Goal: Task Accomplishment & Management: Use online tool/utility

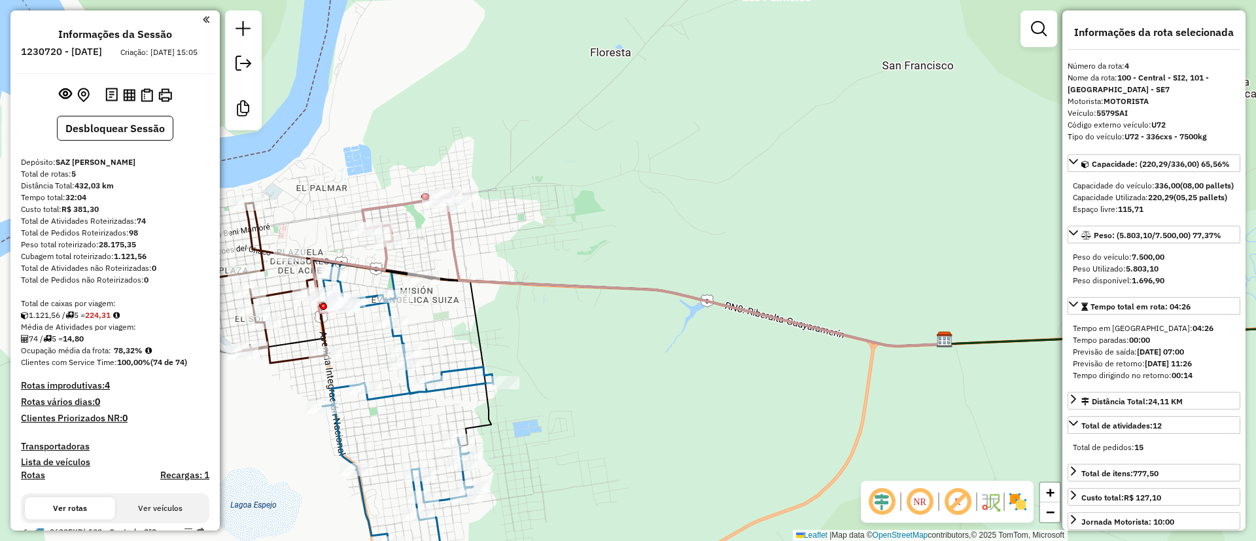
select select "**********"
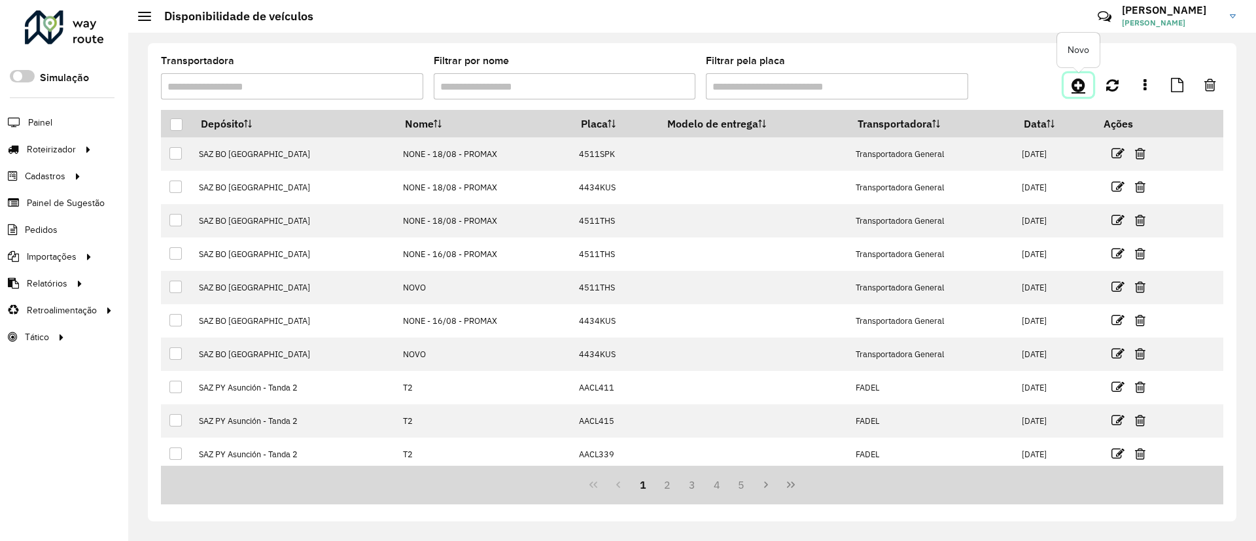
click at [1091, 83] on link at bounding box center [1078, 85] width 29 height 24
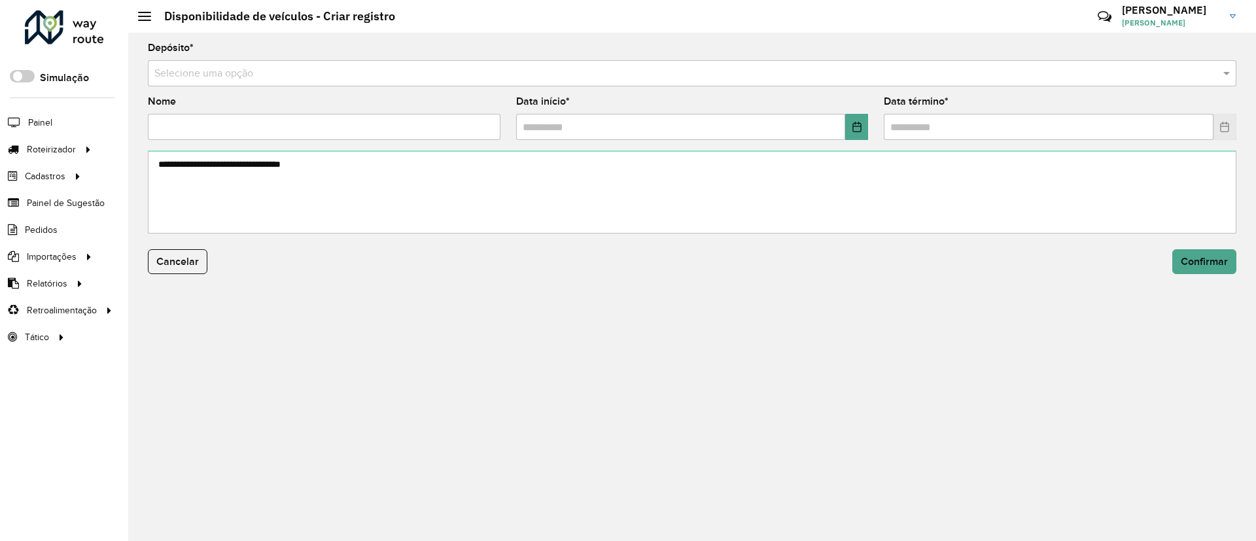
click at [950, 75] on input "text" at bounding box center [678, 74] width 1049 height 16
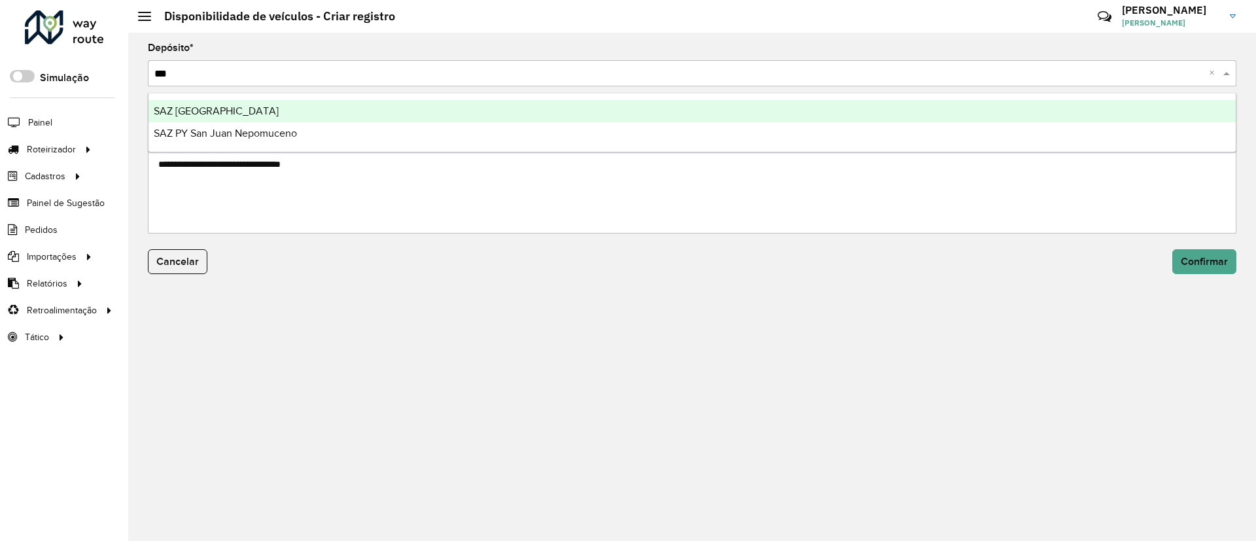
type input "****"
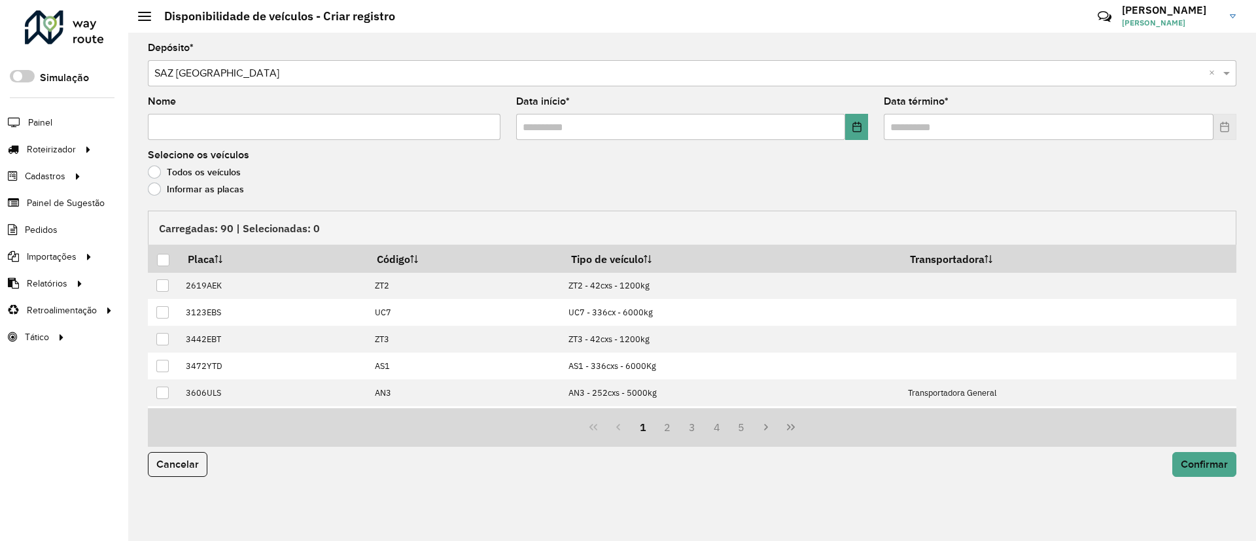
click at [344, 151] on div "Selecione os veículos Todos os veículos Informar as placas" at bounding box center [692, 175] width 1088 height 50
click at [335, 129] on input "Nome" at bounding box center [324, 127] width 353 height 26
type input "**********"
click at [852, 133] on button "Choose Date" at bounding box center [856, 127] width 23 height 26
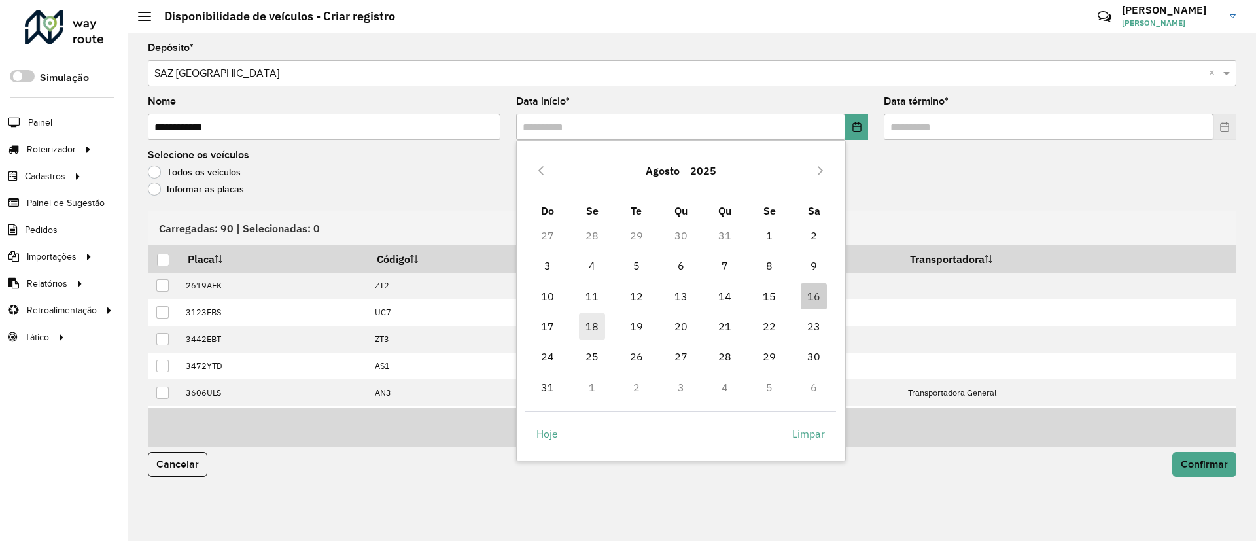
click at [591, 323] on span "18" at bounding box center [592, 326] width 26 height 26
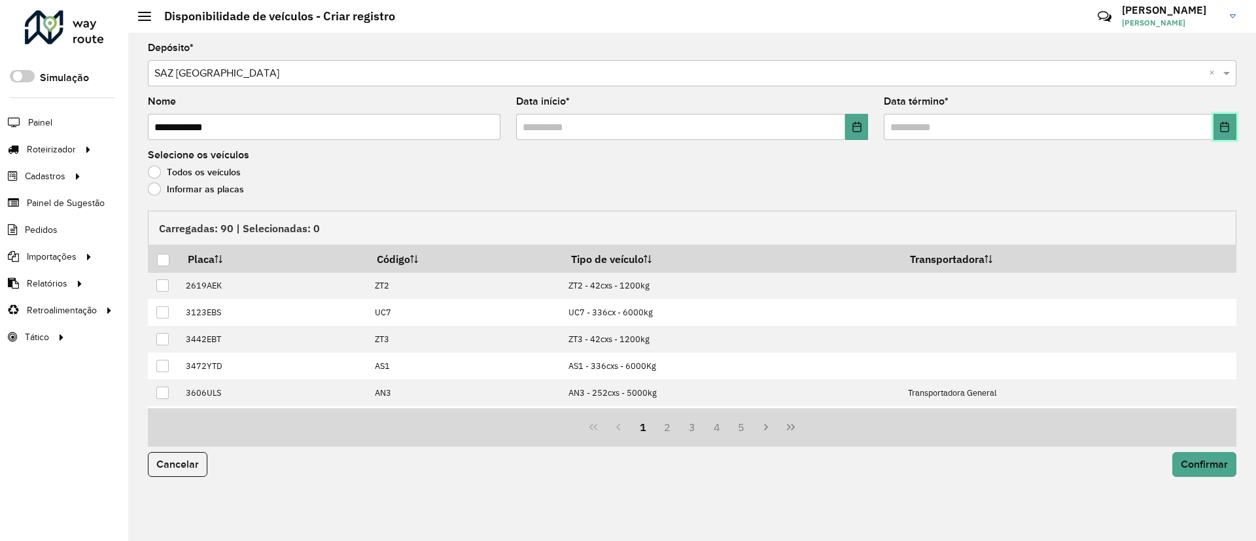
click at [1221, 134] on button "Choose Date" at bounding box center [1224, 127] width 23 height 26
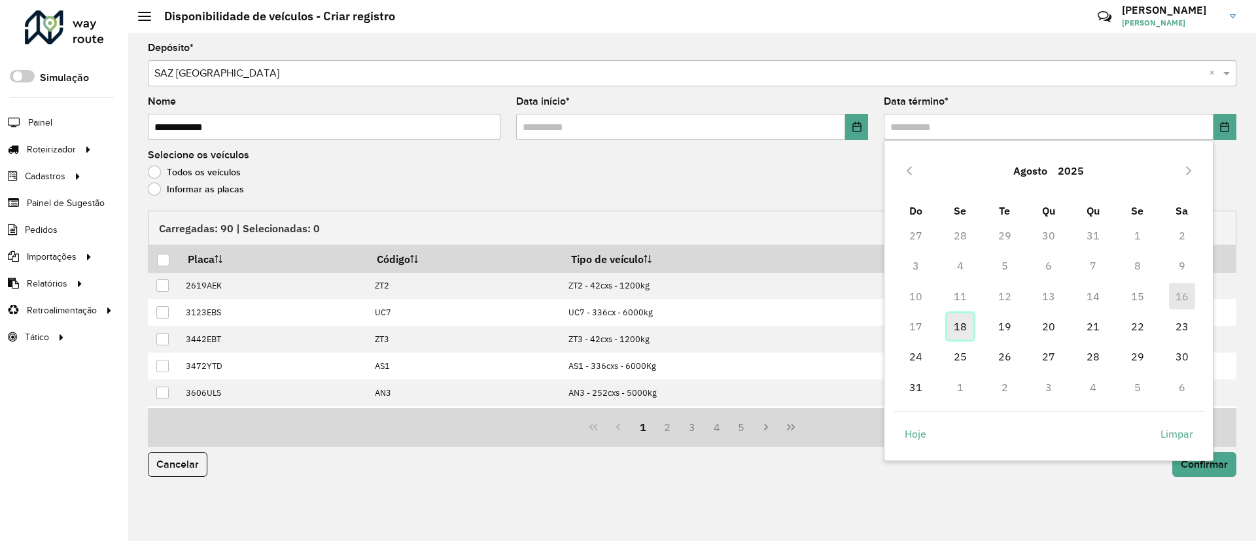
click at [966, 325] on span "18" at bounding box center [960, 326] width 26 height 26
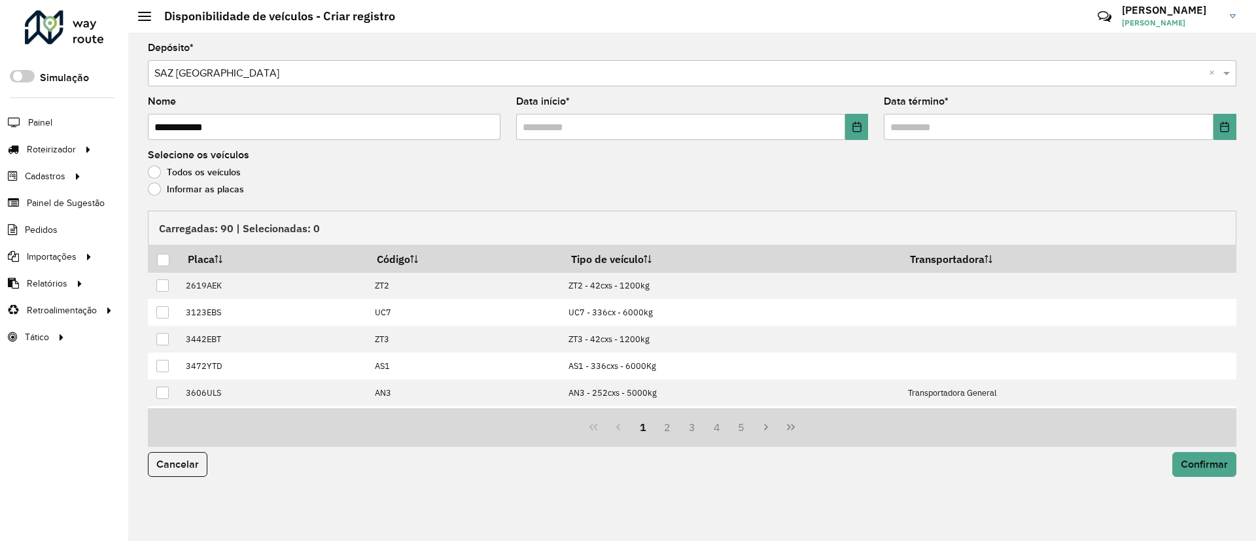
click at [207, 192] on label "Informar as placas" at bounding box center [196, 189] width 96 height 13
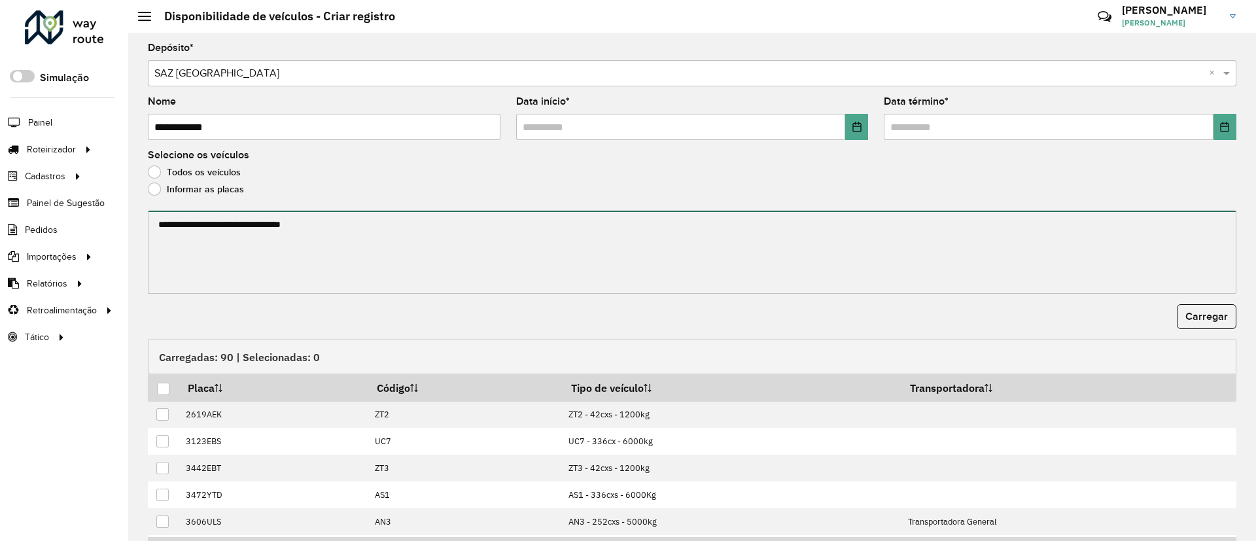
click at [216, 232] on textarea at bounding box center [692, 252] width 1088 height 83
paste textarea "**********"
type textarea "*"
click at [270, 250] on textarea at bounding box center [692, 252] width 1088 height 83
paste textarea "**********"
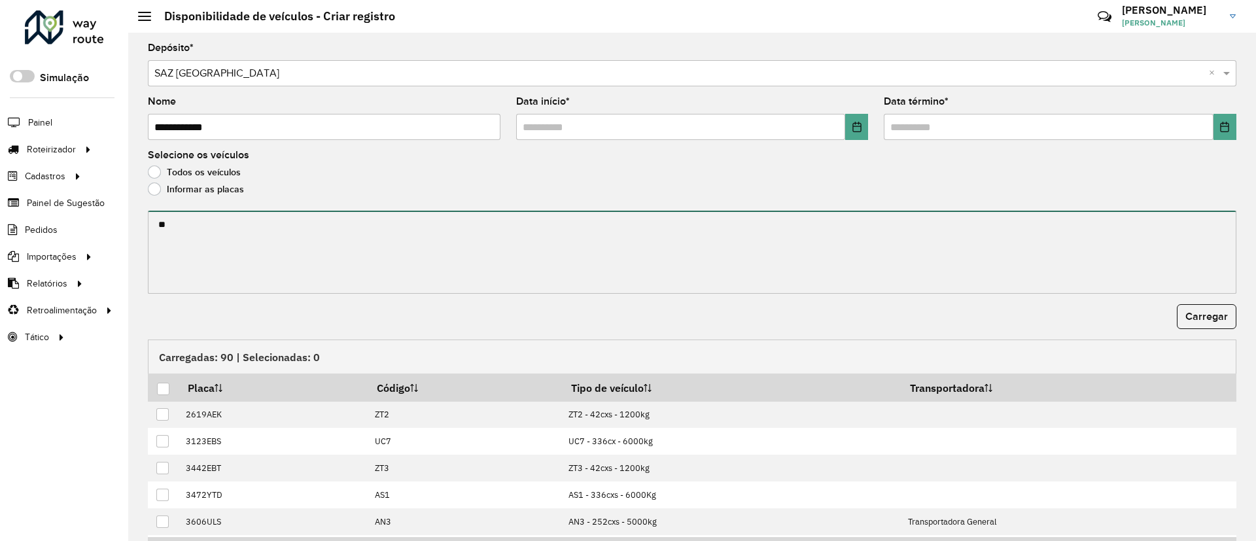
type textarea "*"
click at [219, 237] on textarea at bounding box center [692, 252] width 1088 height 83
paste textarea "******* ******* ******* ******* ******* ******* ******* ******* ******* *******…"
type textarea "******* ******* ******* ******* ******* ******* ******* ******* ******* *******…"
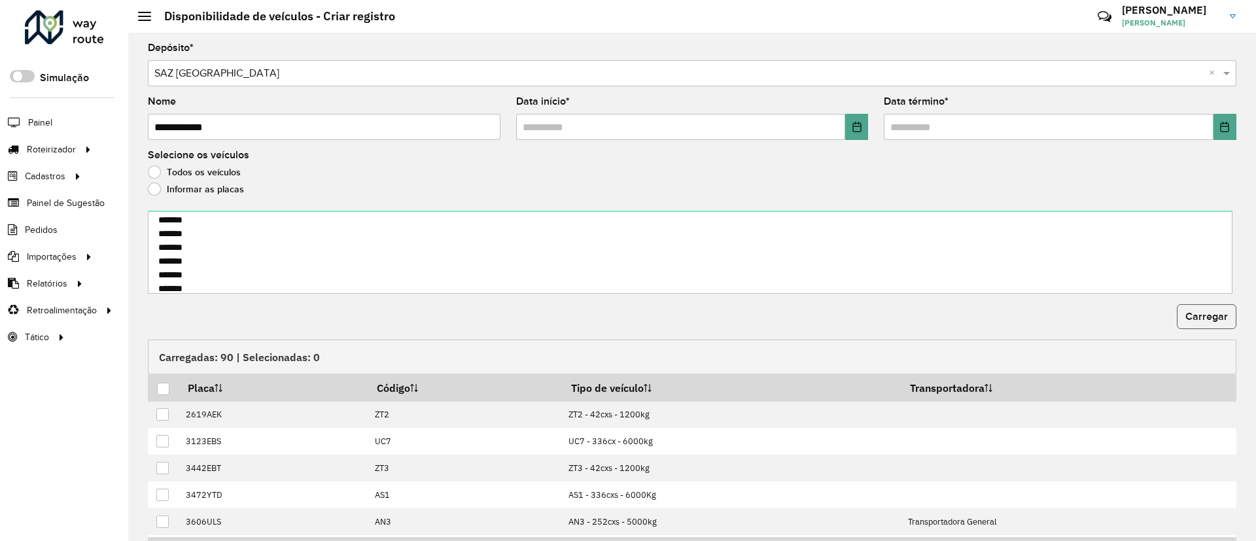
click at [1219, 324] on button "Carregar" at bounding box center [1207, 316] width 60 height 25
click at [160, 383] on div at bounding box center [163, 389] width 12 height 12
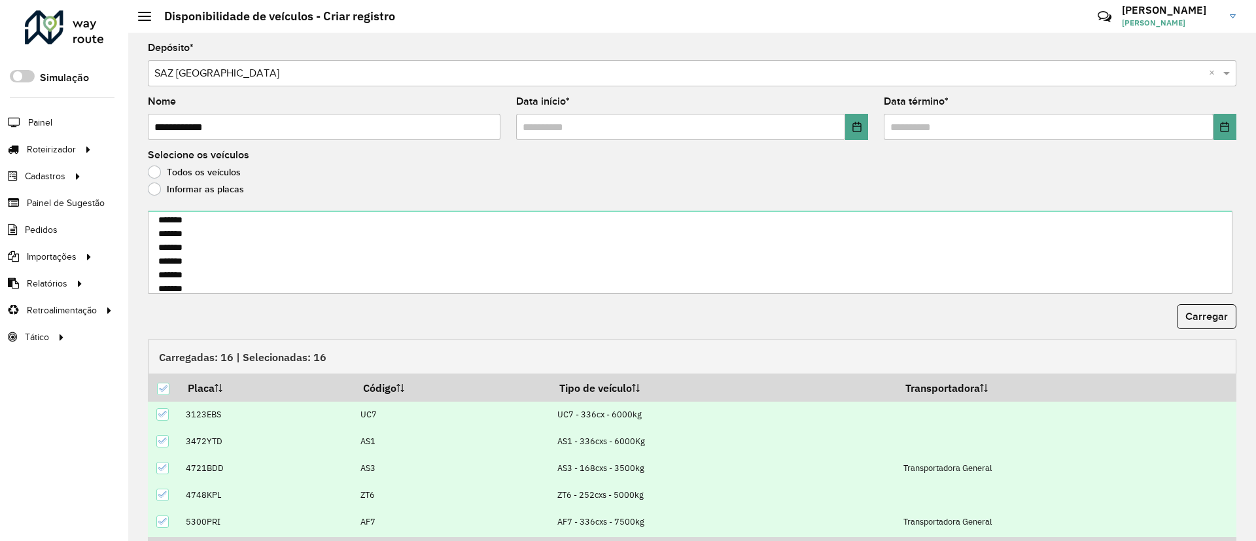
scroll to position [80, 0]
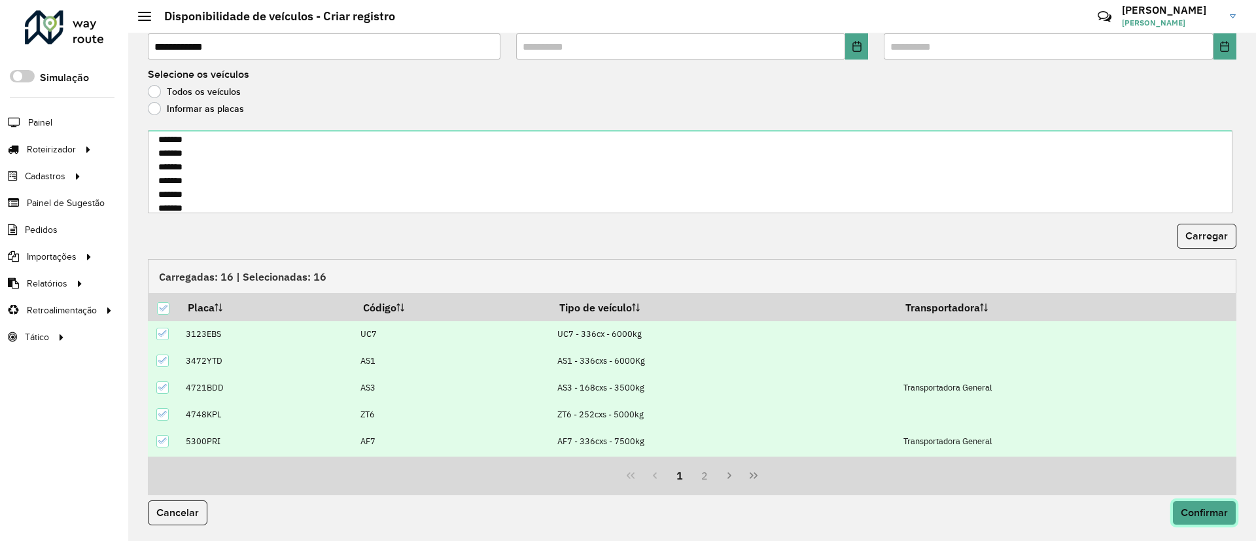
click at [1214, 503] on button "Confirmar" at bounding box center [1204, 512] width 64 height 25
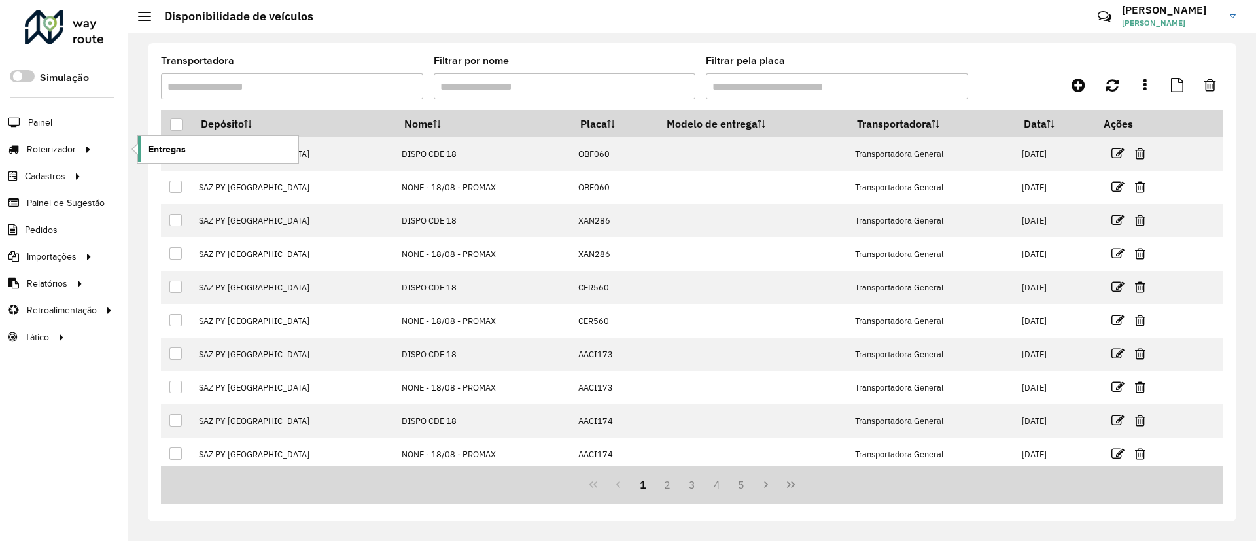
click at [164, 155] on span "Entregas" at bounding box center [166, 150] width 37 height 14
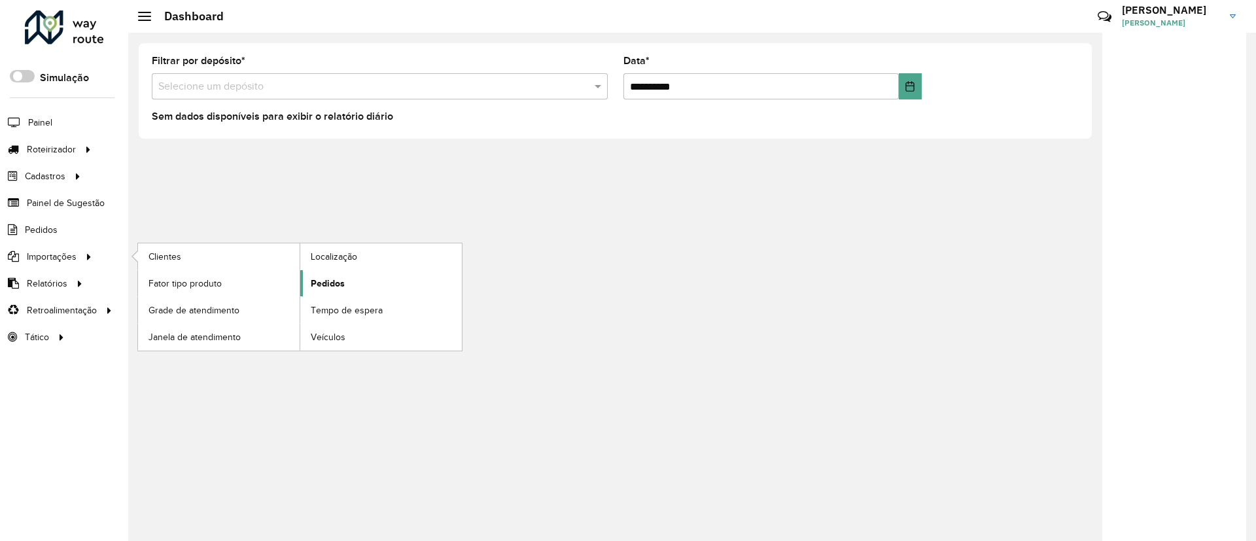
click at [324, 284] on span "Pedidos" at bounding box center [328, 284] width 34 height 14
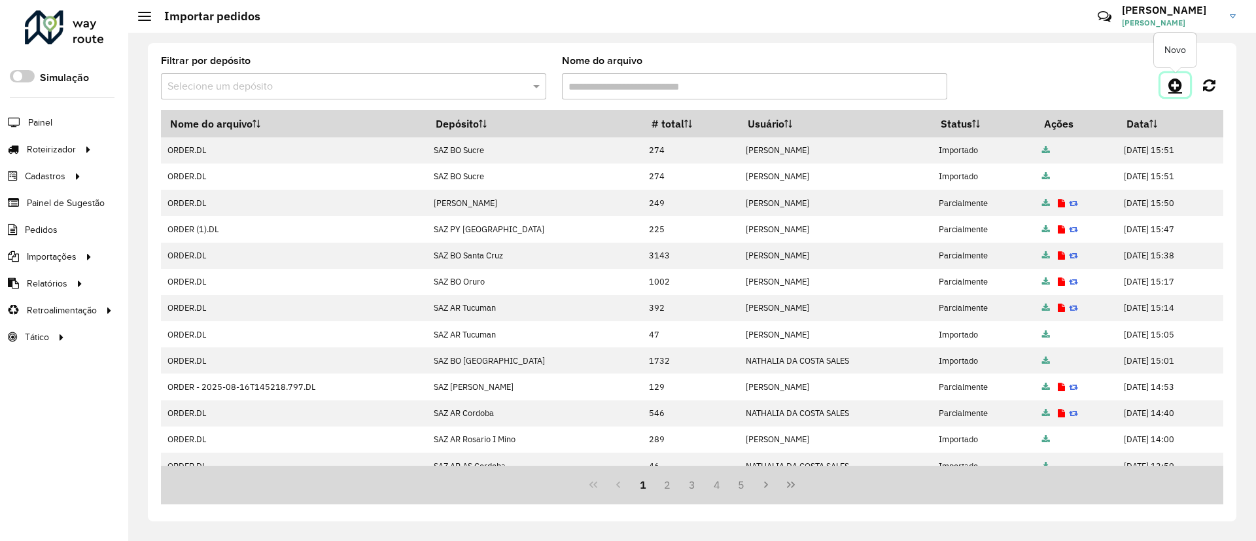
click at [1178, 93] on link at bounding box center [1174, 85] width 29 height 24
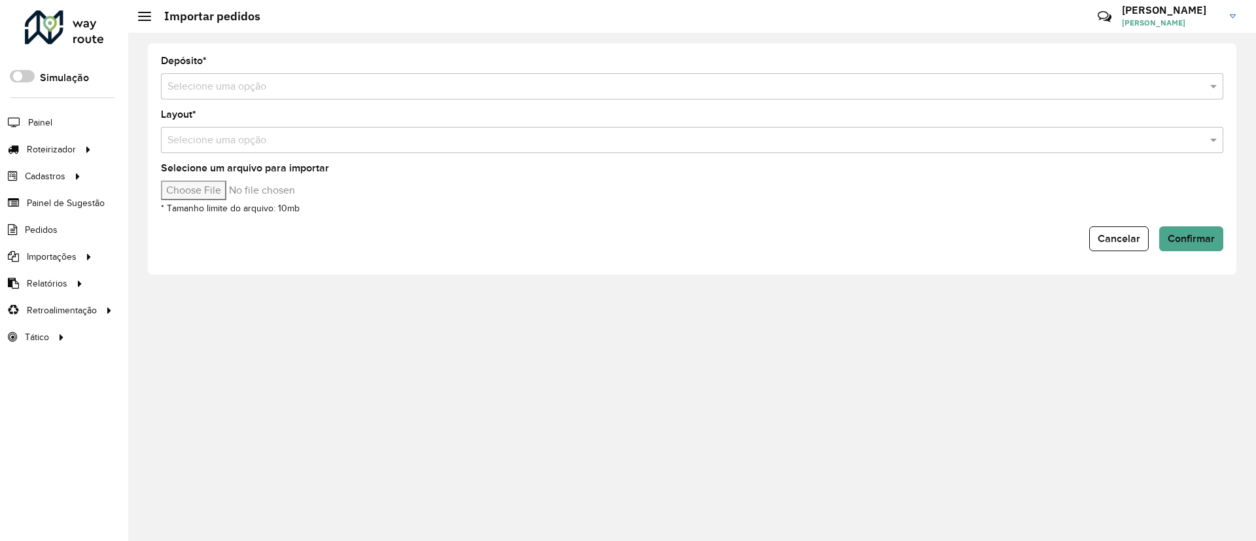
click at [310, 101] on form "Depósito * Selecione uma opção Layout * Selecione uma opção Selecione um arquiv…" at bounding box center [692, 153] width 1062 height 195
click at [298, 86] on input "text" at bounding box center [678, 87] width 1023 height 16
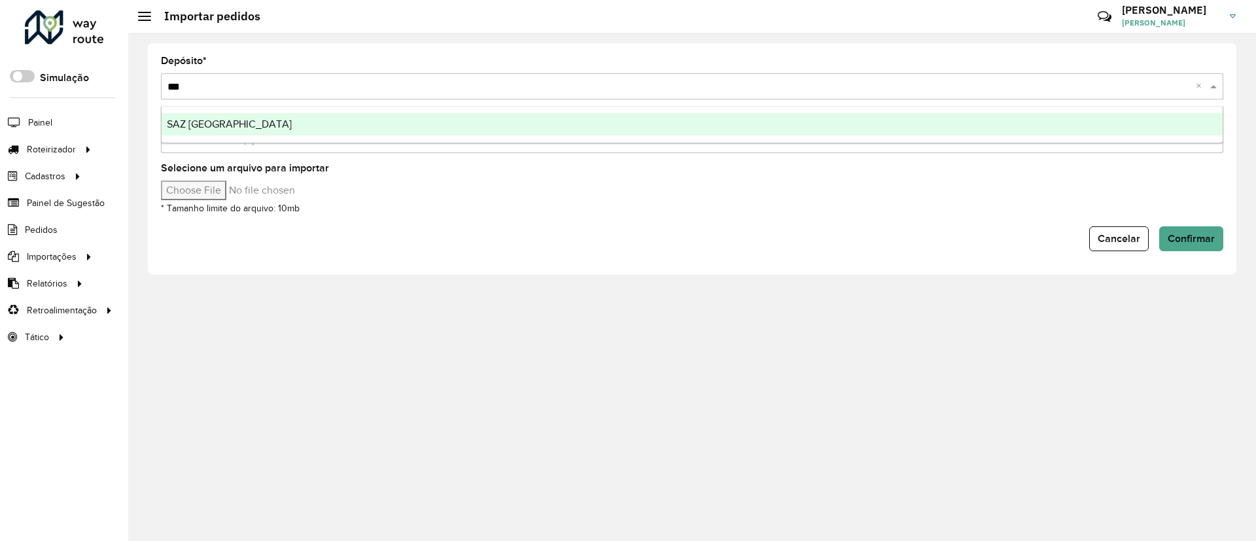
type input "****"
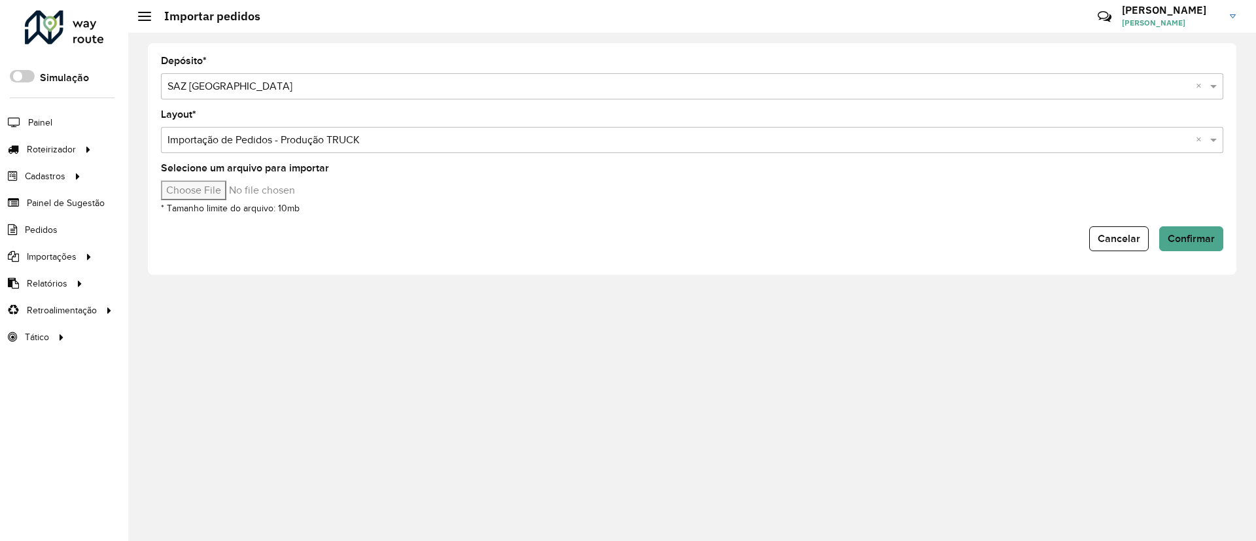
click at [186, 194] on input "Selecione um arquivo para importar" at bounding box center [272, 191] width 222 height 20
type input "**********"
click at [1177, 243] on span "Confirmar" at bounding box center [1191, 238] width 47 height 11
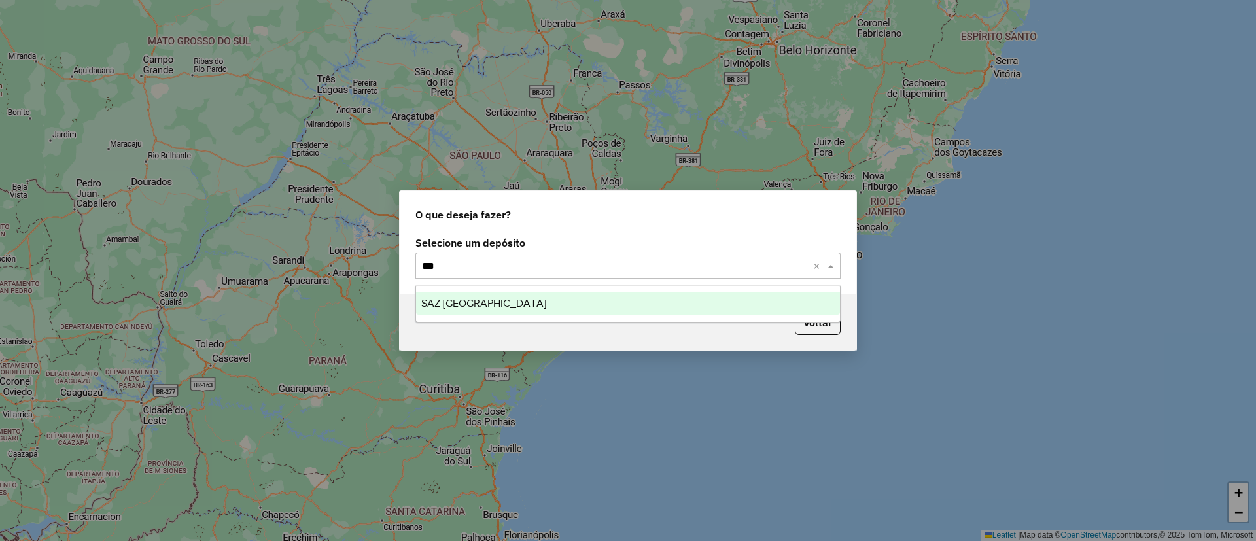
type input "****"
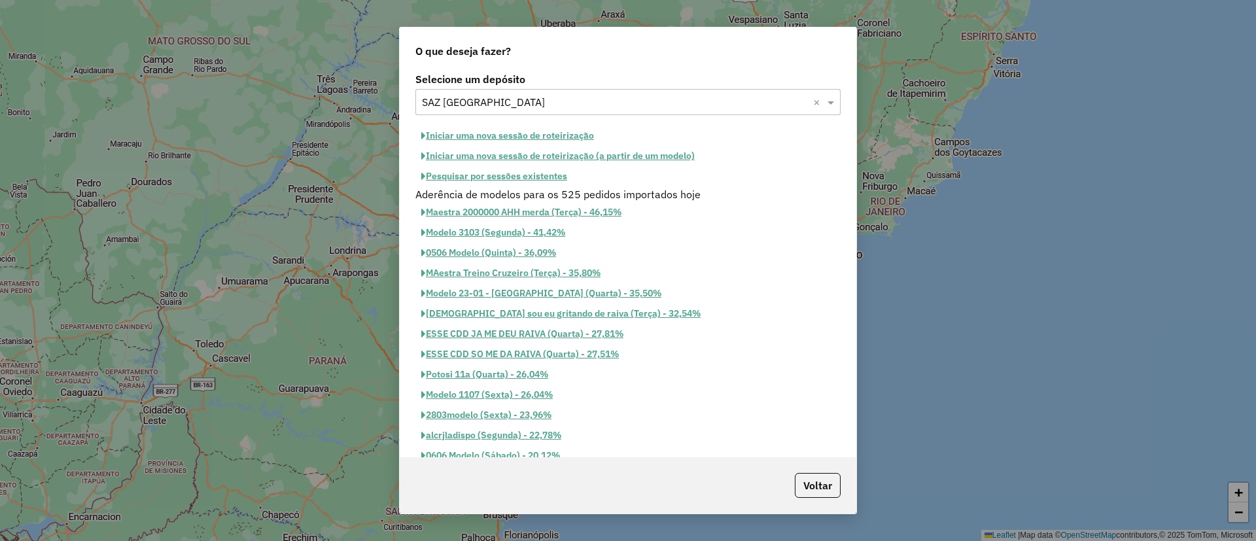
click at [501, 131] on button "Iniciar uma nova sessão de roteirização" at bounding box center [507, 136] width 184 height 20
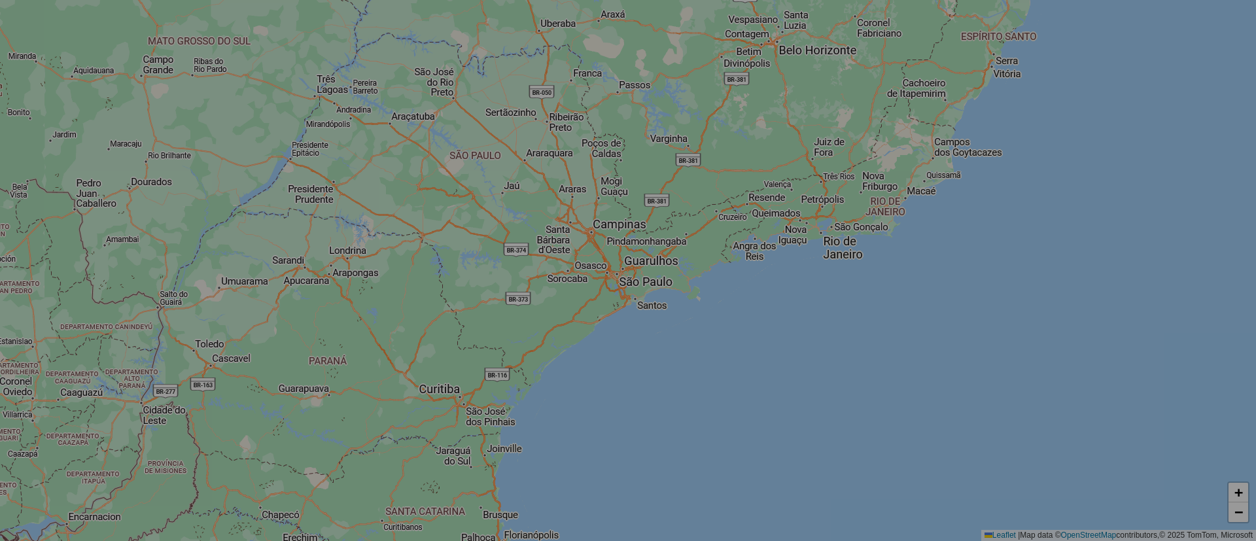
select select "*"
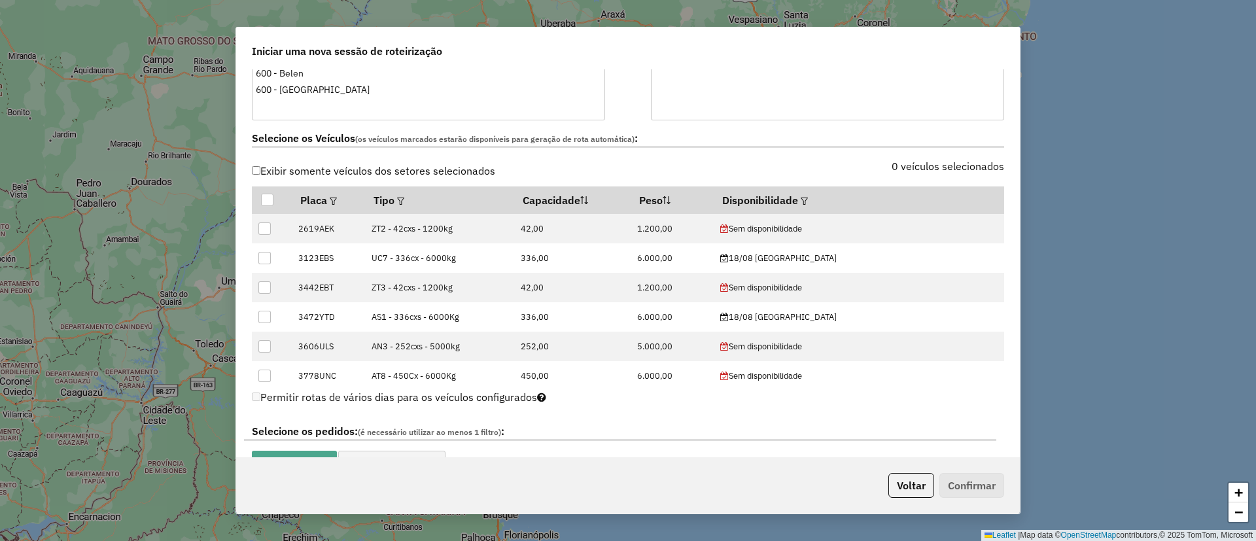
scroll to position [84, 0]
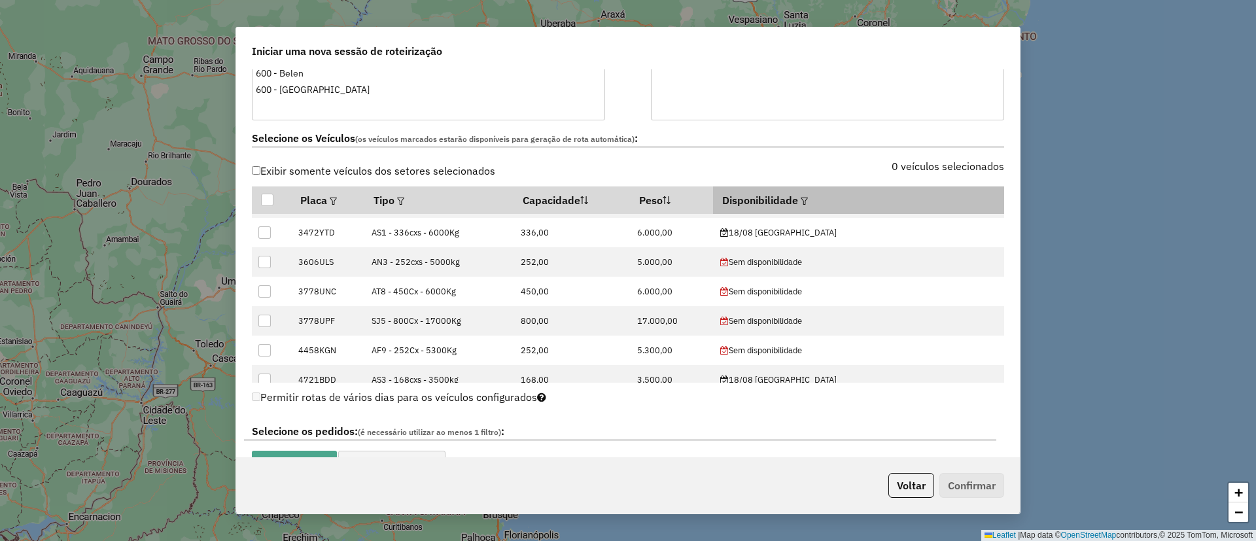
click at [808, 198] on em at bounding box center [804, 201] width 7 height 7
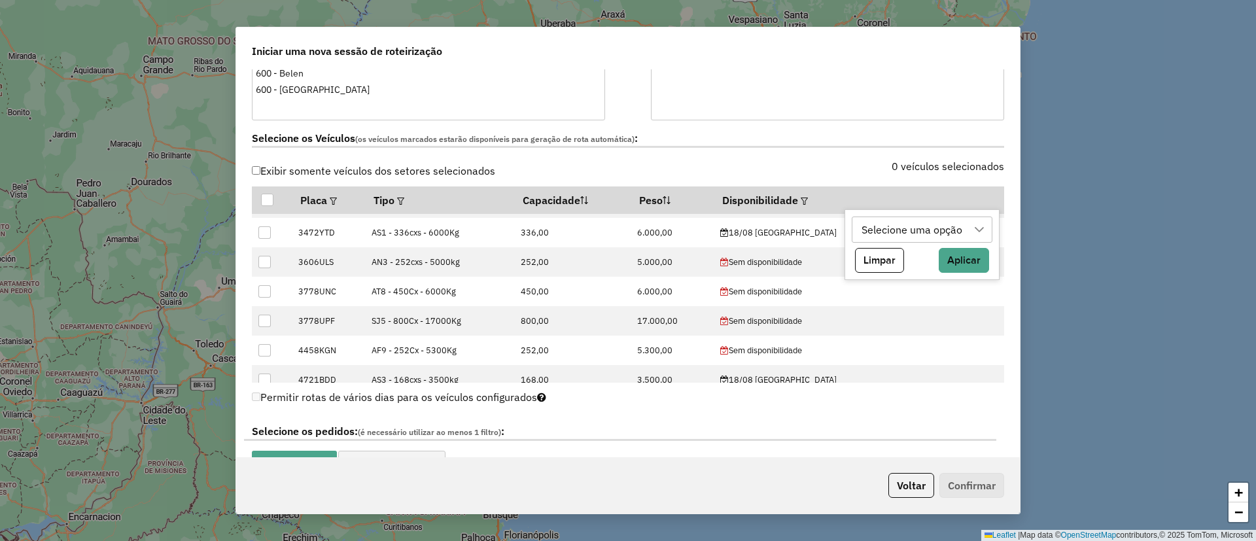
click at [876, 217] on div "Selecione uma opção" at bounding box center [913, 229] width 110 height 25
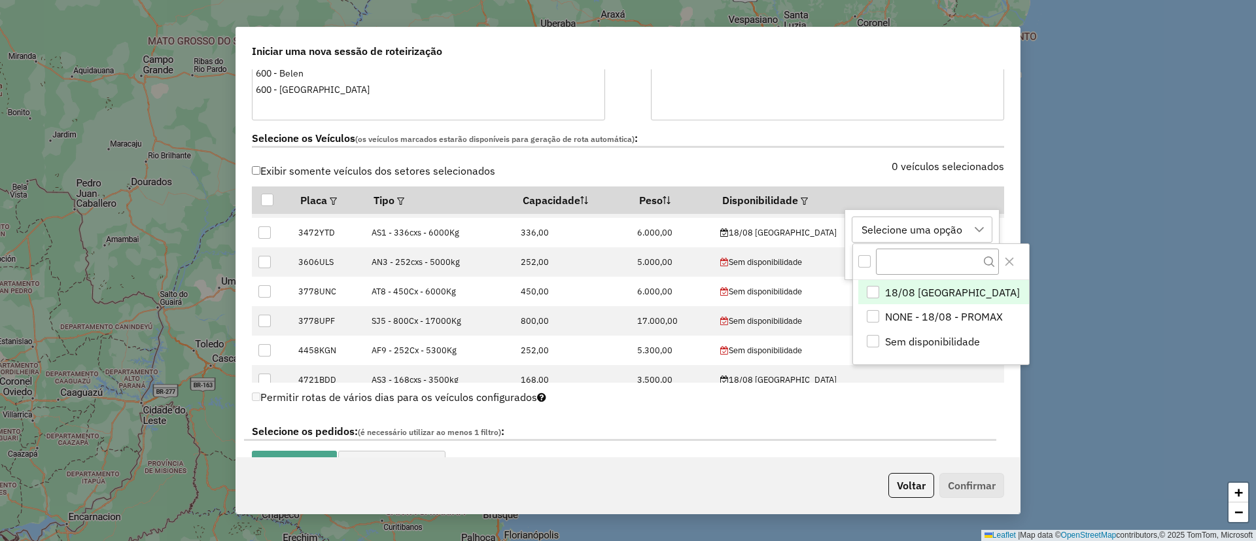
click at [899, 290] on span "18/08 potosí" at bounding box center [952, 293] width 135 height 16
click at [1004, 261] on icon "Close" at bounding box center [1009, 261] width 10 height 10
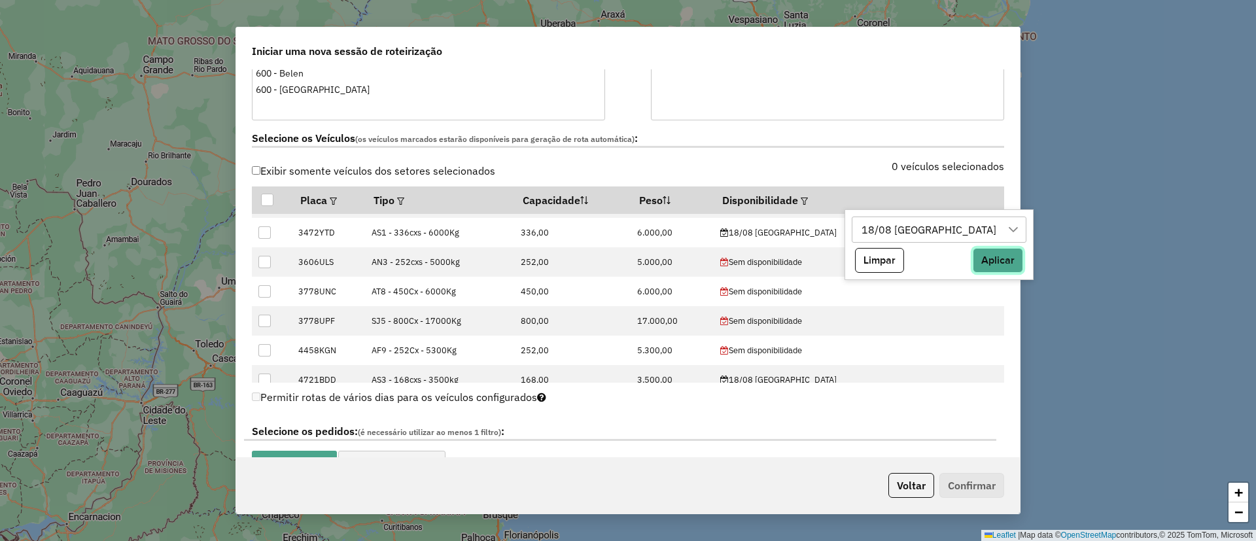
click at [973, 265] on button "Aplicar" at bounding box center [998, 260] width 50 height 25
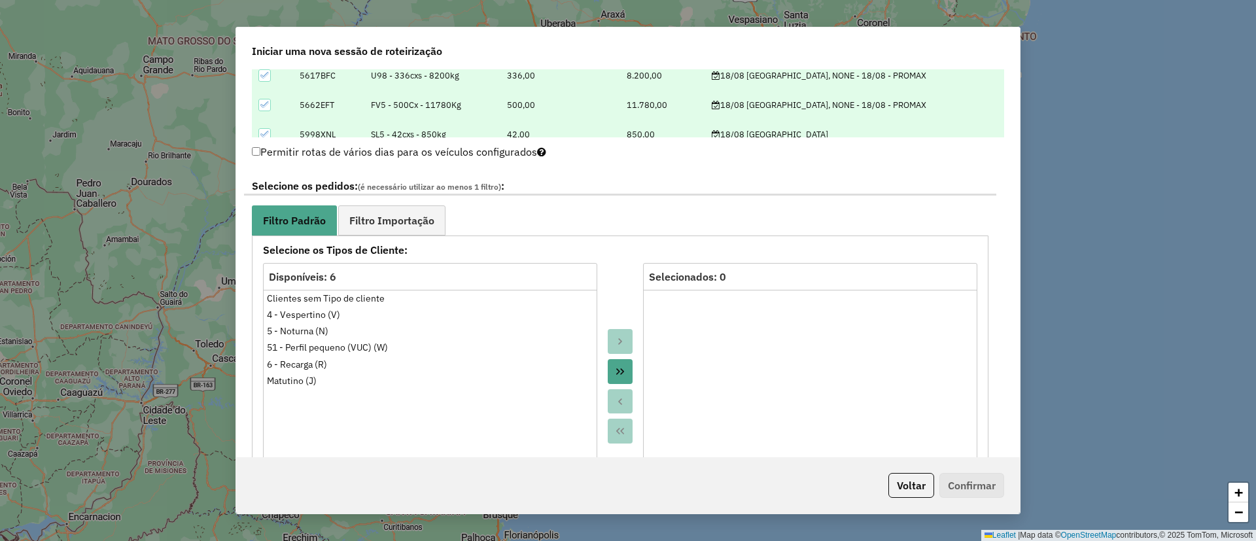
scroll to position [608, 0]
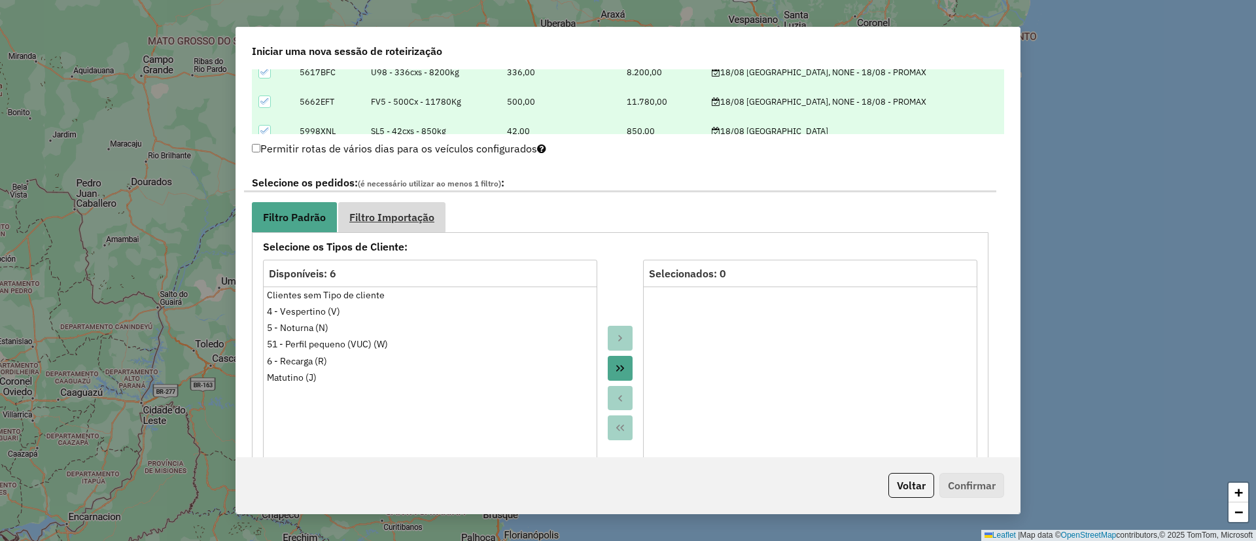
click at [409, 221] on span "Filtro Importação" at bounding box center [391, 217] width 85 height 10
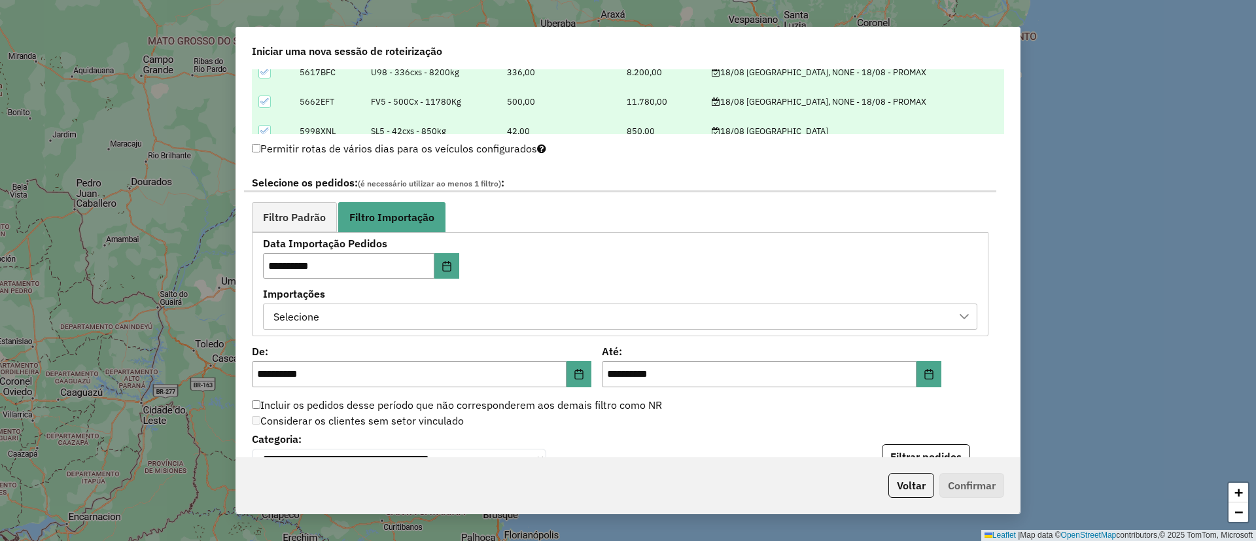
drag, startPoint x: 392, startPoint y: 306, endPoint x: 385, endPoint y: 325, distance: 20.3
click at [392, 308] on div "Selecione" at bounding box center [610, 316] width 683 height 25
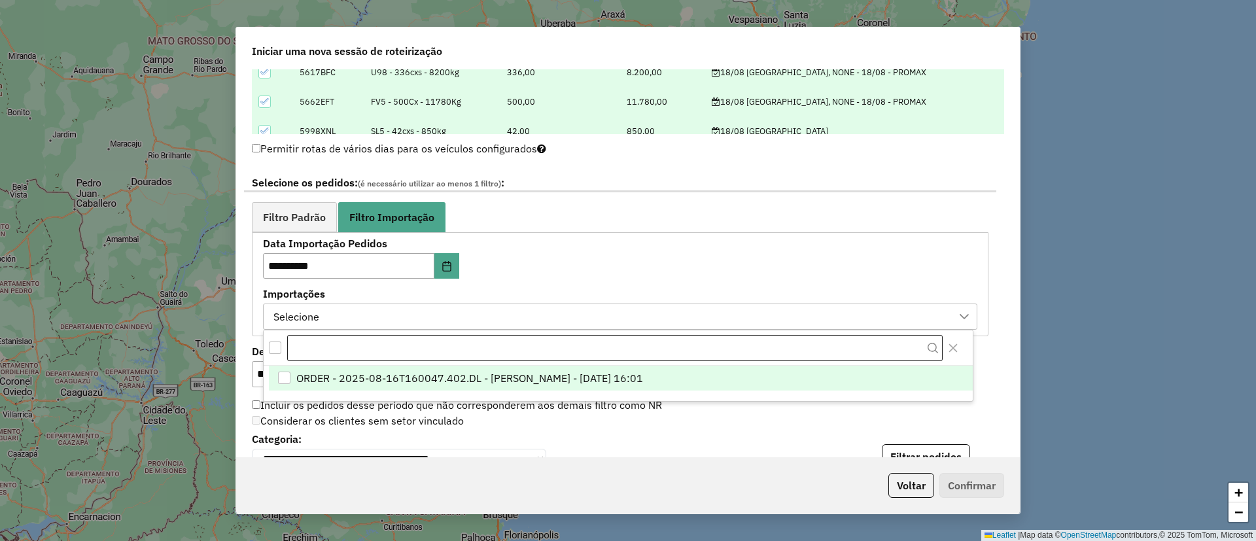
scroll to position [10, 60]
click at [406, 383] on span "ORDER - 2025-08-16T160047.402.DL - BARBARA PAULOSSI BERTO - 16/08/2025 16:01" at bounding box center [469, 379] width 347 height 16
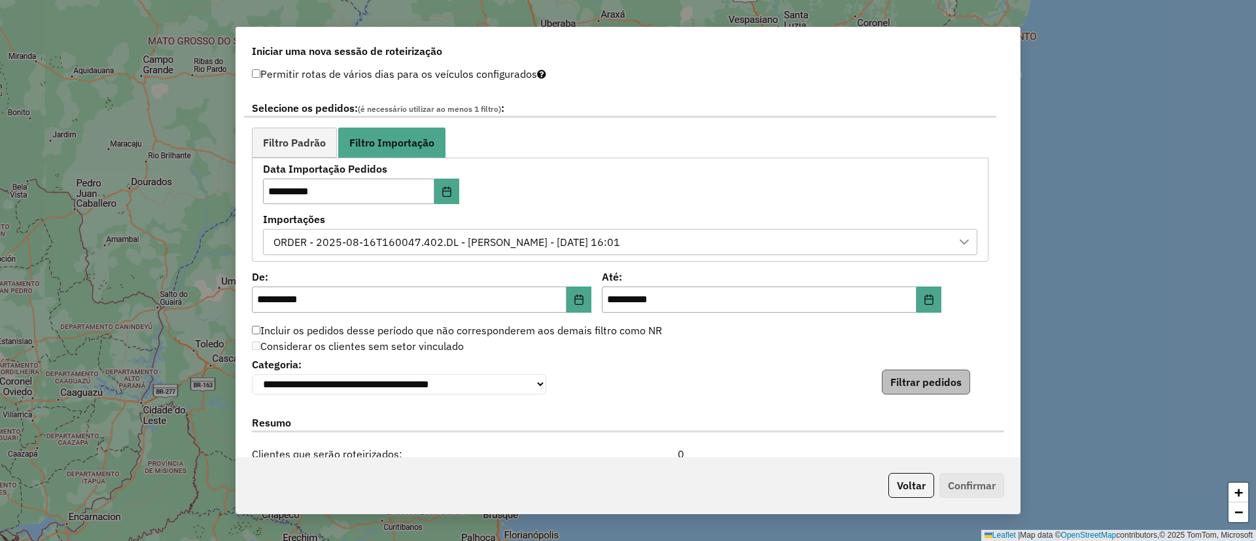
scroll to position [683, 0]
click at [911, 387] on button "Filtrar pedidos" at bounding box center [926, 381] width 88 height 25
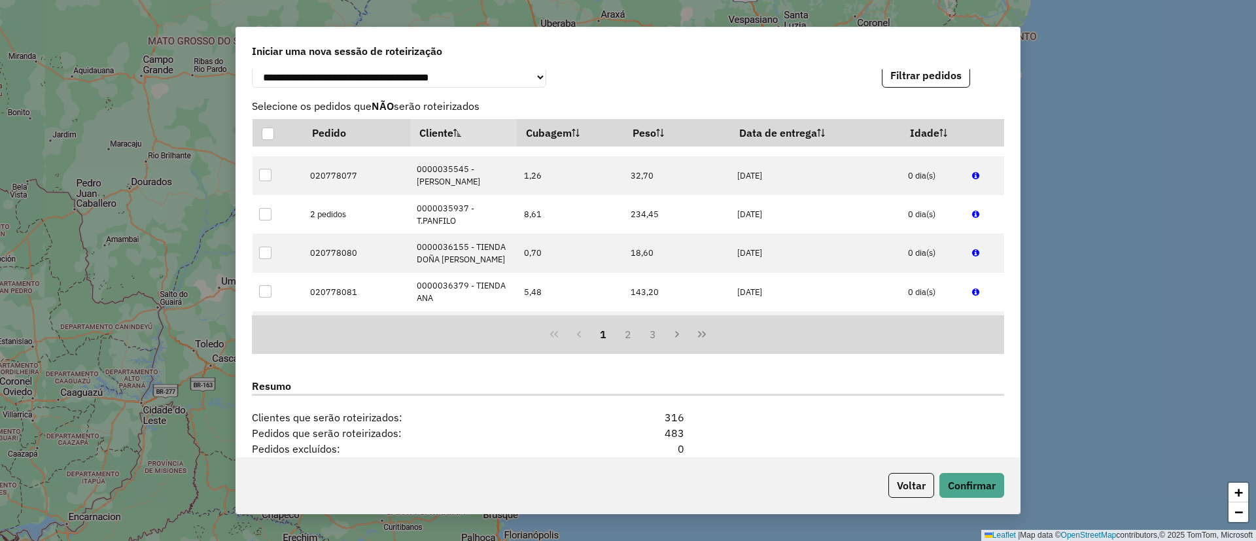
scroll to position [1189, 0]
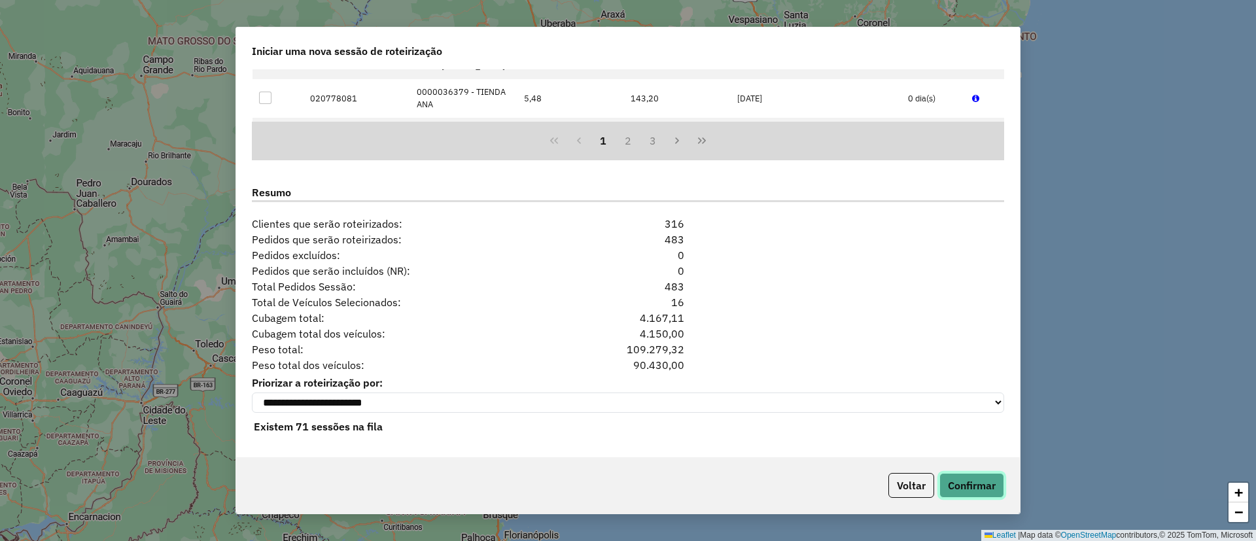
click at [981, 494] on button "Confirmar" at bounding box center [971, 485] width 65 height 25
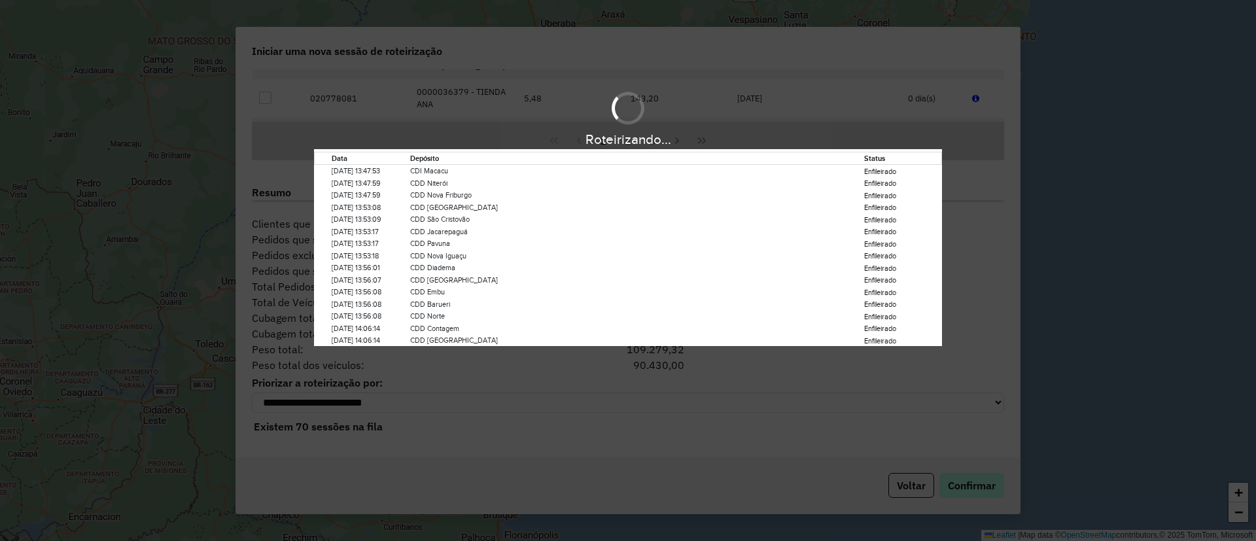
click at [981, 494] on div "Roteirizando... Data Depósito Status 16/08/2025 13:47:53 CDI Macacu Enfileirado…" at bounding box center [628, 270] width 1256 height 541
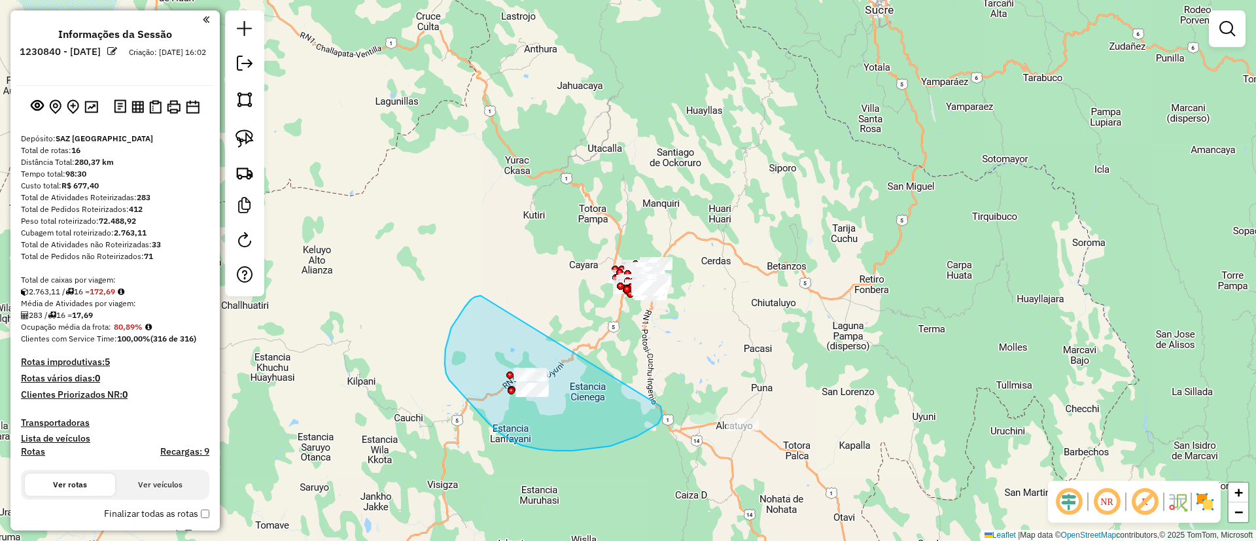
drag, startPoint x: 471, startPoint y: 300, endPoint x: 659, endPoint y: 404, distance: 215.5
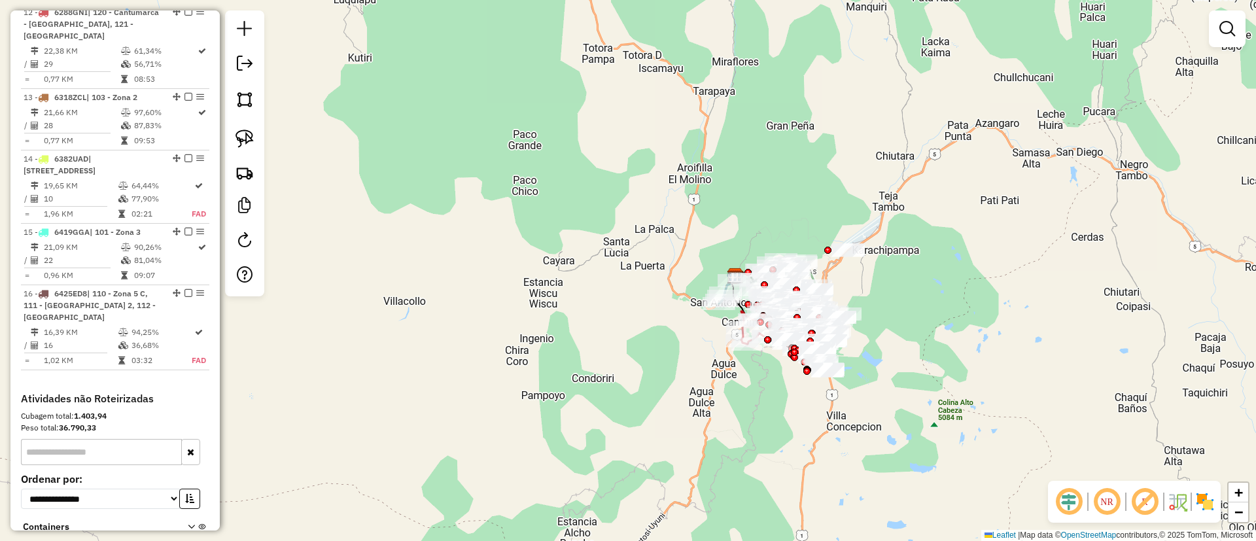
scroll to position [1307, 0]
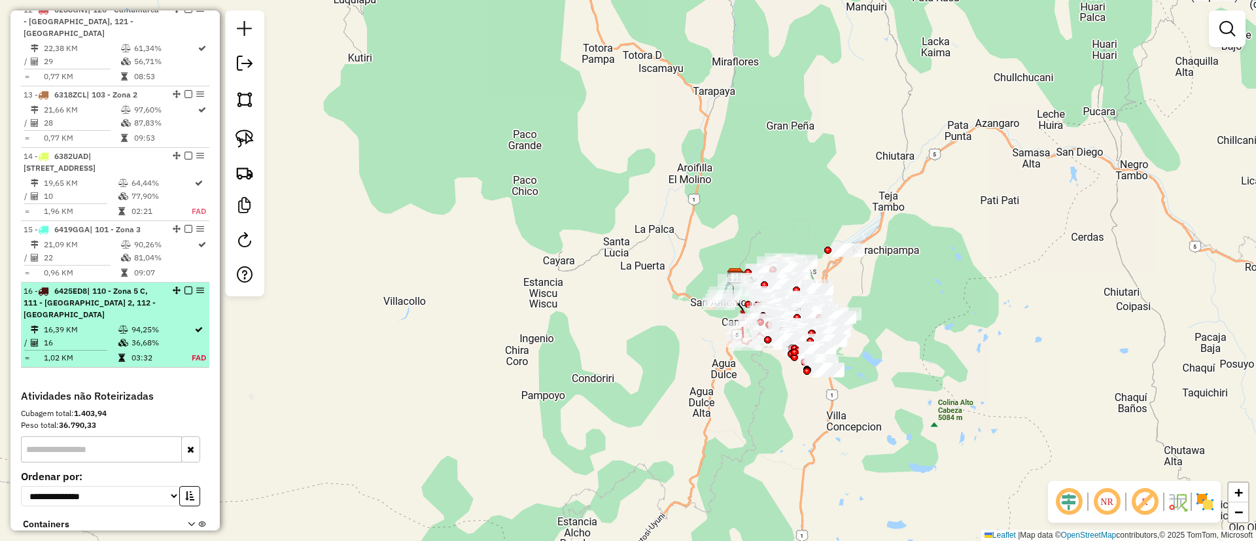
click at [164, 317] on div "16 - 6425ED8 | 110 - Zona 5 C, 111 - Casco Viejo 2, 112 - Karachipampa" at bounding box center [115, 302] width 183 height 35
select select "**********"
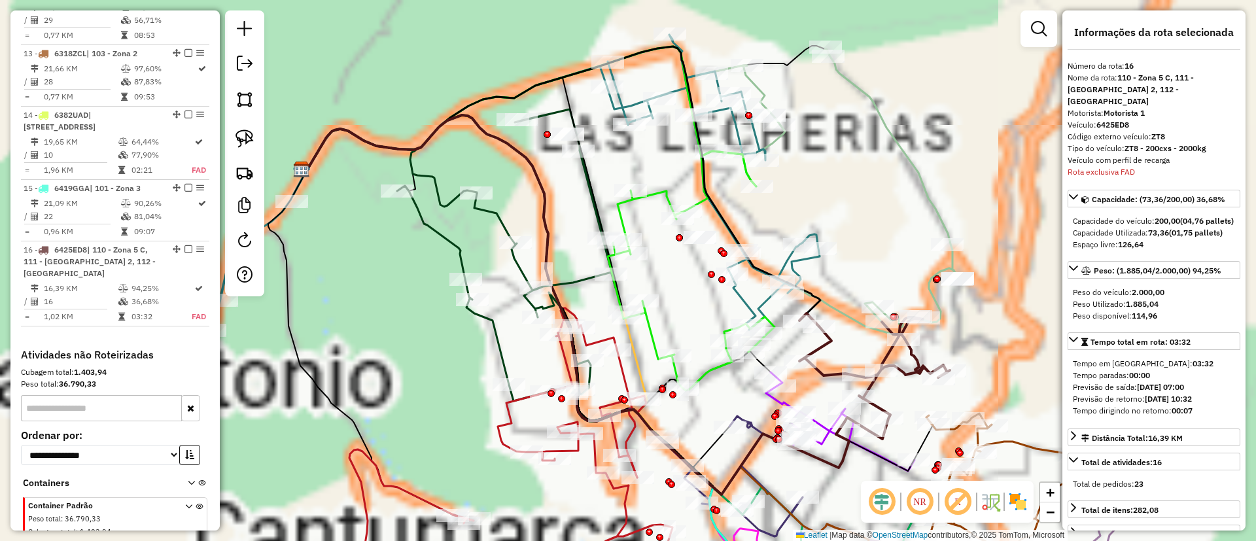
scroll to position [1437, 0]
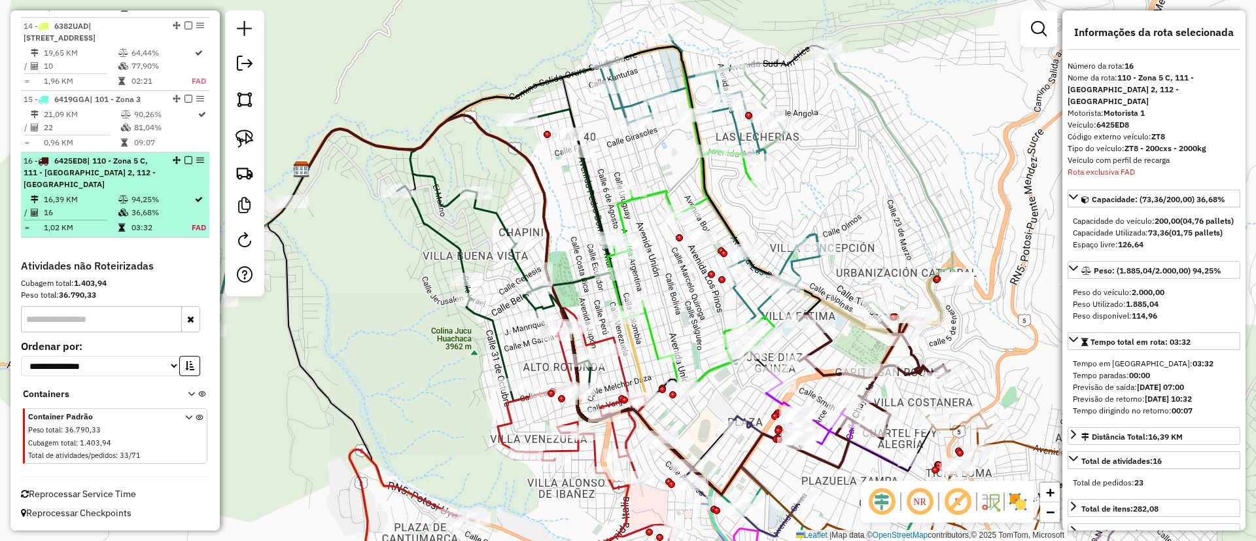
click at [186, 164] on em at bounding box center [188, 160] width 8 height 8
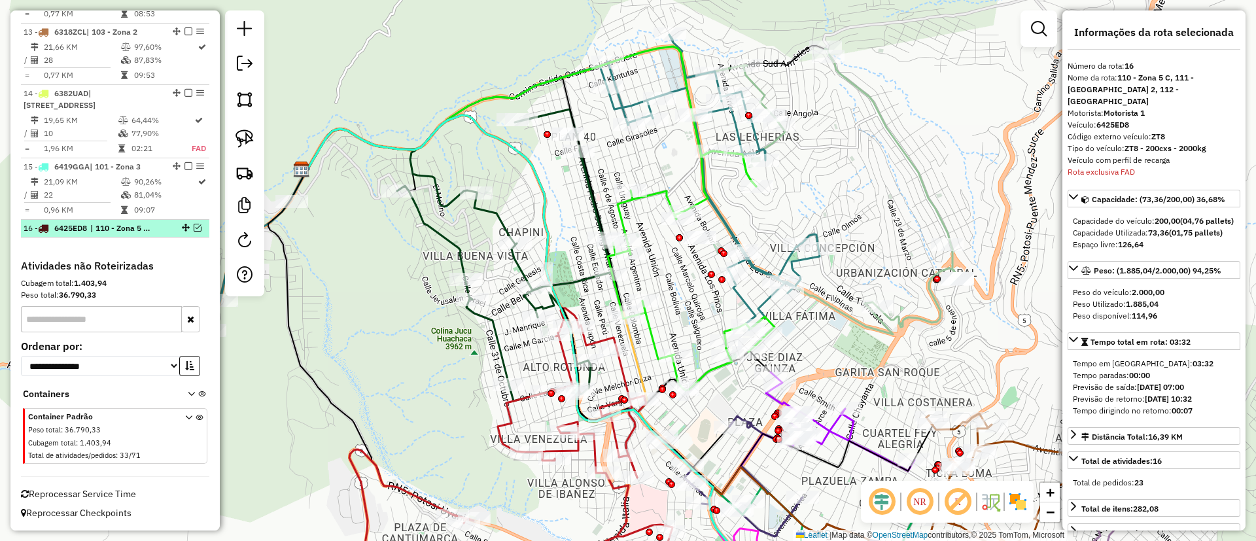
scroll to position [1370, 0]
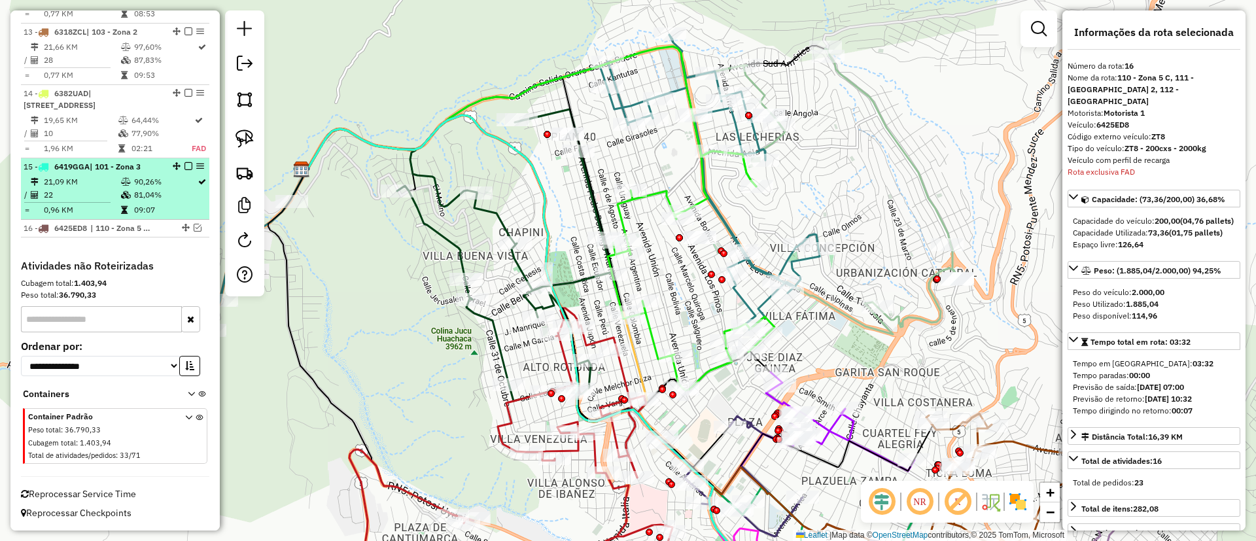
click at [94, 202] on hr at bounding box center [67, 202] width 86 height 1
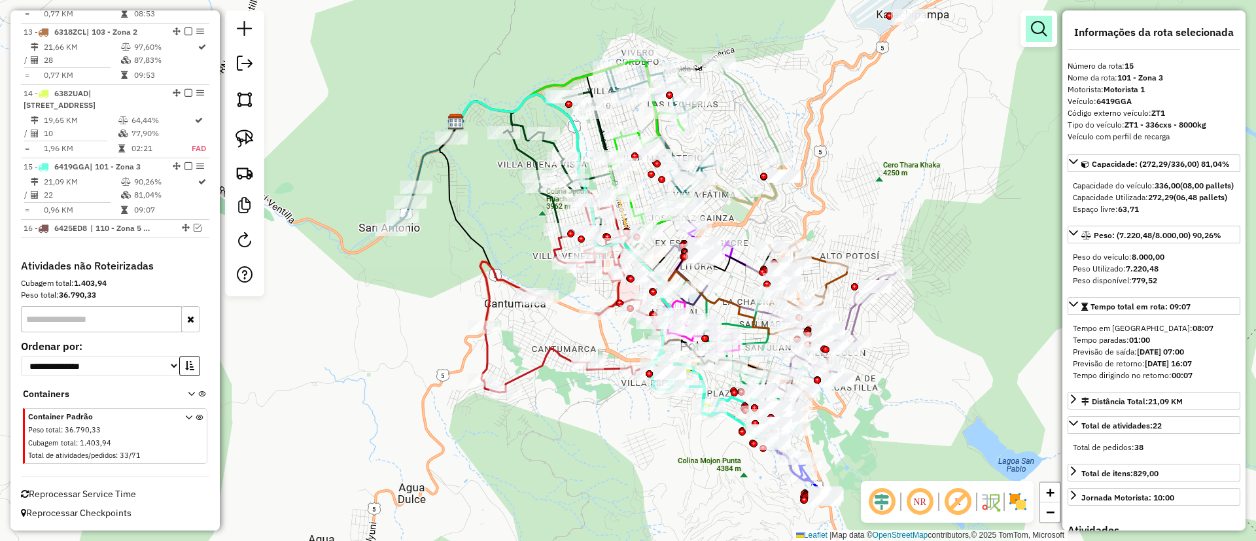
click at [1039, 41] on link at bounding box center [1039, 29] width 26 height 26
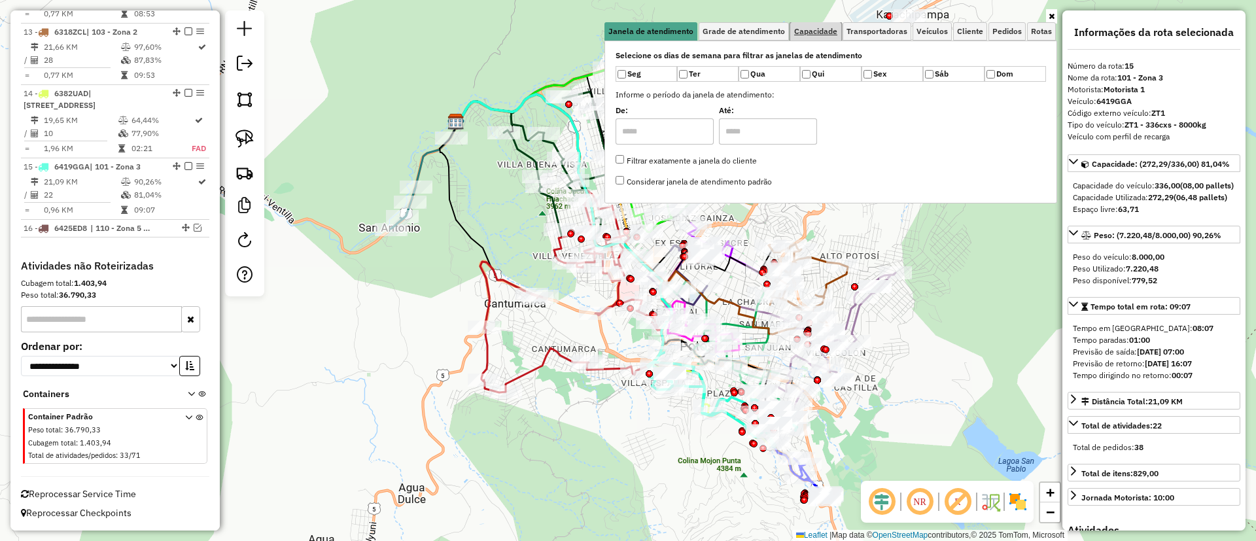
click at [820, 30] on span "Capacidade" at bounding box center [815, 31] width 43 height 8
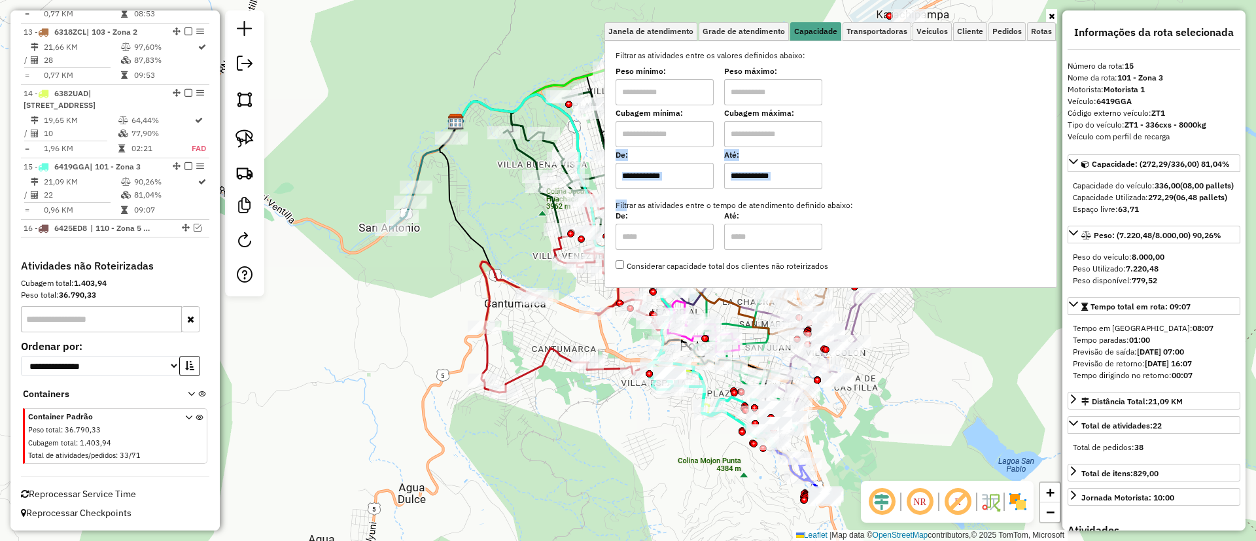
click at [634, 187] on div "Filtrar as atividades entre os valores definidos abaixo: Peso mínimo: Peso máxi…" at bounding box center [831, 161] width 430 height 222
click at [642, 175] on input "text" at bounding box center [665, 176] width 98 height 26
click at [648, 179] on input "text" at bounding box center [665, 176] width 98 height 26
click at [650, 183] on input "text" at bounding box center [665, 176] width 98 height 26
type input "****"
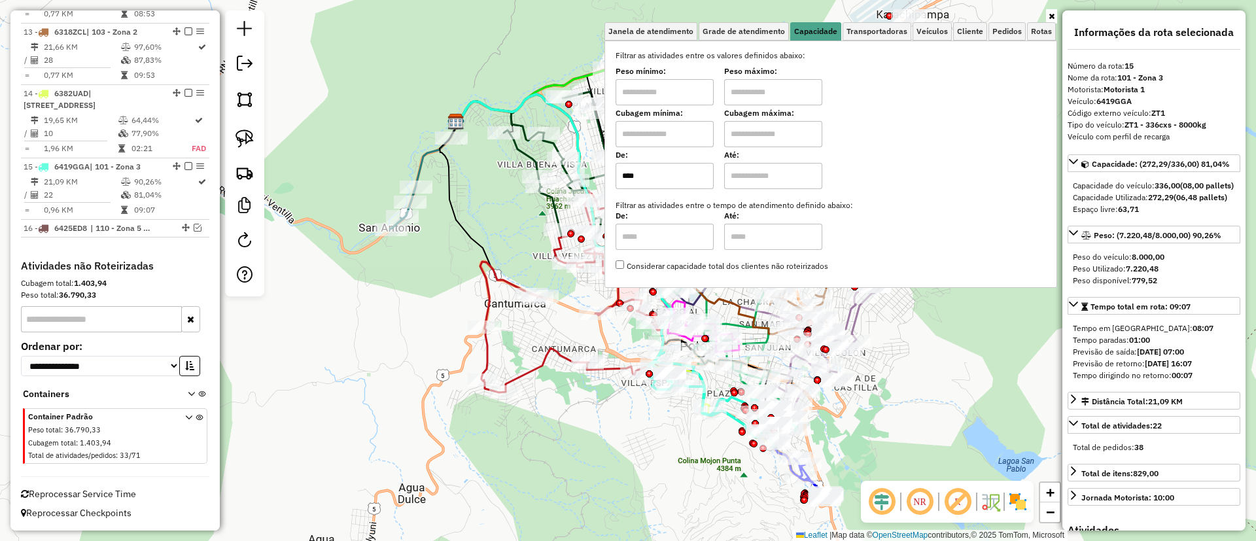
click at [795, 160] on div "Até:" at bounding box center [773, 170] width 98 height 37
click at [782, 179] on input "text" at bounding box center [773, 176] width 98 height 26
type input "*****"
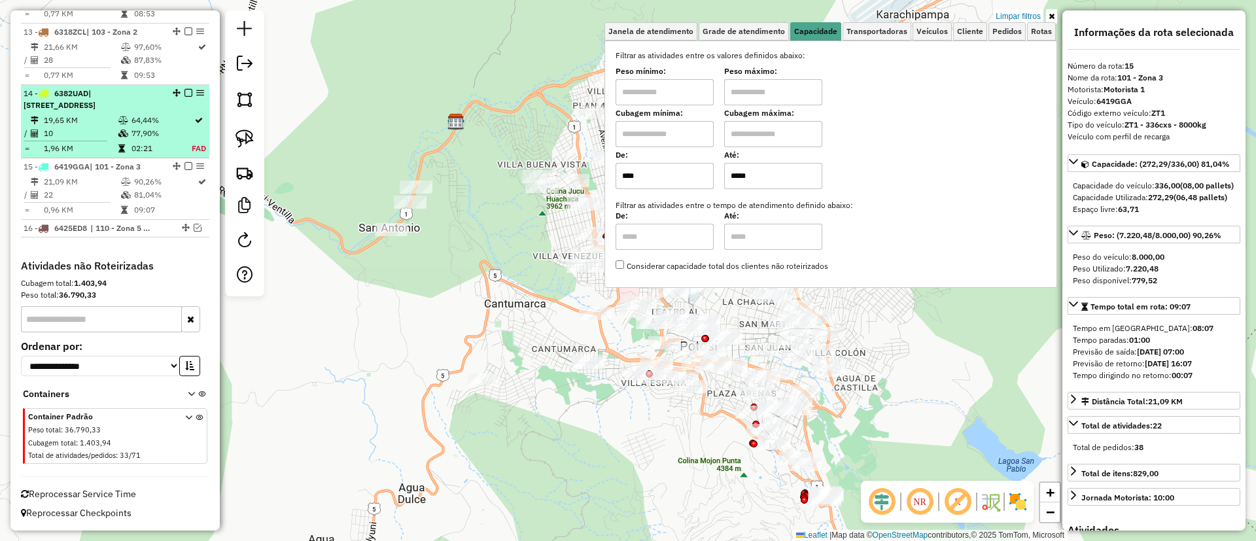
click at [135, 133] on td "77,90%" at bounding box center [161, 133] width 61 height 13
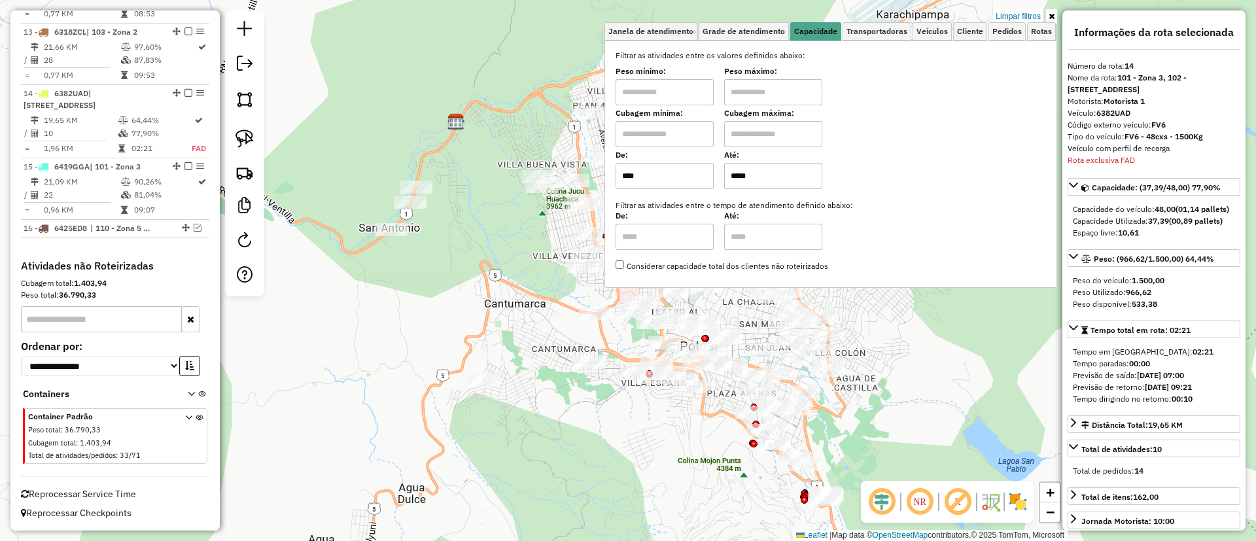
click at [1050, 11] on link at bounding box center [1051, 16] width 11 height 14
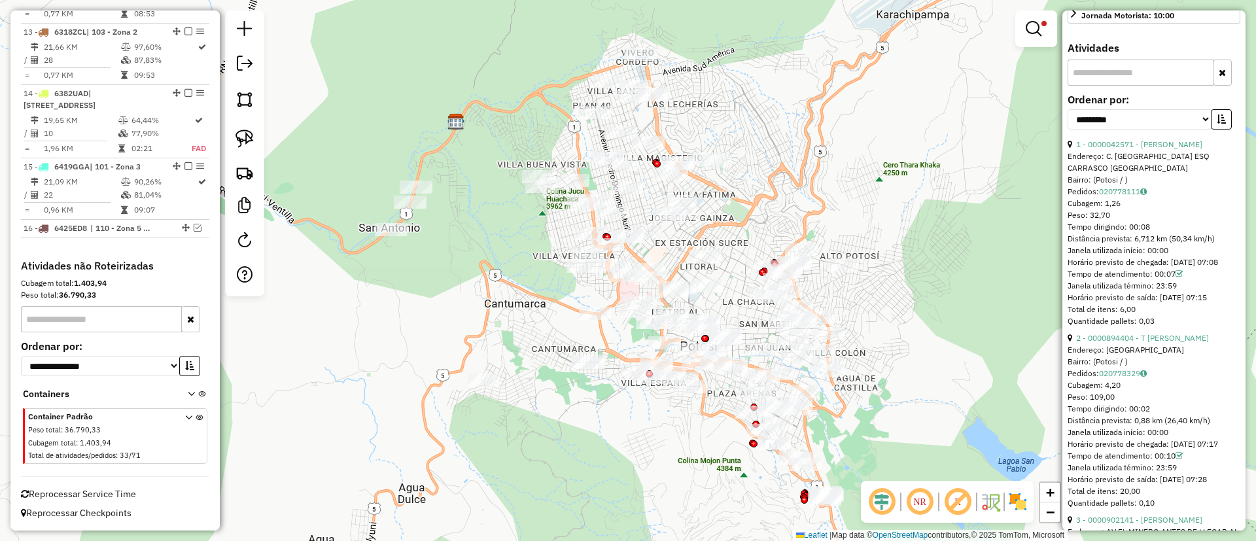
scroll to position [506, 0]
drag, startPoint x: 1138, startPoint y: 158, endPoint x: 1139, endPoint y: 165, distance: 7.2
click at [1138, 148] on link "1 - 0000042571 - T VIVIANA" at bounding box center [1139, 144] width 126 height 10
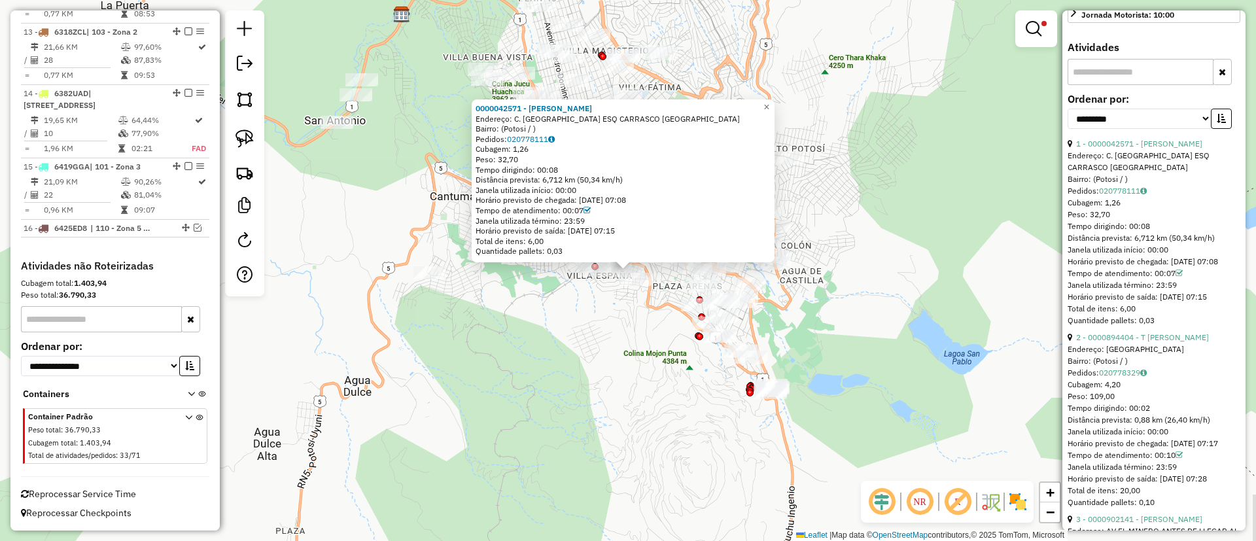
click at [1018, 499] on img at bounding box center [1017, 501] width 21 height 21
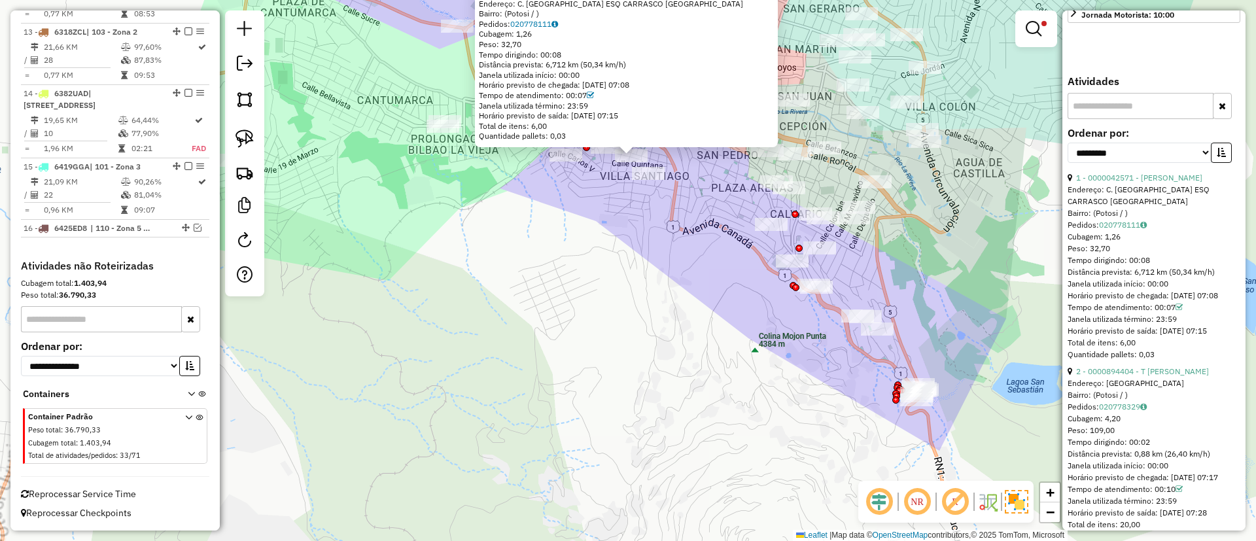
scroll to position [0, 0]
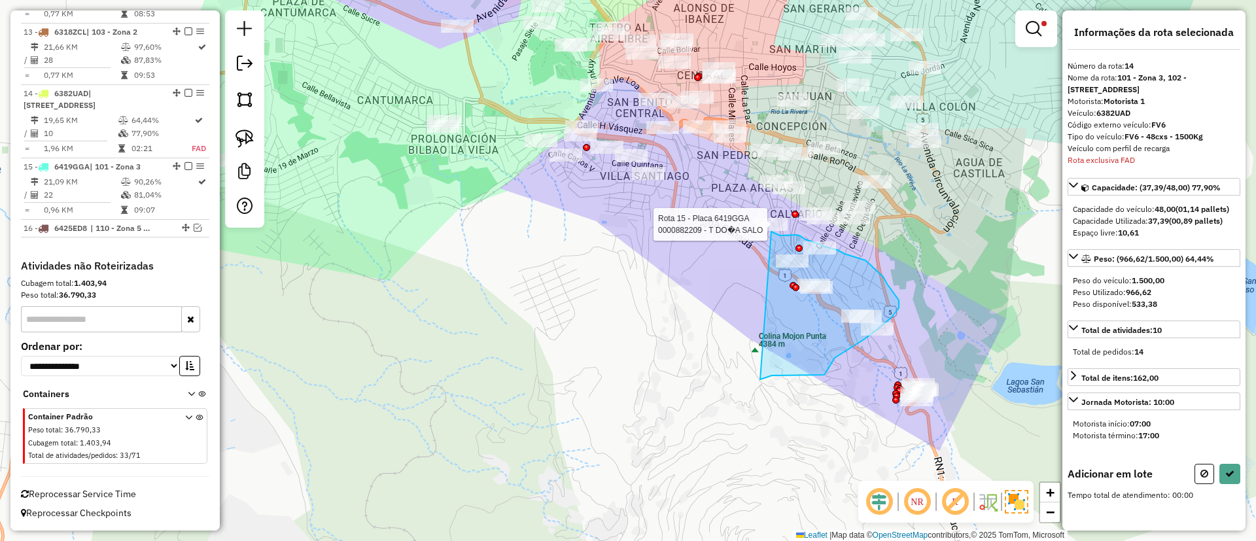
drag, startPoint x: 761, startPoint y: 379, endPoint x: 771, endPoint y: 231, distance: 148.8
click at [771, 231] on div "Rota 14 - Placa 6382UAD 0000906549 - MELANY ANGELES Rota 15 - Placa 6419GGA 000…" at bounding box center [628, 270] width 1256 height 541
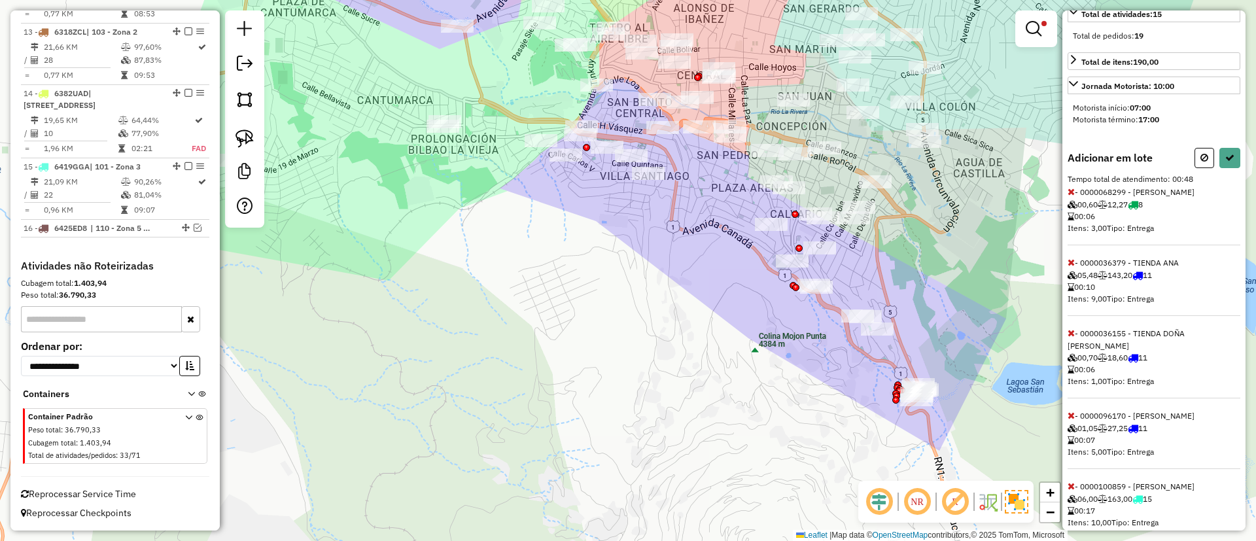
scroll to position [341, 0]
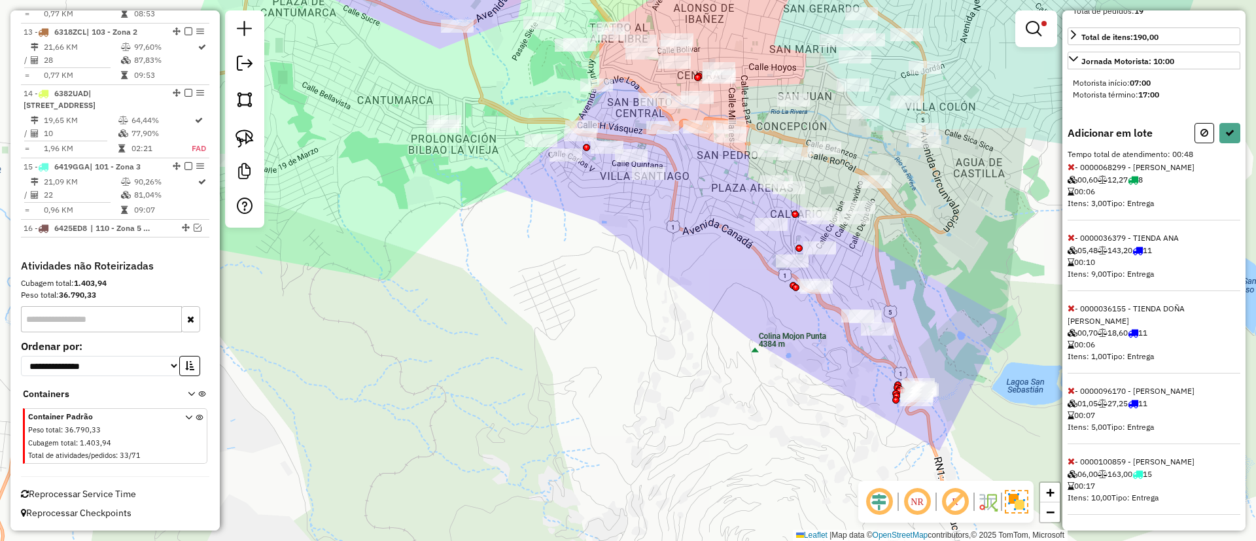
click at [1071, 242] on icon at bounding box center [1071, 237] width 7 height 9
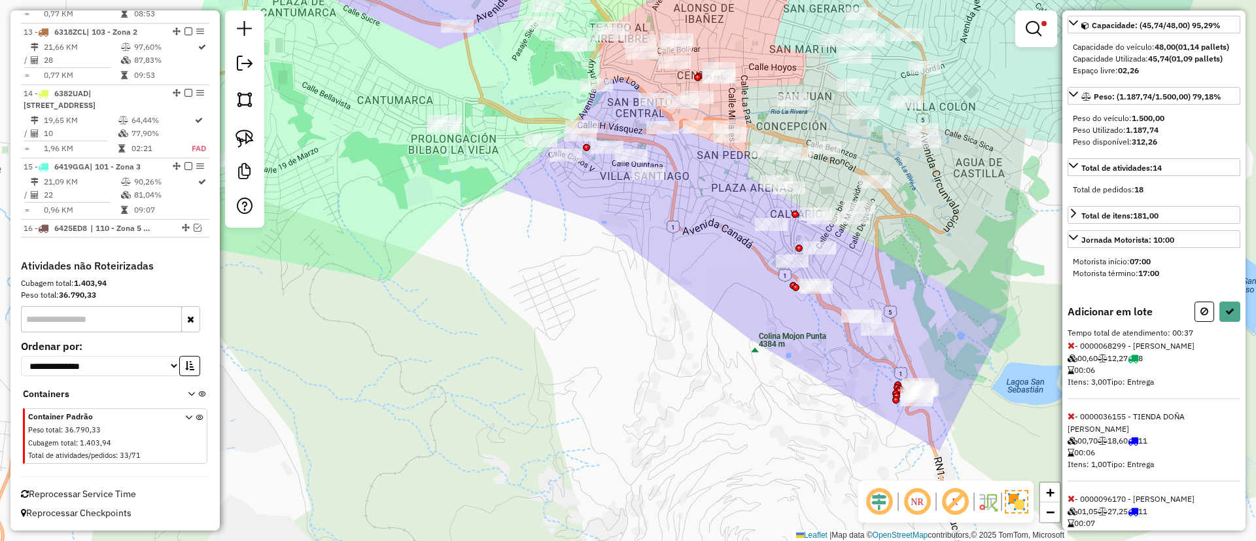
scroll to position [138, 0]
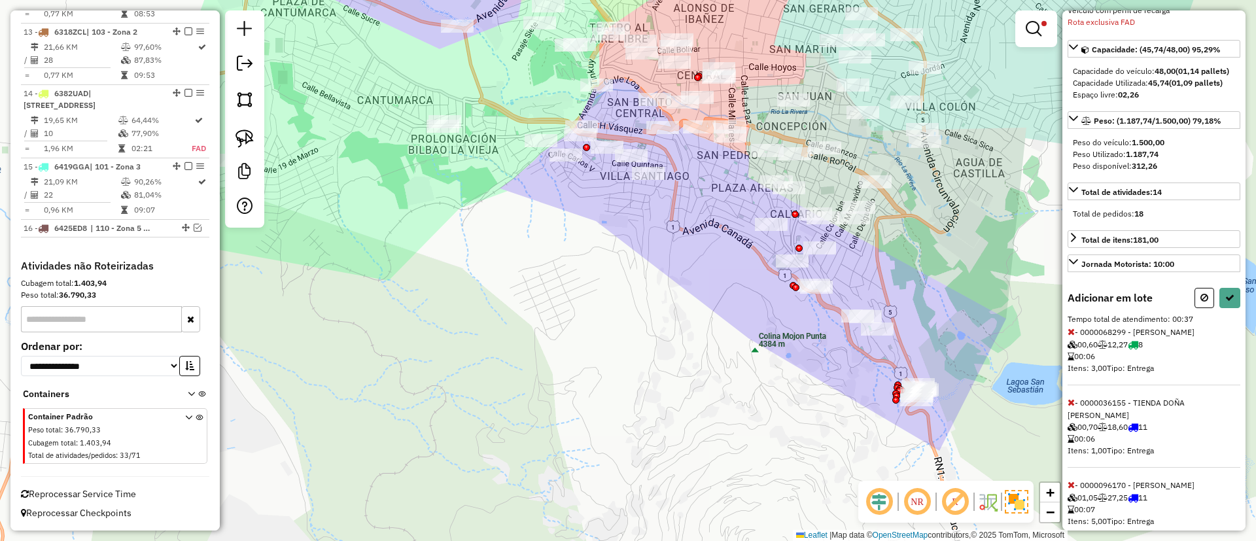
select select "**********"
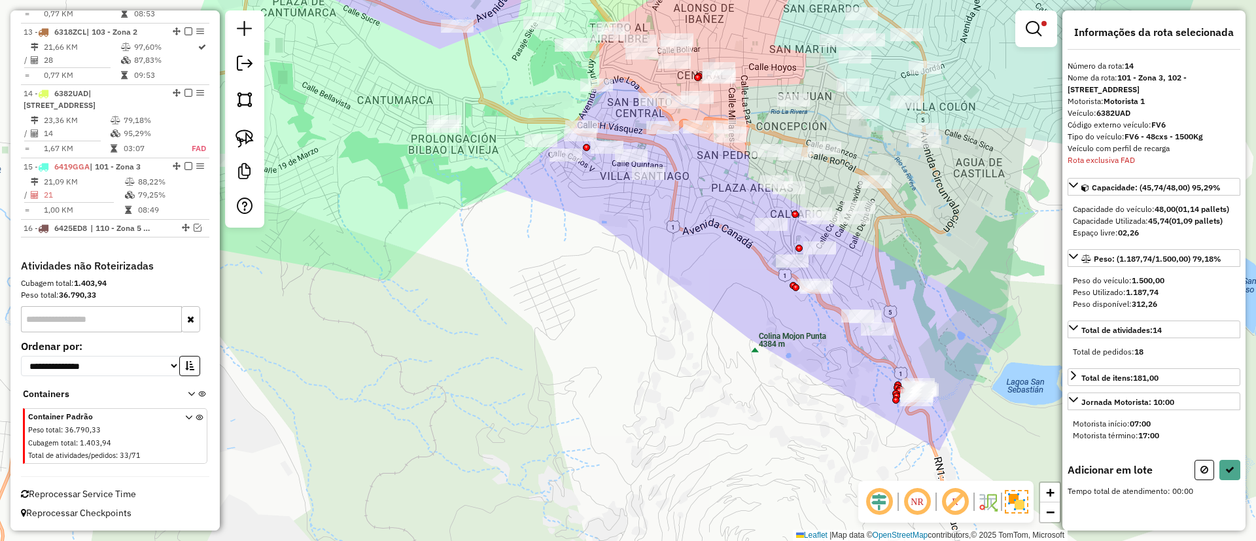
scroll to position [0, 0]
click at [621, 141] on div "Rota 15 - Placa 6419GGA 0000697413 - T. AGEN POTOS Rota 14 - Placa 6382UAD 0000…" at bounding box center [628, 270] width 1256 height 541
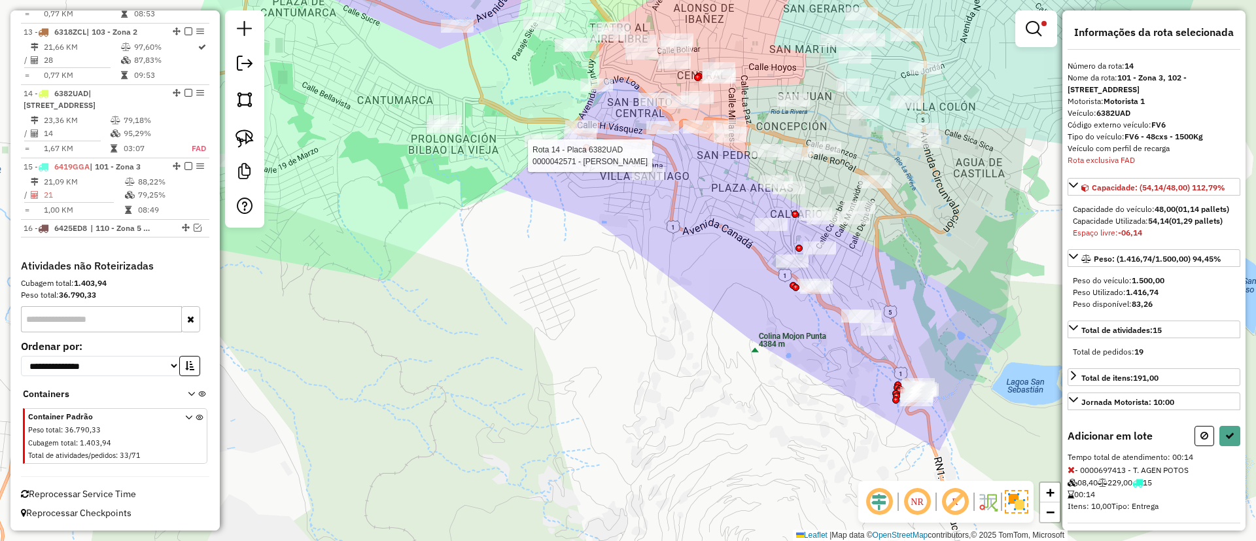
select select "**********"
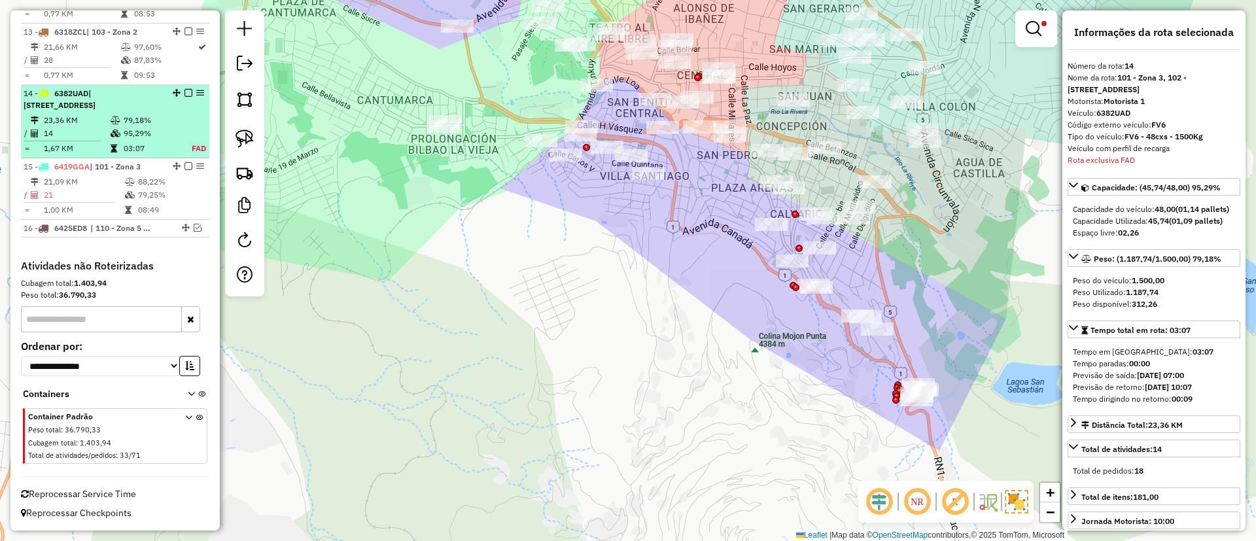
click at [187, 97] on div "14 - 6382UAD | 101 - Zona 3, 102 - Calle Angosta" at bounding box center [115, 100] width 183 height 24
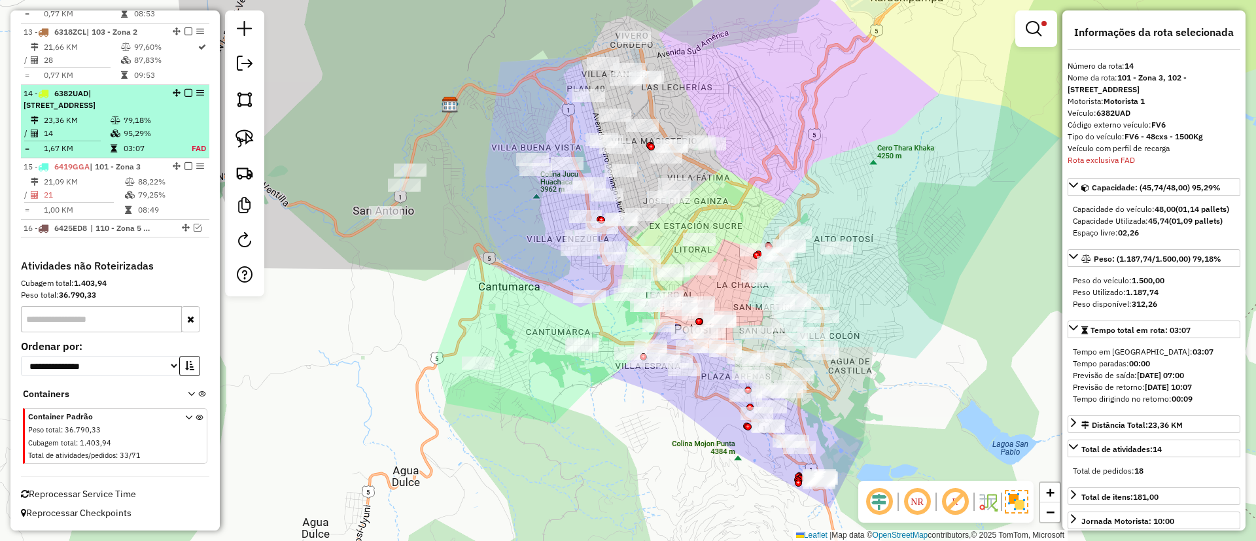
click at [187, 97] on div "14 - 6382UAD | 101 - Zona 3, 102 - Calle Angosta" at bounding box center [115, 100] width 183 height 24
click at [184, 91] on em at bounding box center [188, 93] width 8 height 8
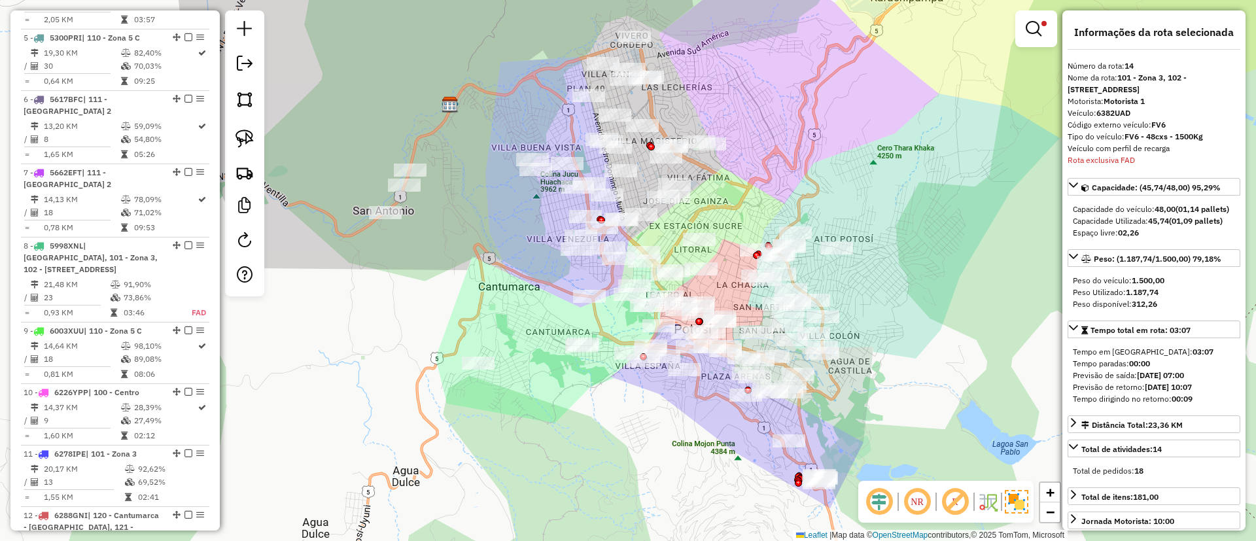
scroll to position [800, 0]
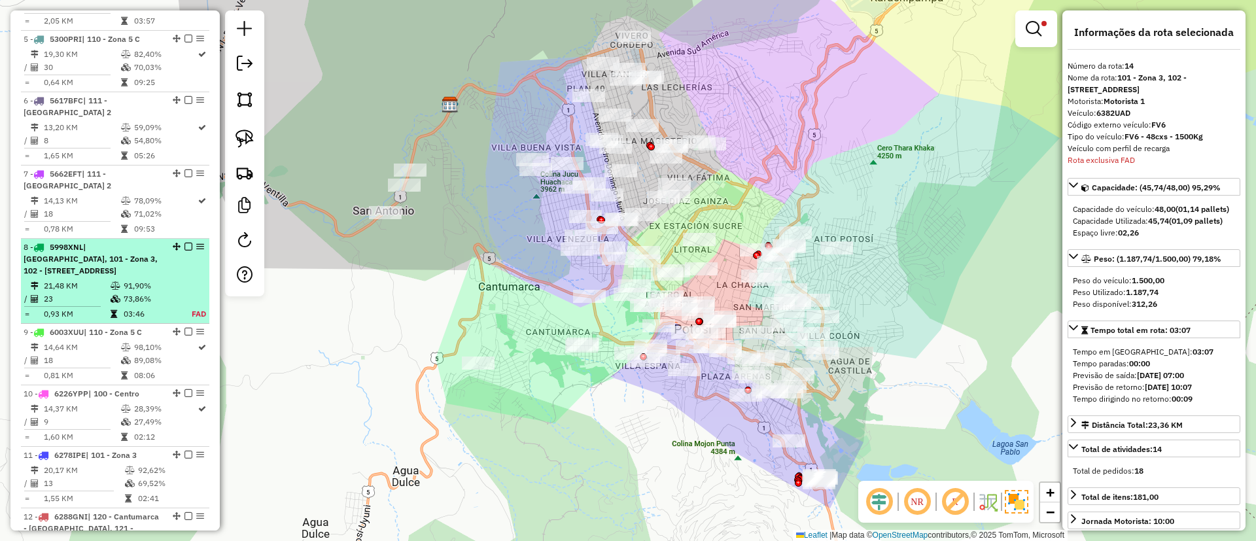
click at [177, 257] on div "8 - 5998XNL | 100 - Centro, 101 - Zona 3, 102 - Calle Angosta, 111 - Casco Viej…" at bounding box center [115, 258] width 183 height 35
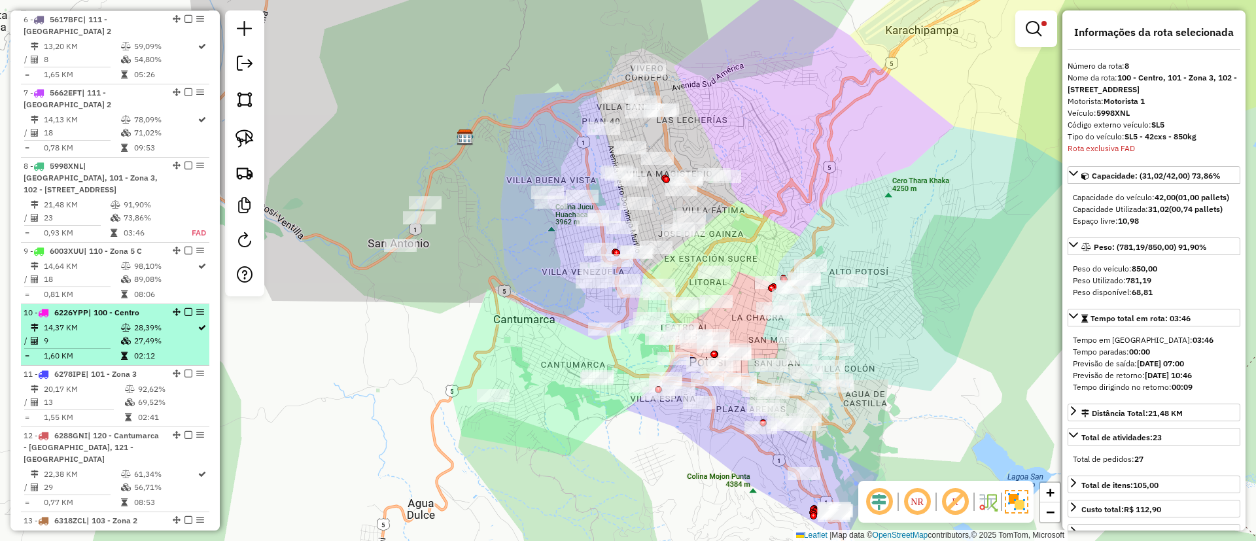
scroll to position [873, 0]
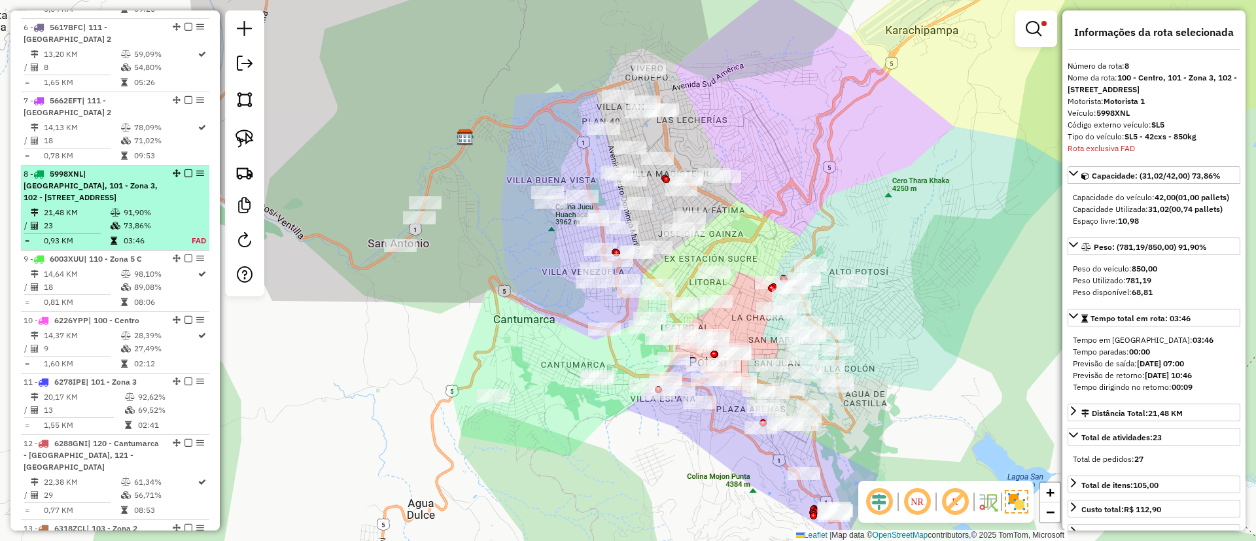
click at [184, 173] on em at bounding box center [188, 173] width 8 height 8
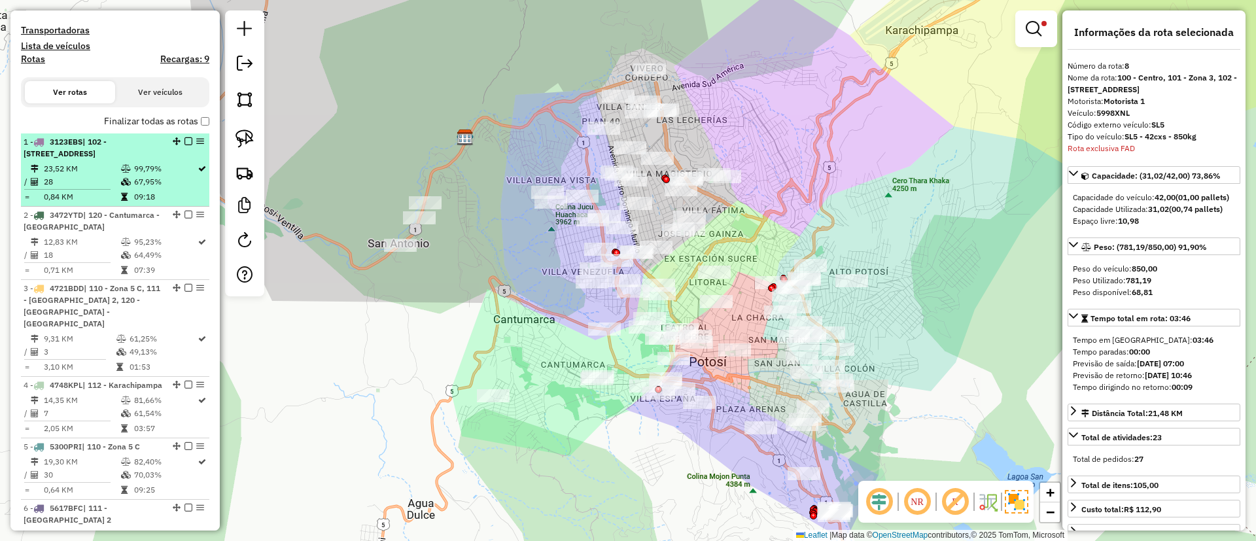
scroll to position [396, 0]
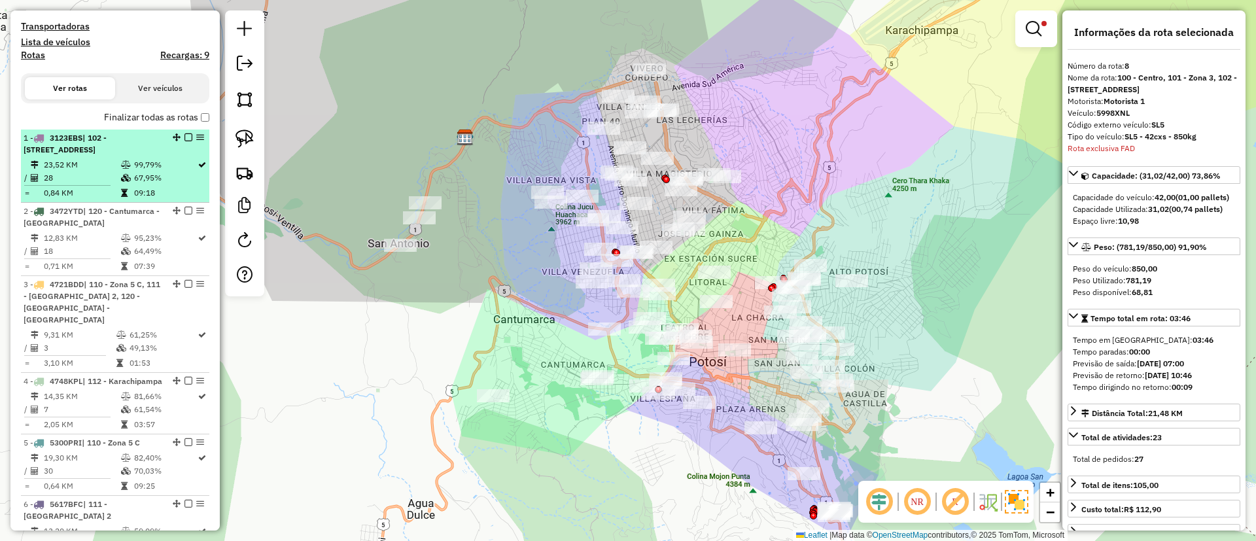
click at [148, 158] on td "99,79%" at bounding box center [164, 164] width 63 height 13
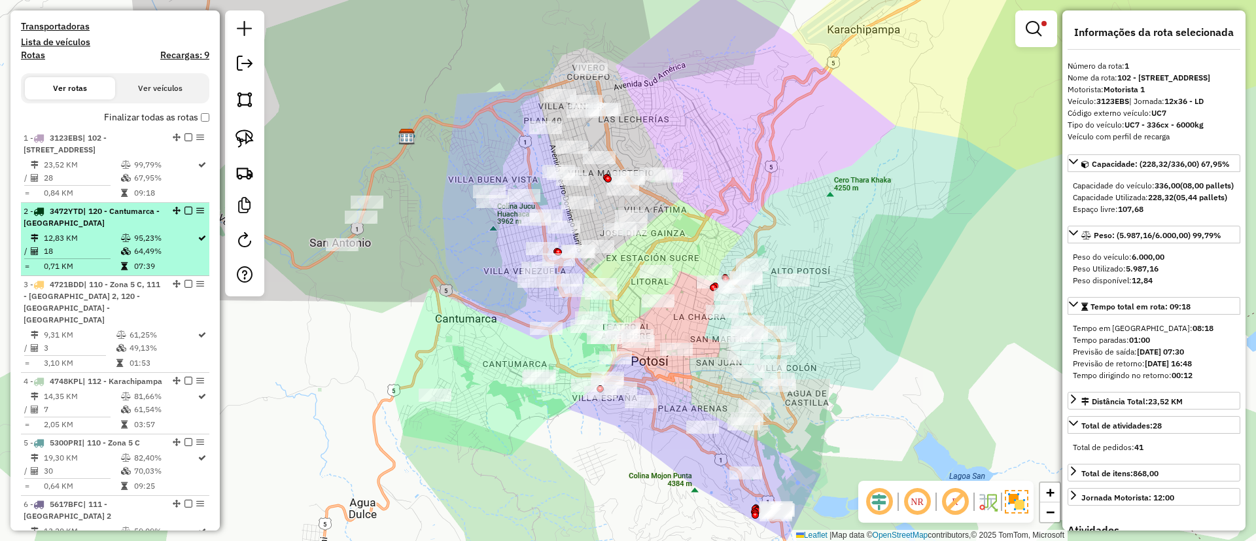
click at [126, 204] on li "2 - 3472YTD | 120 - Cantumarca - Villa Copacabana 12,83 KM 95,23% / 18 64,49% =…" at bounding box center [115, 239] width 188 height 73
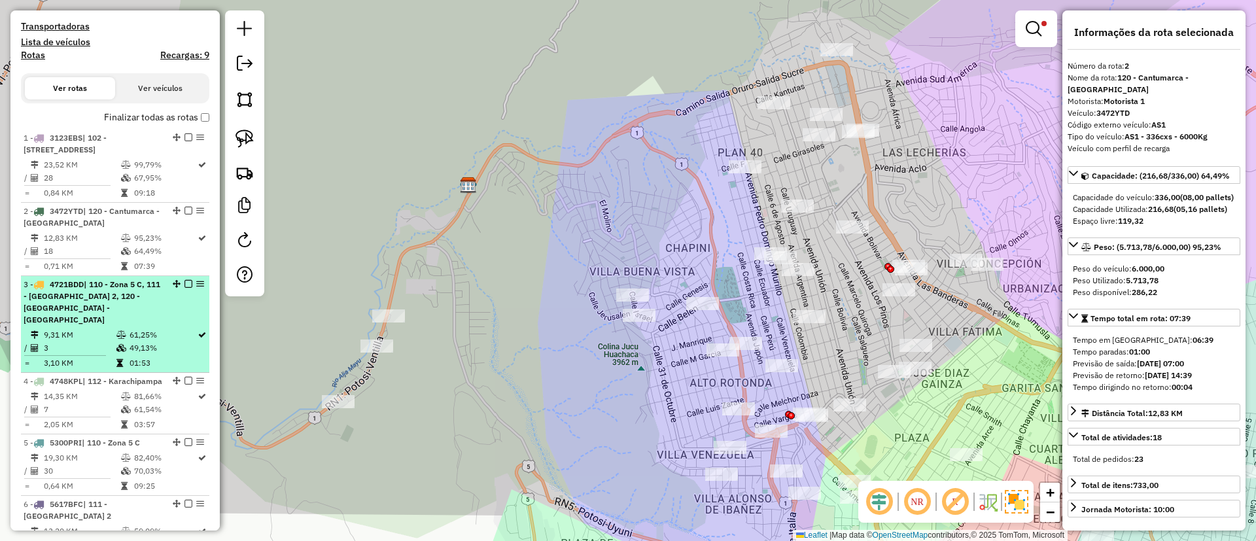
click at [126, 305] on span "| 110 - Zona 5 C, 111 - Casco Viejo 2, 120 - Cantumarca - Villa Copacabana" at bounding box center [92, 301] width 137 height 45
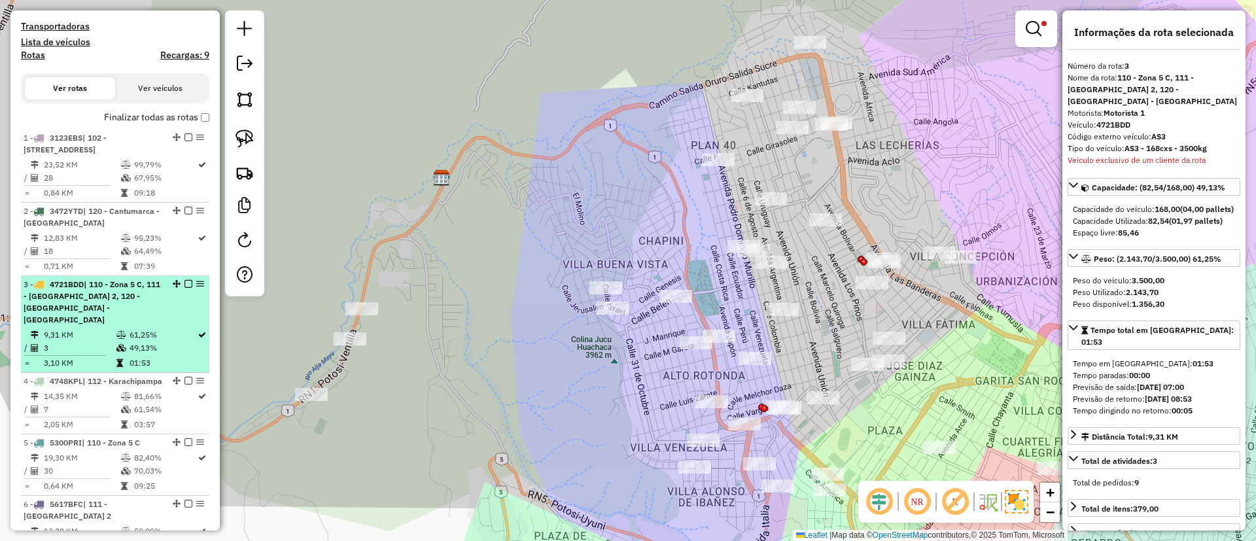
scroll to position [495, 0]
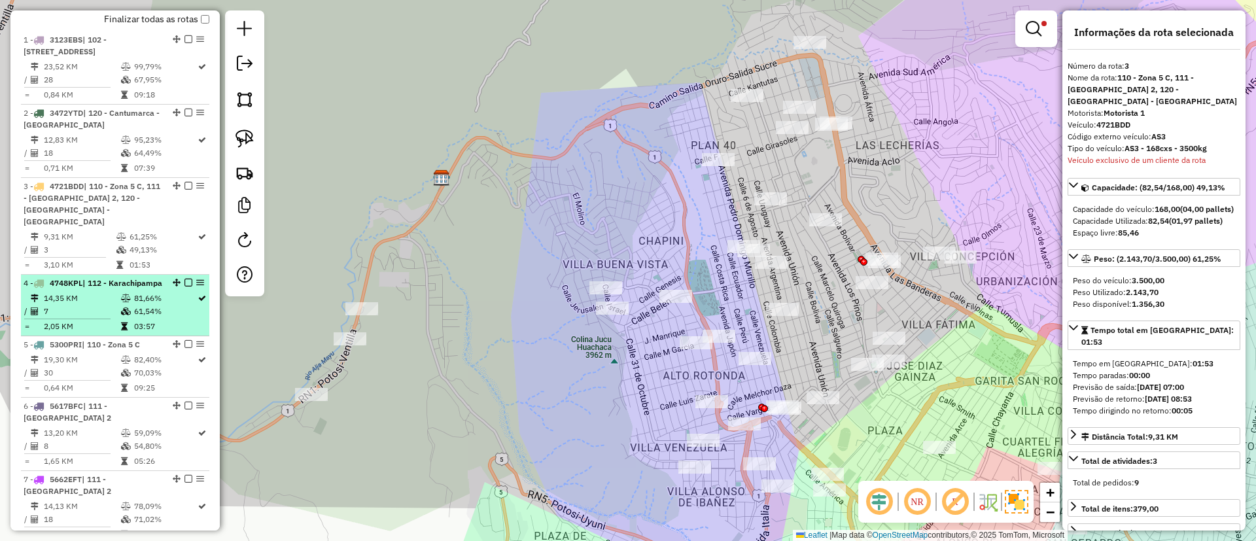
click at [113, 315] on td "7" at bounding box center [81, 311] width 77 height 13
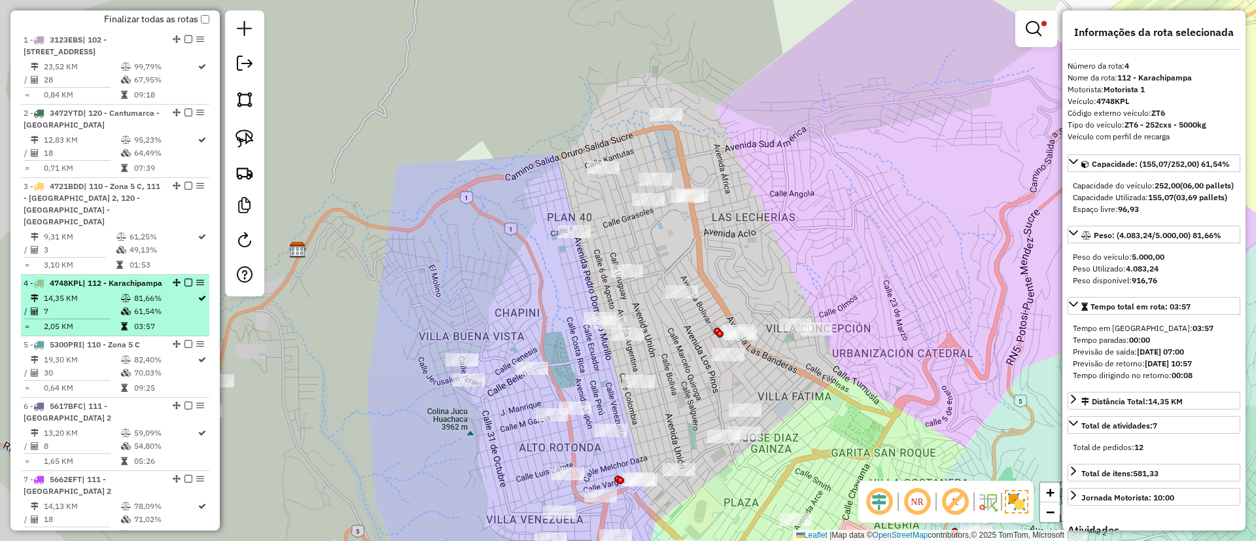
scroll to position [567, 0]
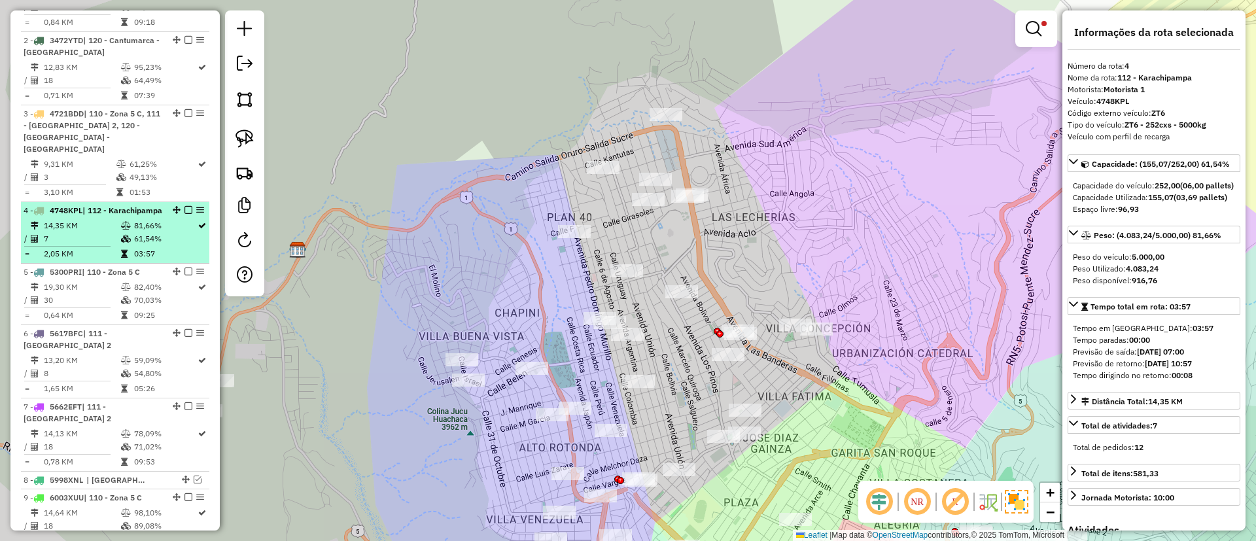
click at [113, 318] on td "0,64 KM" at bounding box center [81, 315] width 77 height 13
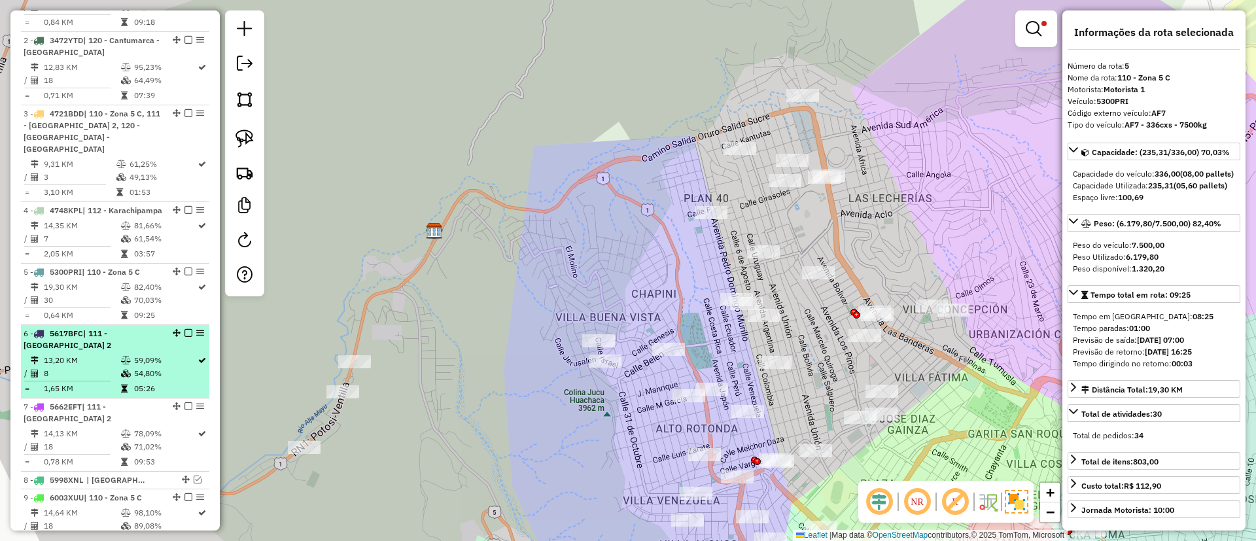
click at [107, 371] on td "8" at bounding box center [81, 373] width 77 height 13
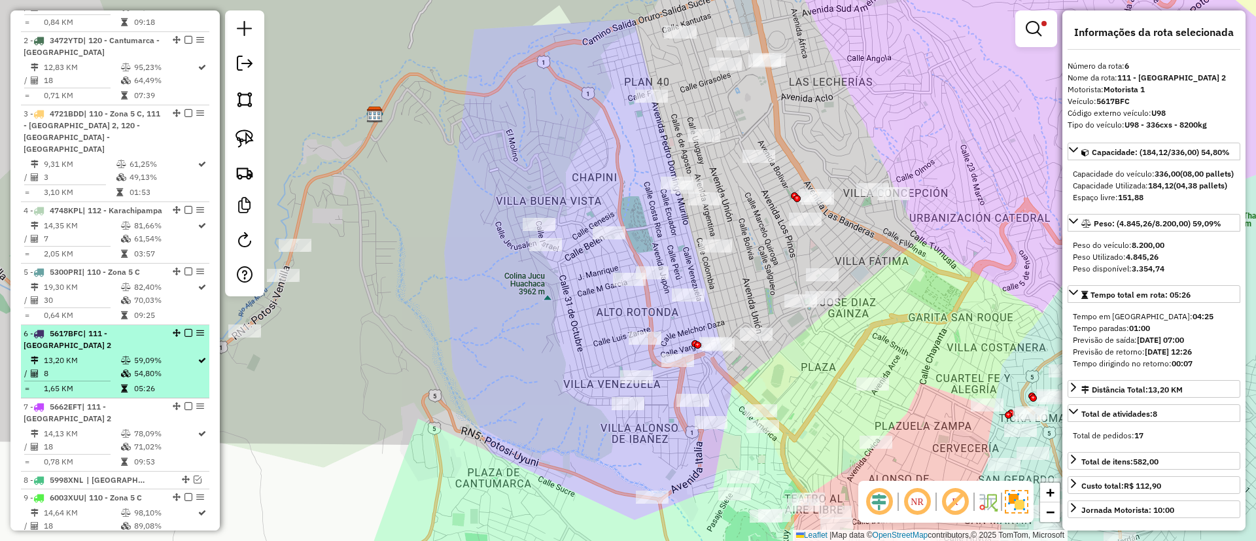
scroll to position [736, 0]
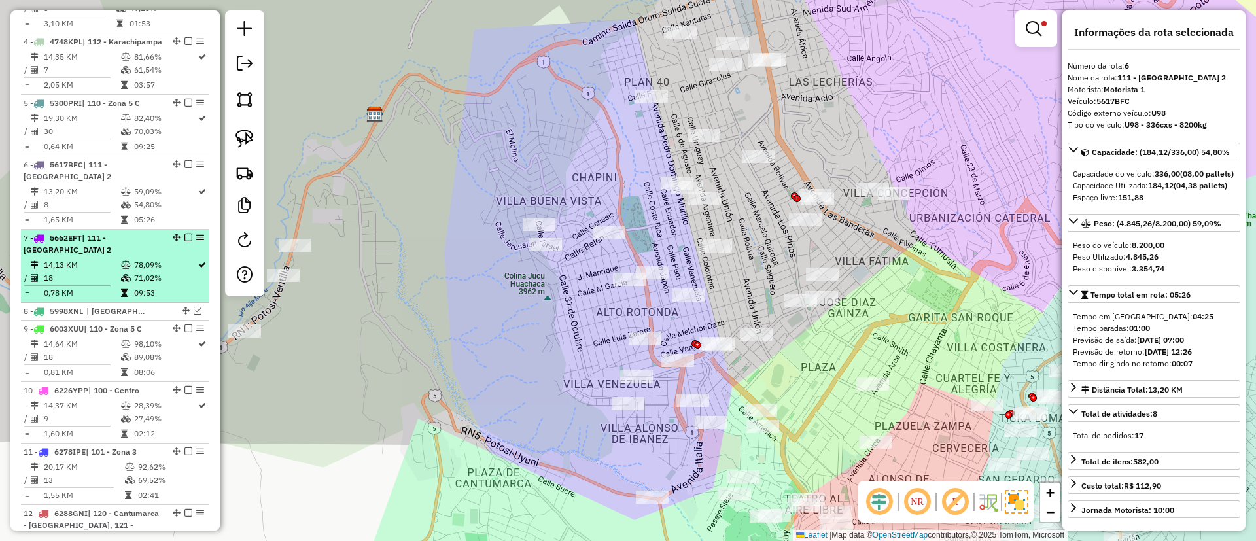
click at [107, 272] on td "18" at bounding box center [81, 277] width 77 height 13
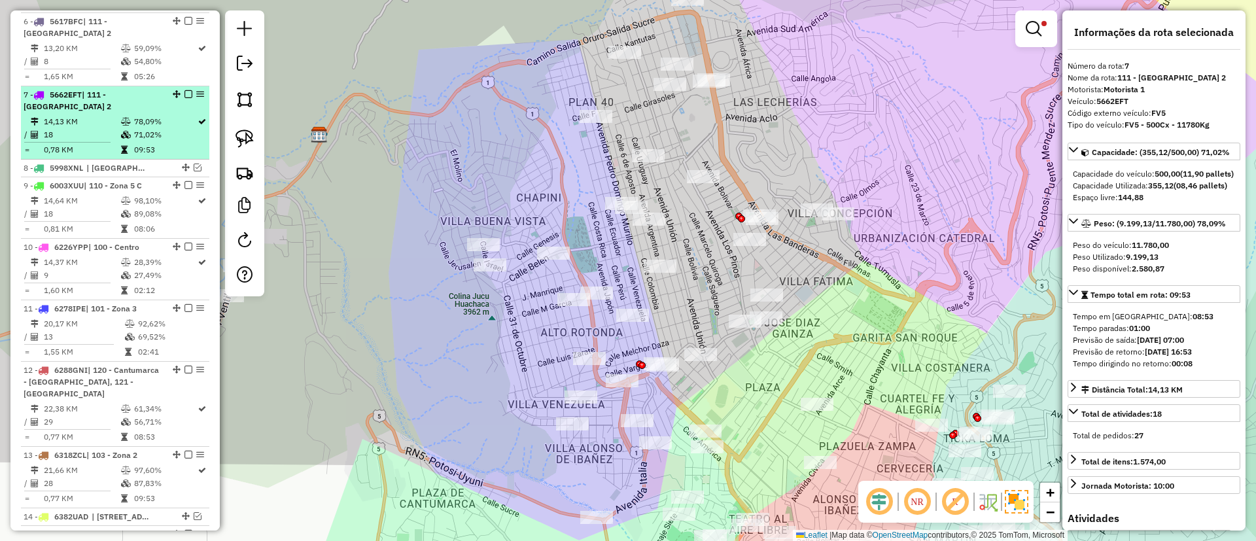
scroll to position [893, 0]
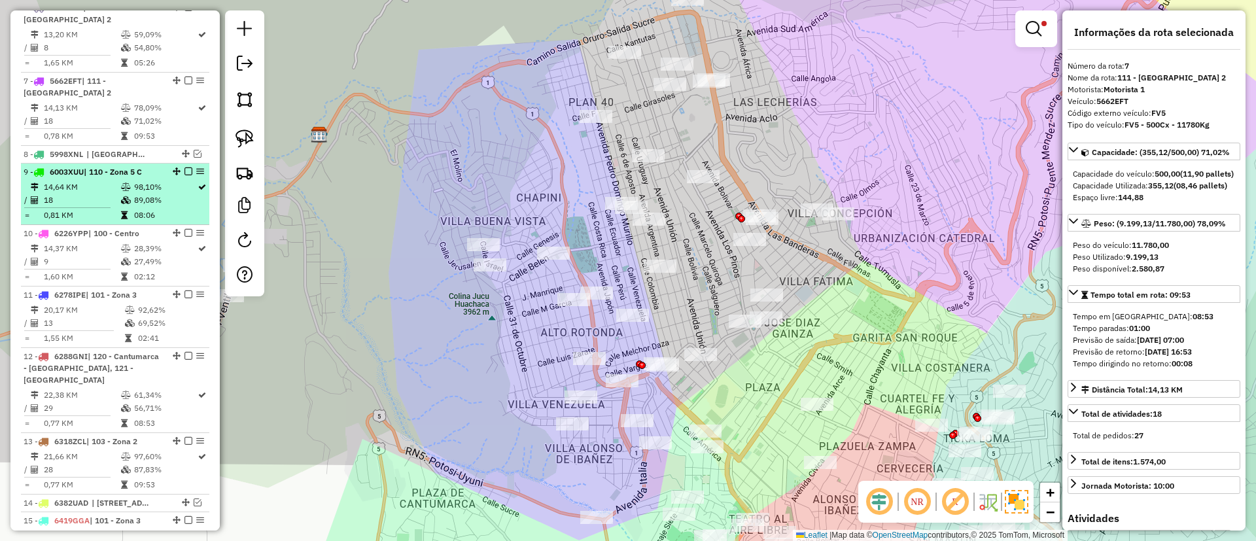
click at [114, 201] on td "18" at bounding box center [81, 200] width 77 height 13
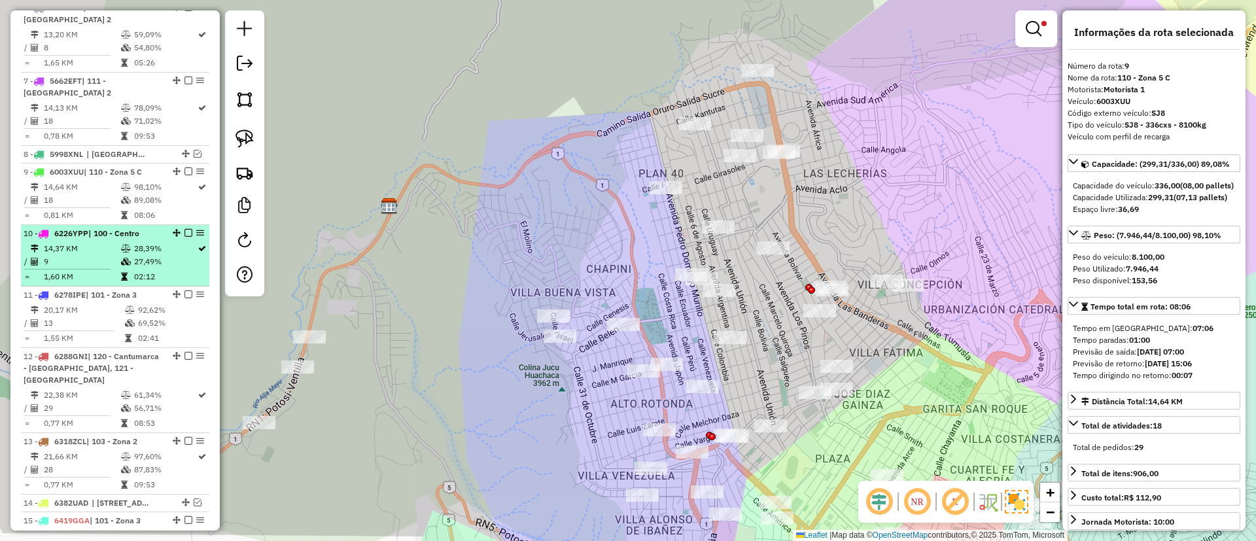
click at [120, 281] on td at bounding box center [126, 276] width 13 height 13
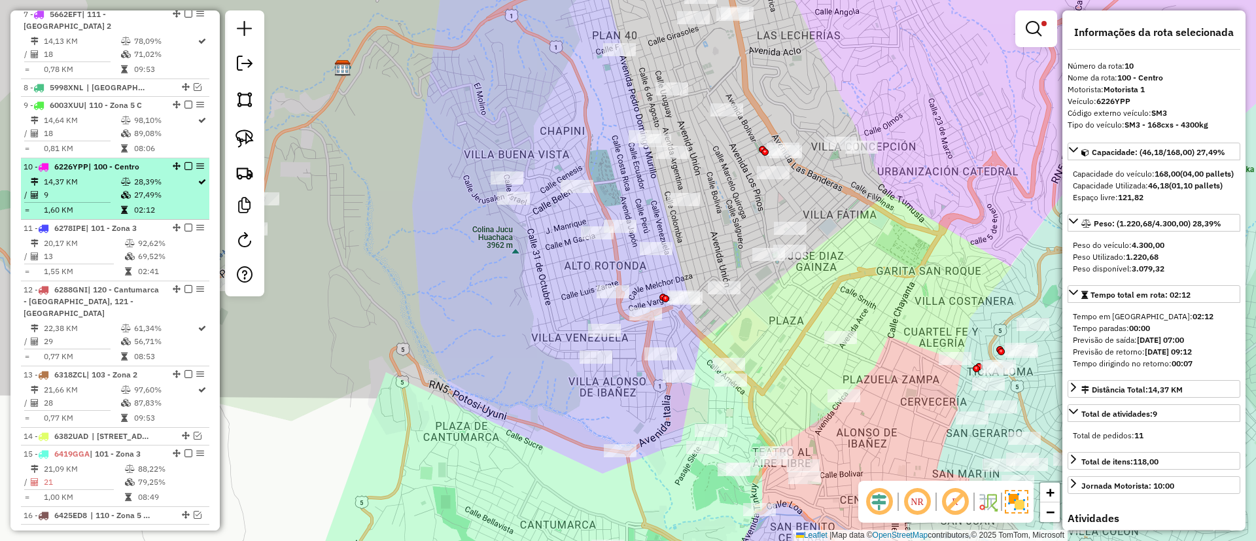
scroll to position [964, 0]
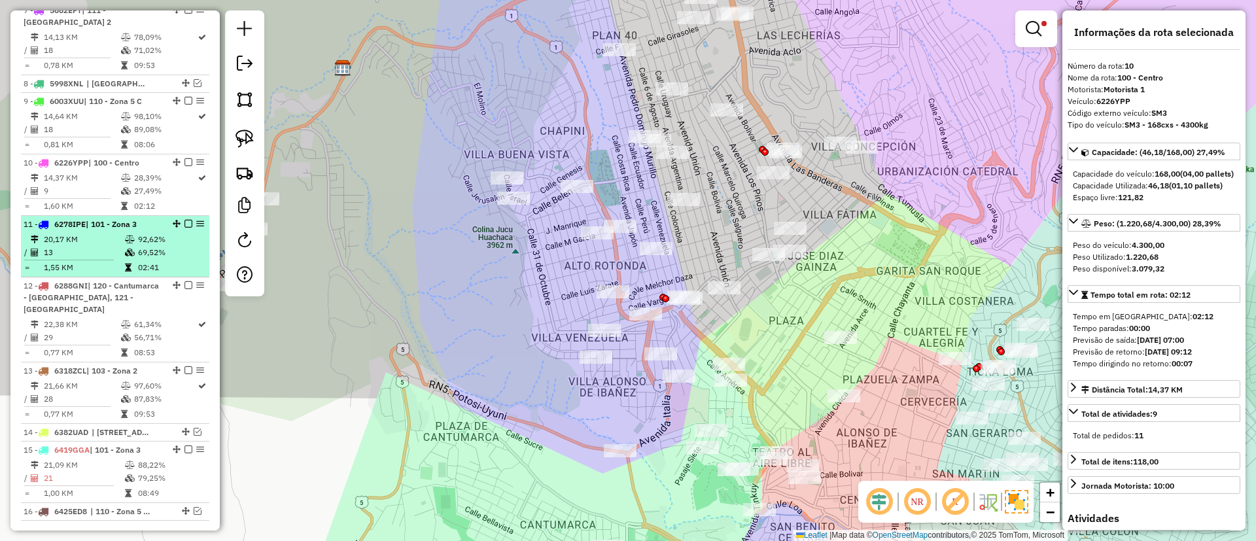
click at [113, 249] on td "13" at bounding box center [83, 252] width 81 height 13
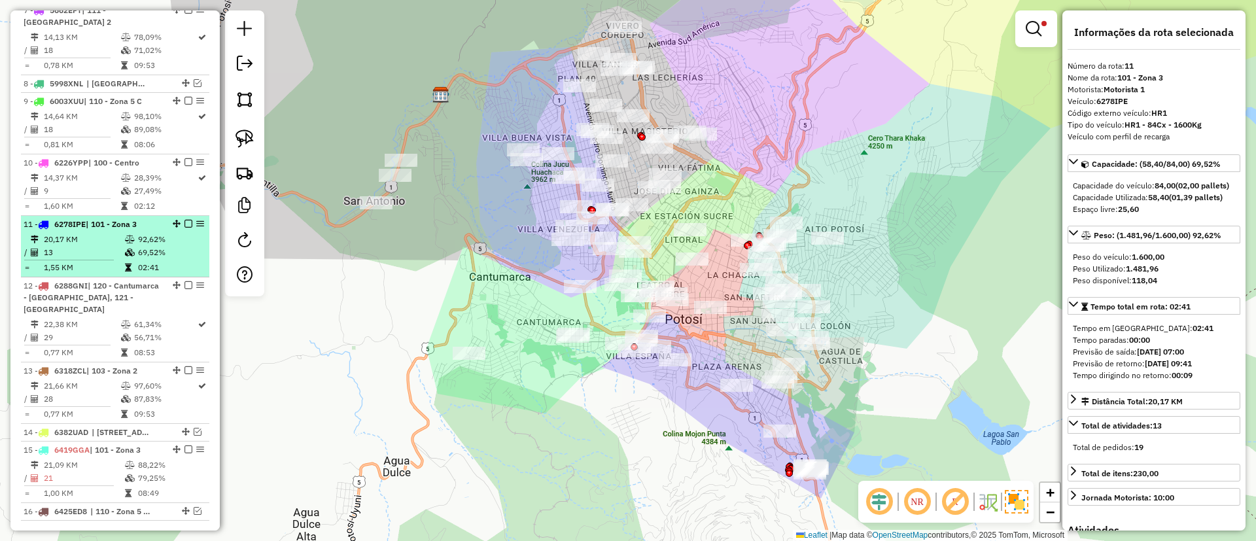
click at [179, 220] on div at bounding box center [184, 224] width 39 height 8
click at [186, 228] on div "11 - 6278IPE | 101 - Zona 3" at bounding box center [115, 224] width 183 height 12
click at [179, 222] on div at bounding box center [184, 224] width 39 height 8
click at [184, 221] on em at bounding box center [188, 224] width 8 height 8
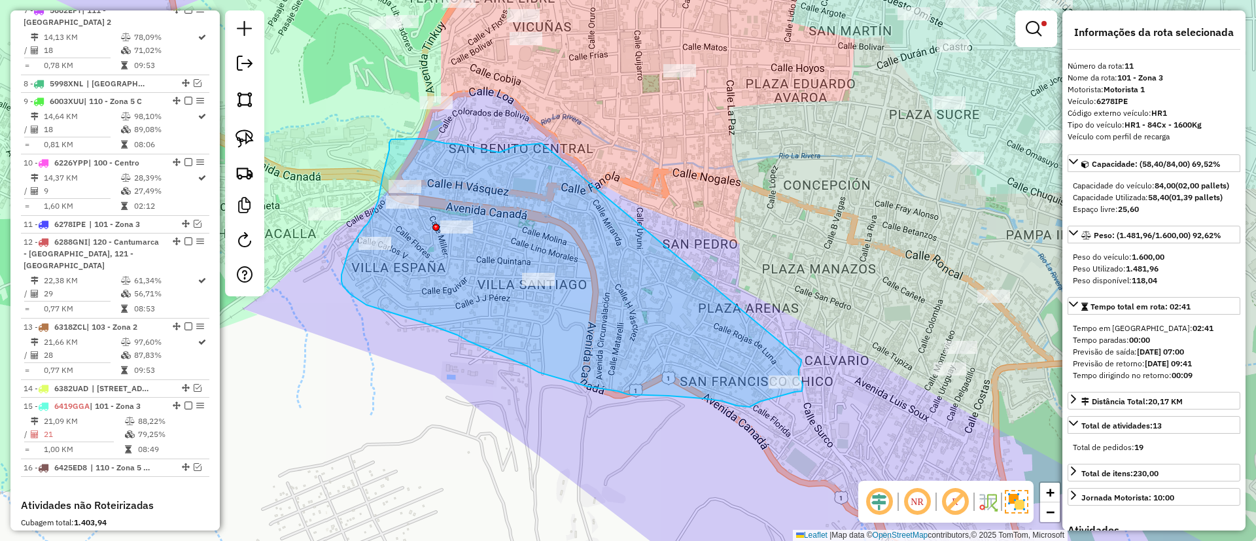
drag, startPoint x: 502, startPoint y: 151, endPoint x: 801, endPoint y: 360, distance: 365.1
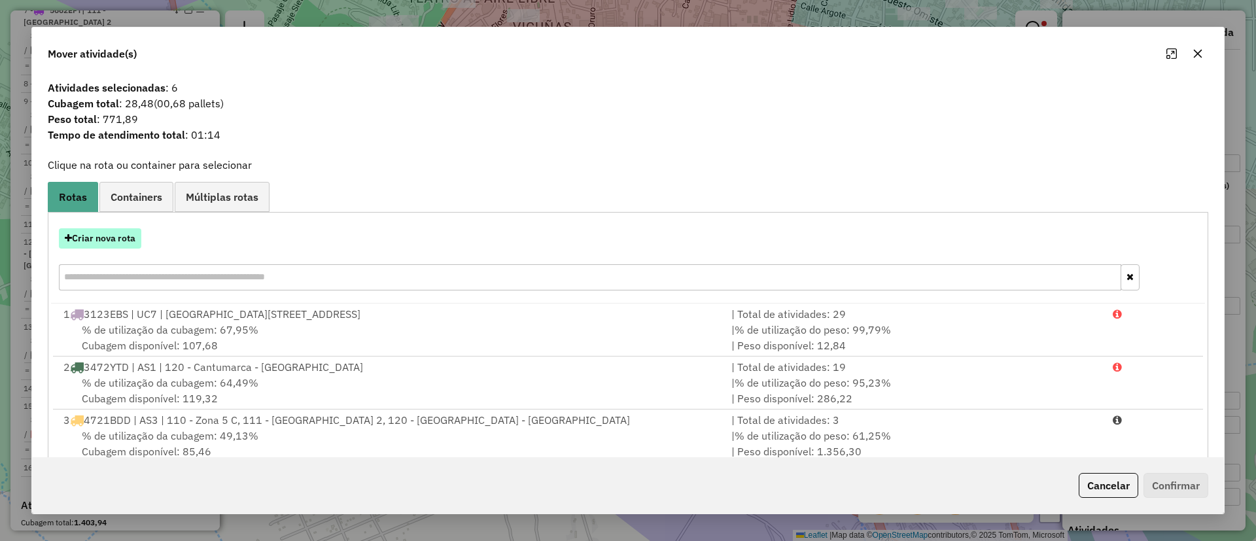
click at [100, 234] on button "Criar nova rota" at bounding box center [100, 238] width 82 height 20
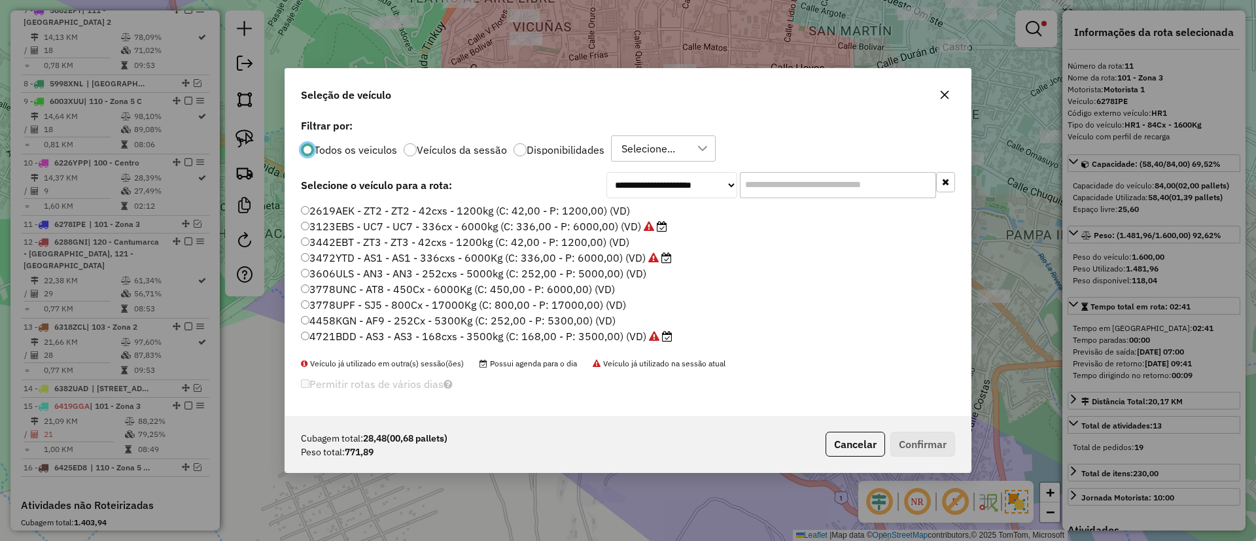
scroll to position [7, 4]
click at [454, 157] on div "Todos os veiculos Veículos da sessão Disponibilidades Selecione..." at bounding box center [628, 148] width 654 height 26
click at [457, 152] on label "Veículos da sessão" at bounding box center [462, 150] width 90 height 10
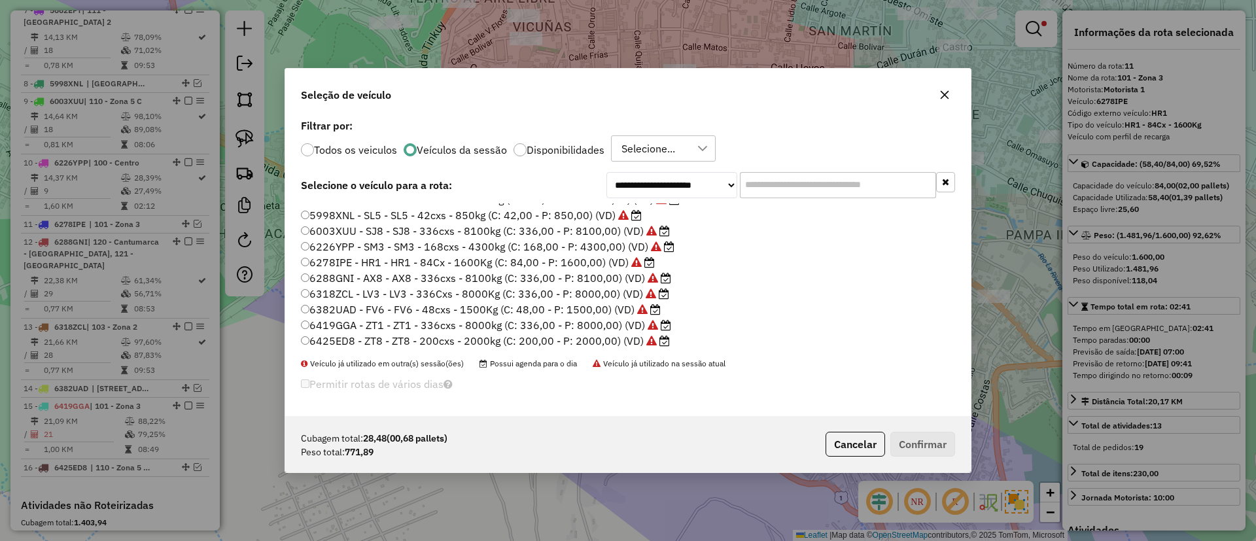
scroll to position [107, 0]
click at [564, 214] on label "5998XNL - SL5 - SL5 - 42cxs - 850kg (C: 42,00 - P: 850,00) (VD)" at bounding box center [471, 213] width 341 height 16
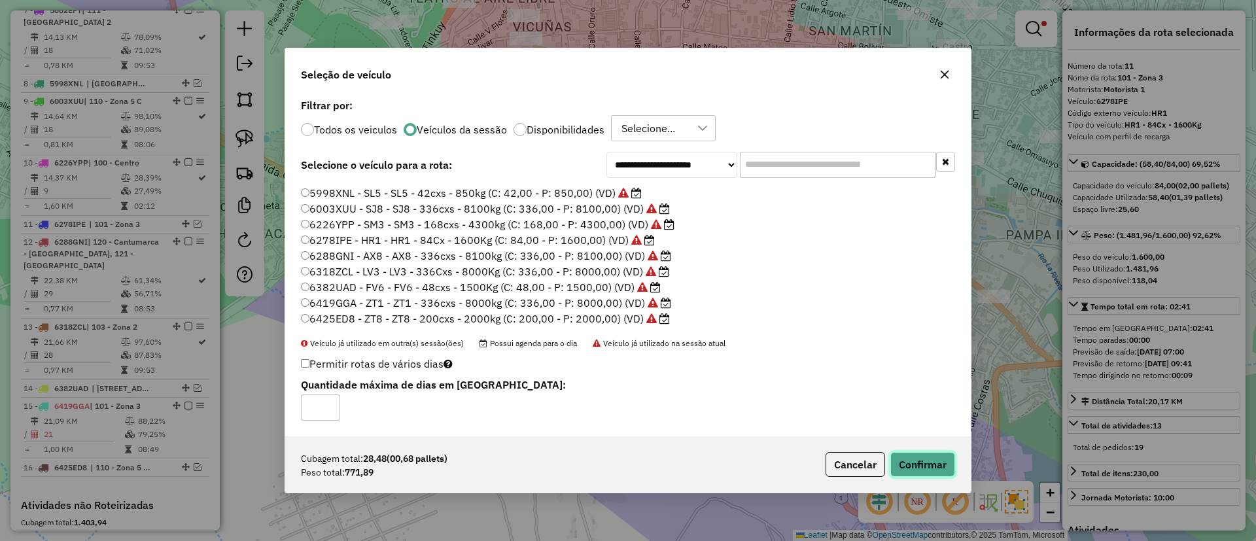
click at [920, 462] on button "Confirmar" at bounding box center [922, 464] width 65 height 25
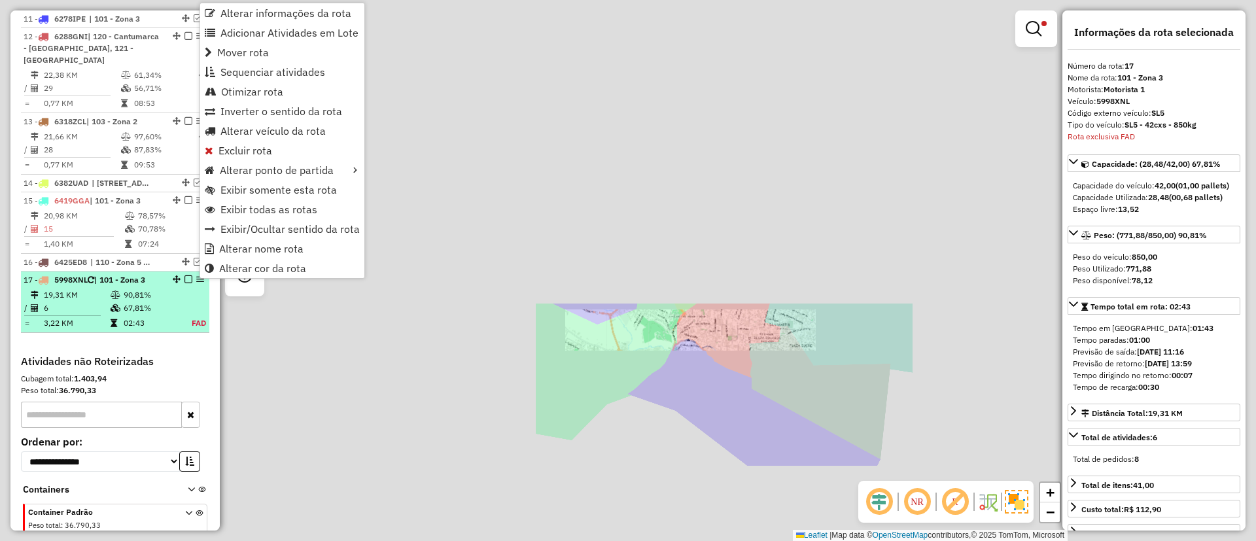
scroll to position [1264, 0]
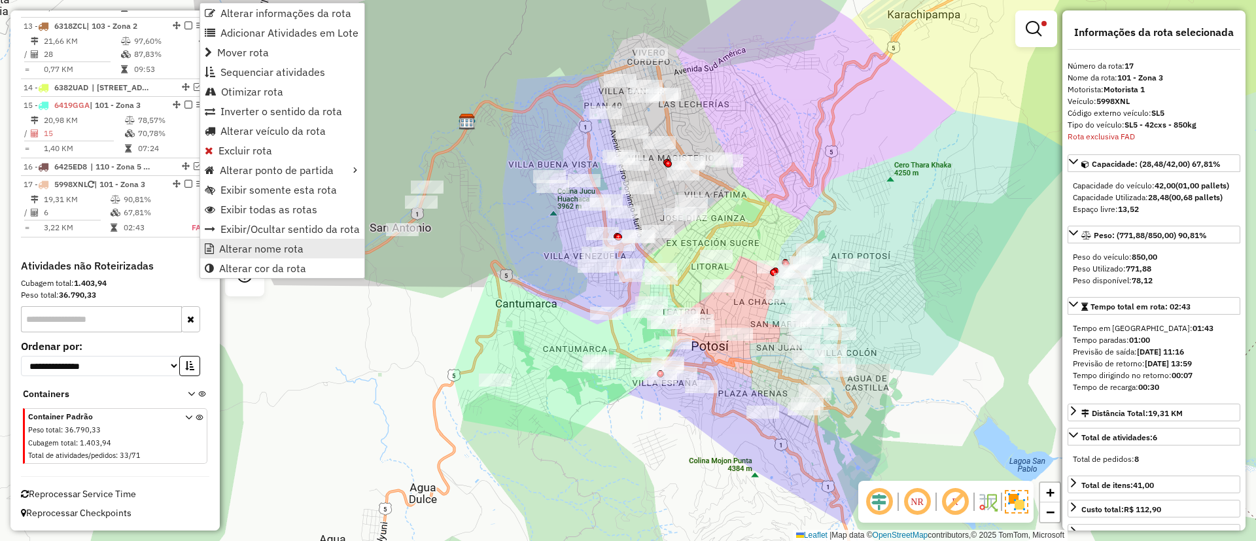
click at [250, 246] on span "Alterar nome rota" at bounding box center [261, 248] width 84 height 10
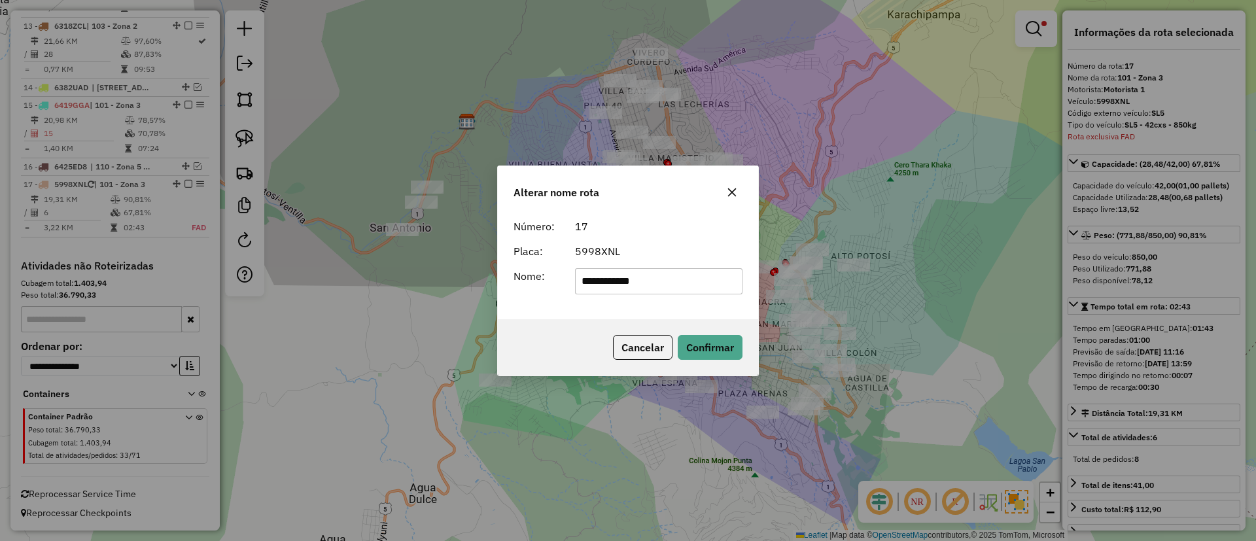
click at [639, 279] on input "**********" at bounding box center [659, 281] width 168 height 26
type input "*******"
click at [713, 343] on button "Confirmar" at bounding box center [710, 347] width 65 height 25
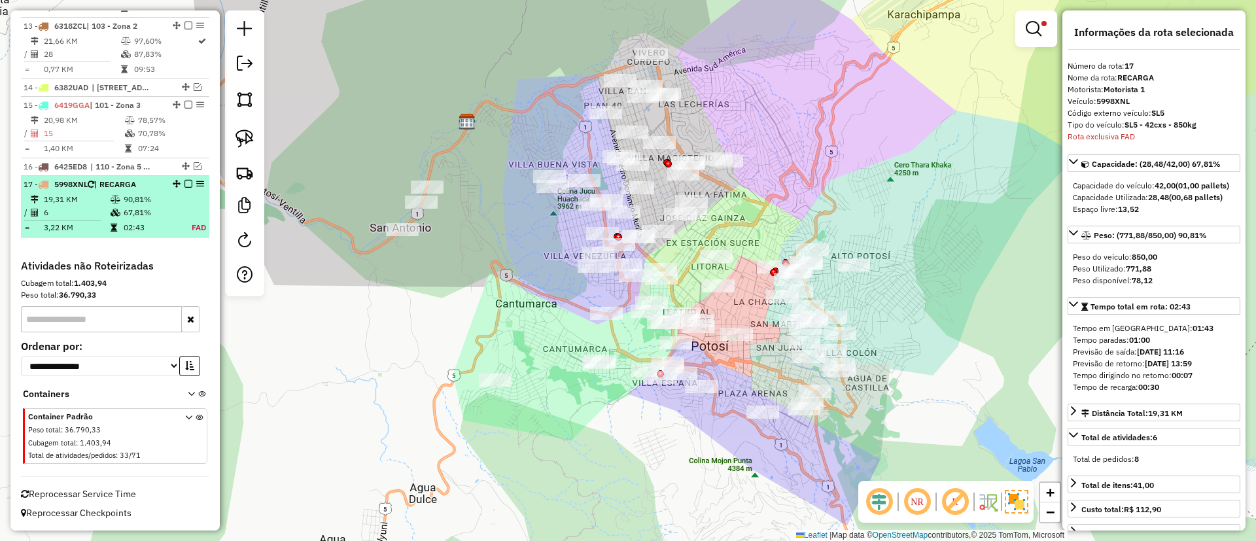
click at [184, 183] on em at bounding box center [188, 184] width 8 height 8
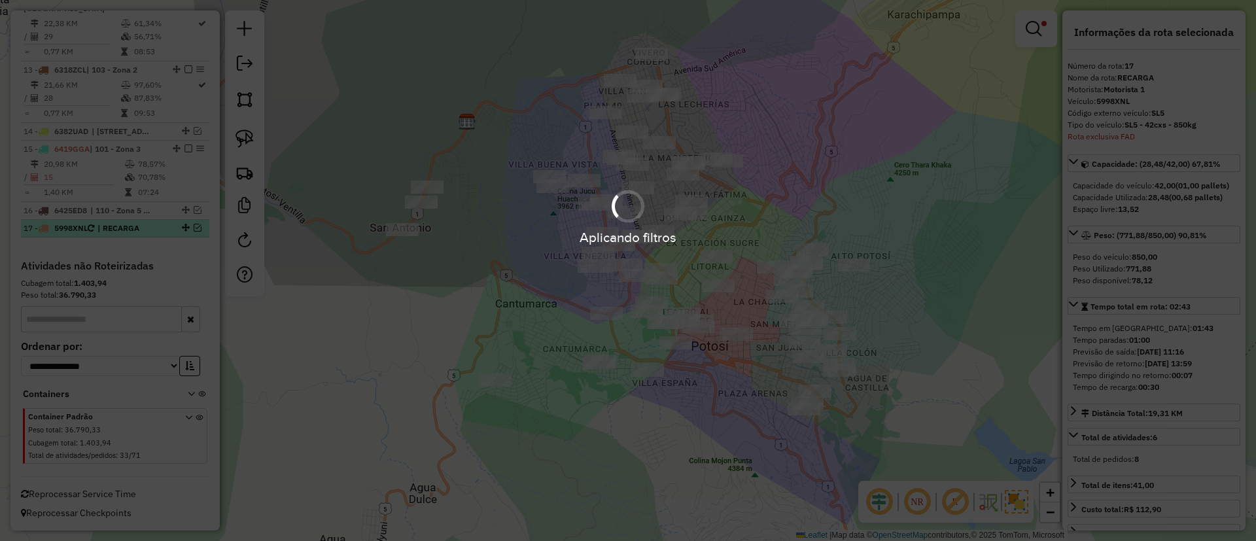
scroll to position [1221, 0]
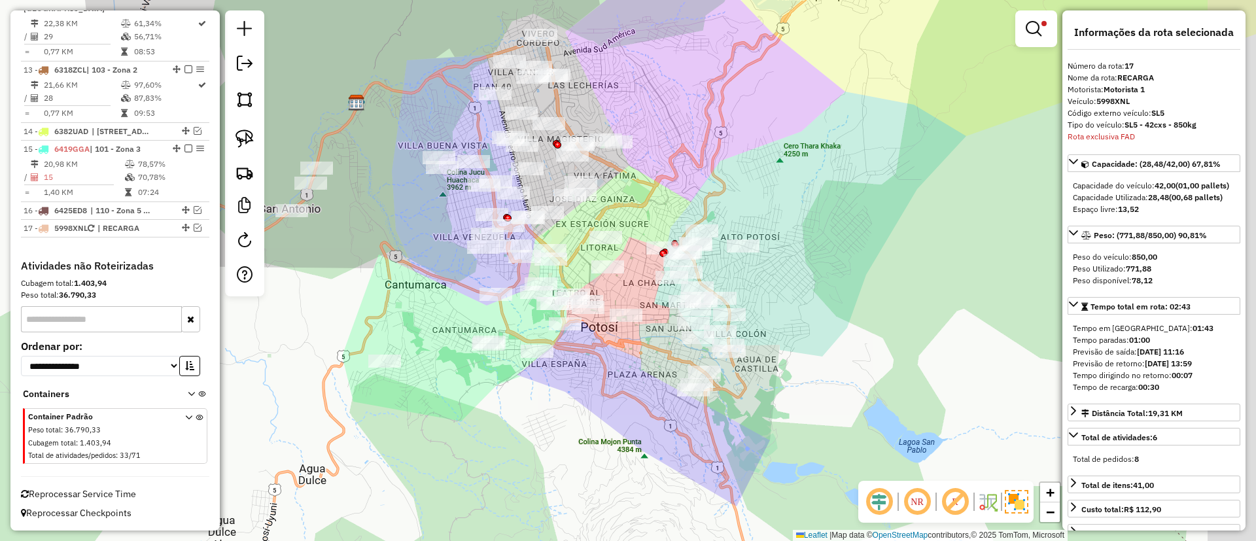
drag, startPoint x: 697, startPoint y: 420, endPoint x: 587, endPoint y: 401, distance: 112.2
click at [587, 401] on div "Limpar filtros Janela de atendimento Grade de atendimento Capacidade Transporta…" at bounding box center [628, 270] width 1256 height 541
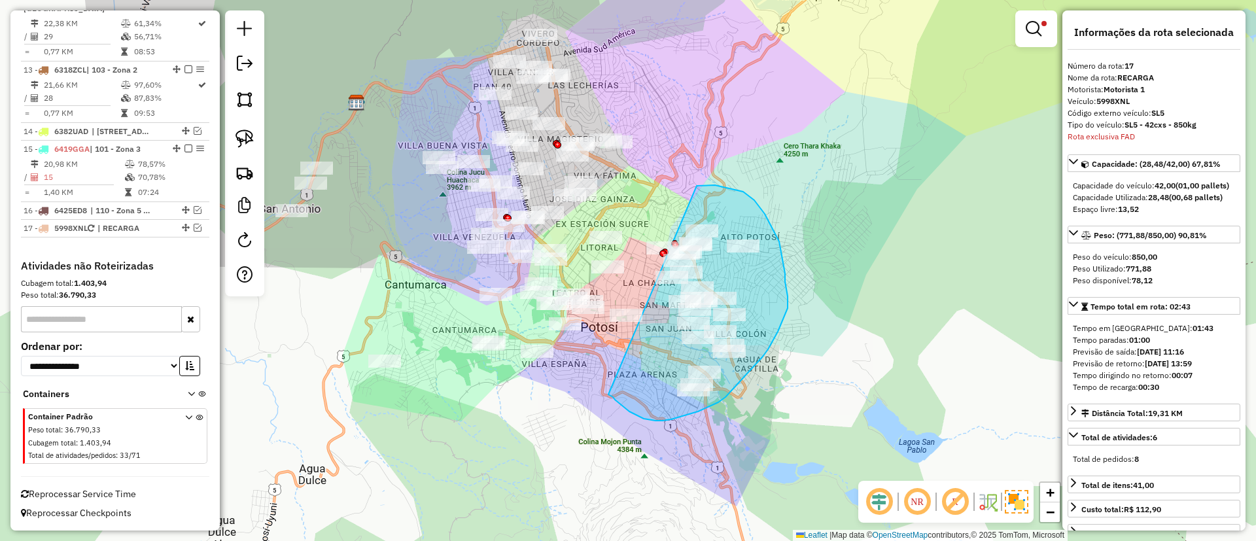
drag, startPoint x: 615, startPoint y: 400, endPoint x: 693, endPoint y: 185, distance: 228.5
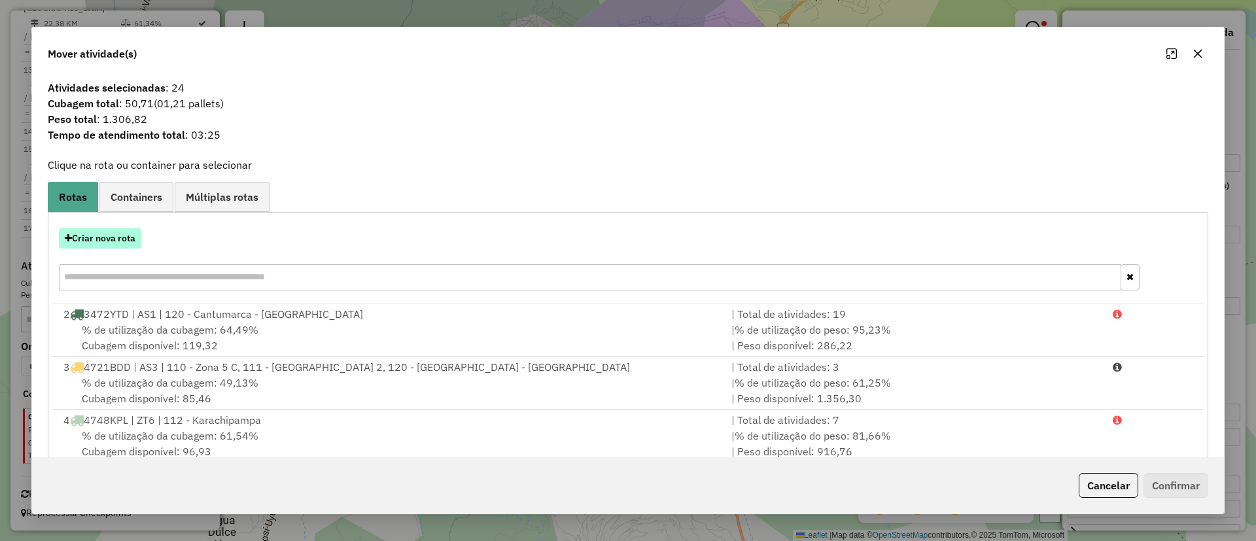
click at [82, 234] on button "Criar nova rota" at bounding box center [100, 238] width 82 height 20
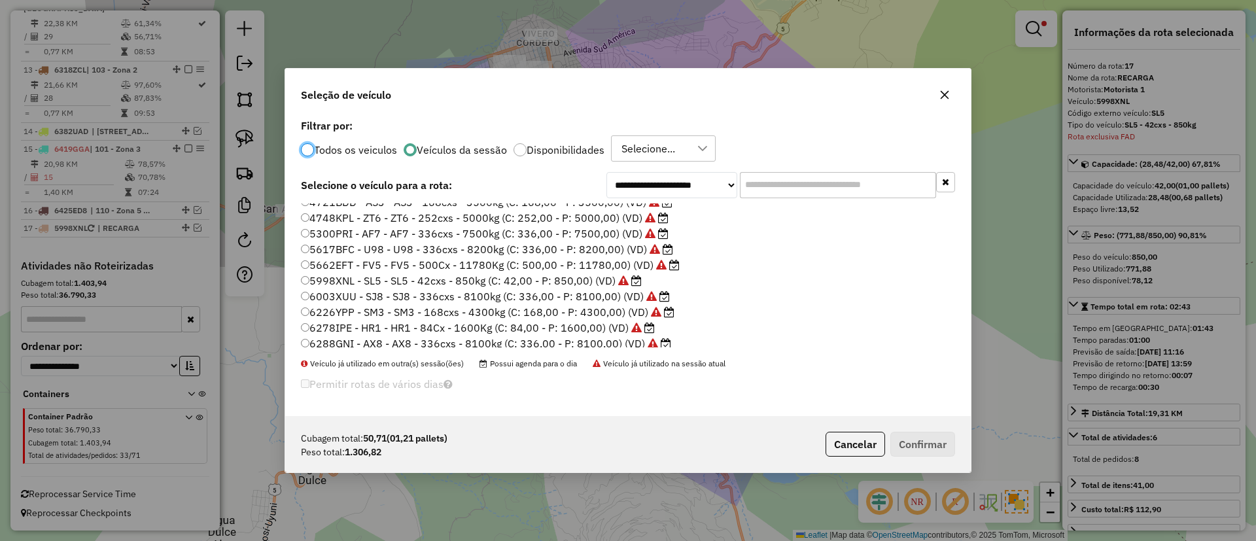
scroll to position [107, 0]
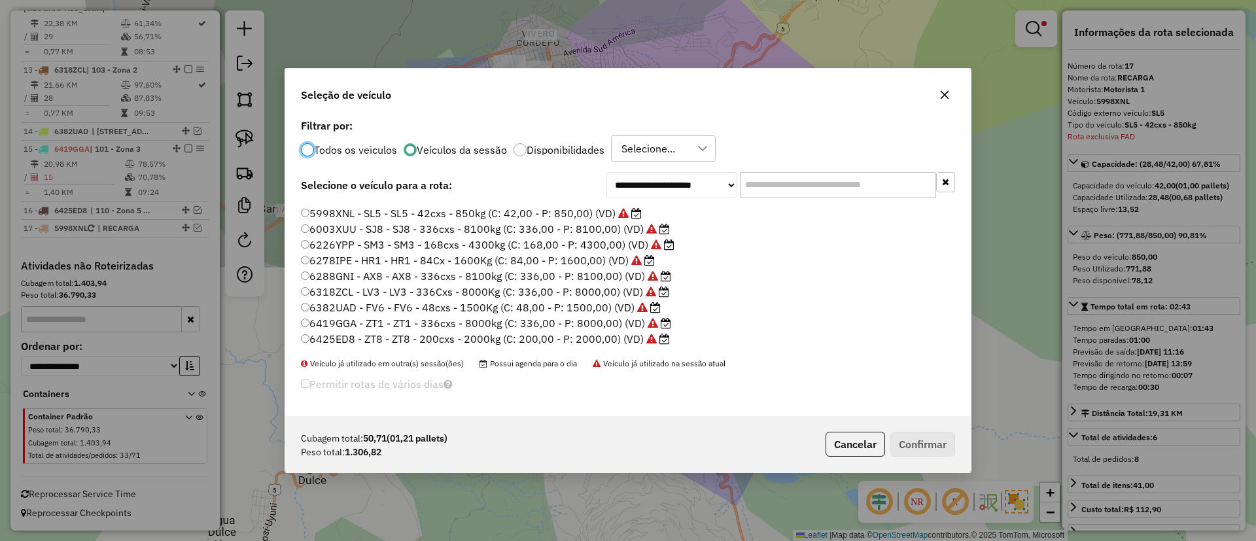
click at [577, 311] on label "6382UAD - FV6 - FV6 - 48cxs - 1500Kg (C: 48,00 - P: 1500,00) (VD)" at bounding box center [481, 308] width 360 height 16
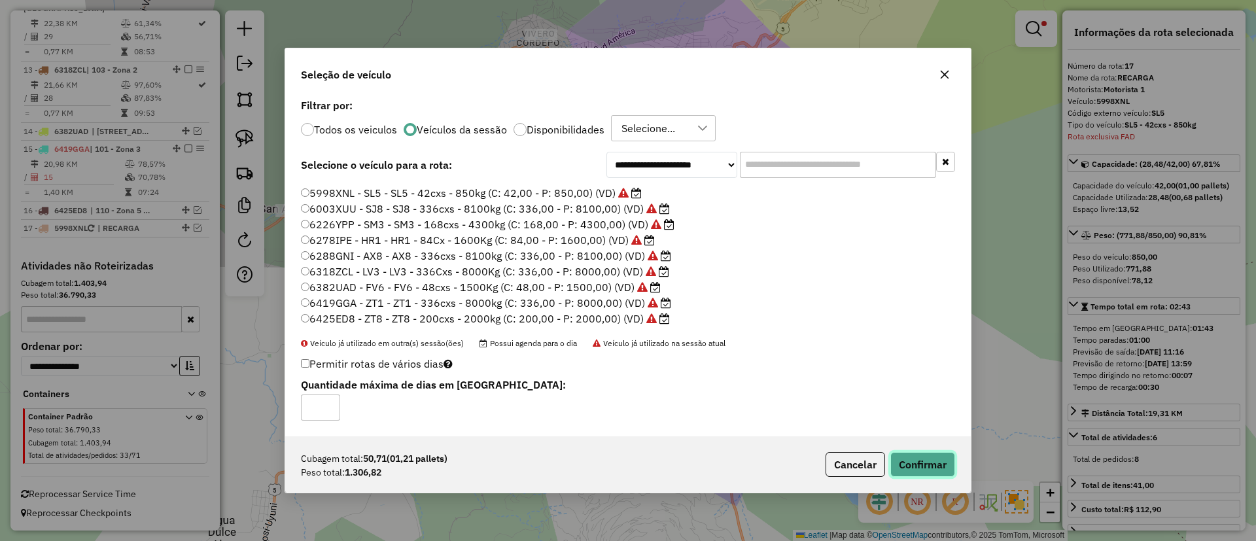
click at [911, 466] on button "Confirmar" at bounding box center [922, 464] width 65 height 25
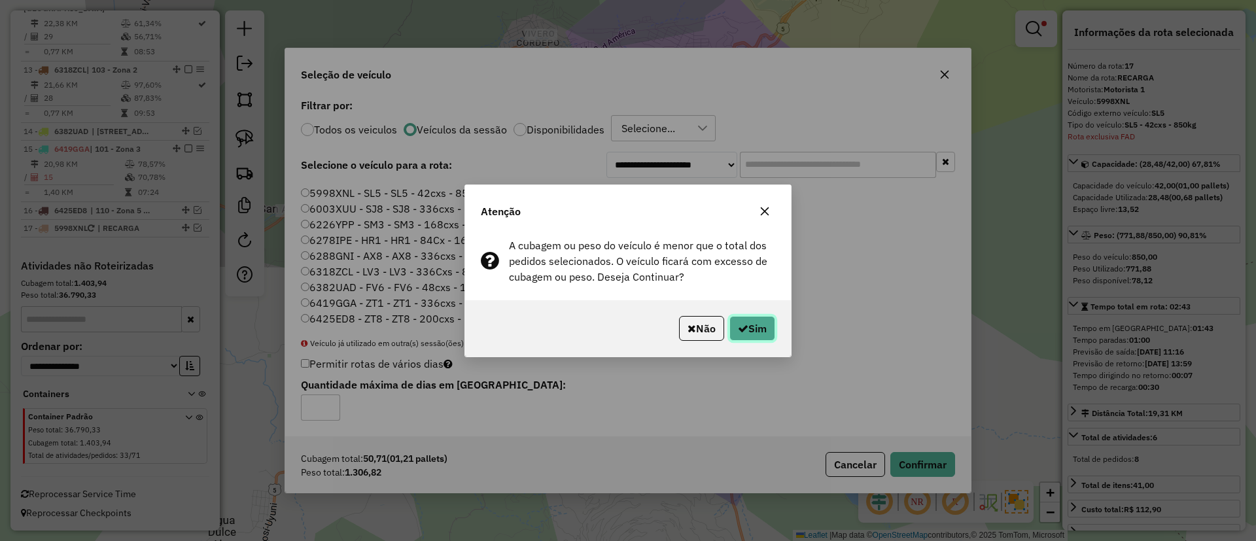
click at [761, 319] on button "Sim" at bounding box center [752, 328] width 46 height 25
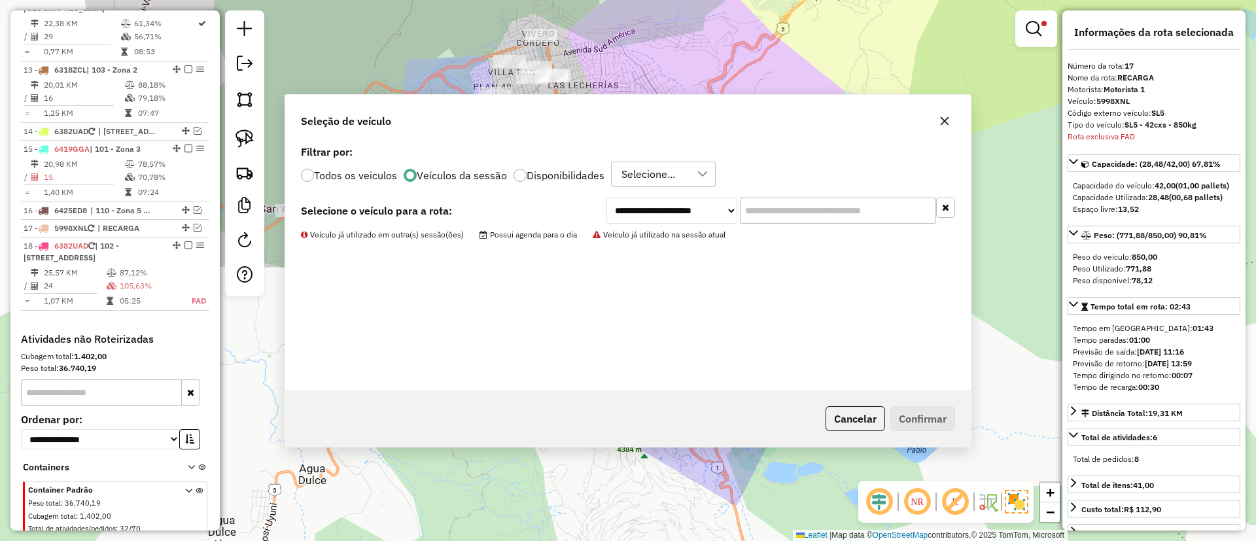
scroll to position [1294, 0]
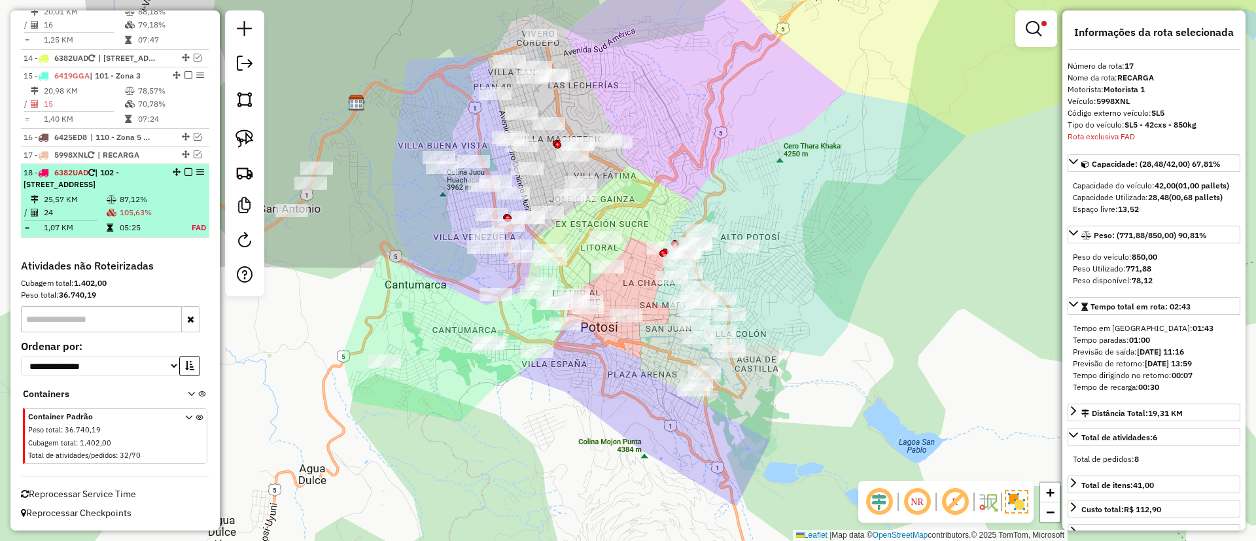
click at [172, 200] on td "87,12%" at bounding box center [149, 199] width 60 height 13
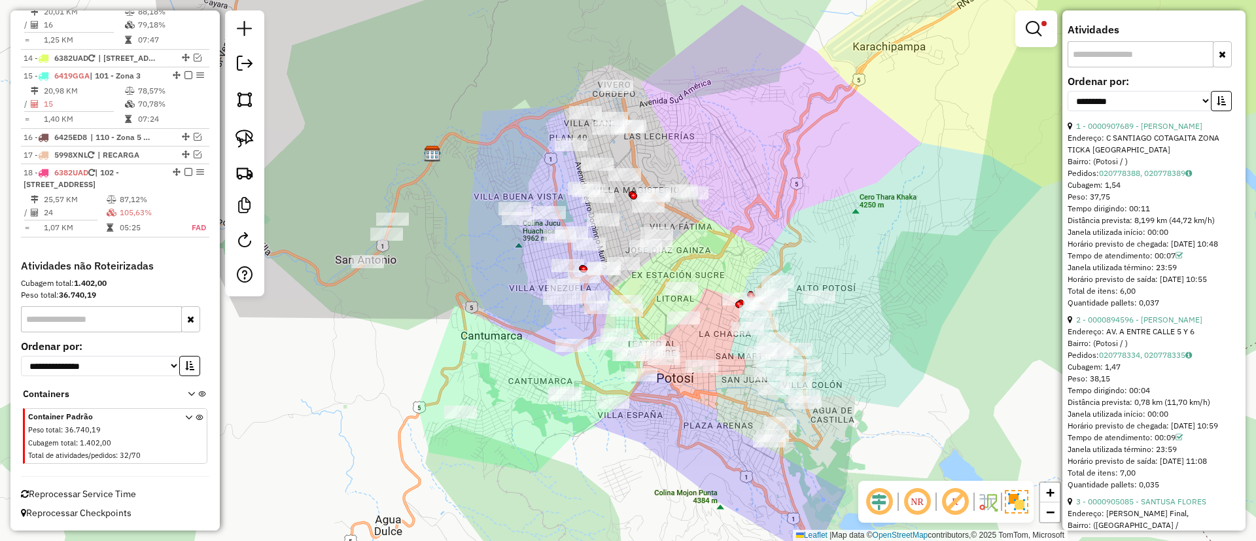
scroll to position [525, 0]
click at [1171, 110] on select "**********" at bounding box center [1140, 100] width 144 height 20
select select "**********"
click at [1068, 110] on select "**********" at bounding box center [1140, 100] width 144 height 20
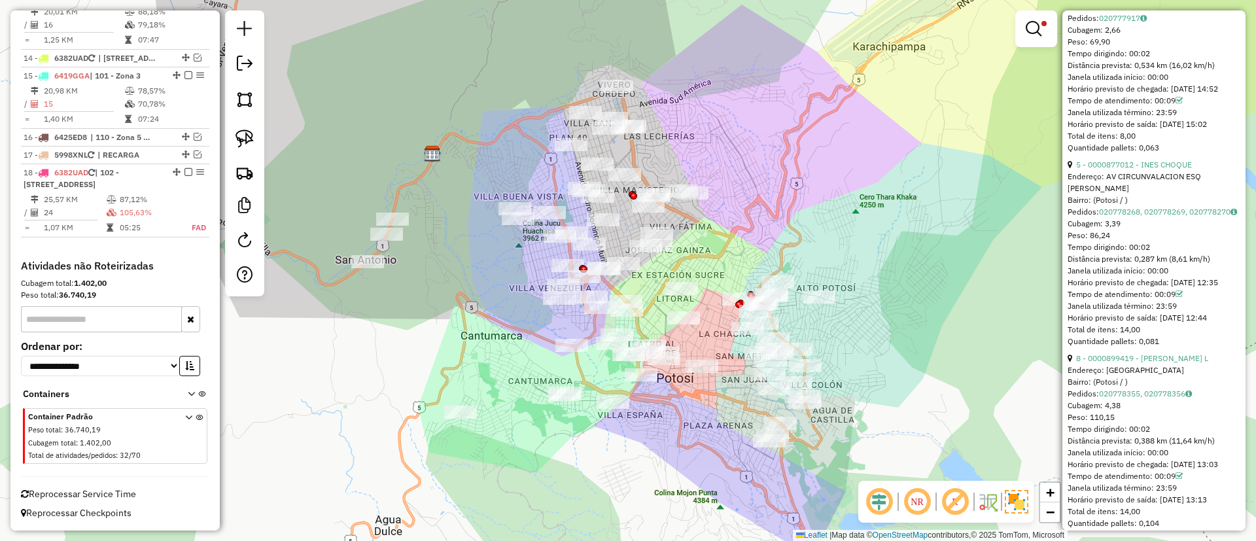
scroll to position [4499, 0]
click at [1119, 168] on link "5 - 0000877012 - INES CHOQUE" at bounding box center [1134, 163] width 116 height 10
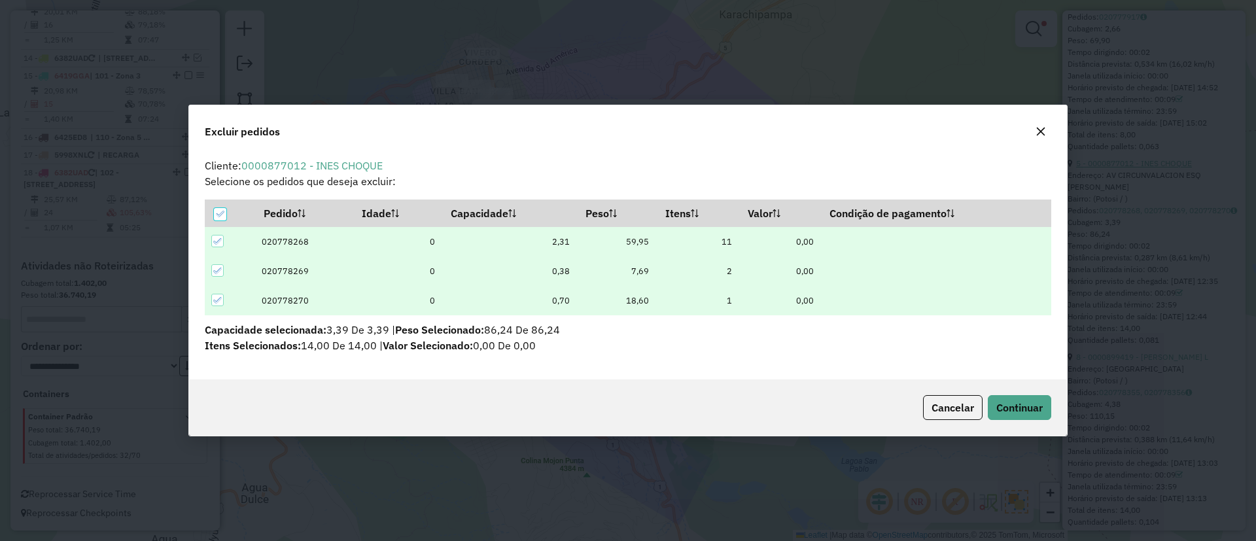
scroll to position [0, 0]
click at [1033, 402] on span "Continuar" at bounding box center [1019, 407] width 46 height 13
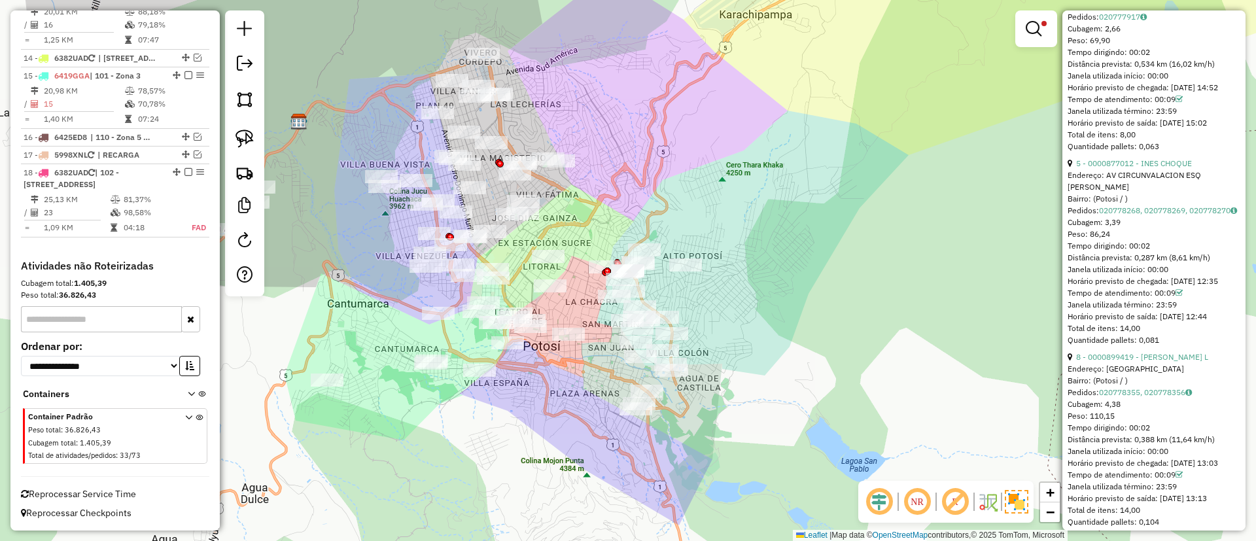
scroll to position [275, 0]
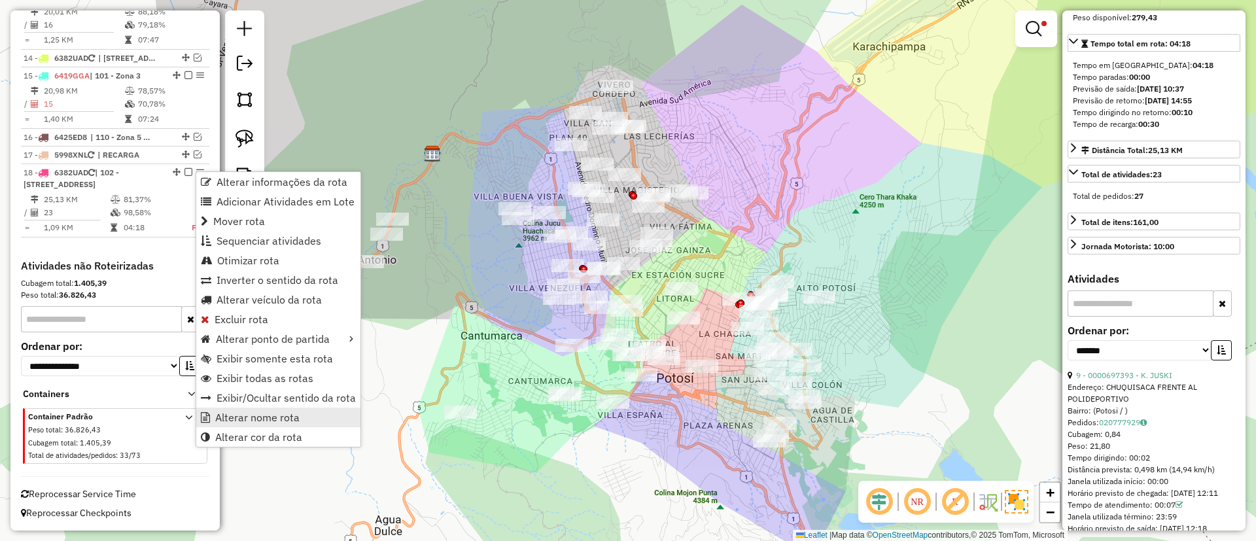
click at [243, 419] on span "Alterar nome rota" at bounding box center [257, 417] width 84 height 10
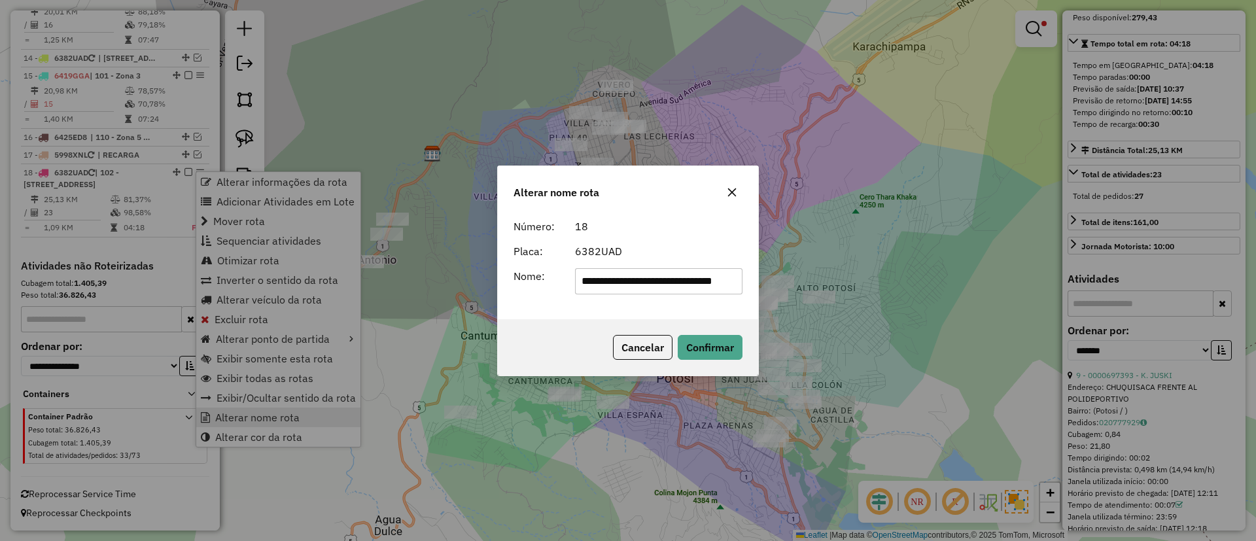
scroll to position [0, 3]
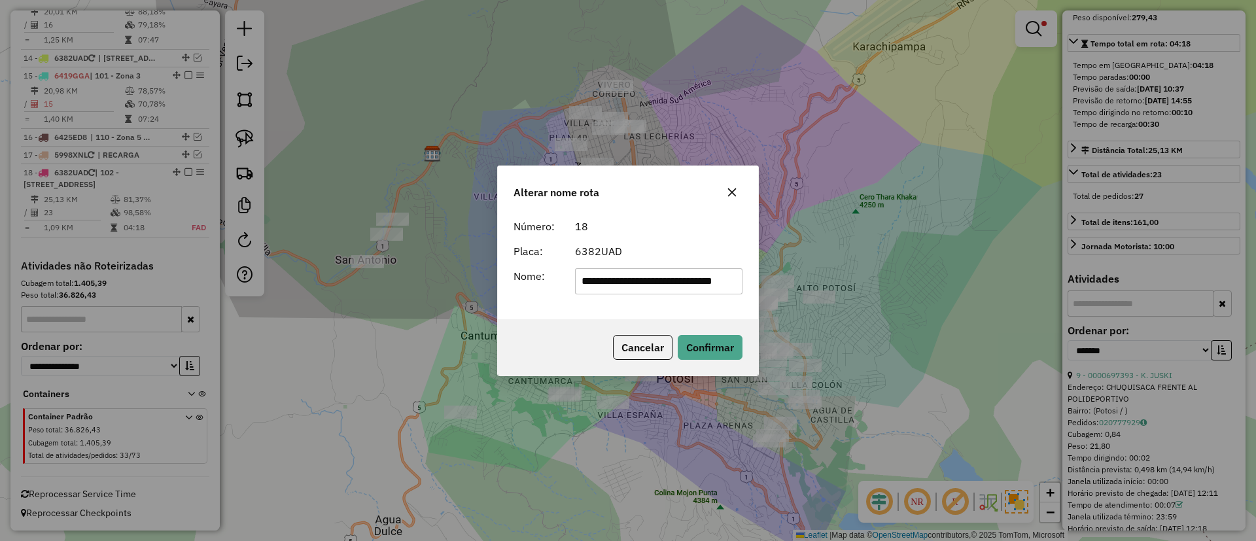
click at [597, 283] on input "**********" at bounding box center [659, 281] width 168 height 26
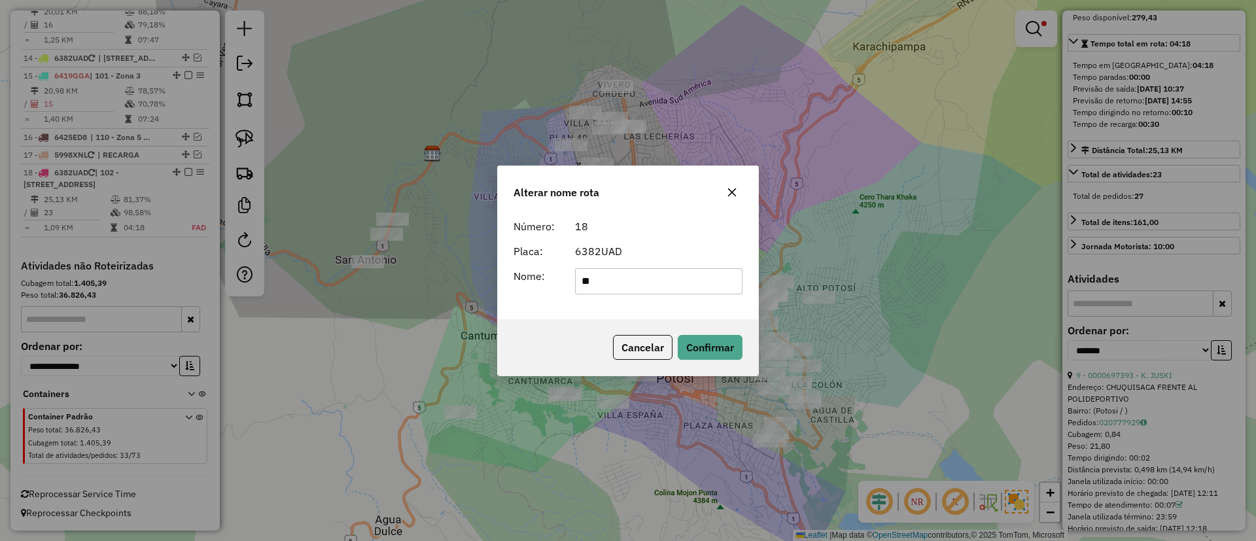
type input "*******"
click at [712, 349] on button "Confirmar" at bounding box center [710, 347] width 65 height 25
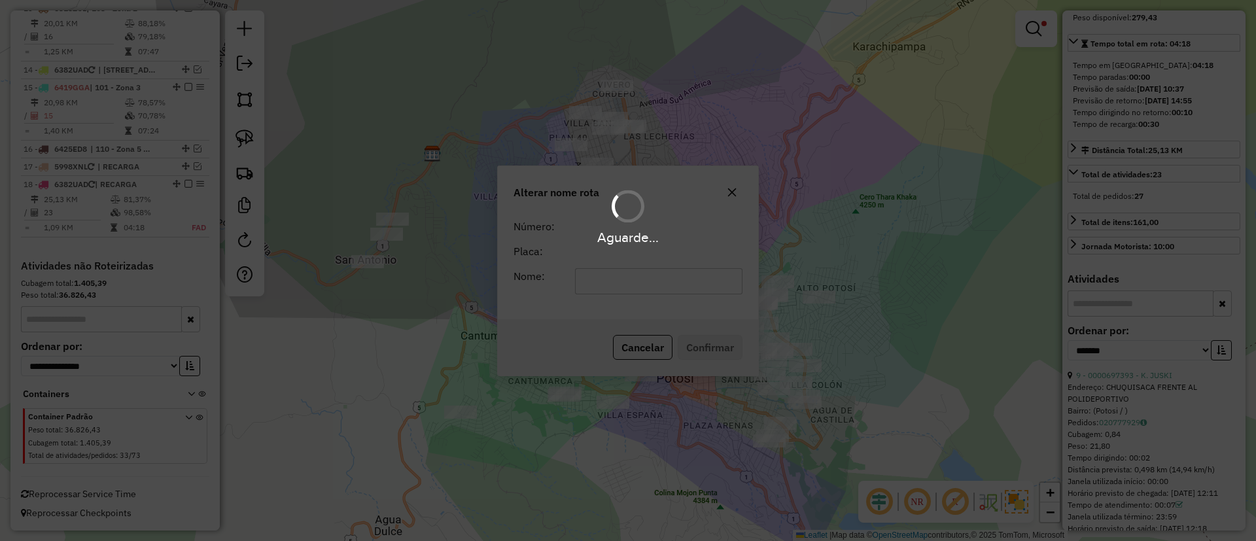
scroll to position [263, 0]
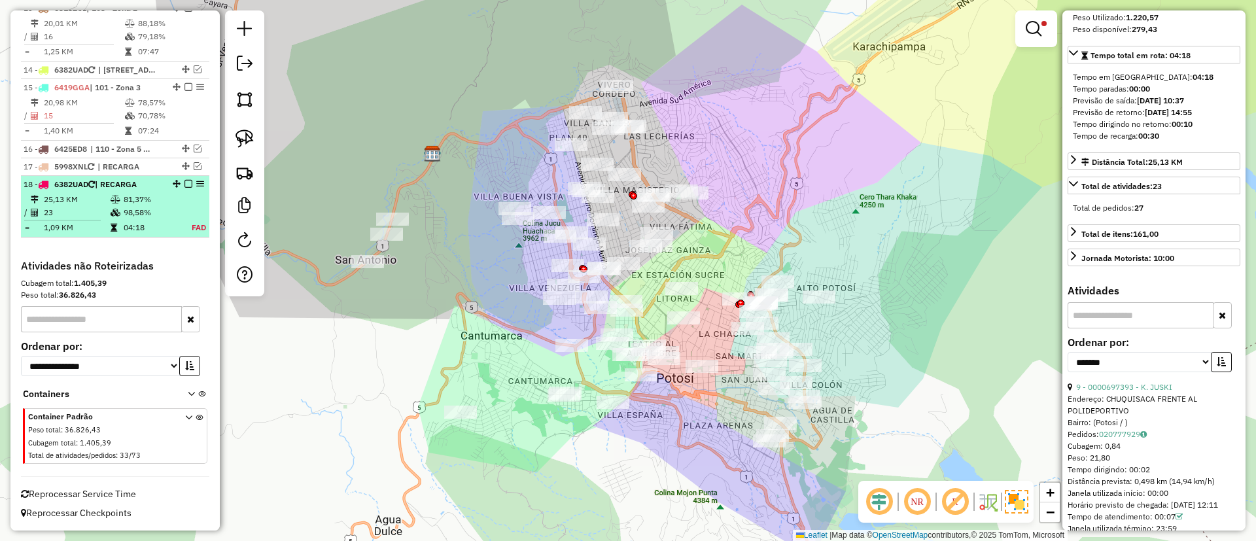
click at [184, 183] on em at bounding box center [188, 184] width 8 height 8
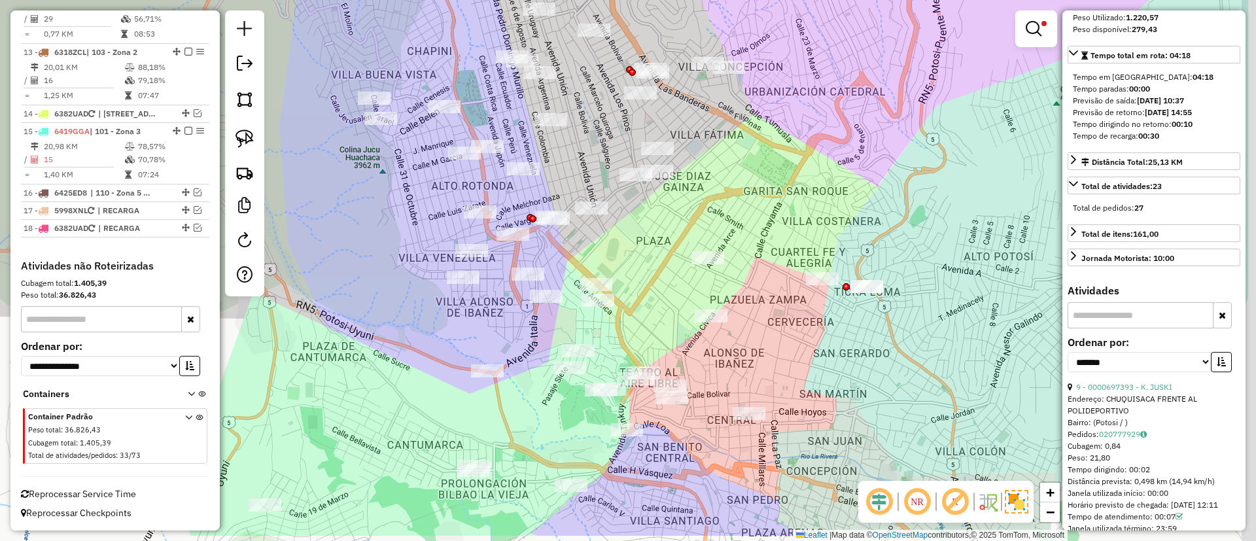
drag, startPoint x: 922, startPoint y: 383, endPoint x: 742, endPoint y: 305, distance: 196.0
click at [742, 305] on div "Limpar filtros Janela de atendimento Grade de atendimento Capacidade Transporta…" at bounding box center [628, 270] width 1256 height 541
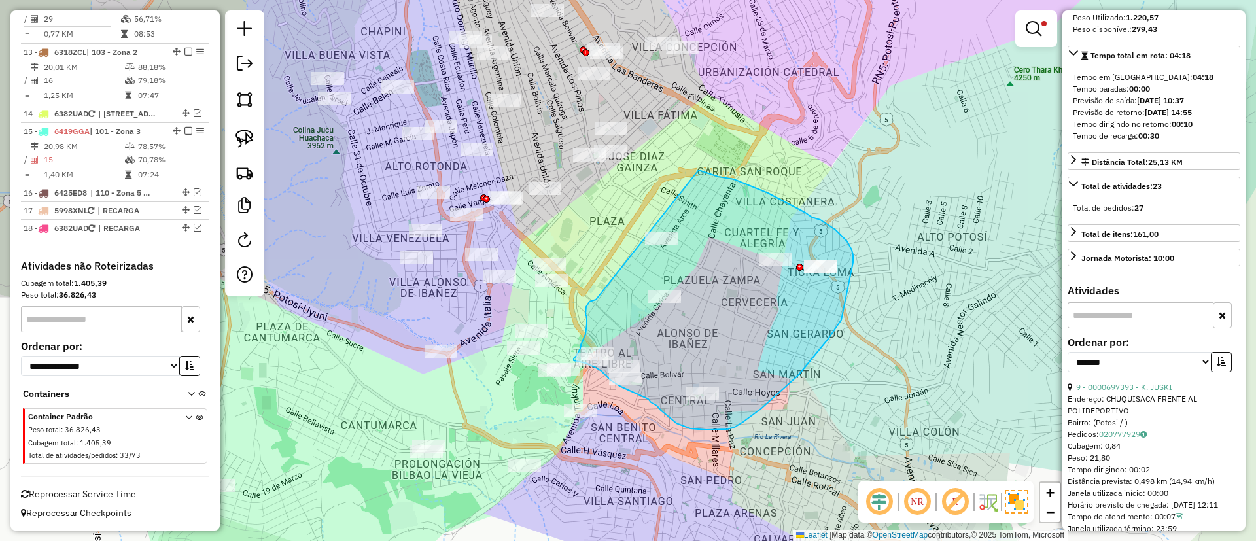
drag, startPoint x: 588, startPoint y: 304, endPoint x: 697, endPoint y: 175, distance: 169.4
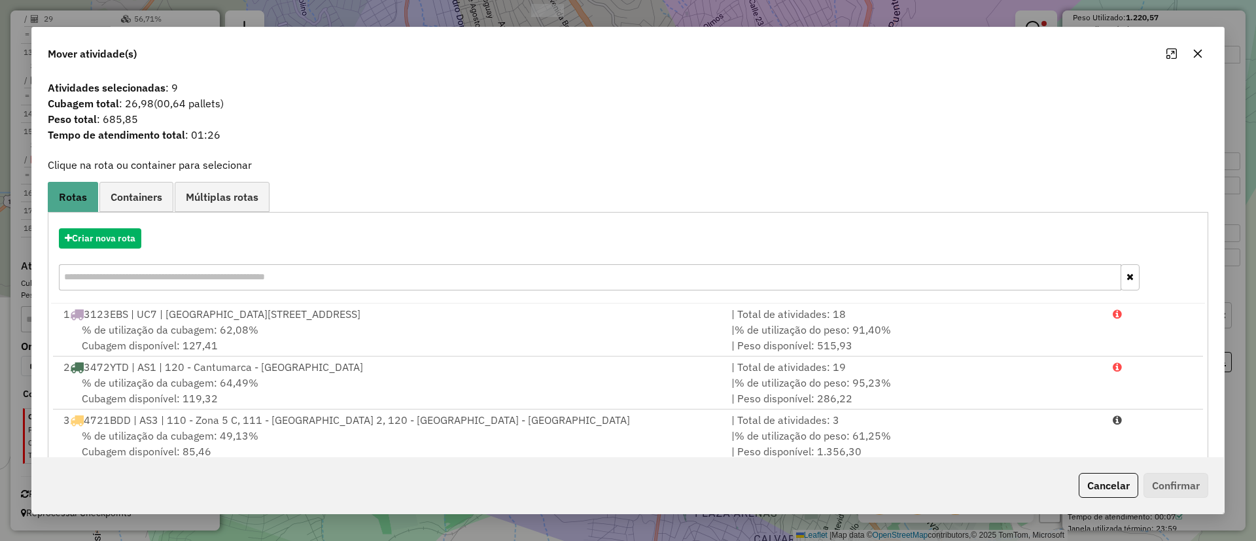
click at [115, 249] on div "Criar nova rota" at bounding box center [628, 260] width 1154 height 85
click at [118, 241] on button "Criar nova rota" at bounding box center [100, 238] width 82 height 20
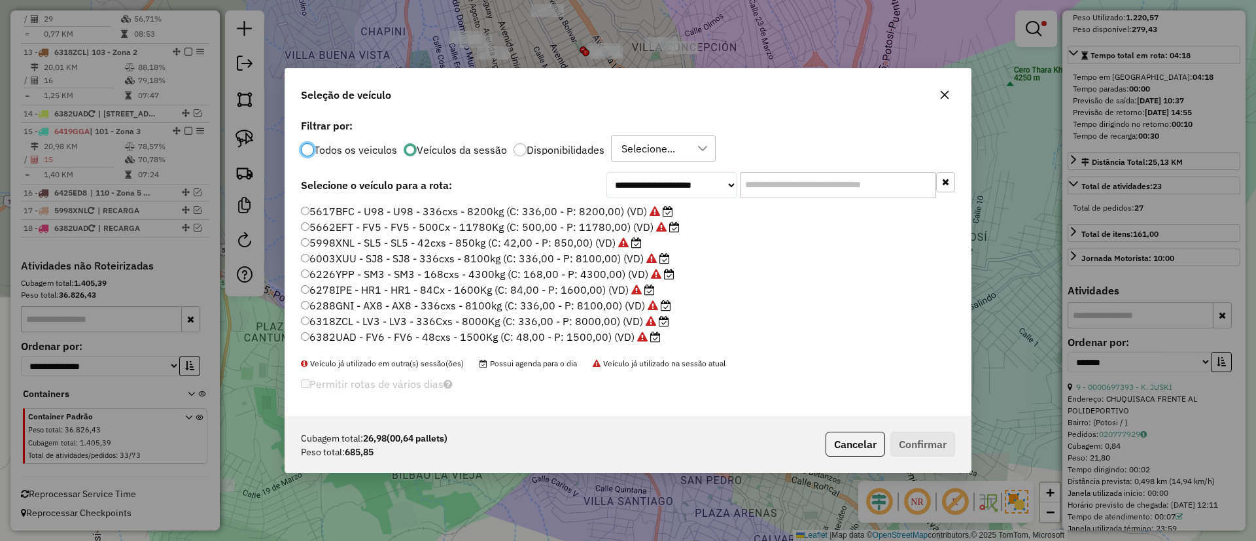
scroll to position [107, 0]
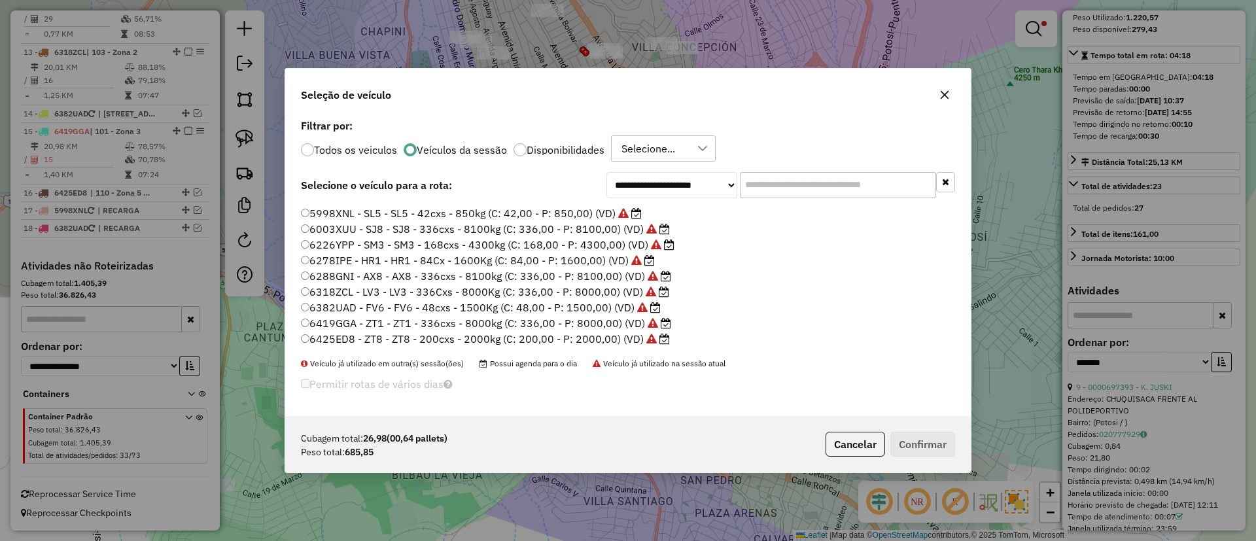
drag, startPoint x: 468, startPoint y: 282, endPoint x: 438, endPoint y: 258, distance: 38.6
click at [438, 258] on label "6278IPE - HR1 - HR1 - 84Cx - 1600Kg (C: 84,00 - P: 1600,00) (VD)" at bounding box center [478, 260] width 354 height 16
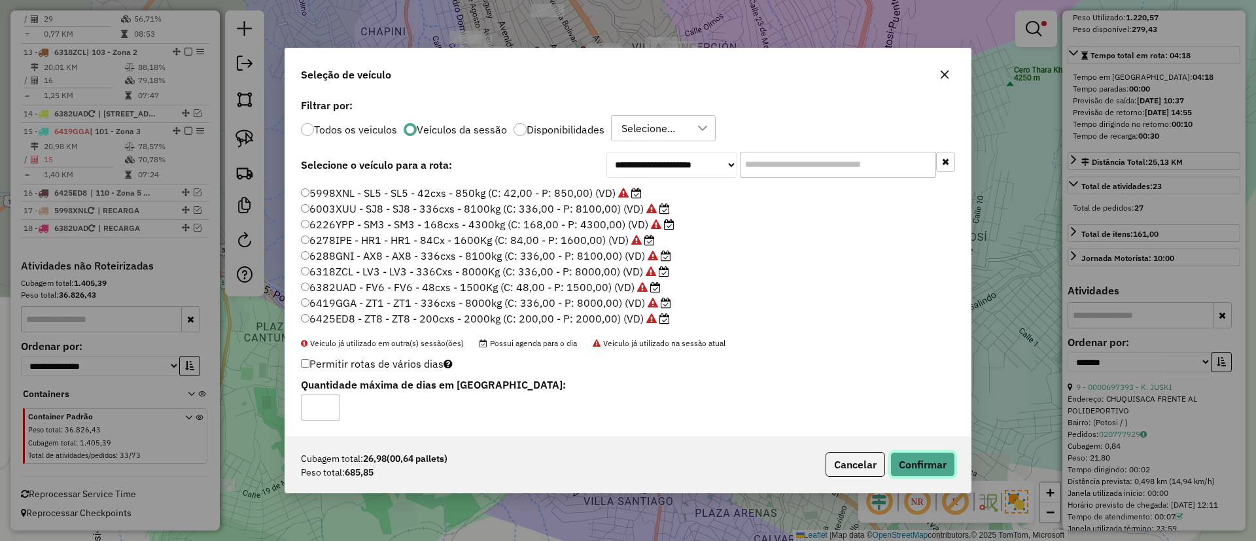
click at [934, 471] on button "Confirmar" at bounding box center [922, 464] width 65 height 25
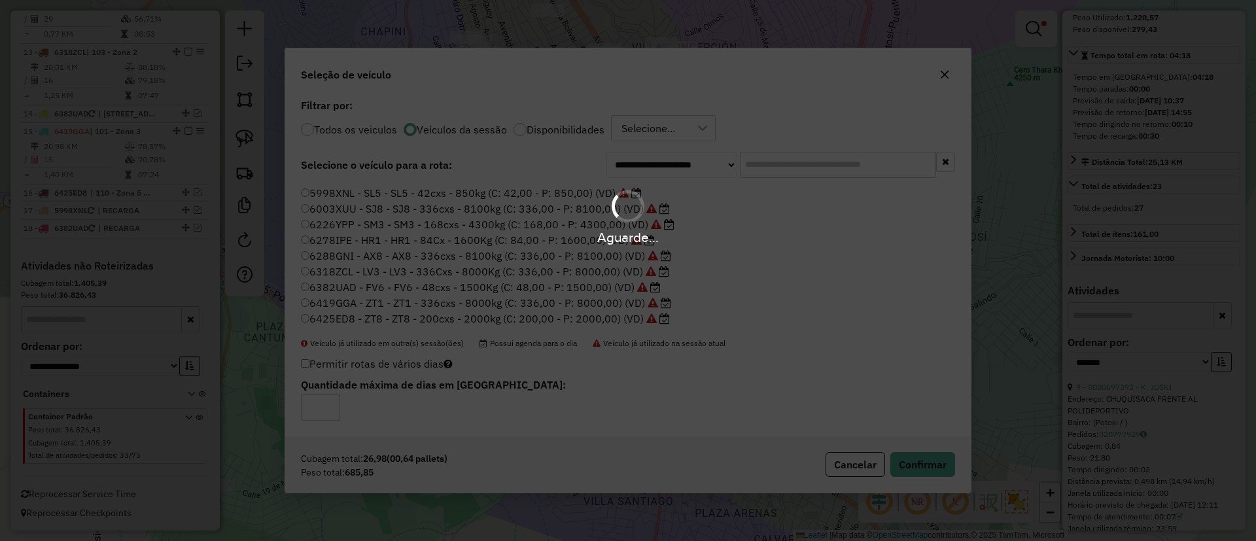
click at [934, 466] on div "Aguarde..." at bounding box center [628, 270] width 1256 height 541
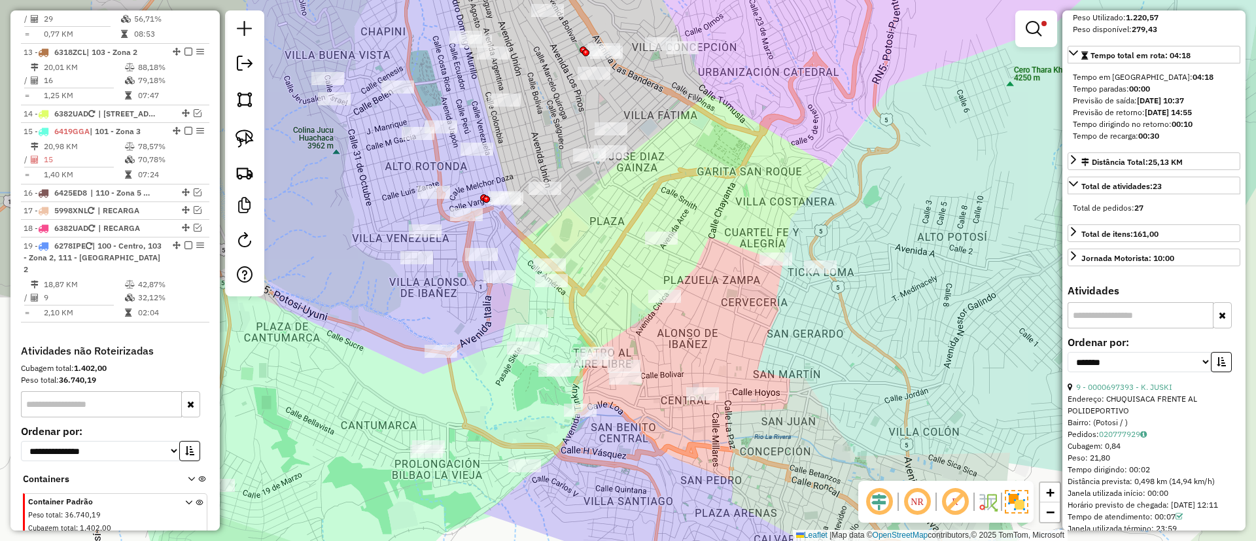
scroll to position [1312, 0]
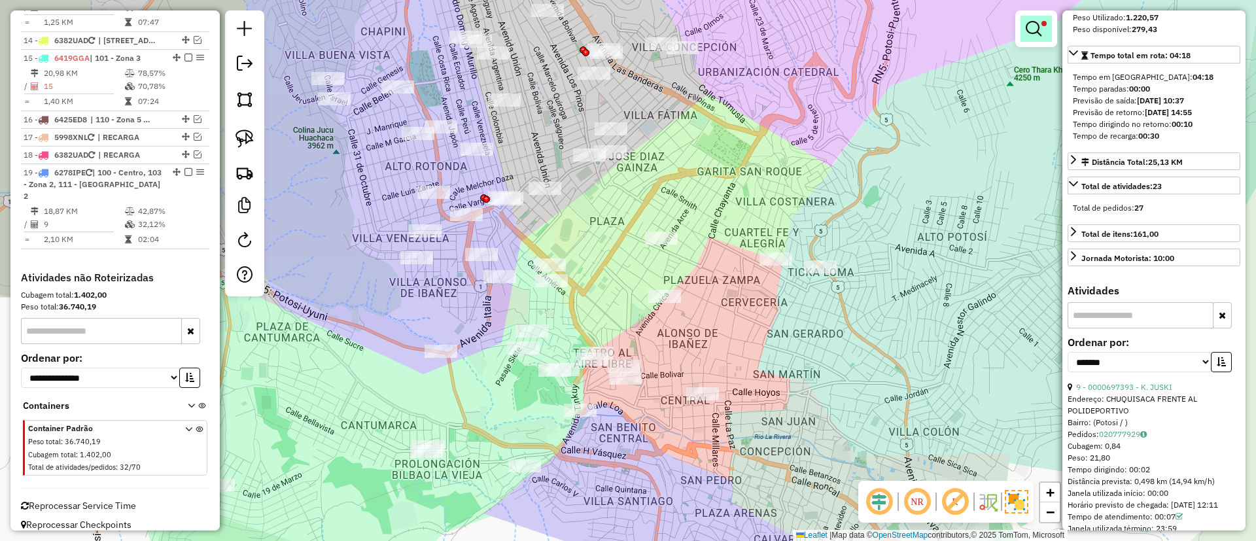
click at [1031, 29] on em at bounding box center [1034, 29] width 16 height 16
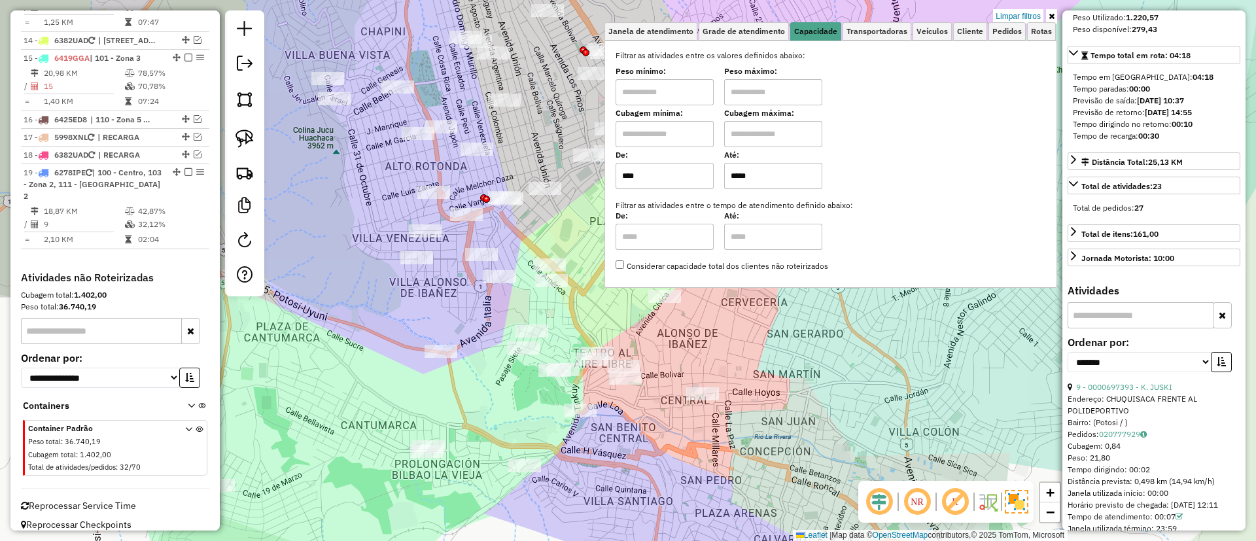
click at [774, 181] on input "*****" at bounding box center [773, 176] width 98 height 26
click at [775, 181] on input "*****" at bounding box center [773, 176] width 98 height 26
type input "*****"
click at [1055, 16] on link at bounding box center [1051, 16] width 11 height 14
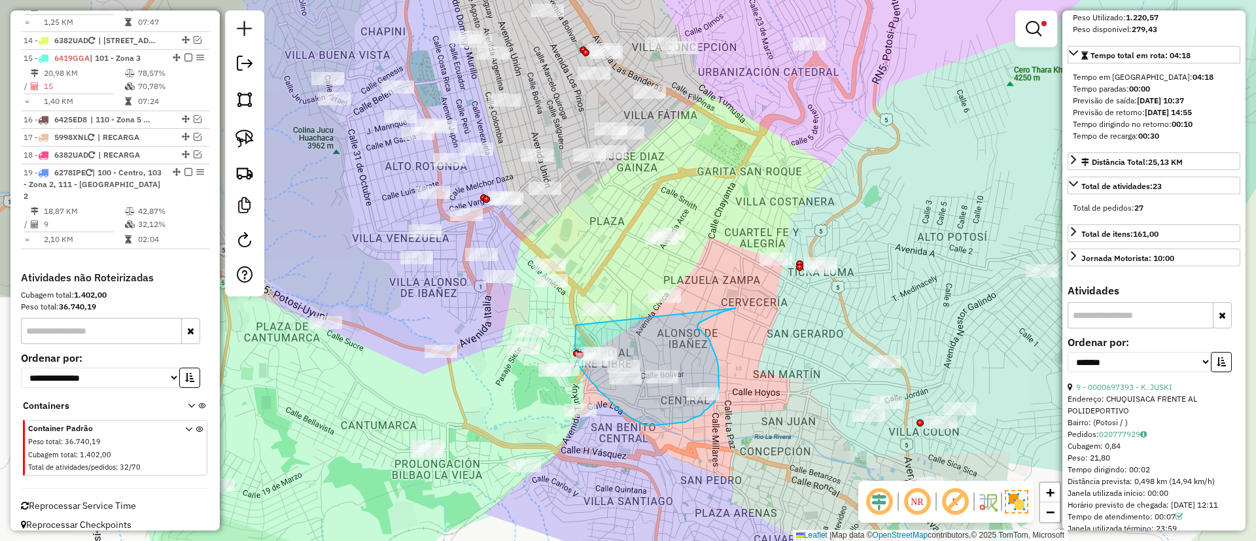
drag, startPoint x: 737, startPoint y: 308, endPoint x: 578, endPoint y: 324, distance: 159.1
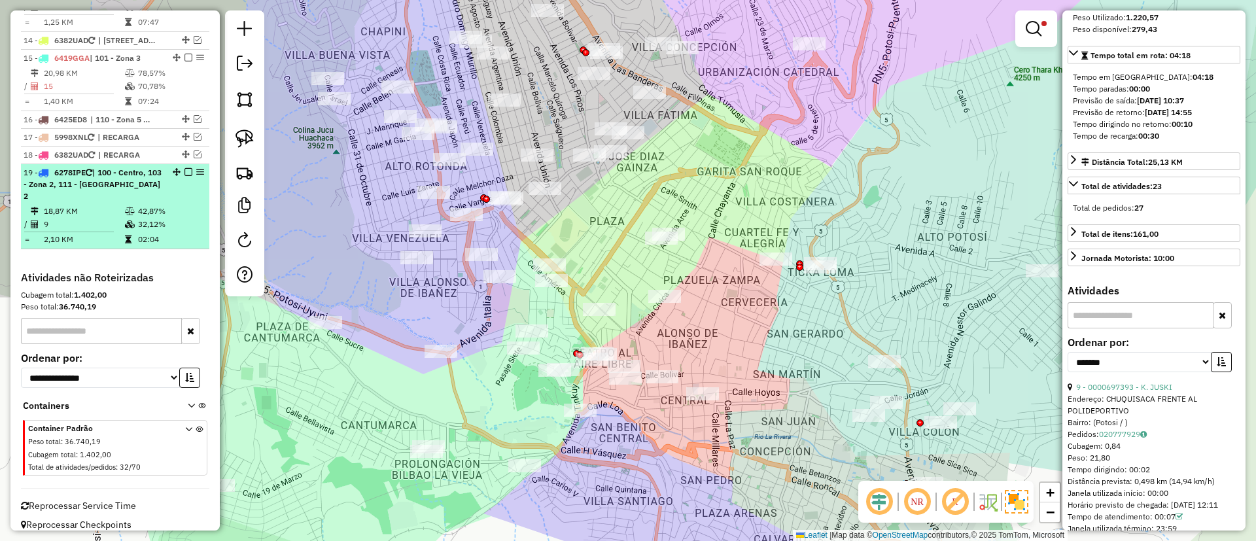
click at [135, 190] on div "19 - 6278IPE | 100 - Centro, 103 - Zona 2, 111 - Casco Viejo 2" at bounding box center [93, 184] width 139 height 35
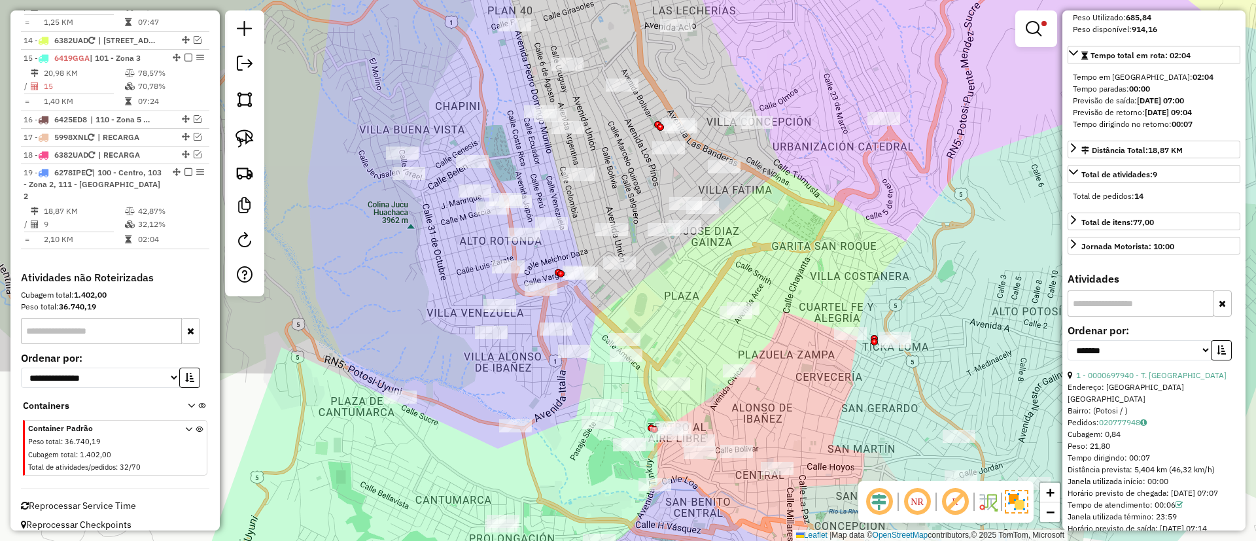
drag, startPoint x: 698, startPoint y: 381, endPoint x: 519, endPoint y: 252, distance: 220.2
click at [527, 260] on div "Limpar filtros Janela de atendimento Grade de atendimento Capacidade Transporta…" at bounding box center [628, 270] width 1256 height 541
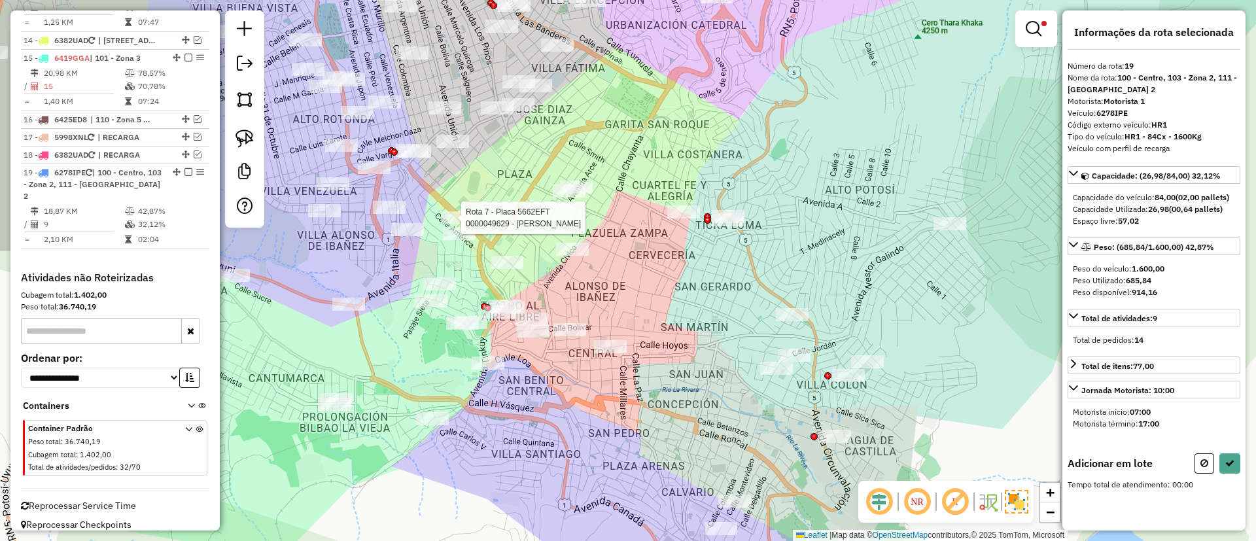
scroll to position [0, 0]
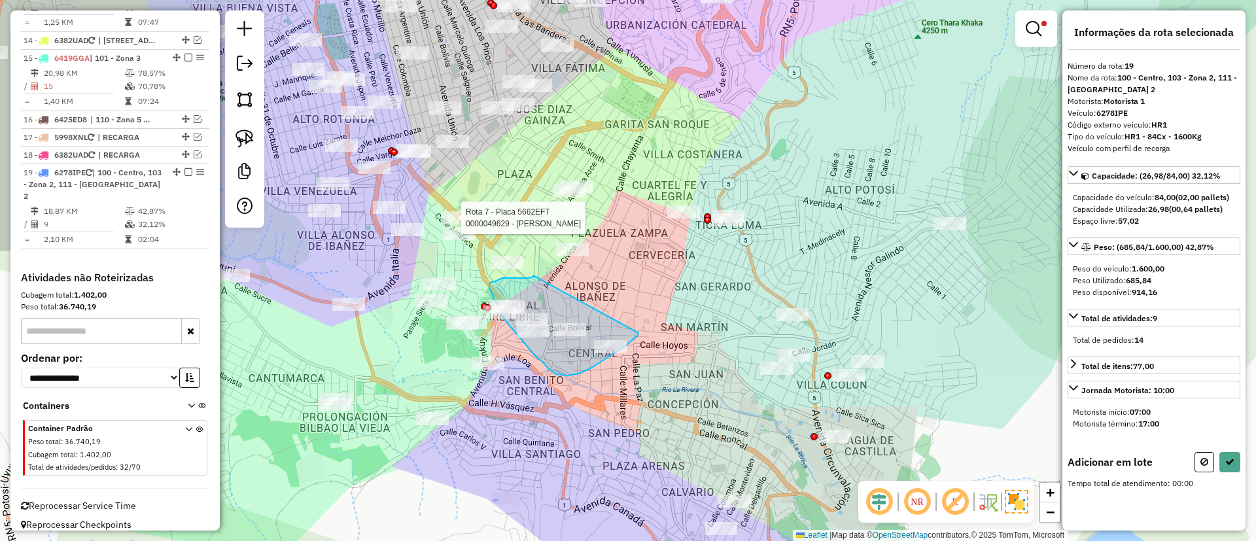
drag, startPoint x: 533, startPoint y: 277, endPoint x: 635, endPoint y: 329, distance: 114.1
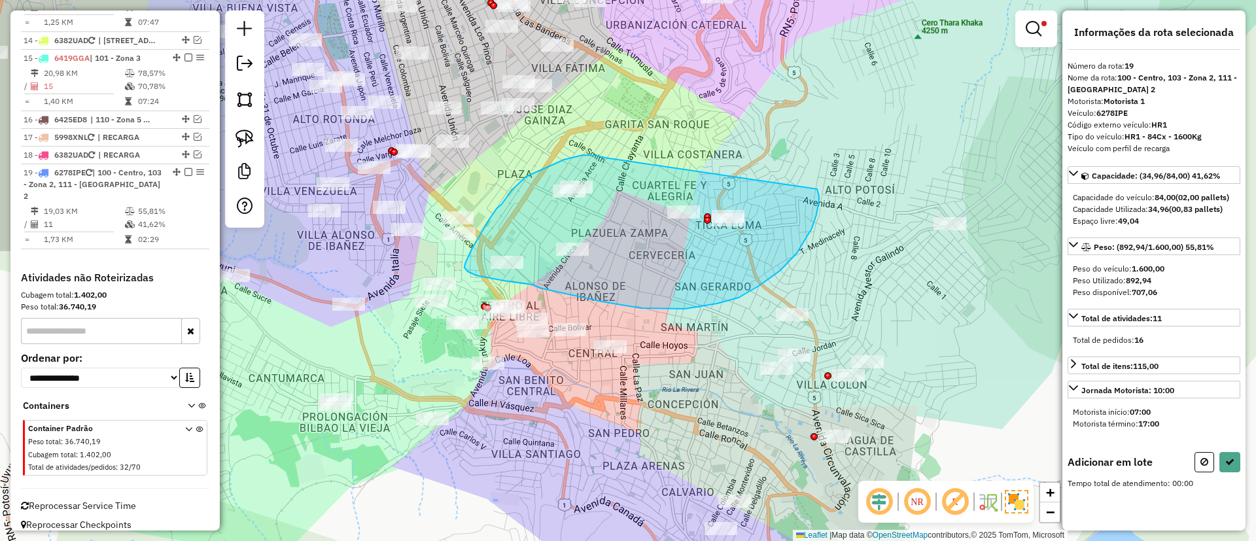
drag, startPoint x: 605, startPoint y: 158, endPoint x: 807, endPoint y: 172, distance: 202.6
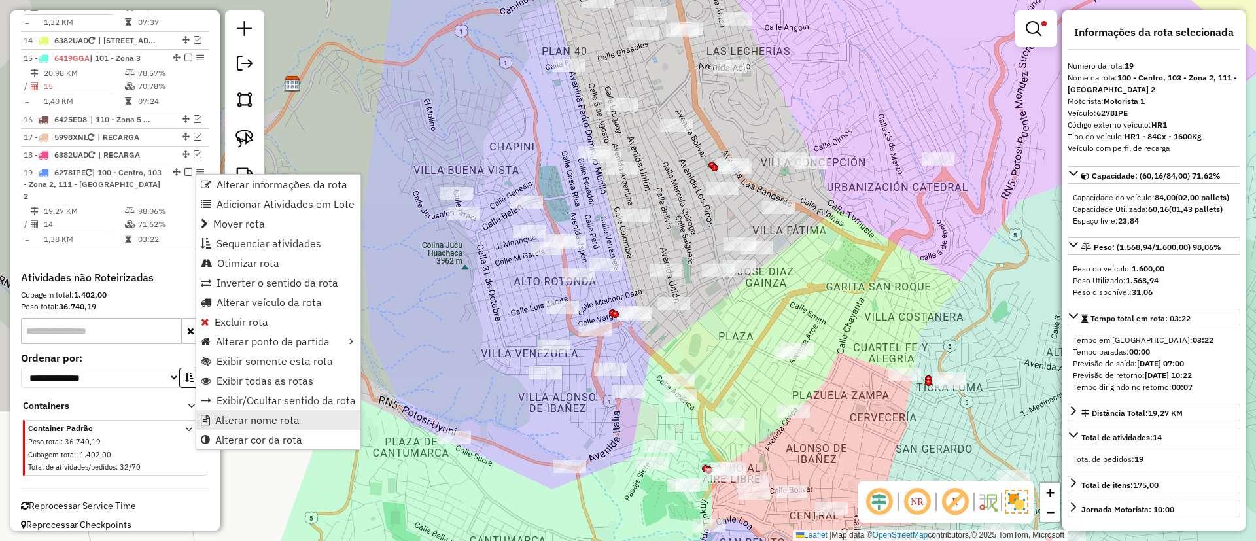
click at [259, 419] on span "Alterar nome rota" at bounding box center [257, 420] width 84 height 10
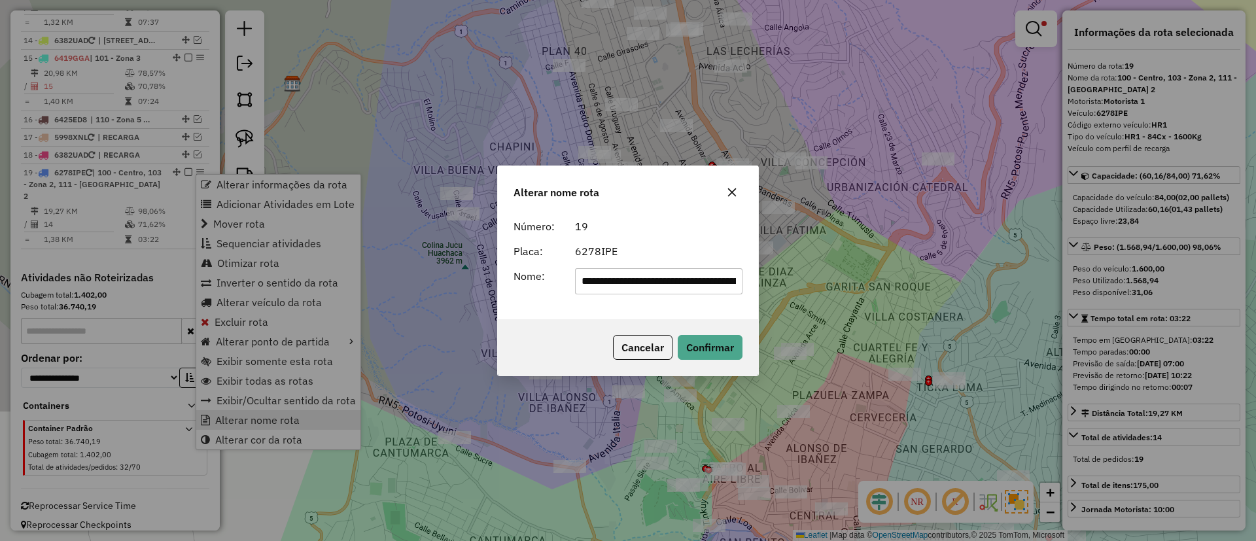
scroll to position [0, 65]
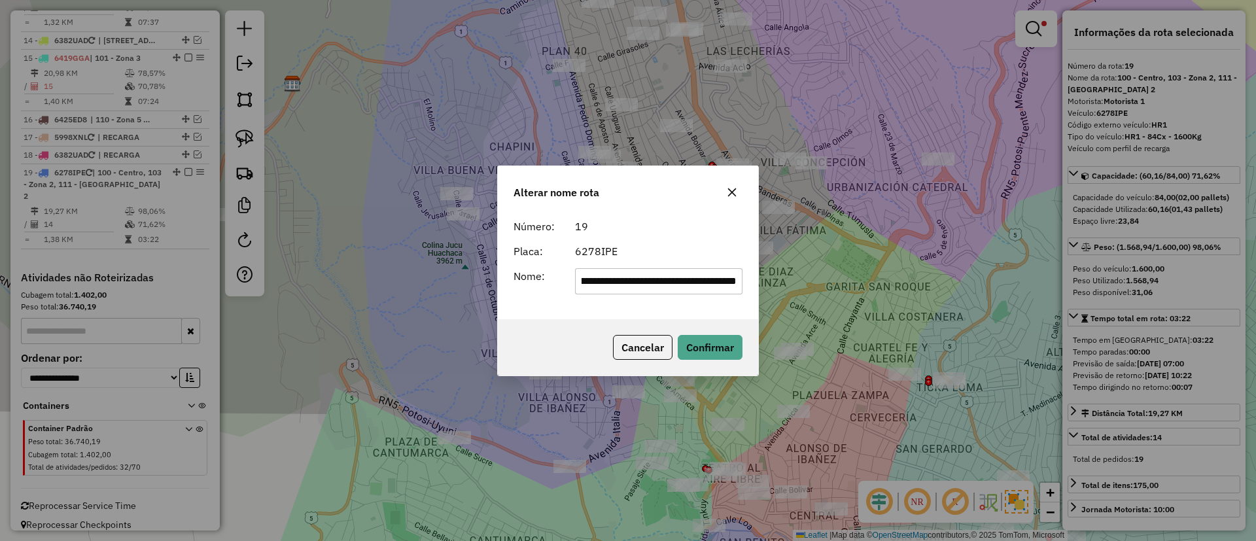
click at [664, 283] on input "**********" at bounding box center [659, 281] width 168 height 26
click at [664, 284] on input "**********" at bounding box center [659, 281] width 168 height 26
type input "*******"
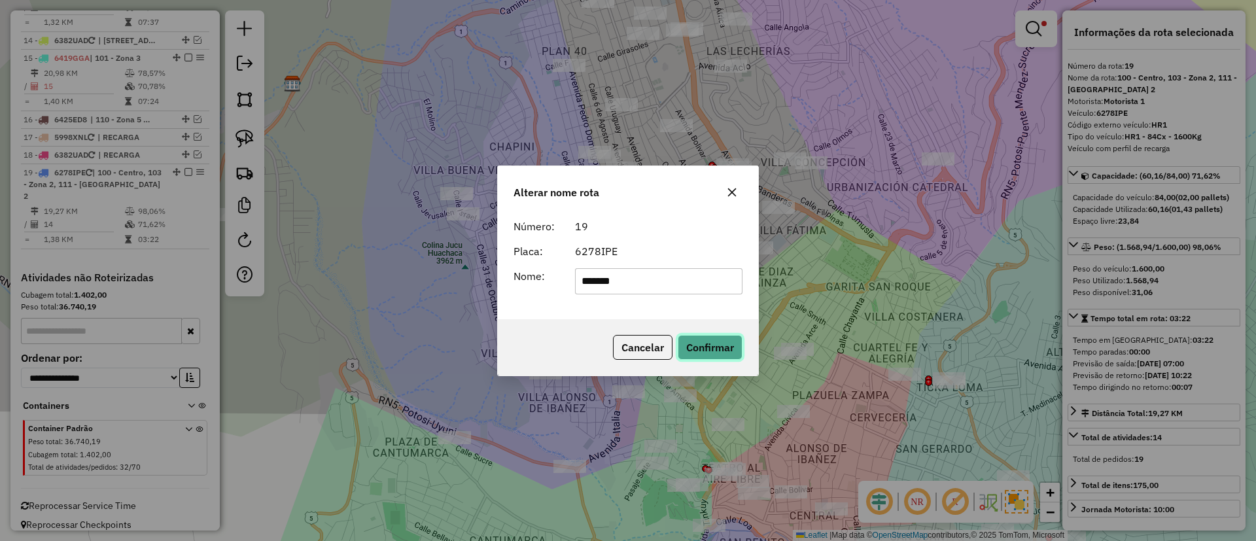
click at [703, 343] on button "Confirmar" at bounding box center [710, 347] width 65 height 25
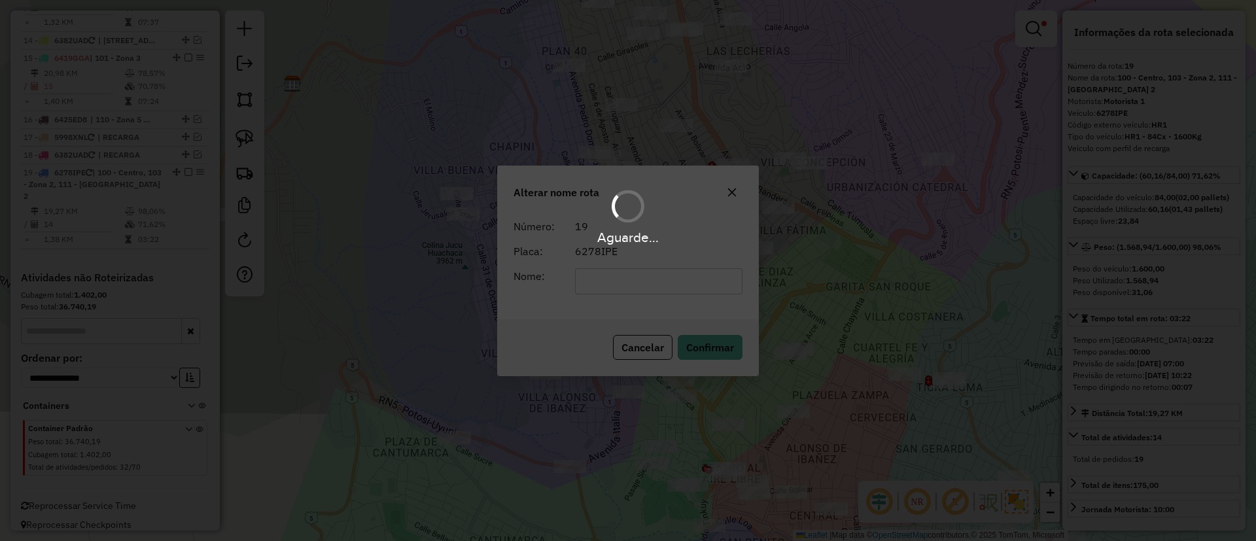
scroll to position [1300, 0]
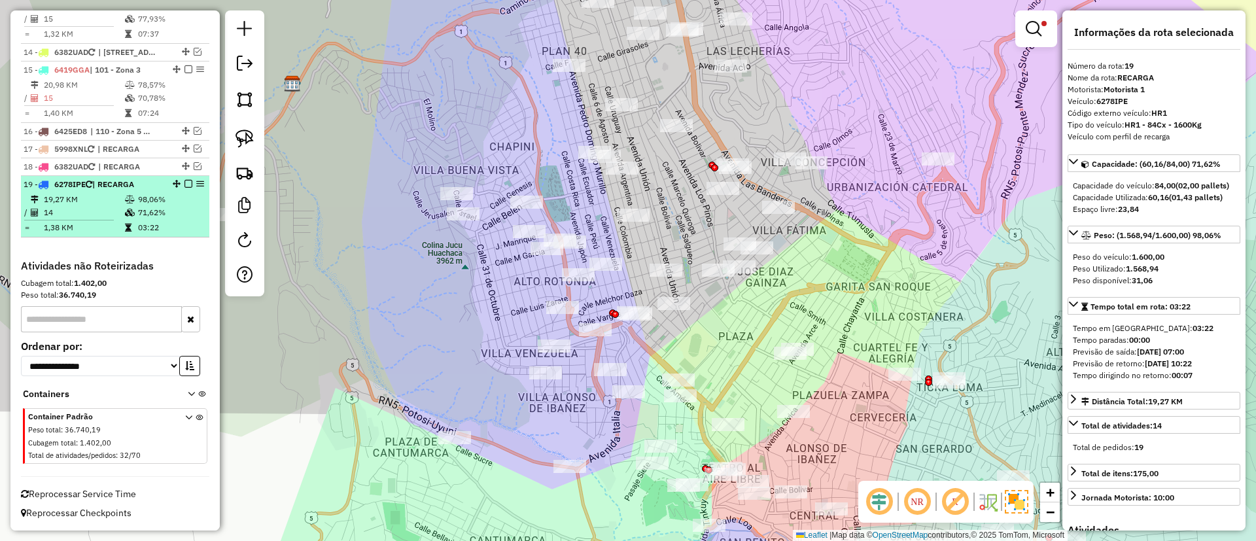
click at [185, 180] on em at bounding box center [188, 184] width 8 height 8
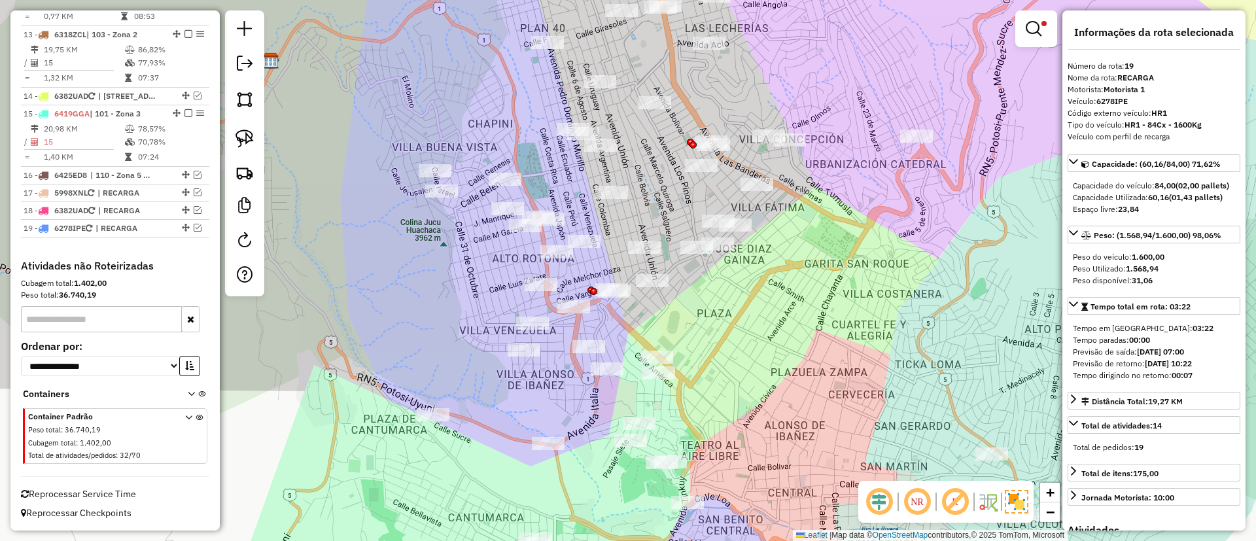
drag, startPoint x: 851, startPoint y: 337, endPoint x: 732, endPoint y: 148, distance: 222.9
click at [732, 148] on div "Limpar filtros Janela de atendimento Grade de atendimento Capacidade Transporta…" at bounding box center [628, 270] width 1256 height 541
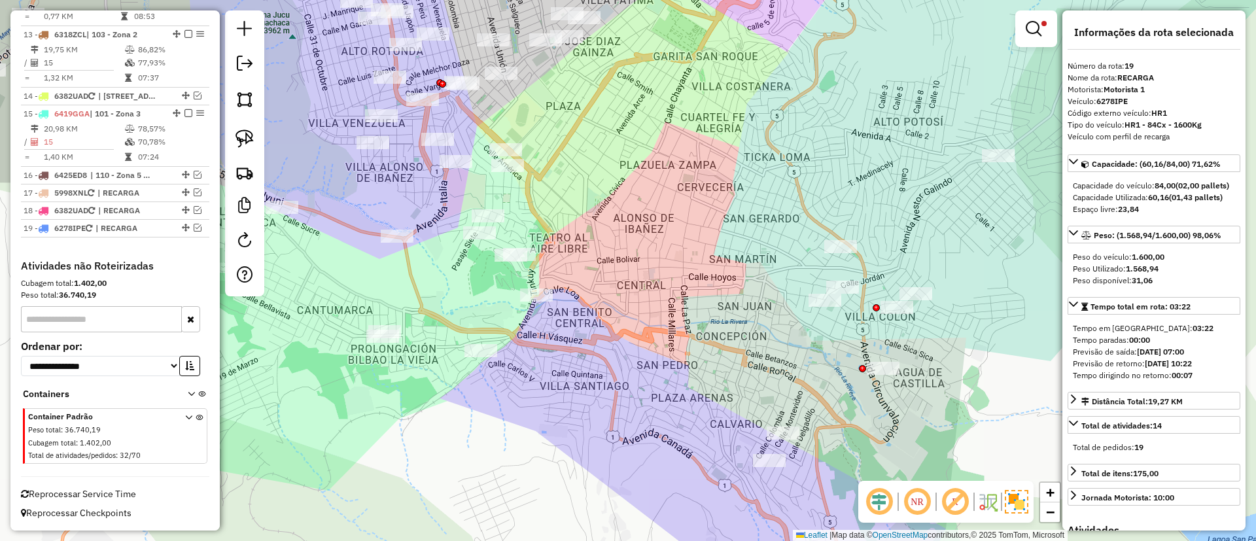
drag, startPoint x: 772, startPoint y: 226, endPoint x: 663, endPoint y: 179, distance: 118.6
click at [669, 181] on div "Limpar filtros Janela de atendimento Grade de atendimento Capacidade Transporta…" at bounding box center [628, 270] width 1256 height 541
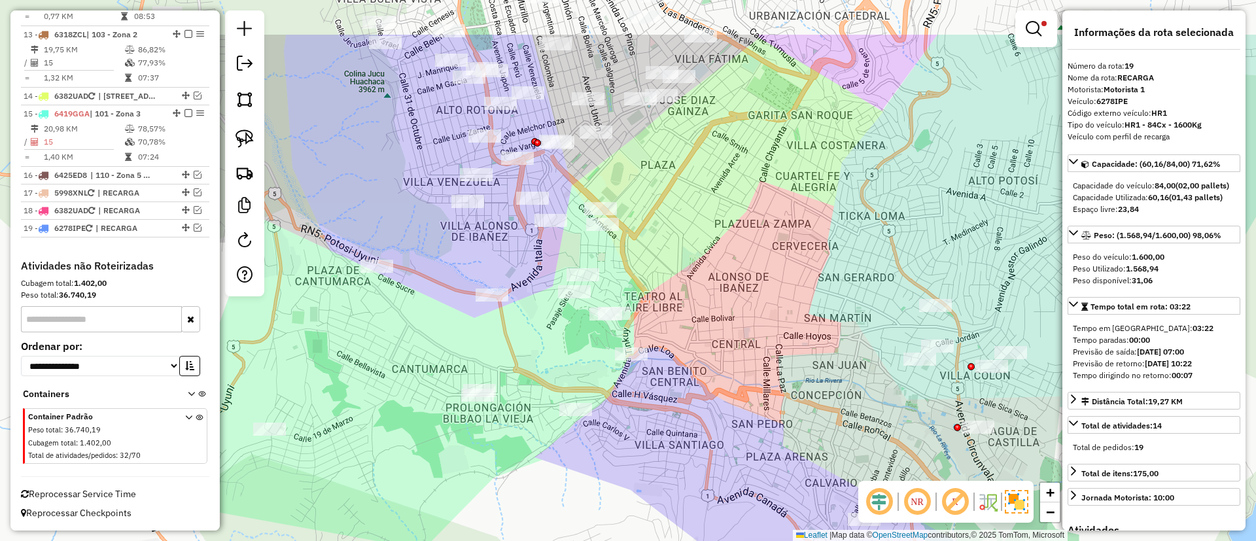
drag, startPoint x: 515, startPoint y: 213, endPoint x: 710, endPoint y: 317, distance: 220.9
click at [708, 316] on div "Limpar filtros Janela de atendimento Grade de atendimento Capacidade Transporta…" at bounding box center [628, 270] width 1256 height 541
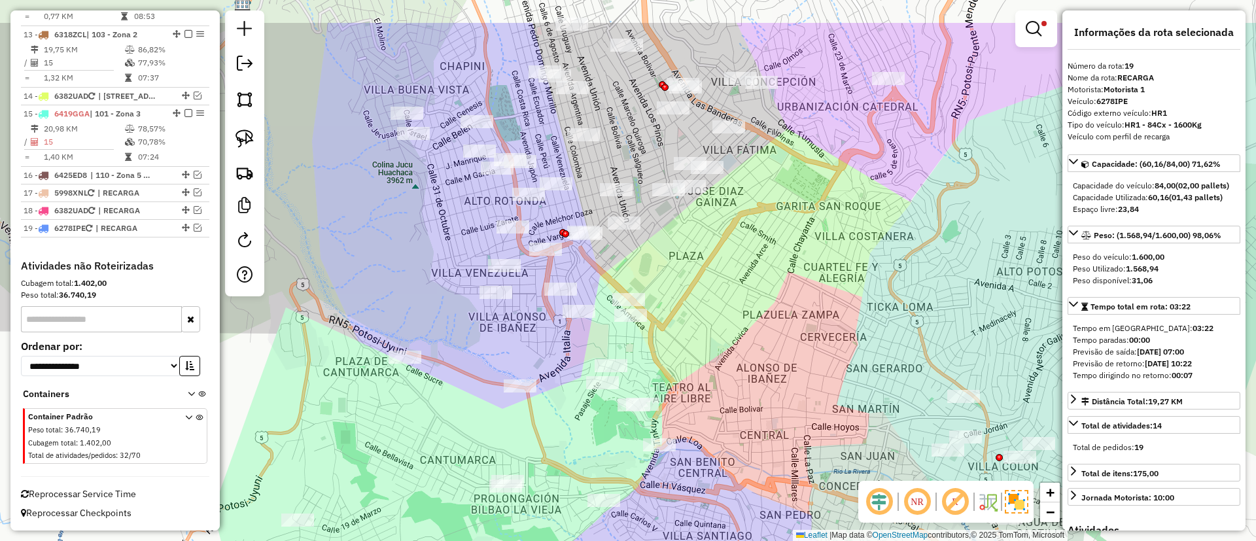
drag, startPoint x: 733, startPoint y: 388, endPoint x: 737, endPoint y: 447, distance: 59.0
click at [742, 452] on div "Limpar filtros Janela de atendimento Grade de atendimento Capacidade Transporta…" at bounding box center [628, 270] width 1256 height 541
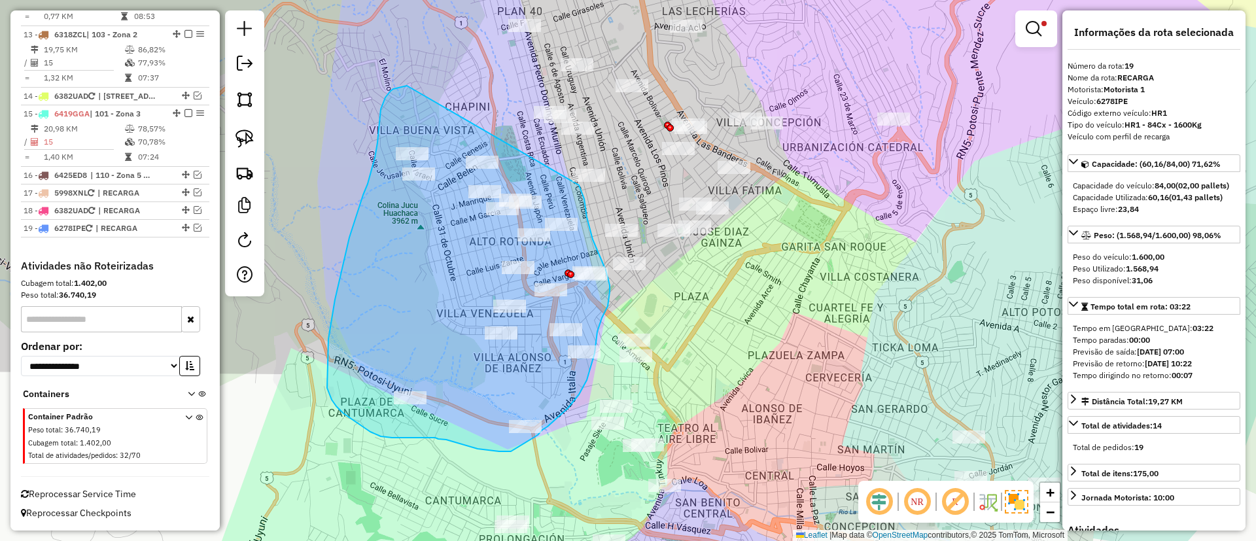
drag, startPoint x: 392, startPoint y: 89, endPoint x: 579, endPoint y: 184, distance: 209.5
click at [579, 184] on div "Limpar filtros Janela de atendimento Grade de atendimento Capacidade Transporta…" at bounding box center [628, 270] width 1256 height 541
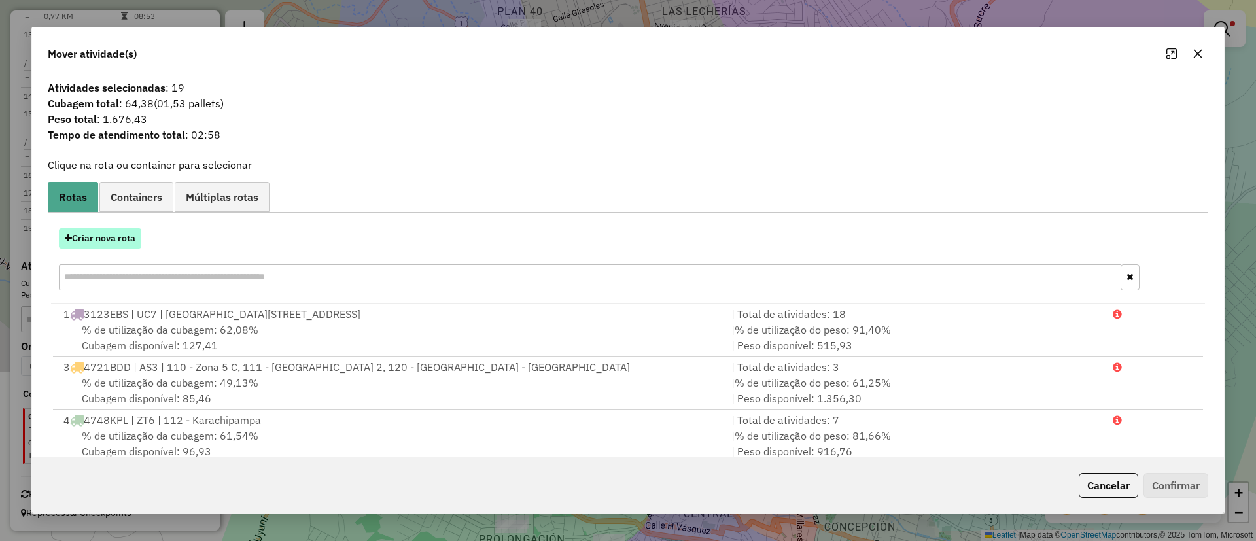
click at [130, 236] on button "Criar nova rota" at bounding box center [100, 238] width 82 height 20
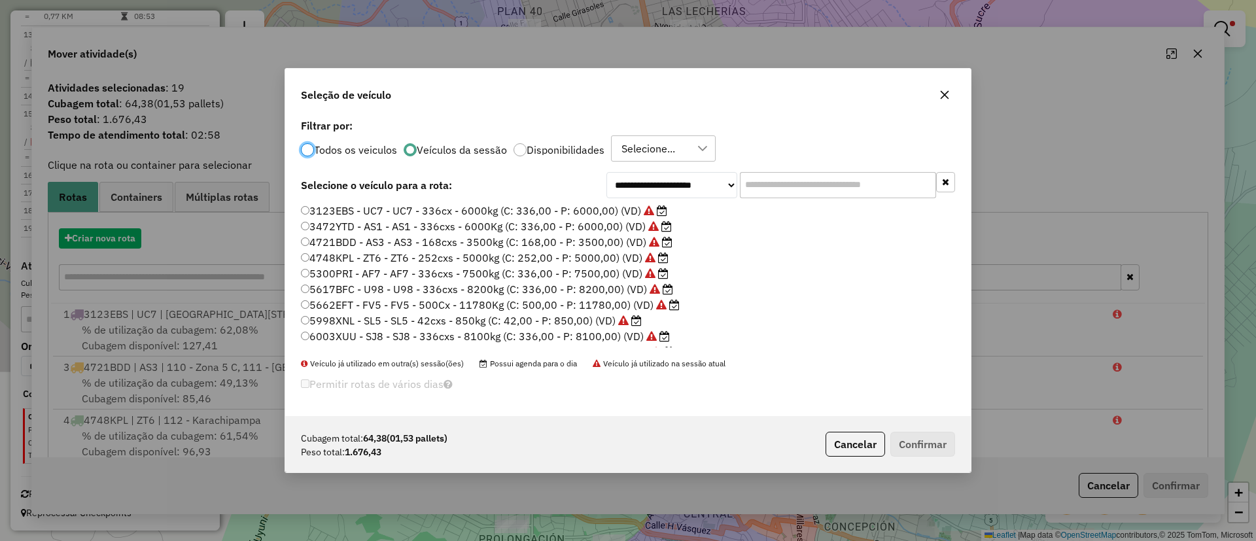
scroll to position [7, 4]
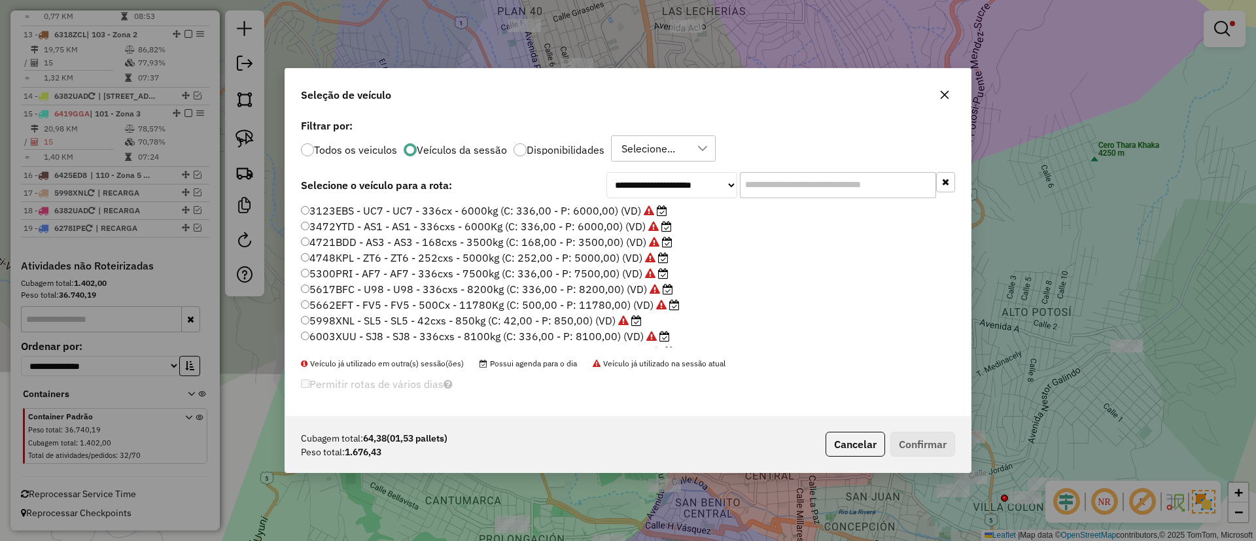
click at [752, 182] on input "text" at bounding box center [838, 185] width 196 height 26
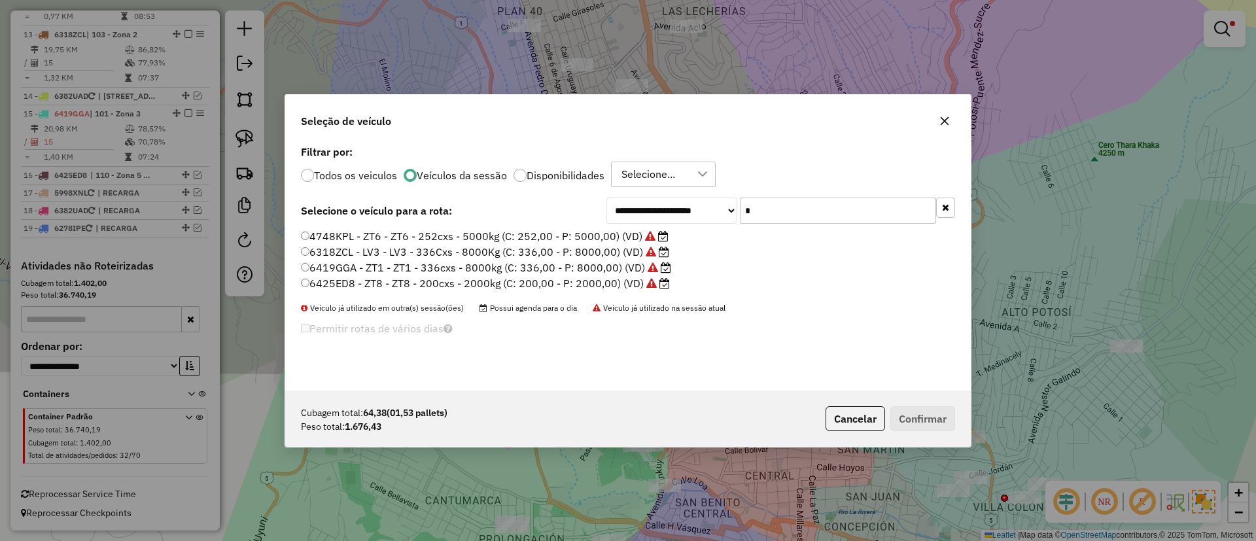
type input "*"
click at [587, 283] on label "6425ED8 - ZT8 - ZT8 - 200cxs - 2000kg (C: 200,00 - P: 2000,00) (VD)" at bounding box center [485, 283] width 369 height 16
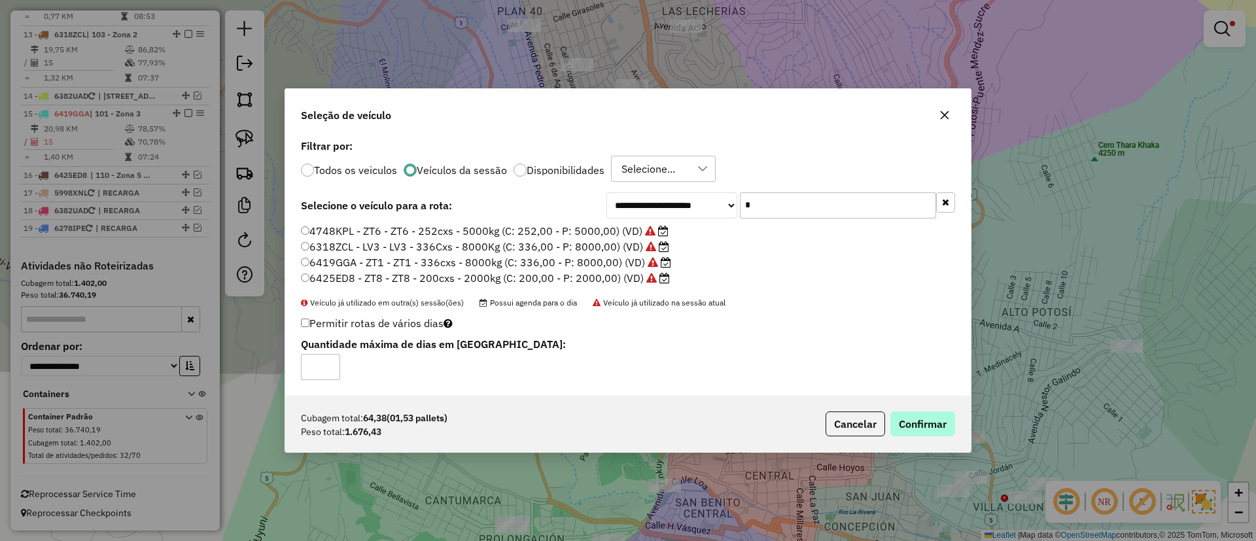
click at [901, 410] on div "Cubagem total: 64,38 (01,53 pallets) Peso total: 1.676,43 Cancelar Confirmar" at bounding box center [628, 424] width 686 height 56
click at [901, 418] on button "Confirmar" at bounding box center [922, 423] width 65 height 25
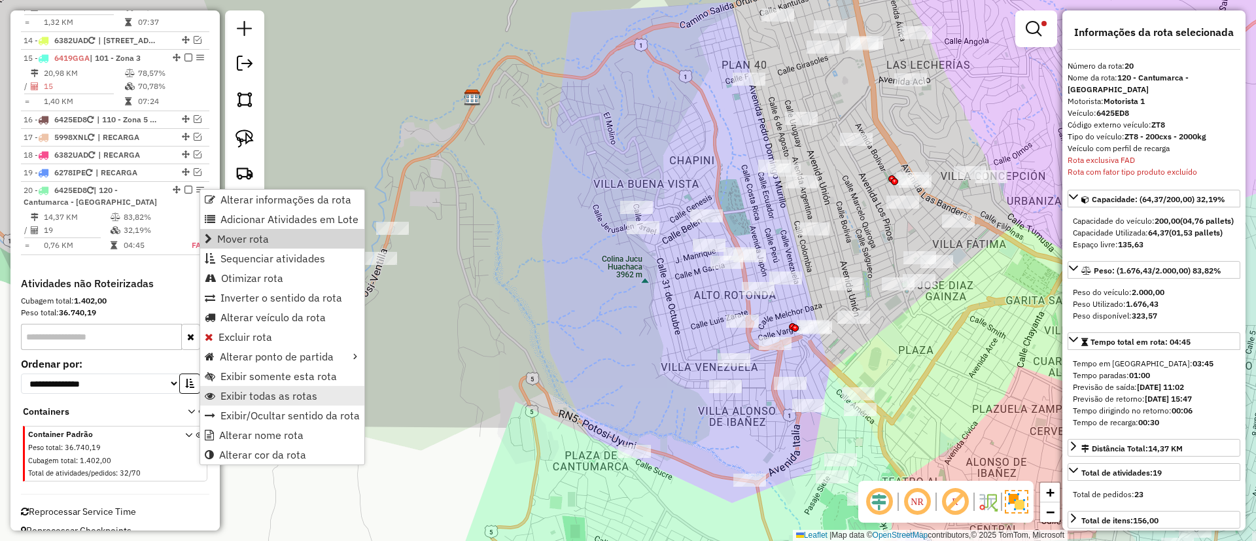
scroll to position [1329, 0]
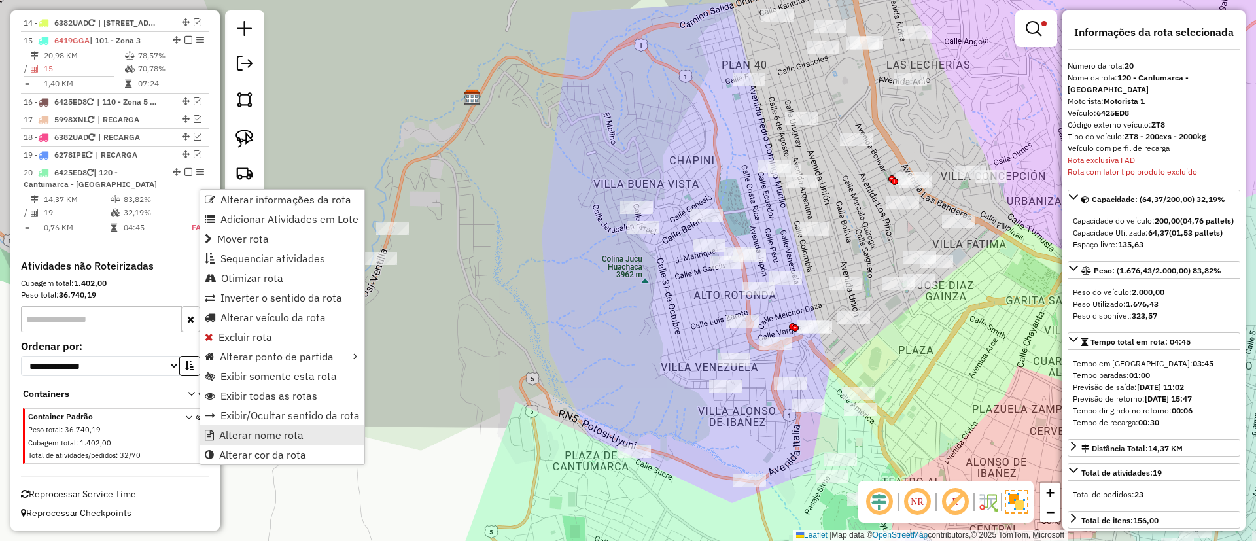
click at [239, 437] on span "Alterar nome rota" at bounding box center [261, 435] width 84 height 10
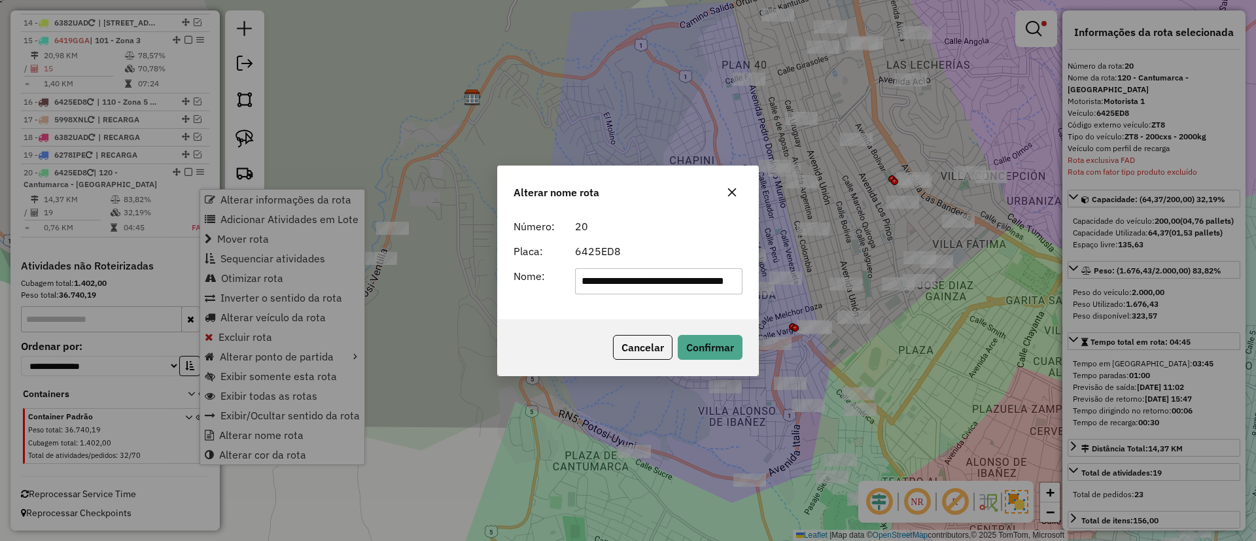
scroll to position [0, 22]
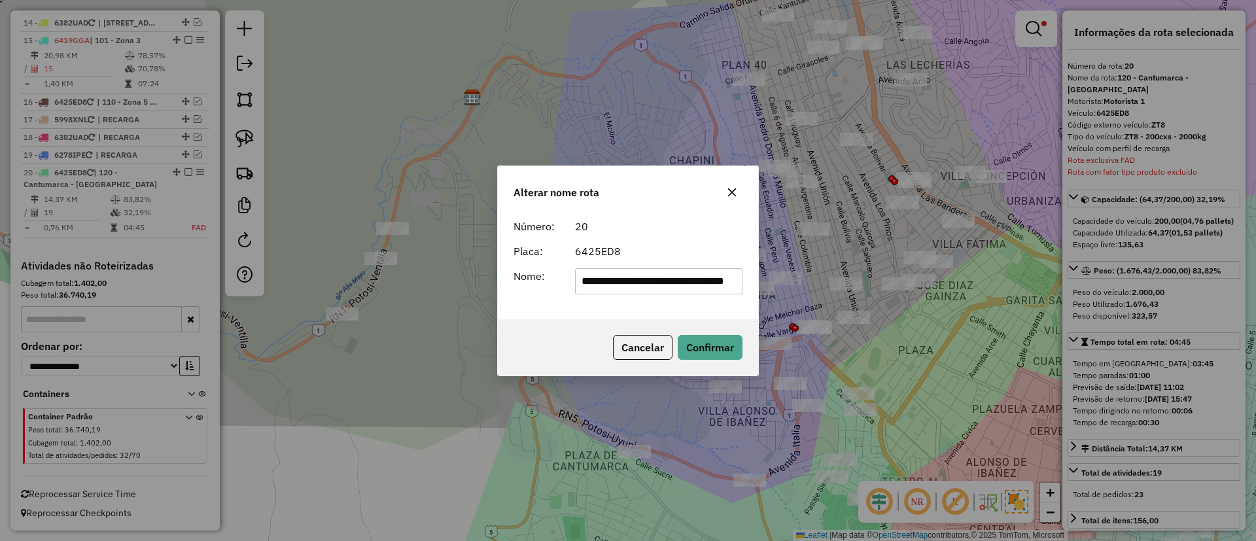
click at [609, 299] on div "**********" at bounding box center [628, 266] width 260 height 106
click at [604, 273] on input "**********" at bounding box center [659, 281] width 168 height 26
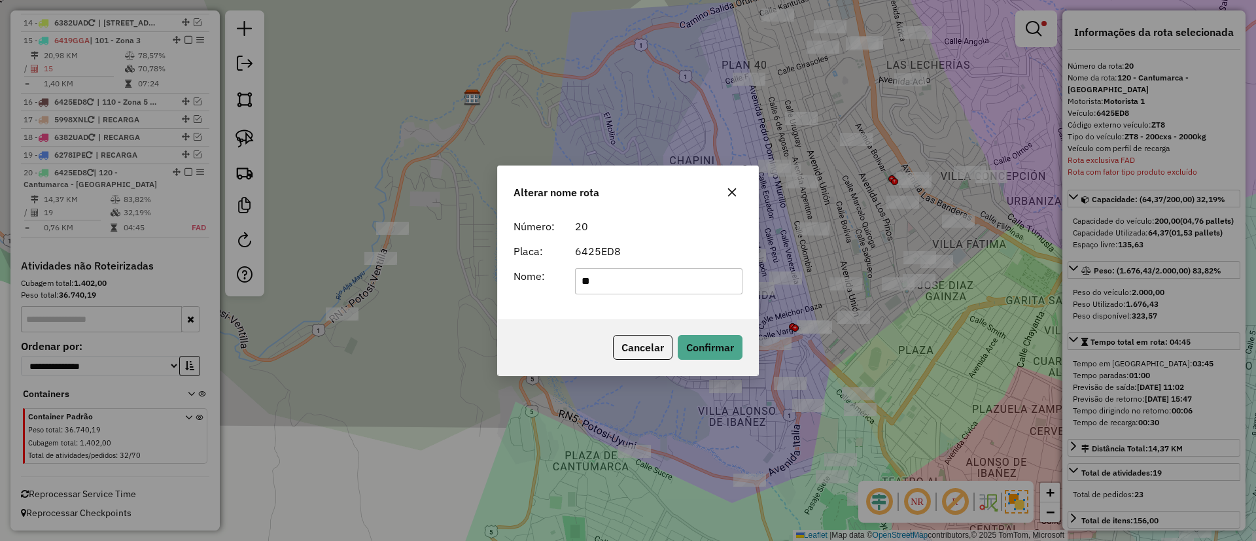
type input "*******"
click at [712, 351] on button "Confirmar" at bounding box center [710, 347] width 65 height 25
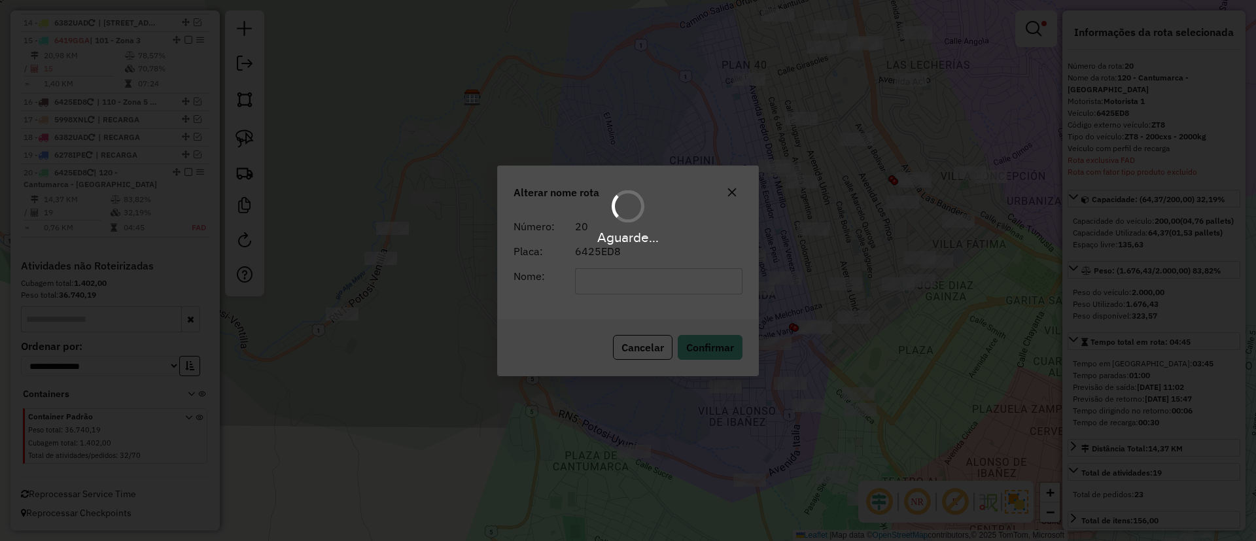
scroll to position [1317, 0]
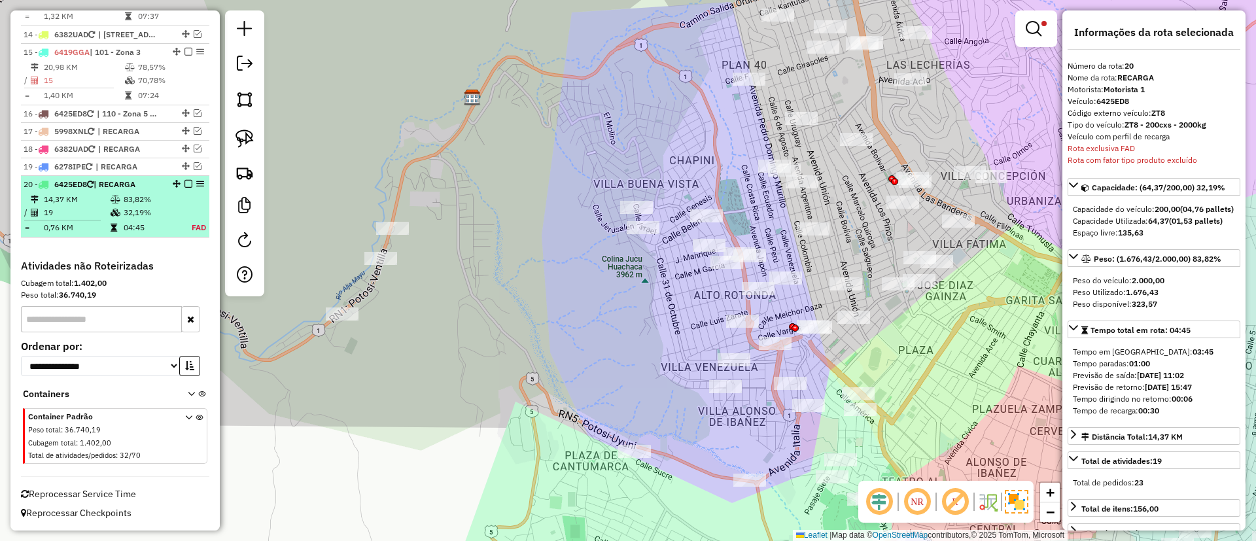
click at [176, 199] on table "14,37 KM 83,82% / 19 32,19% = 0,76 KM 04:45 FAD" at bounding box center [115, 213] width 183 height 41
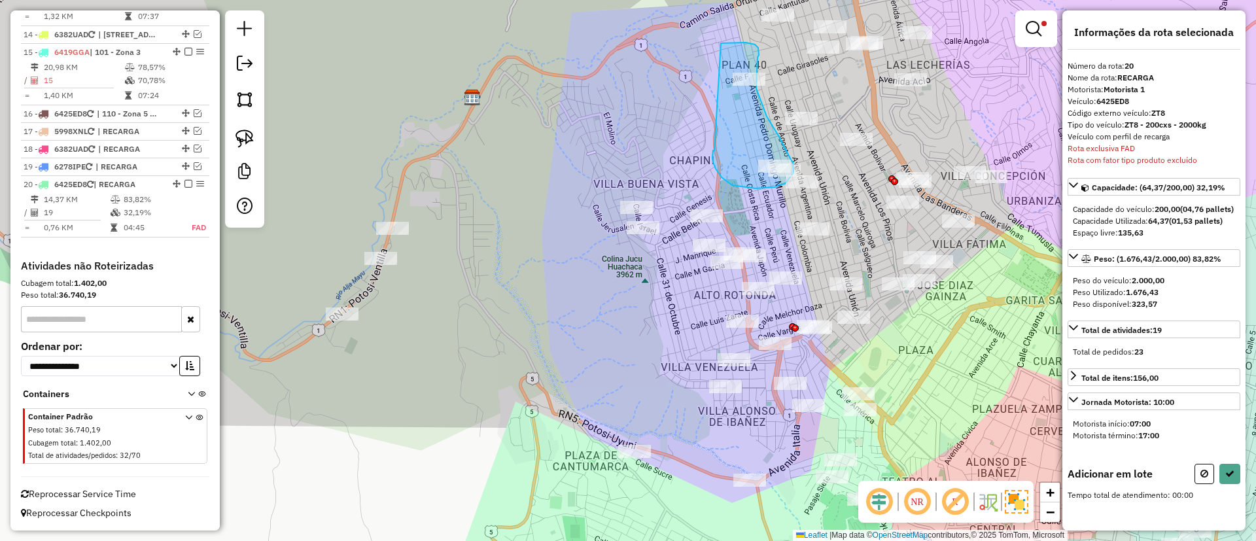
drag, startPoint x: 712, startPoint y: 158, endPoint x: 699, endPoint y: 47, distance: 111.4
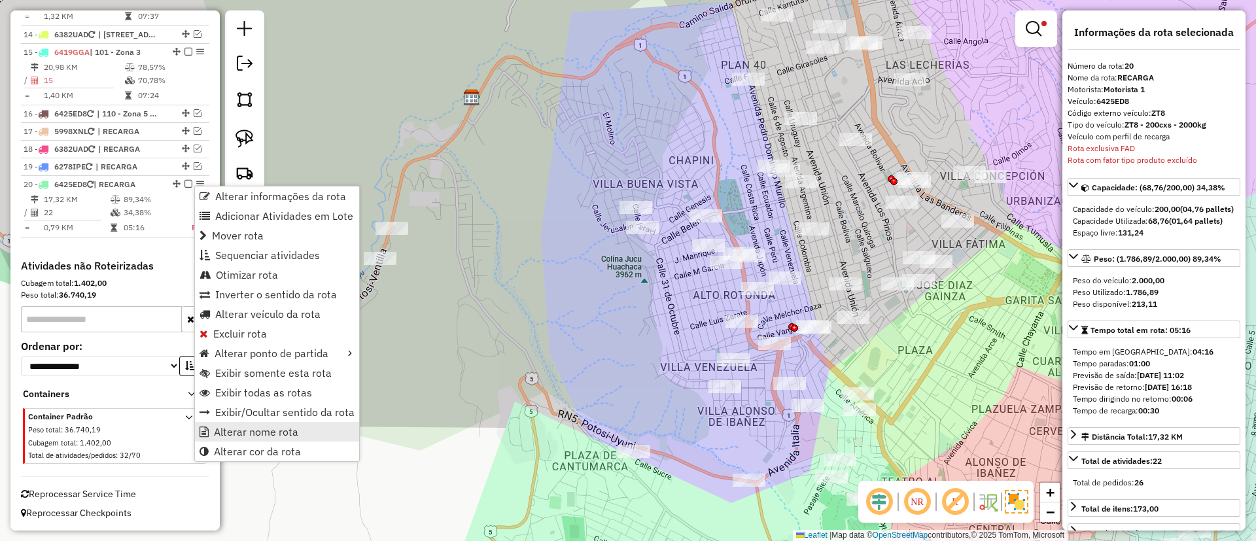
click at [279, 426] on span "Alterar nome rota" at bounding box center [256, 431] width 84 height 10
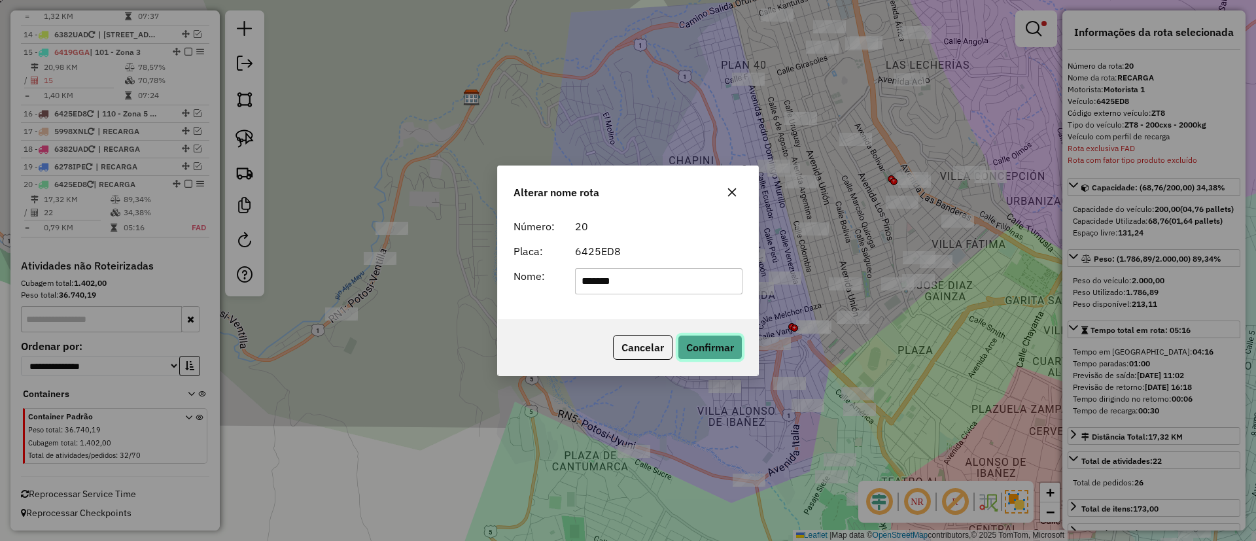
click at [694, 354] on button "Confirmar" at bounding box center [710, 347] width 65 height 25
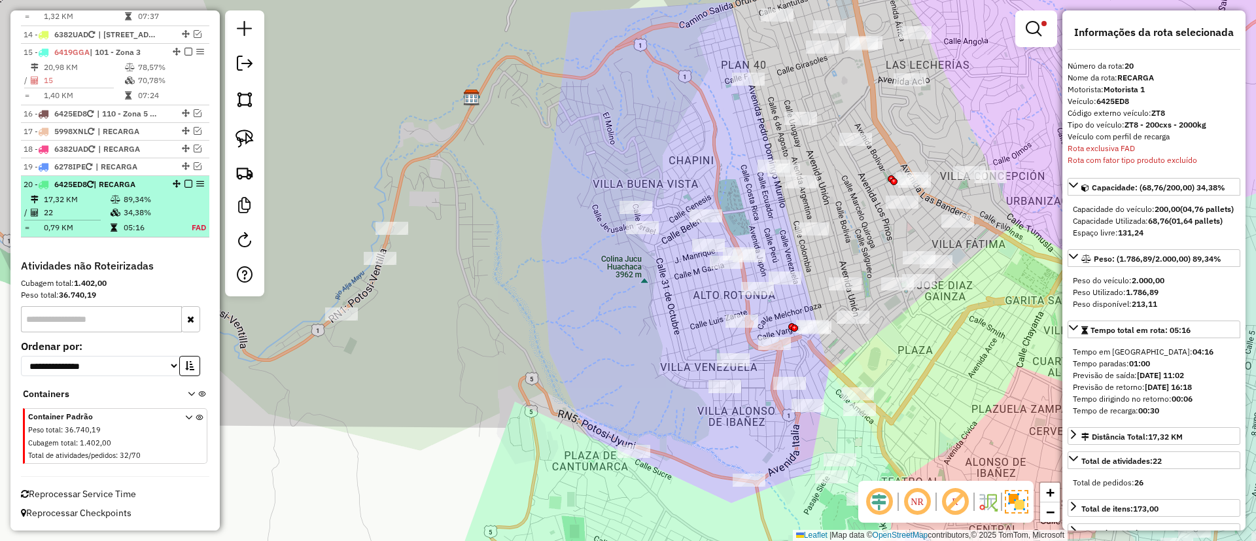
click at [185, 183] on em at bounding box center [188, 184] width 8 height 8
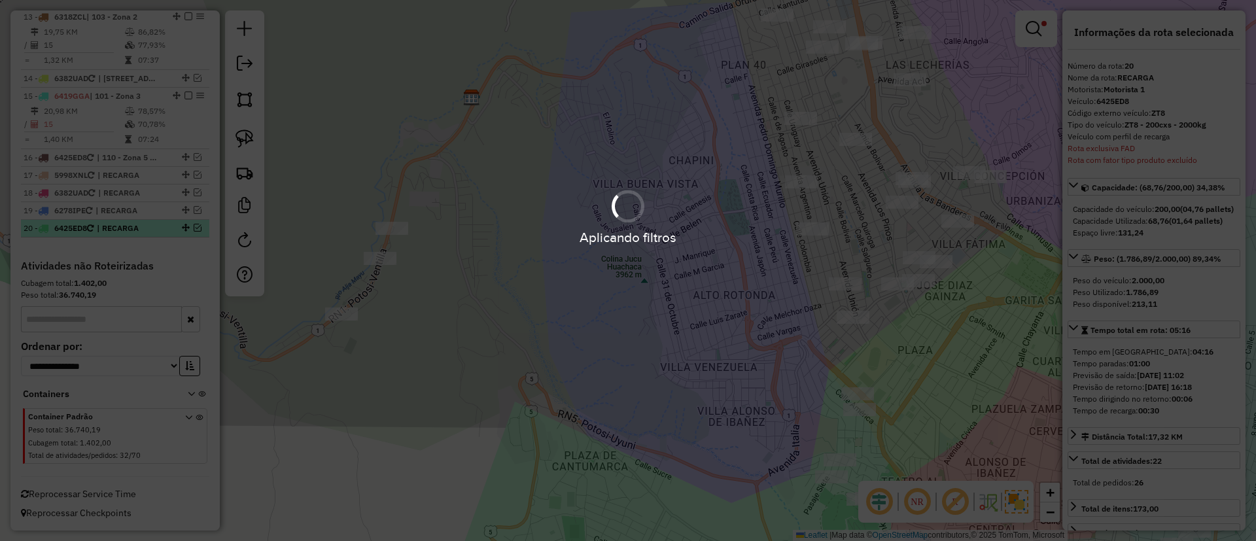
scroll to position [1274, 0]
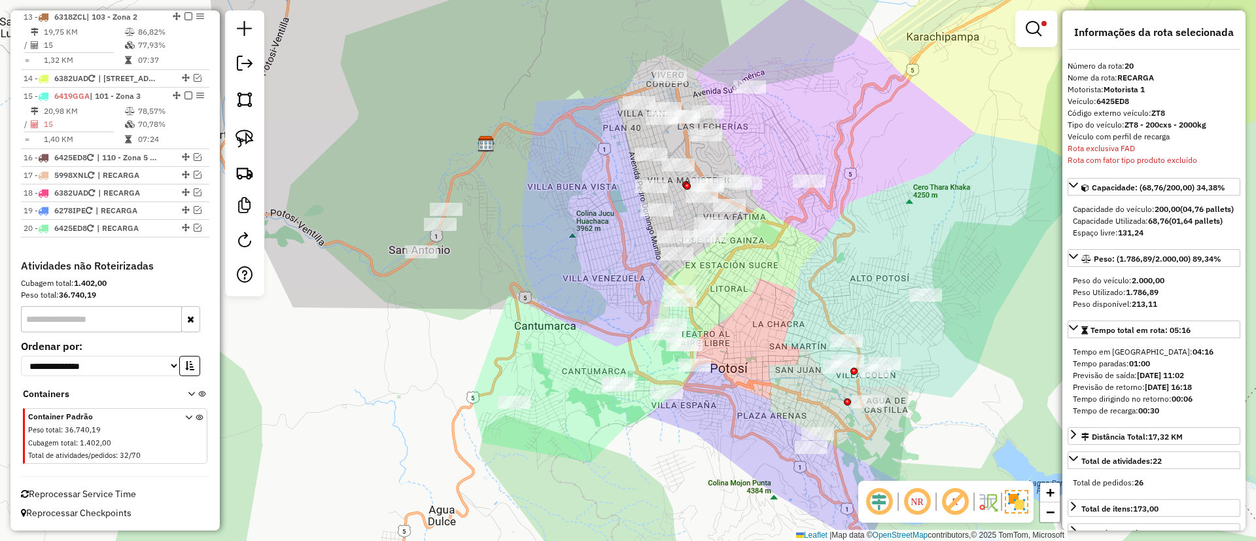
click at [295, 164] on div "Limpar filtros Janela de atendimento Grade de atendimento Capacidade Transporta…" at bounding box center [628, 270] width 1256 height 541
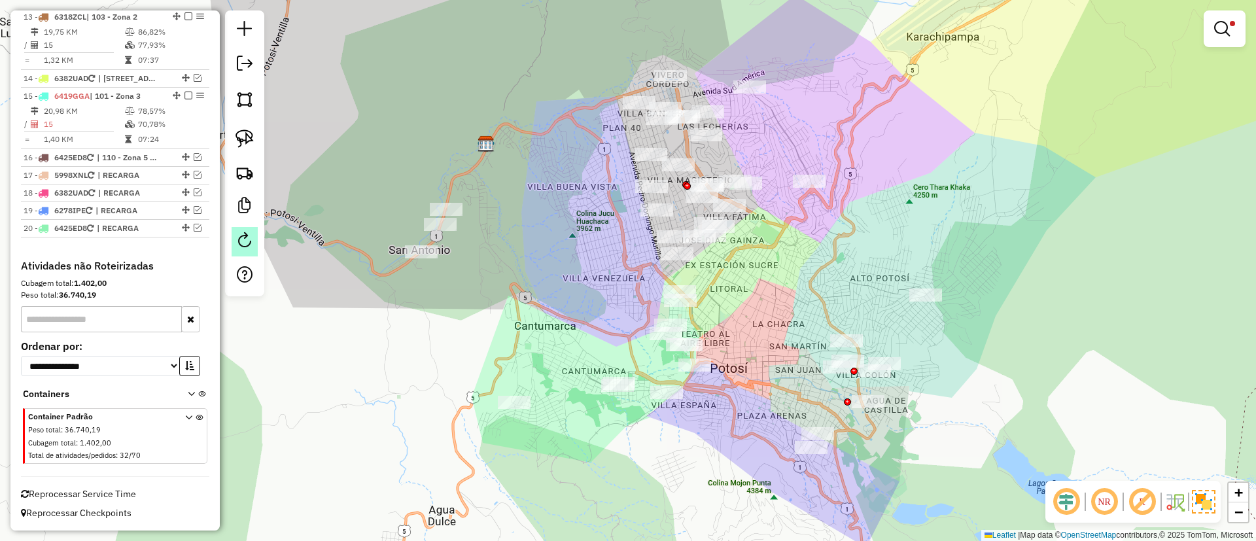
click at [247, 241] on em at bounding box center [245, 240] width 16 height 16
select select "*"
click at [1220, 39] on link at bounding box center [1224, 29] width 31 height 26
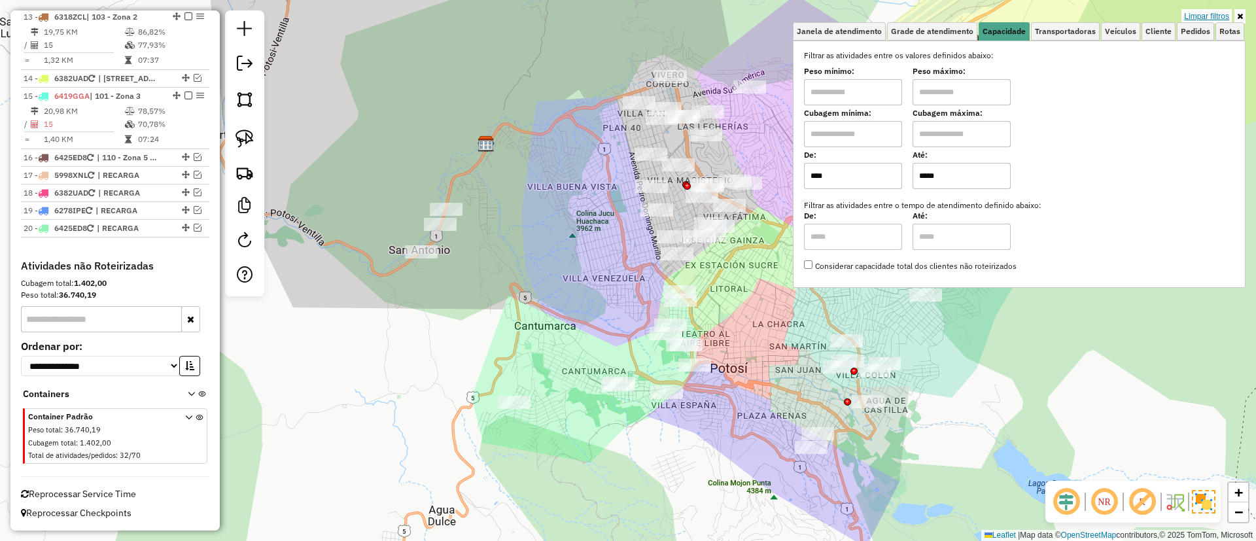
click at [1195, 18] on link "Limpar filtros" at bounding box center [1206, 16] width 50 height 14
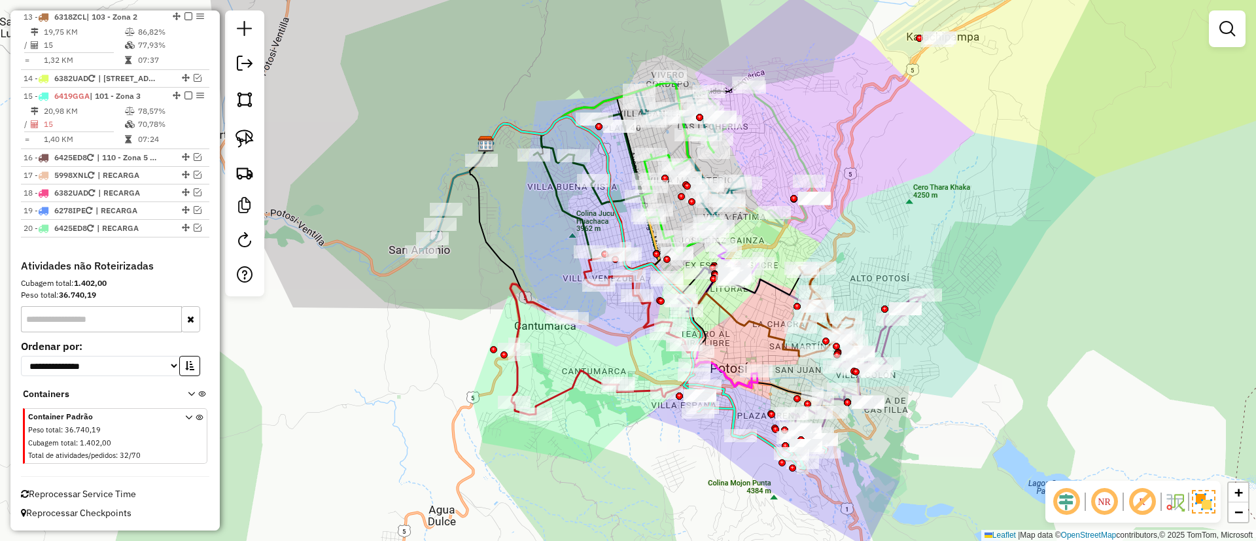
drag, startPoint x: 967, startPoint y: 130, endPoint x: 831, endPoint y: 11, distance: 181.3
click at [832, 21] on div "Janela de atendimento Grade de atendimento Capacidade Transportadoras Veículos …" at bounding box center [628, 270] width 1256 height 541
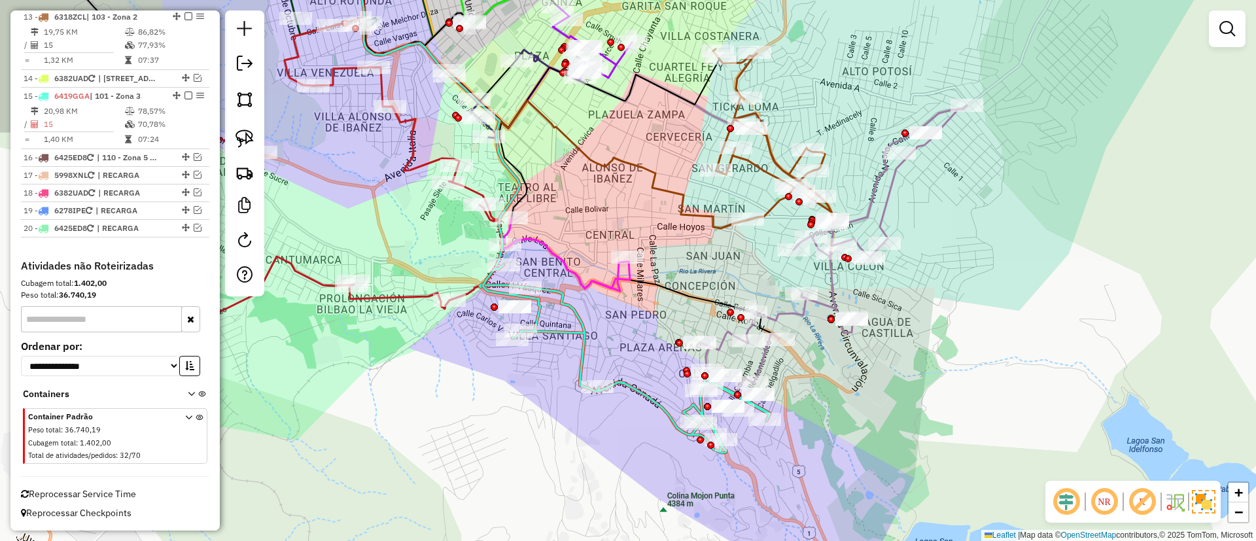
click at [561, 263] on icon at bounding box center [566, 253] width 128 height 71
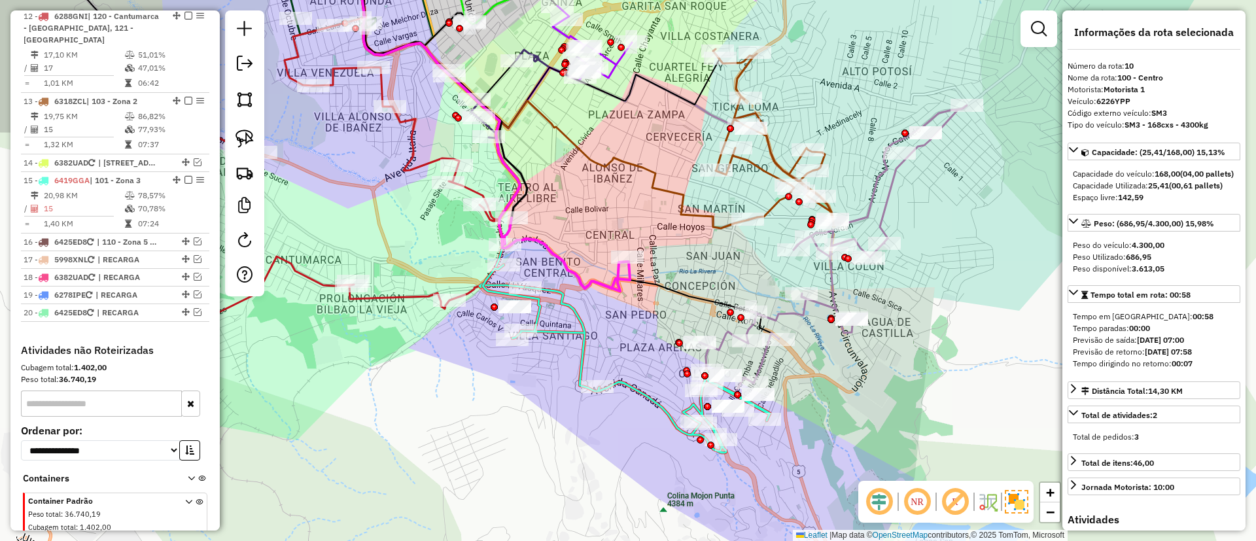
scroll to position [1107, 0]
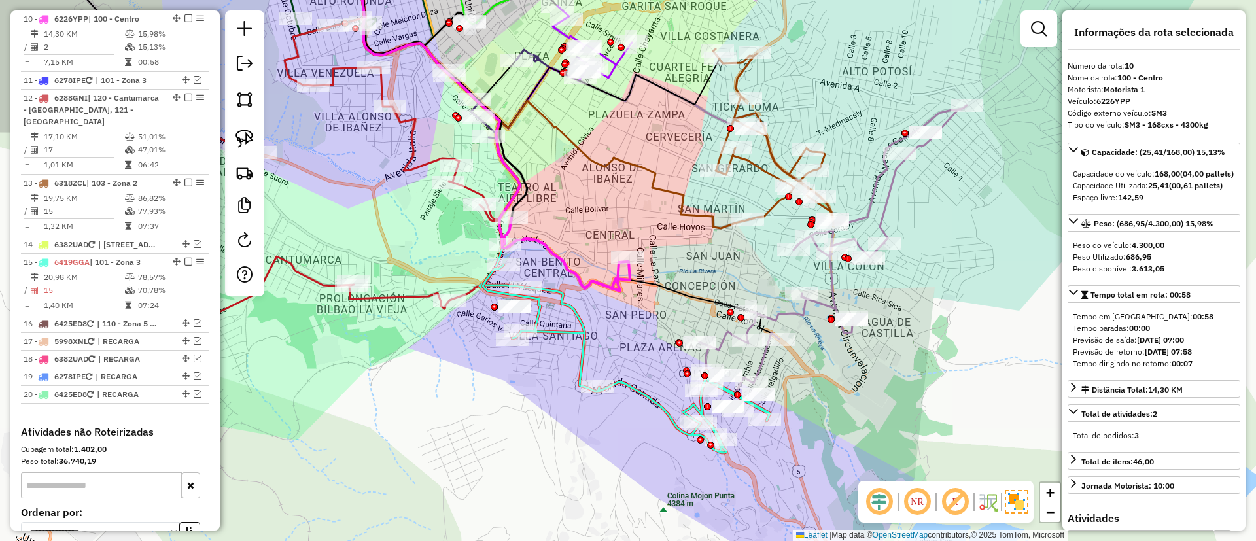
click at [572, 313] on icon at bounding box center [626, 359] width 287 height 188
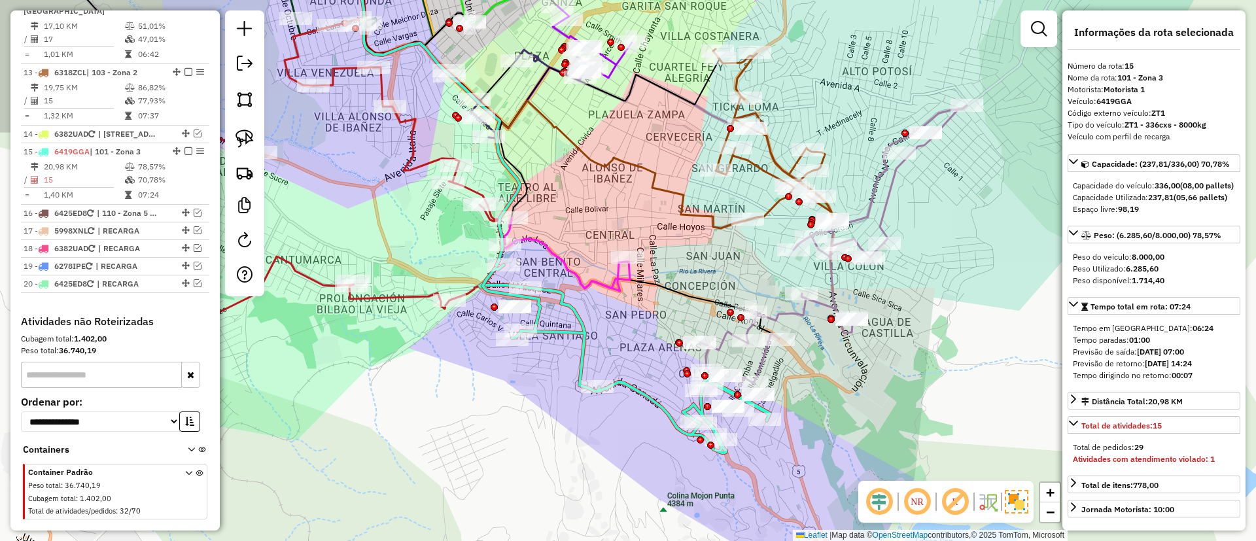
scroll to position [1274, 0]
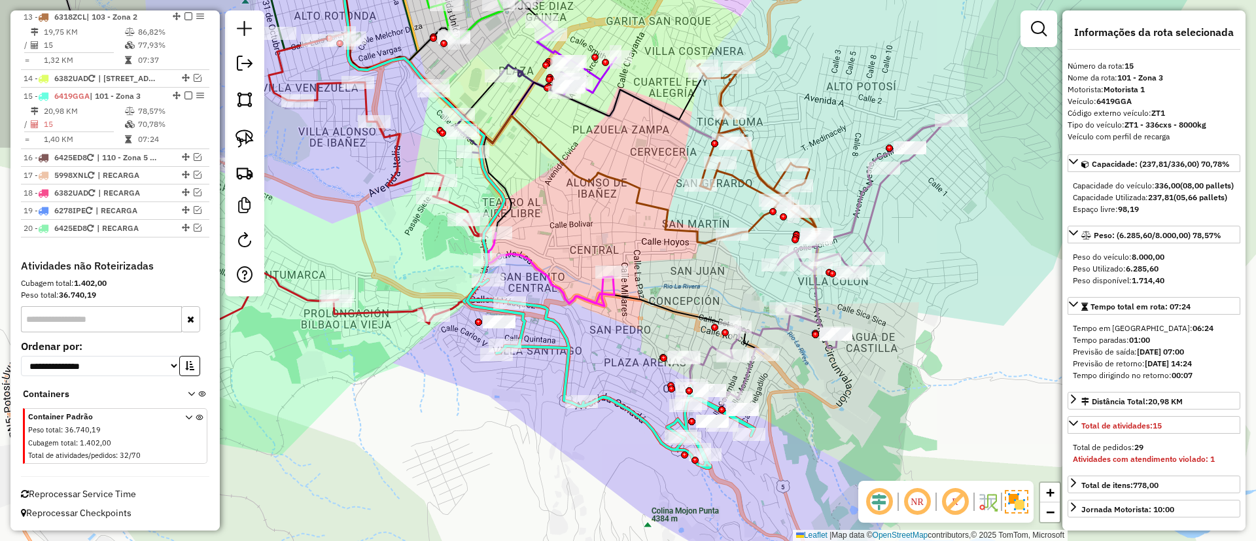
drag, startPoint x: 603, startPoint y: 223, endPoint x: 597, endPoint y: 233, distance: 11.8
click at [595, 233] on div "Janela de atendimento Grade de atendimento Capacidade Transportadoras Veículos …" at bounding box center [628, 270] width 1256 height 541
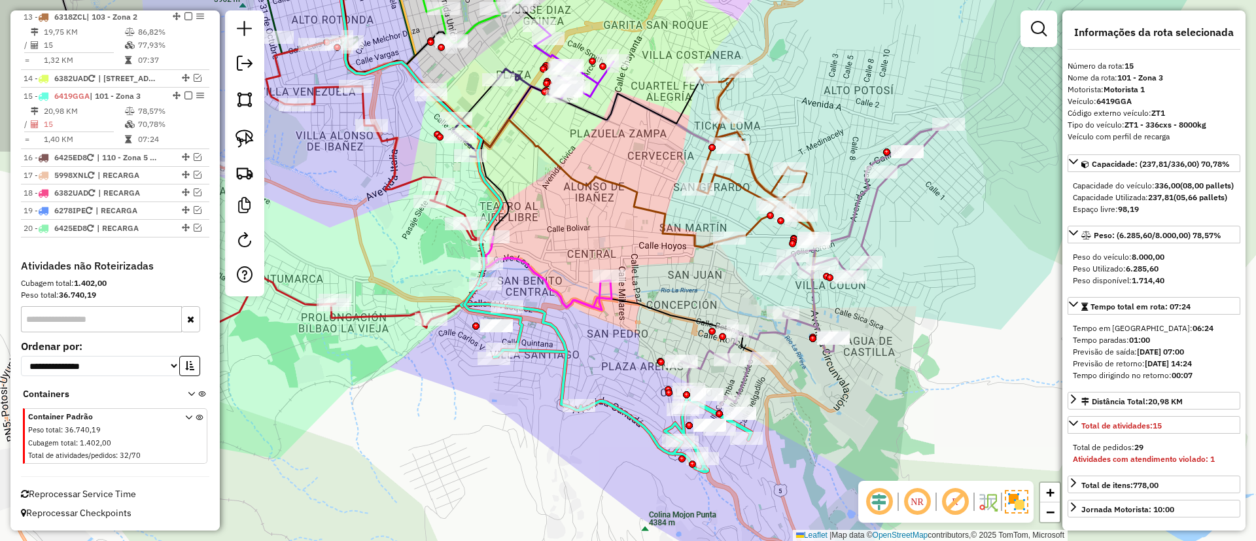
click at [600, 294] on icon at bounding box center [548, 272] width 128 height 71
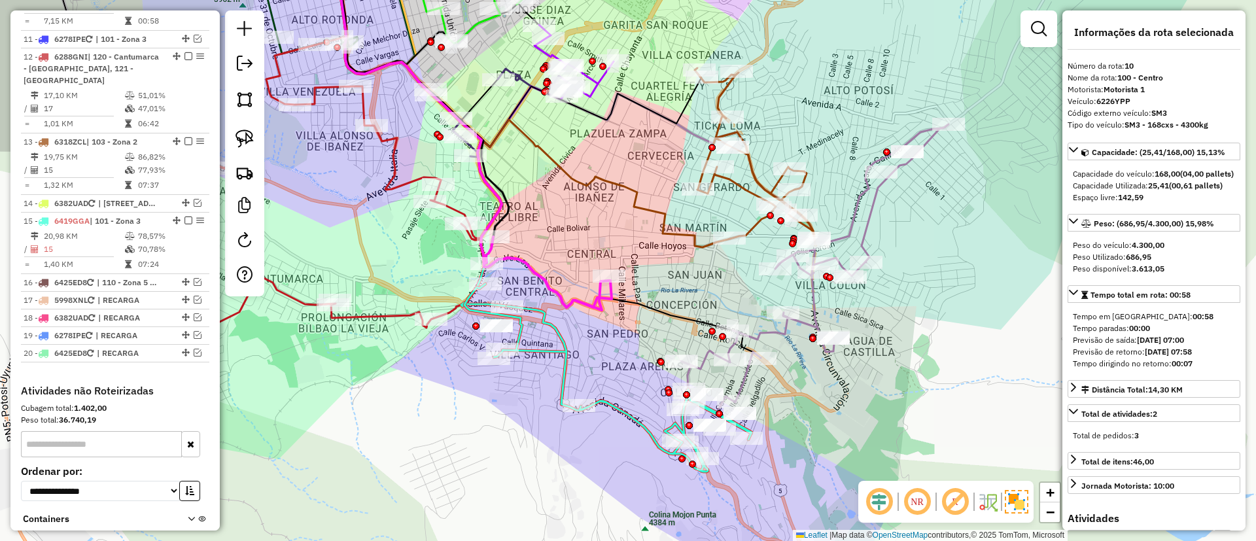
scroll to position [1107, 0]
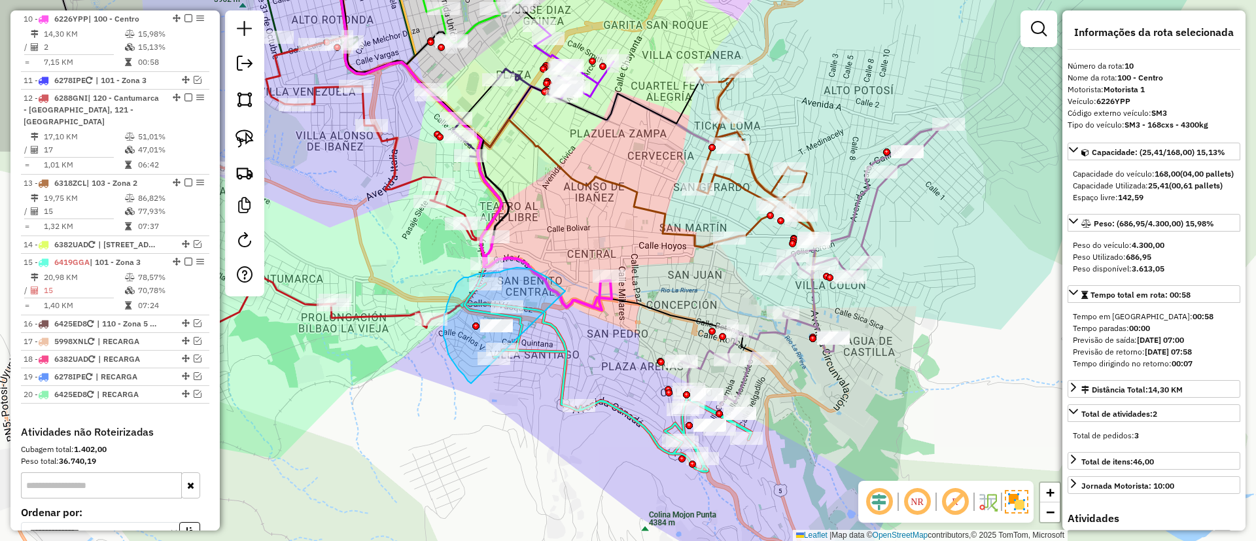
drag, startPoint x: 561, startPoint y: 288, endPoint x: 471, endPoint y: 383, distance: 131.0
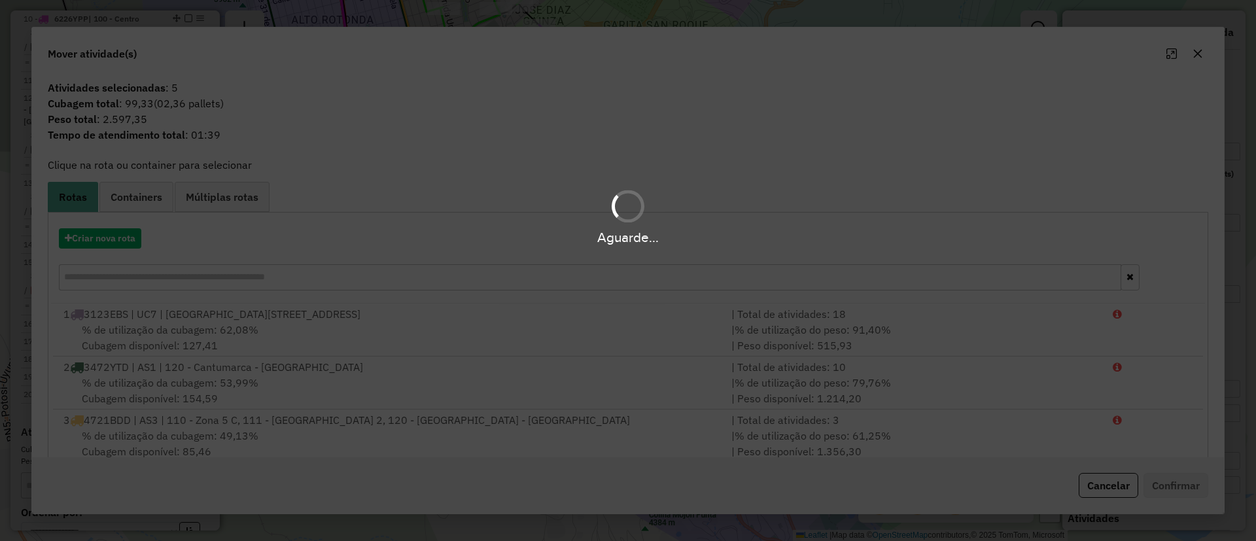
click at [600, 443] on div "Aguarde..." at bounding box center [628, 270] width 1256 height 541
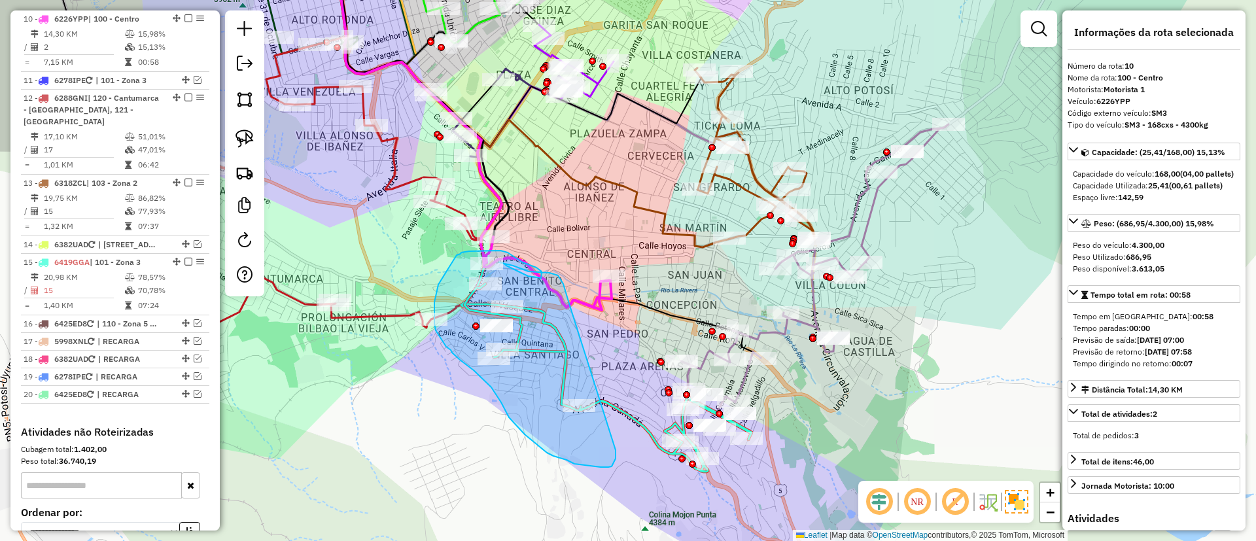
drag, startPoint x: 560, startPoint y: 279, endPoint x: 615, endPoint y: 449, distance: 178.7
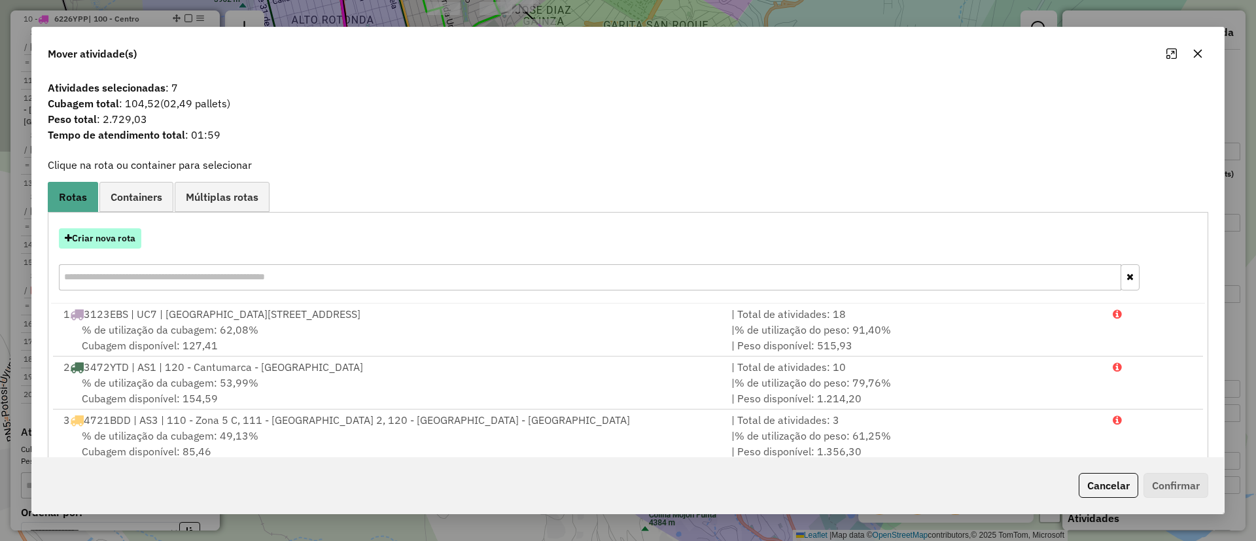
click at [118, 235] on button "Criar nova rota" at bounding box center [100, 238] width 82 height 20
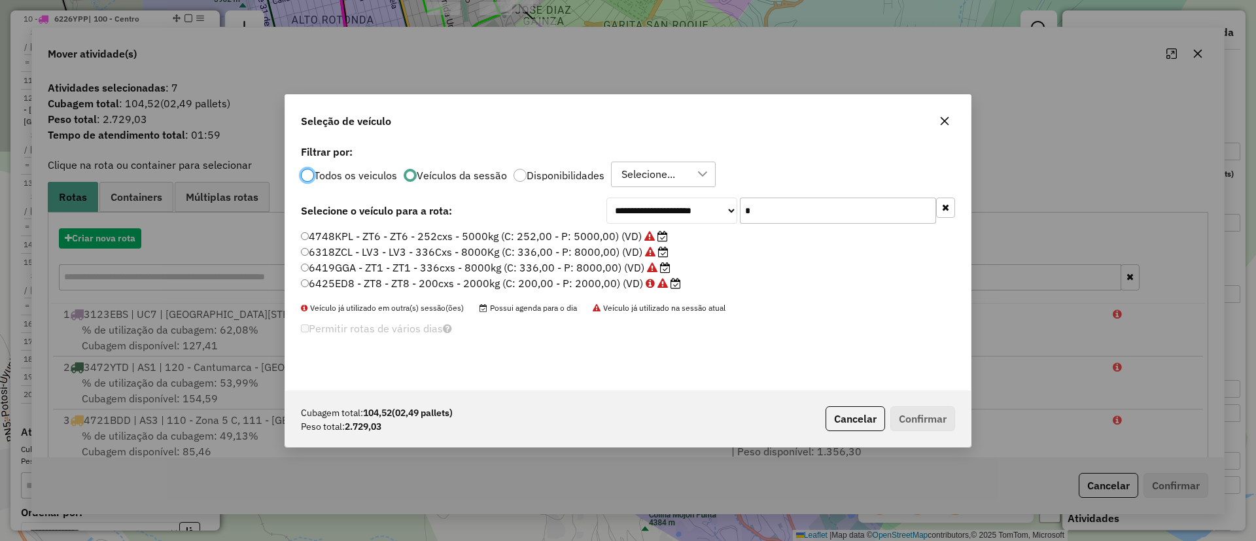
scroll to position [7, 4]
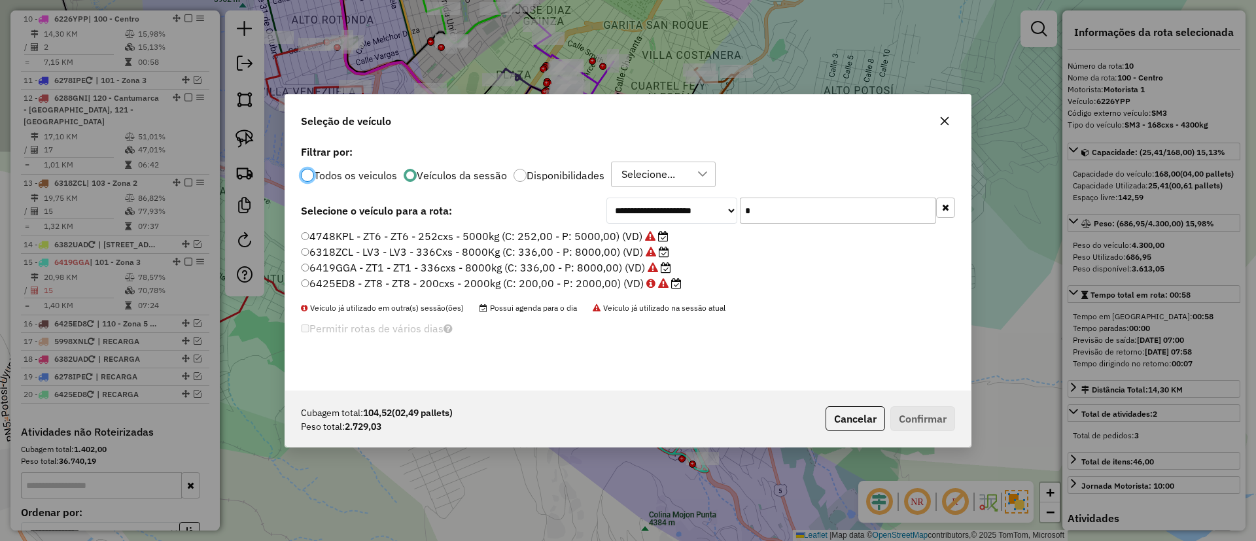
drag, startPoint x: 423, startPoint y: 182, endPoint x: 422, endPoint y: 175, distance: 7.2
click at [422, 175] on p-radiobutton "Veículos da sessão" at bounding box center [455, 175] width 103 height 13
click at [958, 207] on div "**********" at bounding box center [628, 266] width 686 height 249
click at [951, 206] on button "button" at bounding box center [945, 208] width 19 height 20
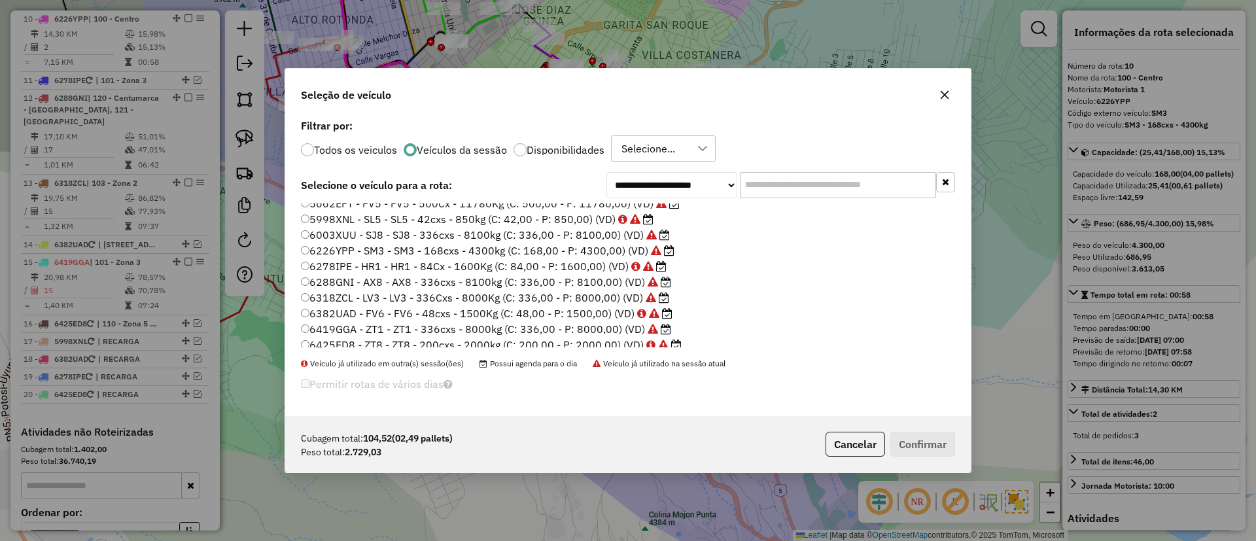
scroll to position [0, 0]
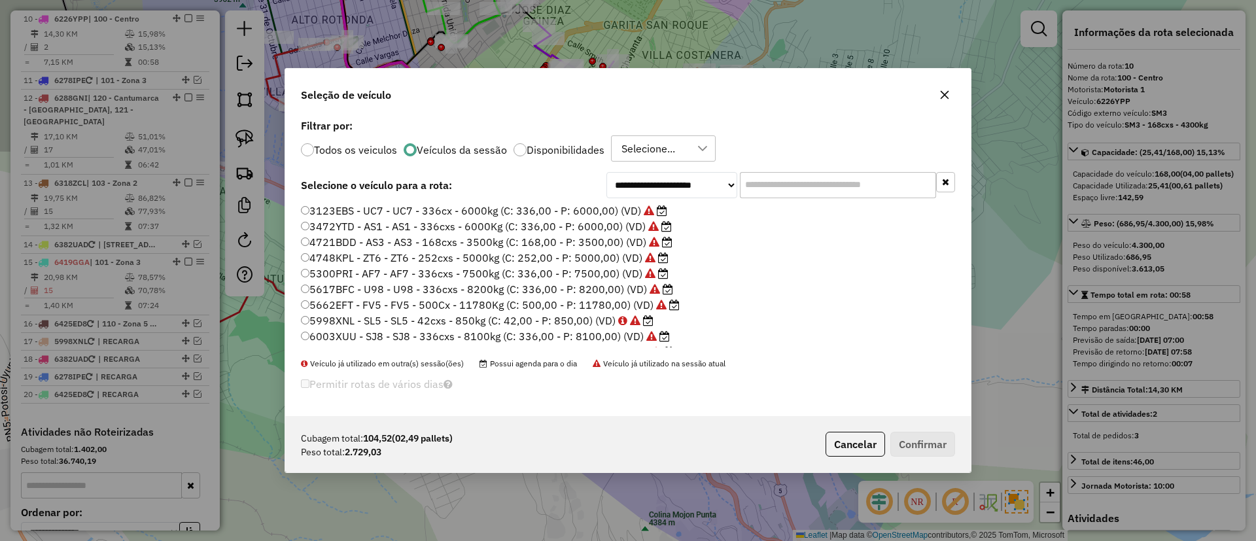
click at [565, 241] on label "4721BDD - AS3 - AS3 - 168cxs - 3500kg (C: 168,00 - P: 3500,00) (VD)" at bounding box center [487, 242] width 372 height 16
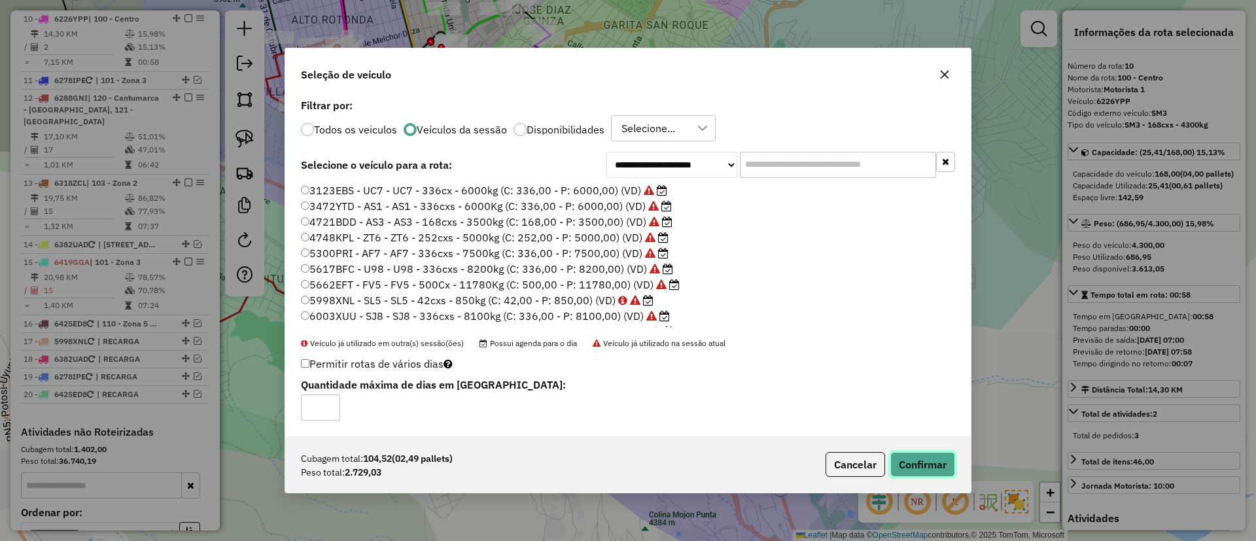
click at [920, 469] on button "Confirmar" at bounding box center [922, 464] width 65 height 25
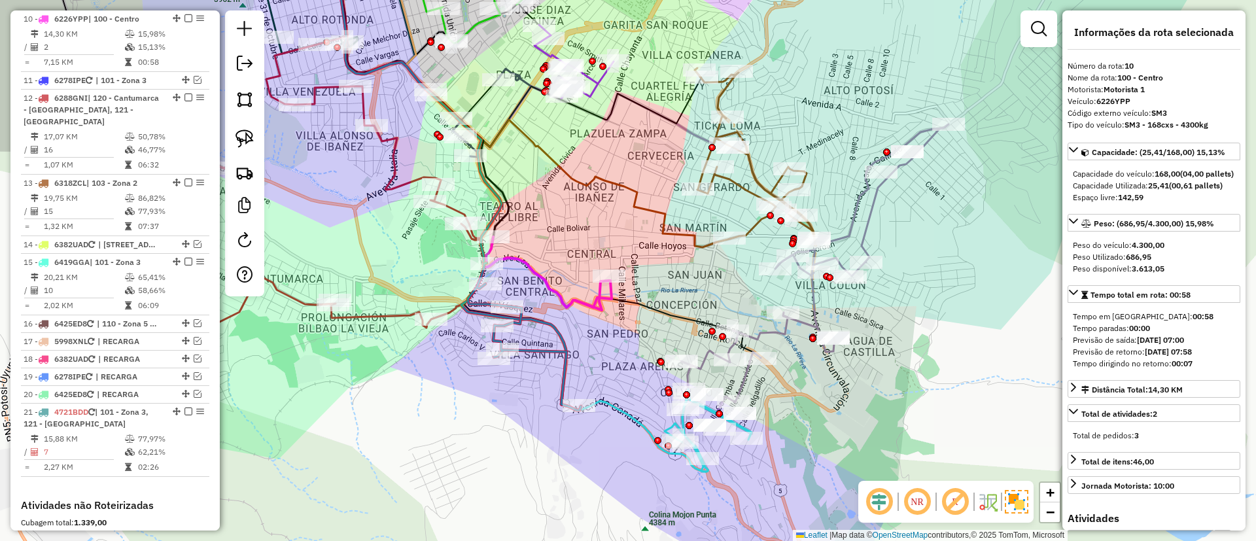
click at [553, 338] on div "Janela de atendimento Grade de atendimento Capacidade Transportadoras Veículos …" at bounding box center [628, 270] width 1256 height 541
click at [567, 345] on icon at bounding box center [524, 334] width 113 height 147
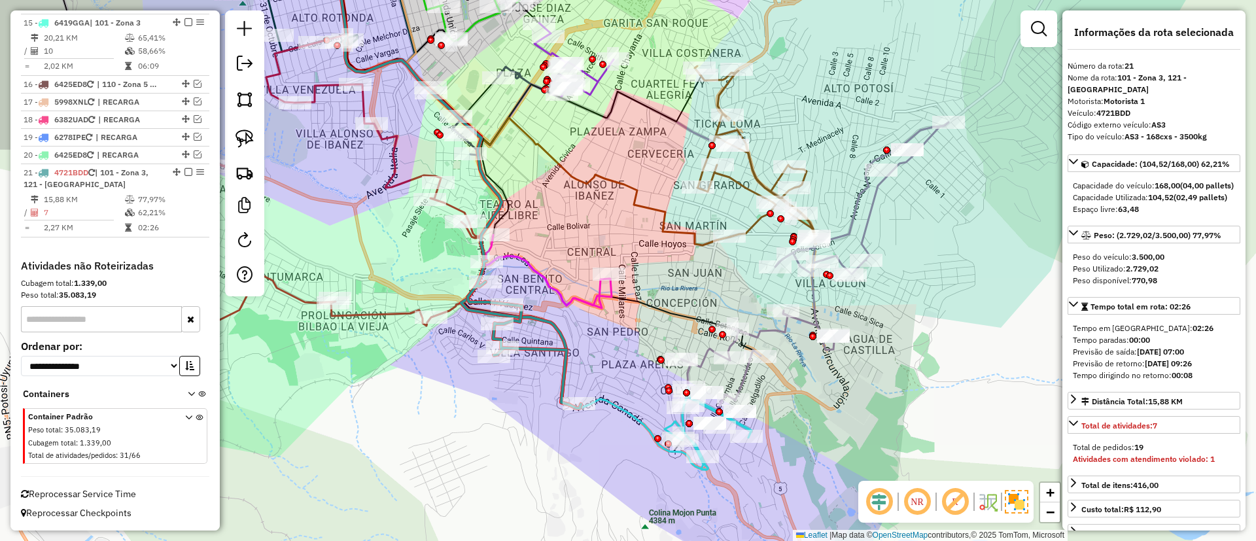
scroll to position [1347, 0]
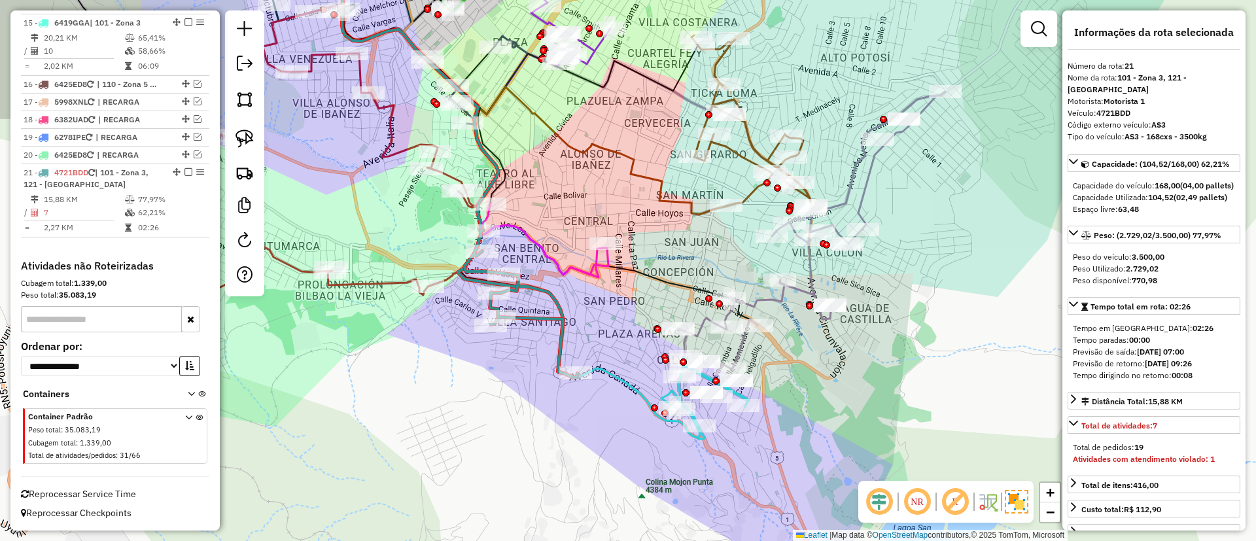
drag, startPoint x: 618, startPoint y: 351, endPoint x: 617, endPoint y: 308, distance: 42.5
click at [617, 308] on div "Janela de atendimento Grade de atendimento Capacidade Transportadoras Veículos …" at bounding box center [628, 270] width 1256 height 541
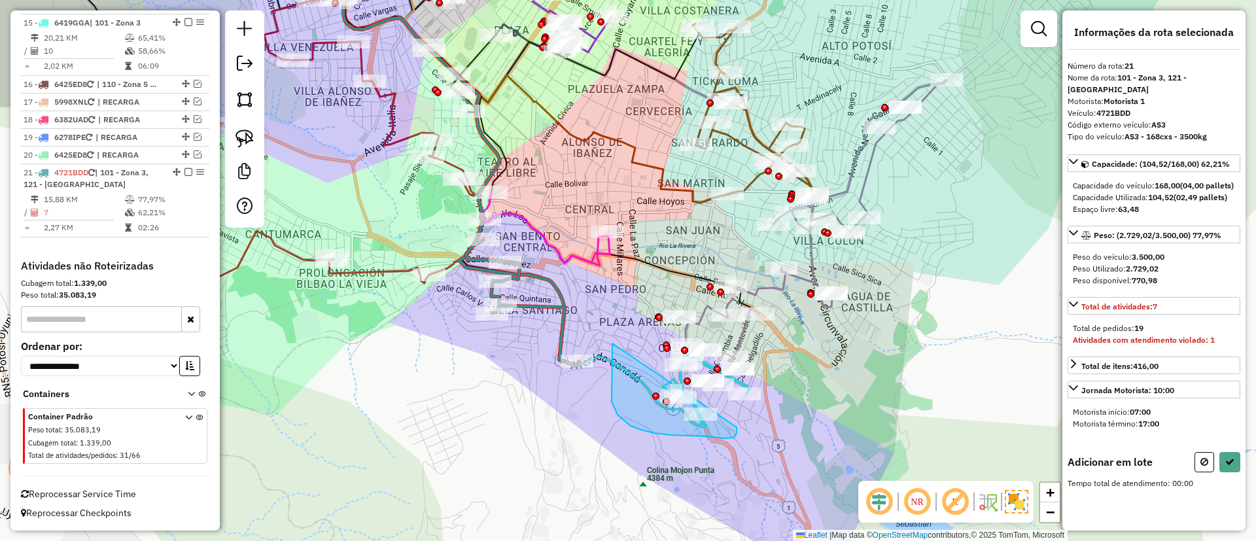
drag, startPoint x: 612, startPoint y: 343, endPoint x: 735, endPoint y: 423, distance: 146.1
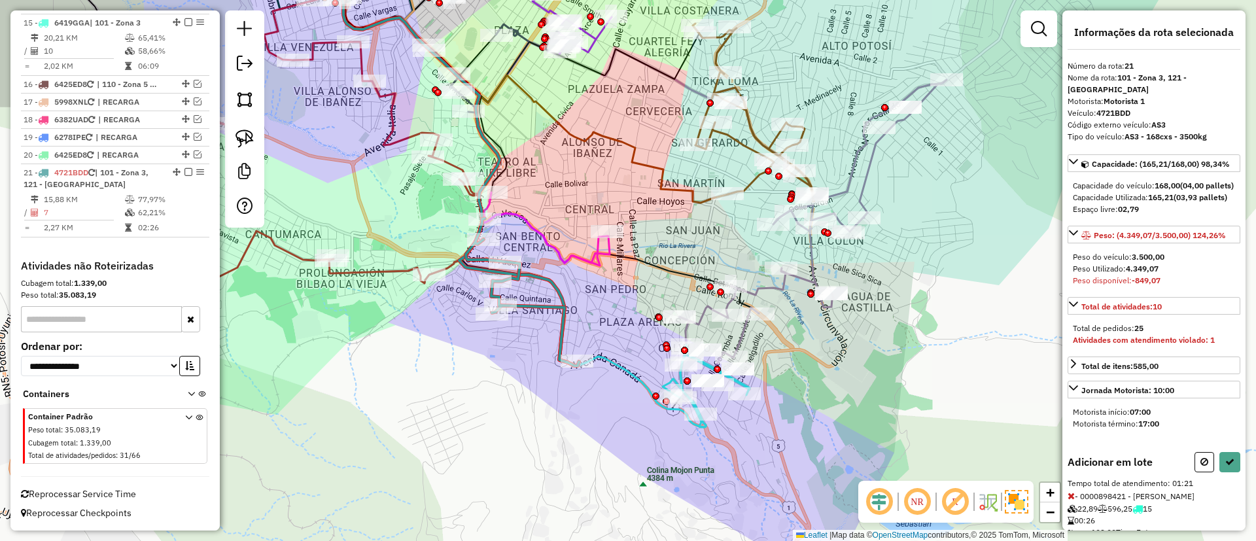
scroll to position [188, 0]
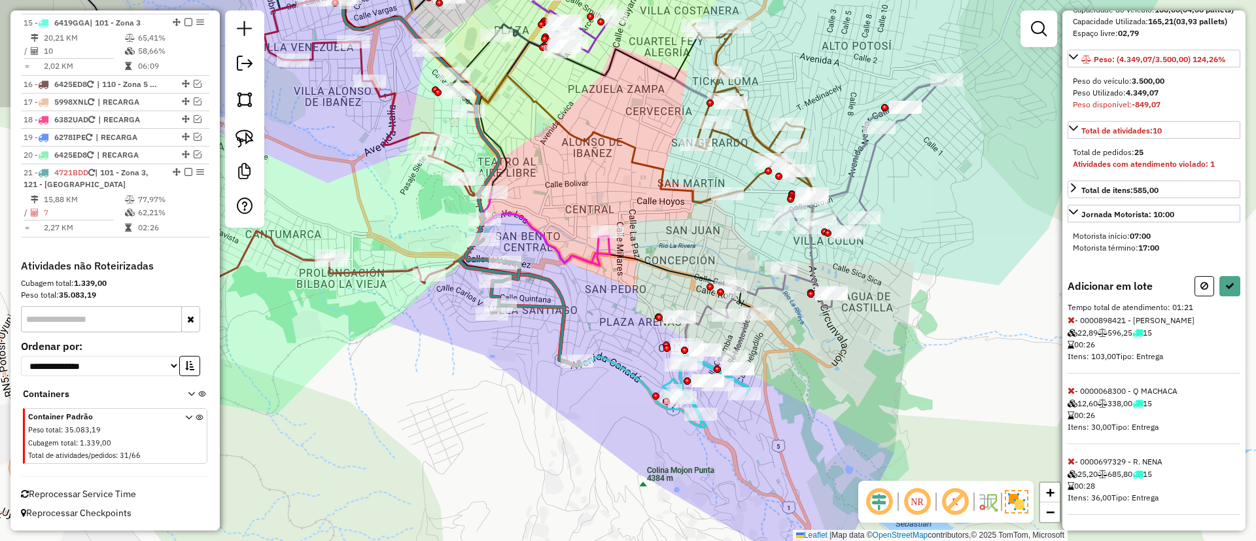
click at [1070, 457] on icon at bounding box center [1071, 461] width 7 height 9
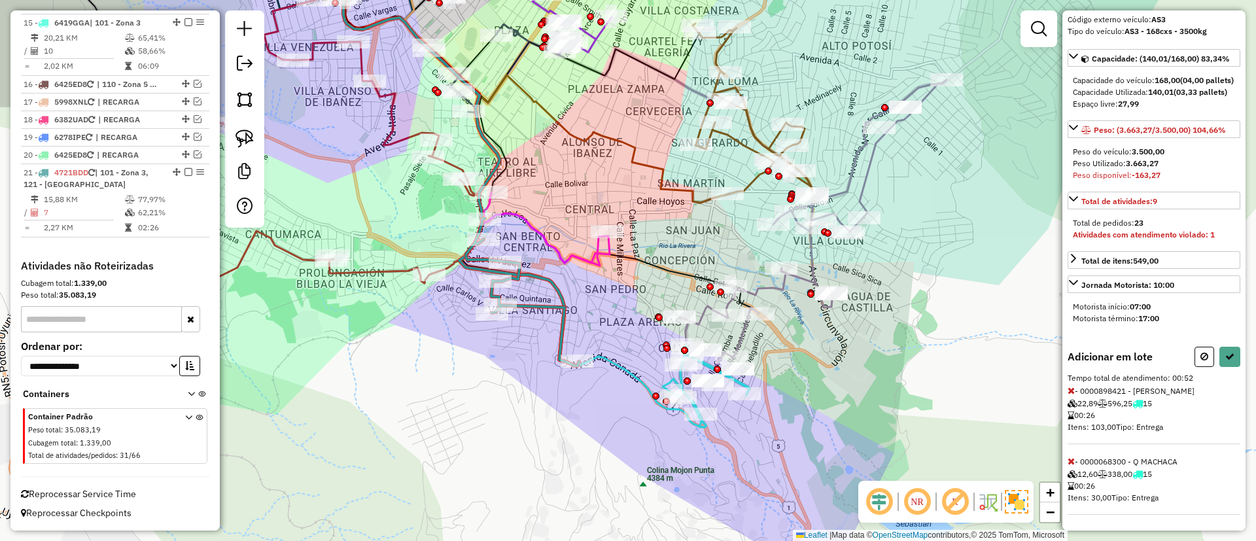
scroll to position [117, 0]
click at [1070, 457] on icon at bounding box center [1071, 461] width 7 height 9
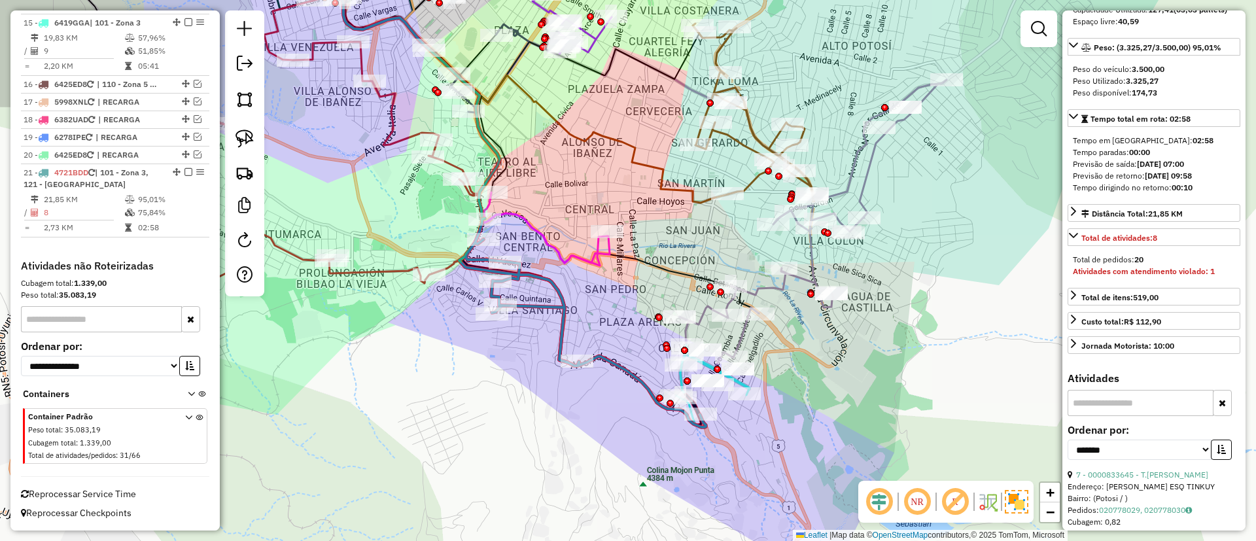
scroll to position [0, 0]
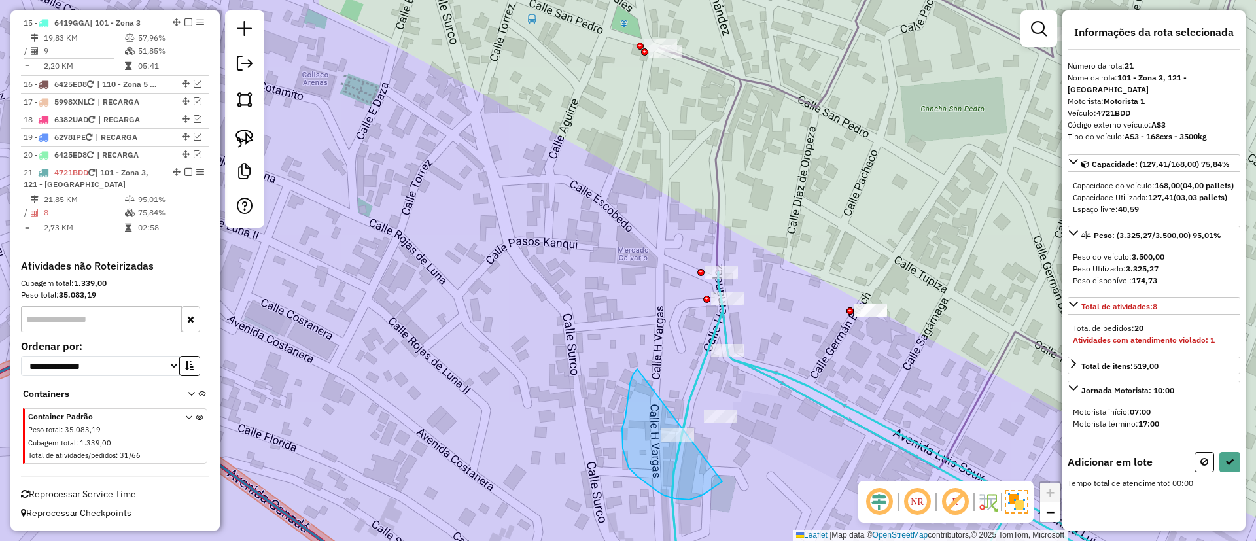
drag, startPoint x: 629, startPoint y: 396, endPoint x: 722, endPoint y: 481, distance: 126.4
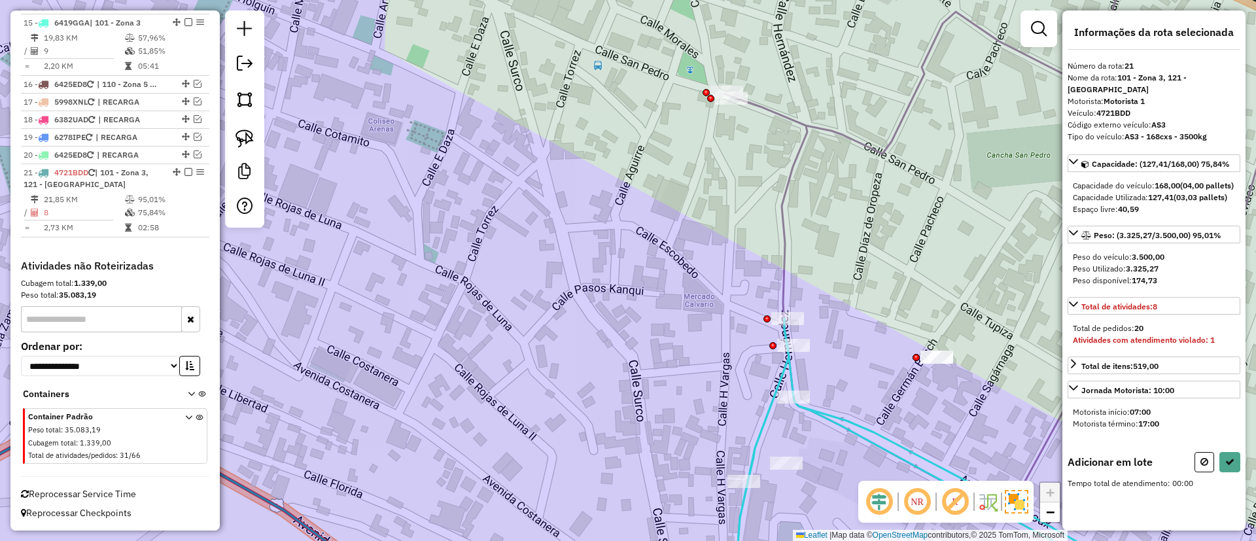
drag, startPoint x: 653, startPoint y: 331, endPoint x: 761, endPoint y: 353, distance: 110.1
click at [764, 361] on div "Janela de atendimento Grade de atendimento Capacidade Transportadoras Veículos …" at bounding box center [628, 270] width 1256 height 541
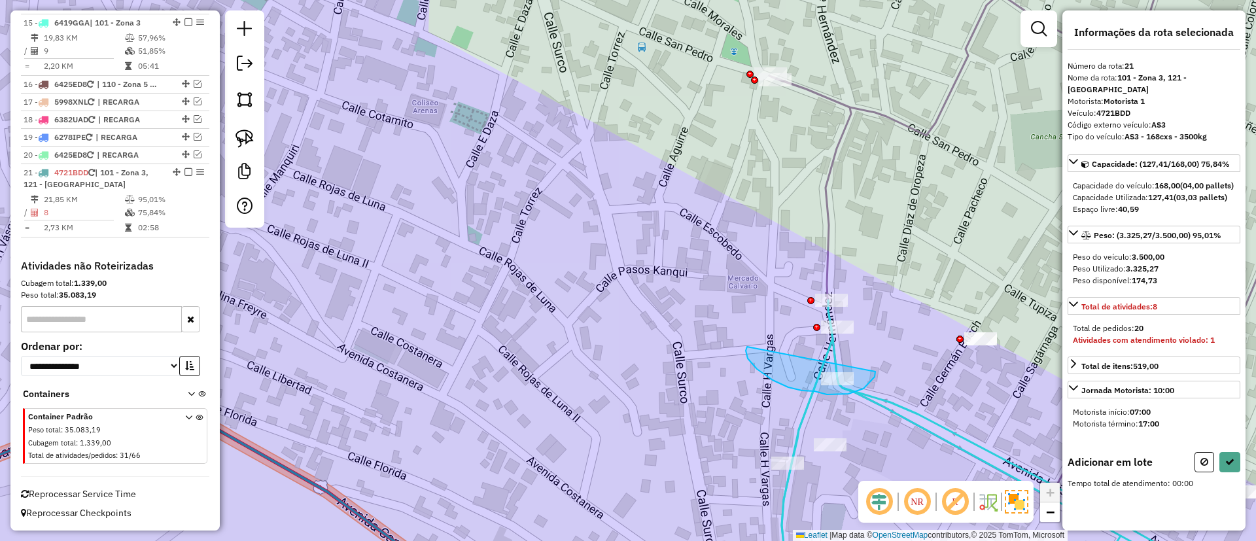
drag, startPoint x: 746, startPoint y: 347, endPoint x: 873, endPoint y: 351, distance: 126.3
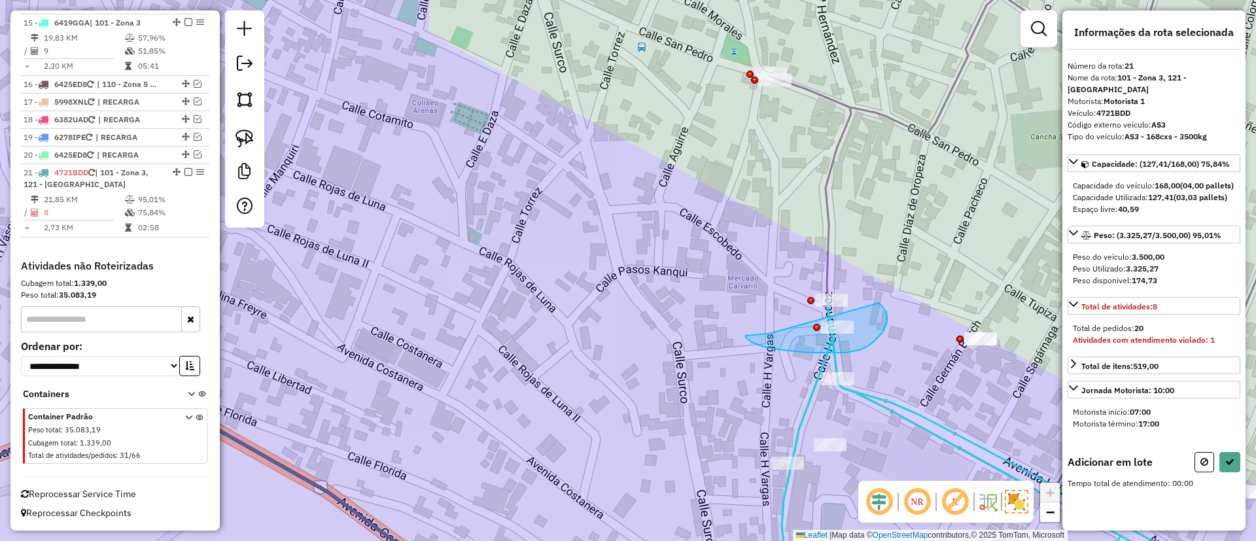
drag, startPoint x: 746, startPoint y: 336, endPoint x: 877, endPoint y: 302, distance: 135.8
drag, startPoint x: 742, startPoint y: 361, endPoint x: 871, endPoint y: 288, distance: 147.7
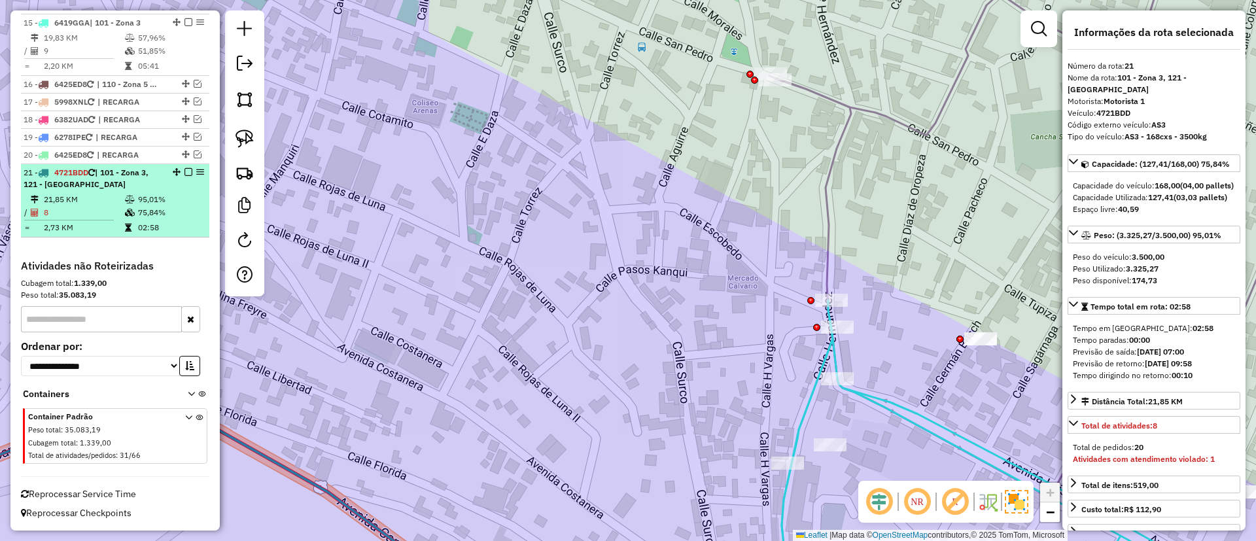
click at [186, 171] on em at bounding box center [188, 172] width 8 height 8
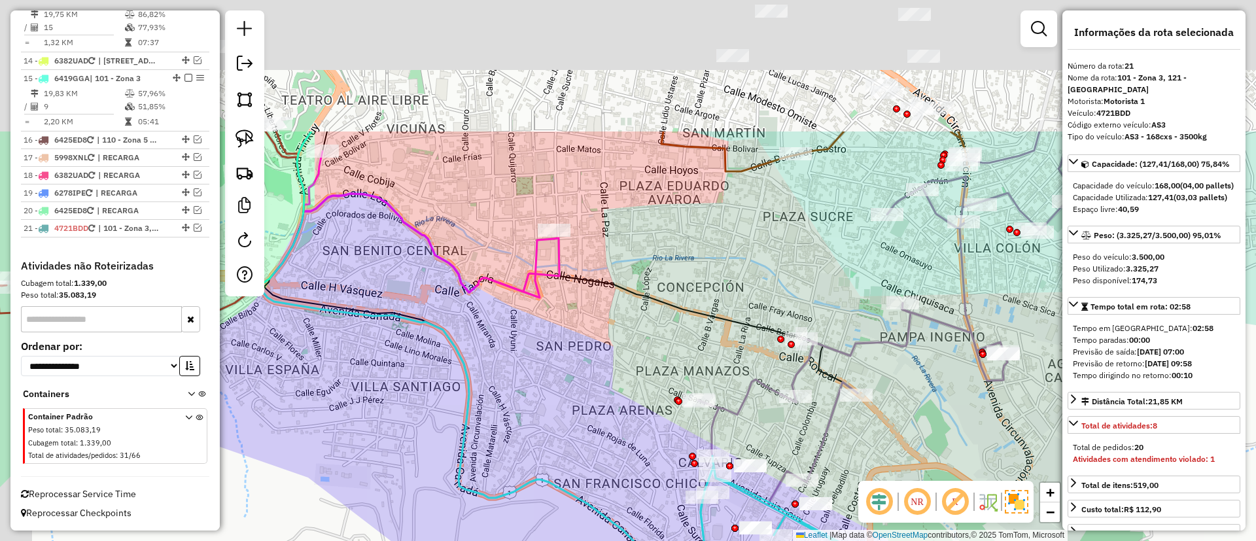
drag, startPoint x: 537, startPoint y: 230, endPoint x: 615, endPoint y: 374, distance: 163.6
click at [653, 397] on div "Janela de atendimento Grade de atendimento Capacidade Transportadoras Veículos …" at bounding box center [628, 270] width 1256 height 541
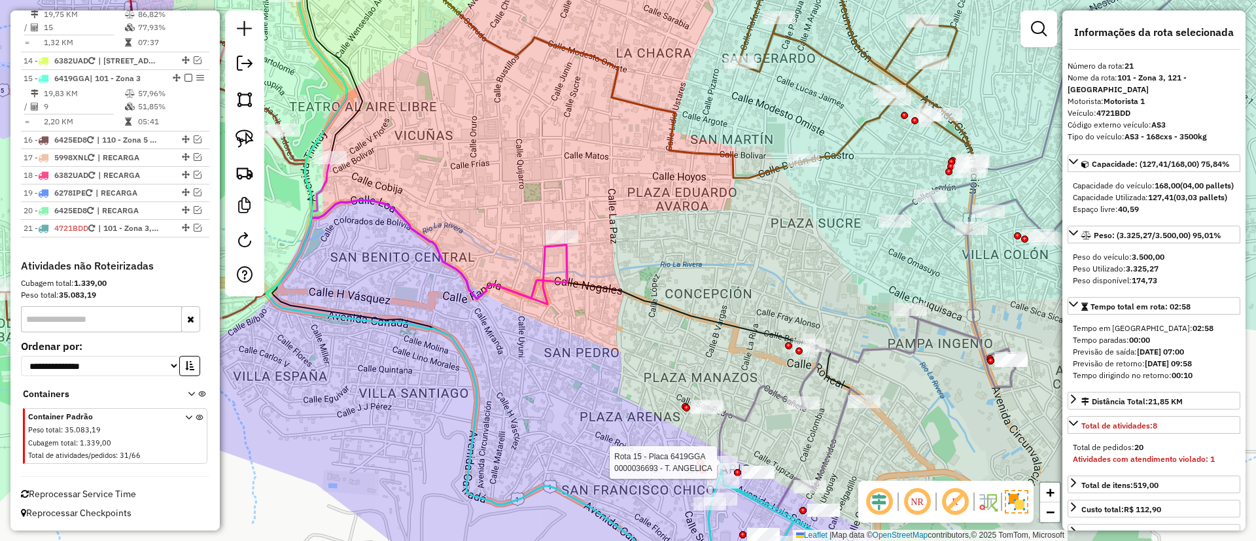
click at [546, 275] on icon at bounding box center [439, 228] width 256 height 141
click at [540, 264] on icon at bounding box center [422, 124] width 274 height 357
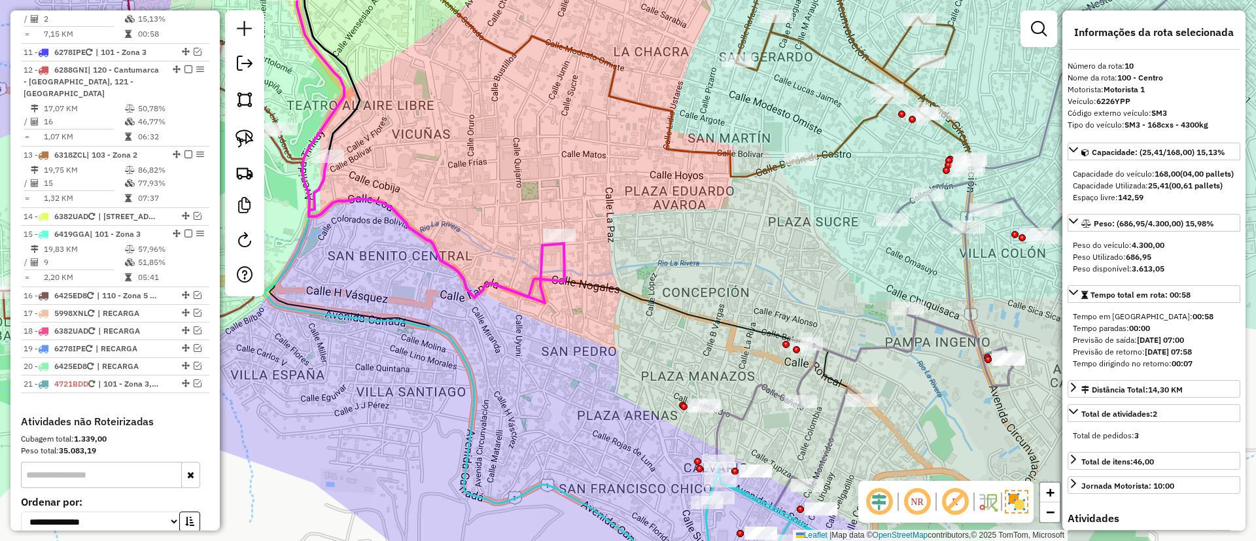
scroll to position [1107, 0]
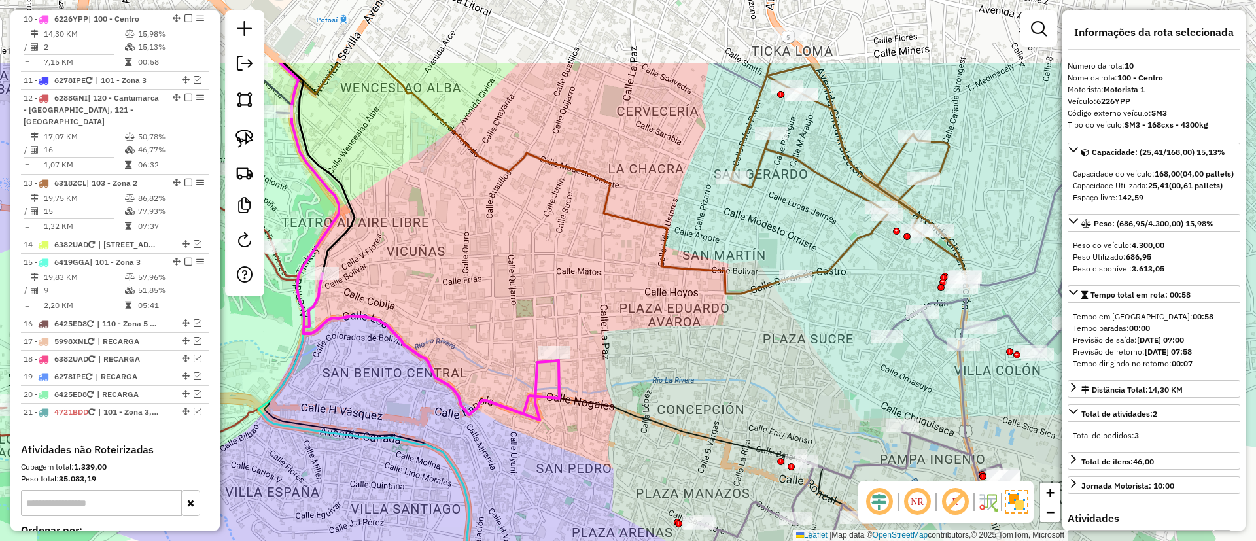
drag, startPoint x: 542, startPoint y: 160, endPoint x: 537, endPoint y: 278, distance: 117.8
click at [536, 278] on div "Janela de atendimento Grade de atendimento Capacidade Transportadoras Veículos …" at bounding box center [628, 270] width 1256 height 541
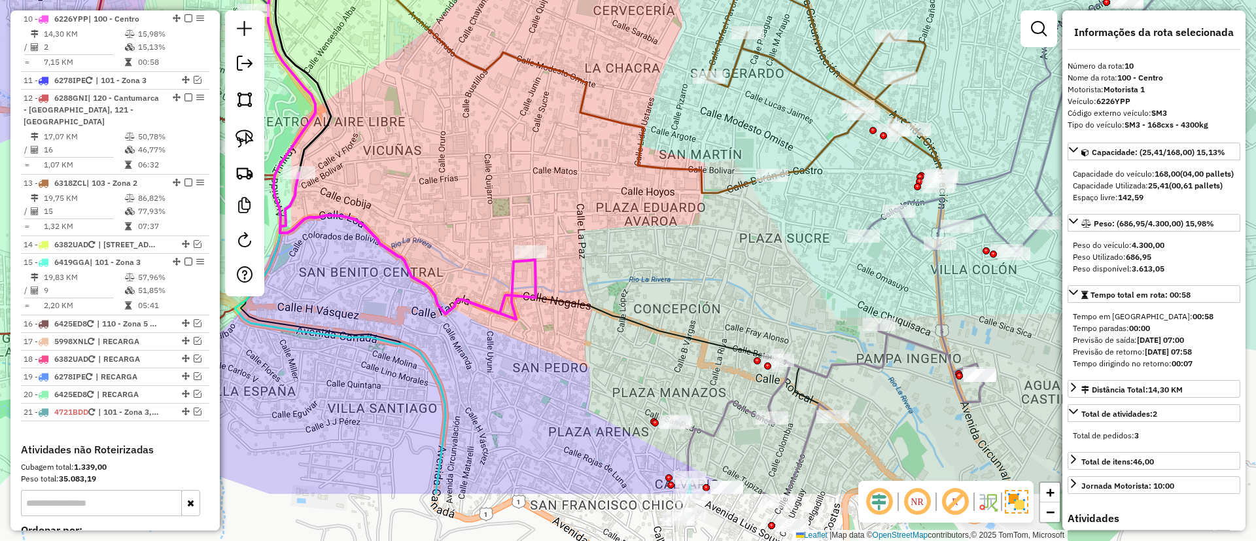
drag, startPoint x: 670, startPoint y: 338, endPoint x: 623, endPoint y: 143, distance: 201.2
click at [623, 147] on div "Janela de atendimento Grade de atendimento Capacidade Transportadoras Veículos …" at bounding box center [628, 270] width 1256 height 541
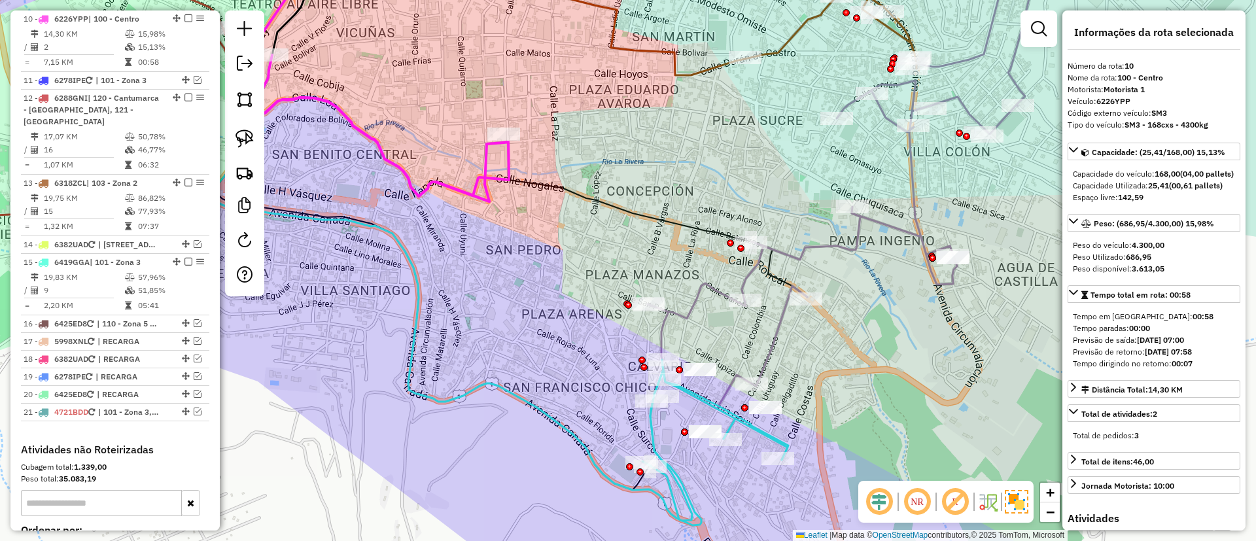
click at [643, 434] on div "Janela de atendimento Grade de atendimento Capacidade Transportadoras Veículos …" at bounding box center [628, 270] width 1256 height 541
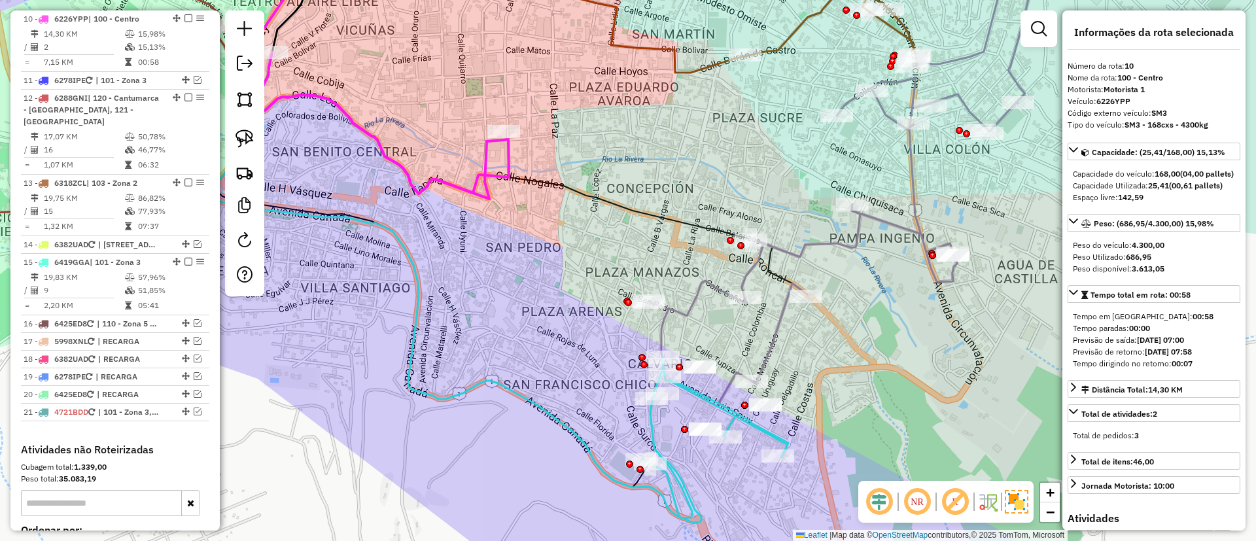
click at [653, 435] on icon at bounding box center [715, 437] width 146 height 161
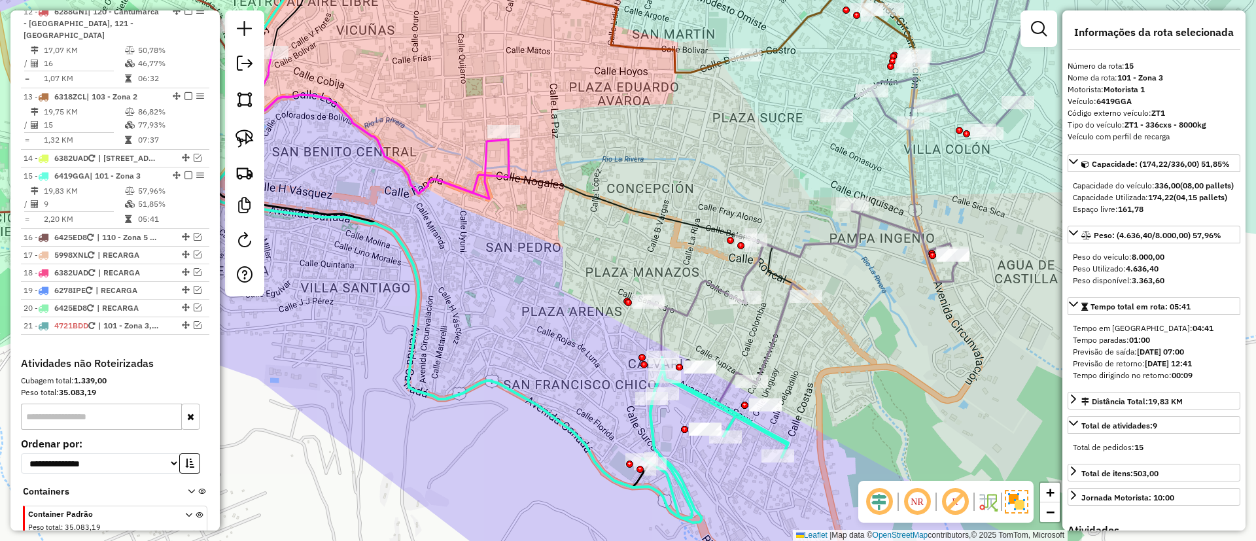
scroll to position [1291, 0]
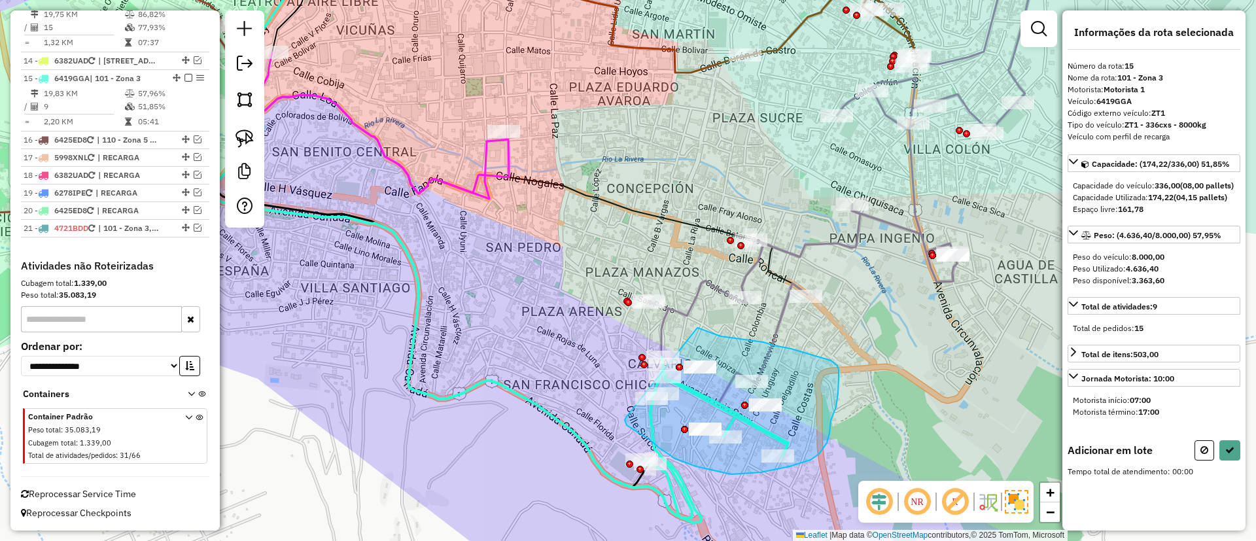
drag, startPoint x: 625, startPoint y: 420, endPoint x: 695, endPoint y: 328, distance: 115.7
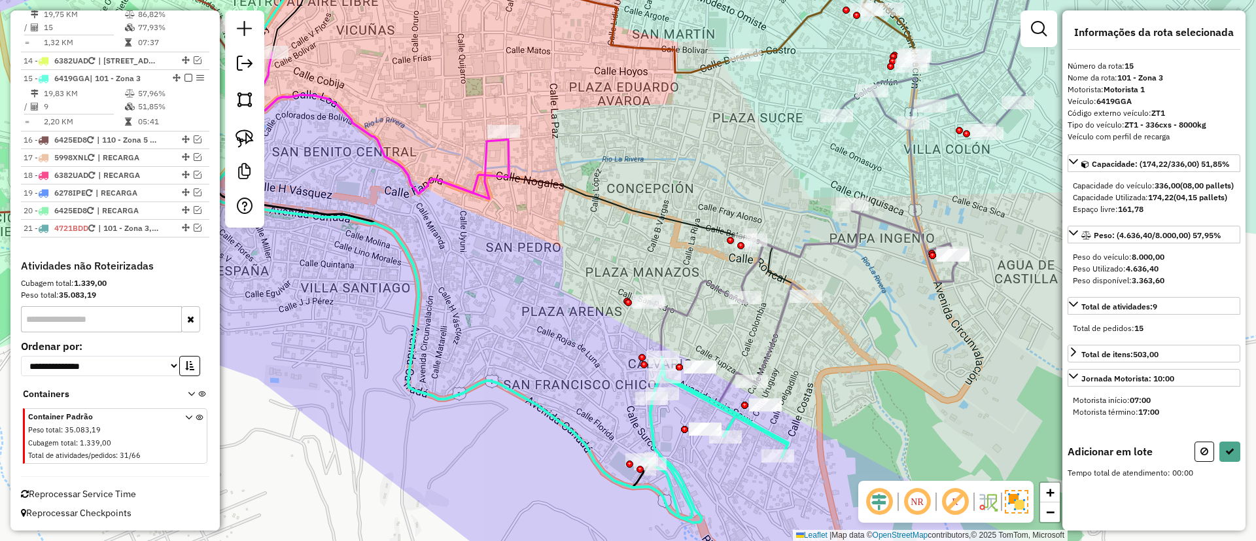
scroll to position [0, 0]
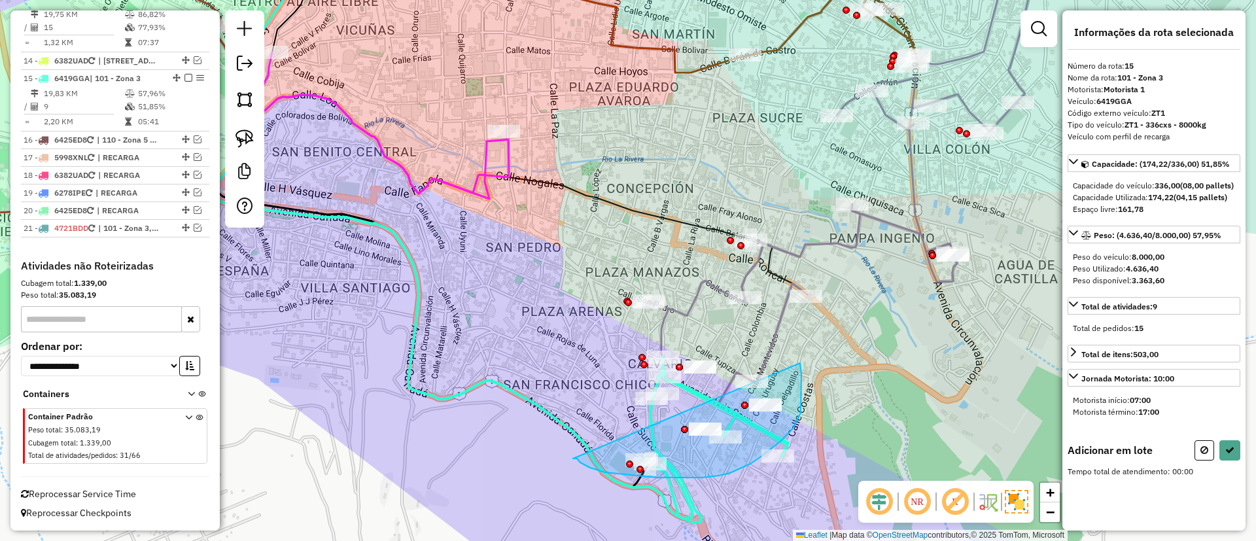
drag, startPoint x: 575, startPoint y: 458, endPoint x: 800, endPoint y: 363, distance: 244.2
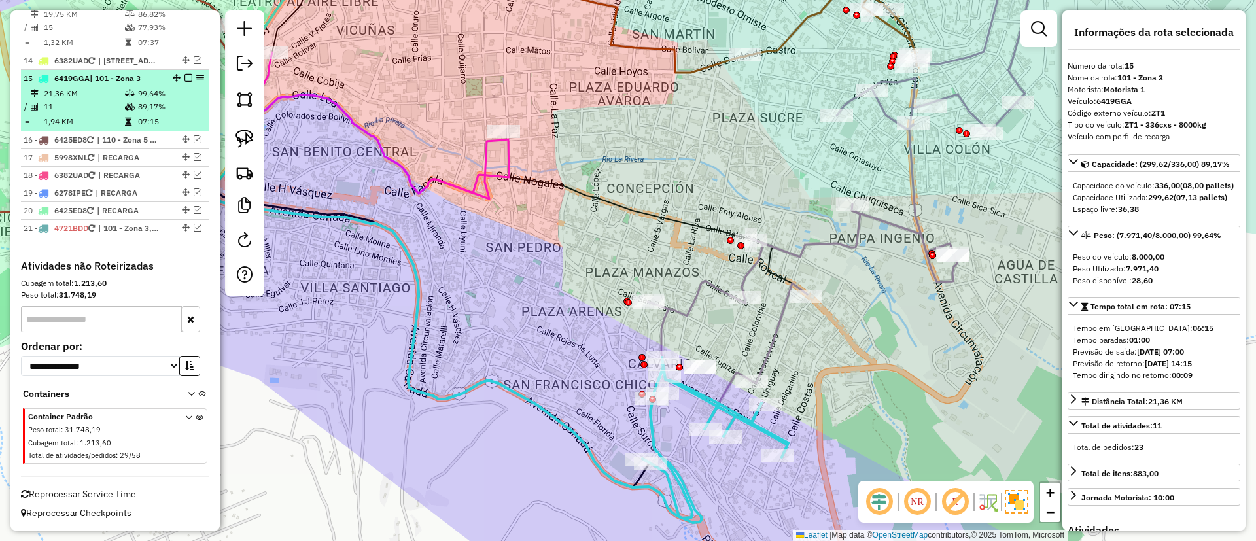
click at [189, 79] on div at bounding box center [184, 78] width 39 height 8
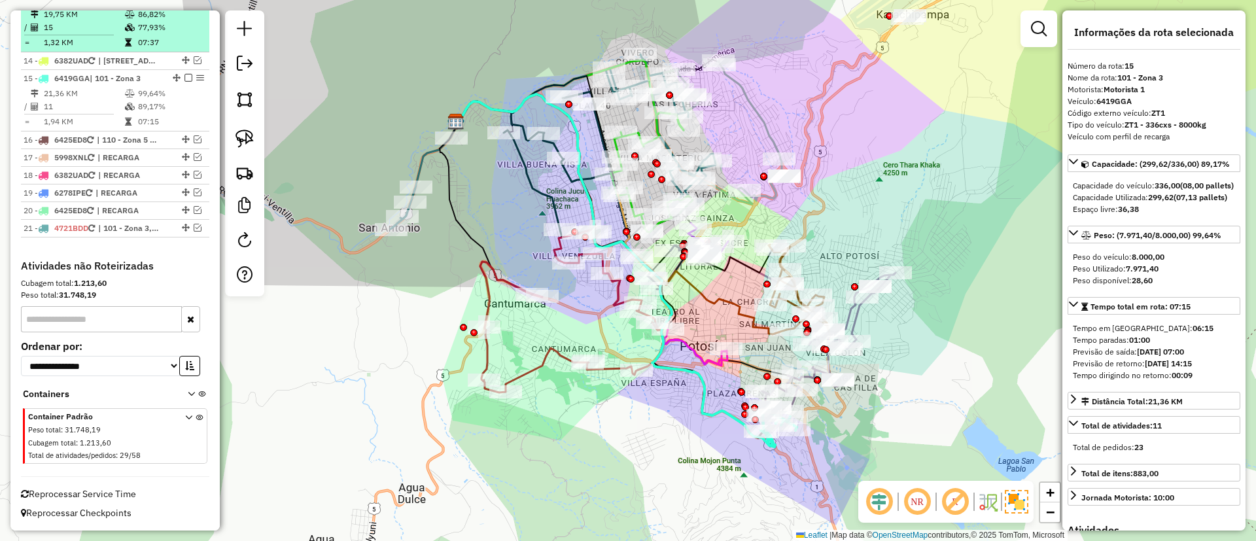
click at [186, 77] on em at bounding box center [188, 78] width 8 height 8
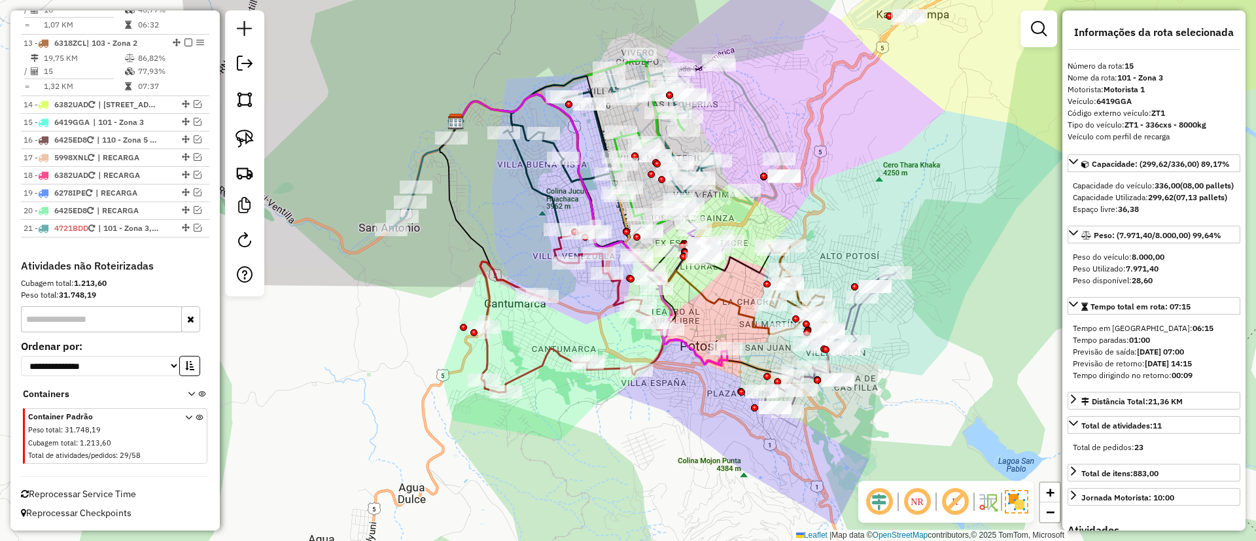
click at [701, 351] on icon at bounding box center [695, 346] width 64 height 35
click at [701, 351] on icon at bounding box center [697, 346] width 64 height 35
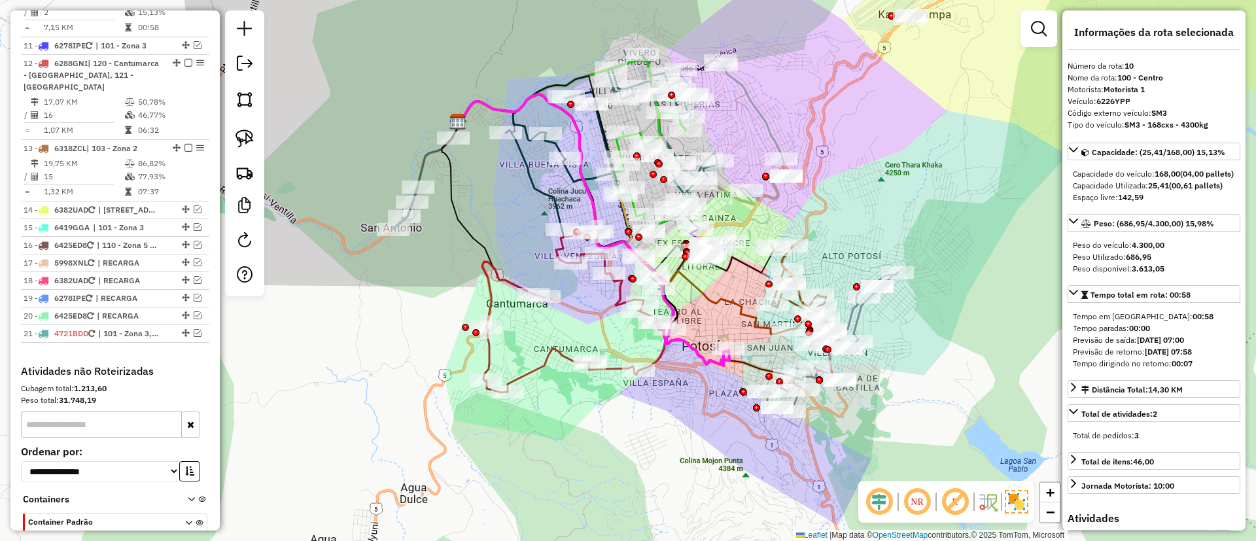
scroll to position [1107, 0]
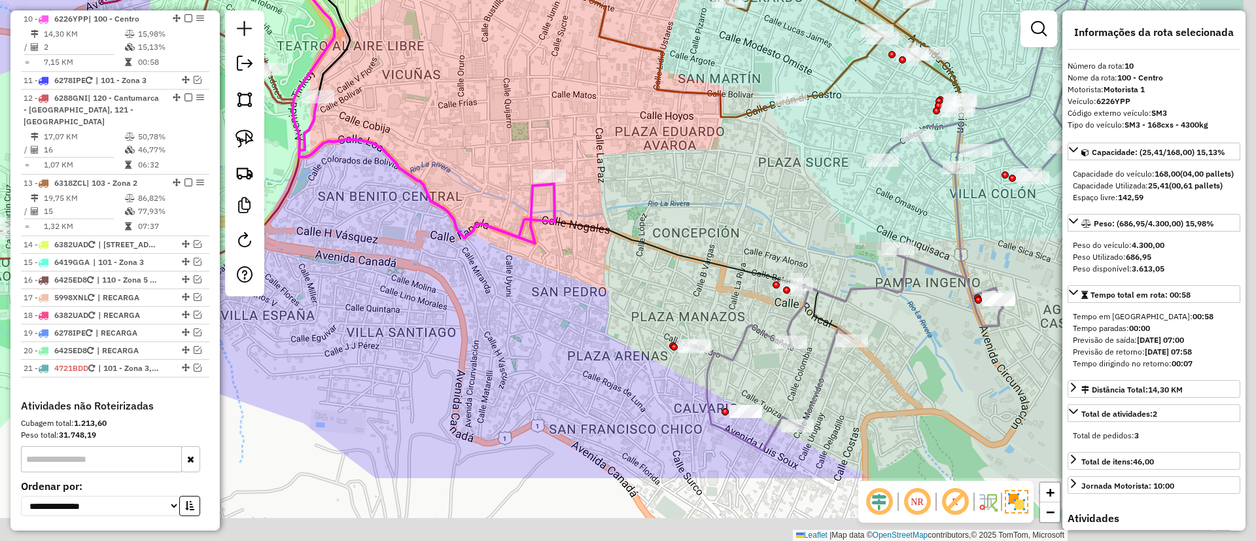
drag, startPoint x: 811, startPoint y: 399, endPoint x: 669, endPoint y: 281, distance: 185.3
click at [669, 281] on div "Janela de atendimento Grade de atendimento Capacidade Transportadoras Veículos …" at bounding box center [628, 270] width 1256 height 541
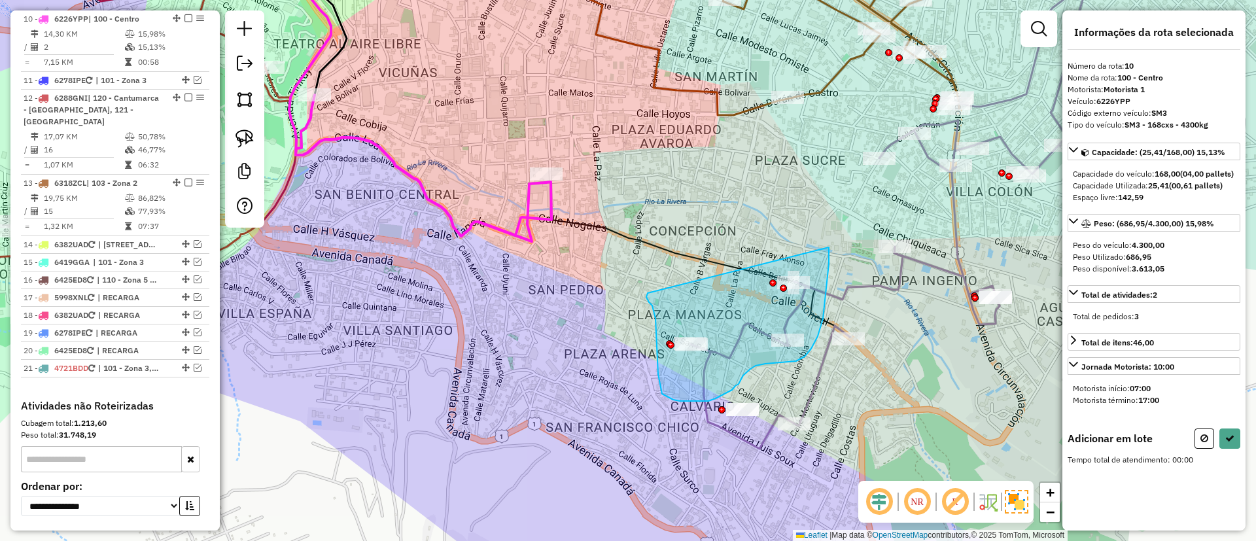
drag, startPoint x: 648, startPoint y: 293, endPoint x: 805, endPoint y: 215, distance: 175.2
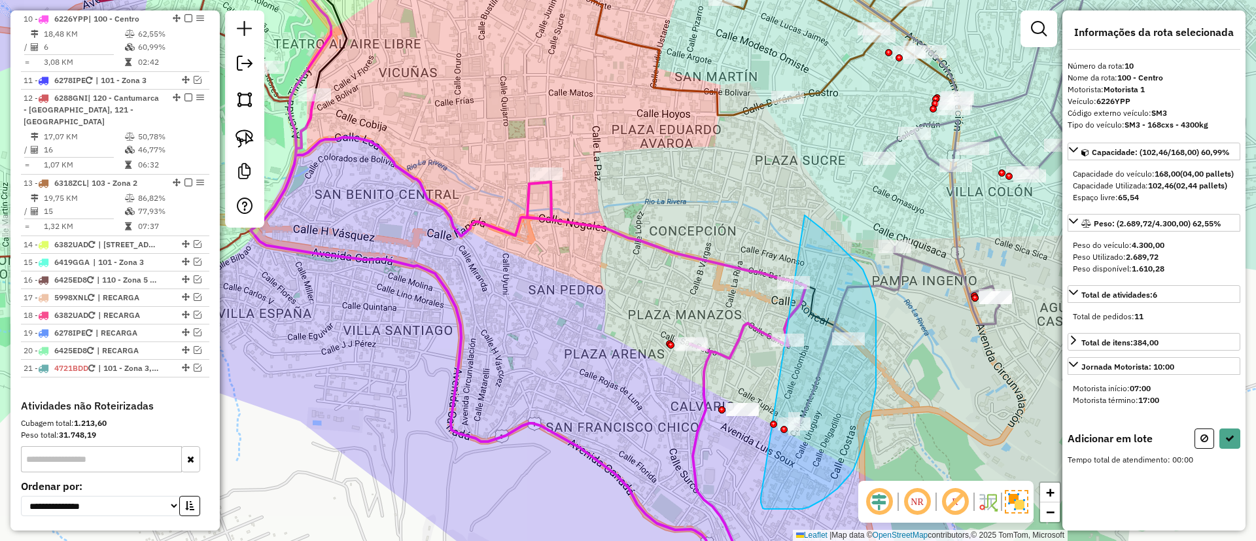
drag, startPoint x: 805, startPoint y: 215, endPoint x: 761, endPoint y: 495, distance: 283.5
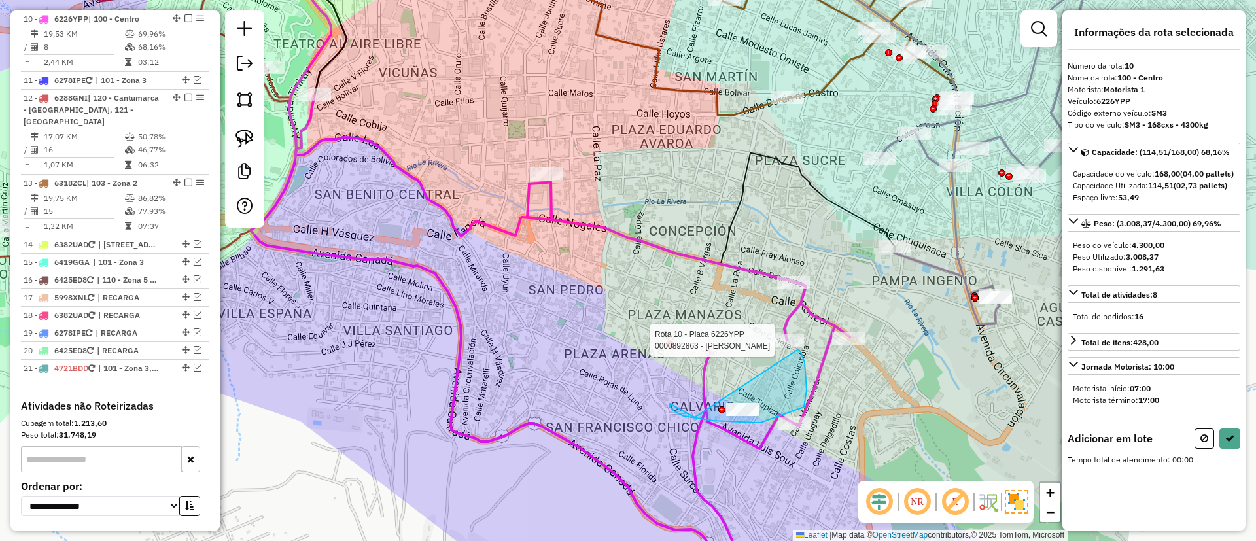
drag, startPoint x: 671, startPoint y: 404, endPoint x: 798, endPoint y: 349, distance: 138.3
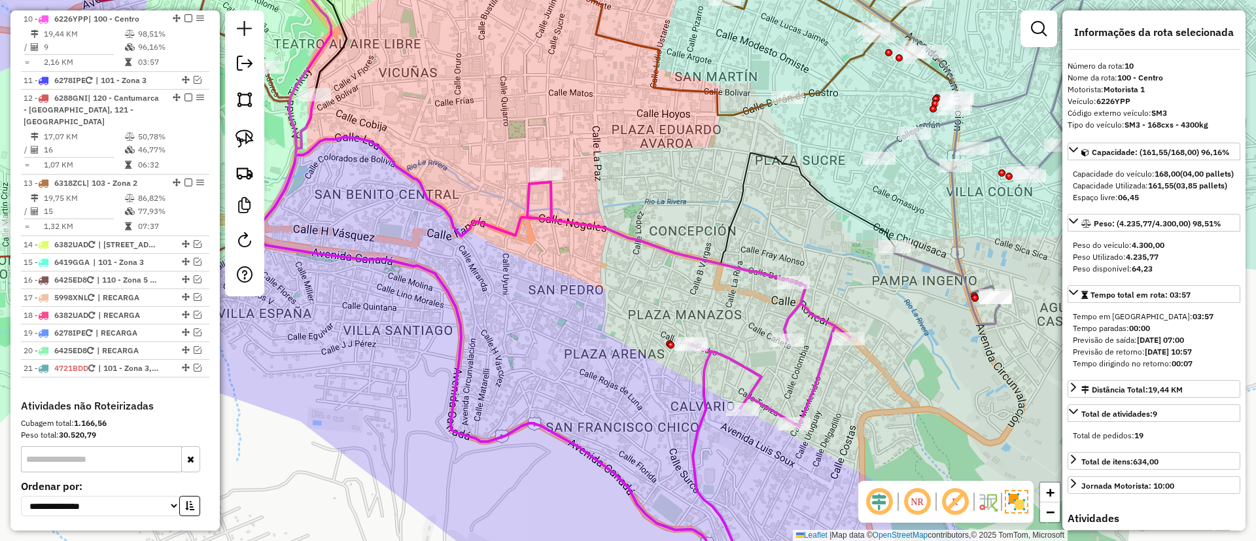
click at [184, 17] on em at bounding box center [188, 18] width 8 height 8
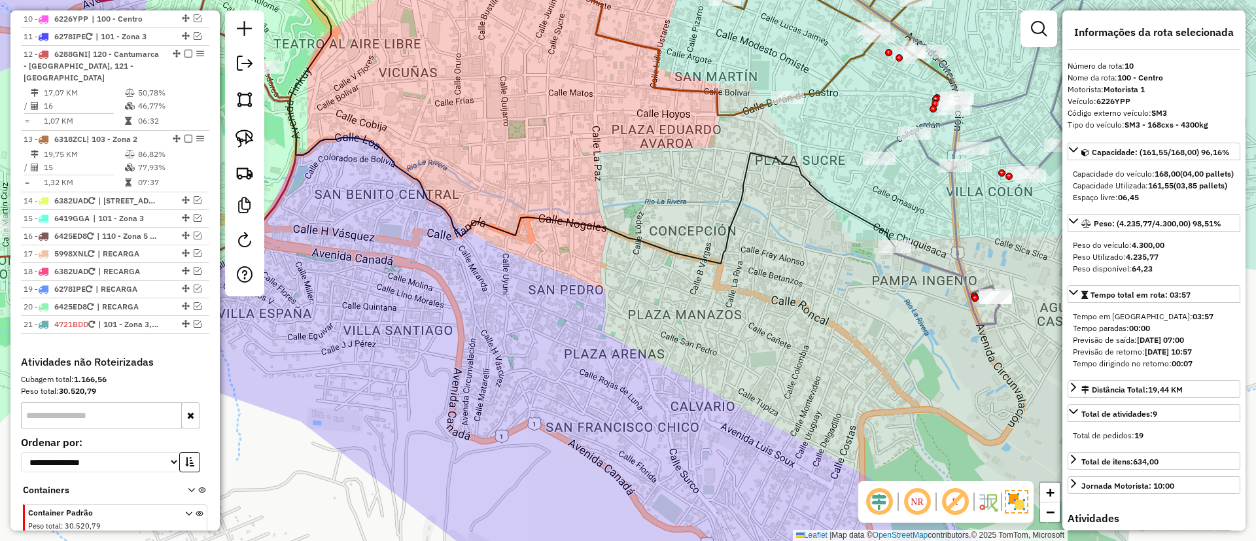
scroll to position [1064, 0]
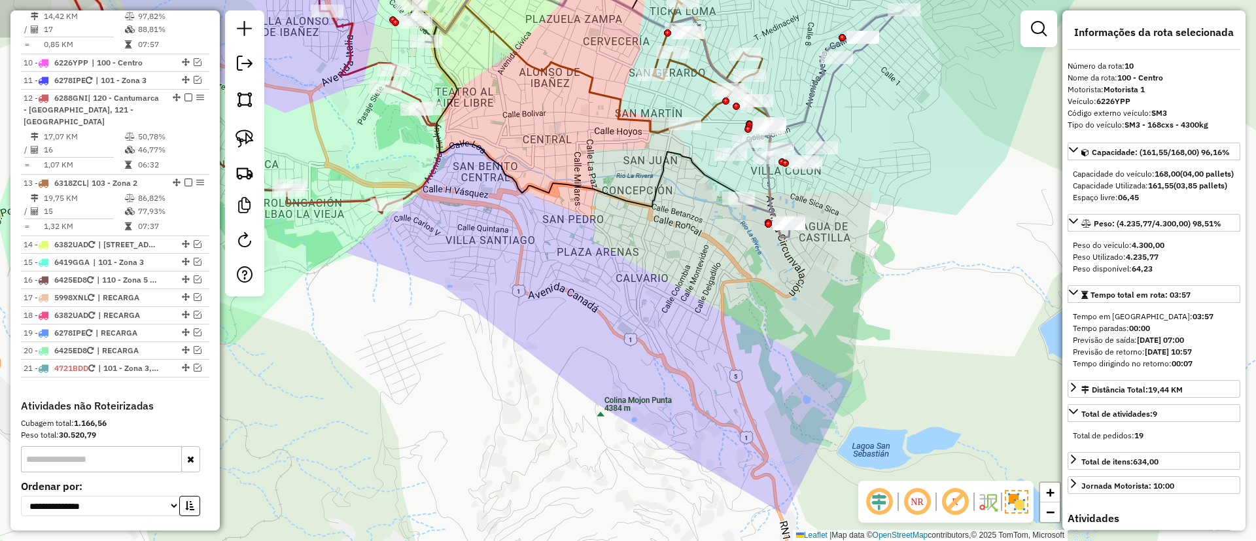
click at [767, 181] on icon at bounding box center [817, 124] width 173 height 228
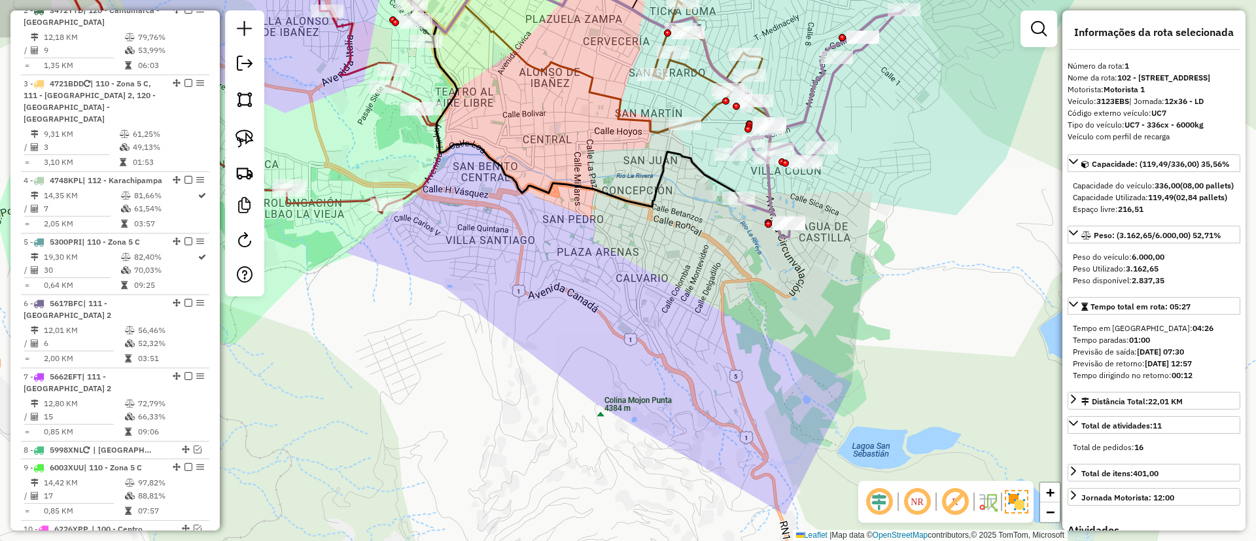
scroll to position [515, 0]
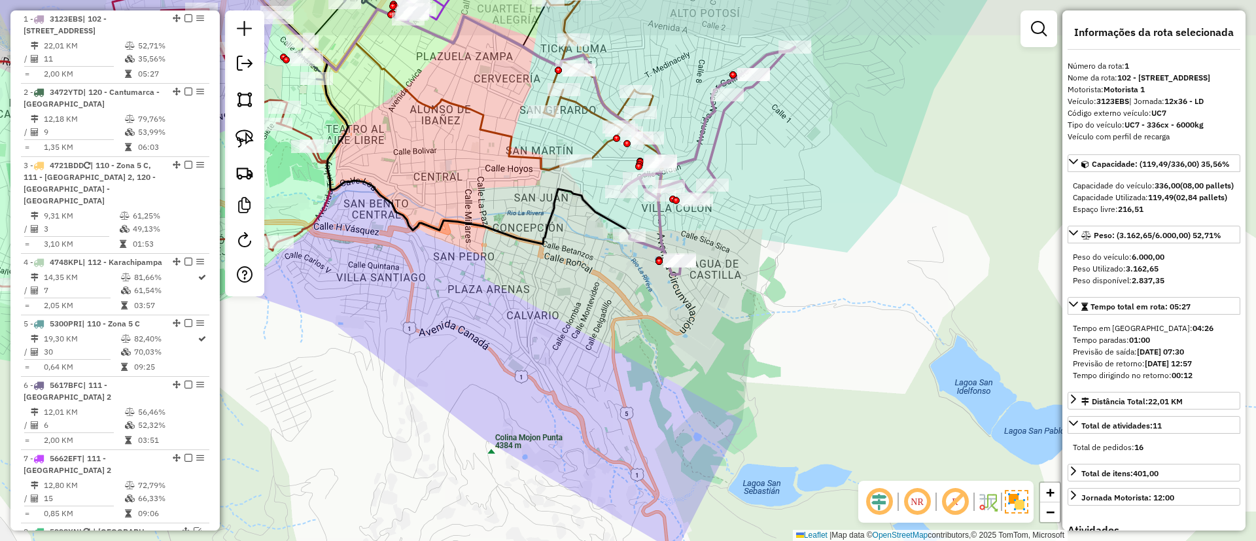
drag, startPoint x: 873, startPoint y: 207, endPoint x: 774, endPoint y: 247, distance: 106.8
click at [774, 247] on div "Janela de atendimento Grade de atendimento Capacidade Transportadoras Veículos …" at bounding box center [628, 270] width 1256 height 541
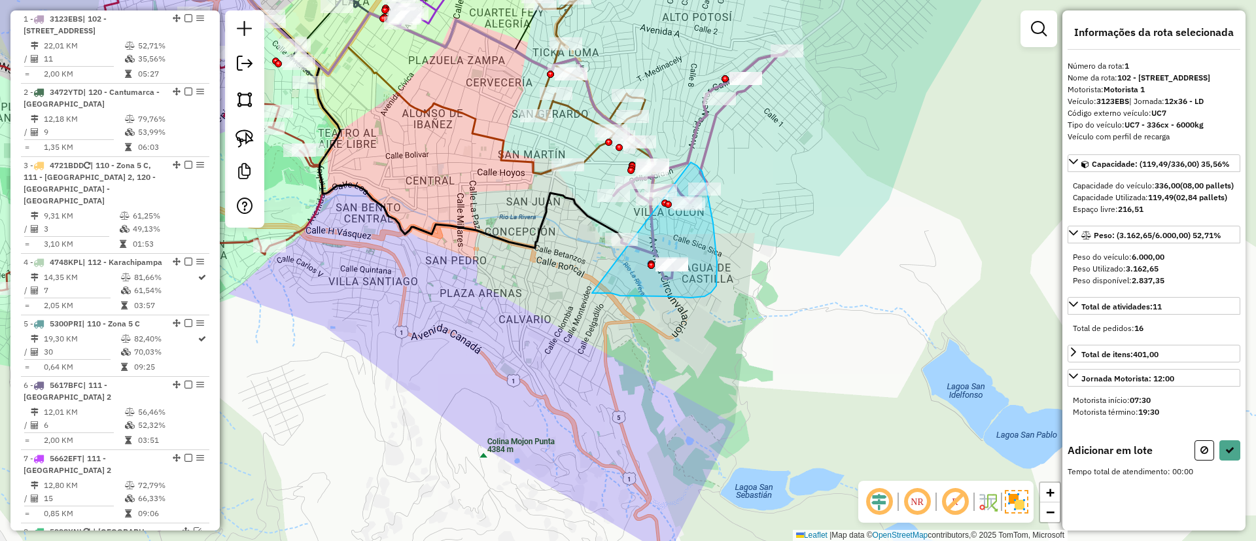
drag, startPoint x: 611, startPoint y: 293, endPoint x: 691, endPoint y: 162, distance: 153.2
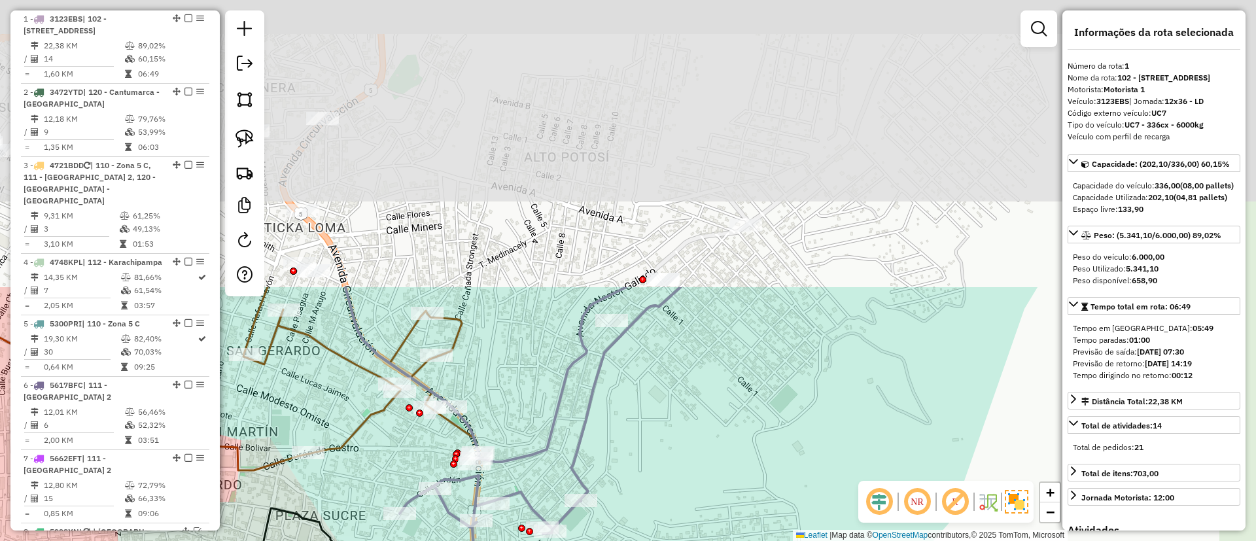
drag, startPoint x: 732, startPoint y: 162, endPoint x: 700, endPoint y: 493, distance: 331.9
click at [700, 493] on div "Janela de atendimento Grade de atendimento Capacidade Transportadoras Veículos …" at bounding box center [628, 270] width 1256 height 541
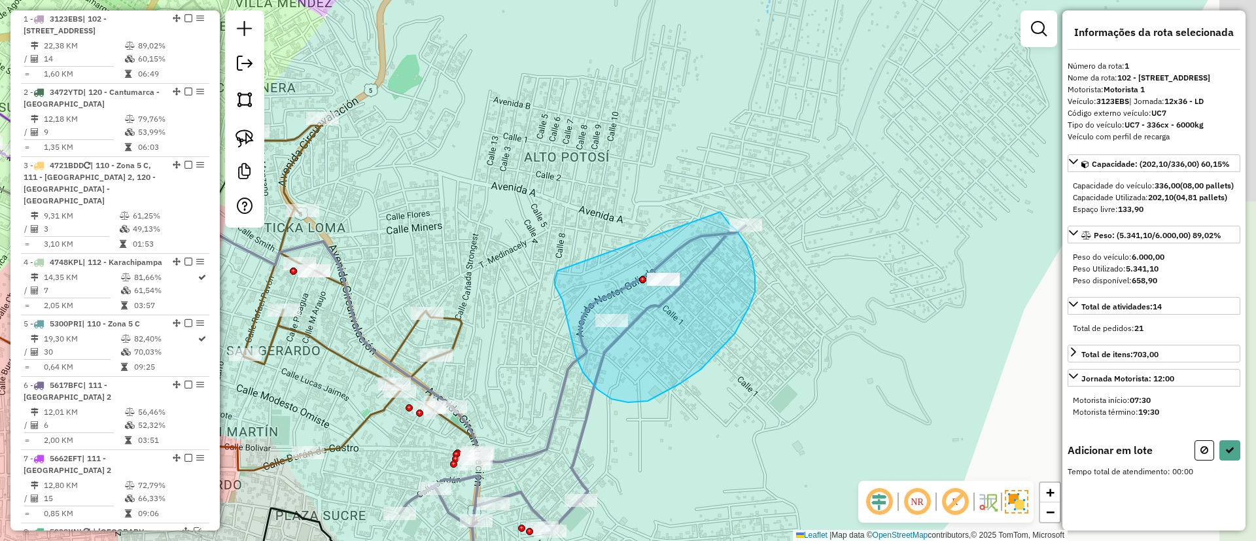
drag, startPoint x: 557, startPoint y: 271, endPoint x: 709, endPoint y: 206, distance: 165.0
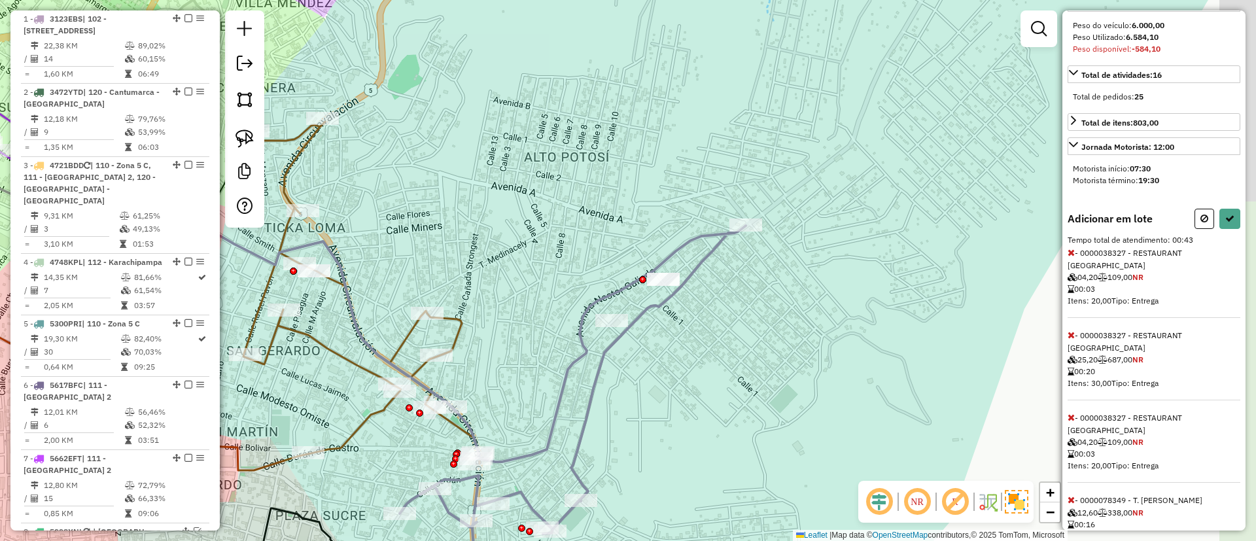
scroll to position [269, 0]
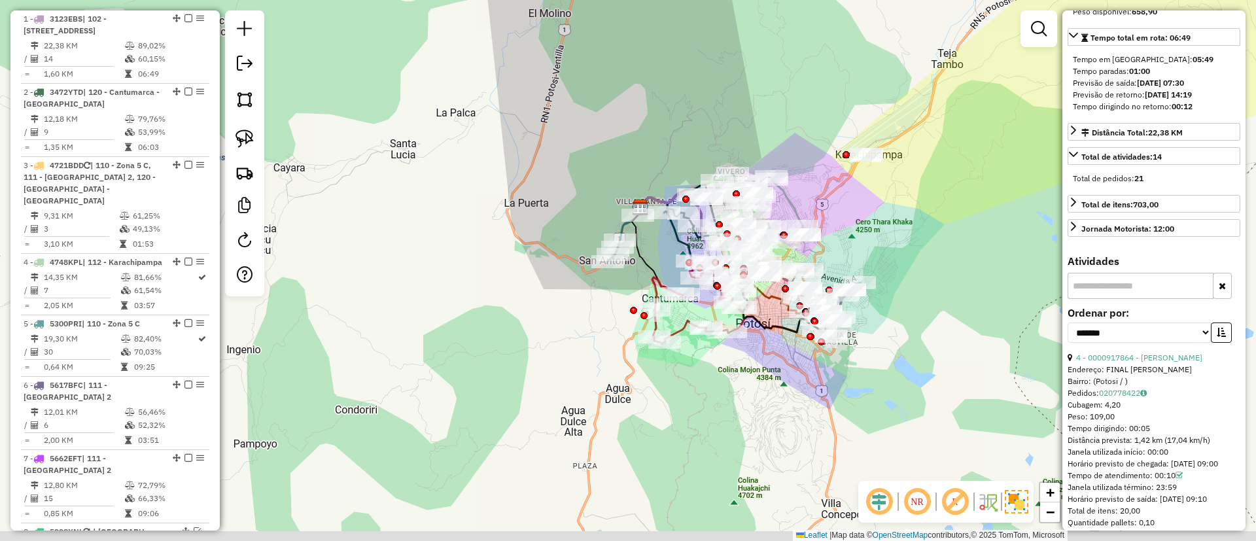
drag, startPoint x: 924, startPoint y: 374, endPoint x: 830, endPoint y: 263, distance: 145.2
click at [830, 263] on div "Janela de atendimento Grade de atendimento Capacidade Transportadoras Veículos …" at bounding box center [628, 270] width 1256 height 541
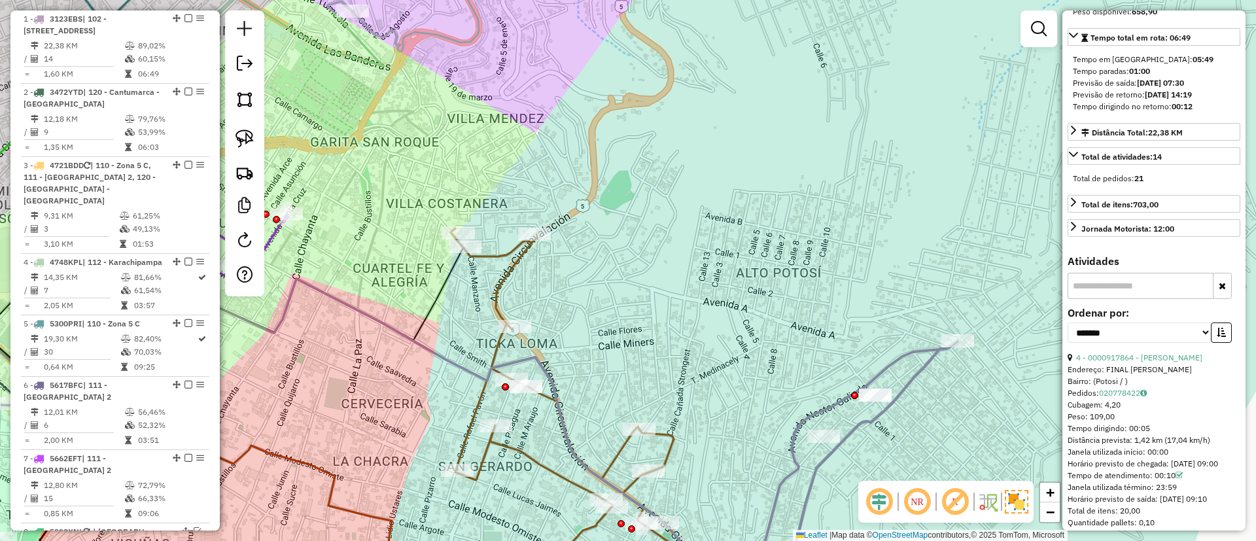
drag, startPoint x: 801, startPoint y: 306, endPoint x: 745, endPoint y: 84, distance: 229.2
click at [745, 84] on div "Janela de atendimento Grade de atendimento Capacidade Transportadoras Veículos …" at bounding box center [628, 270] width 1256 height 541
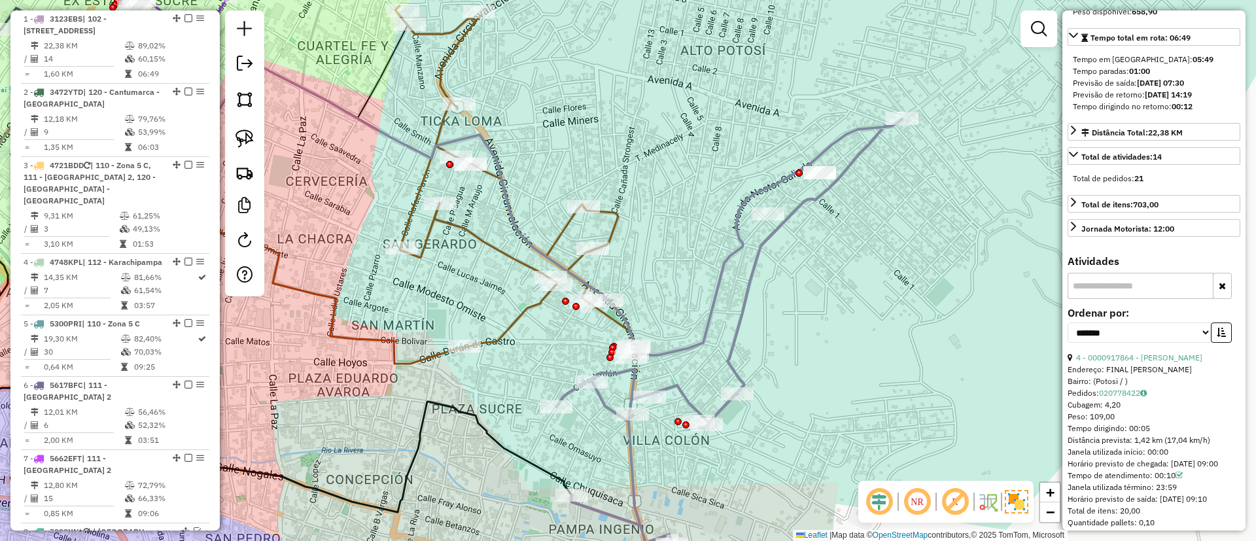
click at [741, 316] on icon at bounding box center [729, 346] width 346 height 454
click at [741, 315] on icon at bounding box center [731, 347] width 346 height 454
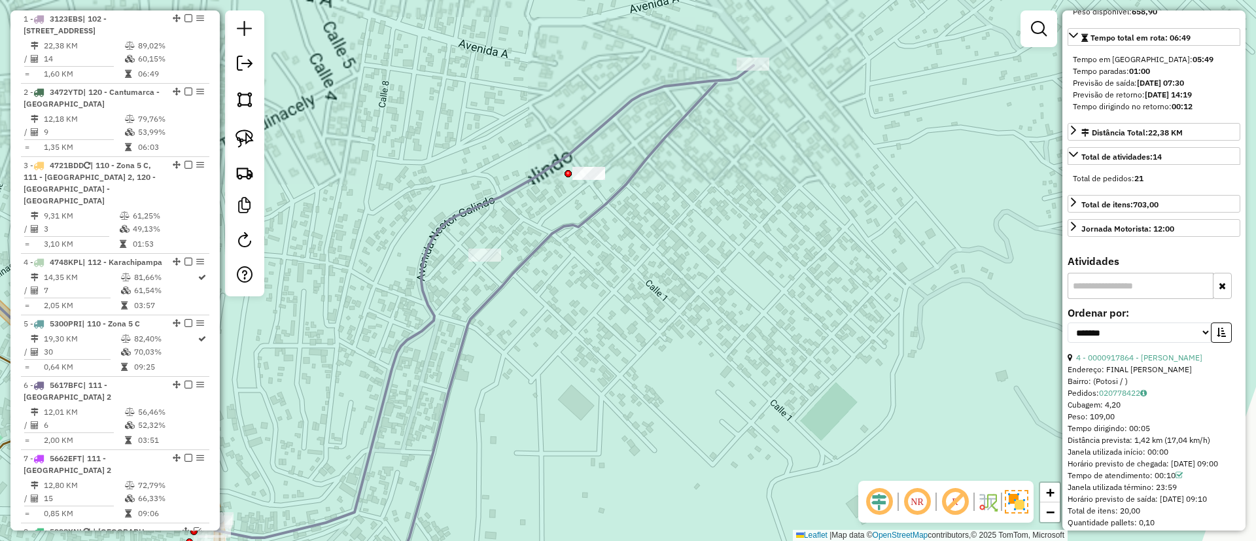
scroll to position [0, 0]
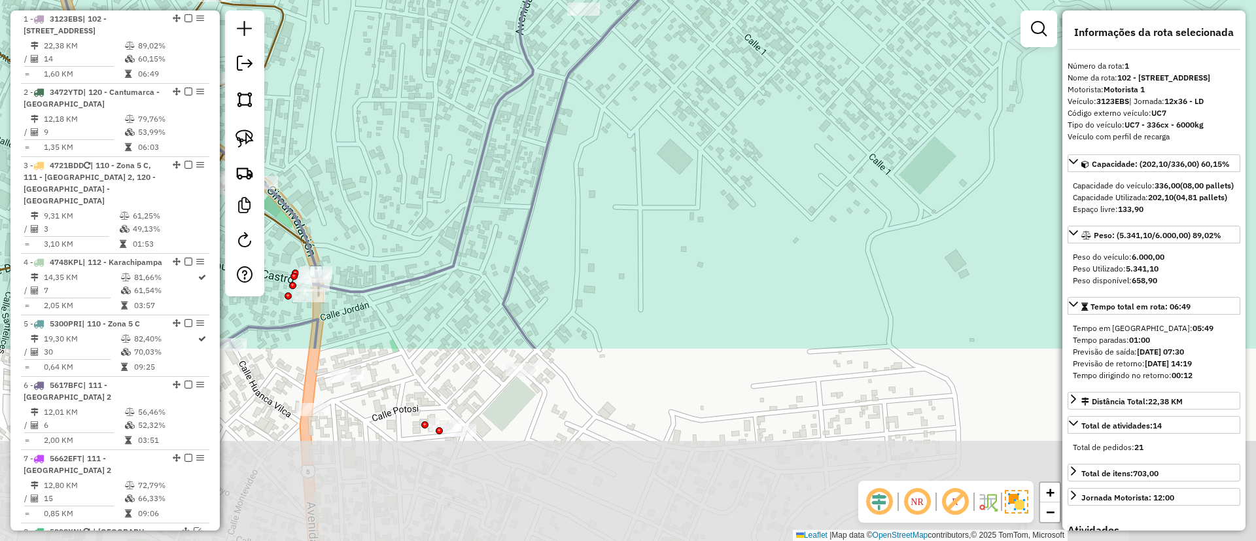
drag, startPoint x: 849, startPoint y: 266, endPoint x: 948, endPoint y: 35, distance: 251.7
click at [948, 35] on div "Janela de atendimento Grade de atendimento Capacidade Transportadoras Veículos …" at bounding box center [628, 270] width 1256 height 541
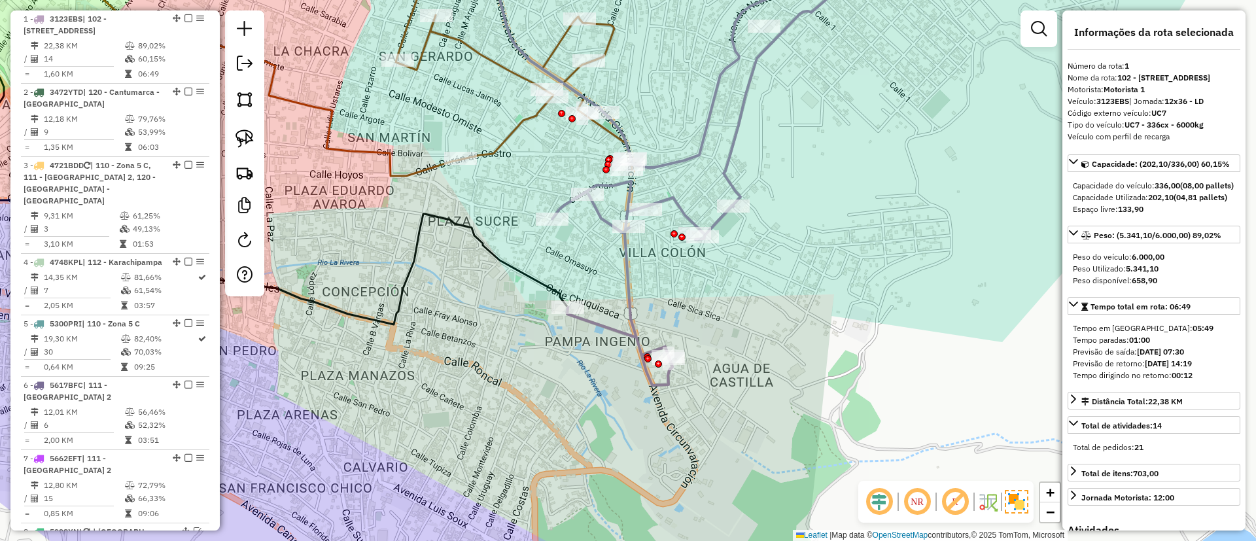
drag, startPoint x: 943, startPoint y: 56, endPoint x: 935, endPoint y: 186, distance: 129.8
click at [935, 186] on div "Janela de atendimento Grade de atendimento Capacidade Transportadoras Veículos …" at bounding box center [628, 270] width 1256 height 541
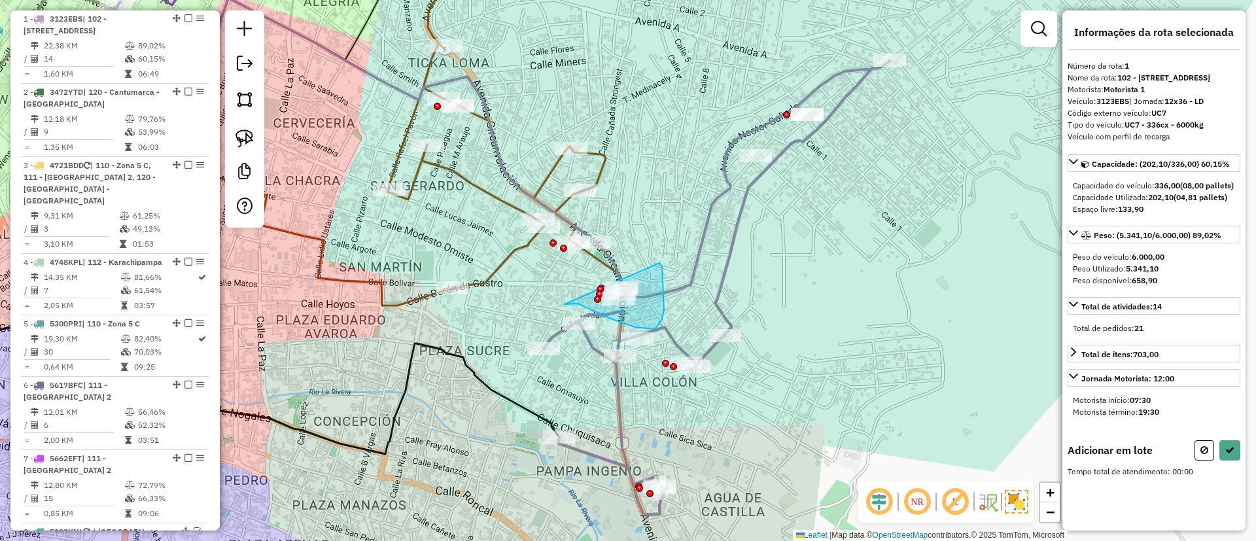
drag, startPoint x: 565, startPoint y: 305, endPoint x: 658, endPoint y: 262, distance: 103.0
drag, startPoint x: 442, startPoint y: 232, endPoint x: 534, endPoint y: 300, distance: 115.1
drag, startPoint x: 731, startPoint y: 92, endPoint x: 820, endPoint y: 215, distance: 151.6
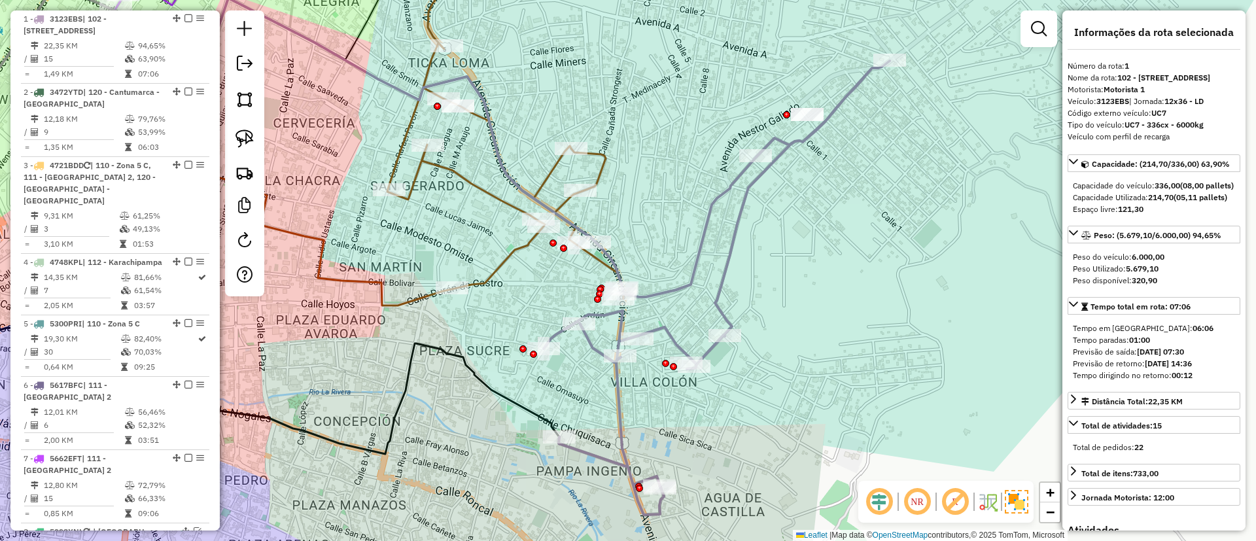
click at [184, 14] on em at bounding box center [188, 18] width 8 height 8
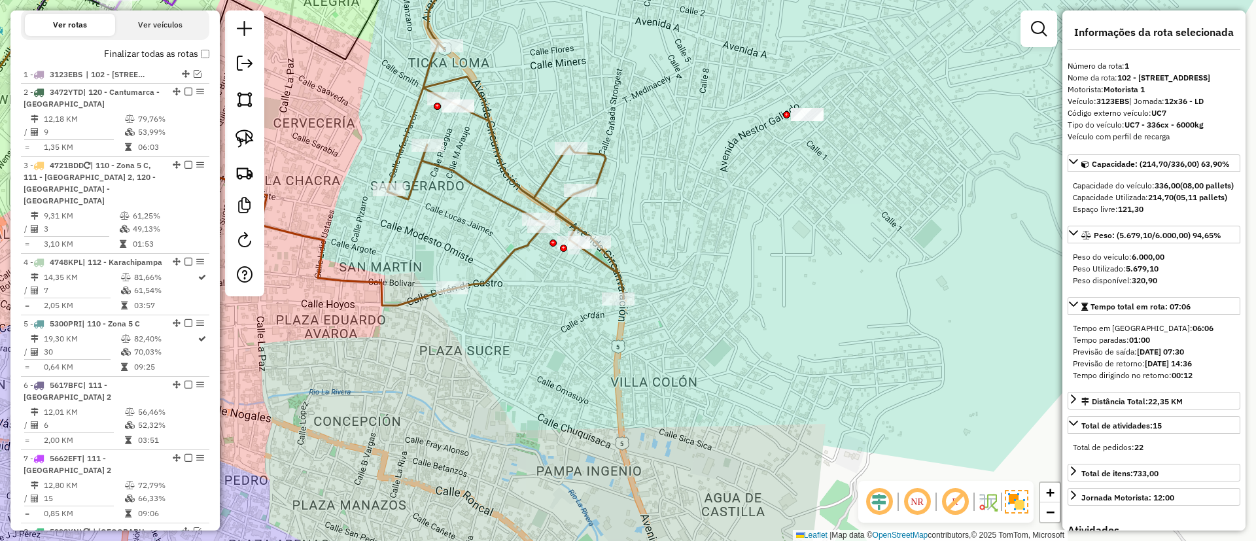
click at [455, 168] on icon at bounding box center [503, 123] width 241 height 351
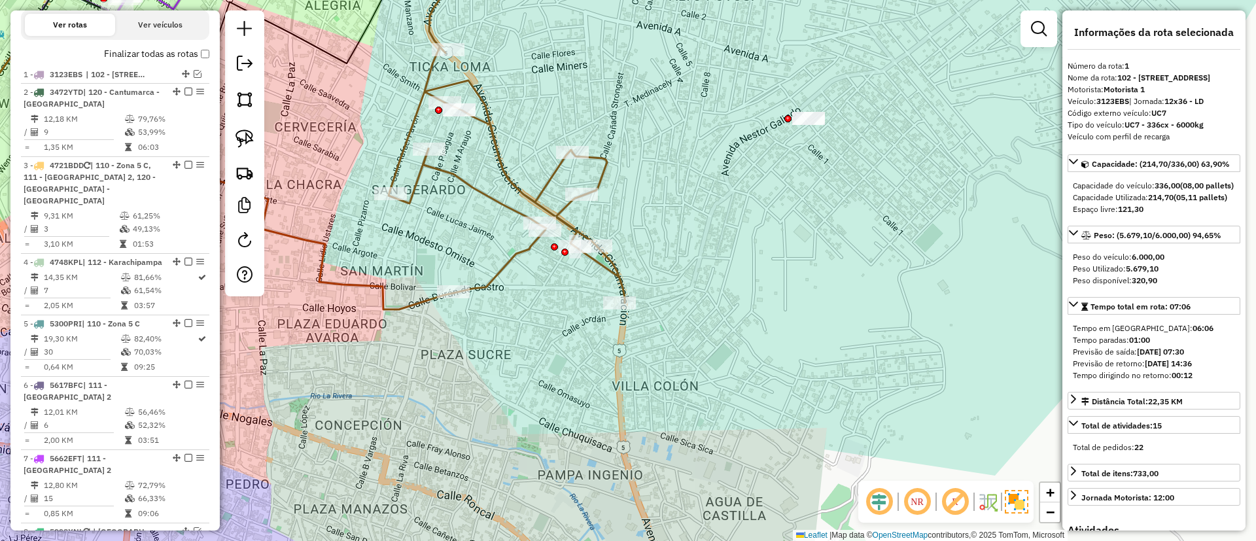
click at [455, 175] on icon at bounding box center [504, 127] width 241 height 351
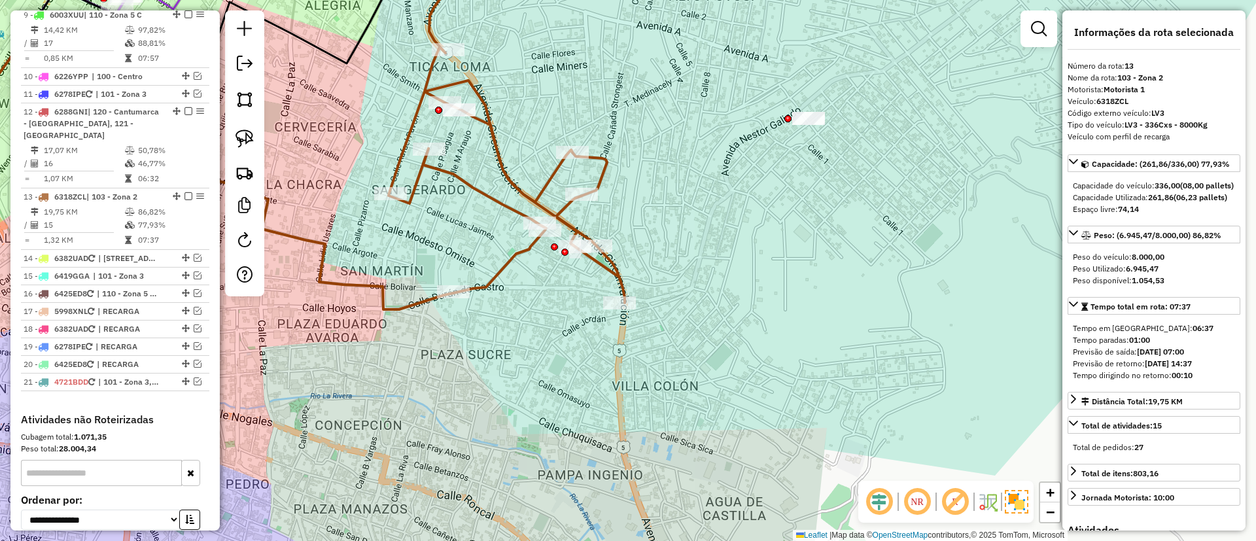
scroll to position [1148, 0]
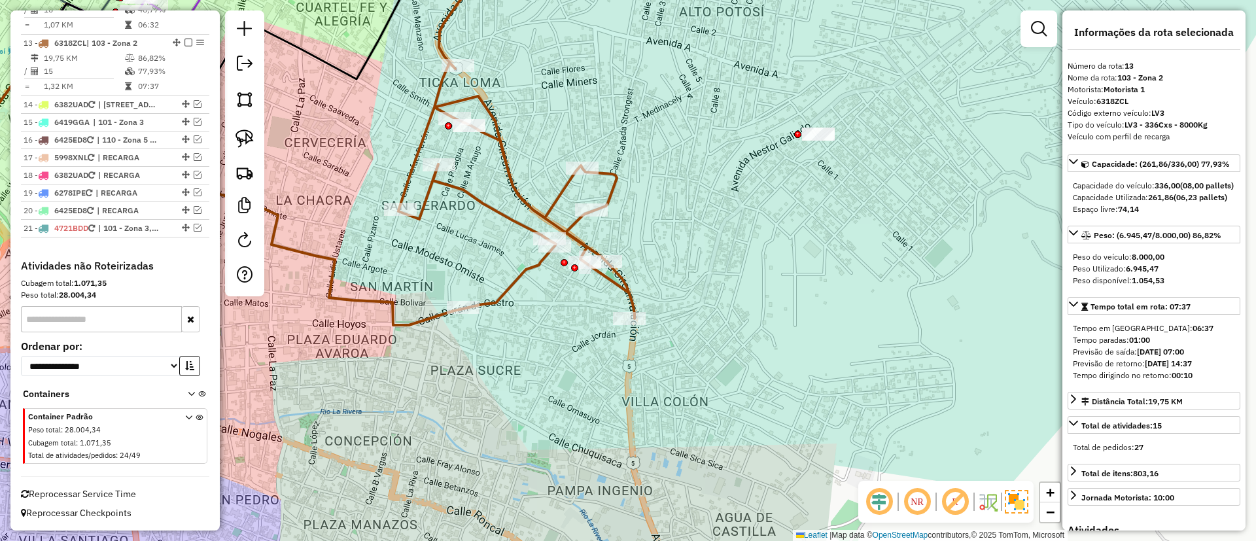
drag, startPoint x: 725, startPoint y: 113, endPoint x: 753, endPoint y: 271, distance: 160.0
click at [753, 271] on div "Janela de atendimento Grade de atendimento Capacidade Transportadoras Veículos …" at bounding box center [628, 270] width 1256 height 541
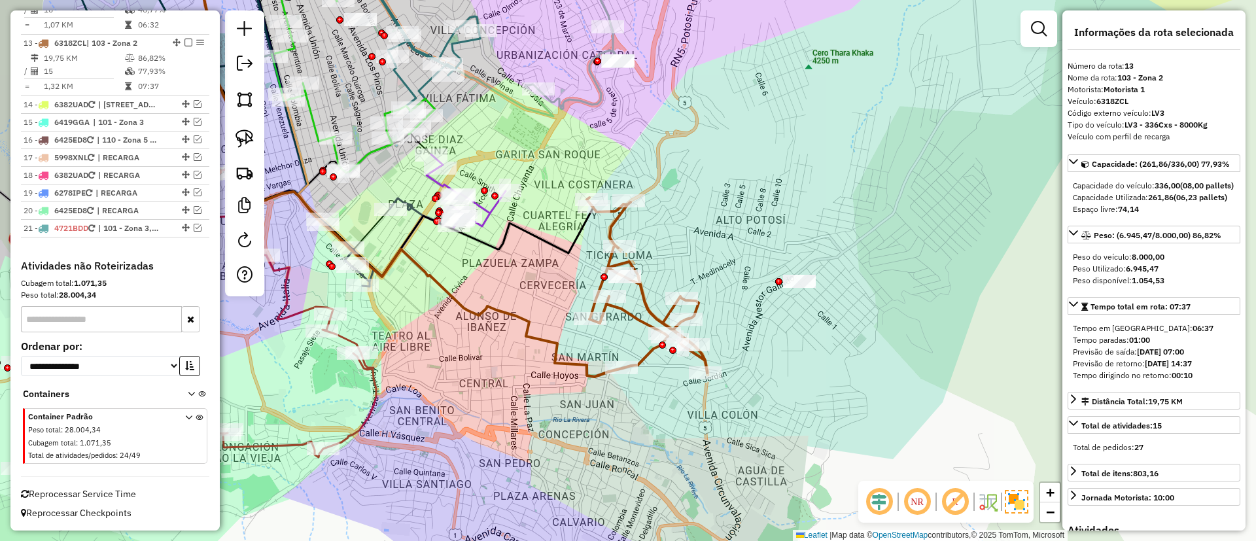
drag, startPoint x: 708, startPoint y: 250, endPoint x: 701, endPoint y: 247, distance: 7.0
click at [702, 249] on div "Janela de atendimento Grade de atendimento Capacidade Transportadoras Veículos …" at bounding box center [628, 270] width 1256 height 541
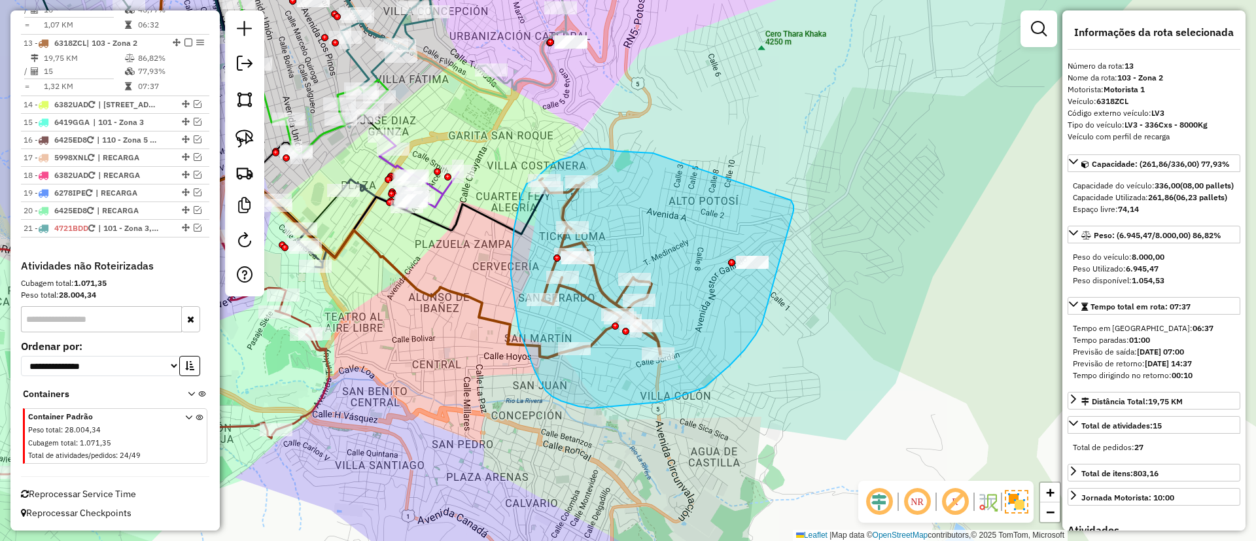
drag, startPoint x: 597, startPoint y: 148, endPoint x: 790, endPoint y: 200, distance: 199.0
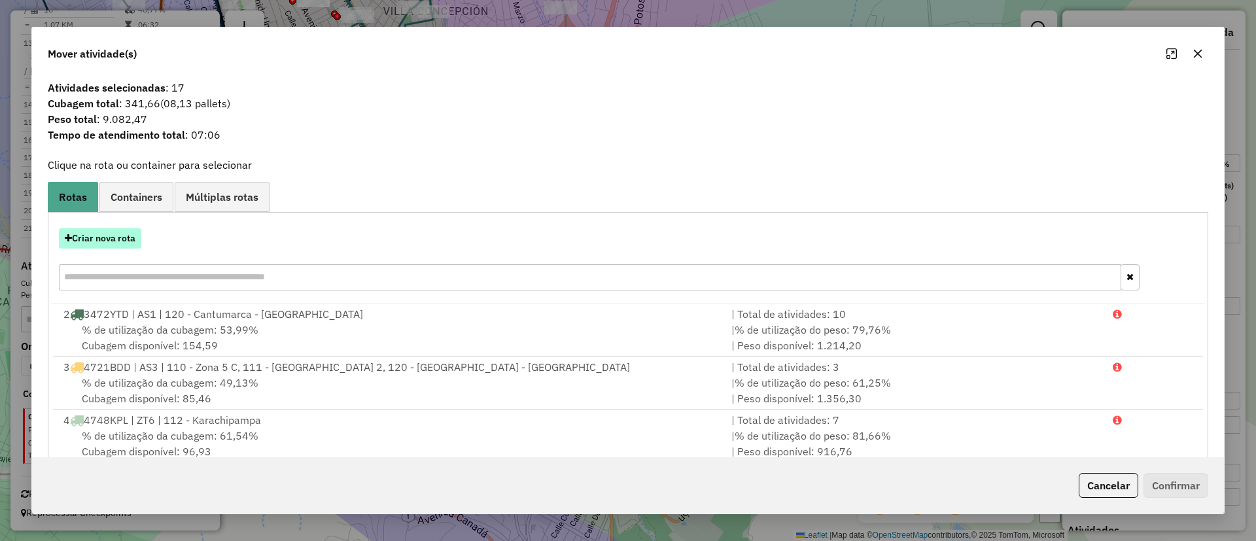
click at [127, 244] on button "Criar nova rota" at bounding box center [100, 238] width 82 height 20
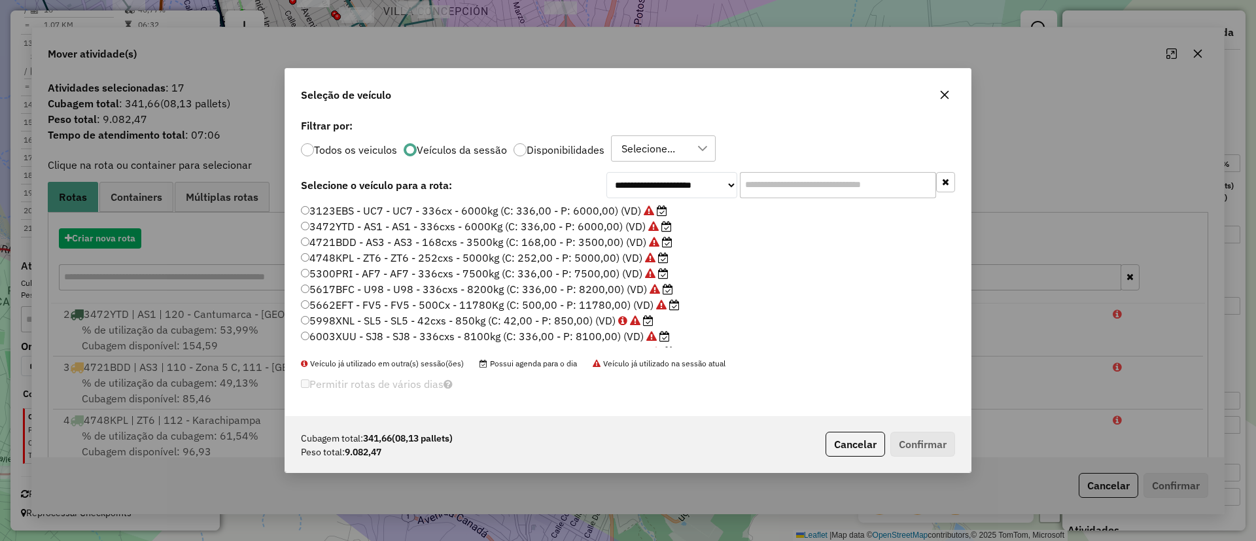
scroll to position [7, 4]
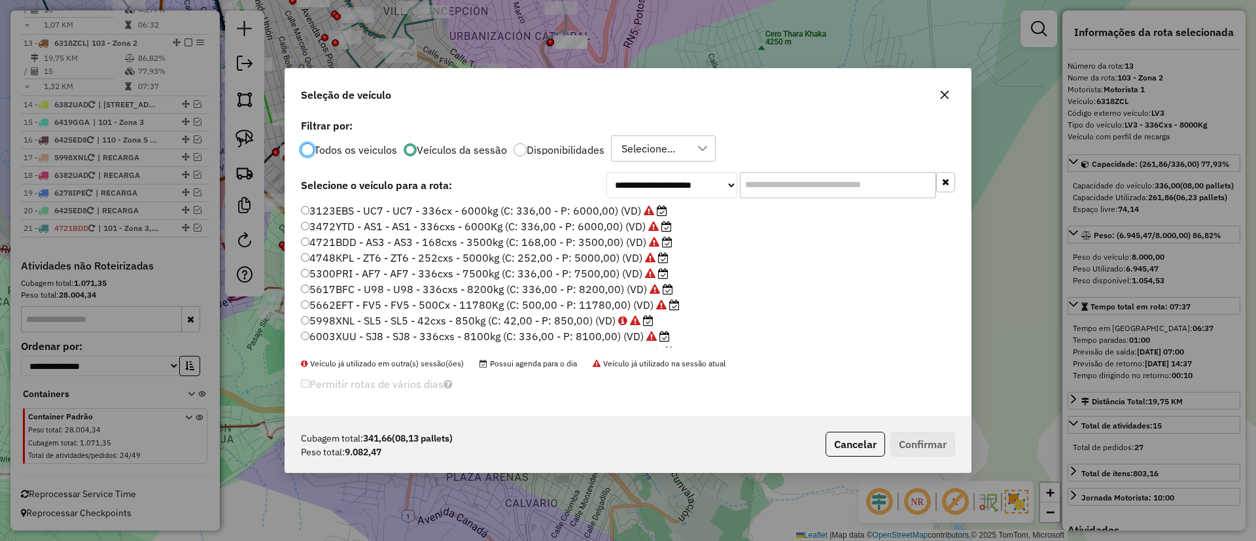
click at [555, 303] on label "5662EFT - FV5 - FV5 - 500Cx - 11780Kg (C: 500,00 - P: 11780,00) (VD)" at bounding box center [490, 305] width 379 height 16
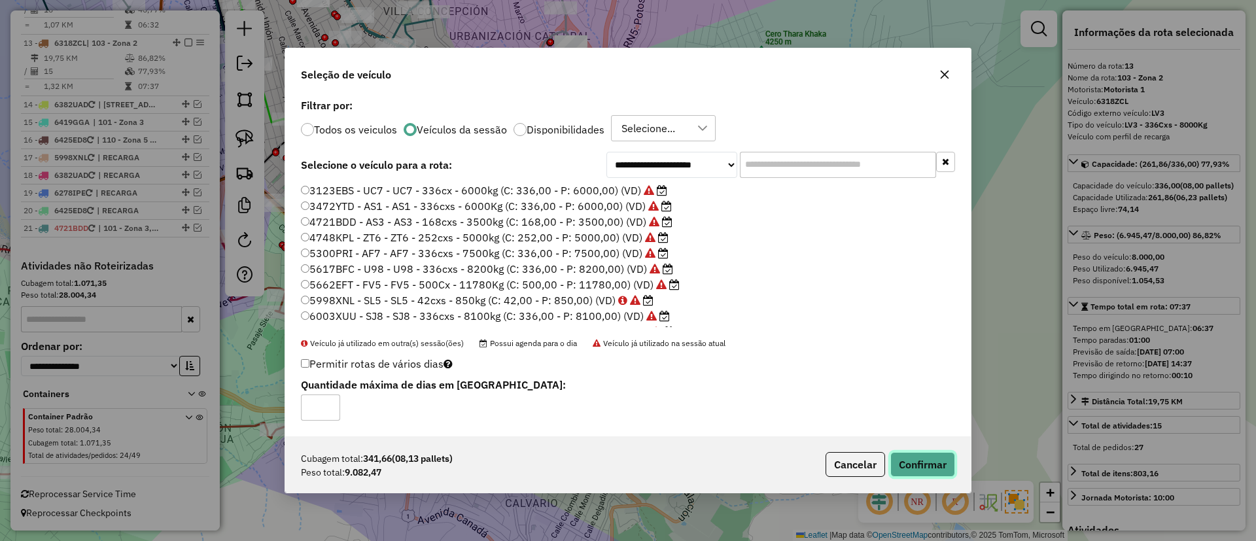
click at [926, 453] on button "Confirmar" at bounding box center [922, 464] width 65 height 25
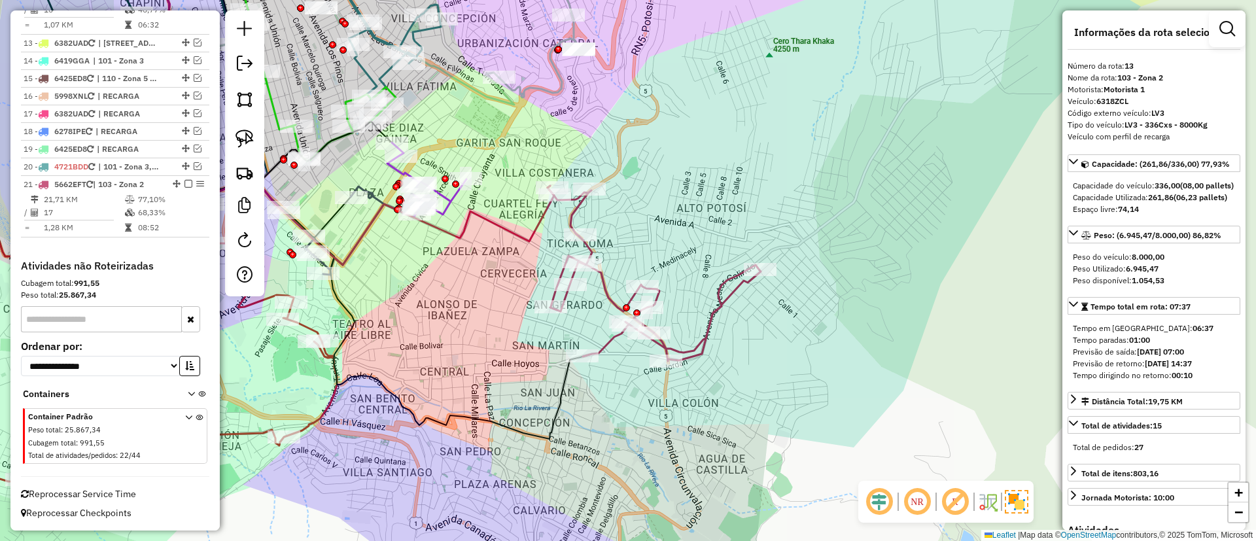
drag, startPoint x: 626, startPoint y: 213, endPoint x: 905, endPoint y: 314, distance: 296.3
click at [897, 307] on div "Janela de atendimento Grade de atendimento Capacidade Transportadoras Veículos …" at bounding box center [628, 270] width 1256 height 541
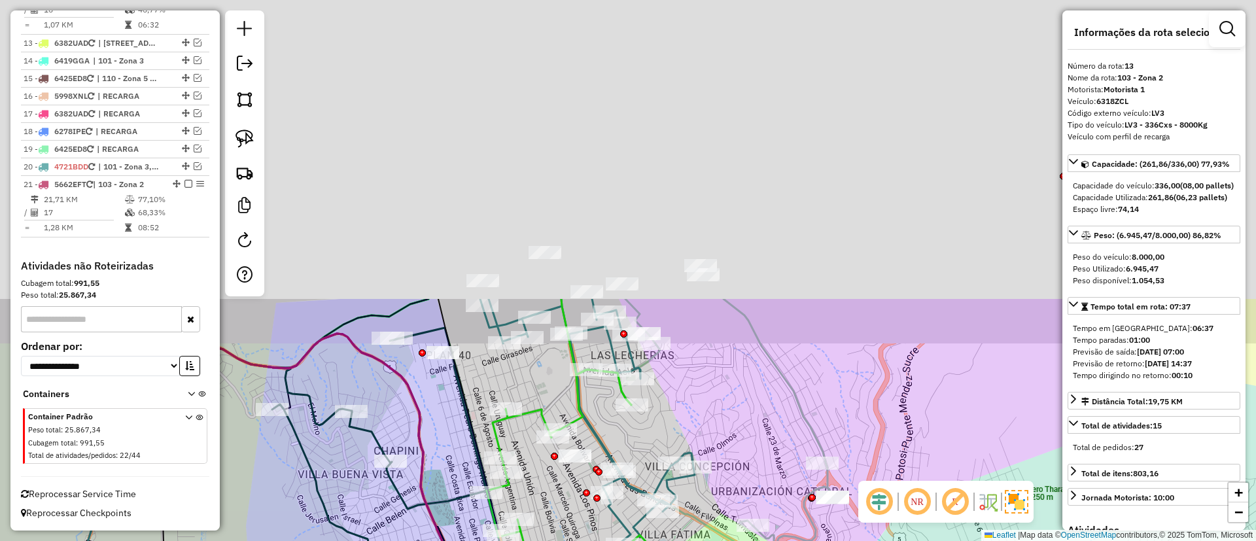
drag, startPoint x: 764, startPoint y: 101, endPoint x: 753, endPoint y: 443, distance: 342.3
click at [753, 444] on div "Janela de atendimento Grade de atendimento Capacidade Transportadoras Veículos …" at bounding box center [628, 270] width 1256 height 541
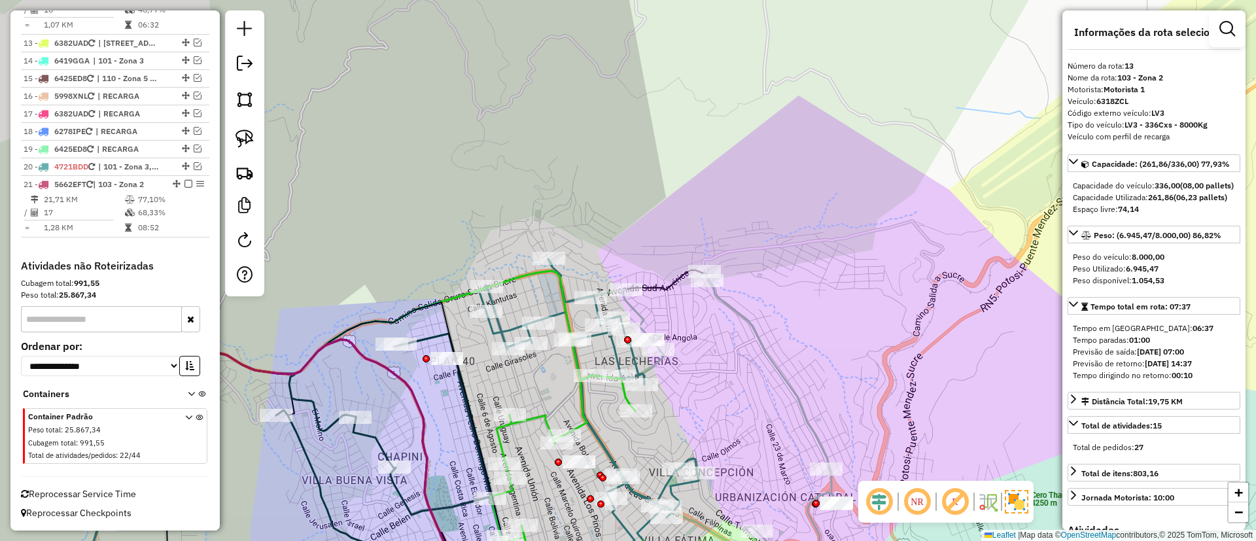
drag, startPoint x: 629, startPoint y: 218, endPoint x: 635, endPoint y: 186, distance: 33.4
click at [632, 183] on div "Janela de atendimento Grade de atendimento Capacidade Transportadoras Veículos …" at bounding box center [628, 270] width 1256 height 541
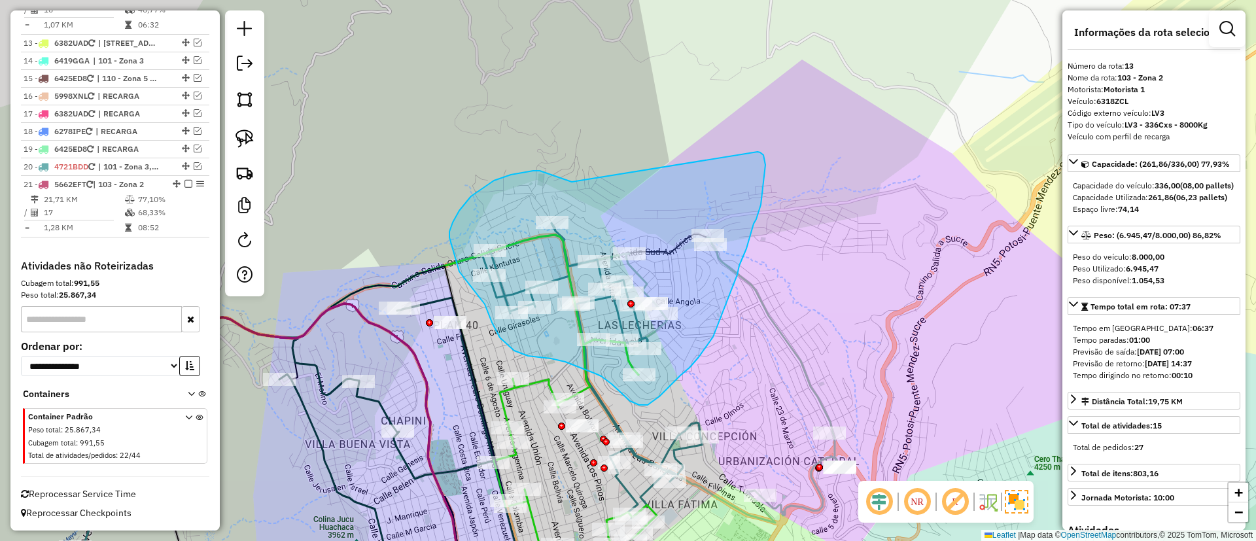
drag, startPoint x: 533, startPoint y: 171, endPoint x: 757, endPoint y: 152, distance: 224.5
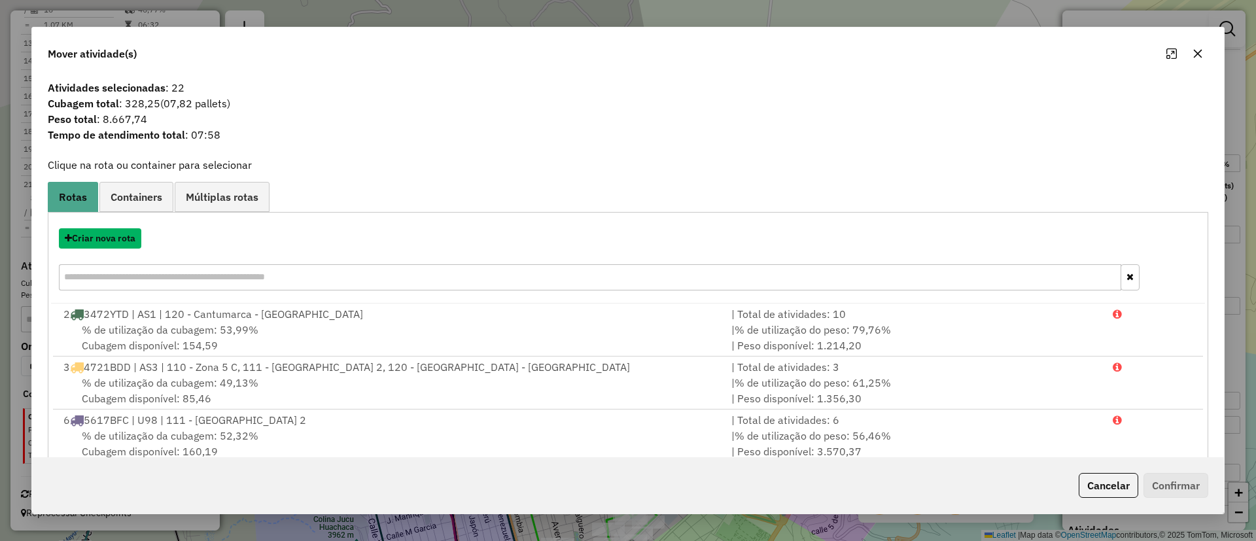
click at [117, 241] on button "Criar nova rota" at bounding box center [100, 238] width 82 height 20
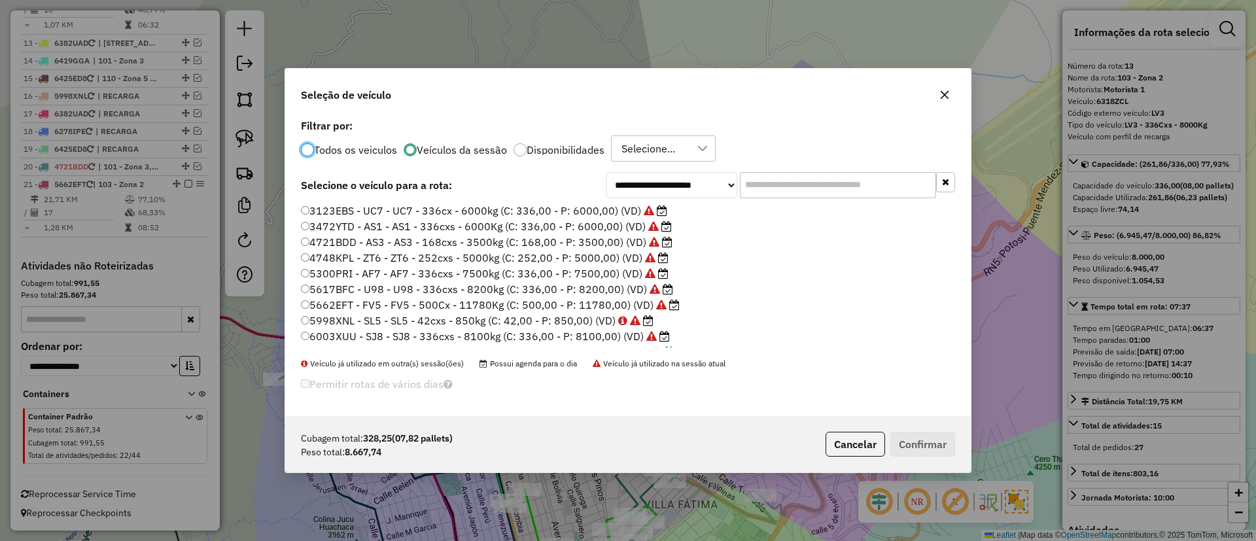
click at [787, 191] on input "text" at bounding box center [838, 185] width 196 height 26
type input "*"
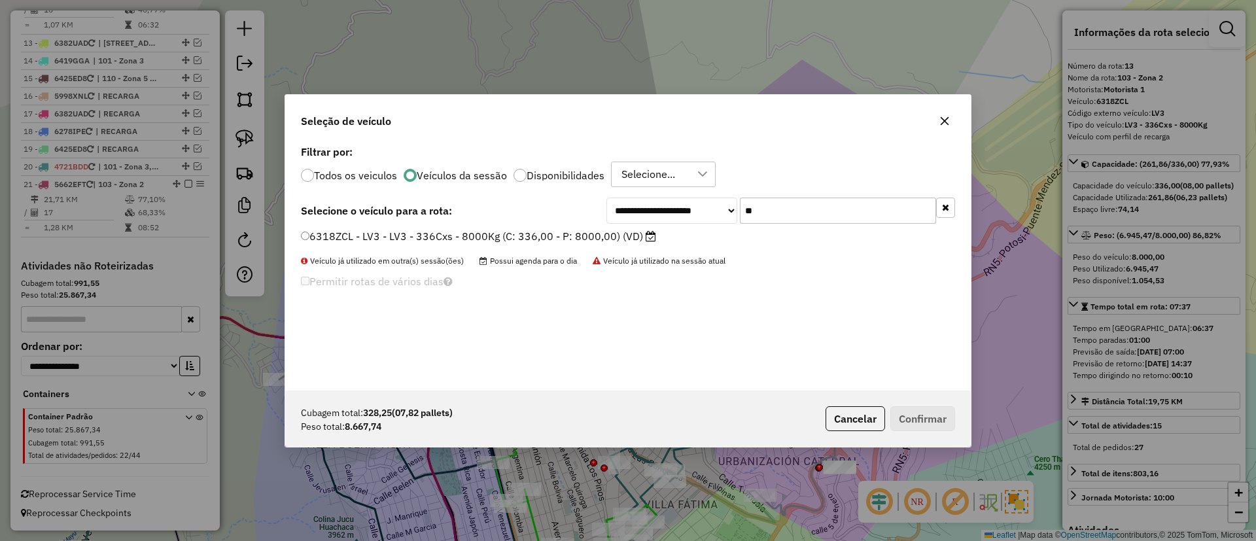
type input "**"
click at [629, 233] on label "6318ZCL - LV3 - LV3 - 336Cxs - 8000Kg (C: 336,00 - P: 8000,00) (VD)" at bounding box center [478, 236] width 355 height 16
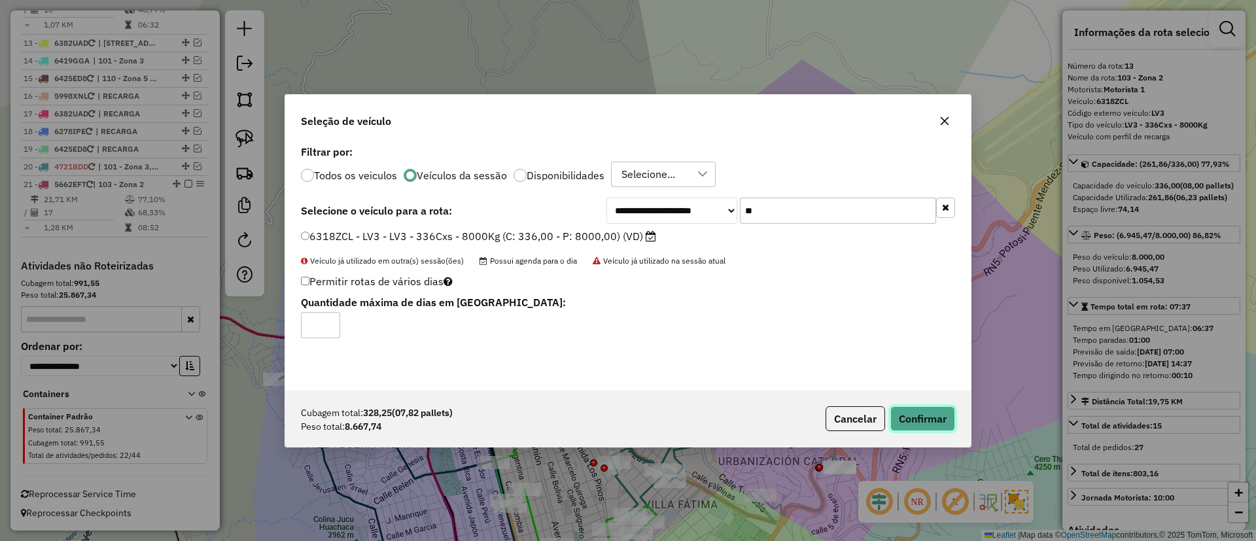
click at [916, 425] on button "Confirmar" at bounding box center [922, 418] width 65 height 25
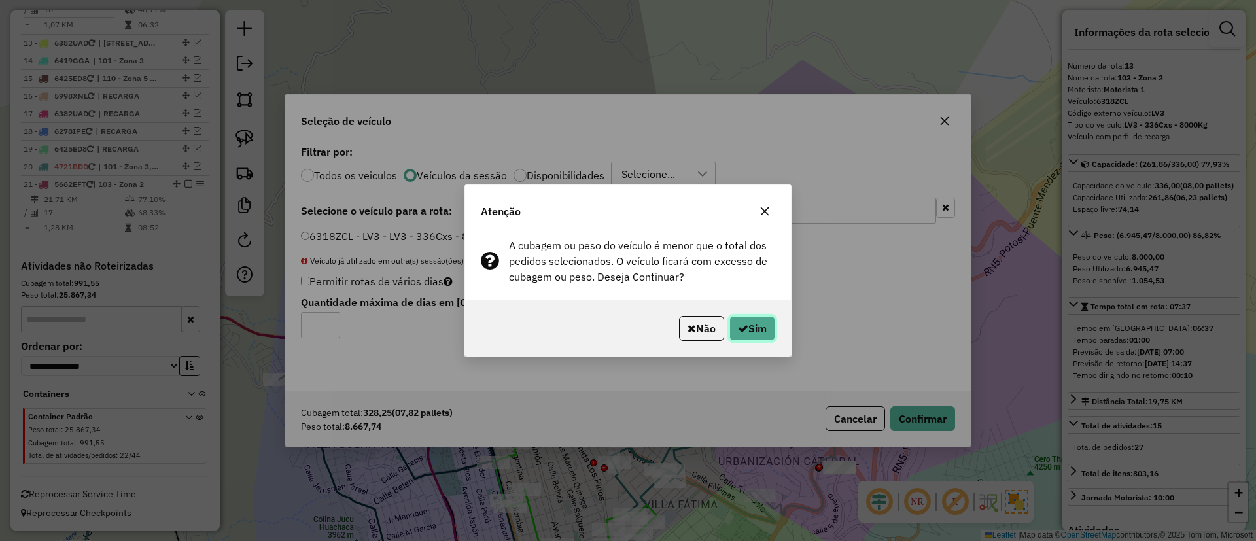
click at [756, 329] on button "Sim" at bounding box center [752, 328] width 46 height 25
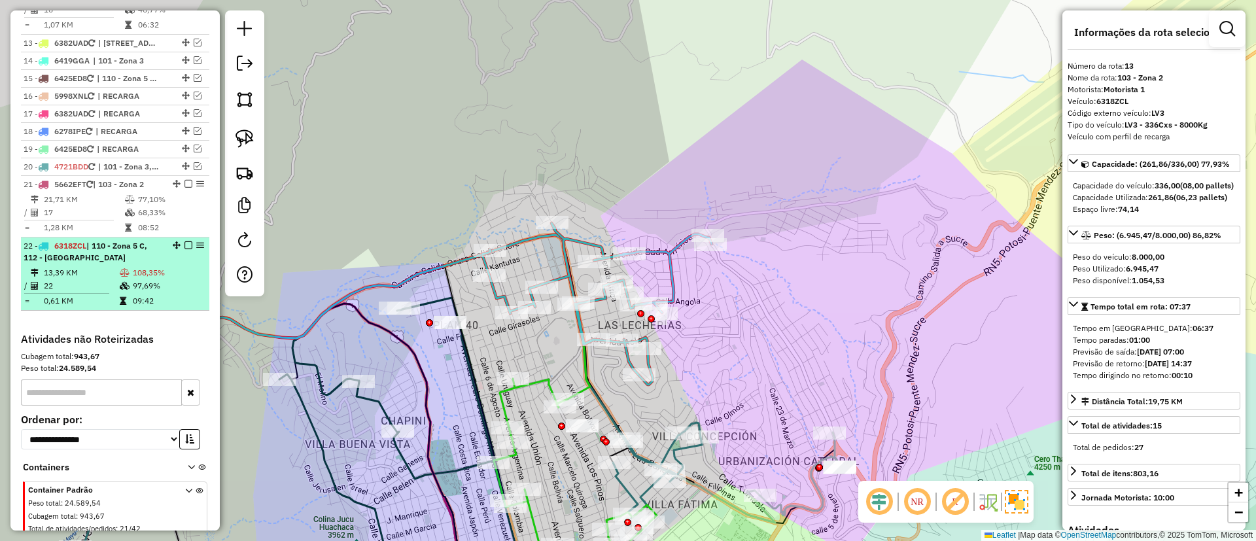
click at [165, 276] on td "108,35%" at bounding box center [168, 272] width 72 height 13
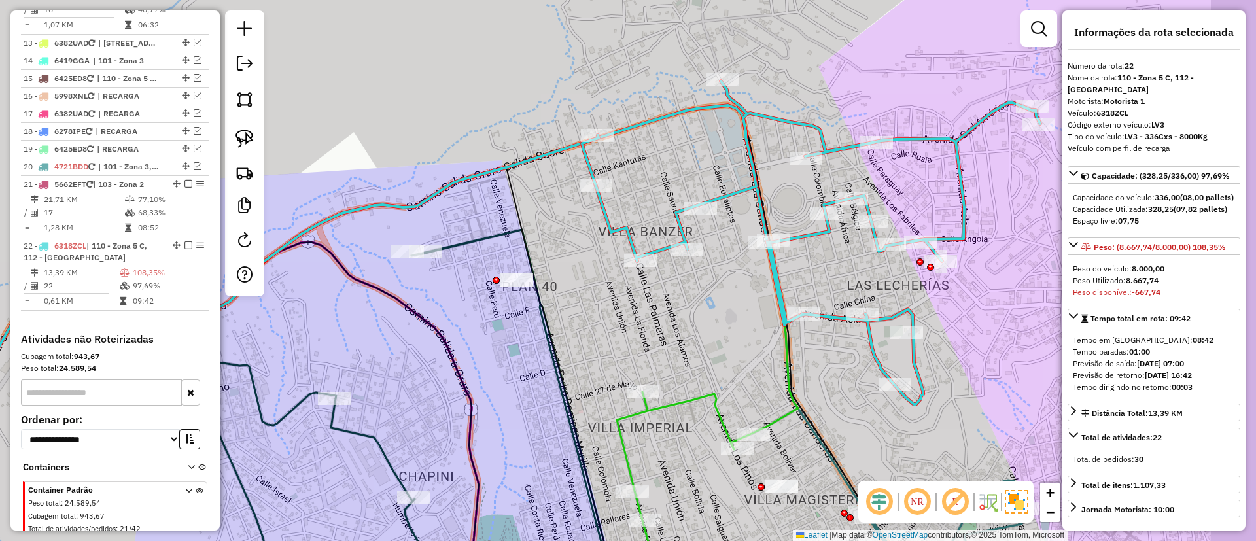
drag, startPoint x: 846, startPoint y: 367, endPoint x: 766, endPoint y: 338, distance: 85.7
click at [766, 338] on div "Janela de atendimento Grade de atendimento Capacidade Transportadoras Veículos …" at bounding box center [628, 270] width 1256 height 541
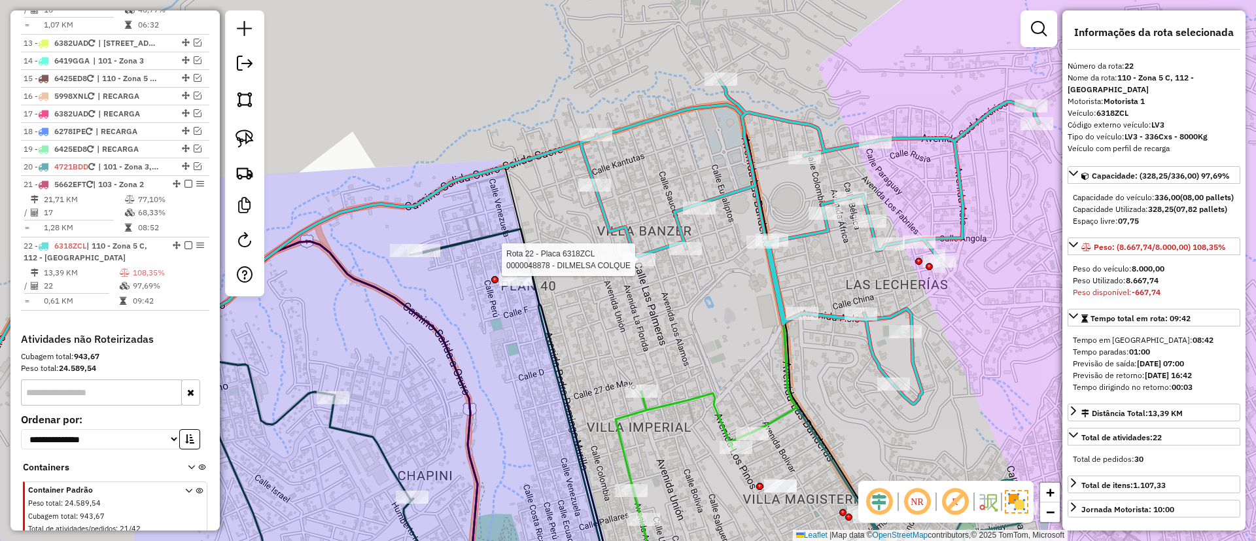
click at [629, 266] on div at bounding box center [639, 259] width 33 height 13
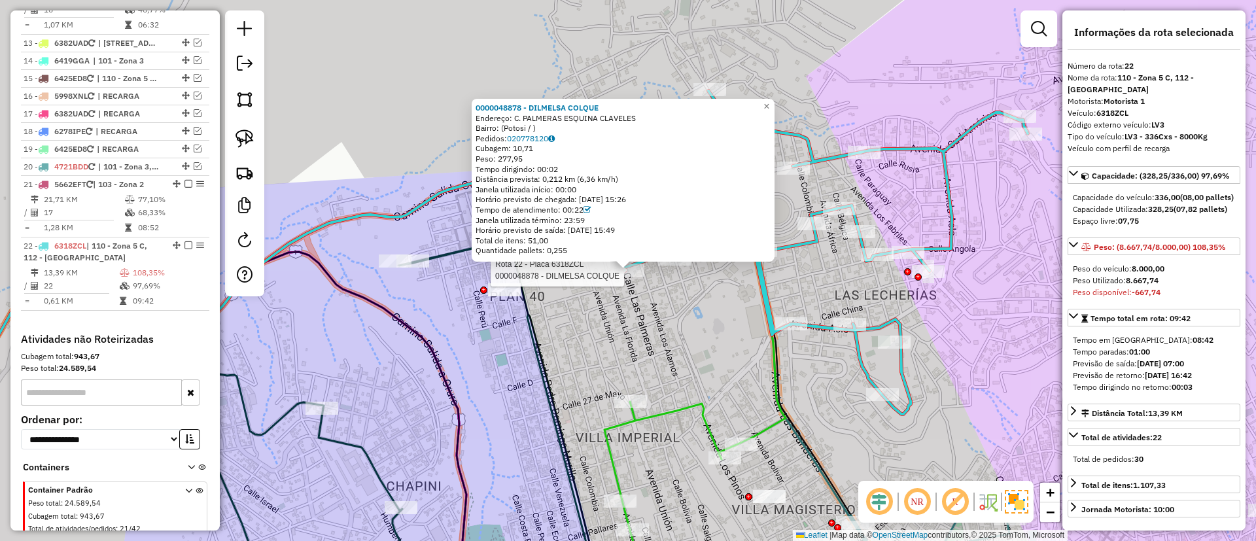
scroll to position [1221, 0]
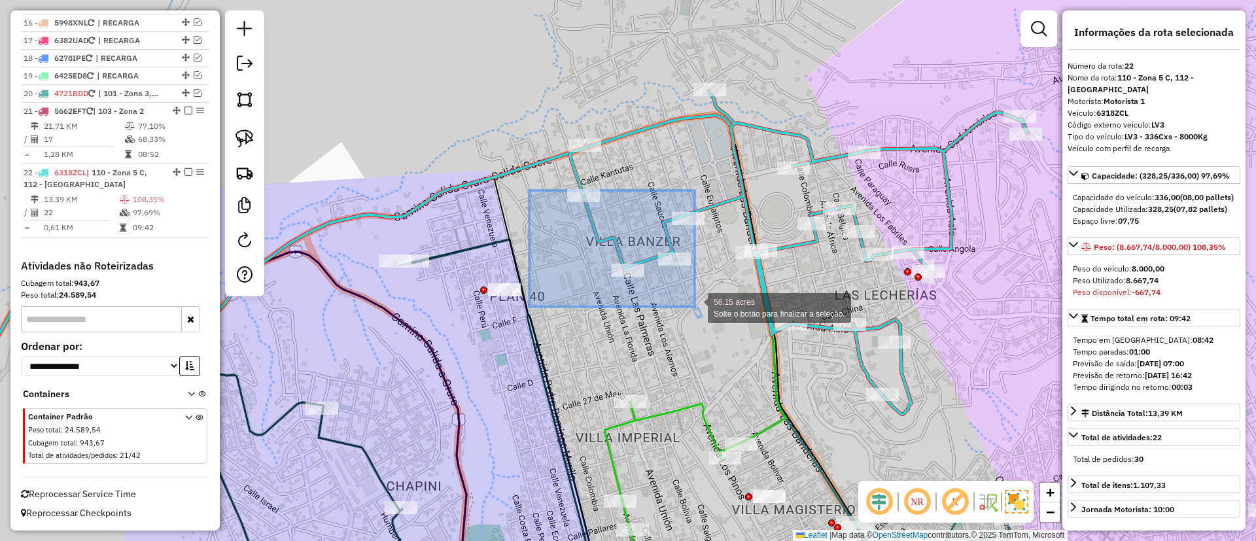
drag, startPoint x: 529, startPoint y: 190, endPoint x: 684, endPoint y: 294, distance: 186.1
click at [695, 307] on div "56.15 acres Solte o botão para finalizar a seleção. Janela de atendimento Grade…" at bounding box center [628, 270] width 1256 height 541
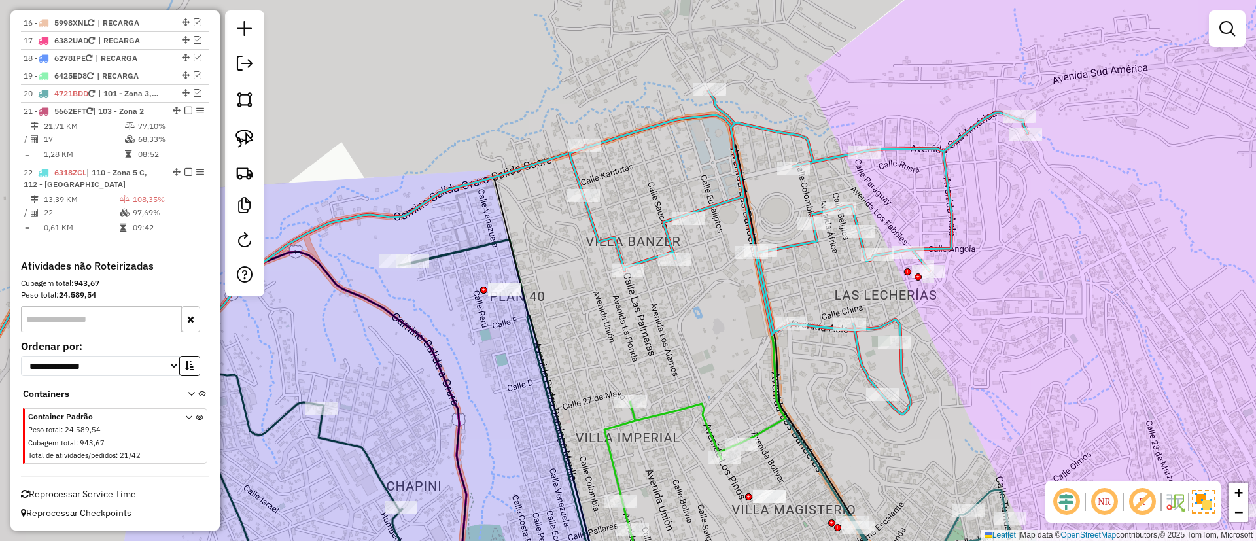
click at [737, 194] on icon at bounding box center [799, 252] width 458 height 323
click at [734, 194] on icon at bounding box center [797, 253] width 458 height 323
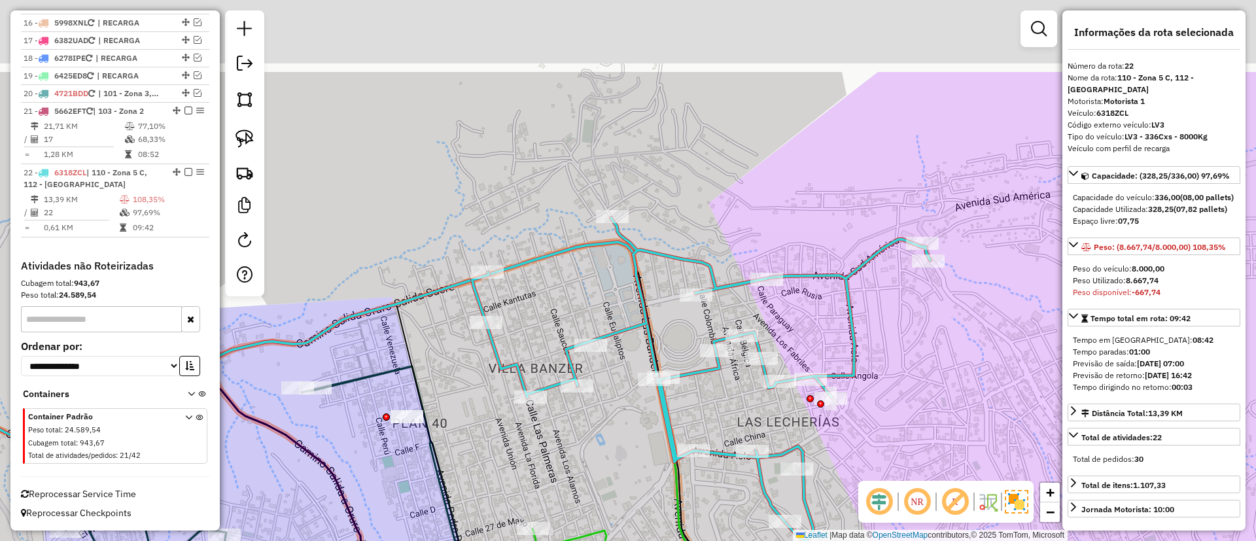
drag, startPoint x: 719, startPoint y: 136, endPoint x: 626, endPoint y: 226, distance: 129.5
click at [604, 272] on div "Janela de atendimento Grade de atendimento Capacidade Transportadoras Veículos …" at bounding box center [628, 270] width 1256 height 541
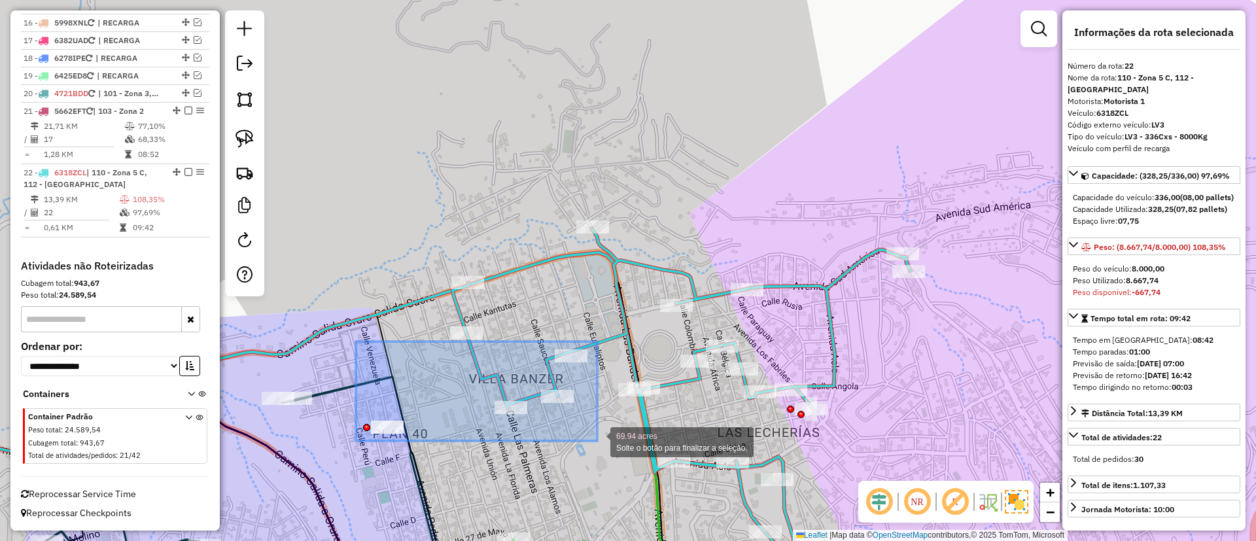
drag, startPoint x: 361, startPoint y: 343, endPoint x: 597, endPoint y: 441, distance: 255.7
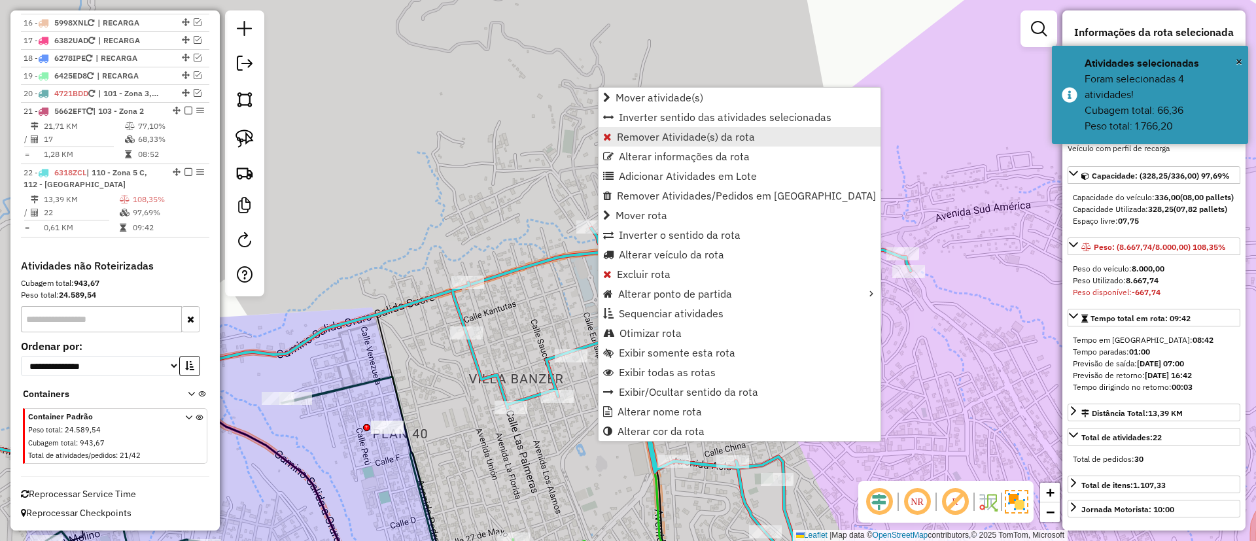
click at [623, 138] on span "Remover Atividade(s) da rota" at bounding box center [686, 136] width 138 height 10
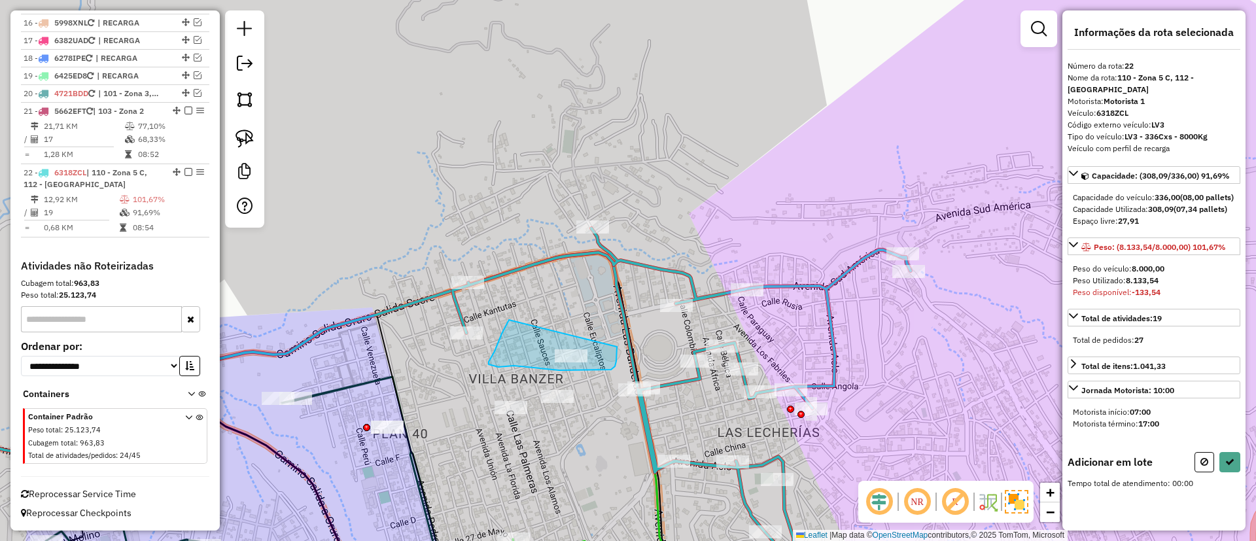
drag, startPoint x: 489, startPoint y: 364, endPoint x: 621, endPoint y: 330, distance: 136.3
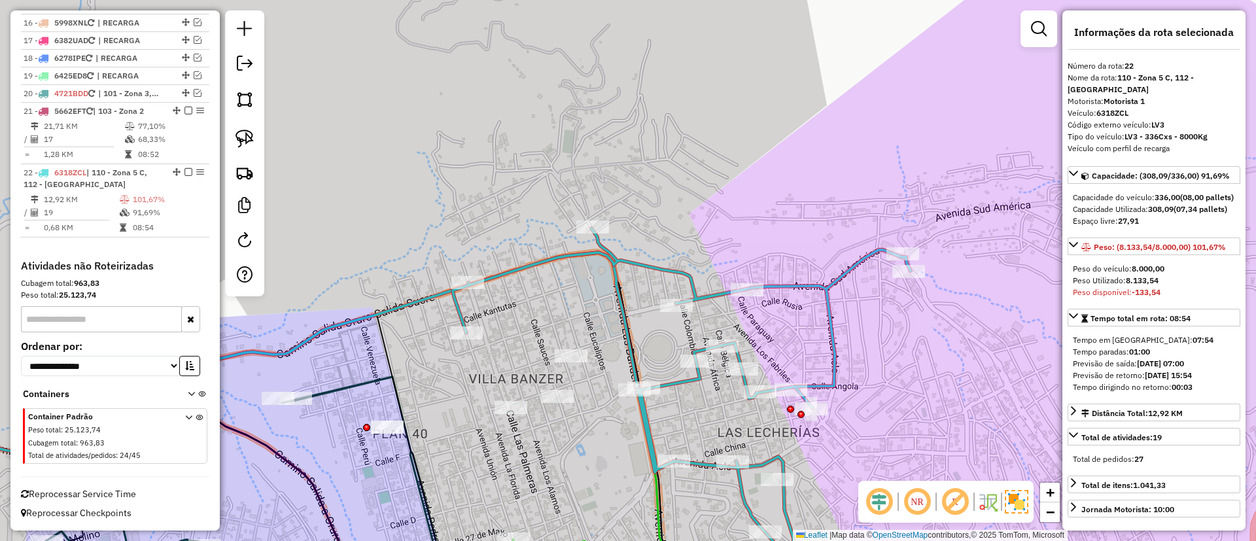
click at [451, 343] on div "Janela de atendimento Grade de atendimento Capacidade Transportadoras Veículos …" at bounding box center [628, 270] width 1256 height 541
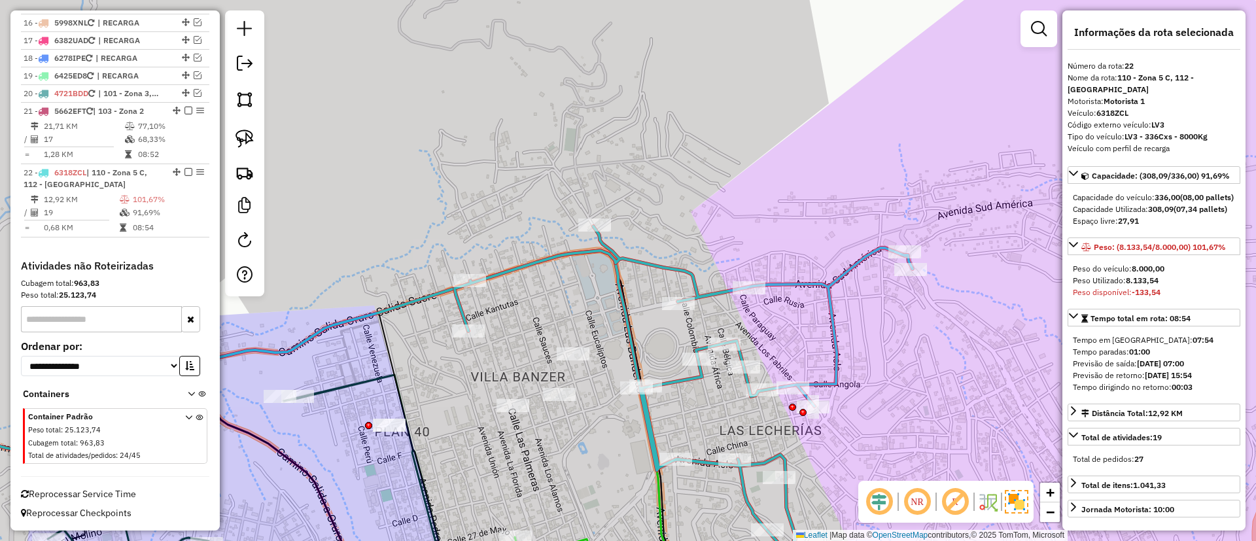
click at [469, 341] on div "Janela de atendimento Grade de atendimento Capacidade Transportadoras Veículos …" at bounding box center [628, 270] width 1256 height 541
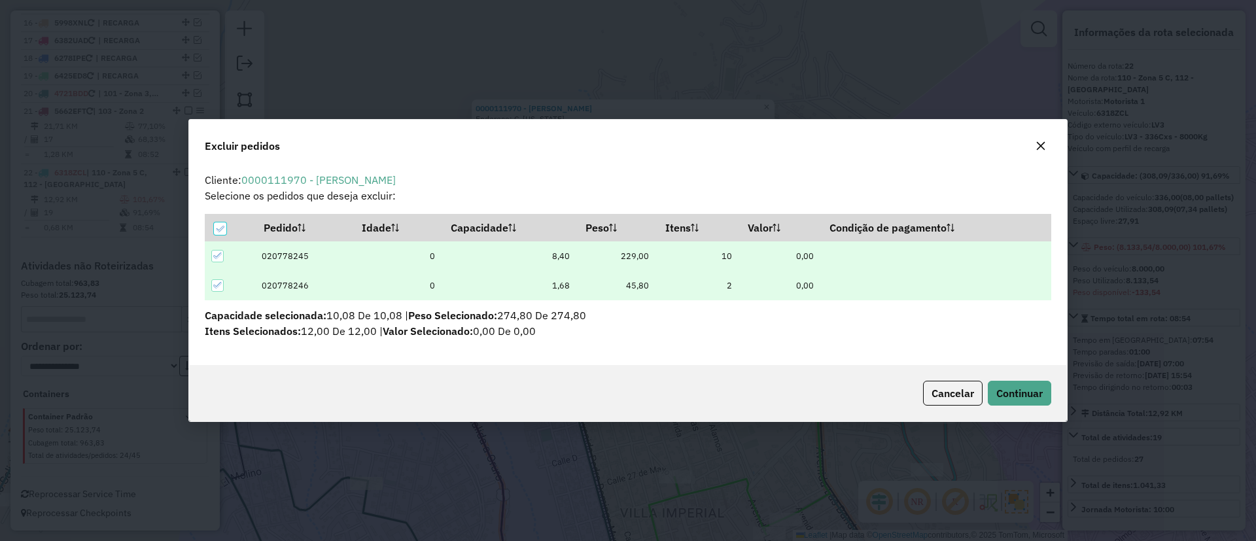
scroll to position [0, 0]
click at [1013, 402] on button "Continuar" at bounding box center [1019, 393] width 63 height 25
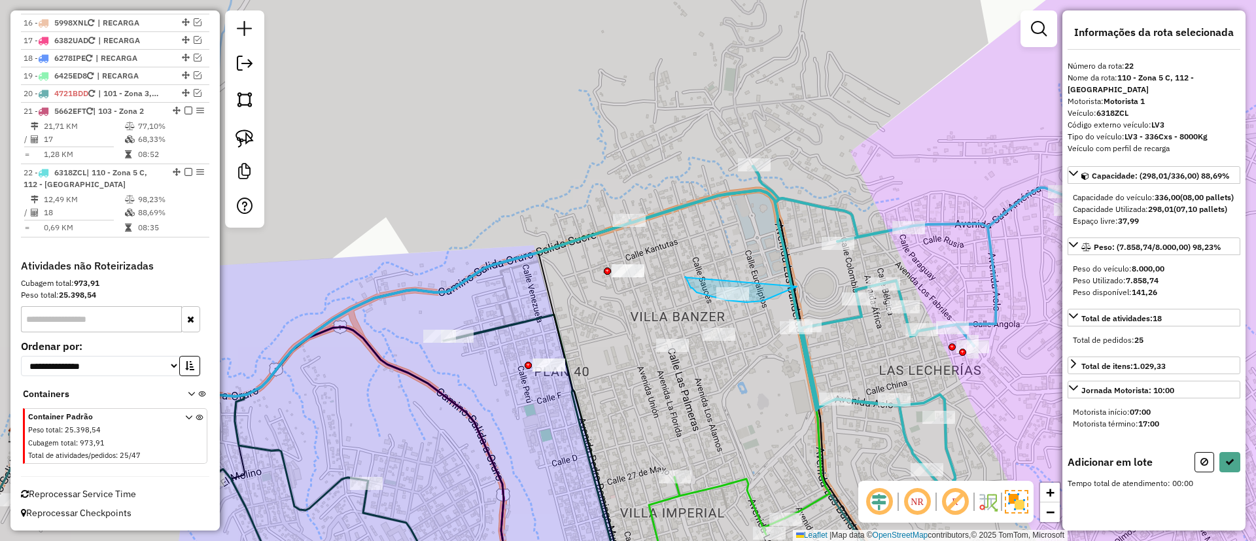
drag, startPoint x: 686, startPoint y: 278, endPoint x: 801, endPoint y: 264, distance: 115.9
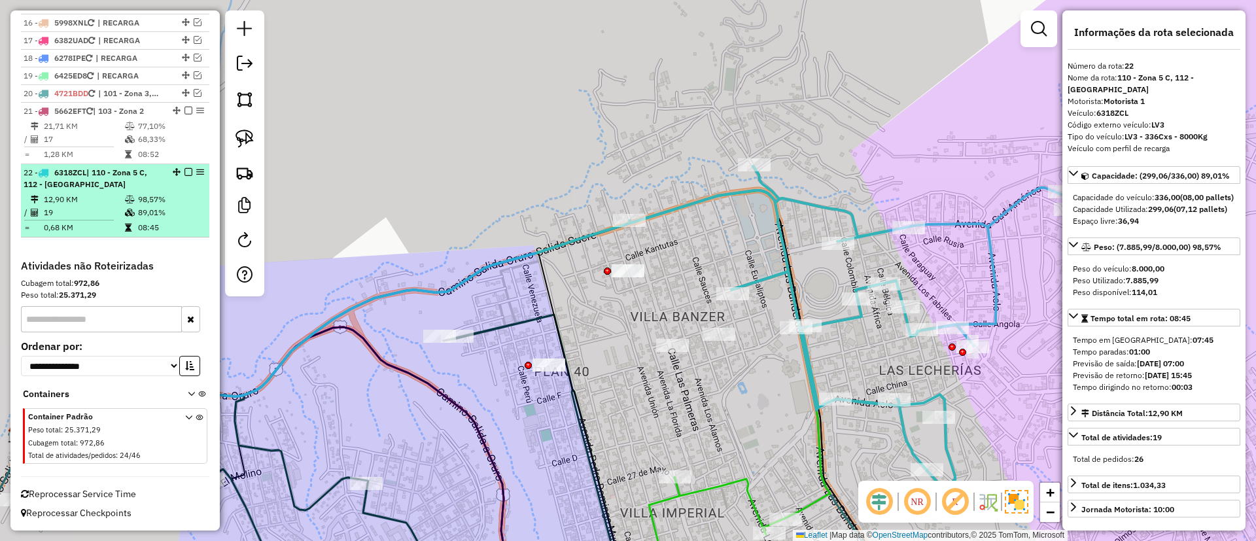
click at [186, 175] on em at bounding box center [188, 172] width 8 height 8
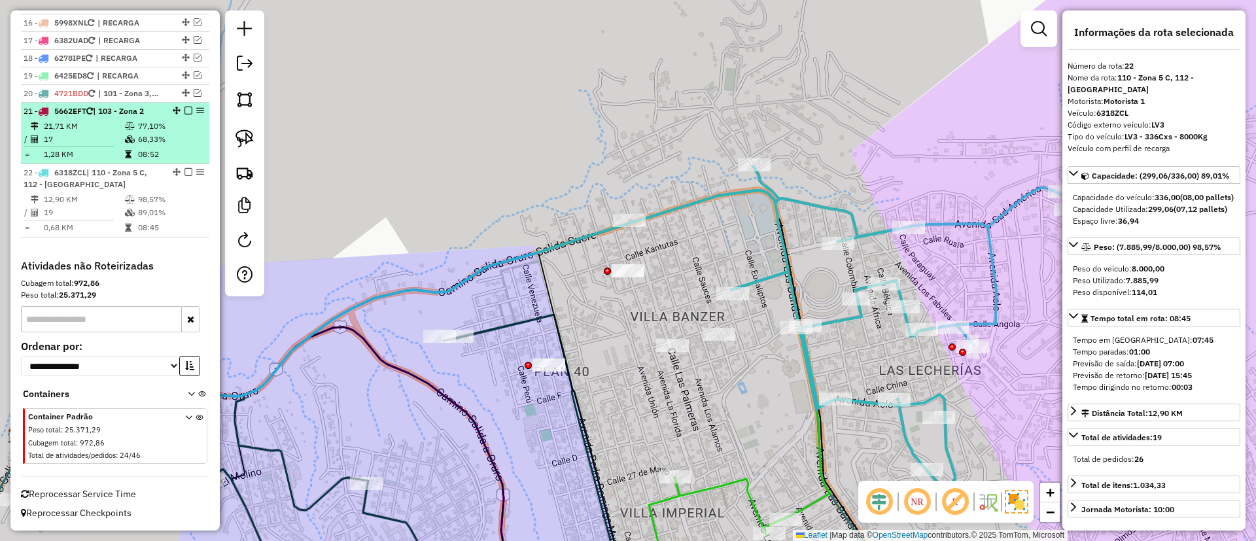
scroll to position [1166, 0]
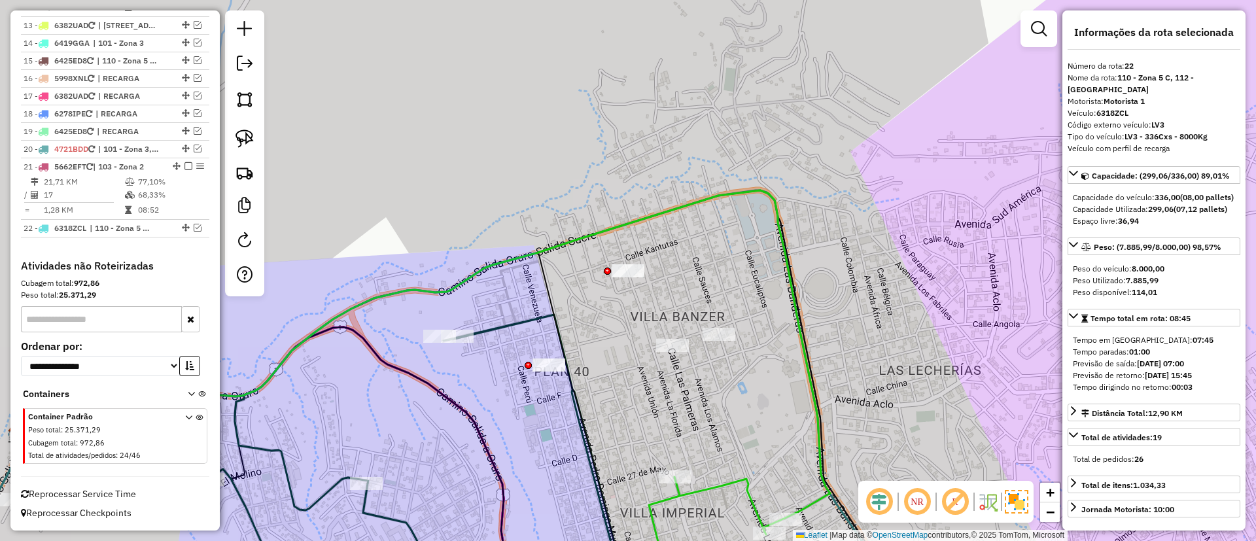
click at [698, 124] on div "Janela de atendimento Grade de atendimento Capacidade Transportadoras Veículos …" at bounding box center [628, 270] width 1256 height 541
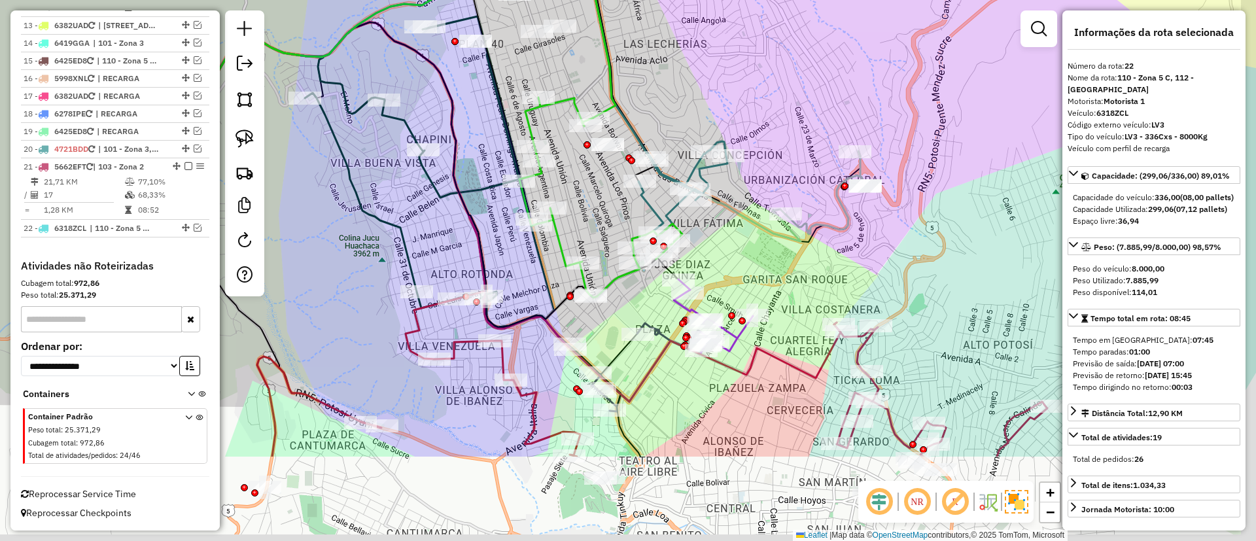
drag, startPoint x: 802, startPoint y: 156, endPoint x: 693, endPoint y: 28, distance: 167.5
click at [699, 31] on div "Janela de atendimento Grade de atendimento Capacidade Transportadoras Veículos …" at bounding box center [628, 270] width 1256 height 541
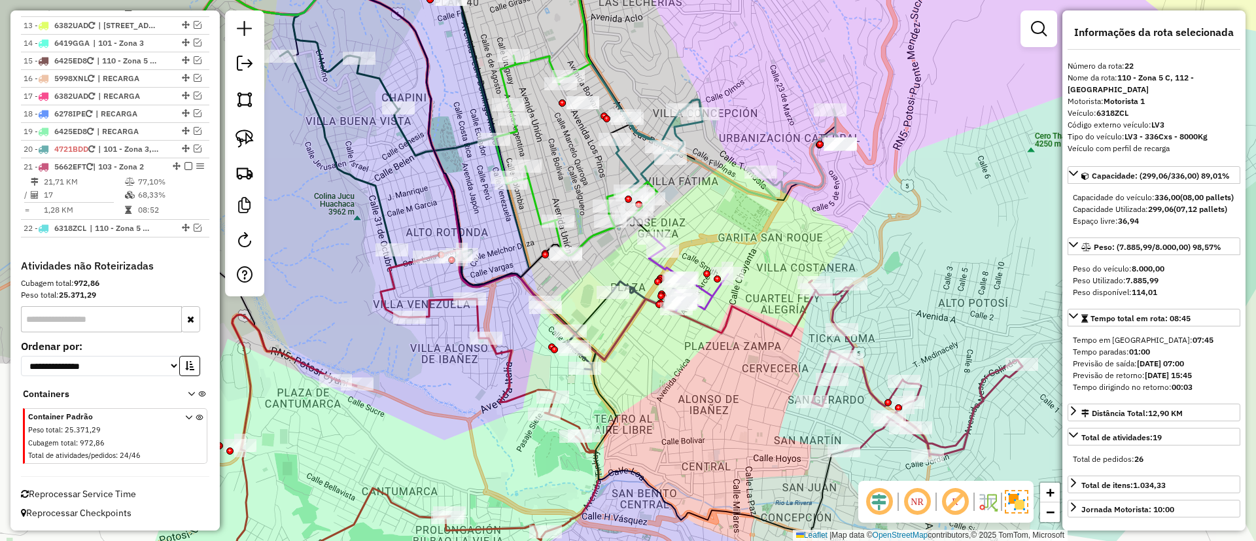
click at [767, 375] on div "Janela de atendimento Grade de atendimento Capacidade Transportadoras Veículos …" at bounding box center [628, 270] width 1256 height 541
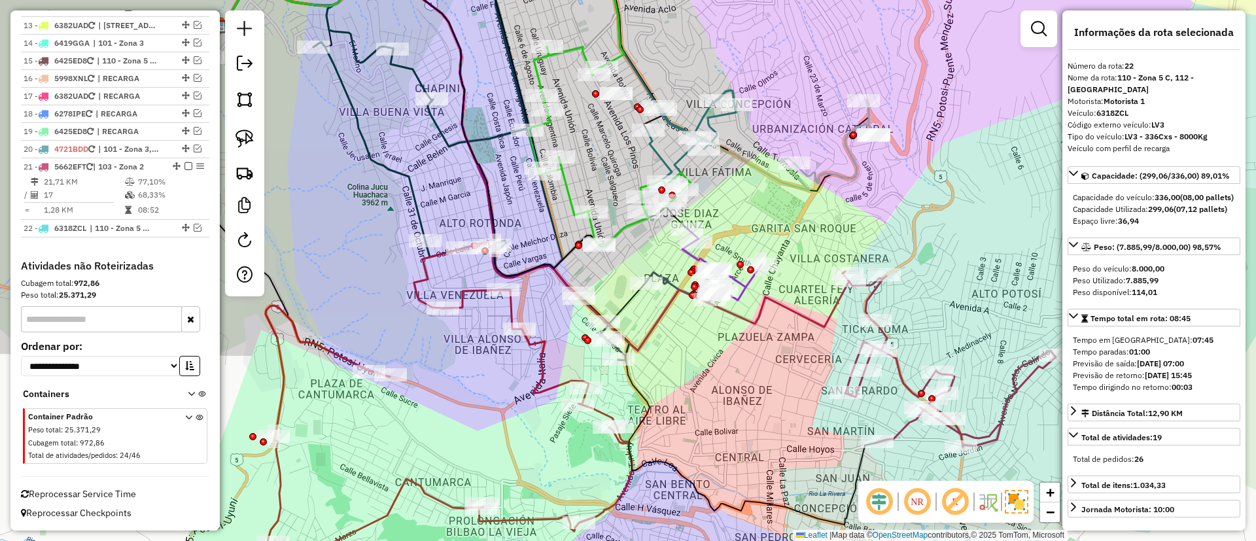
drag, startPoint x: 659, startPoint y: 354, endPoint x: 639, endPoint y: 404, distance: 53.7
click at [638, 412] on icon at bounding box center [549, 247] width 655 height 553
click at [830, 171] on icon at bounding box center [833, 142] width 81 height 83
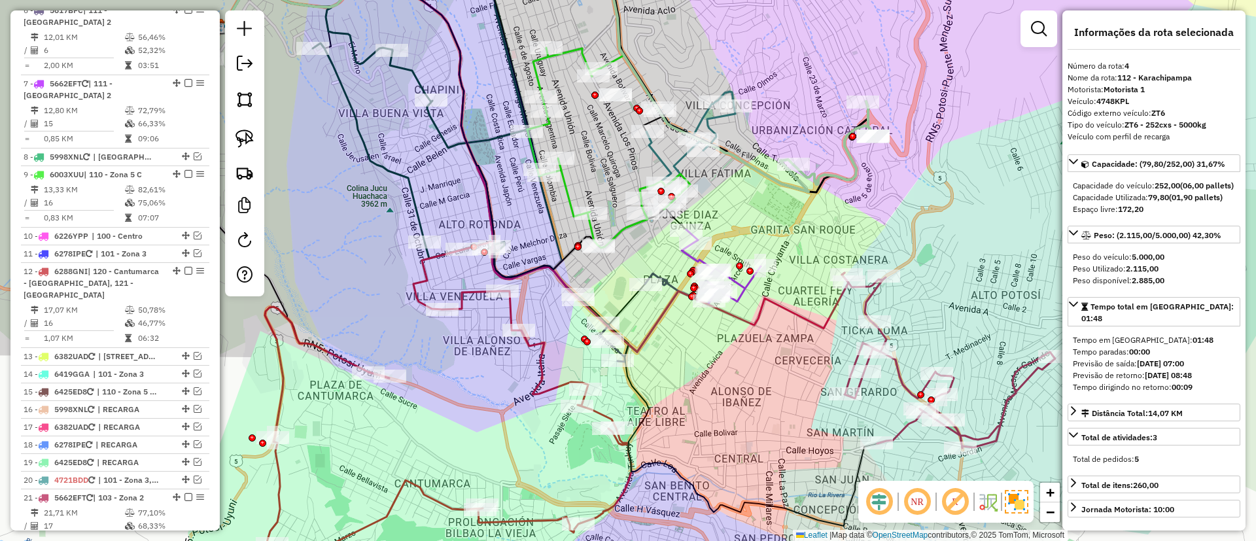
scroll to position [691, 0]
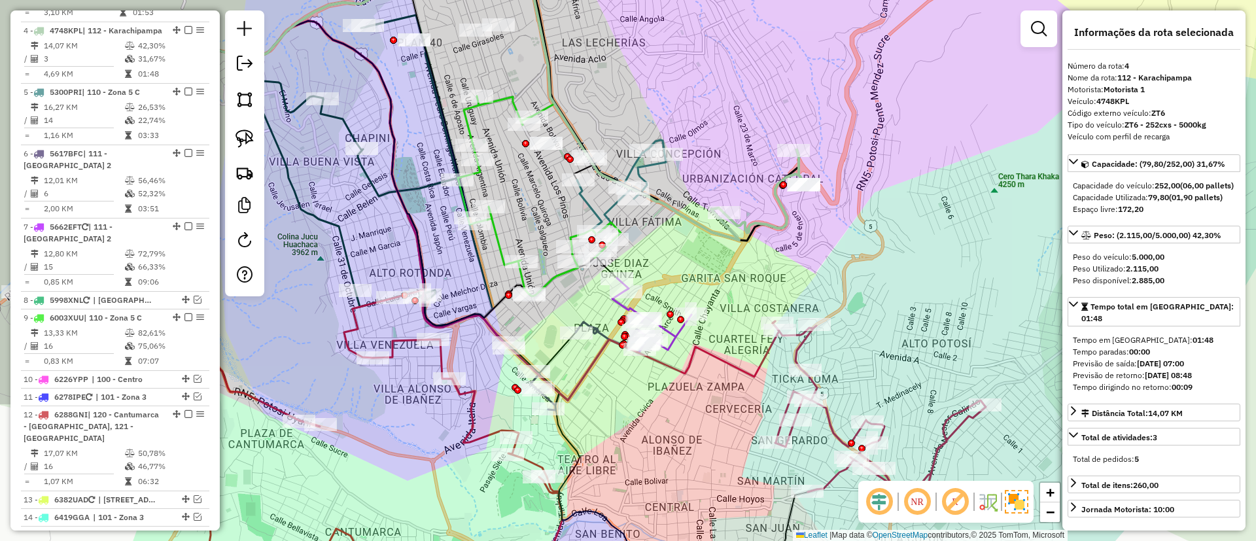
drag, startPoint x: 917, startPoint y: 183, endPoint x: 833, endPoint y: 243, distance: 103.3
click at [833, 243] on div "Janela de atendimento Grade de atendimento Capacidade Transportadoras Veículos …" at bounding box center [628, 270] width 1256 height 541
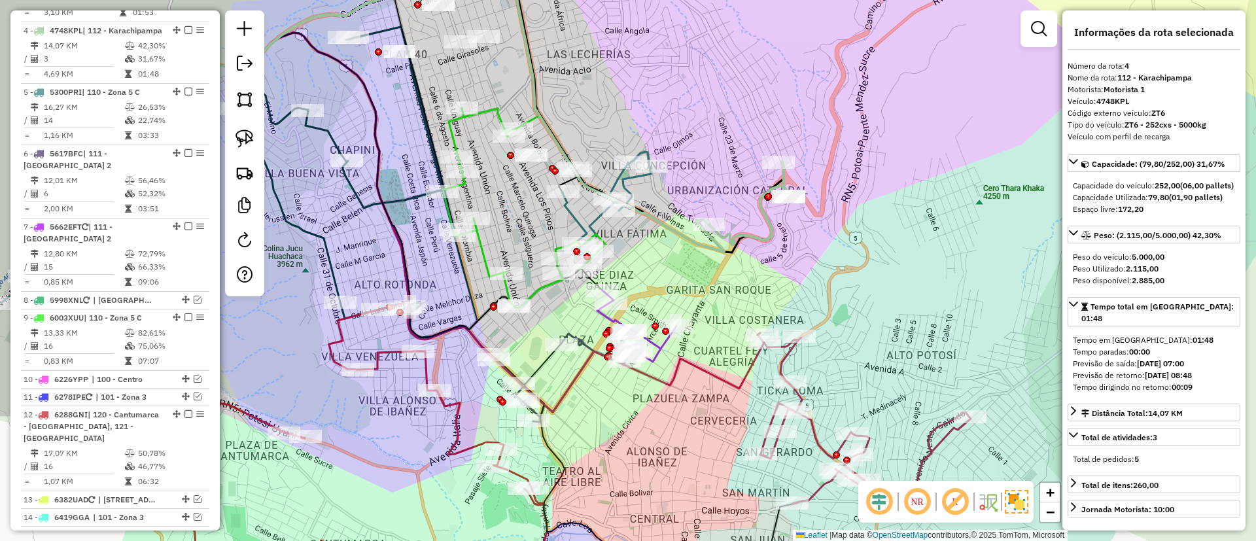
click at [660, 345] on icon at bounding box center [597, 351] width 157 height 122
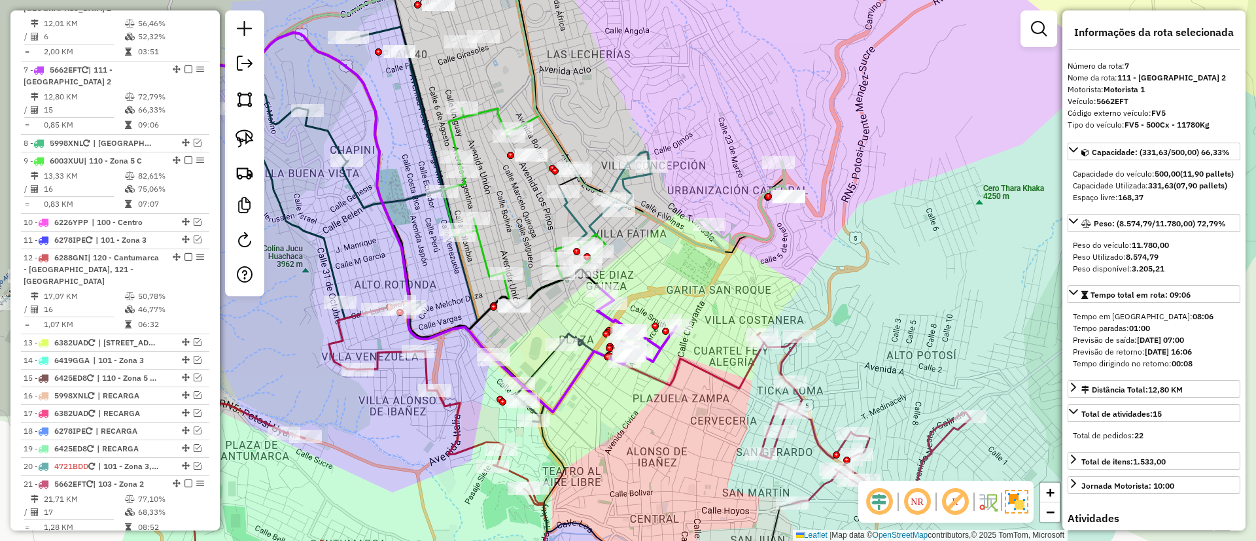
scroll to position [899, 0]
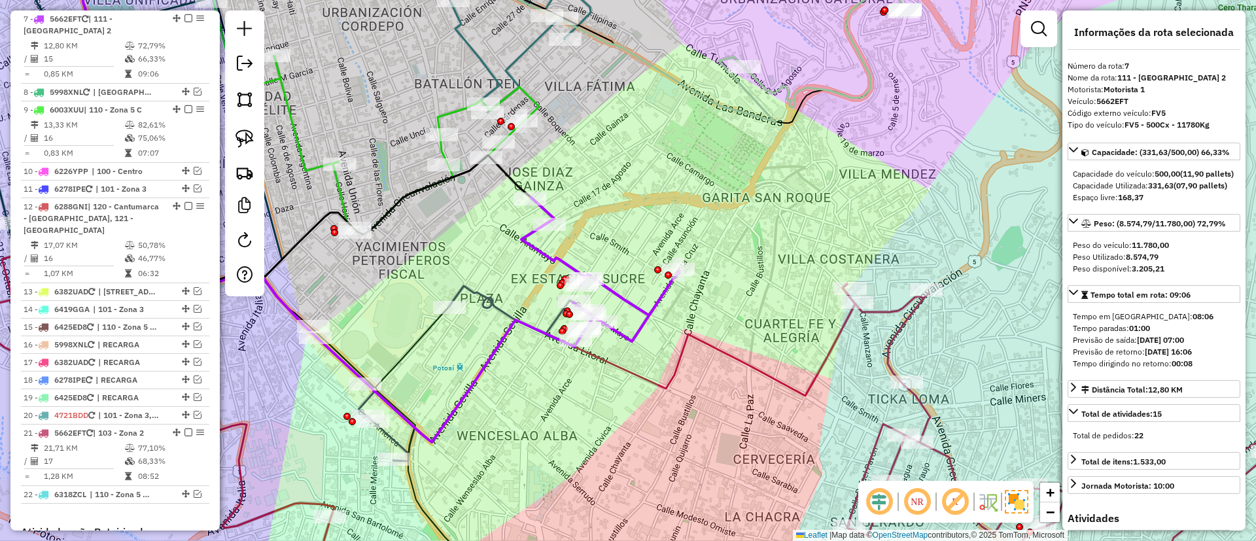
drag, startPoint x: 752, startPoint y: 273, endPoint x: 671, endPoint y: 220, distance: 96.0
click at [672, 219] on div "Janela de atendimento Grade de atendimento Capacidade Transportadoras Veículos …" at bounding box center [628, 270] width 1256 height 541
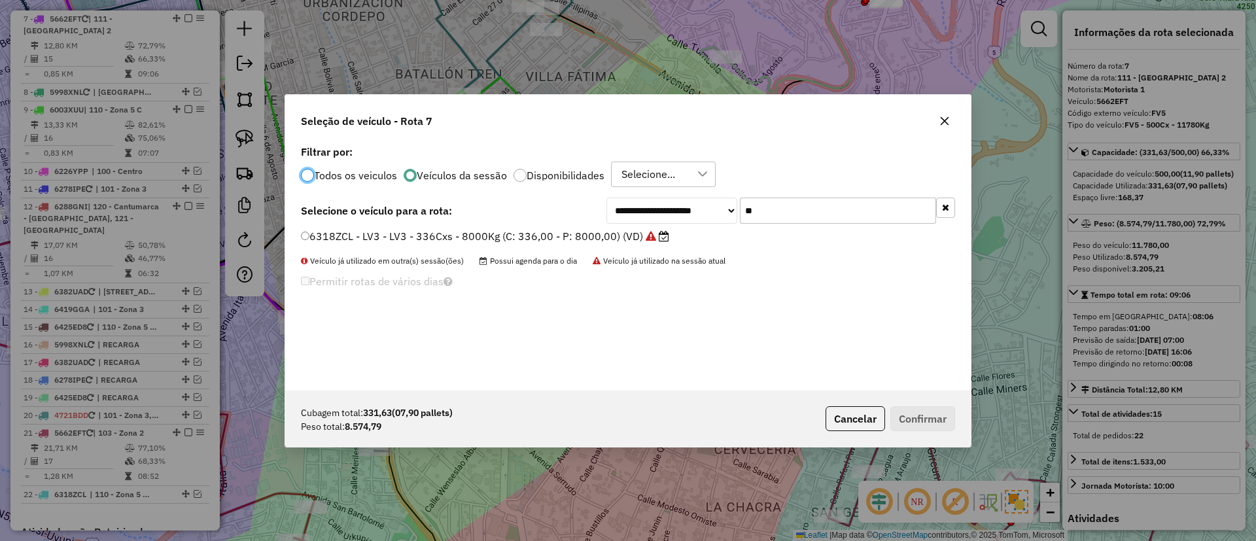
scroll to position [7, 4]
click at [947, 209] on icon "button" at bounding box center [945, 207] width 7 height 9
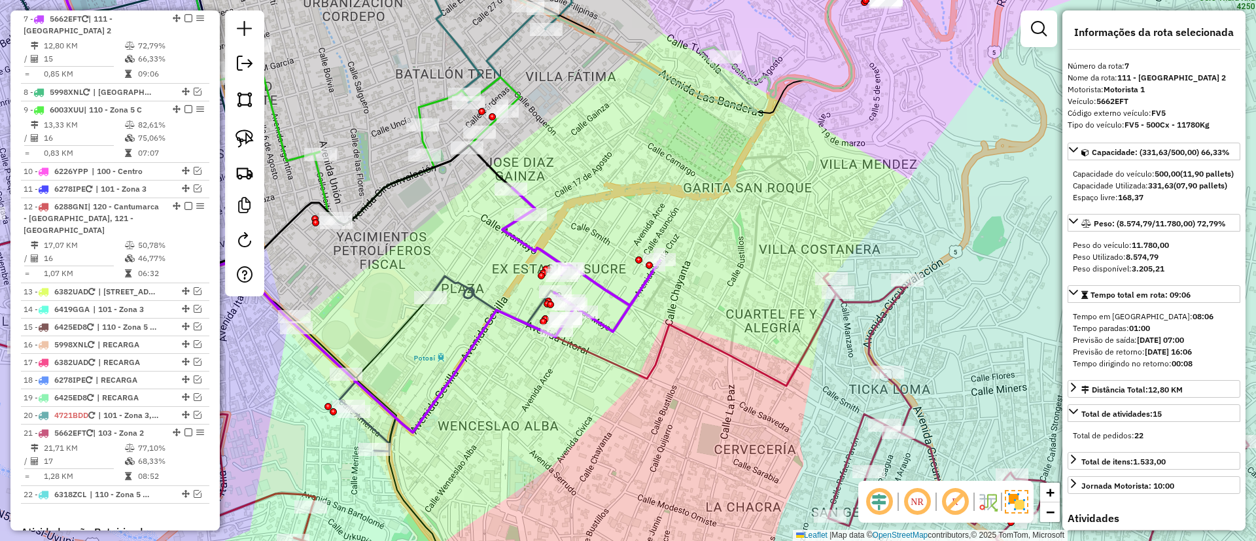
click at [752, 77] on icon at bounding box center [806, 22] width 162 height 152
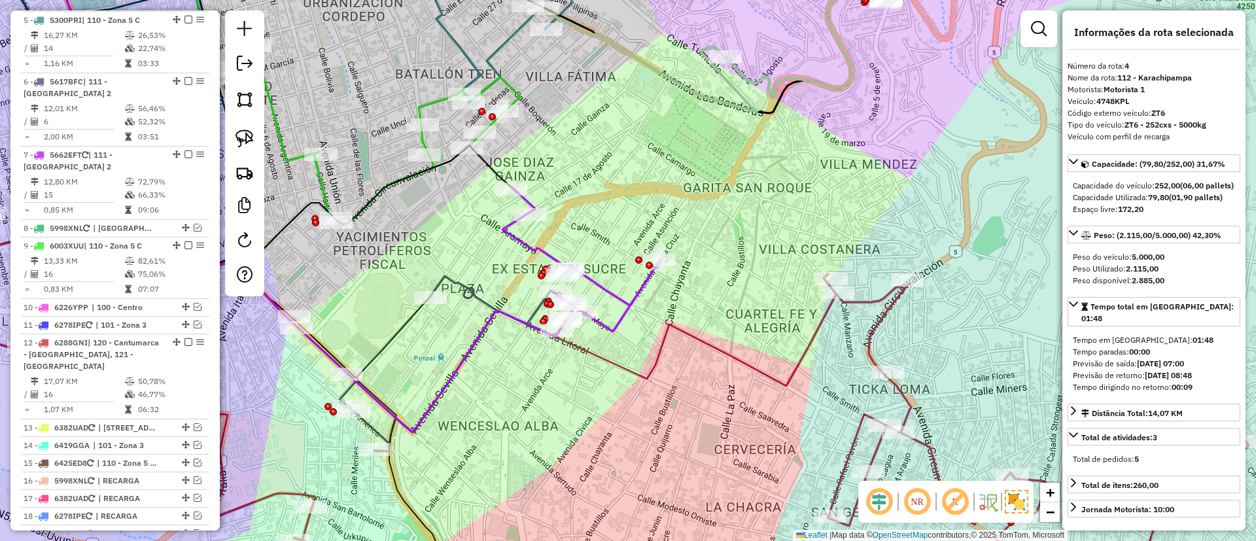
scroll to position [691, 0]
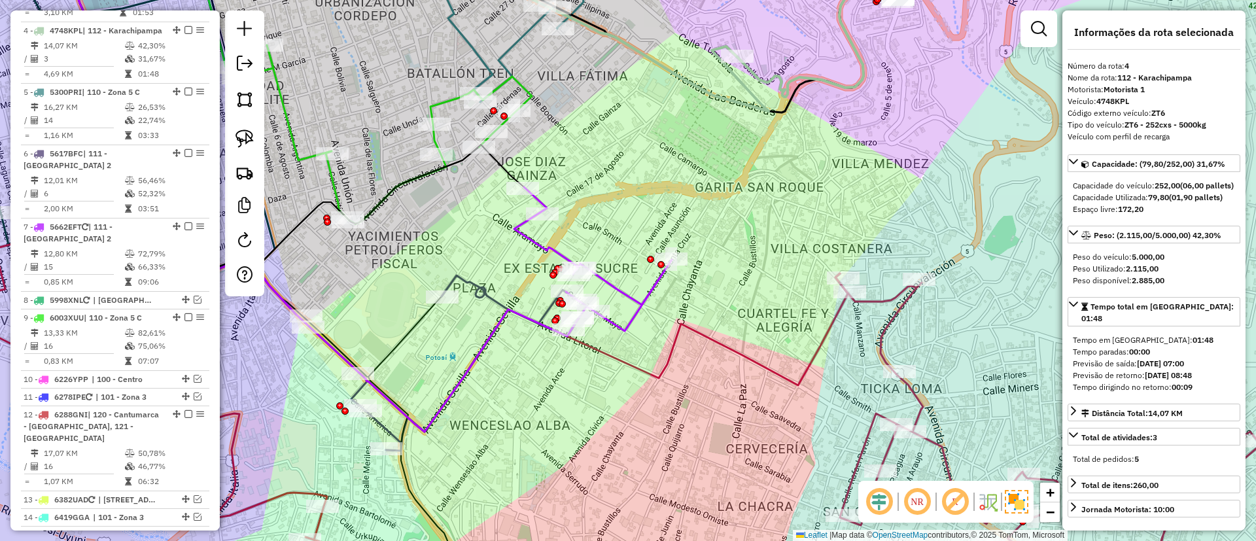
drag, startPoint x: 705, startPoint y: 201, endPoint x: 754, endPoint y: 220, distance: 52.4
click at [754, 220] on div "Janela de atendimento Grade de atendimento Capacidade Transportadoras Veículos …" at bounding box center [628, 270] width 1256 height 541
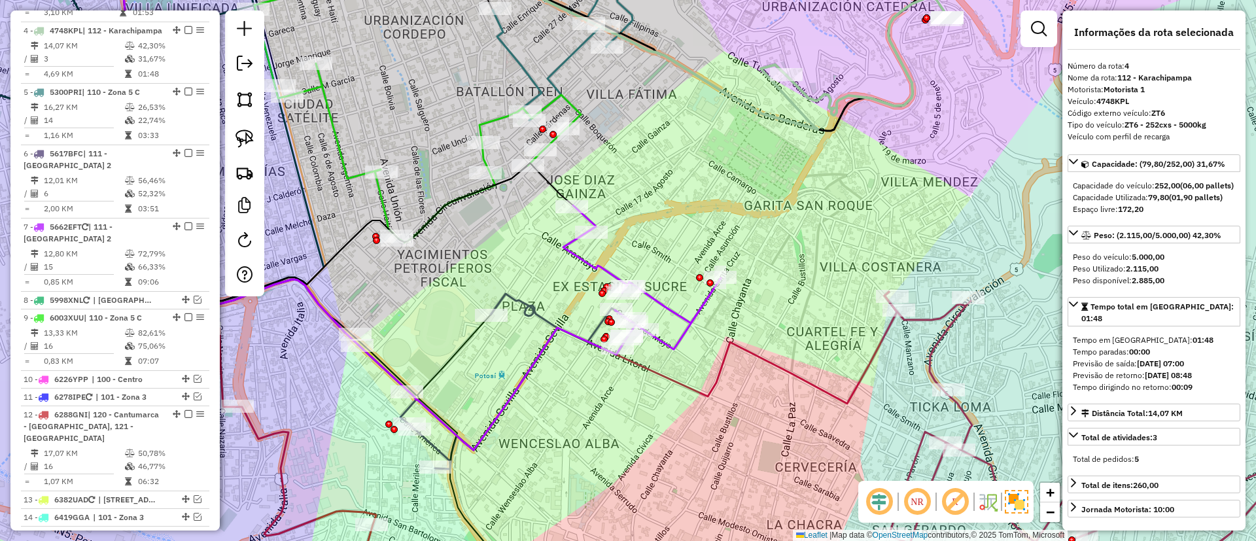
click at [460, 353] on icon at bounding box center [307, 170] width 368 height 449
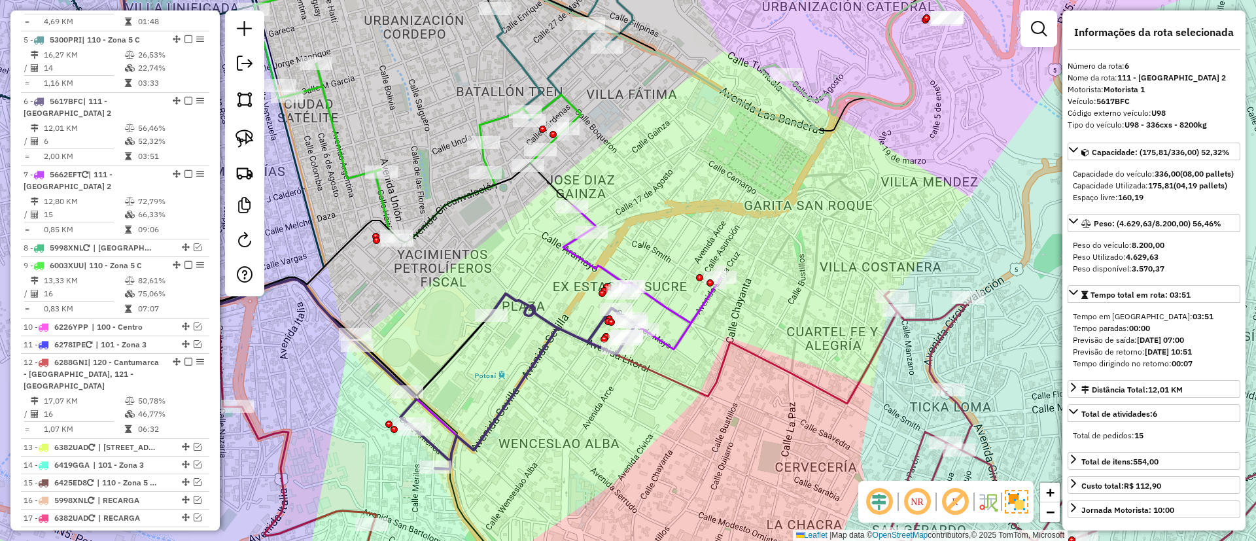
scroll to position [826, 0]
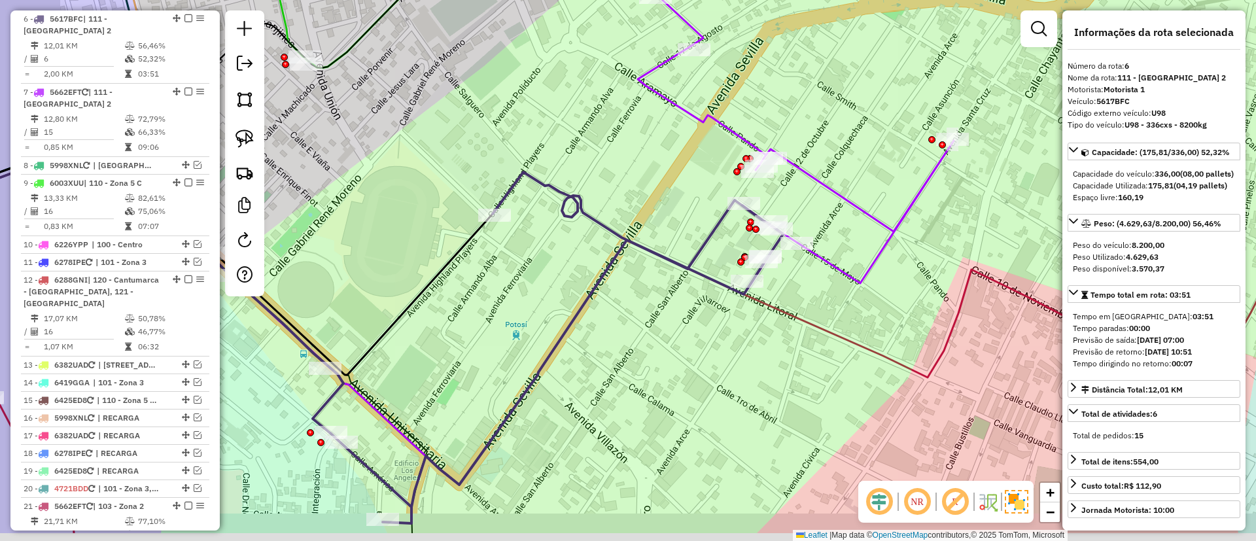
drag, startPoint x: 565, startPoint y: 364, endPoint x: 684, endPoint y: 260, distance: 158.5
click at [684, 260] on div "Janela de atendimento Grade de atendimento Capacidade Transportadoras Veículos …" at bounding box center [628, 270] width 1256 height 541
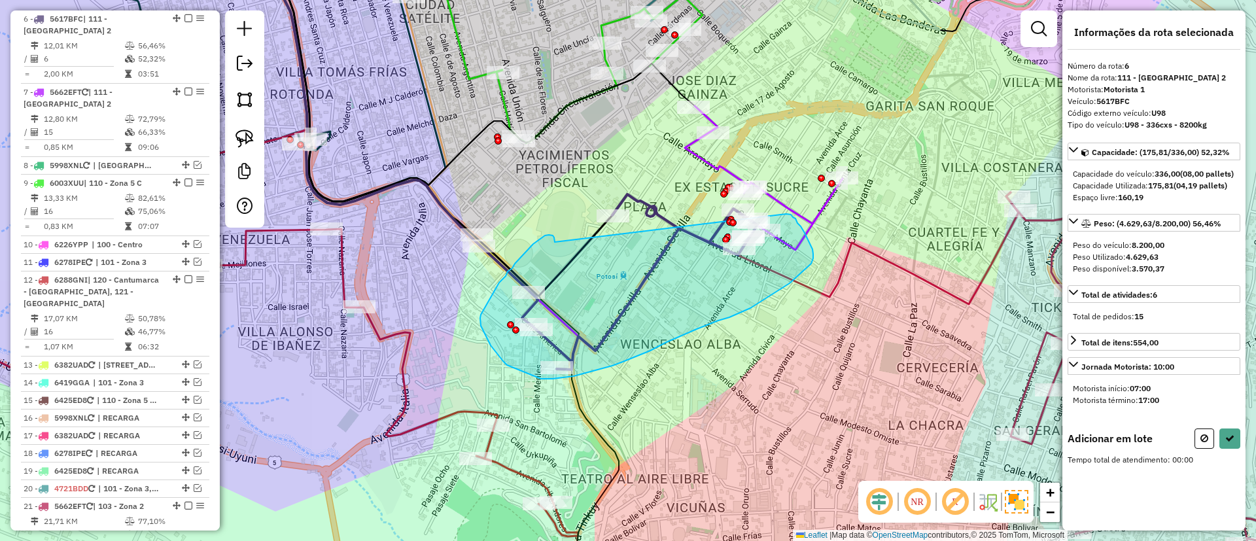
drag, startPoint x: 553, startPoint y: 237, endPoint x: 786, endPoint y: 214, distance: 234.0
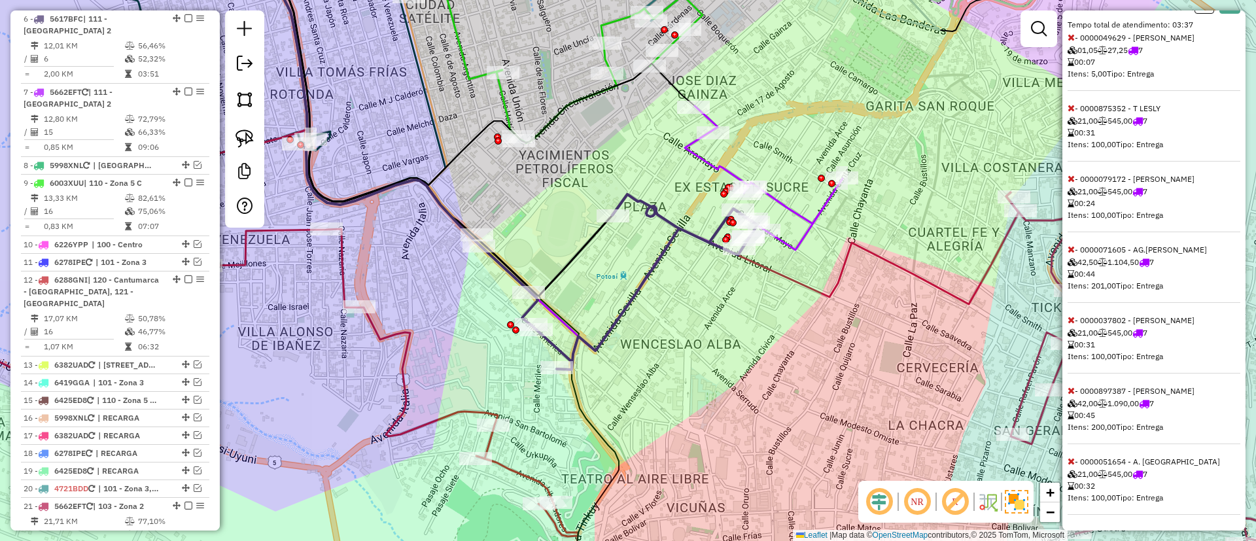
scroll to position [459, 0]
click at [1068, 395] on icon at bounding box center [1071, 390] width 7 height 9
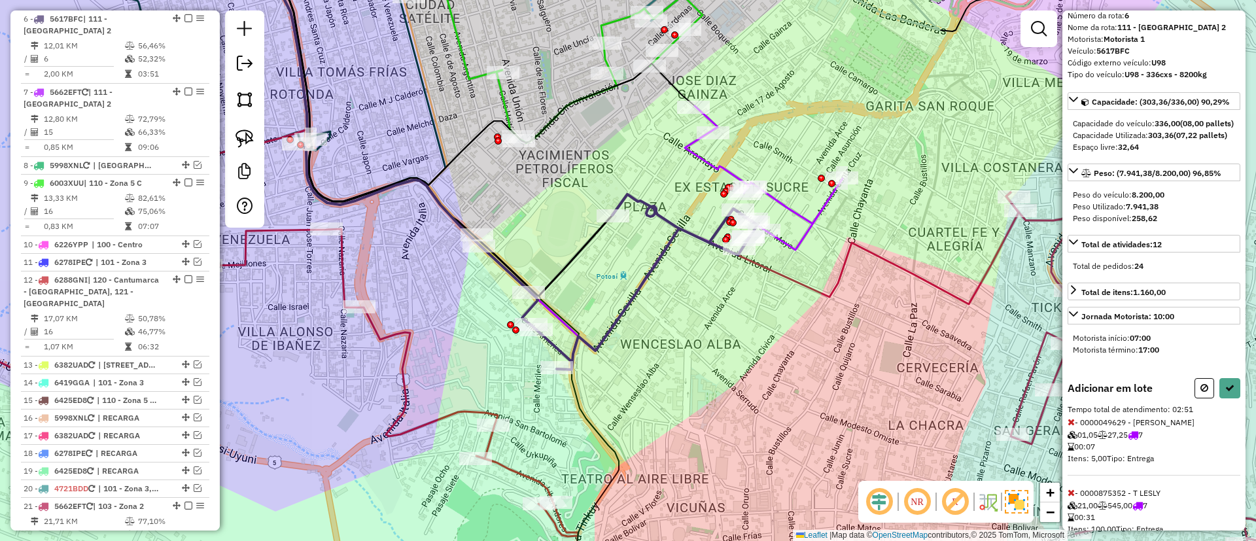
scroll to position [42, 0]
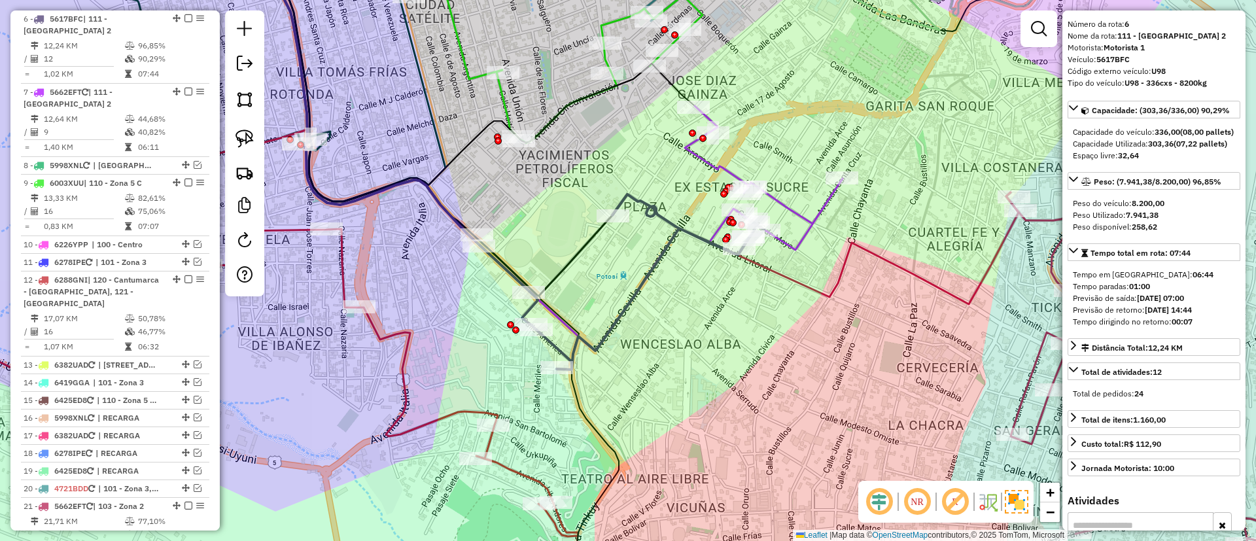
click at [575, 249] on icon at bounding box center [436, 121] width 351 height 350
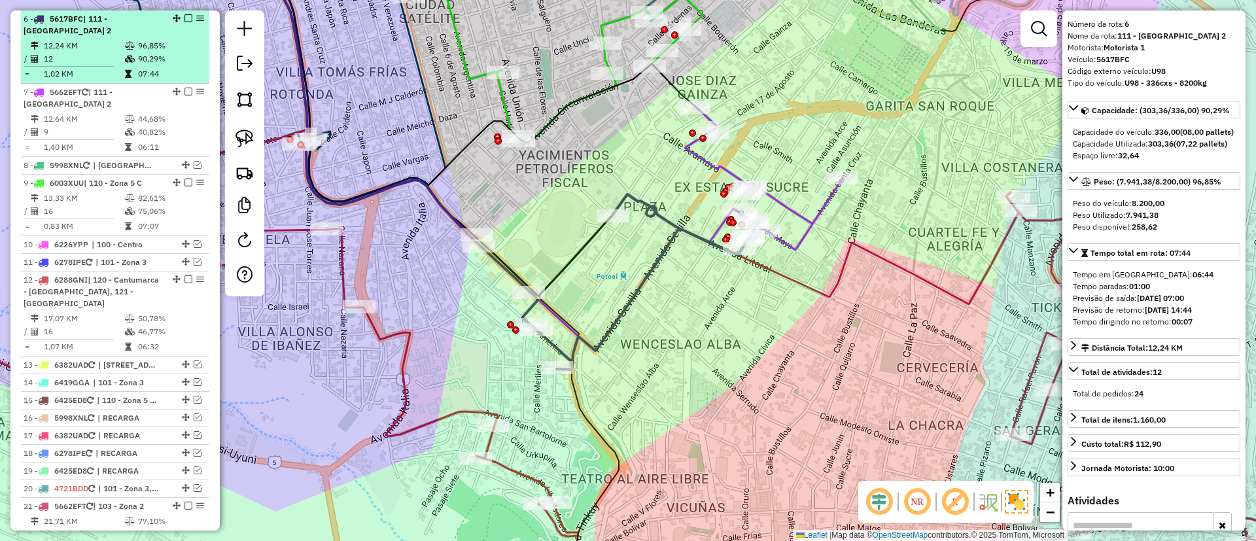
click at [184, 14] on em at bounding box center [188, 18] width 8 height 8
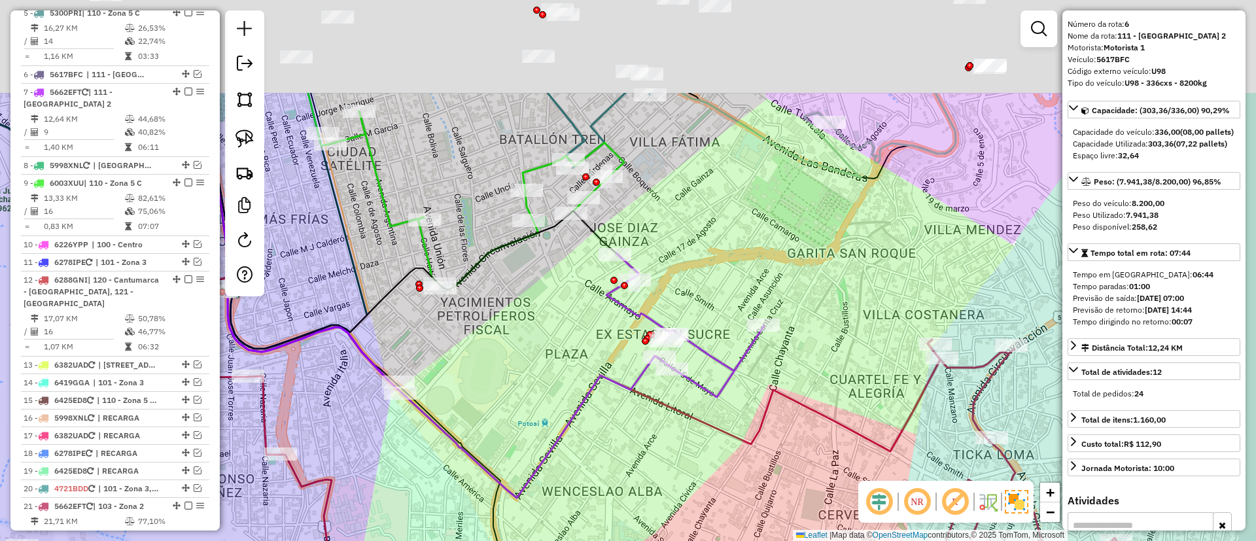
drag, startPoint x: 678, startPoint y: 205, endPoint x: 600, endPoint y: 353, distance: 166.8
click at [600, 355] on div "Janela de atendimento Grade de atendimento Capacidade Transportadoras Veículos …" at bounding box center [628, 270] width 1256 height 541
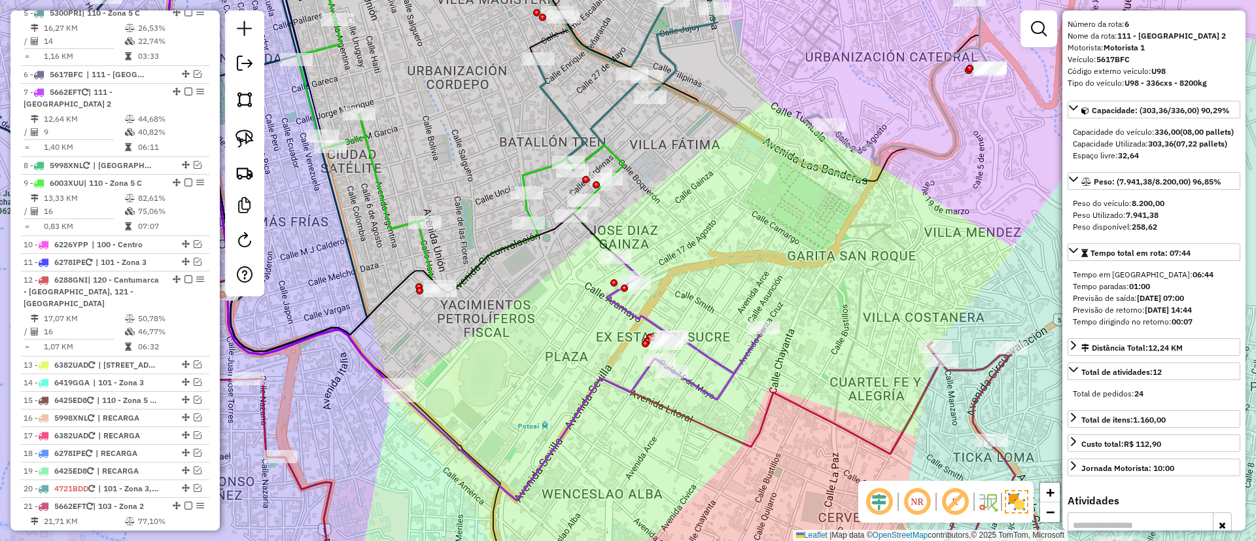
click at [869, 145] on icon at bounding box center [910, 82] width 162 height 167
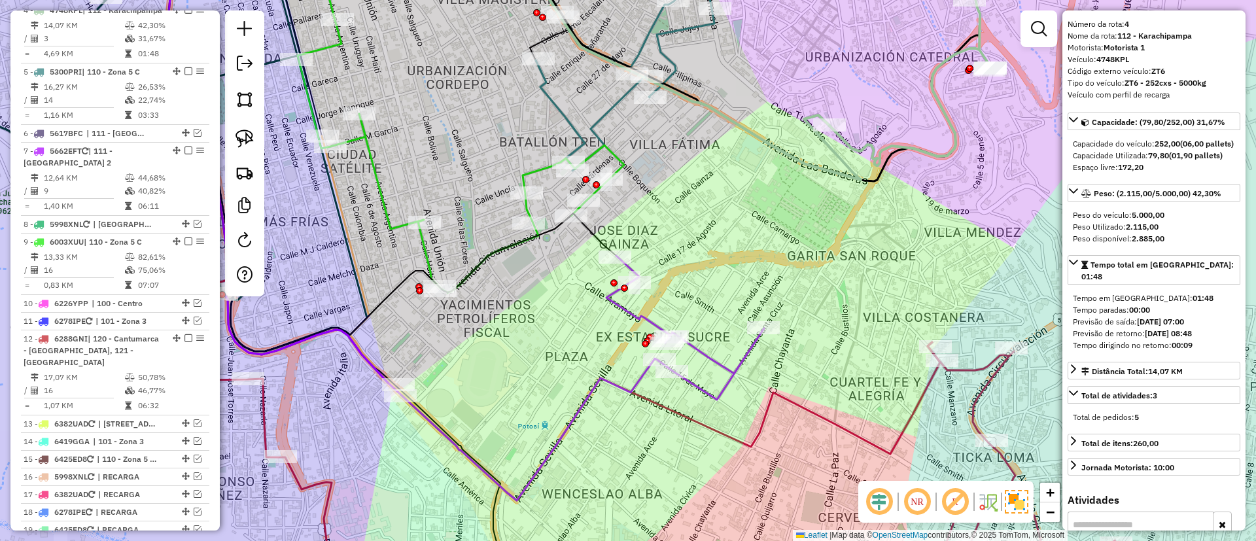
scroll to position [691, 0]
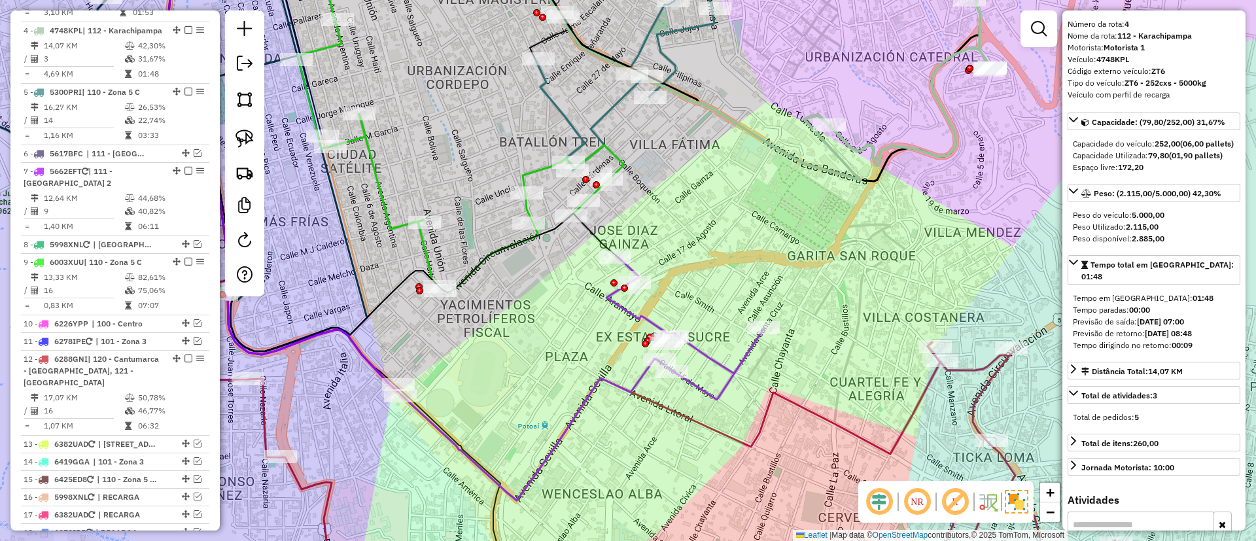
click at [721, 353] on div "Janela de atendimento Grade de atendimento Capacidade Transportadoras Veículos …" at bounding box center [628, 270] width 1256 height 541
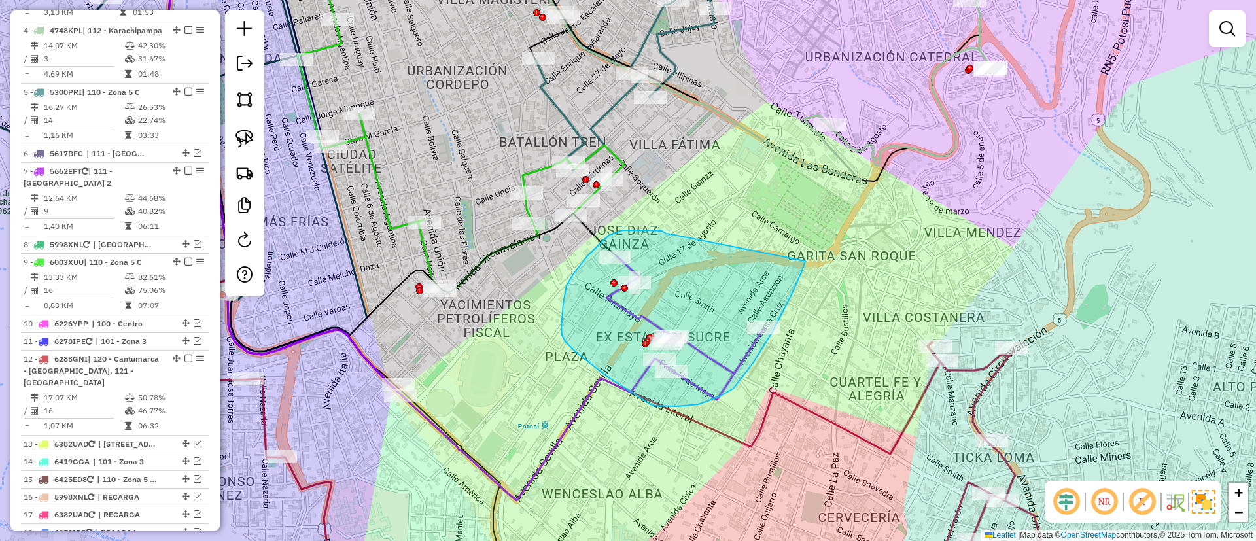
drag, startPoint x: 669, startPoint y: 234, endPoint x: 807, endPoint y: 253, distance: 138.8
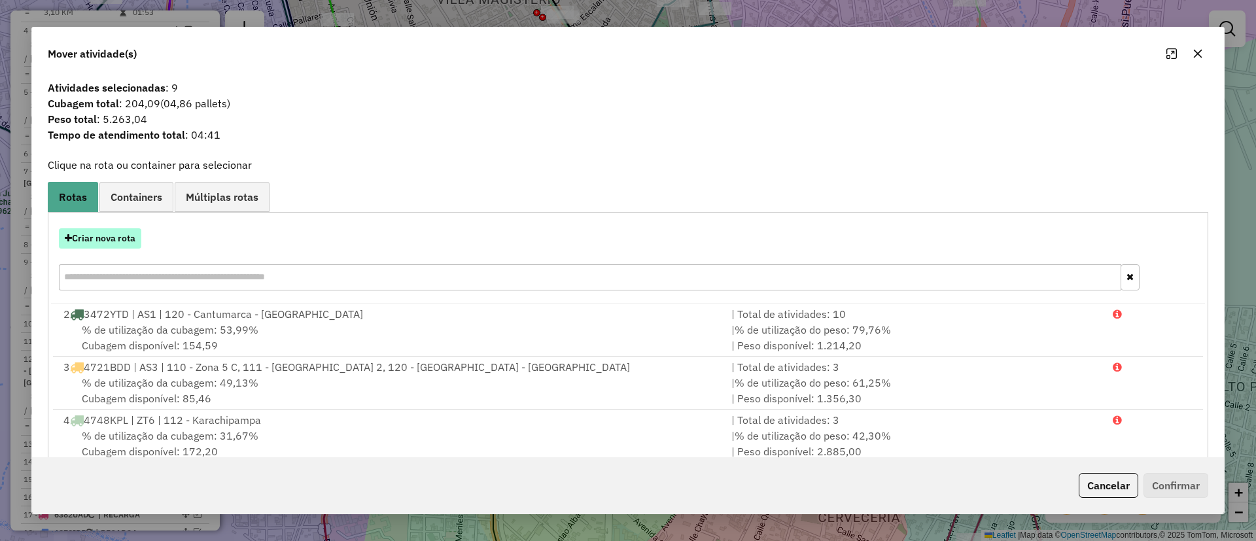
click at [120, 234] on button "Criar nova rota" at bounding box center [100, 238] width 82 height 20
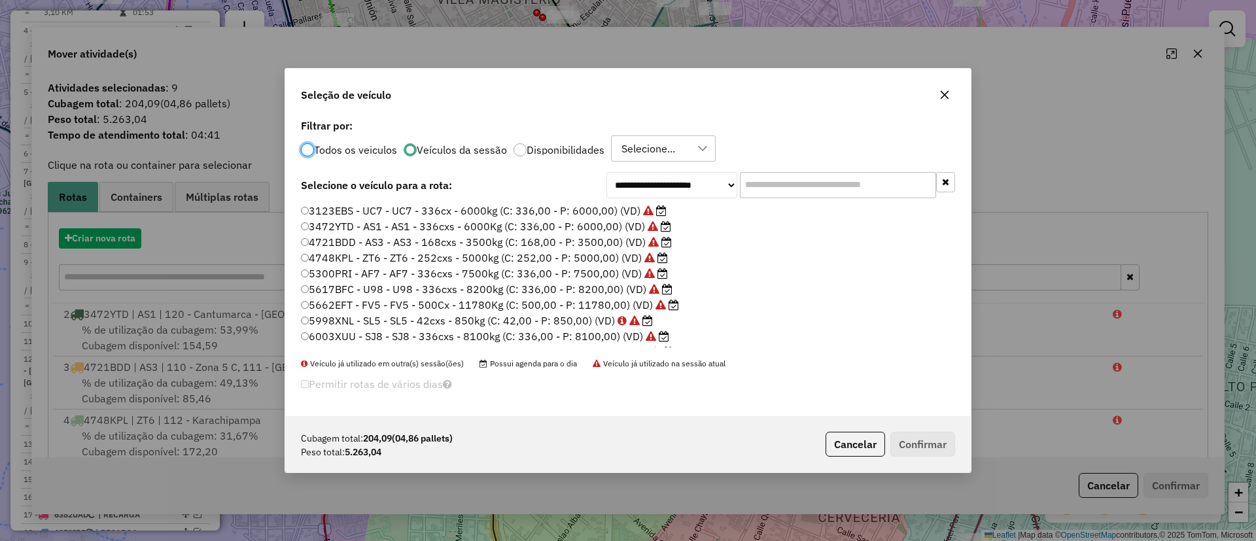
scroll to position [7, 4]
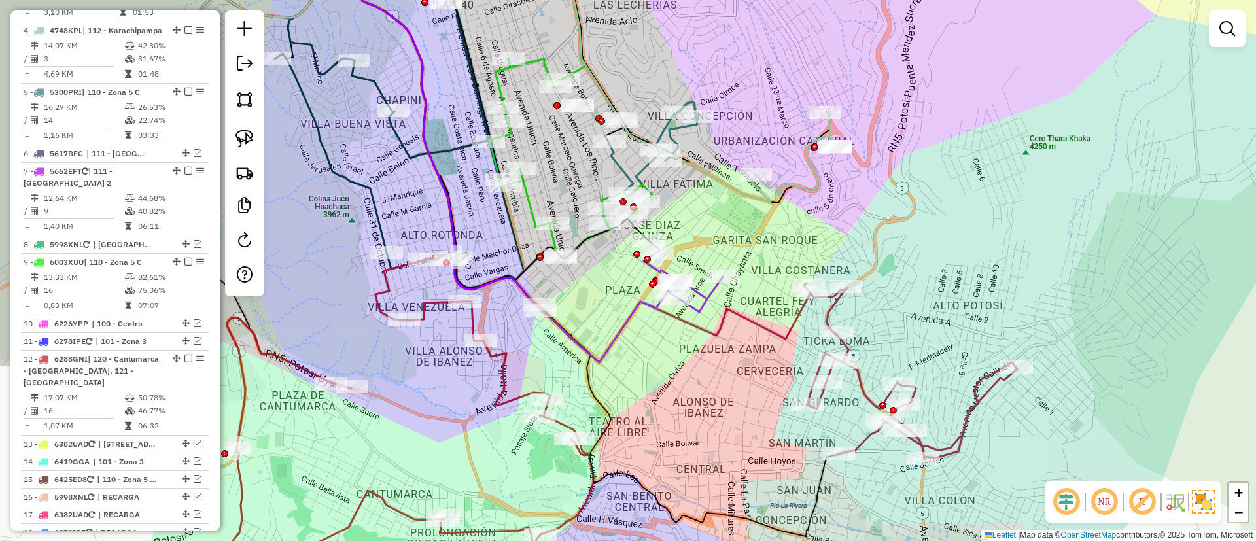
click at [819, 169] on icon at bounding box center [795, 153] width 81 height 83
click at [816, 170] on icon at bounding box center [796, 155] width 81 height 83
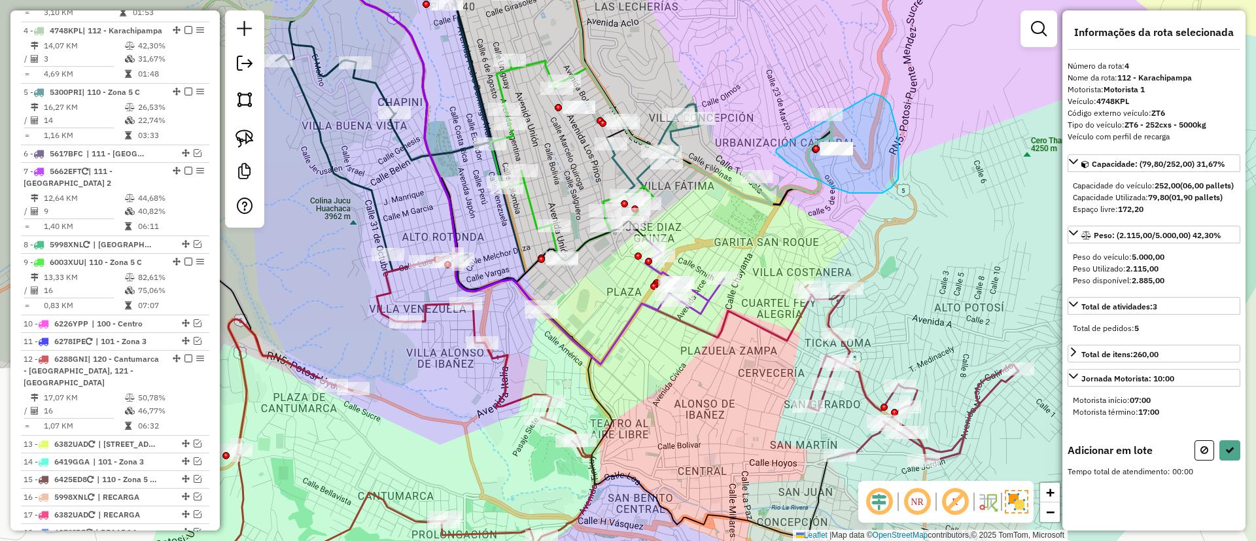
drag, startPoint x: 776, startPoint y: 152, endPoint x: 865, endPoint y: 93, distance: 107.0
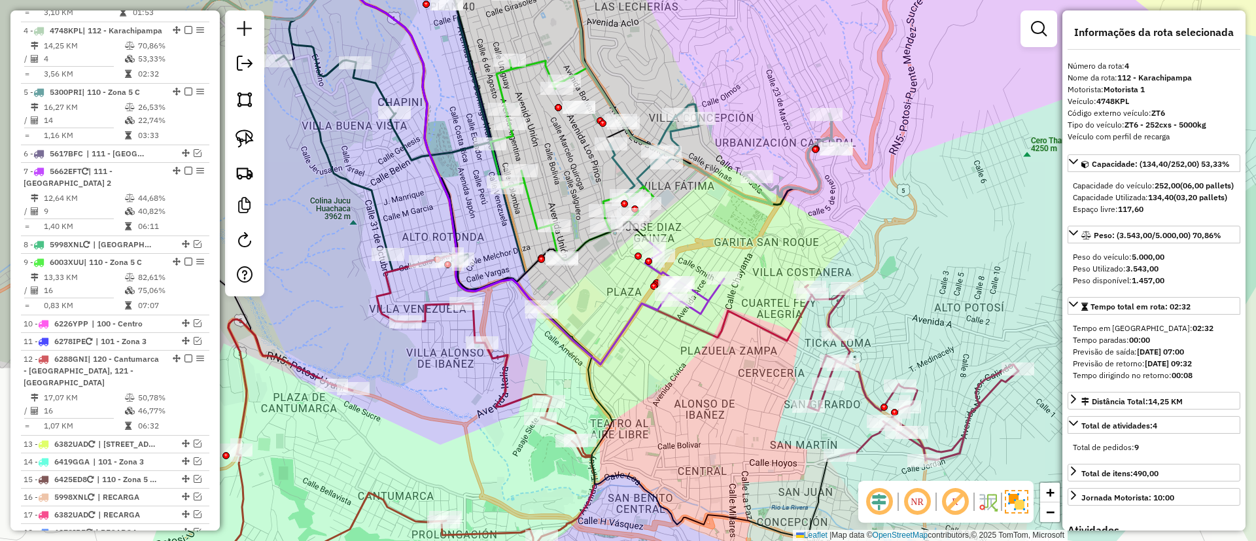
click at [541, 319] on div at bounding box center [541, 311] width 33 height 13
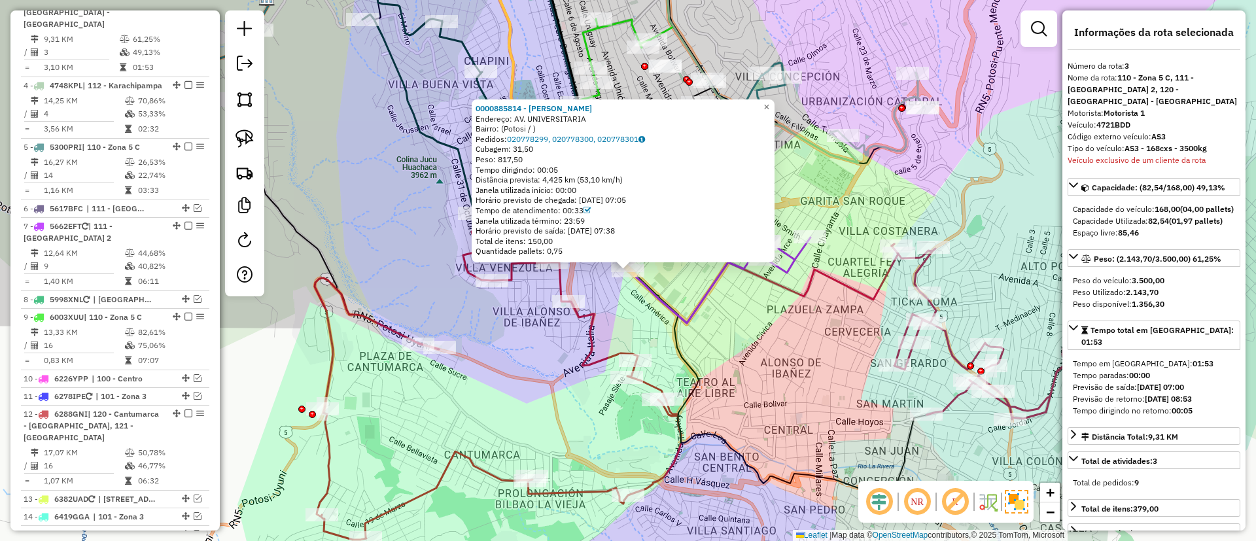
scroll to position [606, 0]
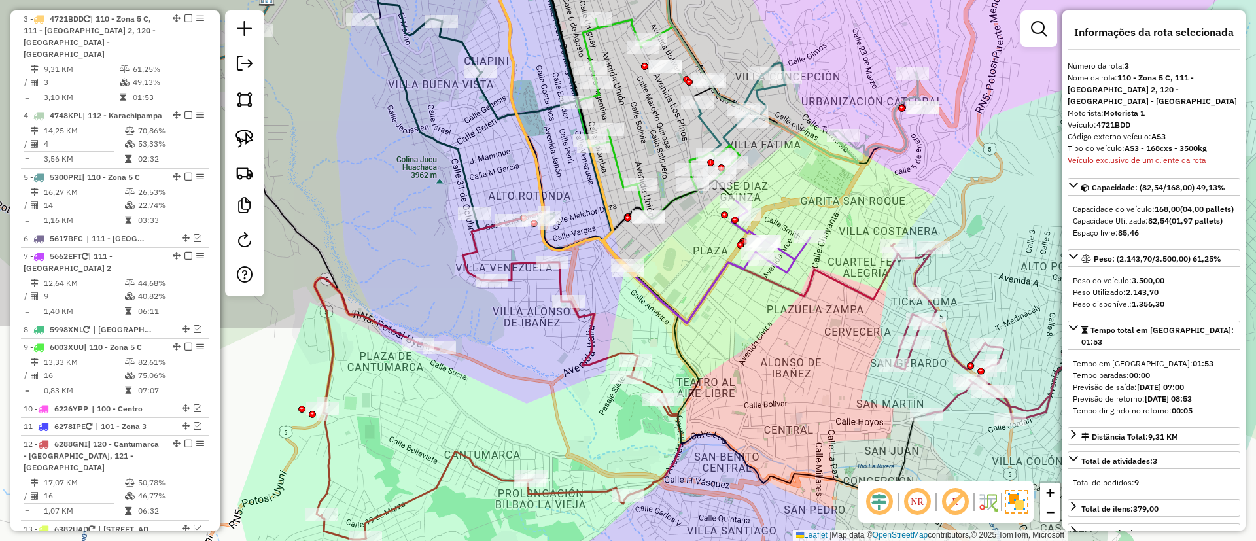
click at [585, 347] on icon at bounding box center [498, 380] width 366 height 319
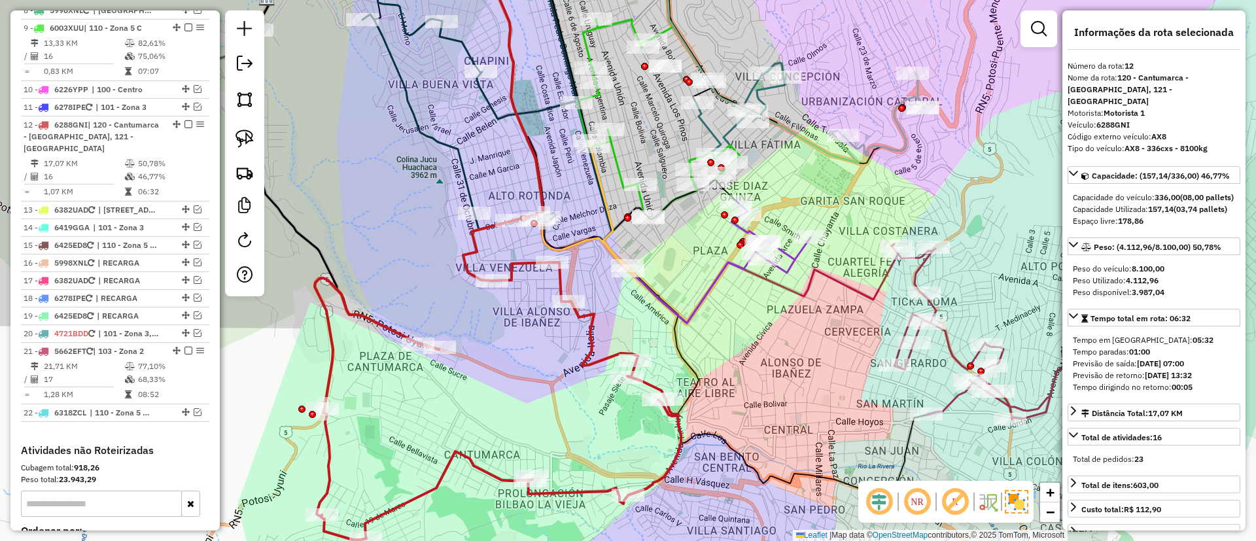
scroll to position [1032, 0]
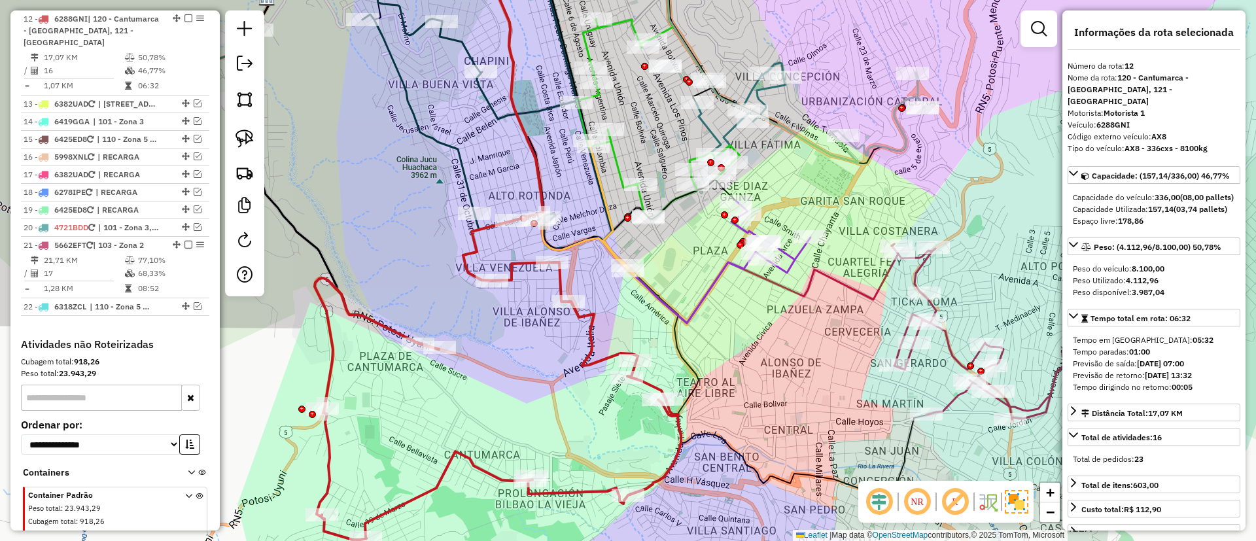
click at [791, 254] on icon at bounding box center [770, 237] width 79 height 72
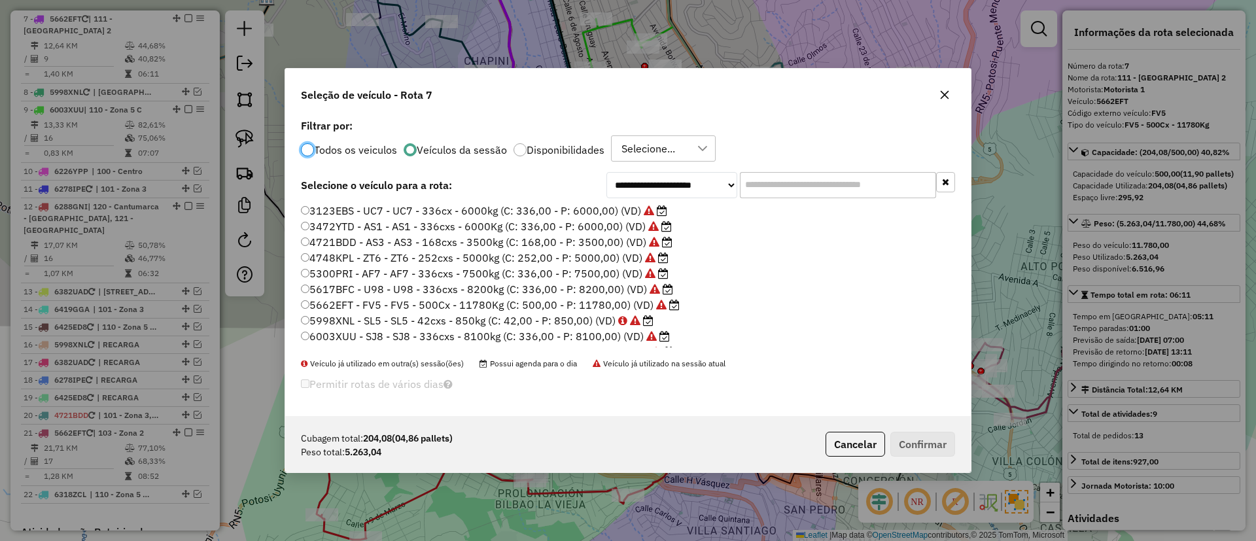
scroll to position [7, 4]
click at [784, 178] on input "text" at bounding box center [838, 185] width 196 height 26
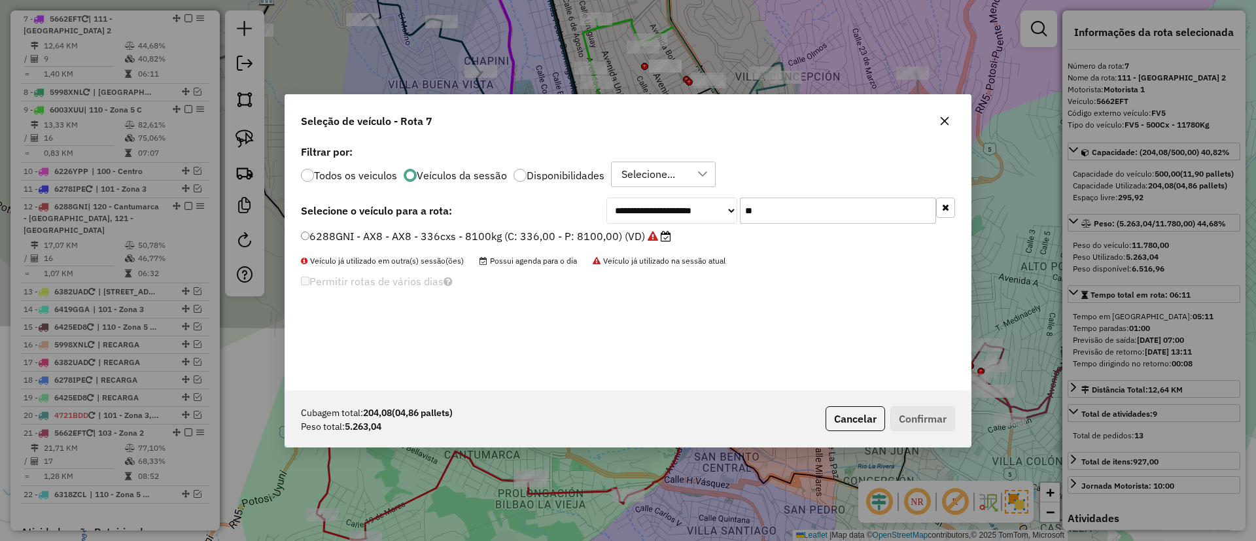
type input "**"
click at [650, 245] on div "6288GNI - AX8 - AX8 - 336cxs - 8100kg (C: 336,00 - P: 8100,00) (VD)" at bounding box center [628, 242] width 670 height 26
click at [627, 233] on label "6288GNI - AX8 - AX8 - 336cxs - 8100kg (C: 336,00 - P: 8100,00) (VD)" at bounding box center [486, 236] width 370 height 16
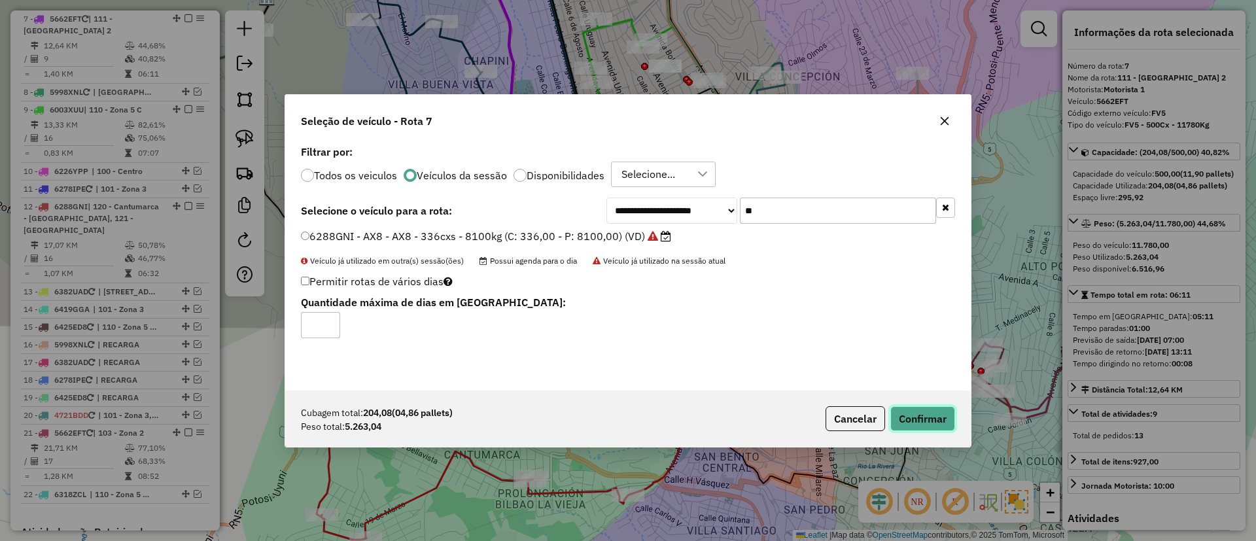
click at [905, 421] on button "Confirmar" at bounding box center [922, 418] width 65 height 25
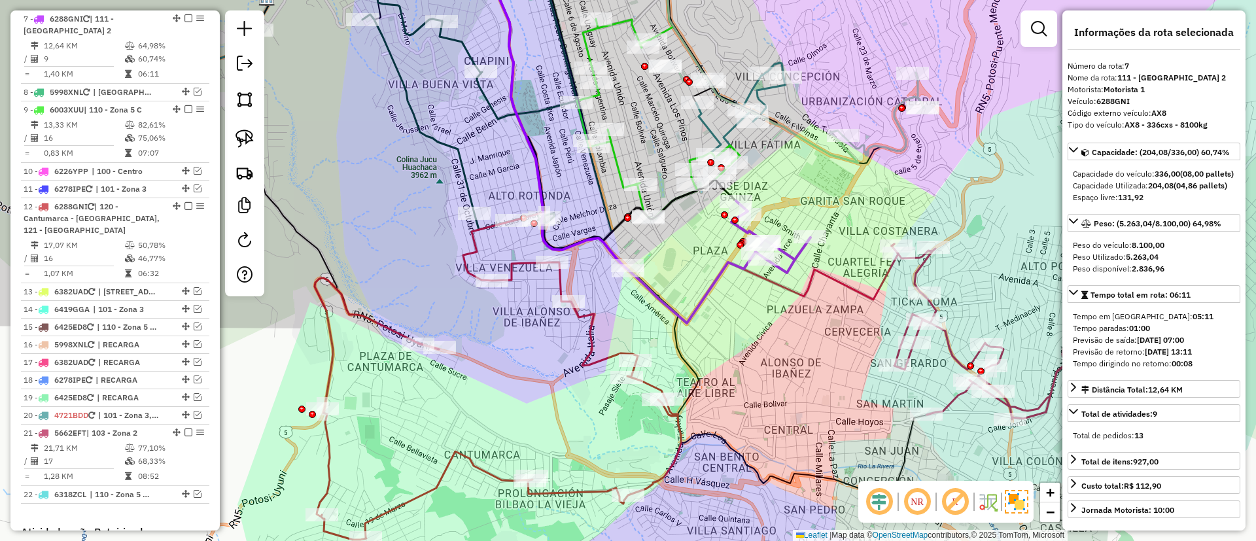
click at [794, 259] on icon at bounding box center [770, 237] width 79 height 72
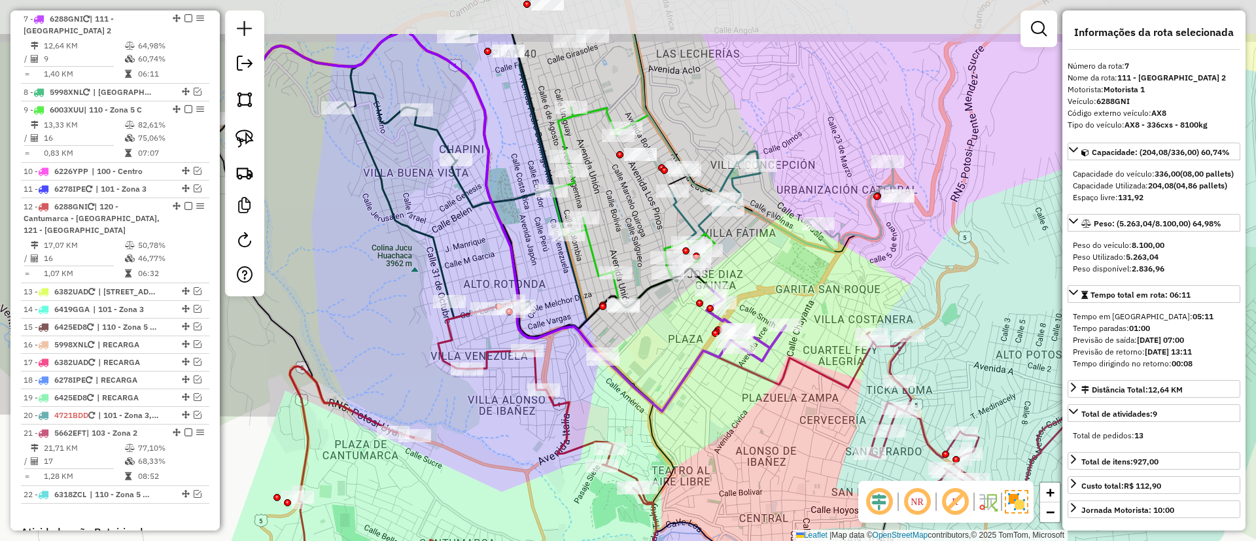
drag, startPoint x: 794, startPoint y: 184, endPoint x: 769, endPoint y: 272, distance: 91.7
click at [769, 272] on div "Janela de atendimento Grade de atendimento Capacidade Transportadoras Veículos …" at bounding box center [628, 270] width 1256 height 541
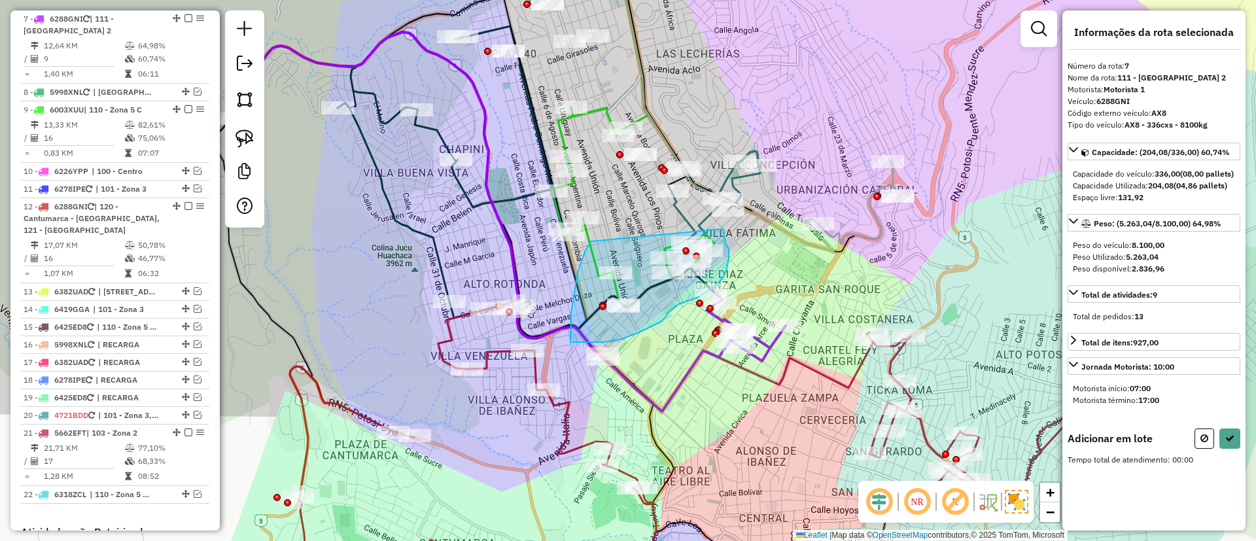
drag, startPoint x: 591, startPoint y: 241, endPoint x: 723, endPoint y: 229, distance: 132.1
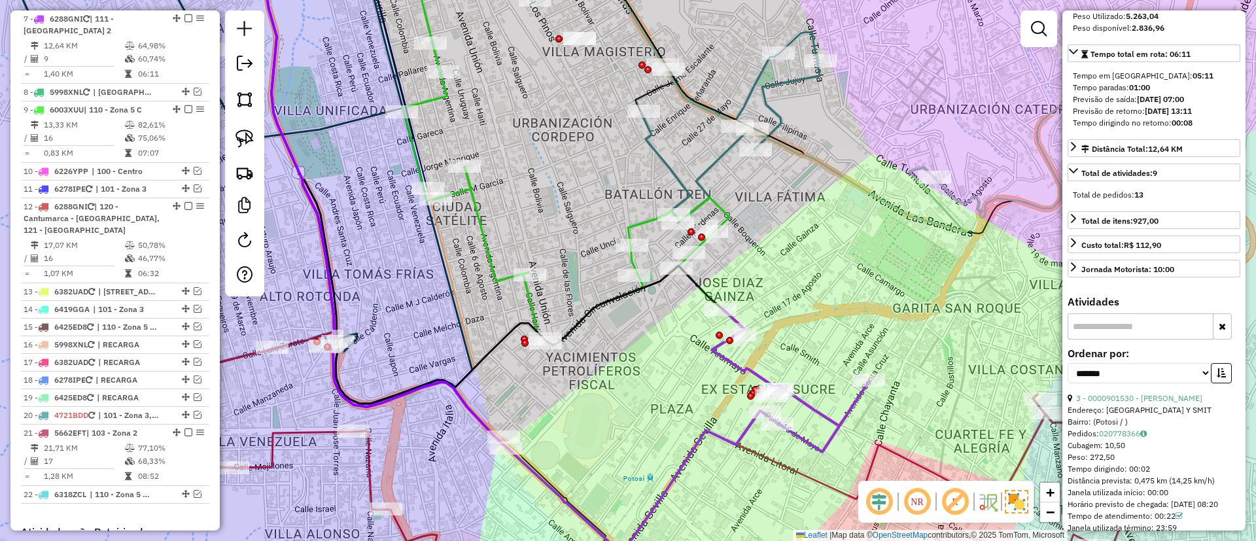
scroll to position [0, 0]
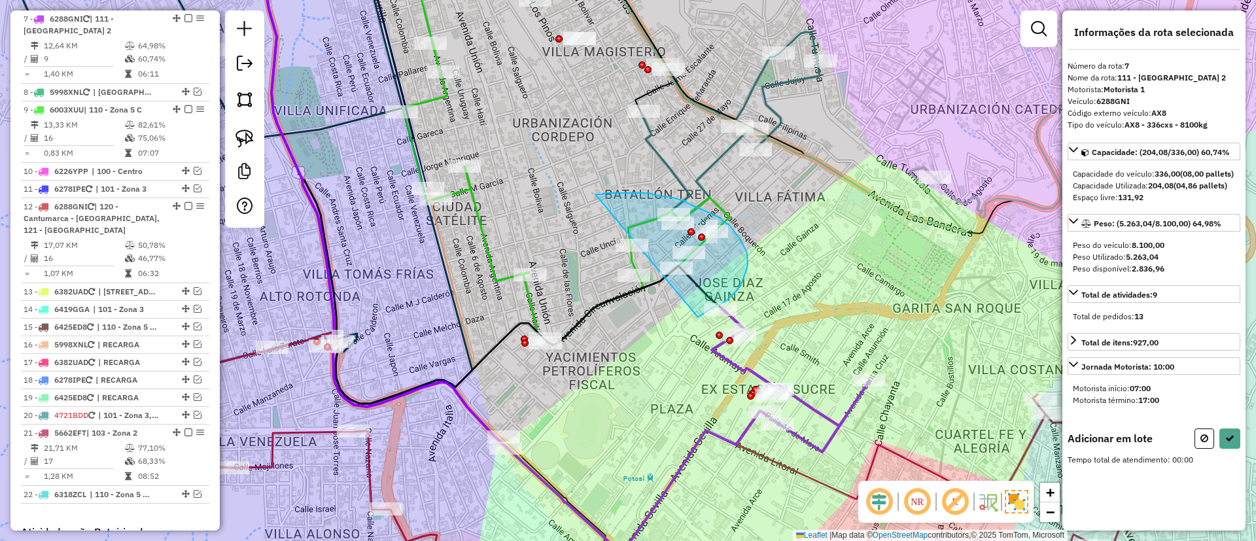
drag, startPoint x: 606, startPoint y: 193, endPoint x: 696, endPoint y: 318, distance: 154.1
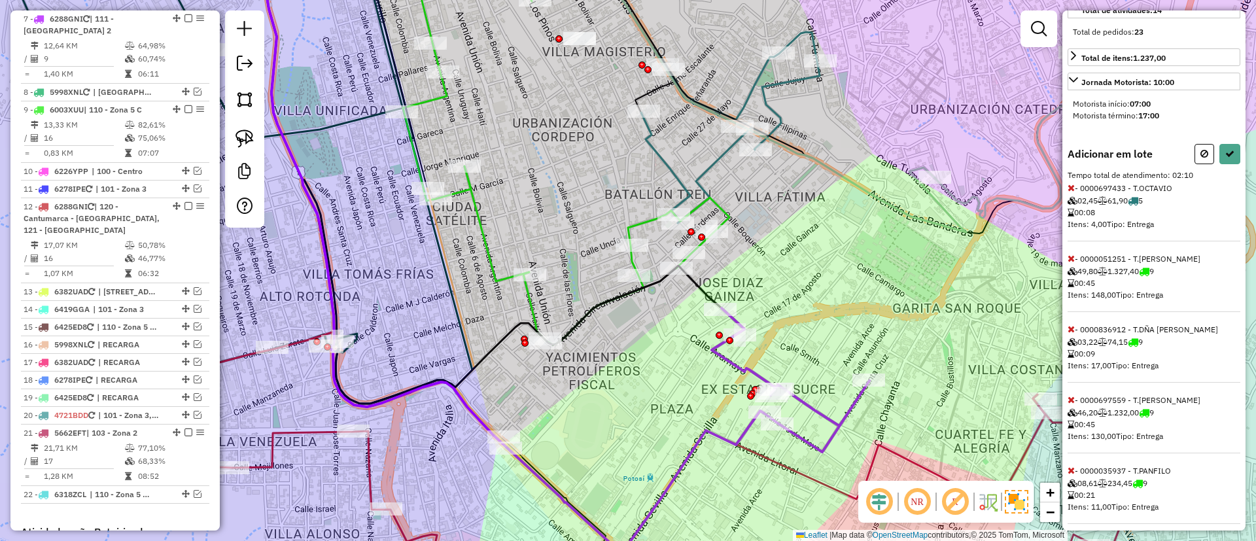
scroll to position [317, 0]
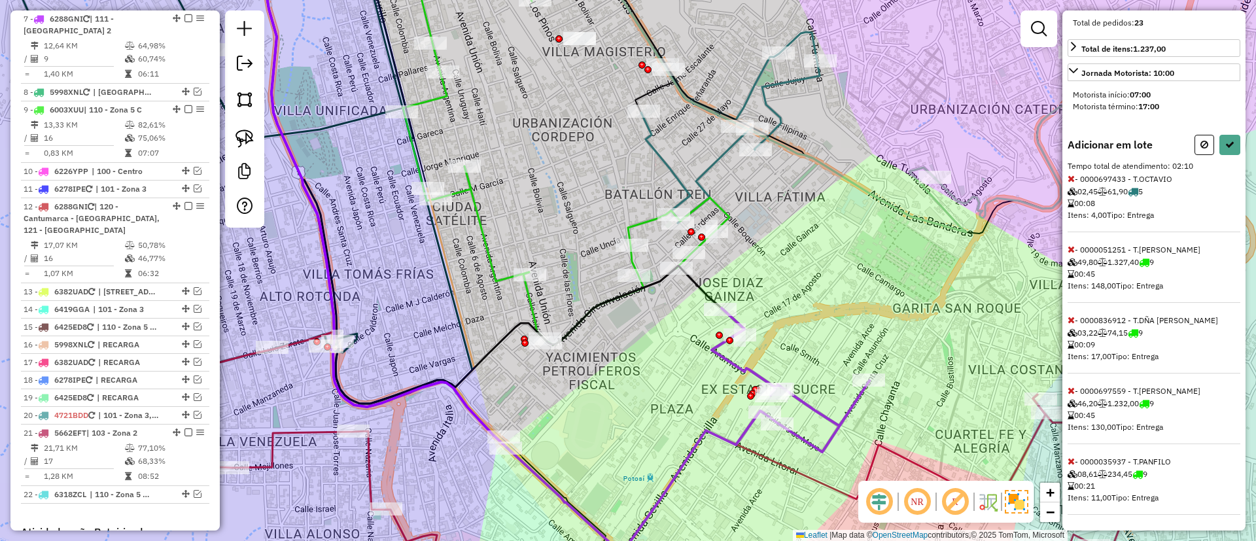
click at [1070, 176] on icon at bounding box center [1071, 178] width 7 height 9
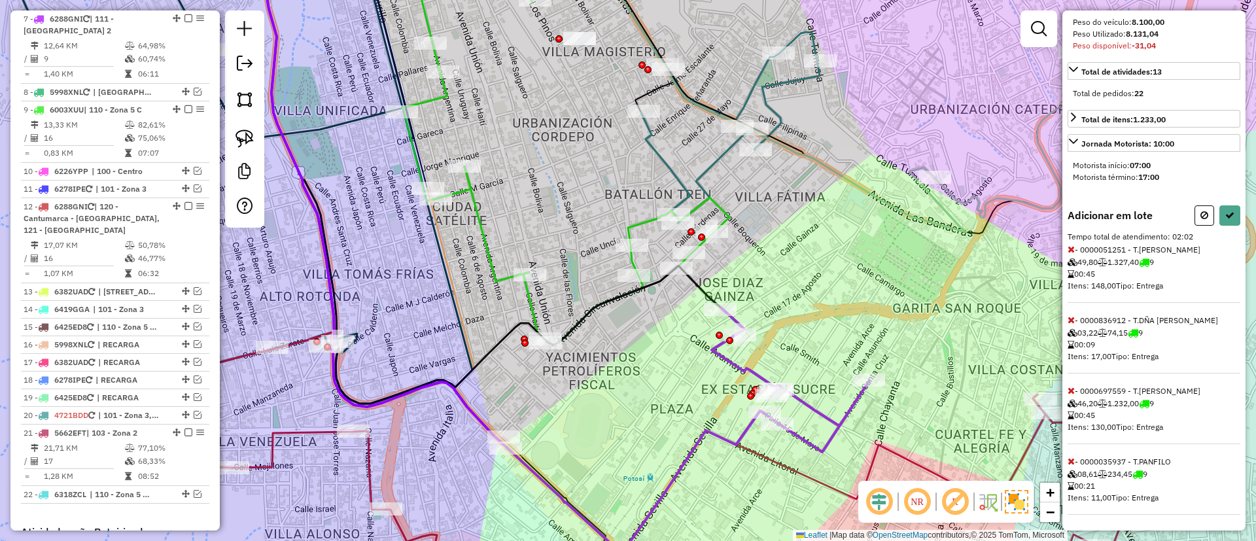
click at [1071, 322] on icon at bounding box center [1071, 319] width 7 height 9
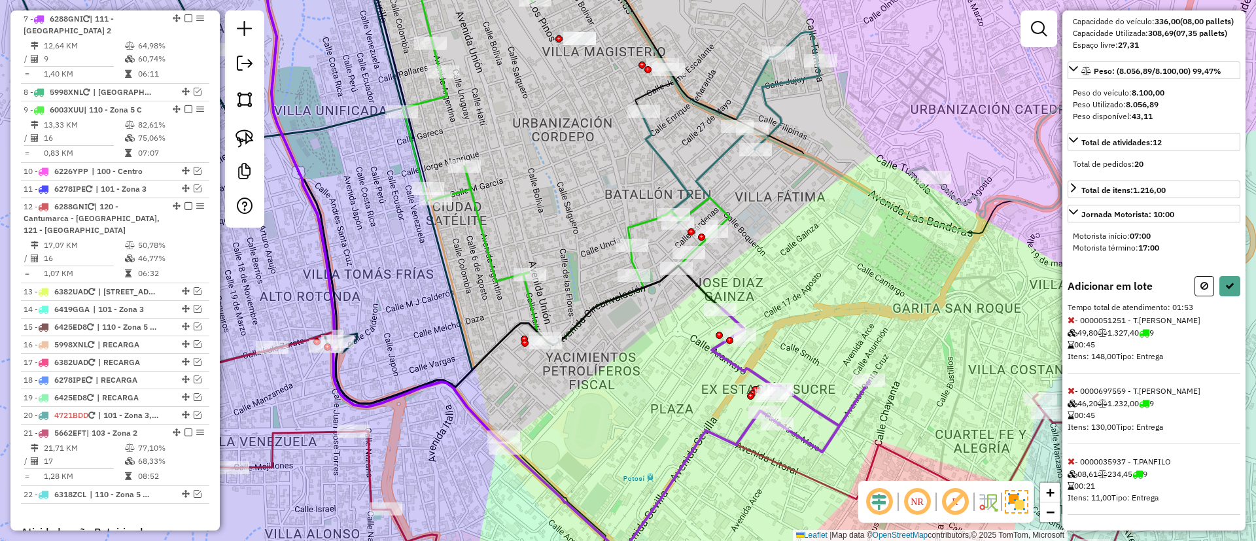
scroll to position [81, 0]
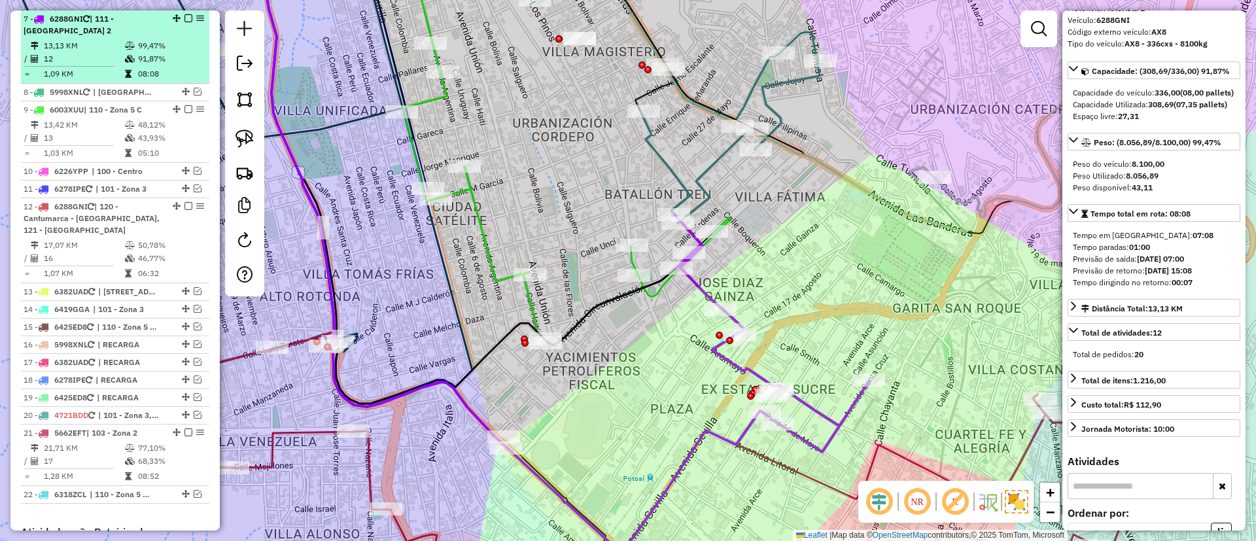
click at [185, 18] on em at bounding box center [188, 18] width 8 height 8
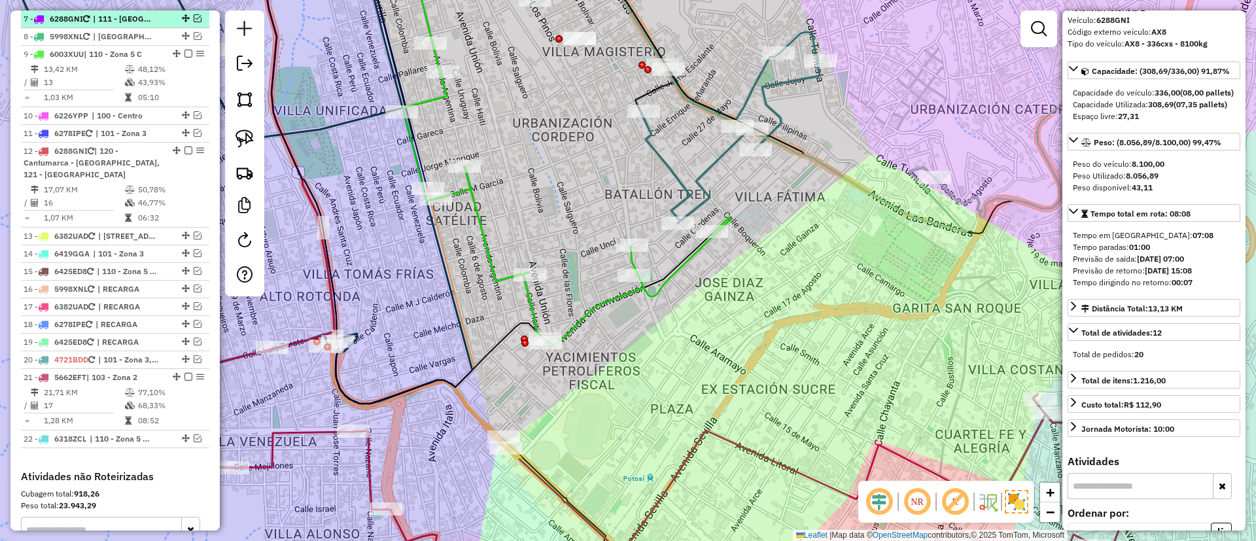
scroll to position [788, 0]
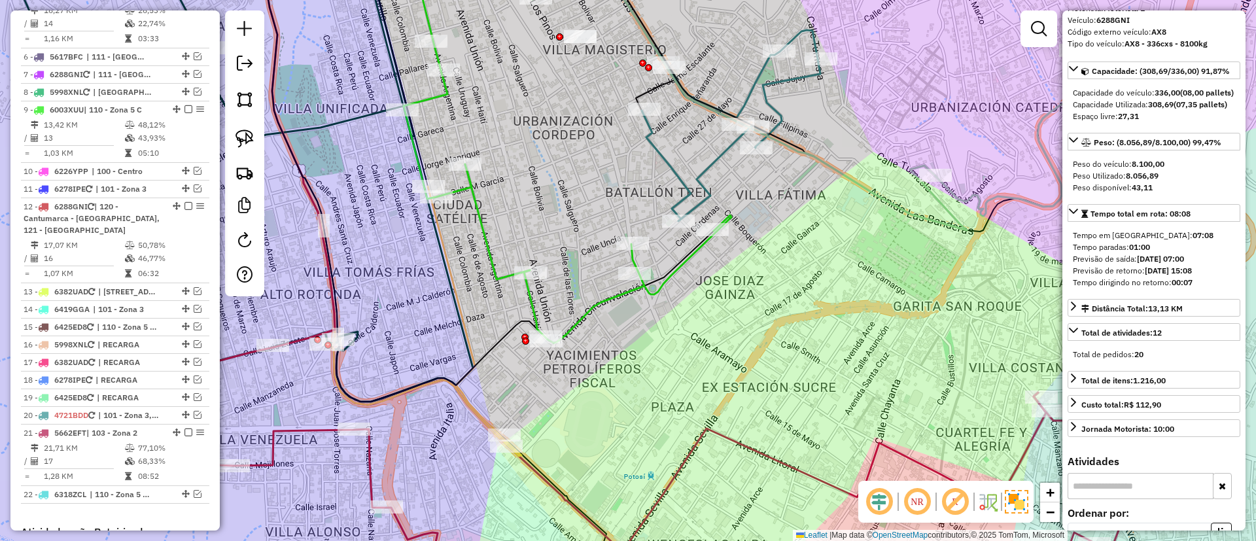
drag, startPoint x: 555, startPoint y: 384, endPoint x: 668, endPoint y: 249, distance: 175.5
click at [667, 251] on div "Janela de atendimento Grade de atendimento Capacidade Transportadoras Veículos …" at bounding box center [628, 270] width 1256 height 541
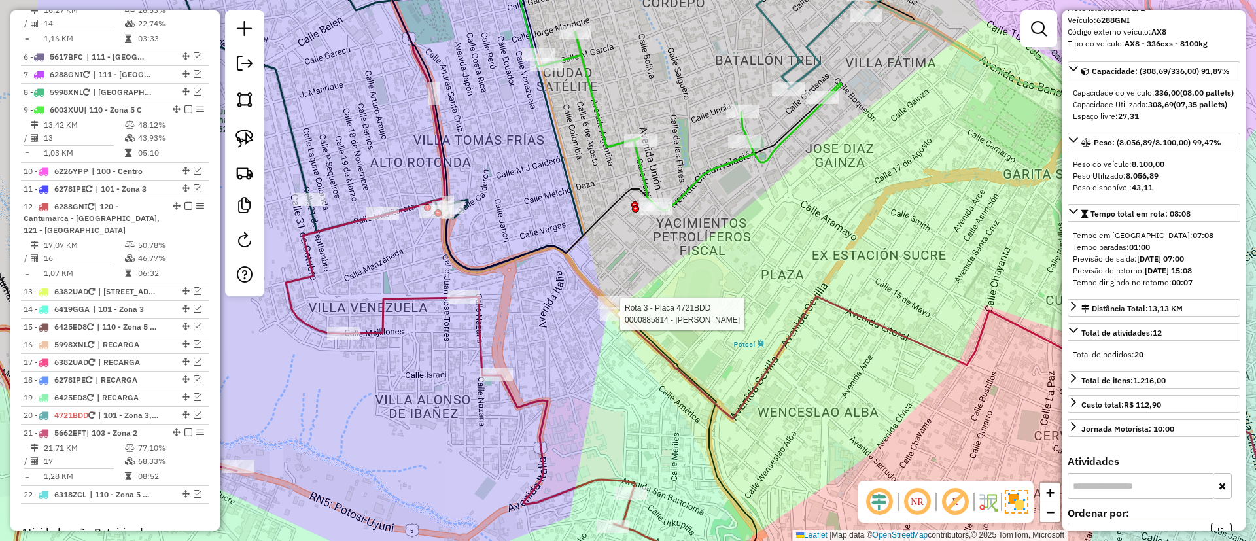
click at [629, 321] on div at bounding box center [616, 313] width 33 height 13
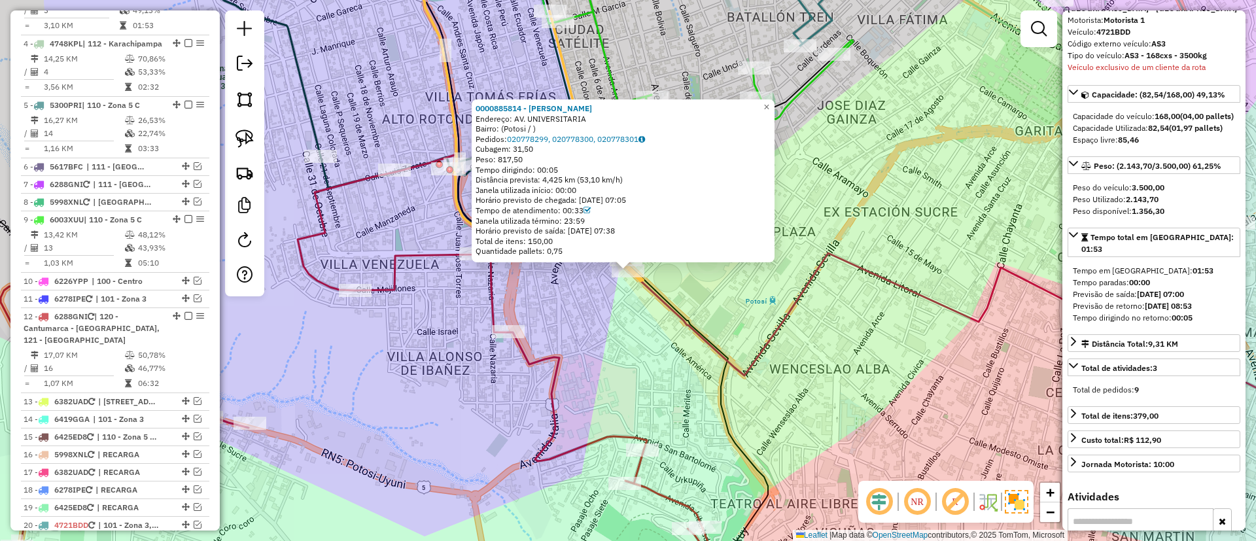
scroll to position [606, 0]
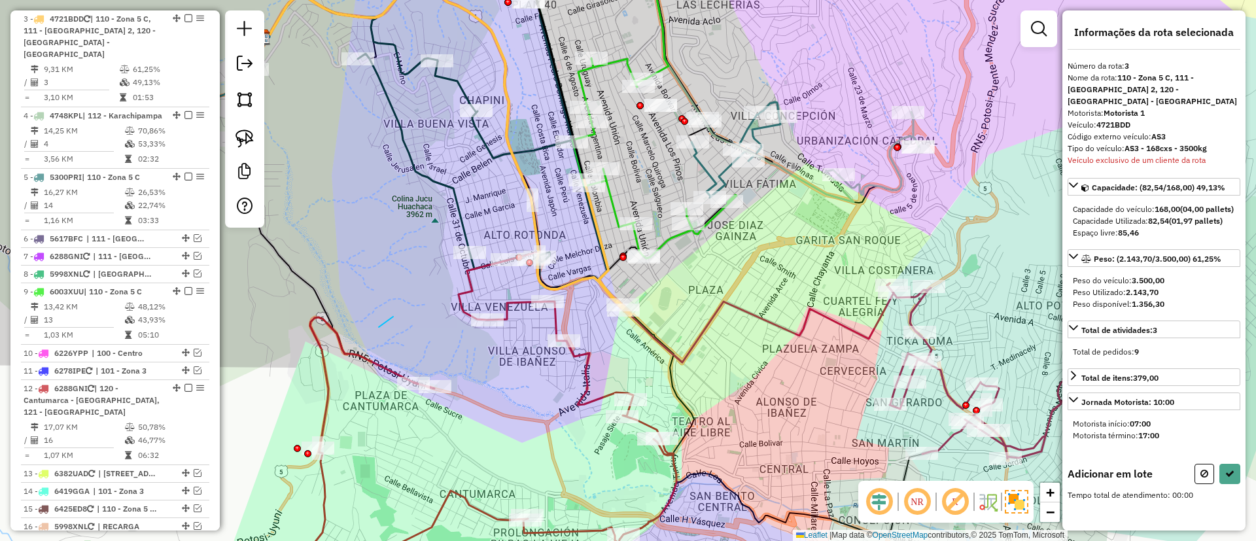
drag, startPoint x: 393, startPoint y: 317, endPoint x: 379, endPoint y: 327, distance: 17.4
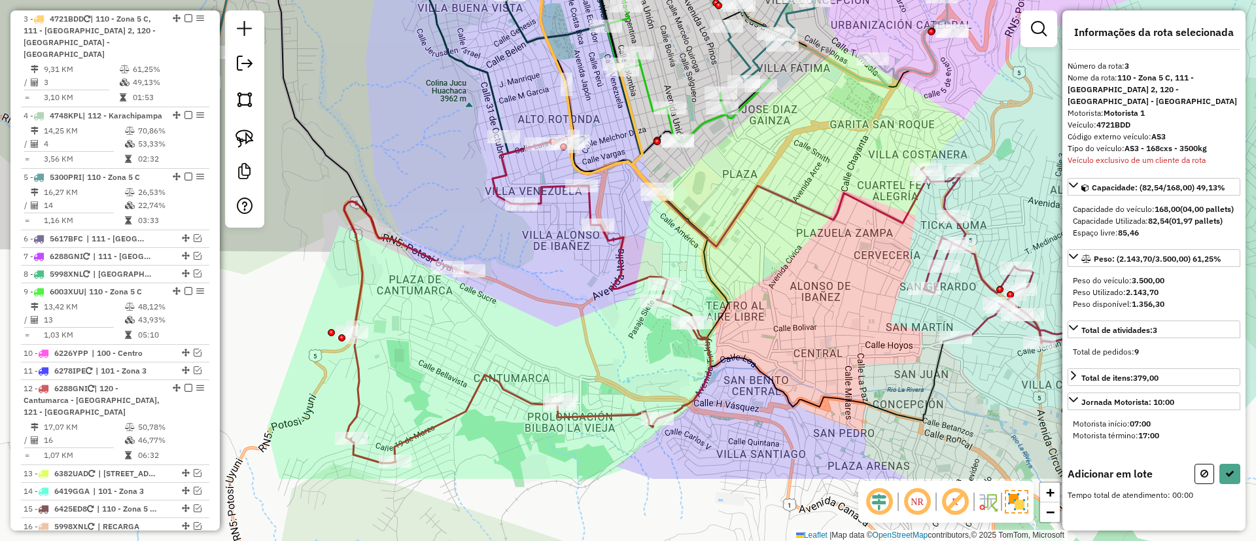
drag, startPoint x: 377, startPoint y: 323, endPoint x: 417, endPoint y: 184, distance: 144.1
click at [417, 184] on div "Janela de atendimento Grade de atendimento Capacidade Transportadoras Veículos …" at bounding box center [628, 270] width 1256 height 541
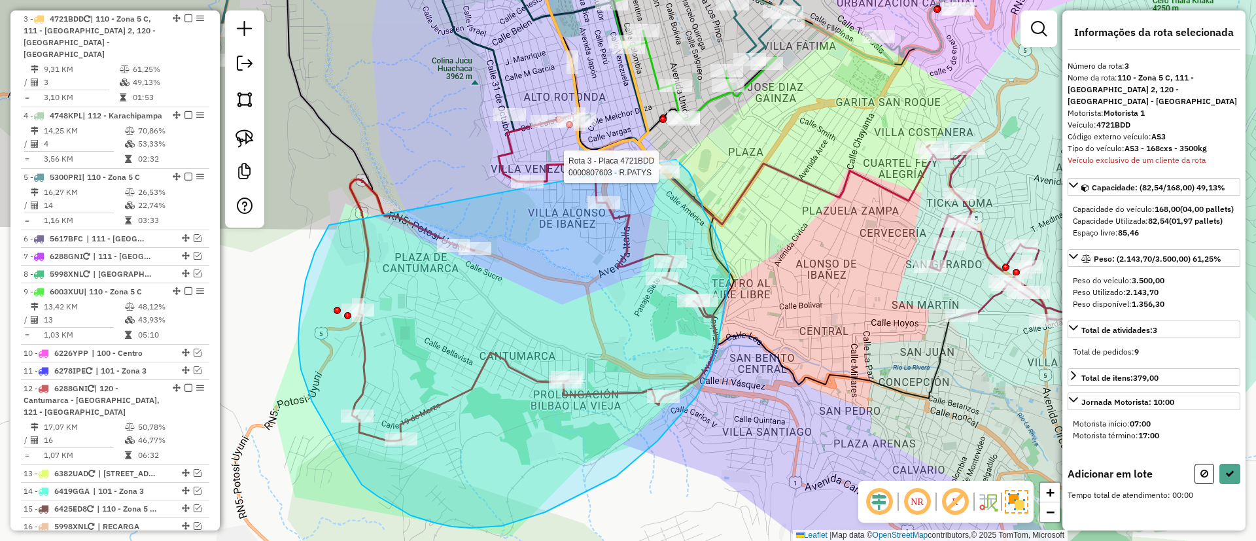
drag, startPoint x: 329, startPoint y: 225, endPoint x: 670, endPoint y: 154, distance: 348.0
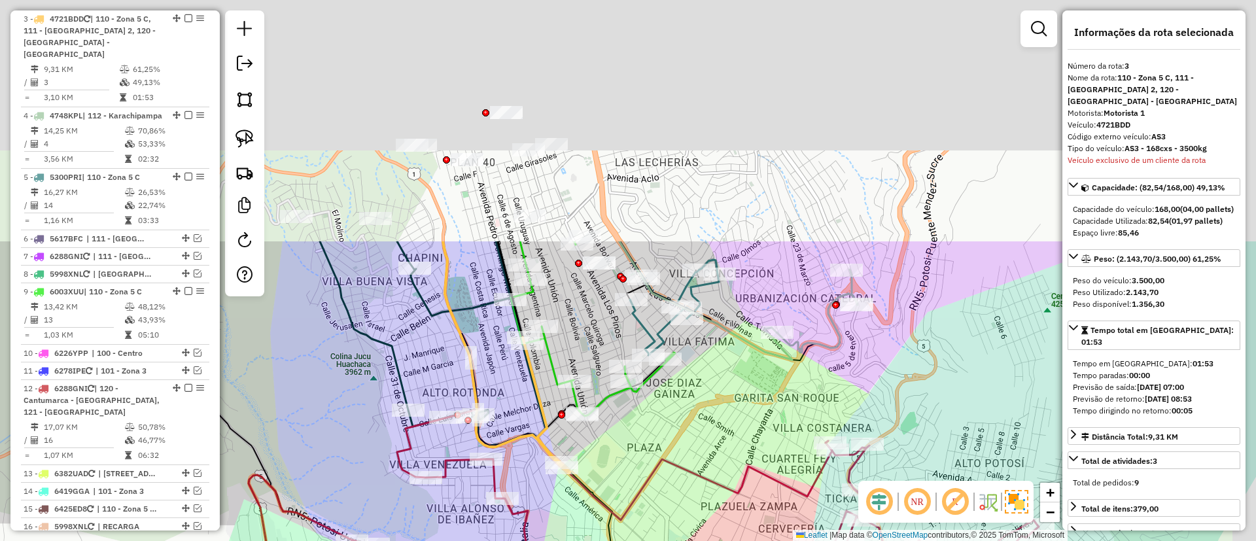
drag, startPoint x: 808, startPoint y: 262, endPoint x: 745, endPoint y: 474, distance: 221.2
click at [745, 474] on icon at bounding box center [637, 380] width 389 height 279
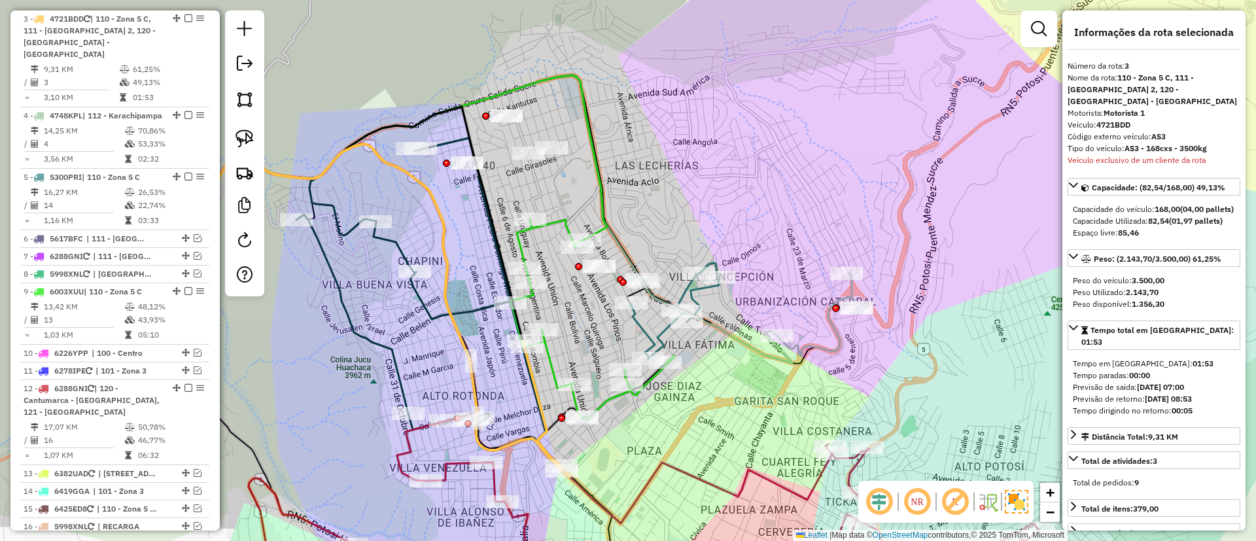
click at [848, 346] on div "Janela de atendimento Grade de atendimento Capacidade Transportadoras Veículos …" at bounding box center [628, 270] width 1256 height 541
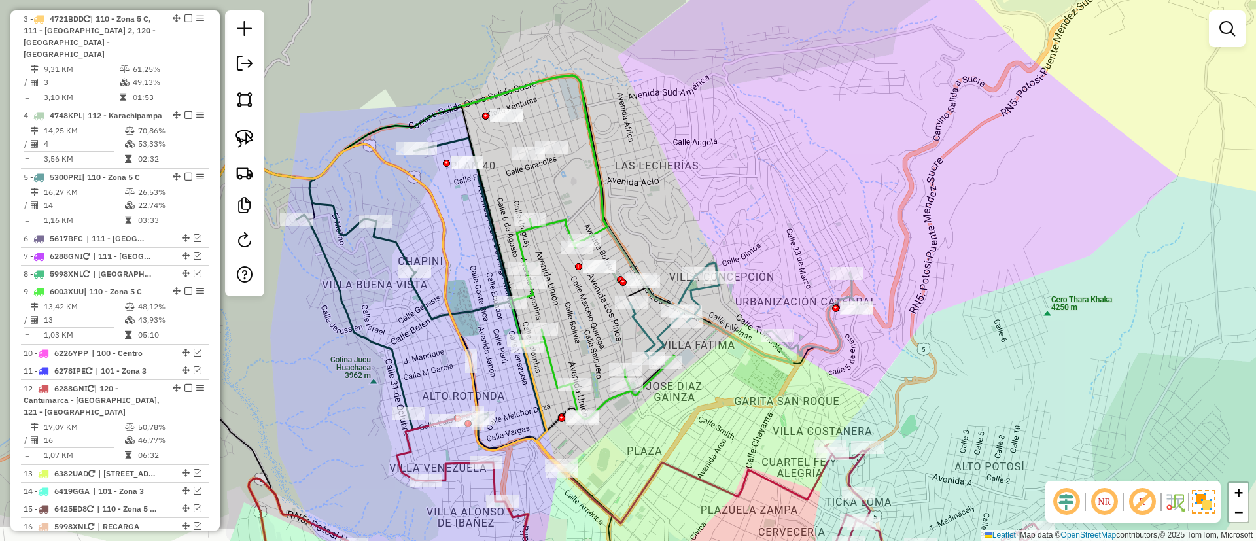
click at [841, 347] on icon at bounding box center [816, 314] width 81 height 83
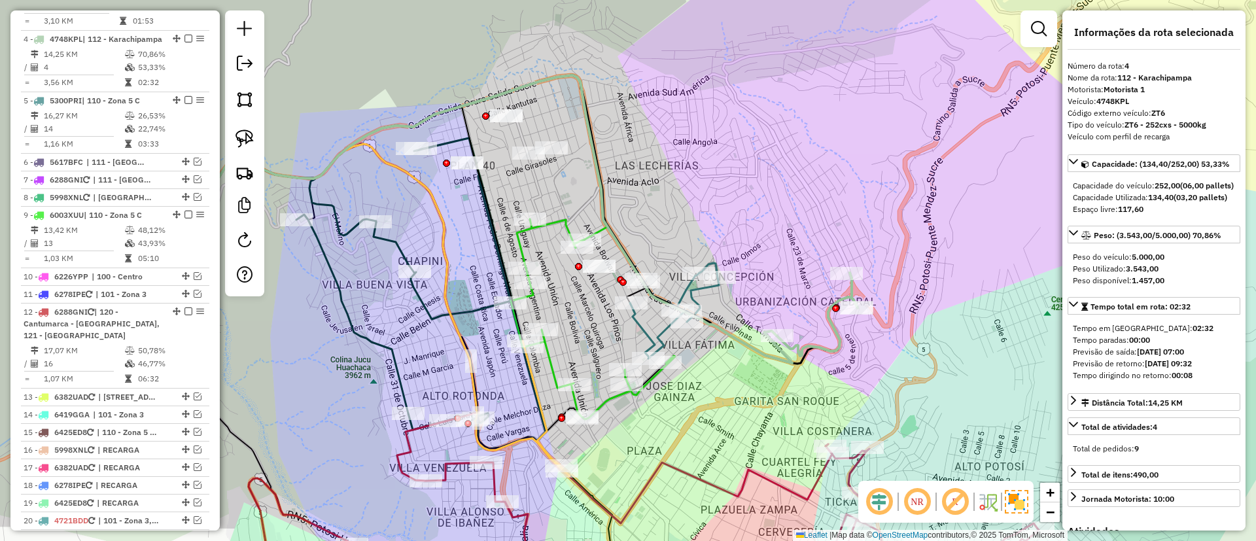
scroll to position [691, 0]
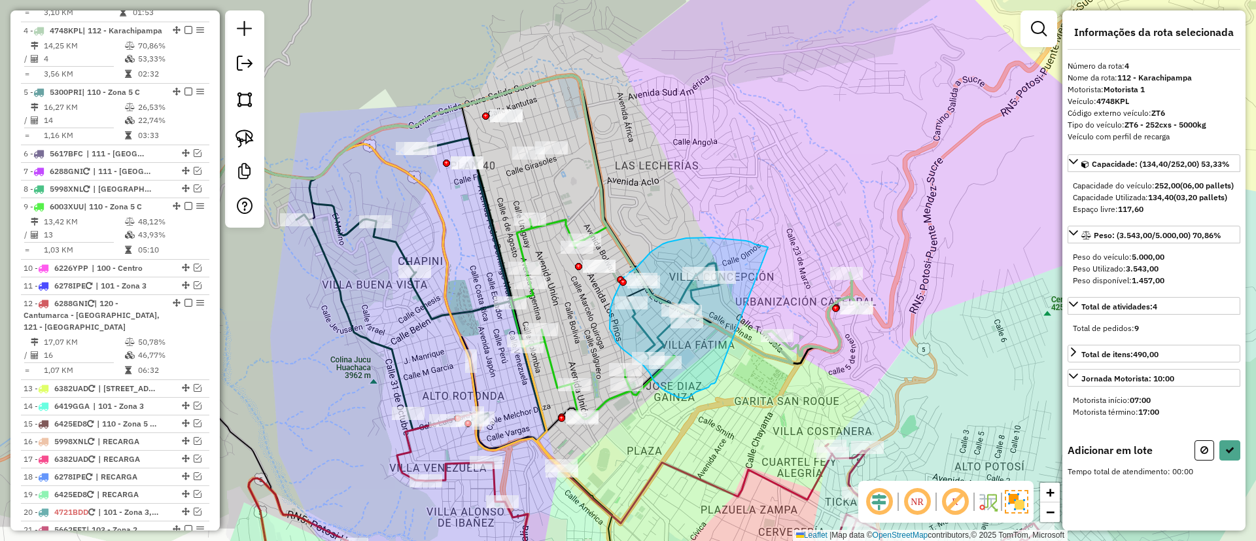
drag, startPoint x: 768, startPoint y: 247, endPoint x: 720, endPoint y: 379, distance: 139.9
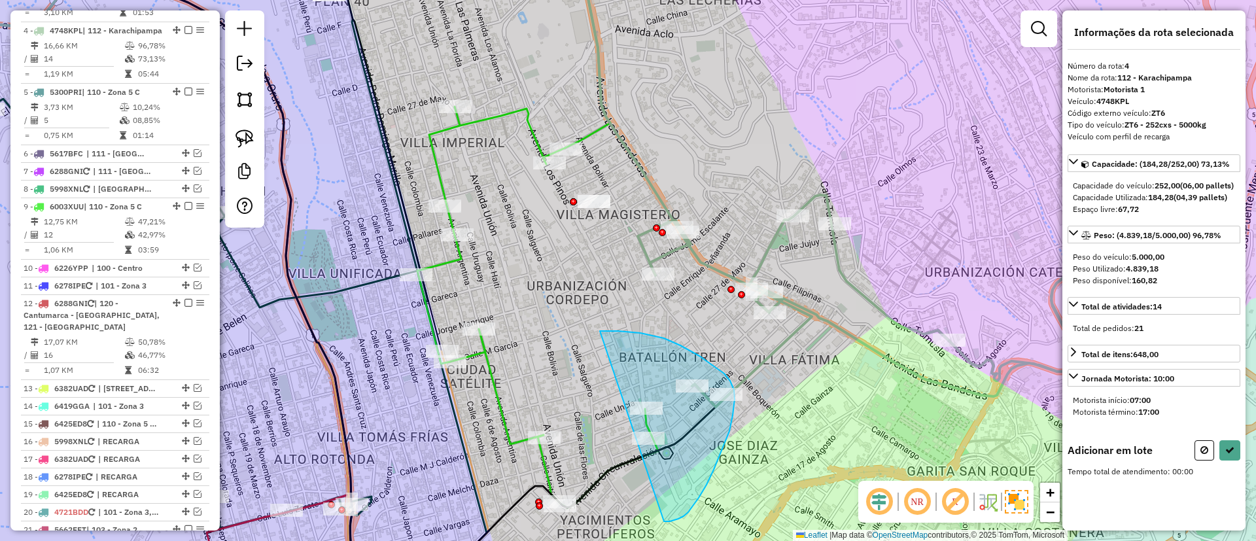
drag, startPoint x: 664, startPoint y: 338, endPoint x: 607, endPoint y: 503, distance: 174.4
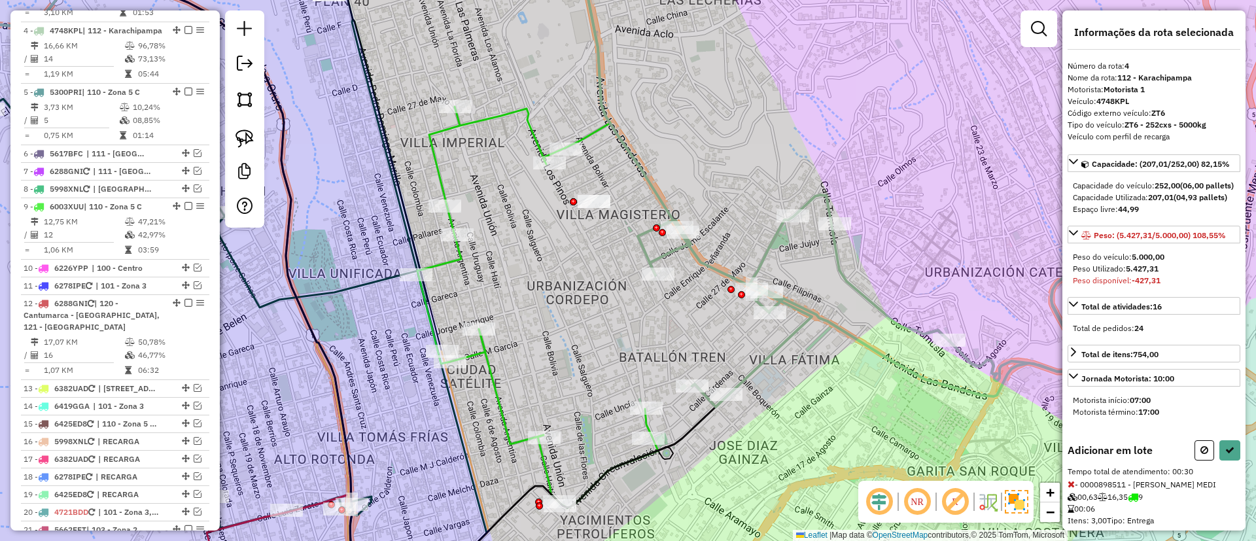
scroll to position [117, 0]
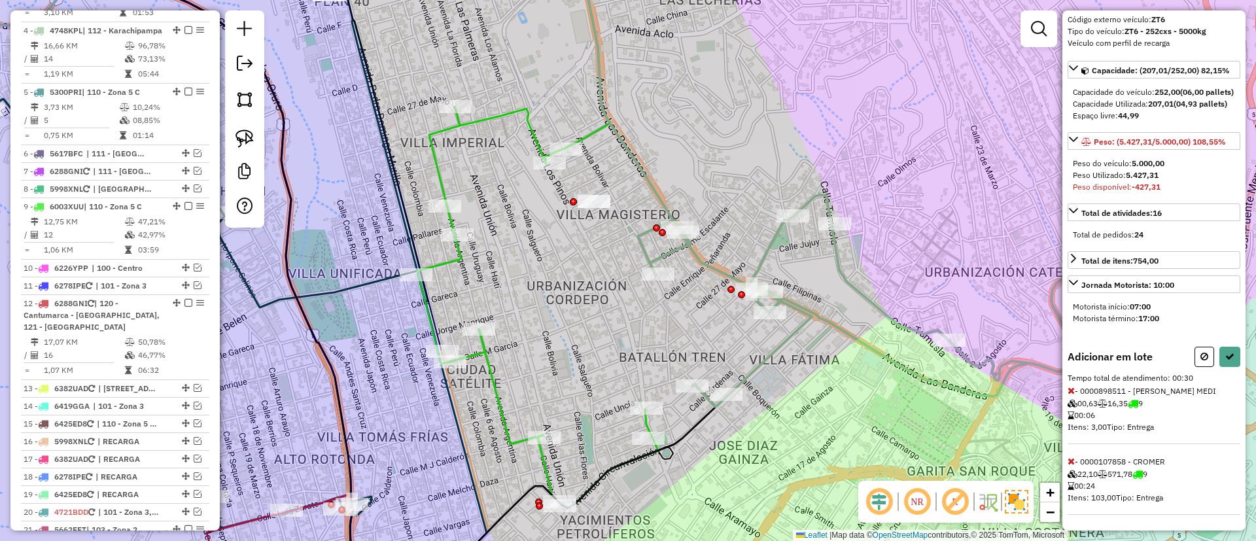
click at [1073, 455] on span at bounding box center [1071, 461] width 7 height 12
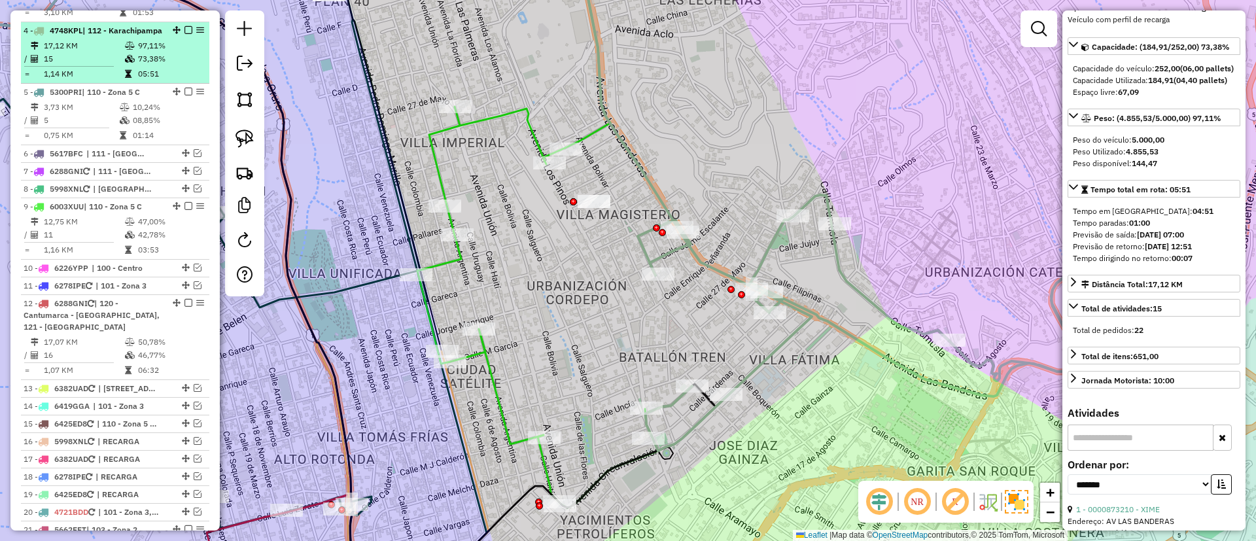
click at [184, 26] on em at bounding box center [188, 30] width 8 height 8
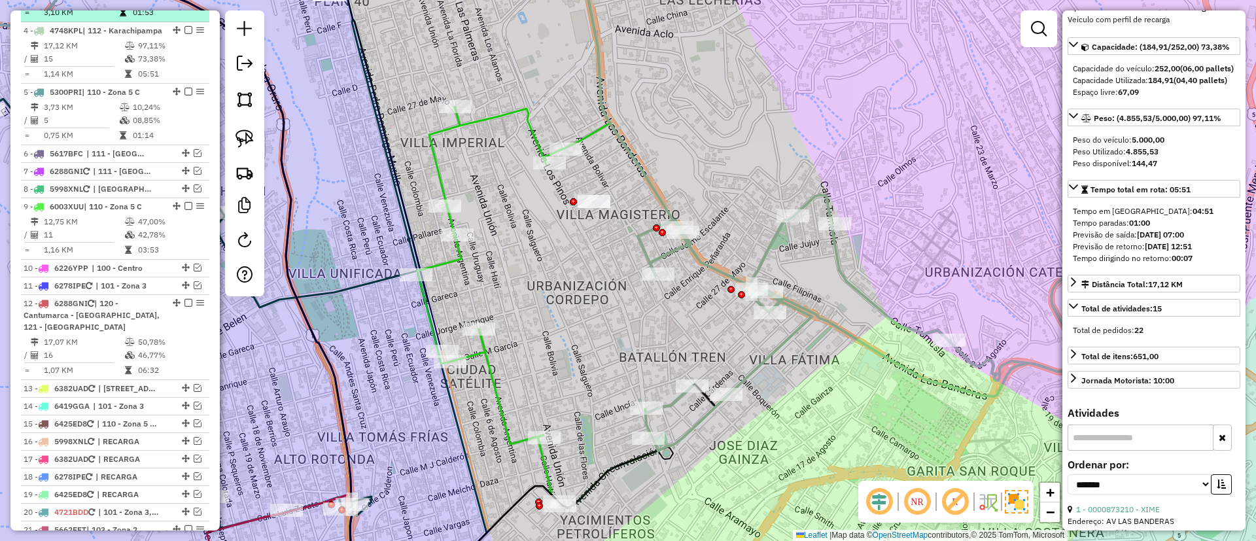
scroll to position [636, 0]
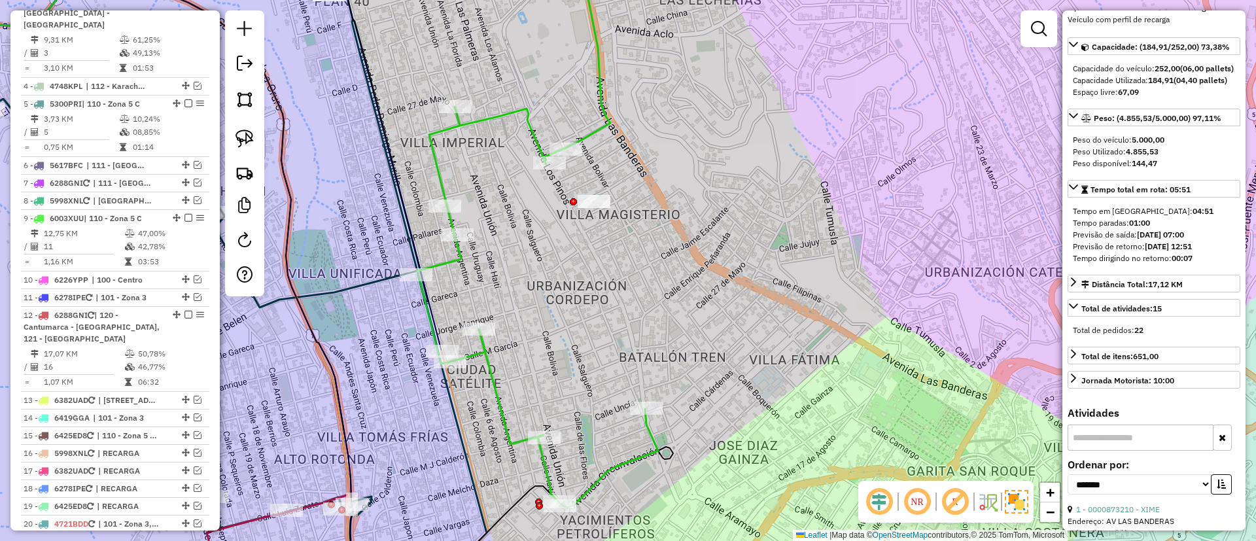
click at [481, 350] on icon at bounding box center [537, 307] width 241 height 401
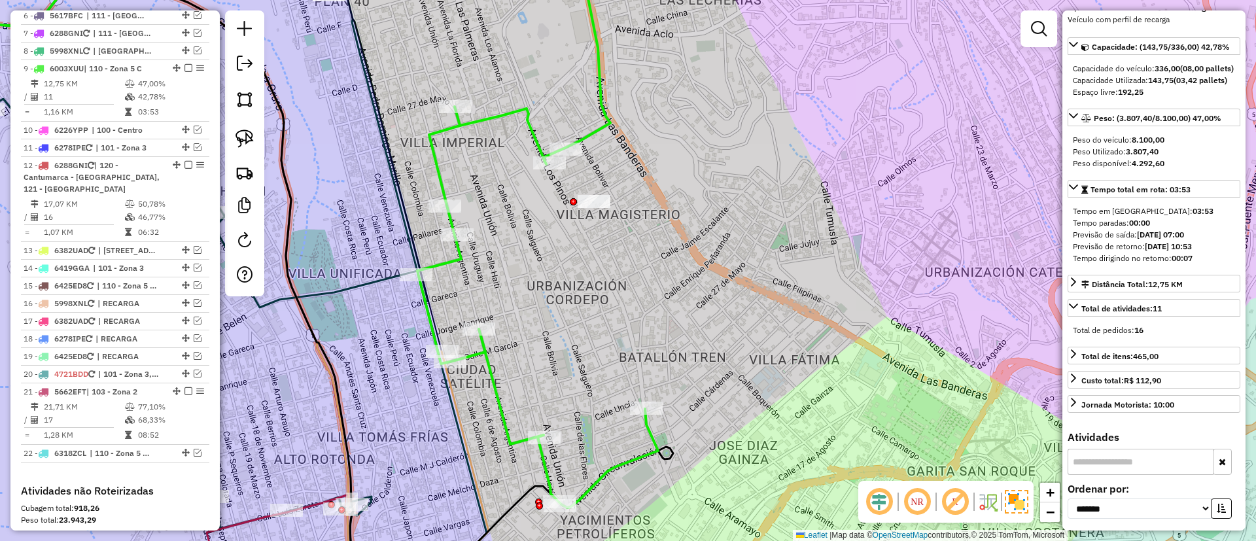
scroll to position [824, 0]
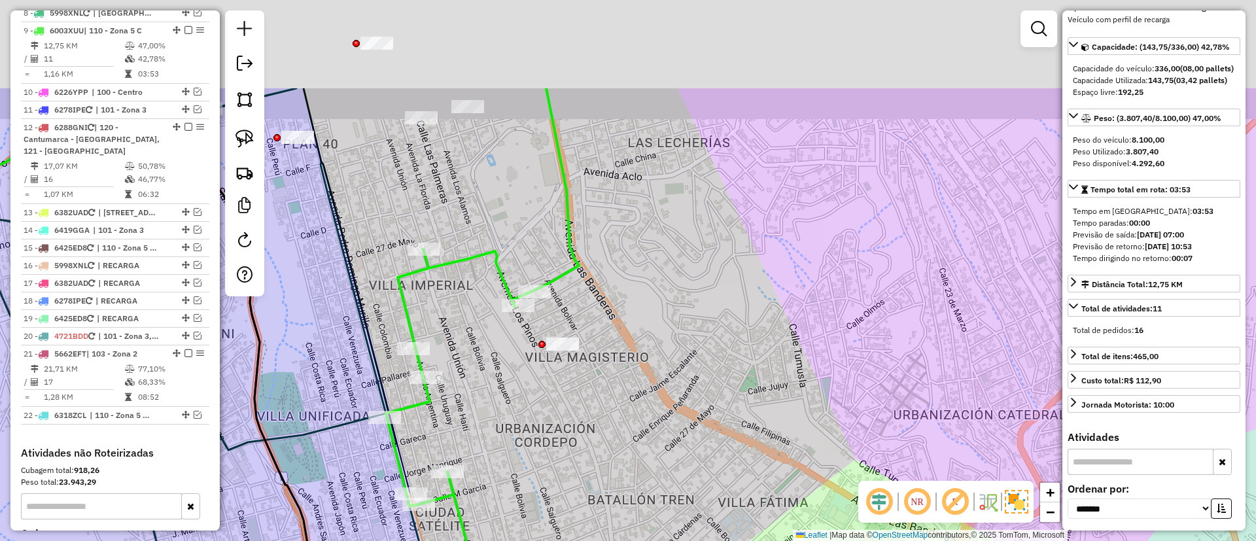
drag, startPoint x: 829, startPoint y: 253, endPoint x: 803, endPoint y: 385, distance: 134.6
click at [803, 385] on div "Janela de atendimento Grade de atendimento Capacidade Transportadoras Veículos …" at bounding box center [628, 270] width 1256 height 541
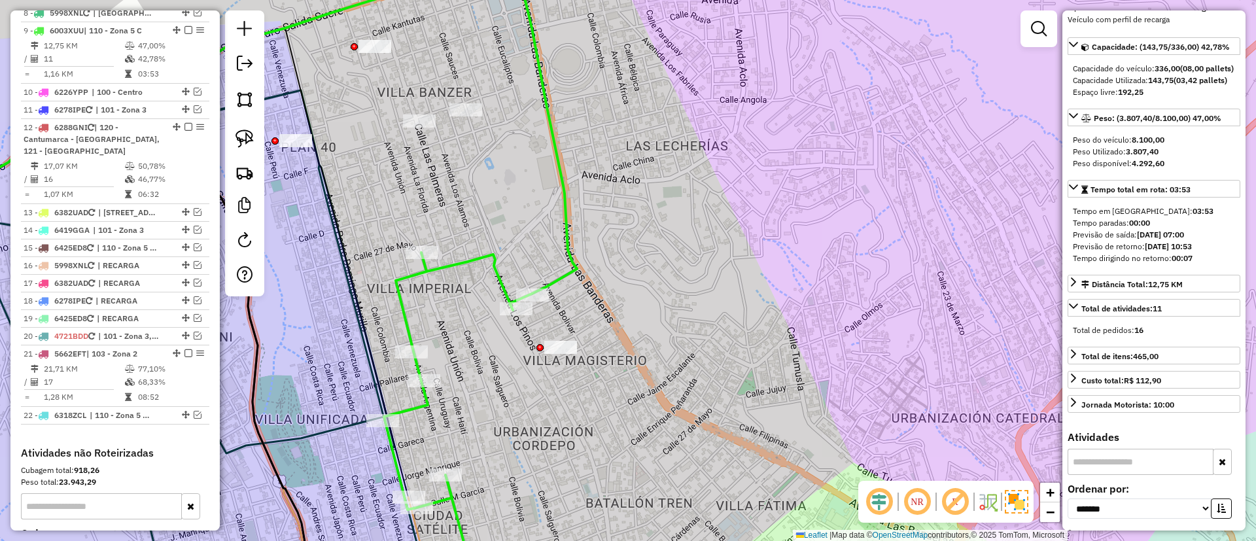
scroll to position [0, 0]
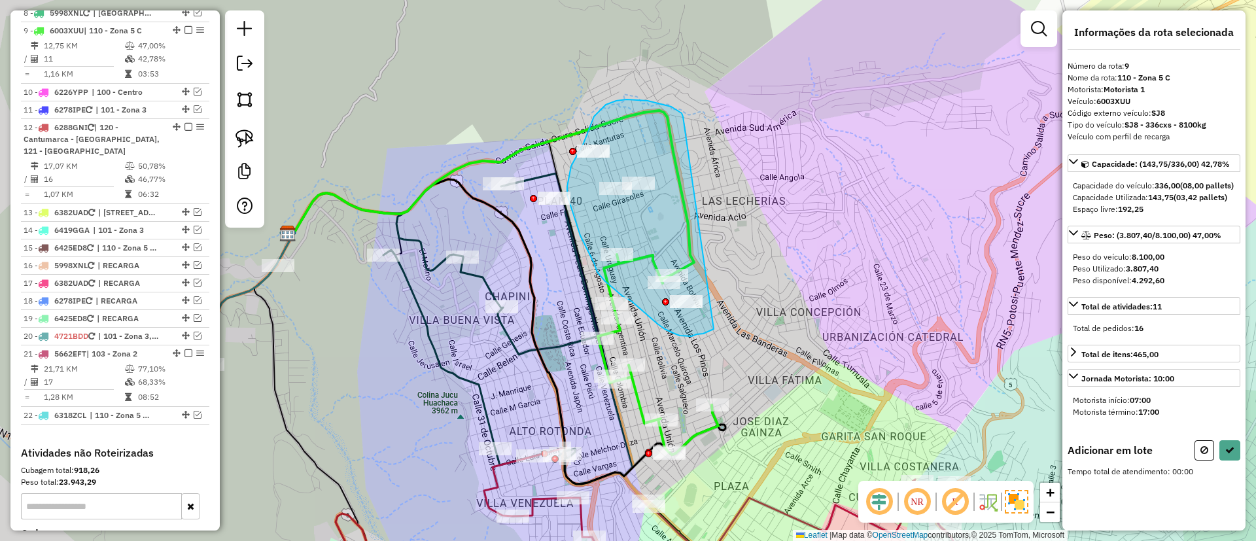
drag, startPoint x: 676, startPoint y: 109, endPoint x: 721, endPoint y: 313, distance: 209.2
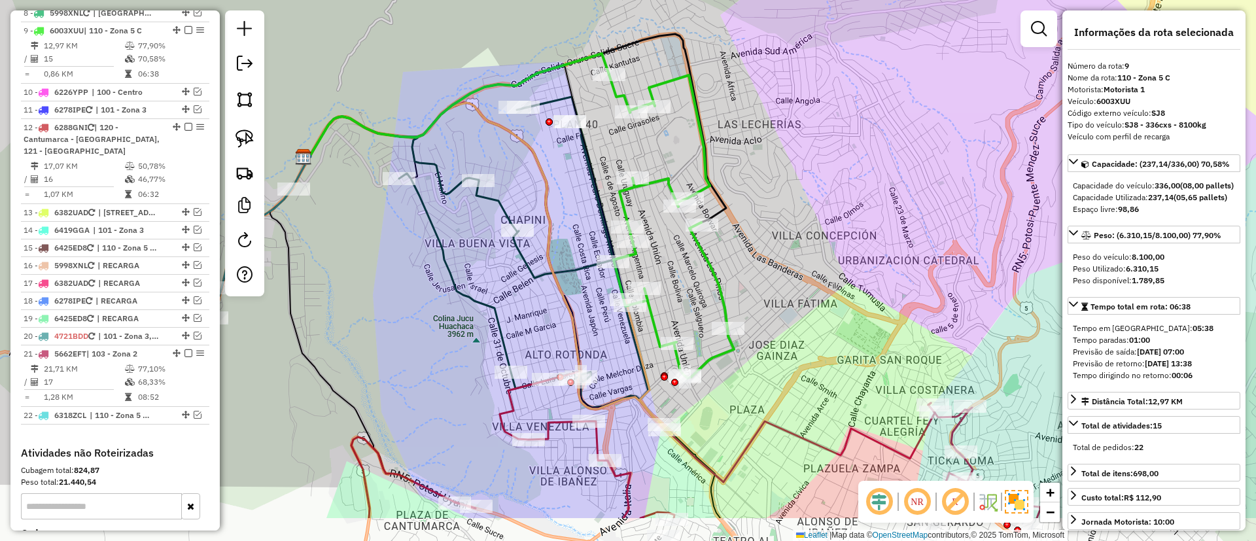
drag, startPoint x: 690, startPoint y: 321, endPoint x: 701, endPoint y: 219, distance: 102.6
click at [701, 219] on div "Janela de atendimento Grade de atendimento Capacidade Transportadoras Veículos …" at bounding box center [628, 270] width 1256 height 541
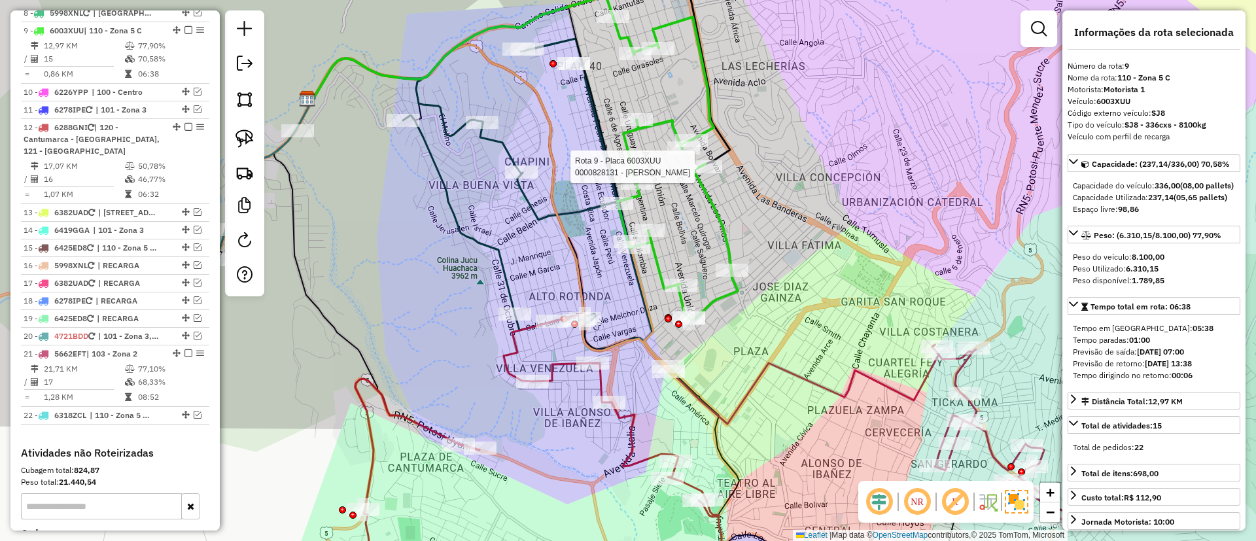
click at [505, 142] on icon at bounding box center [527, 194] width 249 height 311
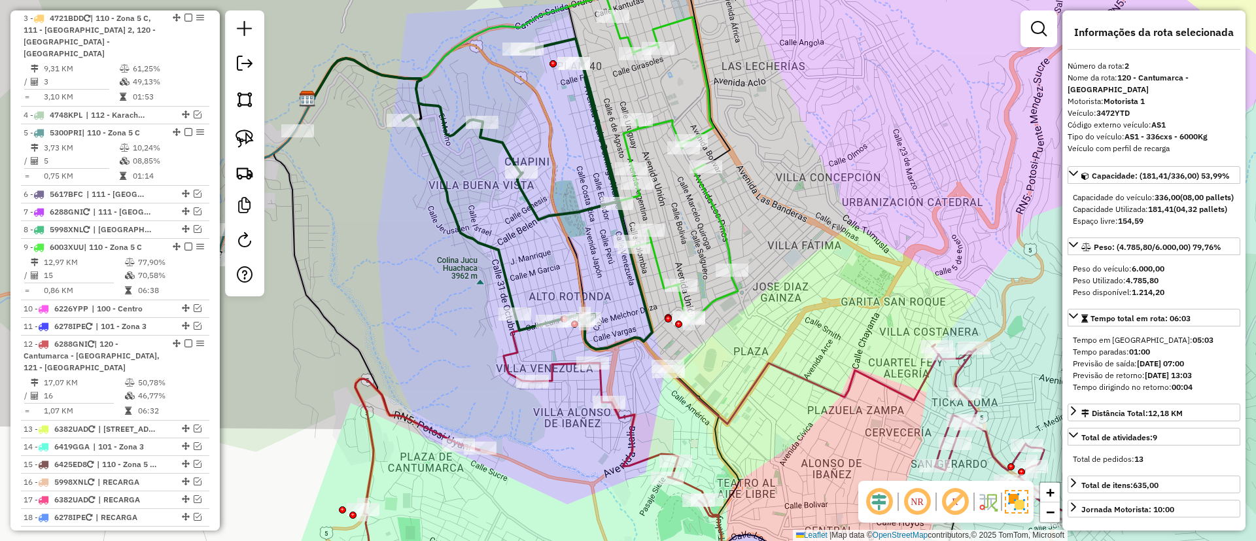
scroll to position [533, 0]
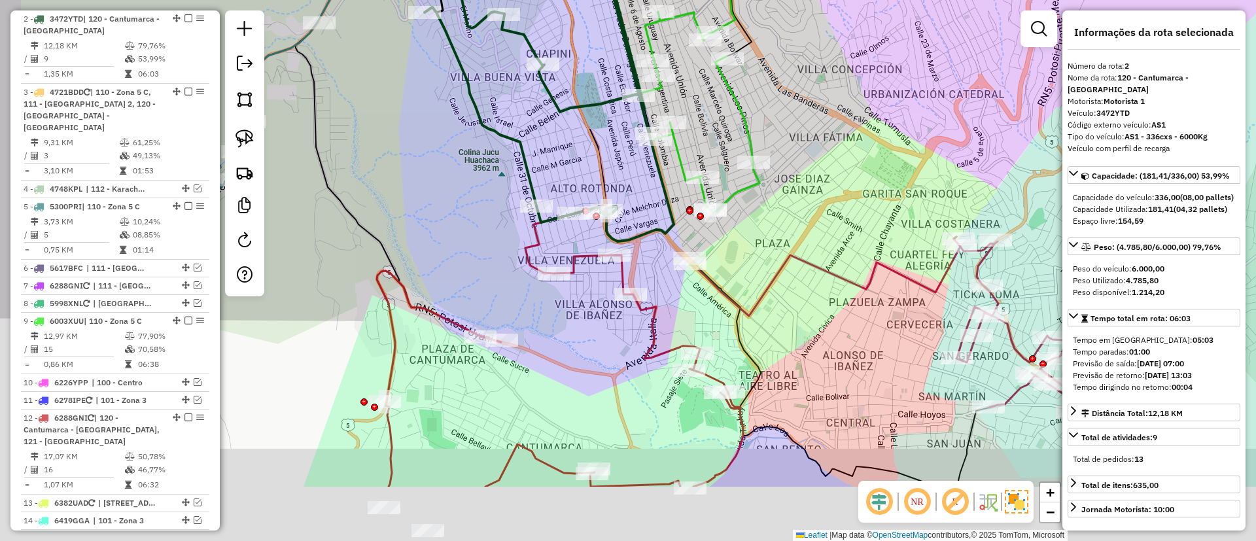
drag, startPoint x: 479, startPoint y: 332, endPoint x: 544, endPoint y: 139, distance: 203.5
click at [541, 143] on div "Janela de atendimento Grade de atendimento Capacidade Transportadoras Veículos …" at bounding box center [628, 270] width 1256 height 541
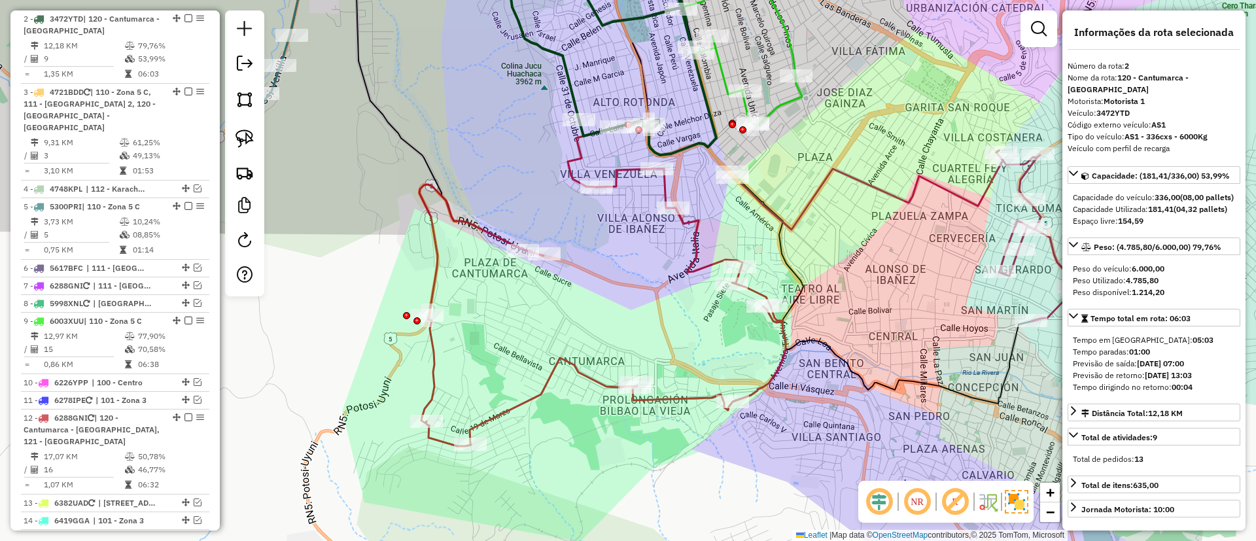
click at [579, 372] on icon at bounding box center [602, 287] width 366 height 319
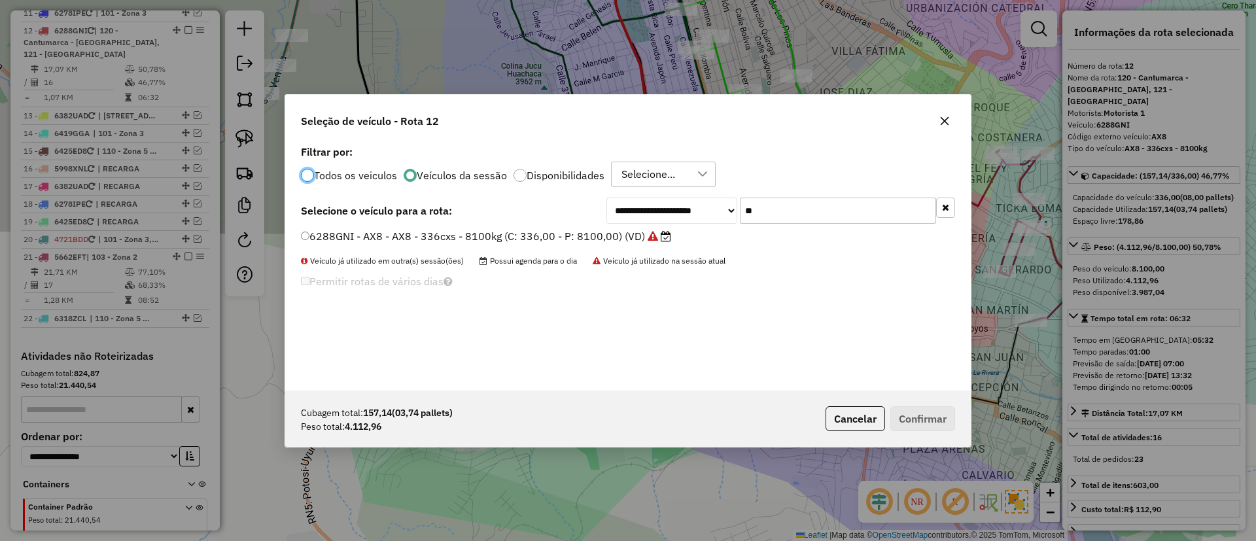
scroll to position [7, 4]
drag, startPoint x: 781, startPoint y: 203, endPoint x: 721, endPoint y: 203, distance: 60.2
click at [725, 203] on div "**********" at bounding box center [780, 211] width 349 height 26
type input "**"
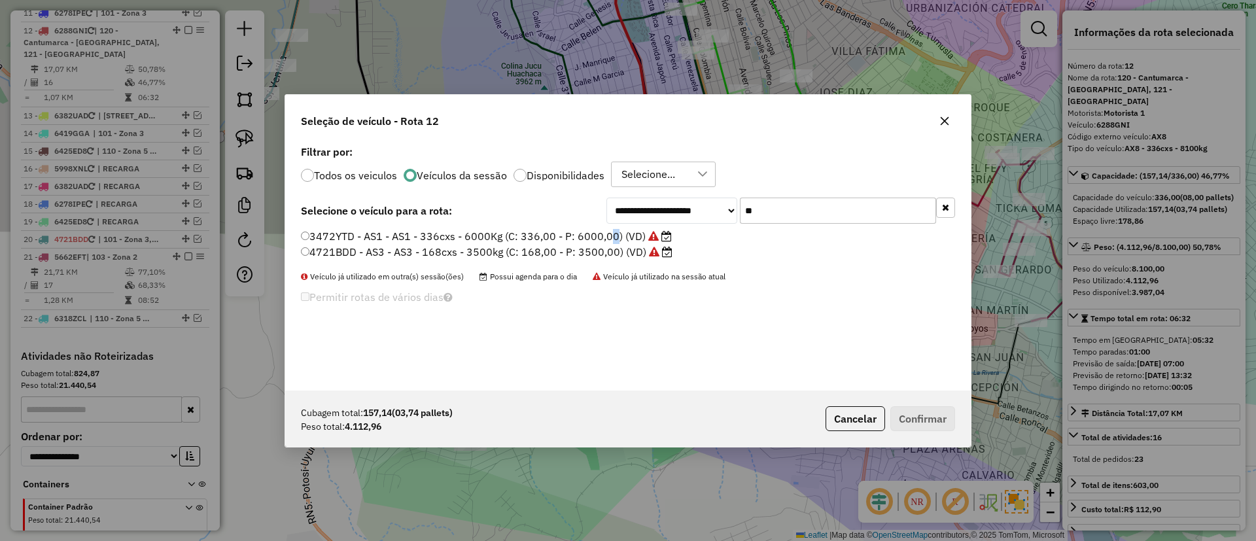
click at [607, 234] on label "3472YTD - AS1 - AS1 - 336cxs - 6000Kg (C: 336,00 - P: 6000,00) (VD)" at bounding box center [486, 236] width 371 height 16
click at [652, 236] on icon at bounding box center [653, 236] width 10 height 10
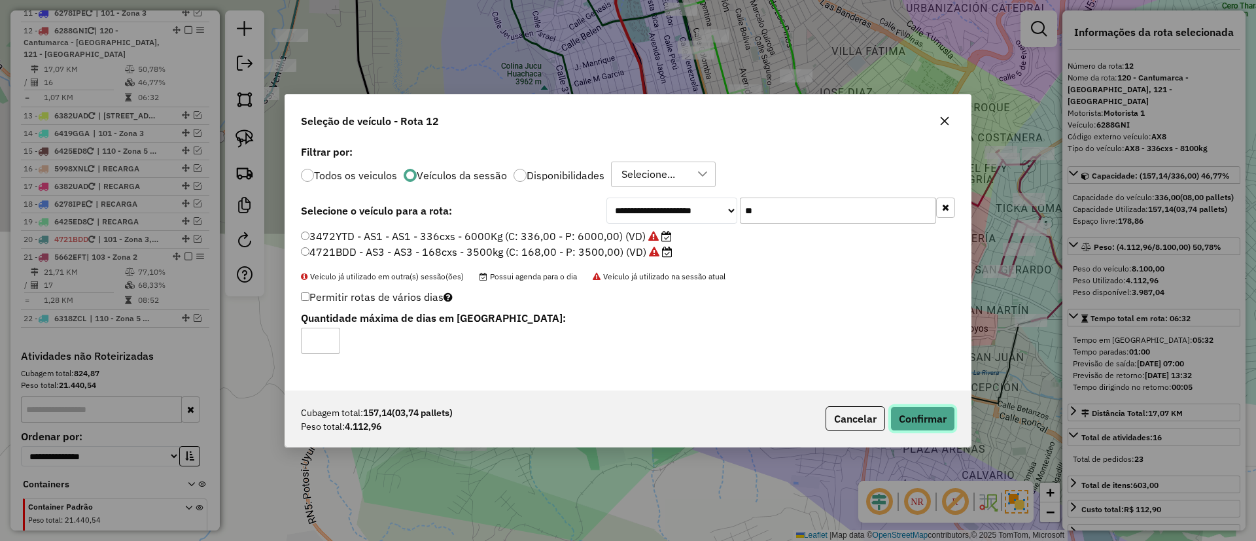
click at [916, 419] on button "Confirmar" at bounding box center [922, 418] width 65 height 25
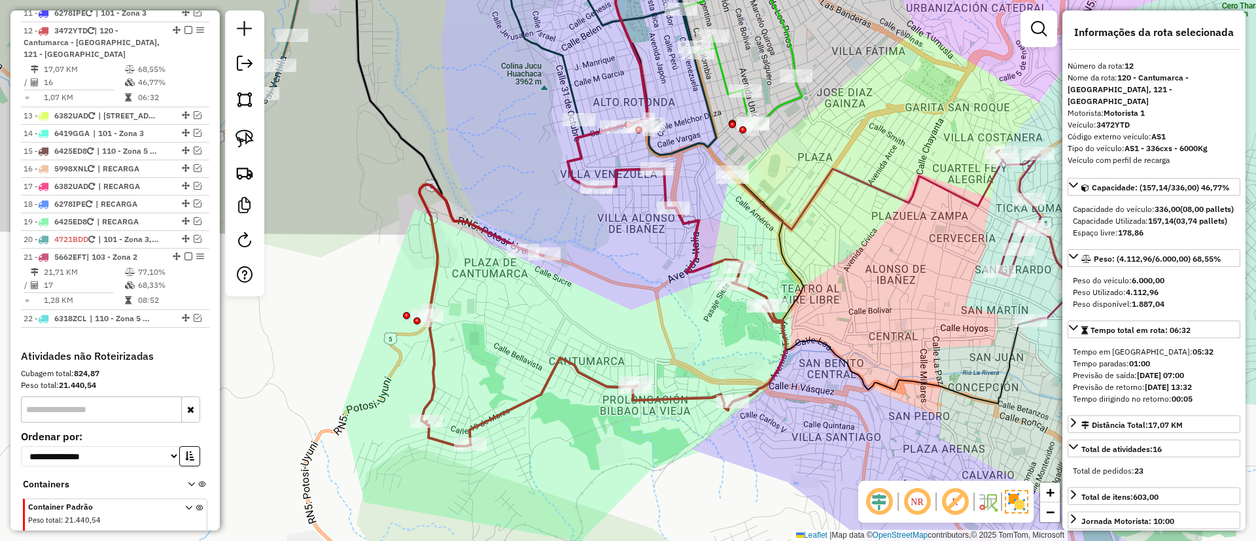
click at [701, 242] on icon at bounding box center [602, 287] width 366 height 319
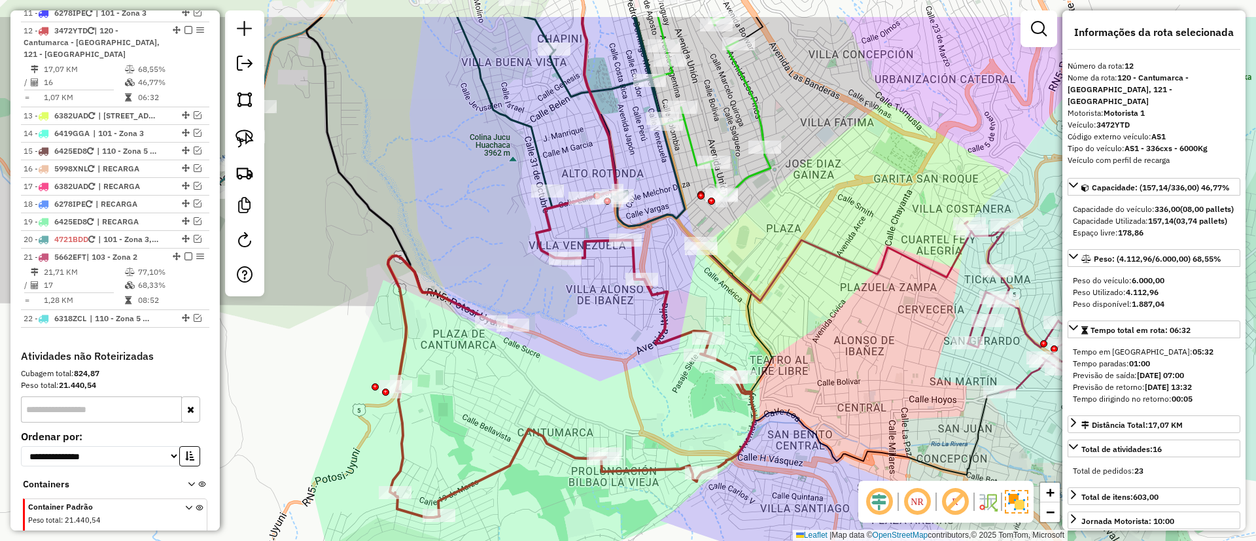
drag, startPoint x: 717, startPoint y: 222, endPoint x: 650, endPoint y: 345, distance: 139.3
click at [653, 343] on div "Janela de atendimento Grade de atendimento Capacidade Transportadoras Veículos …" at bounding box center [628, 270] width 1256 height 541
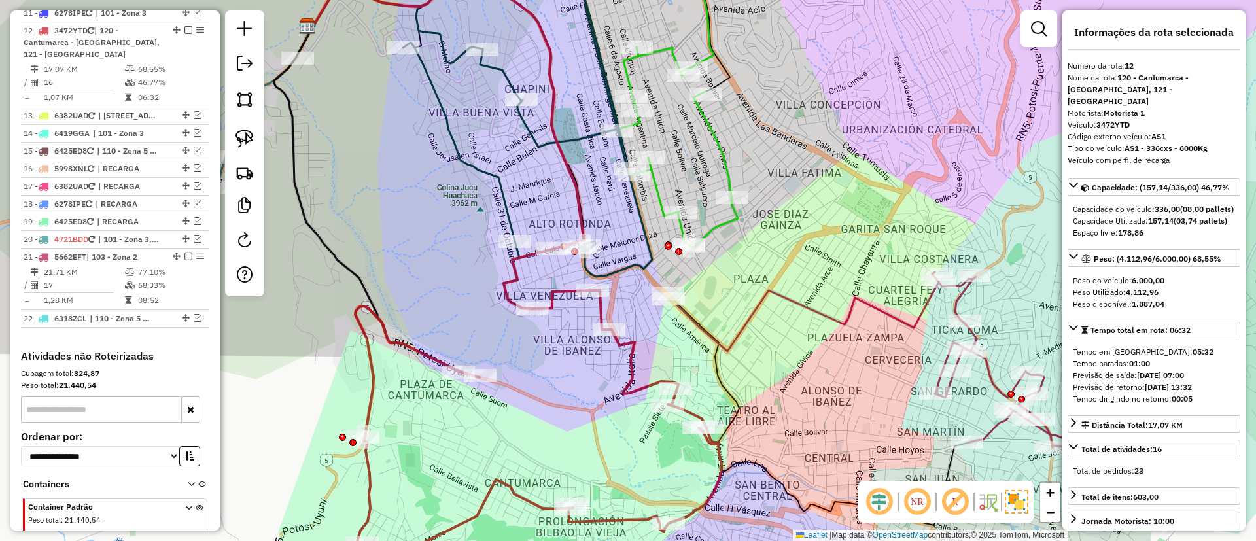
click at [632, 340] on icon at bounding box center [538, 408] width 366 height 319
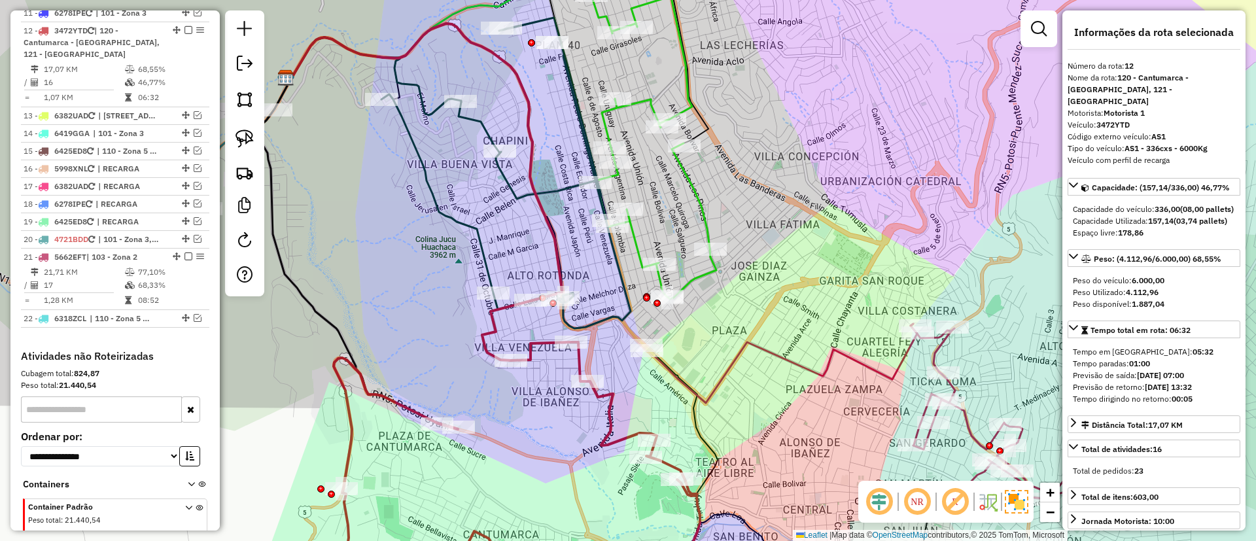
drag, startPoint x: 655, startPoint y: 329, endPoint x: 633, endPoint y: 377, distance: 53.0
click at [634, 378] on div "Janela de atendimento Grade de atendimento Capacidade Transportadoras Veículos …" at bounding box center [628, 270] width 1256 height 541
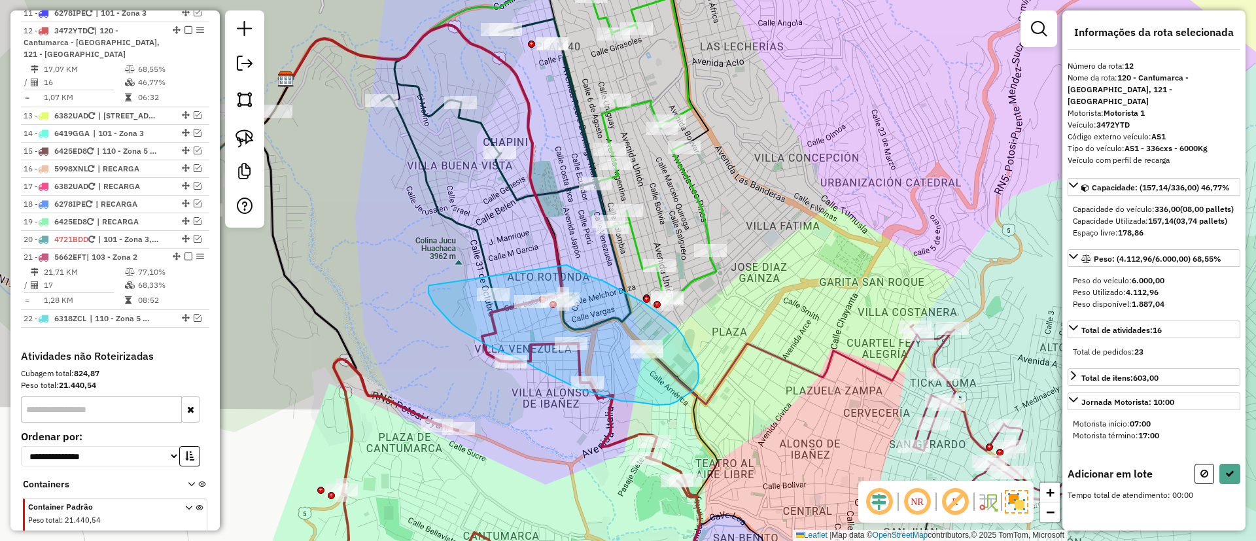
drag, startPoint x: 567, startPoint y: 265, endPoint x: 433, endPoint y: 289, distance: 136.3
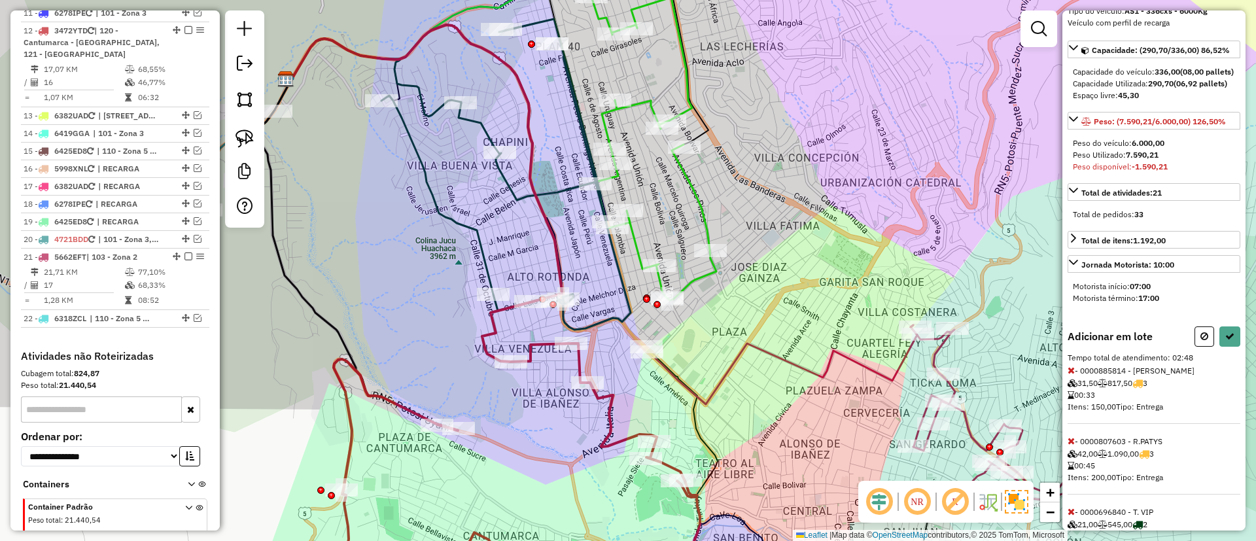
scroll to position [159, 0]
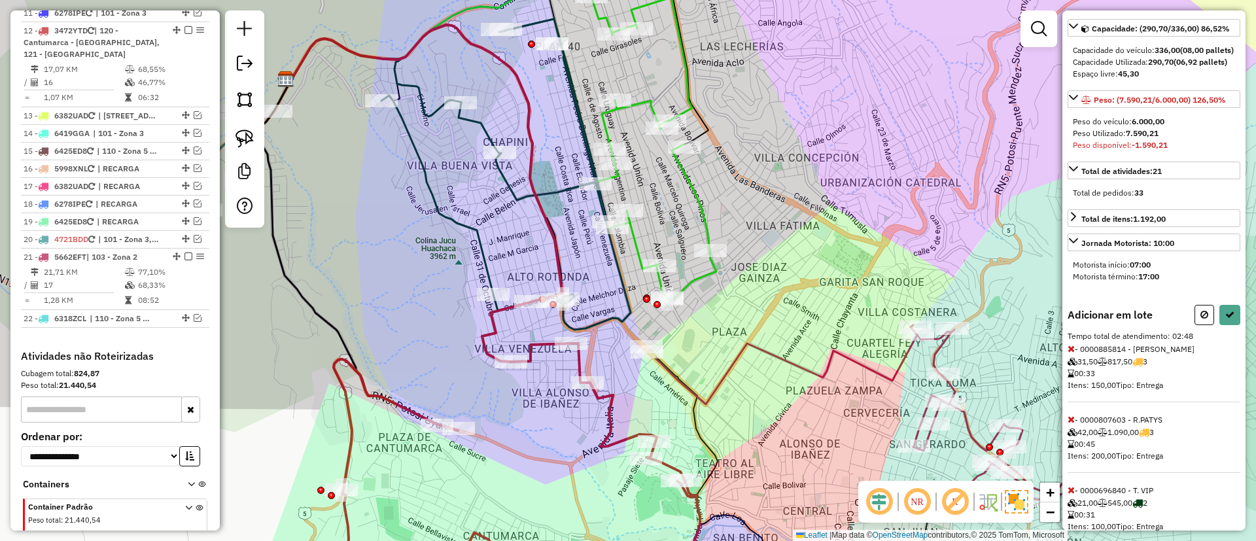
click at [1072, 424] on icon at bounding box center [1071, 419] width 7 height 9
click at [1069, 353] on icon at bounding box center [1071, 348] width 7 height 9
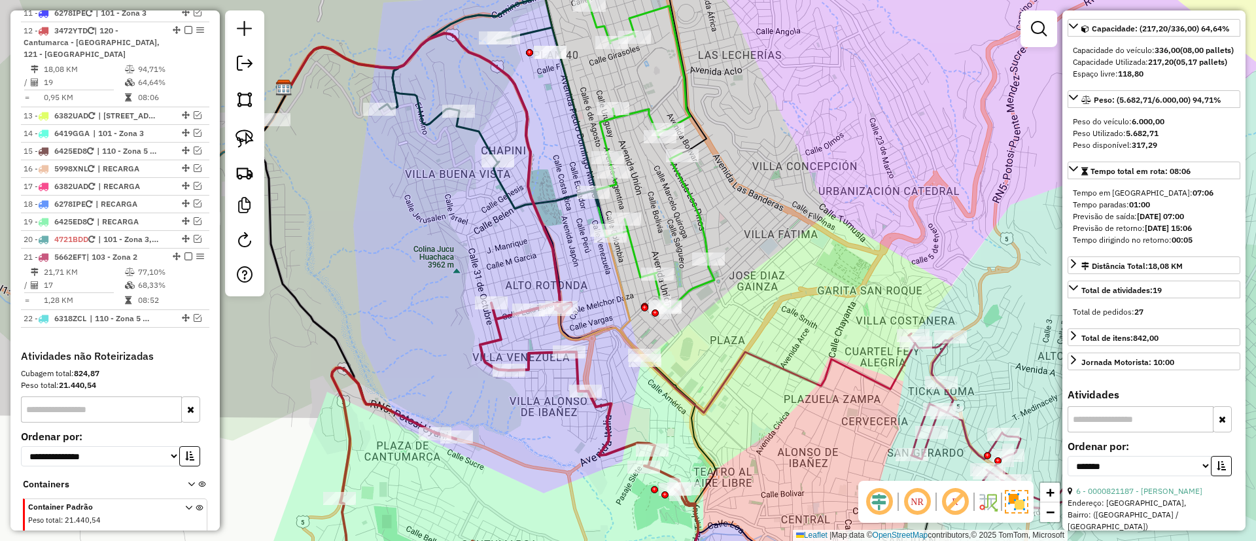
drag, startPoint x: 506, startPoint y: 248, endPoint x: 509, endPoint y: 283, distance: 34.8
click at [509, 281] on div "Janela de atendimento Grade de atendimento Capacidade Transportadoras Veículos …" at bounding box center [628, 270] width 1256 height 541
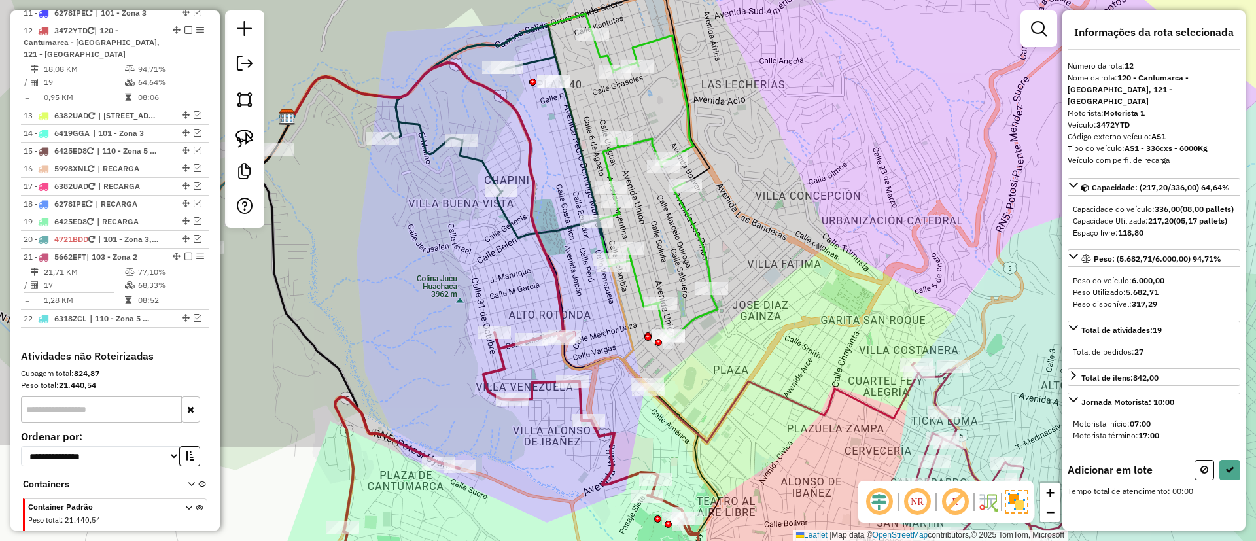
scroll to position [0, 0]
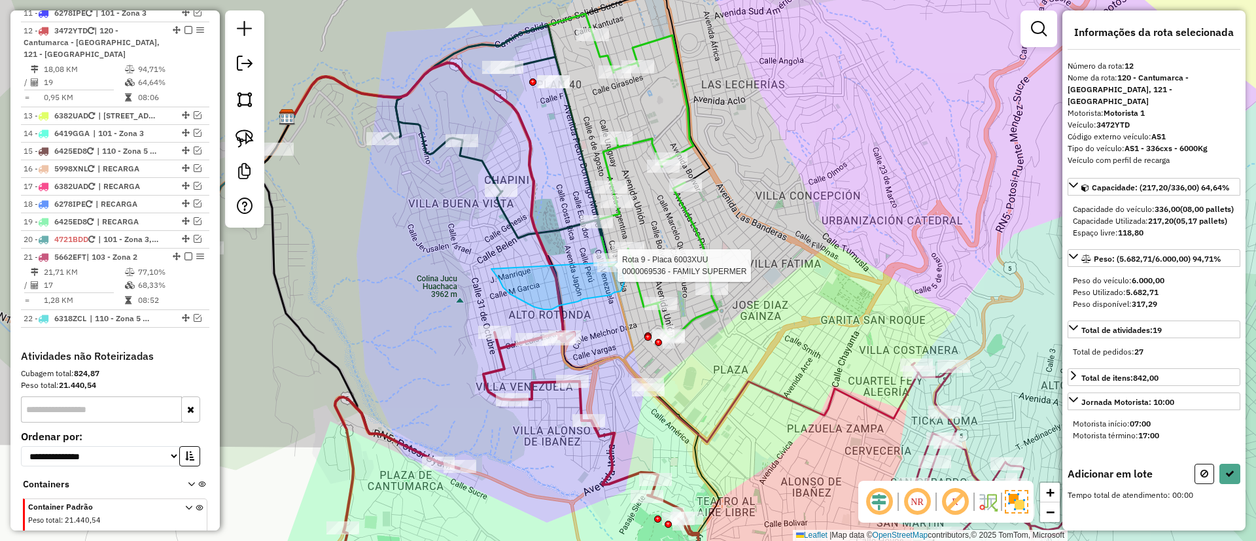
click at [622, 262] on div "Rota 9 - Placa 6003XUU 0000069536 - FAMILY SUPERMER Janela de atendimento Grade…" at bounding box center [628, 270] width 1256 height 541
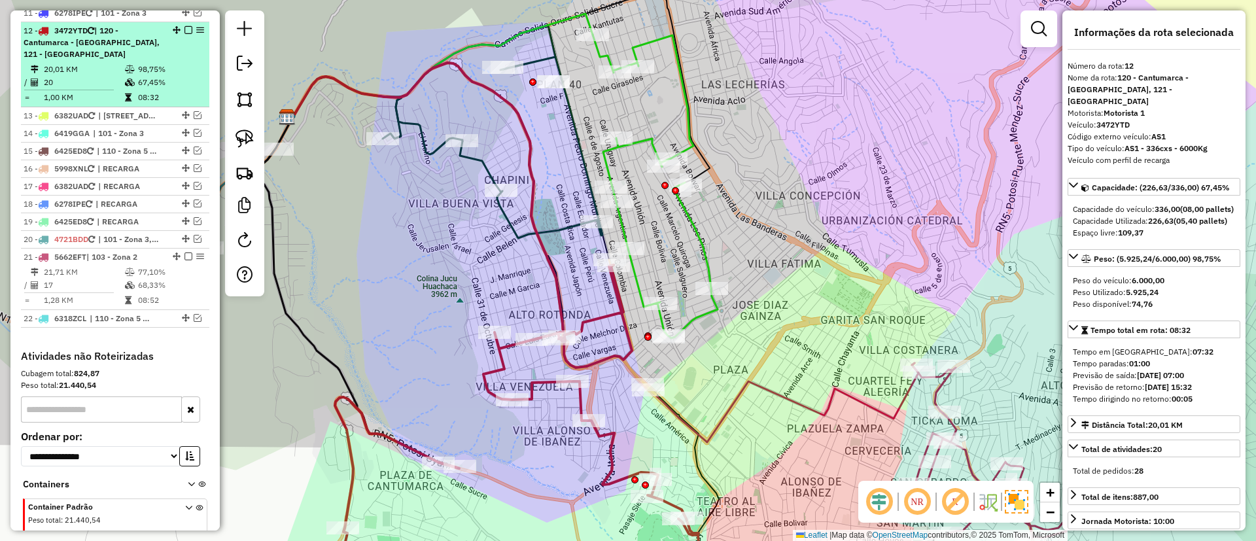
click at [184, 26] on em at bounding box center [188, 30] width 8 height 8
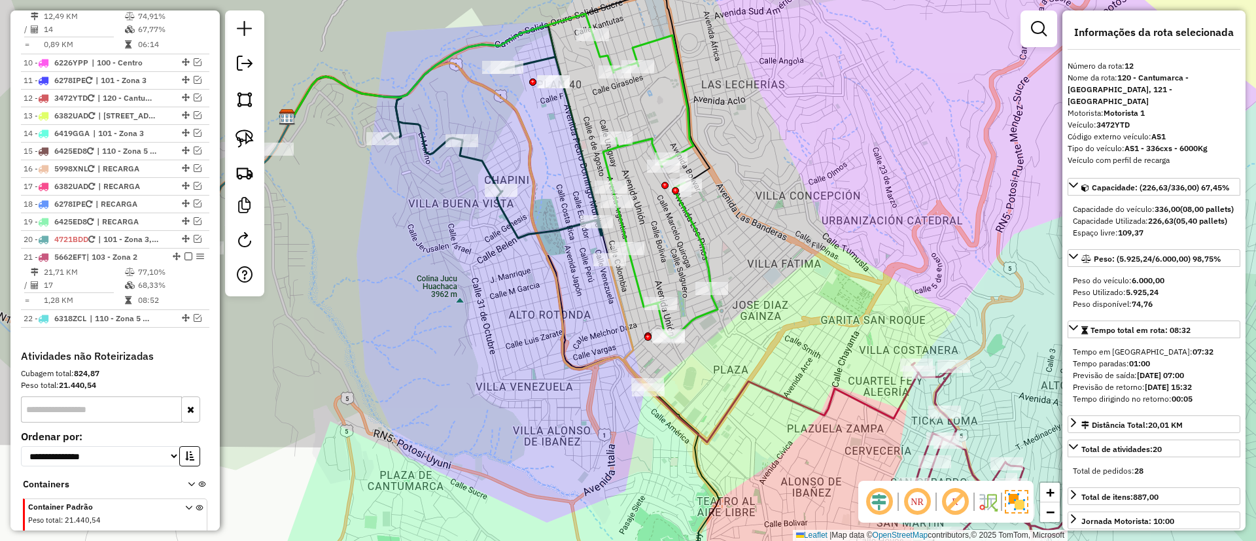
click at [634, 350] on icon at bounding box center [632, 327] width 47 height 135
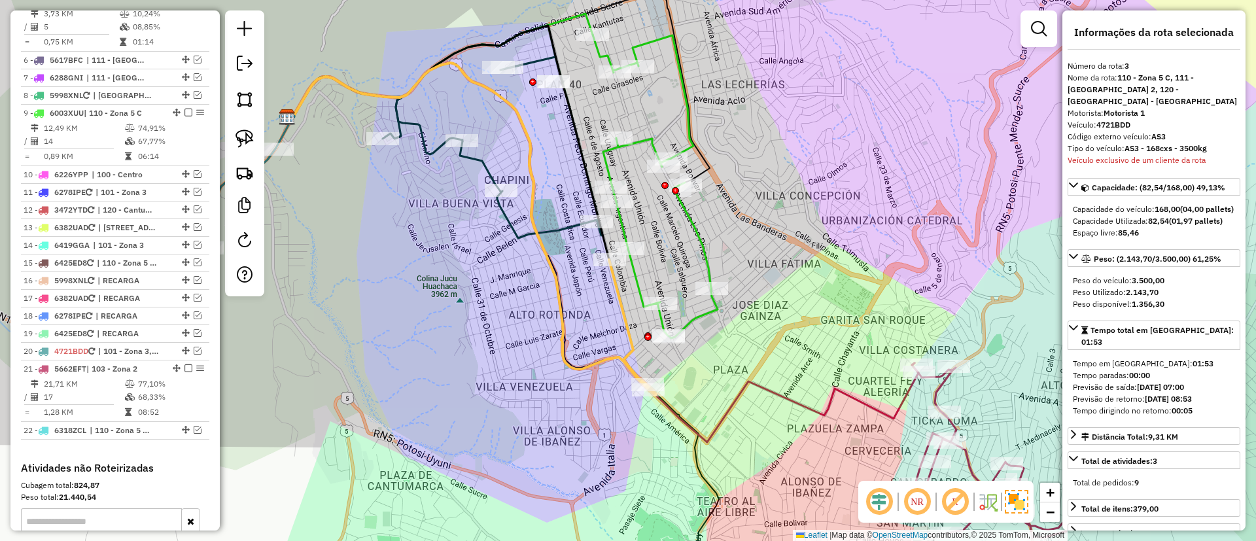
scroll to position [606, 0]
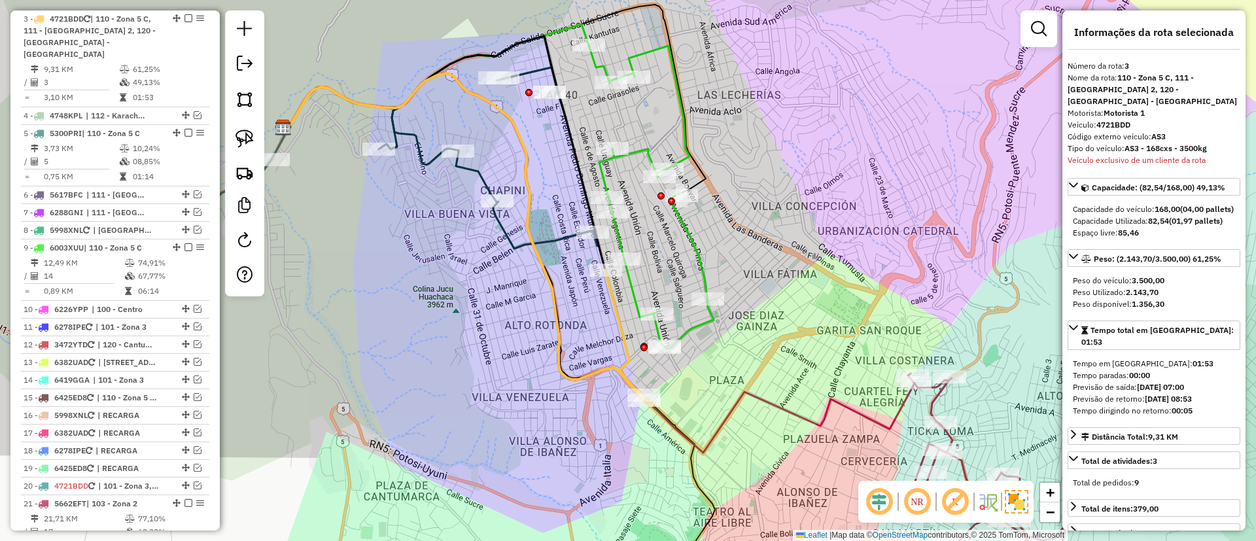
drag, startPoint x: 612, startPoint y: 343, endPoint x: 602, endPoint y: 383, distance: 41.7
click at [602, 383] on div "Janela de atendimento Grade de atendimento Capacidade Transportadoras Veículos …" at bounding box center [628, 270] width 1256 height 541
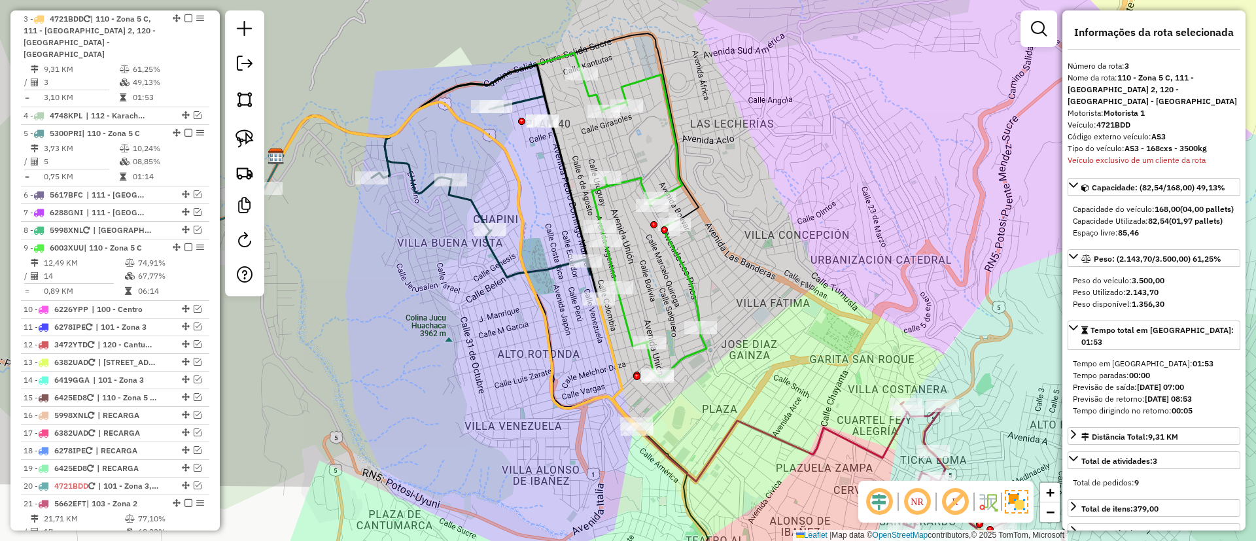
click at [686, 273] on icon at bounding box center [644, 226] width 125 height 304
click at [685, 273] on icon at bounding box center [644, 224] width 125 height 304
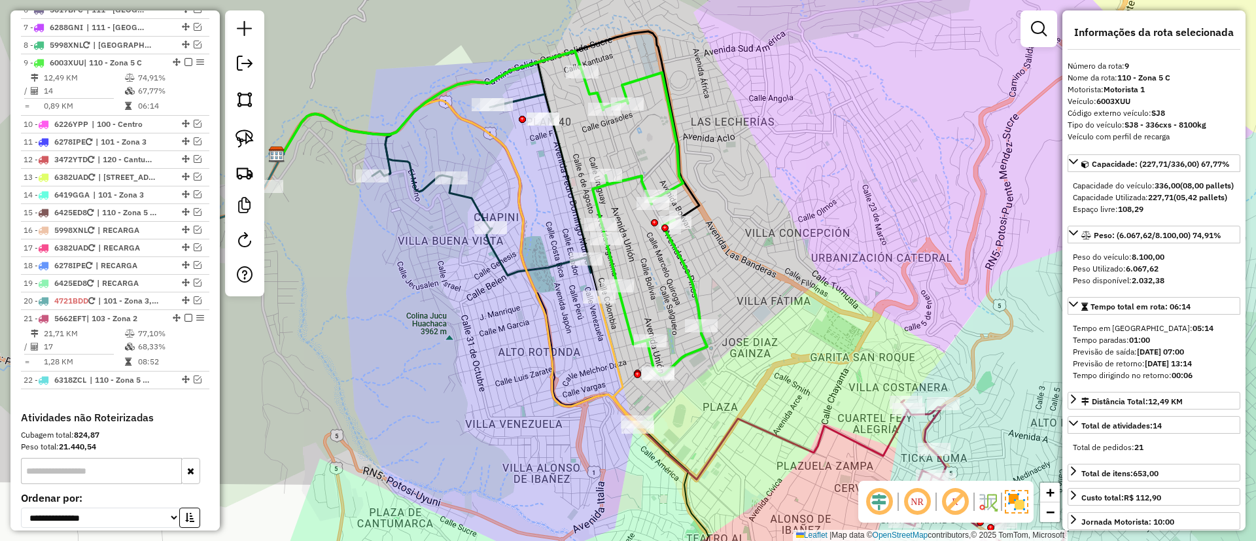
scroll to position [824, 0]
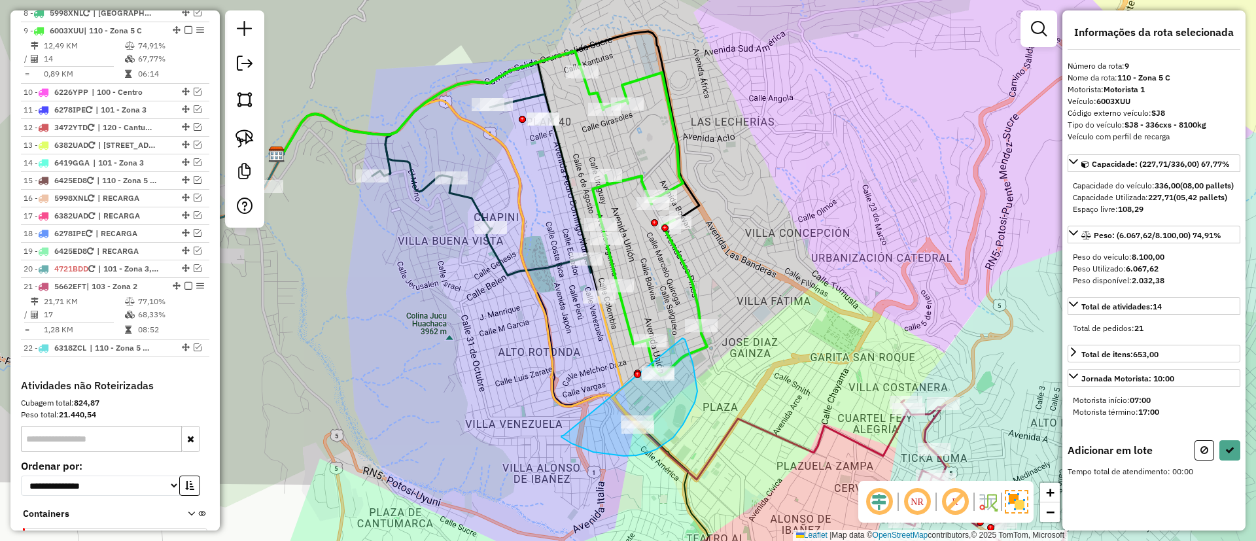
drag, startPoint x: 561, startPoint y: 436, endPoint x: 682, endPoint y: 338, distance: 155.4
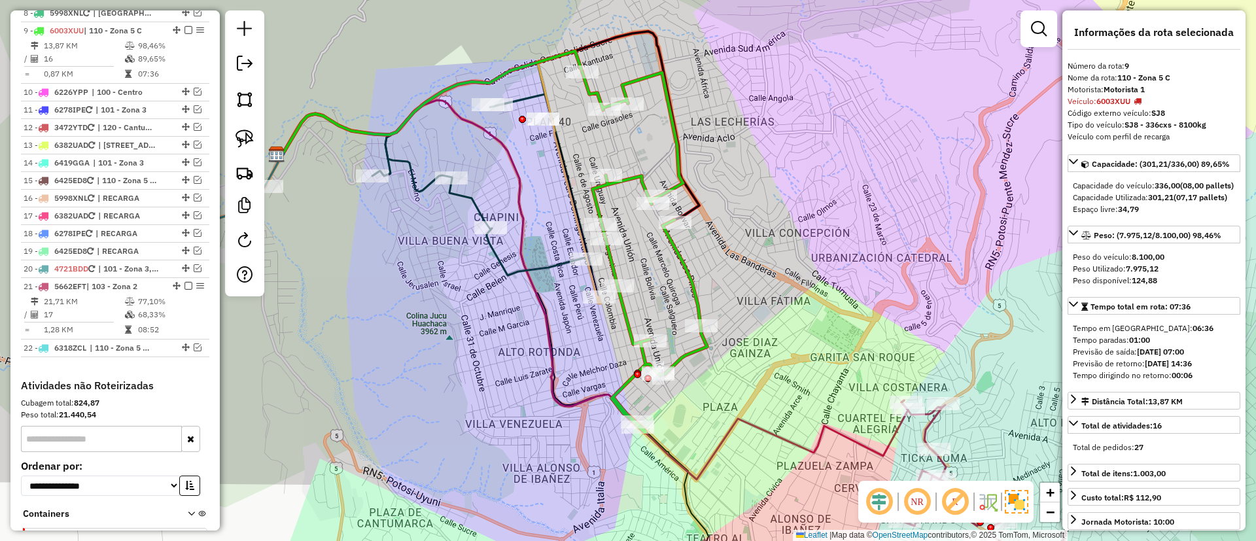
click at [184, 26] on em at bounding box center [188, 30] width 8 height 8
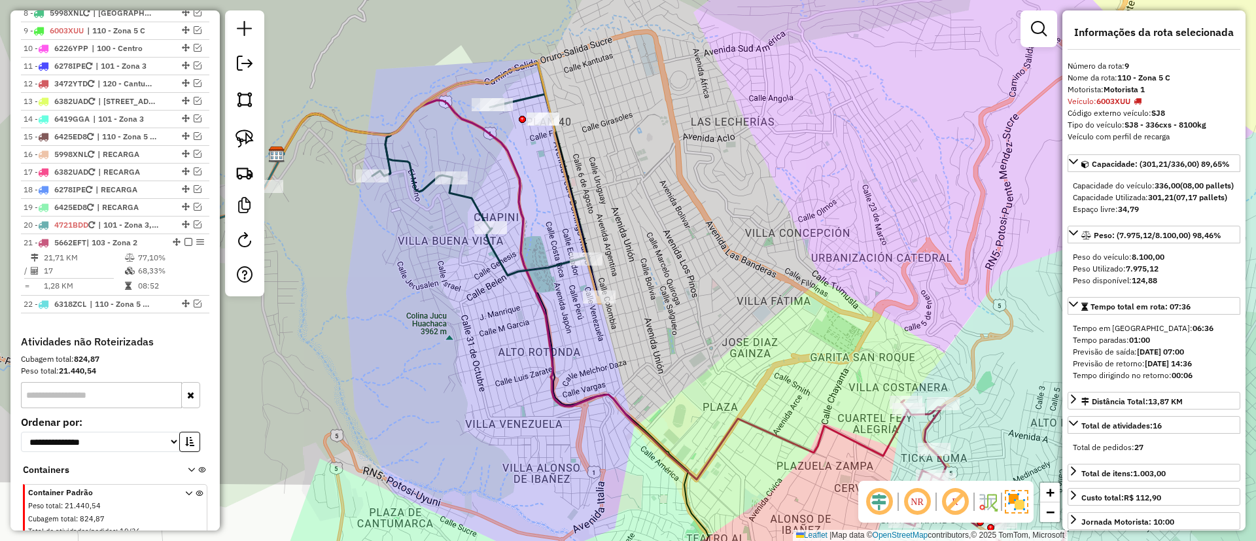
scroll to position [780, 0]
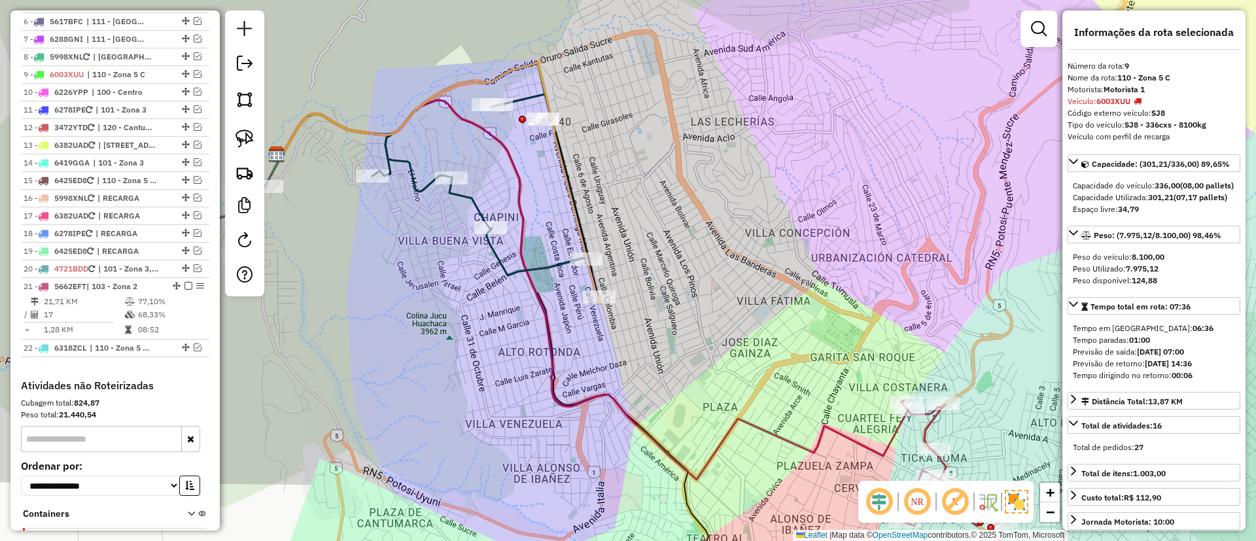
click at [460, 191] on icon at bounding box center [482, 169] width 220 height 213
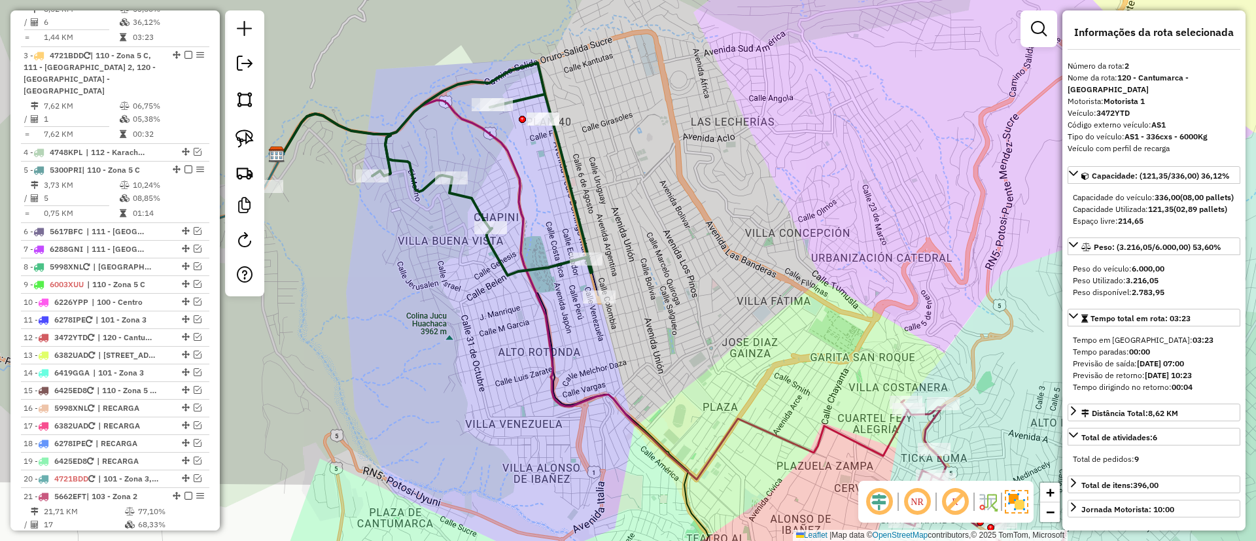
scroll to position [533, 0]
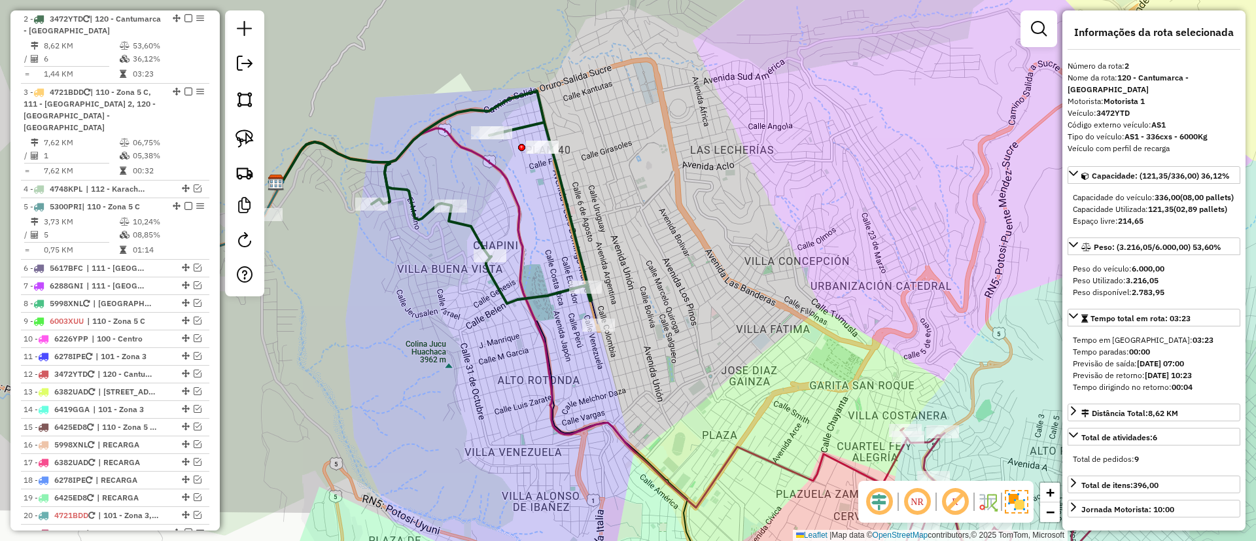
drag, startPoint x: 669, startPoint y: 205, endPoint x: 667, endPoint y: 260, distance: 54.3
click at [667, 258] on div "Janela de atendimento Grade de atendimento Capacidade Transportadoras Veículos …" at bounding box center [628, 270] width 1256 height 541
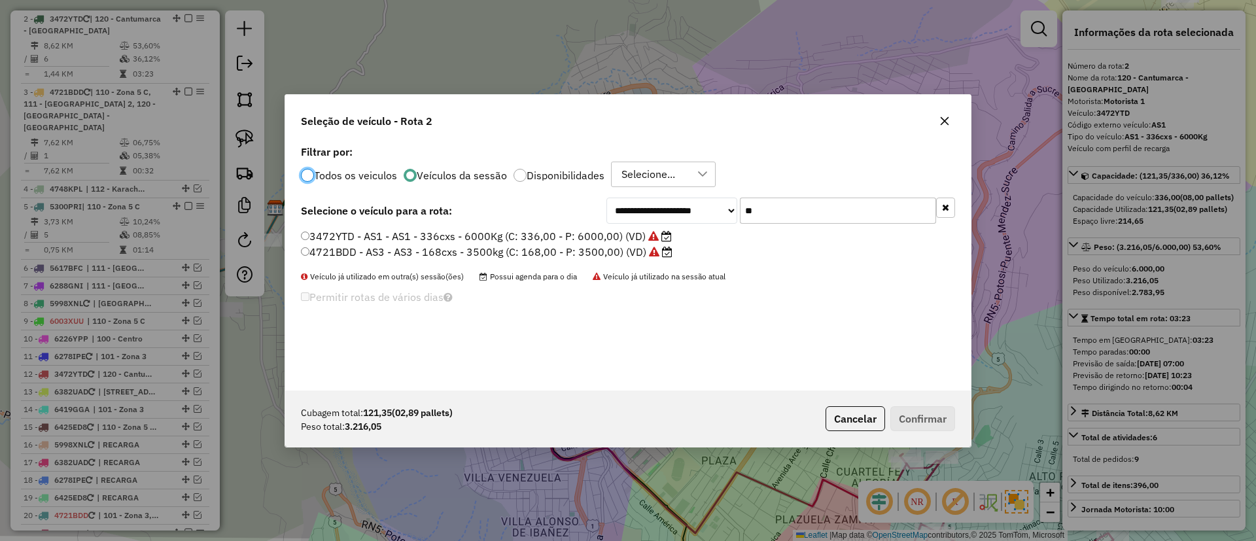
scroll to position [7, 4]
drag, startPoint x: 631, startPoint y: 159, endPoint x: 608, endPoint y: 135, distance: 32.8
click at [609, 137] on div "**********" at bounding box center [628, 270] width 687 height 353
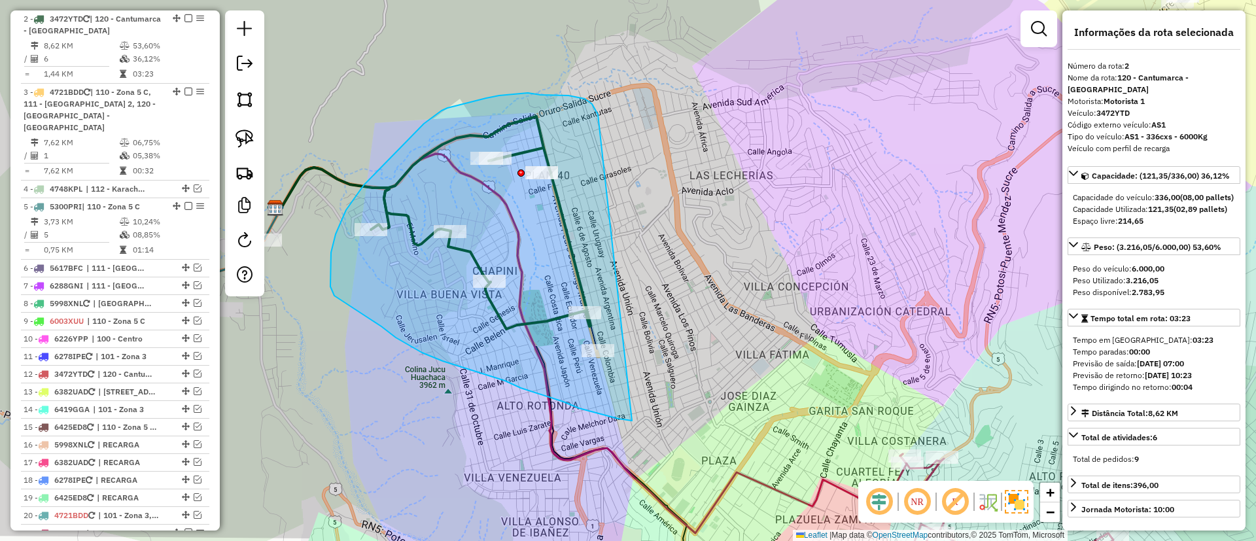
drag, startPoint x: 595, startPoint y: 108, endPoint x: 634, endPoint y: 398, distance: 293.1
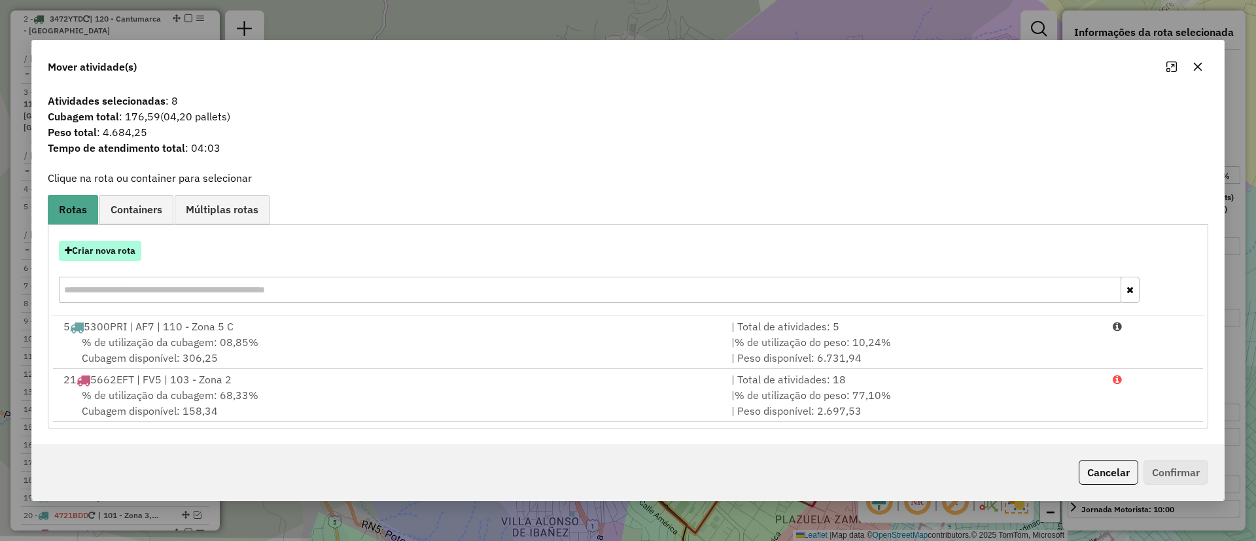
click at [105, 249] on button "Criar nova rota" at bounding box center [100, 251] width 82 height 20
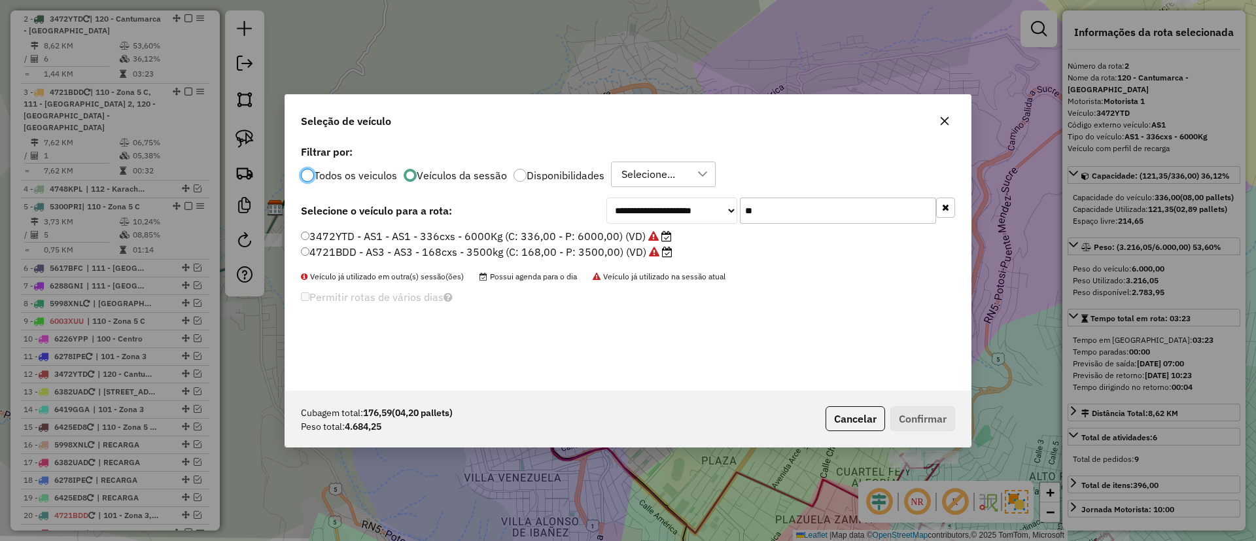
click at [948, 207] on icon "button" at bounding box center [945, 207] width 7 height 9
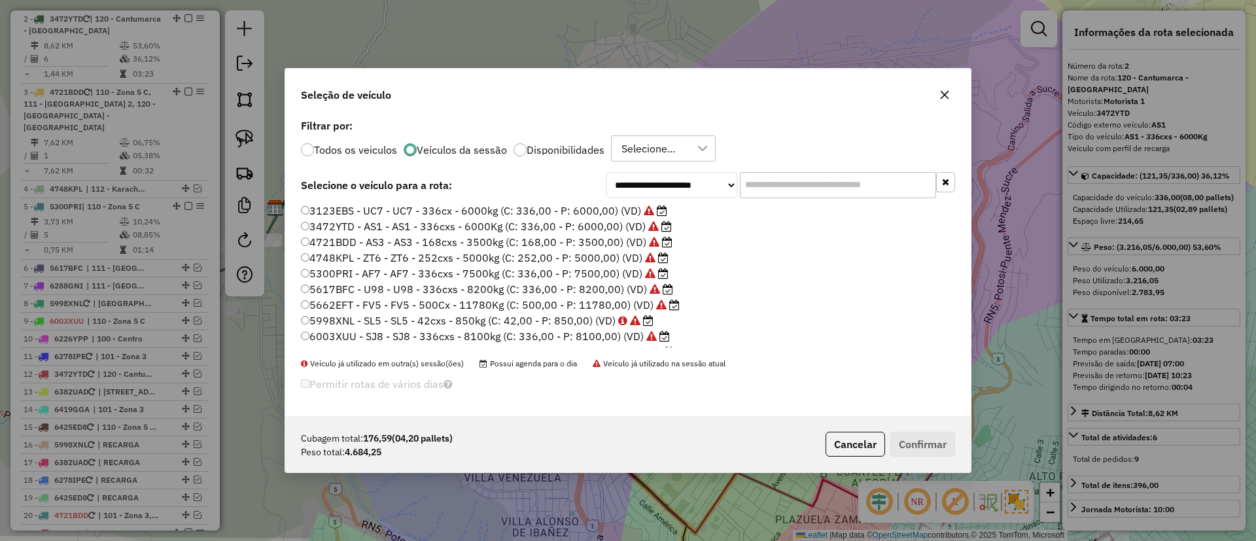
scroll to position [1, 0]
click at [624, 264] on label "5300PRI - AF7 - AF7 - 336cxs - 7500kg (C: 336,00 - P: 7500,00) (VD)" at bounding box center [485, 272] width 368 height 16
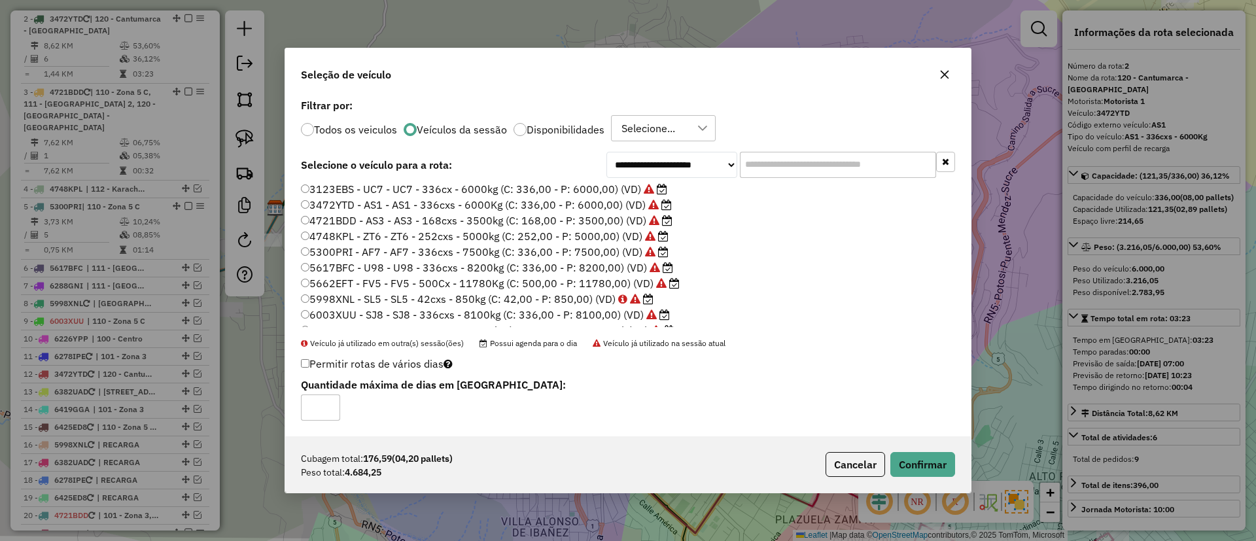
click at [613, 228] on label "4748KPL - ZT6 - ZT6 - 252cxs - 5000kg (C: 252,00 - P: 5000,00) (VD)" at bounding box center [485, 236] width 368 height 16
click at [909, 462] on button "Confirmar" at bounding box center [922, 464] width 65 height 25
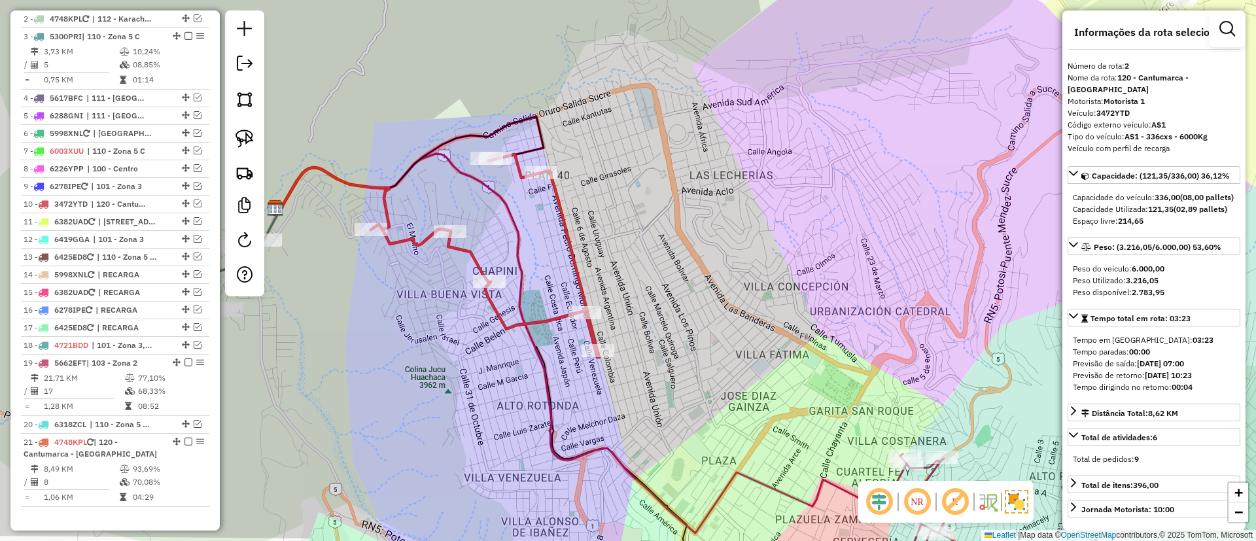
scroll to position [375, 0]
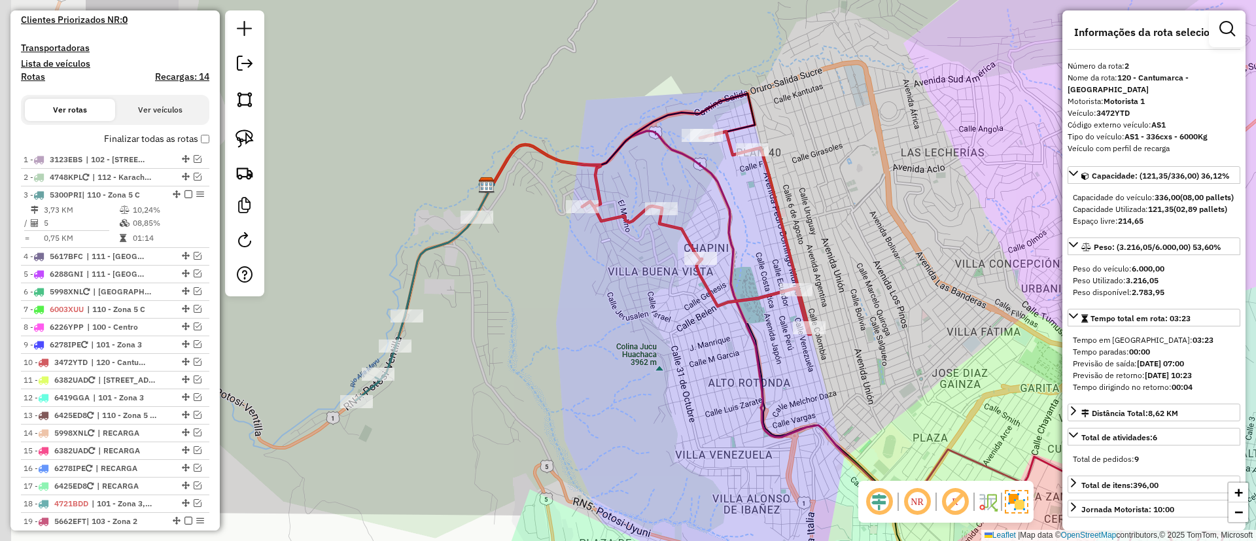
drag, startPoint x: 736, startPoint y: 228, endPoint x: 846, endPoint y: 198, distance: 113.9
click at [863, 210] on div "Janela de atendimento Grade de atendimento Capacidade Transportadoras Veículos …" at bounding box center [628, 270] width 1256 height 541
click at [413, 275] on icon at bounding box center [417, 307] width 120 height 184
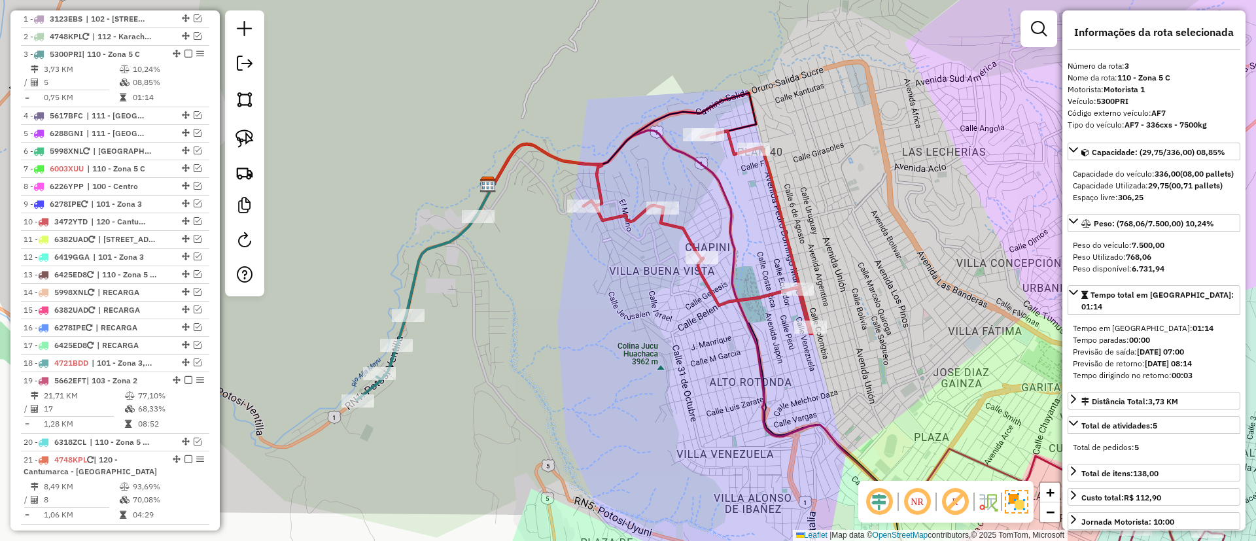
scroll to position [551, 0]
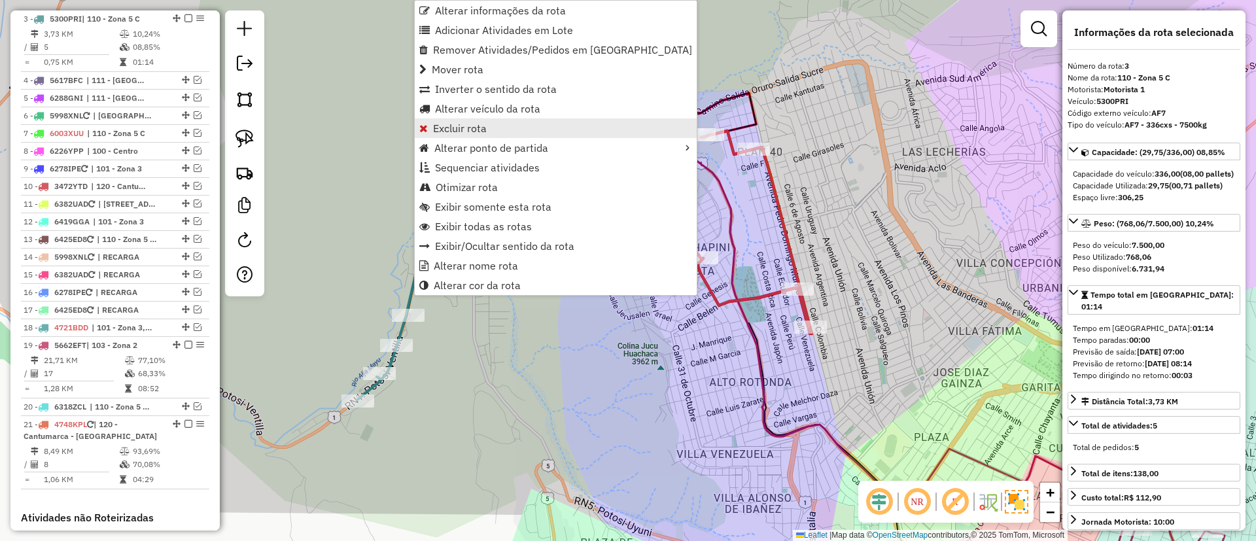
click at [462, 135] on link "Excluir rota" at bounding box center [556, 128] width 282 height 20
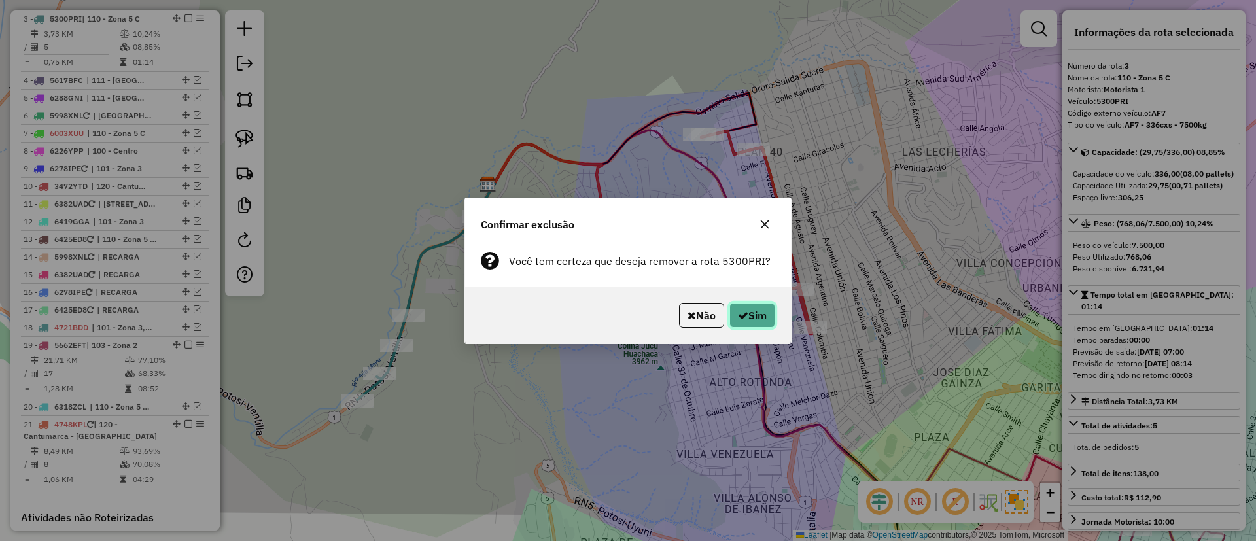
click at [758, 309] on button "Sim" at bounding box center [752, 315] width 46 height 25
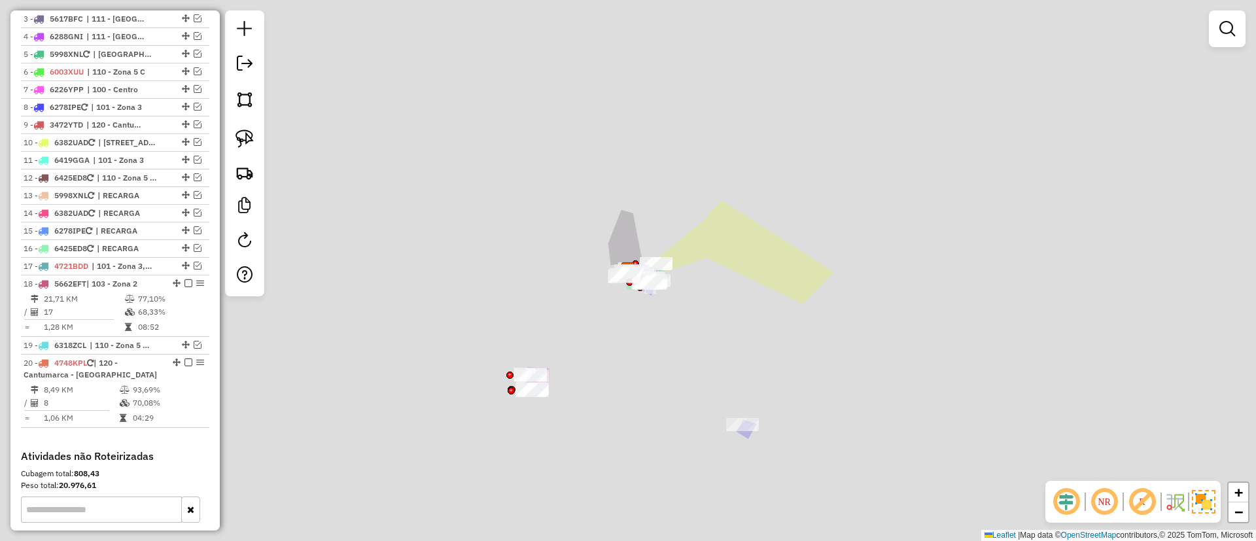
scroll to position [489, 0]
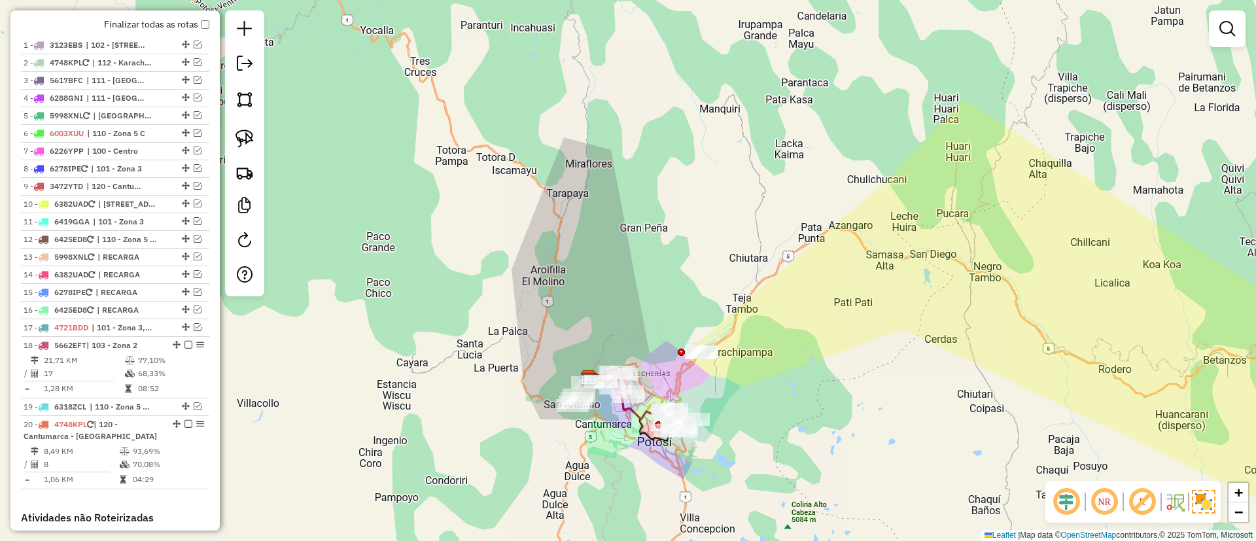
drag, startPoint x: 617, startPoint y: 261, endPoint x: 692, endPoint y: 12, distance: 259.5
click at [692, 12] on div "Janela de atendimento Grade de atendimento Capacidade Transportadoras Veículos …" at bounding box center [628, 270] width 1256 height 541
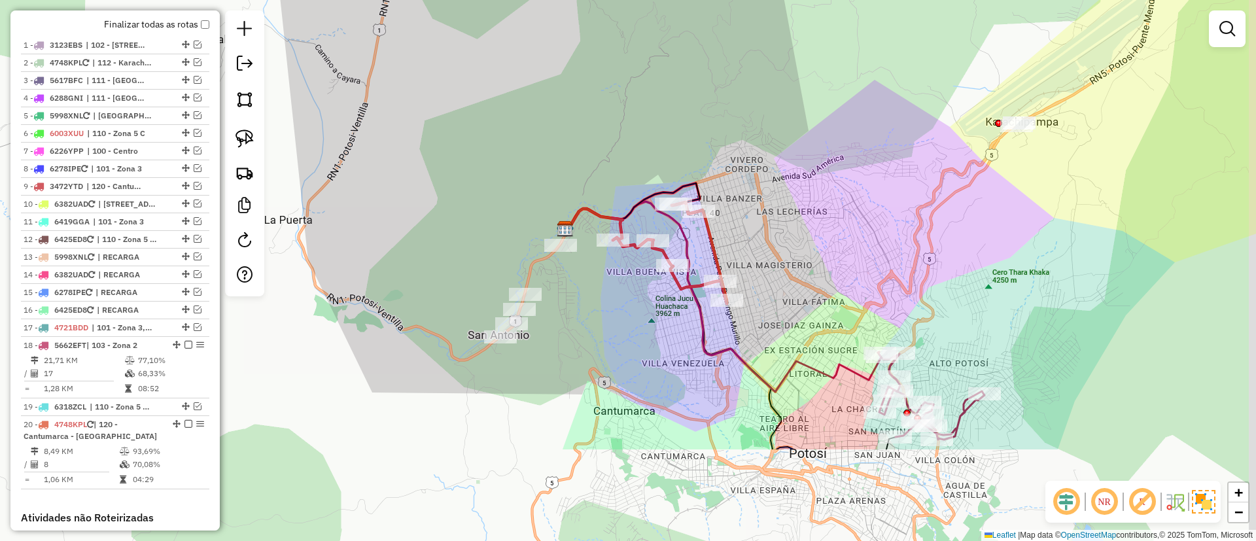
drag, startPoint x: 698, startPoint y: 185, endPoint x: 620, endPoint y: 19, distance: 183.5
click at [625, 9] on div "Janela de atendimento Grade de atendimento Capacidade Transportadoras Veículos …" at bounding box center [628, 270] width 1256 height 541
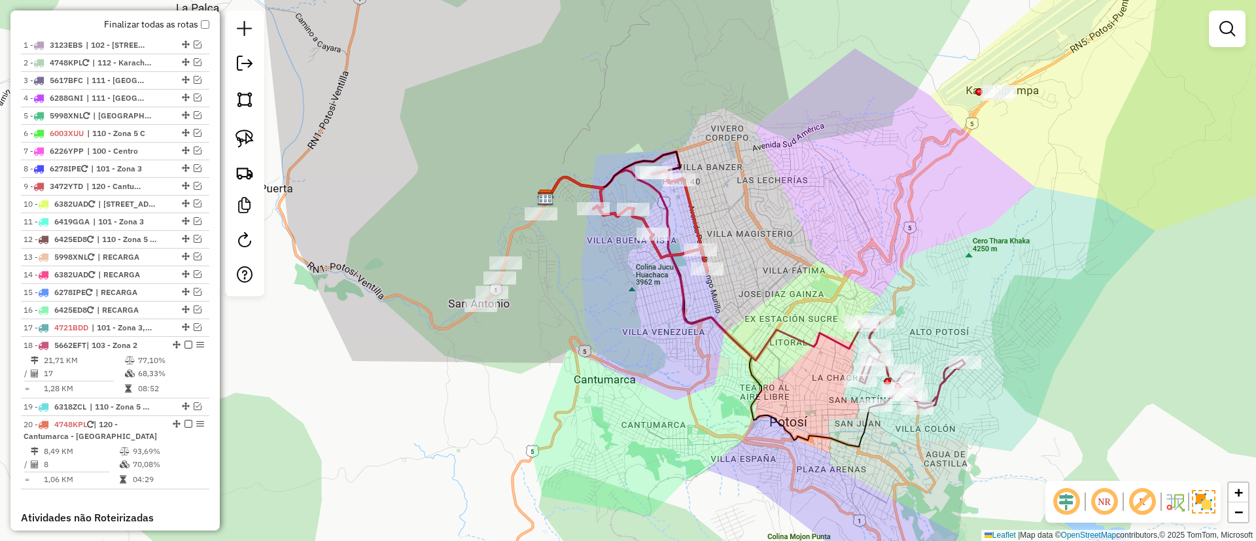
click at [693, 197] on icon at bounding box center [650, 221] width 114 height 101
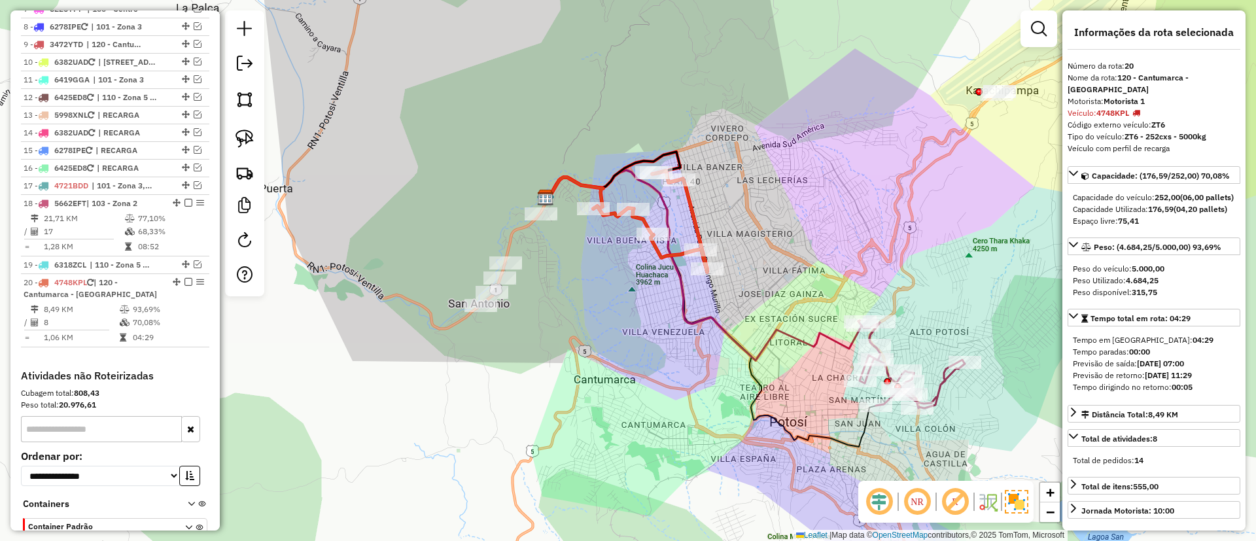
scroll to position [741, 0]
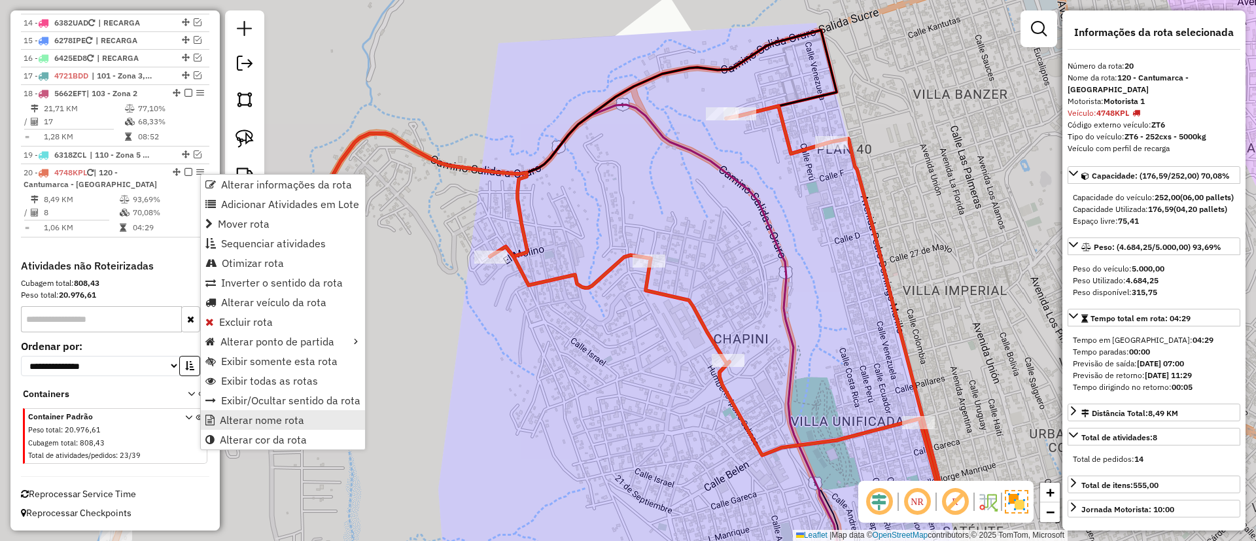
click at [263, 424] on span "Alterar nome rota" at bounding box center [262, 420] width 84 height 10
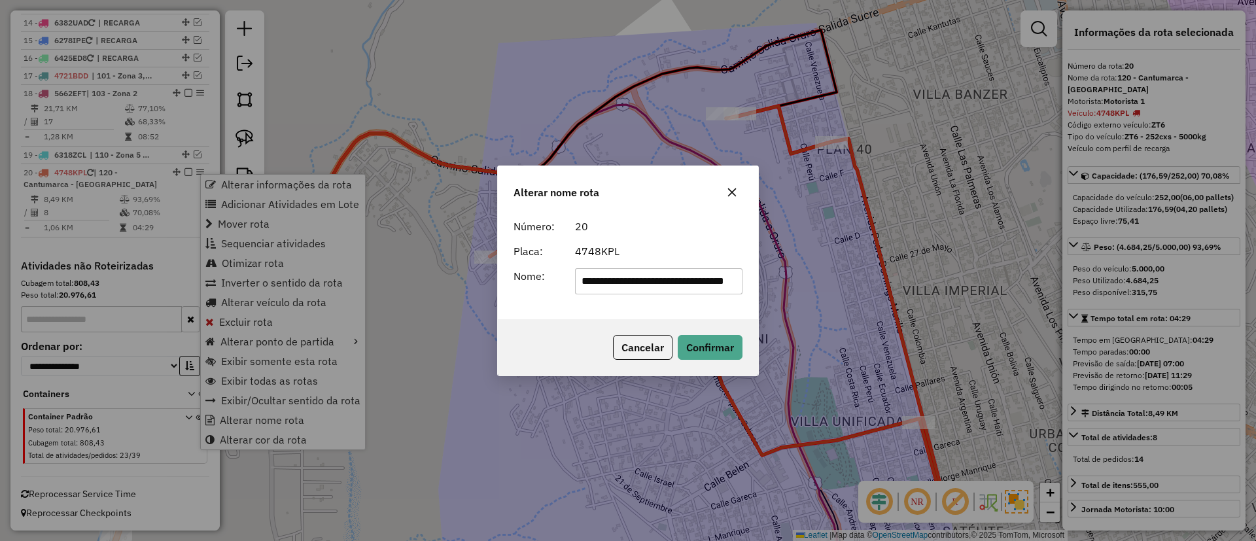
scroll to position [0, 22]
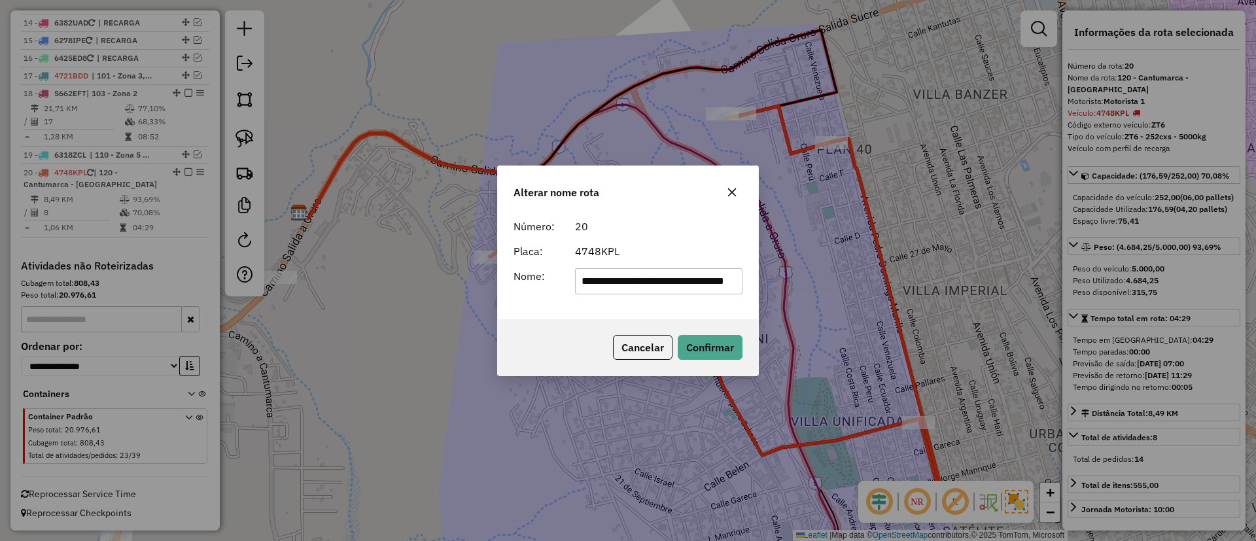
click at [600, 281] on input "**********" at bounding box center [659, 281] width 168 height 26
type input "*******"
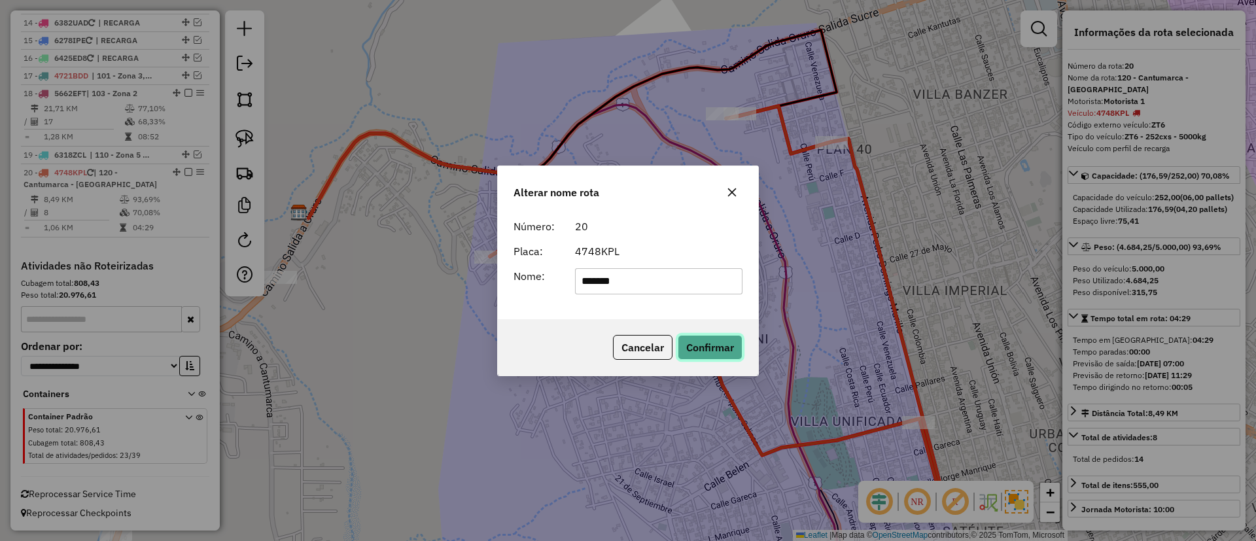
click at [710, 343] on button "Confirmar" at bounding box center [710, 347] width 65 height 25
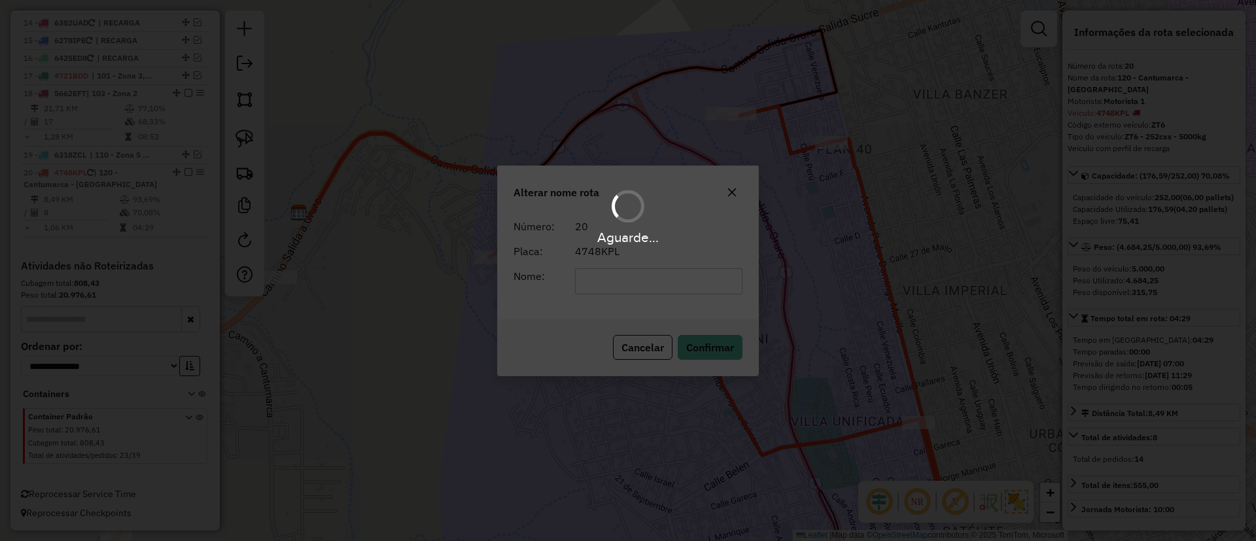
scroll to position [729, 0]
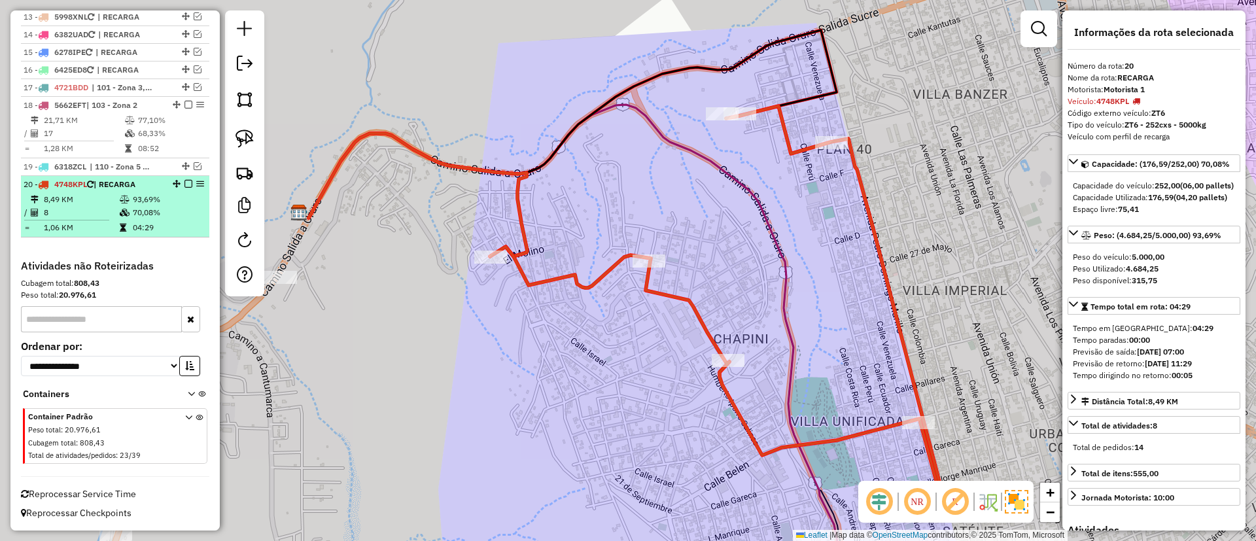
click at [185, 183] on em at bounding box center [188, 184] width 8 height 8
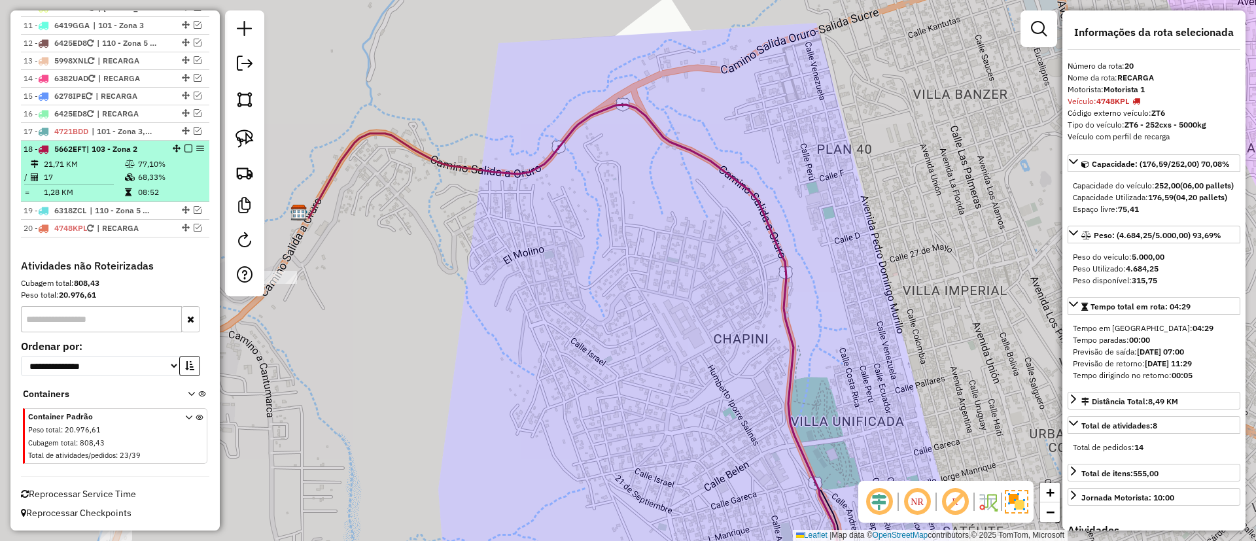
click at [184, 151] on em at bounding box center [188, 149] width 8 height 8
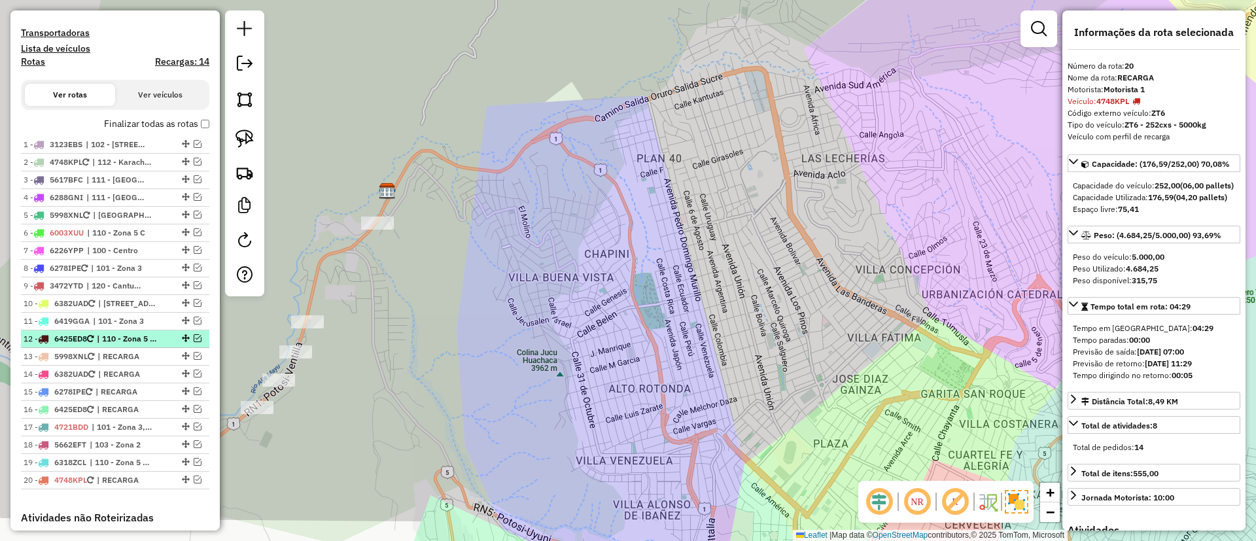
scroll to position [389, 0]
click at [122, 126] on label "Finalizar todas as rotas" at bounding box center [156, 125] width 105 height 14
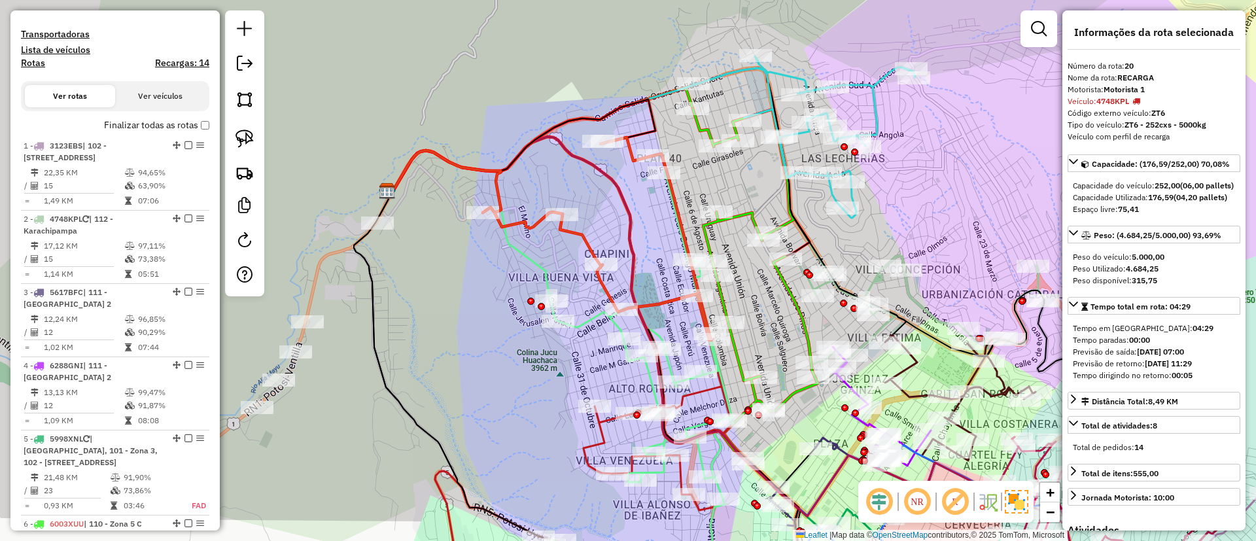
click at [749, 218] on icon at bounding box center [755, 289] width 125 height 360
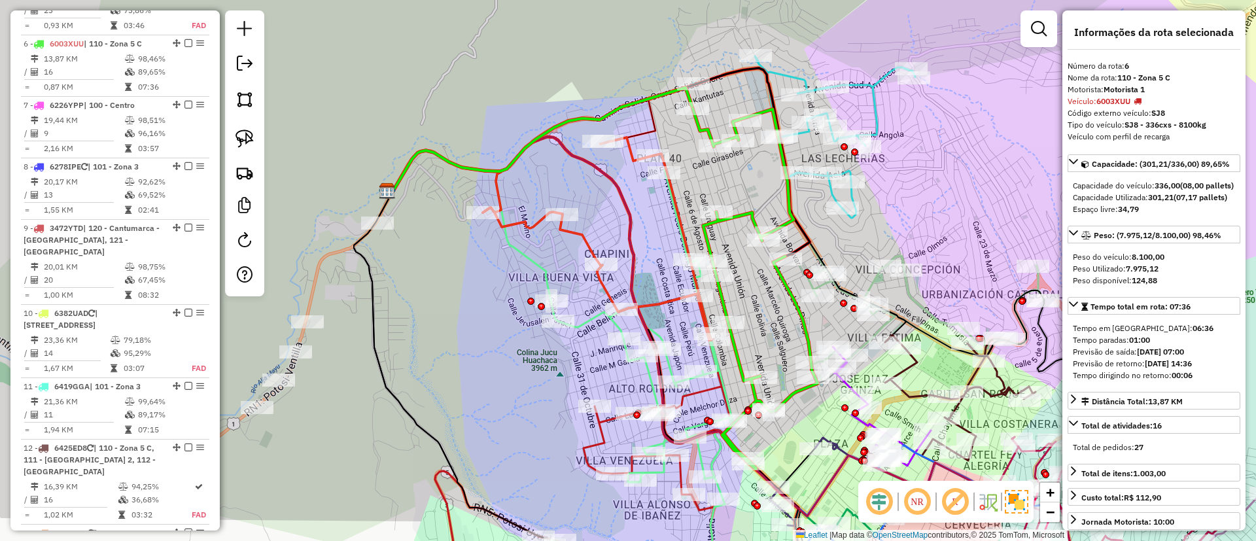
scroll to position [894, 0]
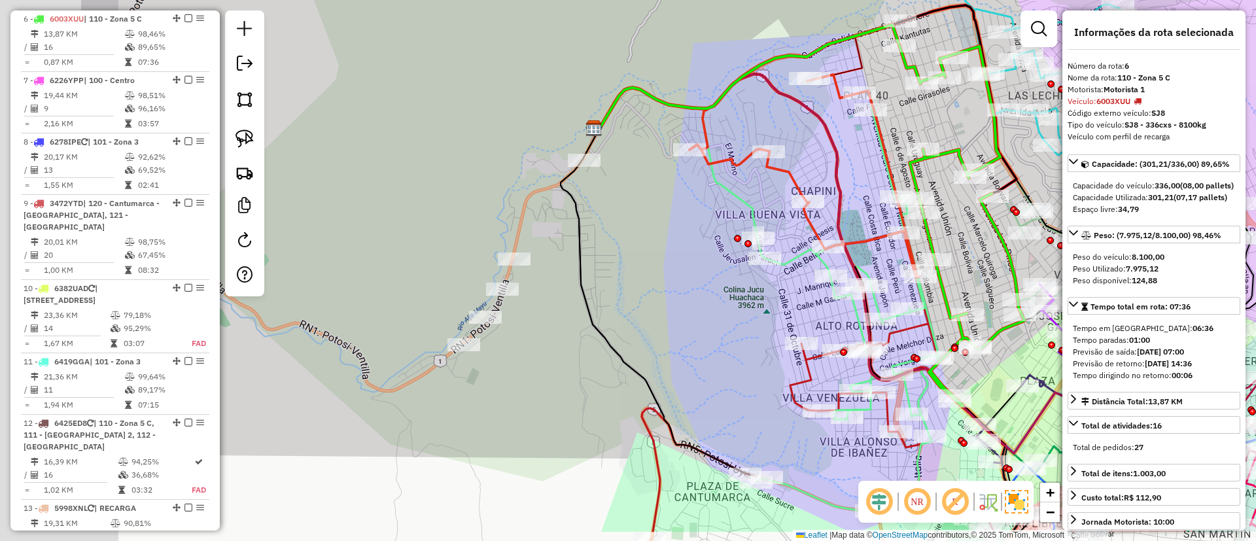
drag, startPoint x: 541, startPoint y: 280, endPoint x: 762, endPoint y: 213, distance: 231.1
click at [757, 213] on icon at bounding box center [678, 163] width 159 height 150
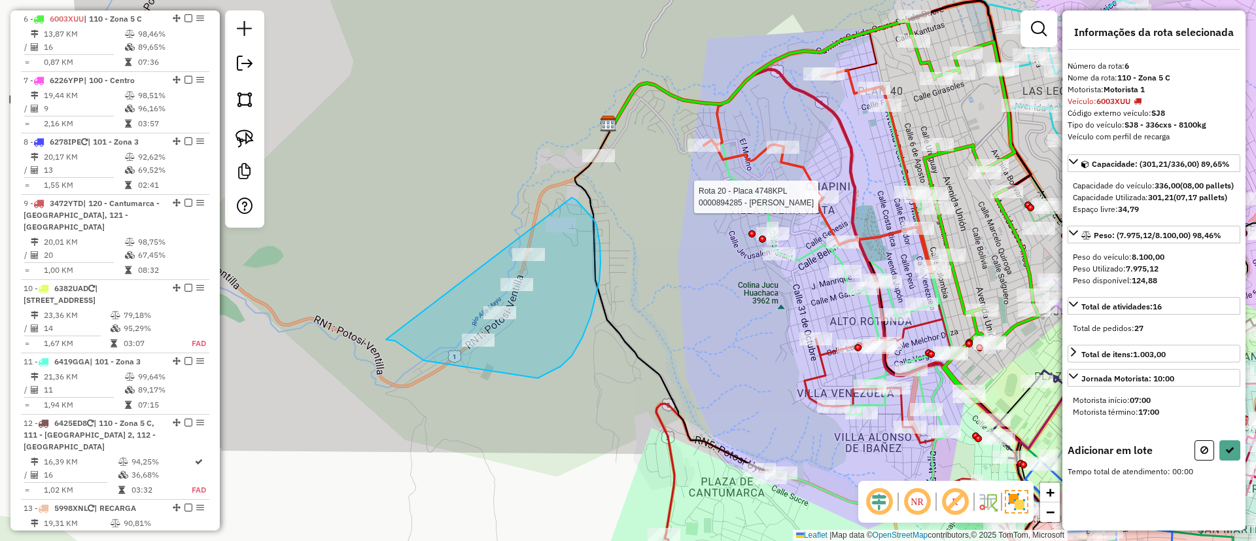
drag, startPoint x: 424, startPoint y: 360, endPoint x: 506, endPoint y: 190, distance: 188.7
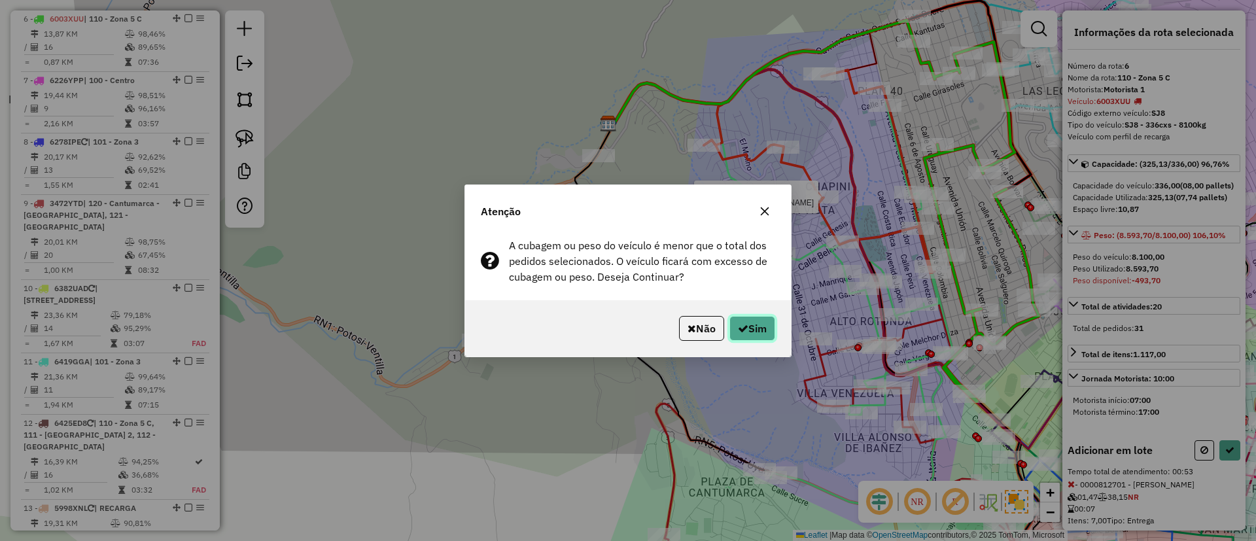
click at [748, 330] on button "Sim" at bounding box center [752, 328] width 46 height 25
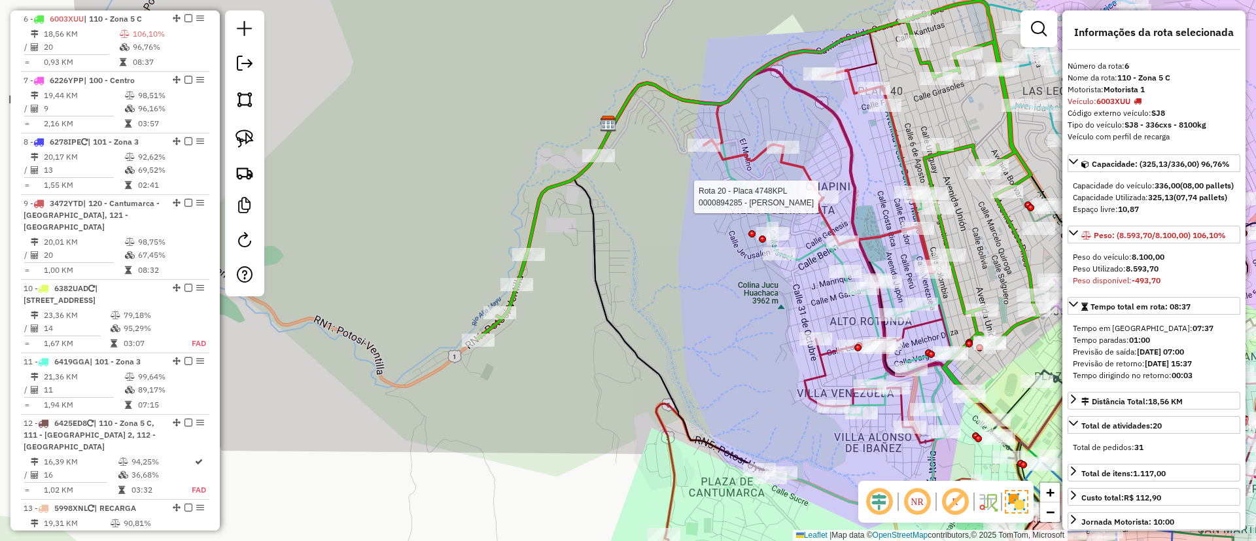
click at [805, 249] on icon at bounding box center [863, 305] width 184 height 407
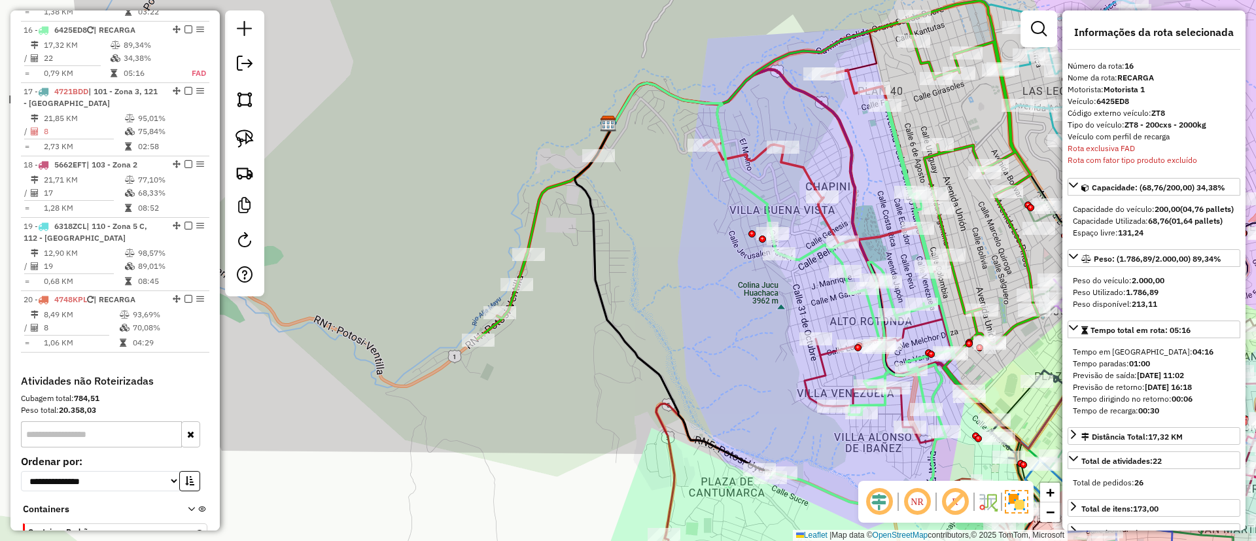
scroll to position [1556, 0]
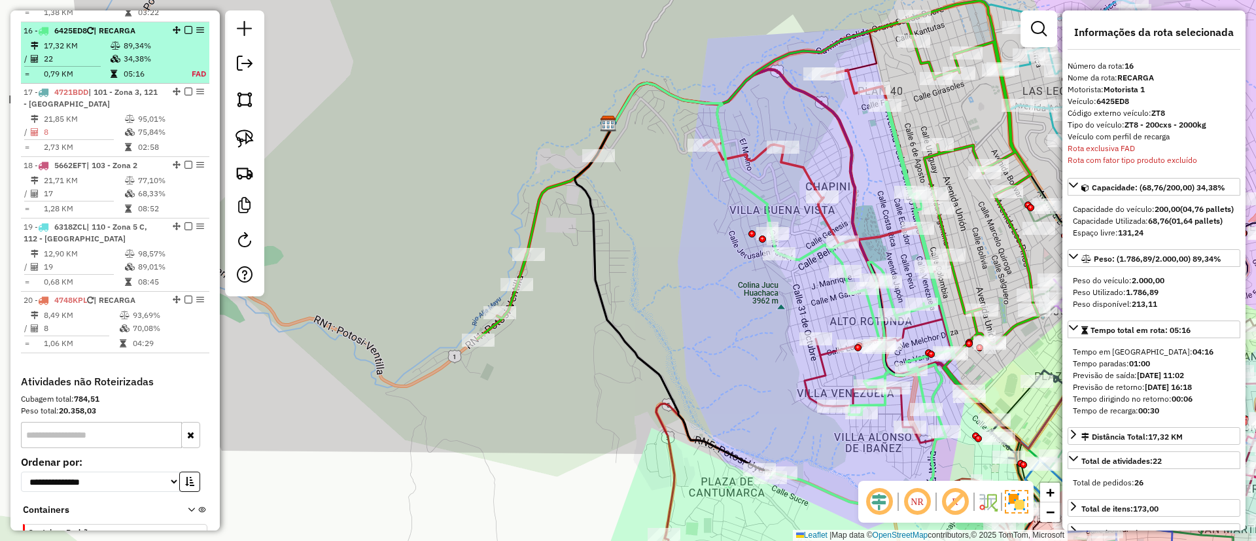
click at [186, 26] on em at bounding box center [188, 30] width 8 height 8
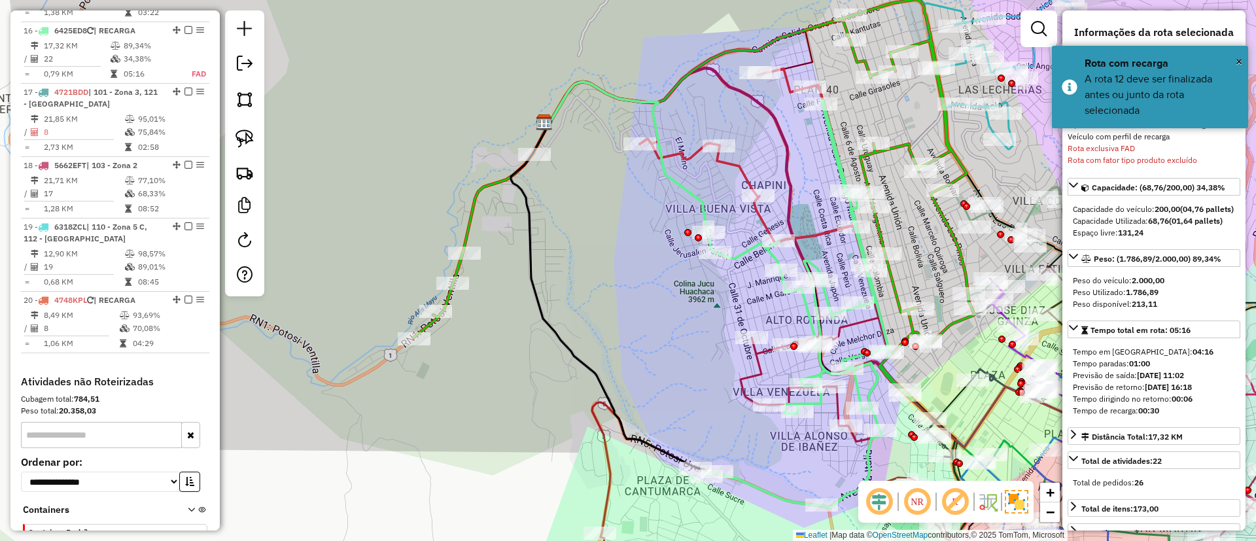
drag, startPoint x: 738, startPoint y: 281, endPoint x: 591, endPoint y: 295, distance: 147.9
click at [589, 296] on div "Janela de atendimento Grade de atendimento Capacidade Transportadoras Veículos …" at bounding box center [628, 270] width 1256 height 541
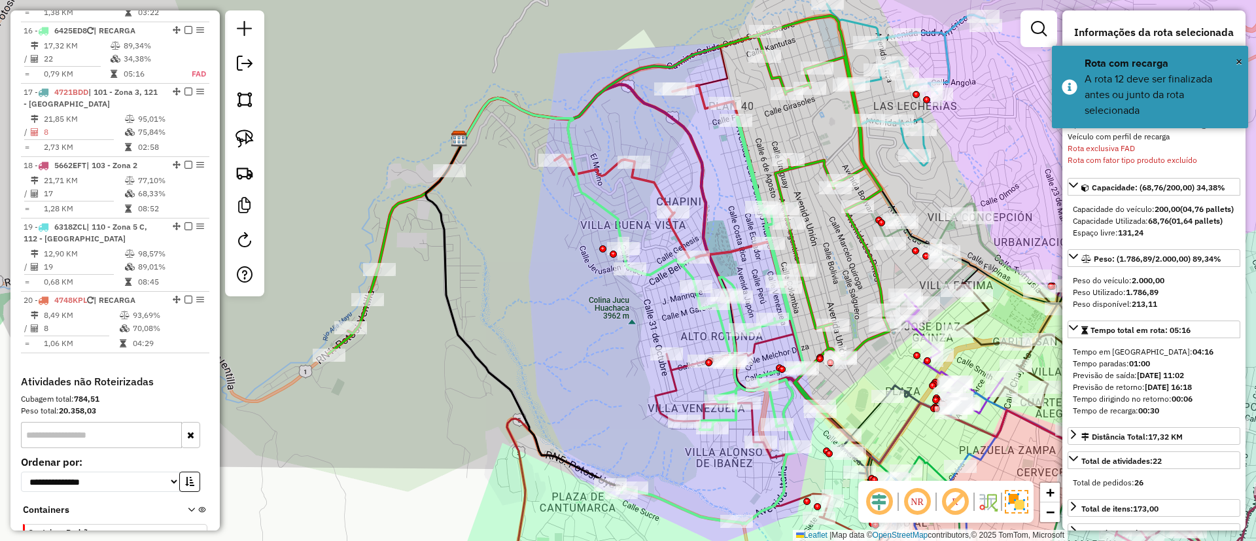
click at [646, 177] on icon at bounding box center [669, 186] width 228 height 203
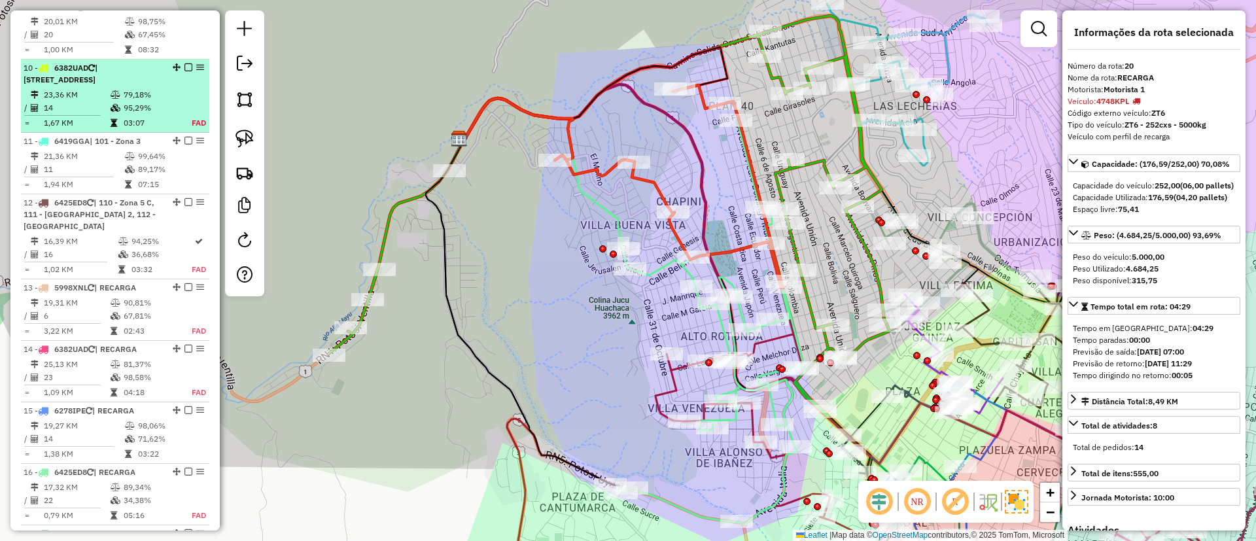
scroll to position [1098, 0]
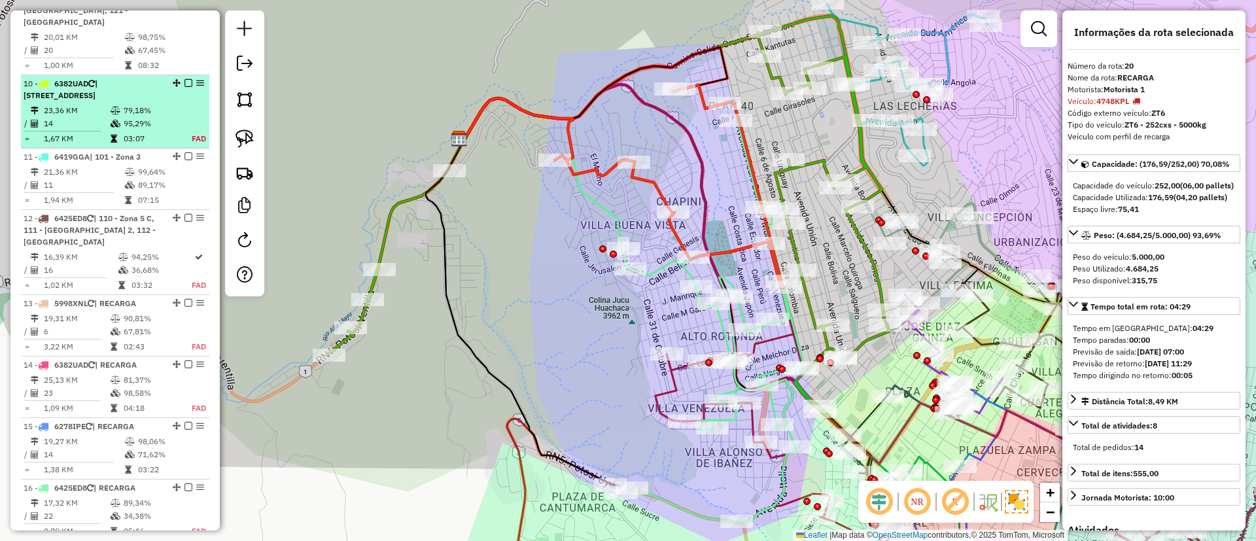
click at [187, 79] on em at bounding box center [188, 83] width 8 height 8
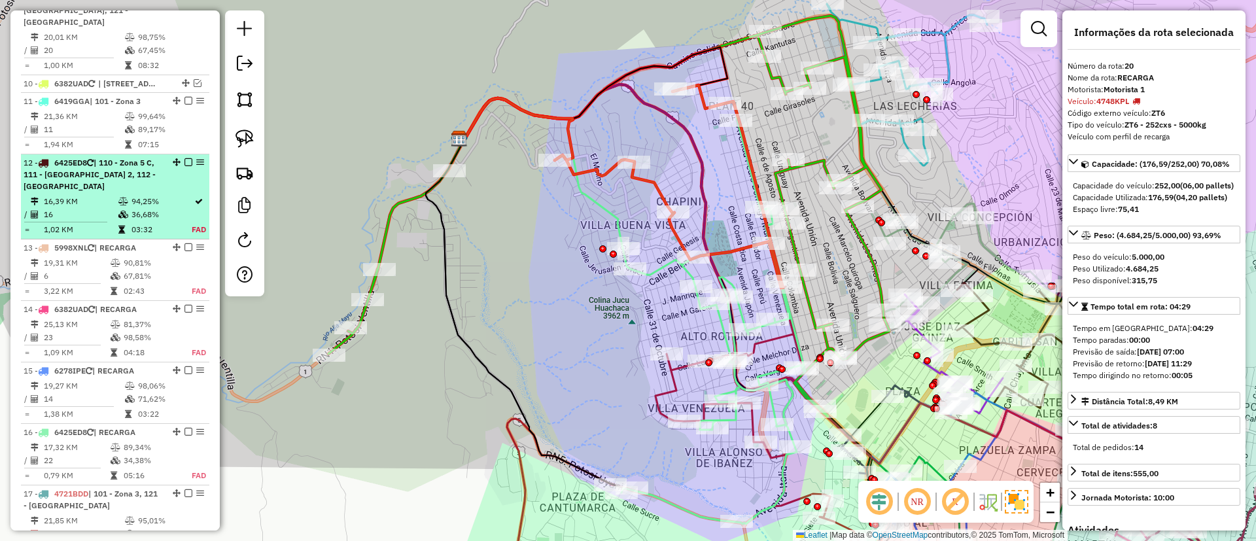
click at [186, 158] on em at bounding box center [188, 162] width 8 height 8
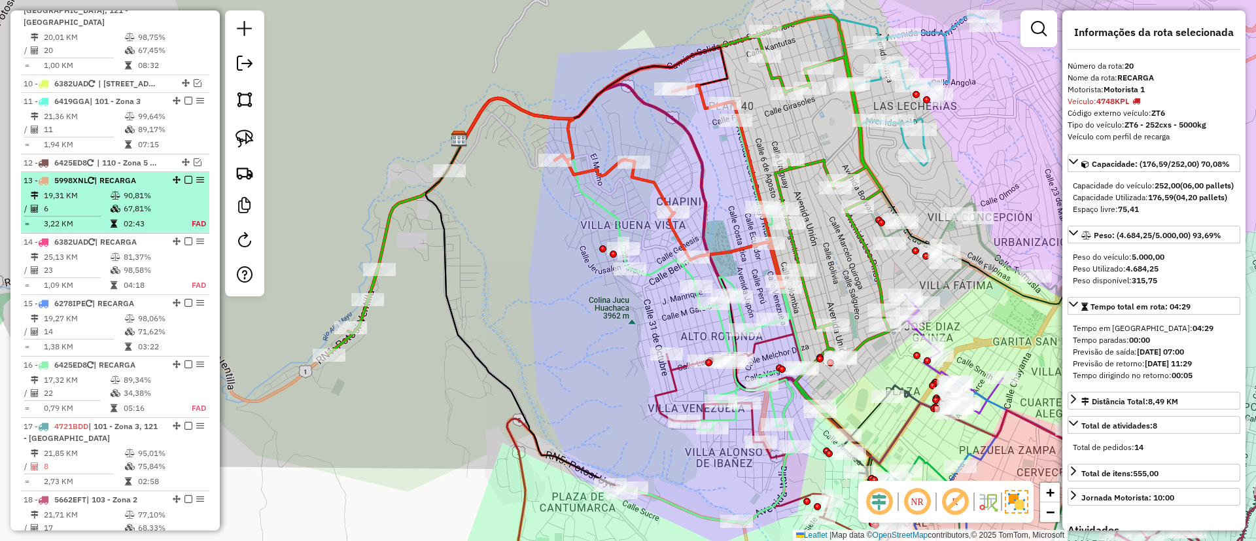
click at [186, 176] on em at bounding box center [188, 180] width 8 height 8
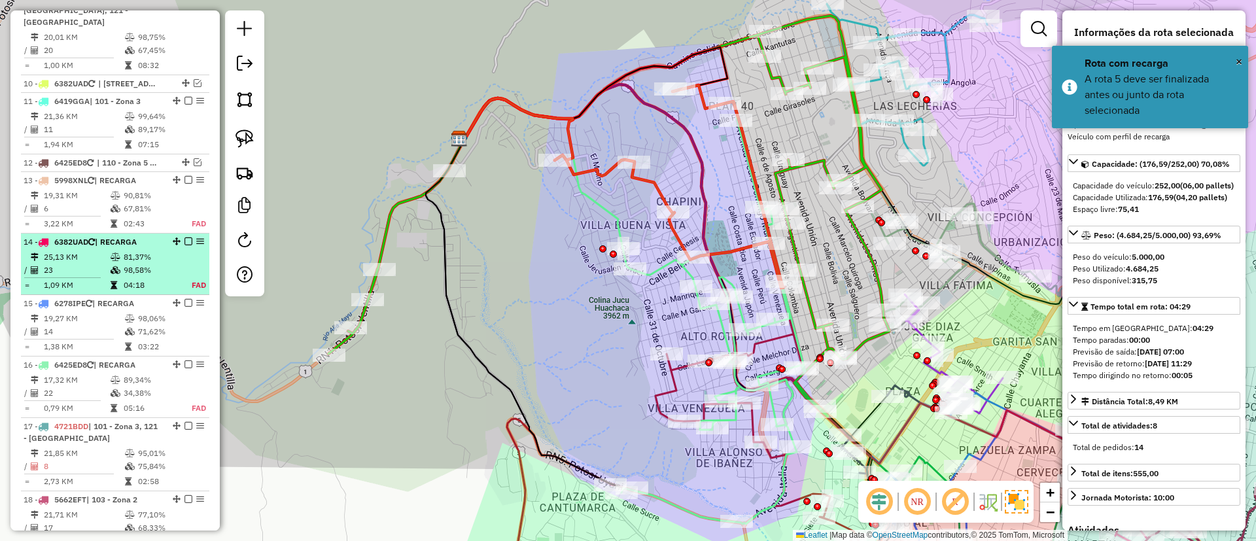
click at [186, 236] on div "14 - 6382UAD | RECARGA" at bounding box center [115, 242] width 183 height 12
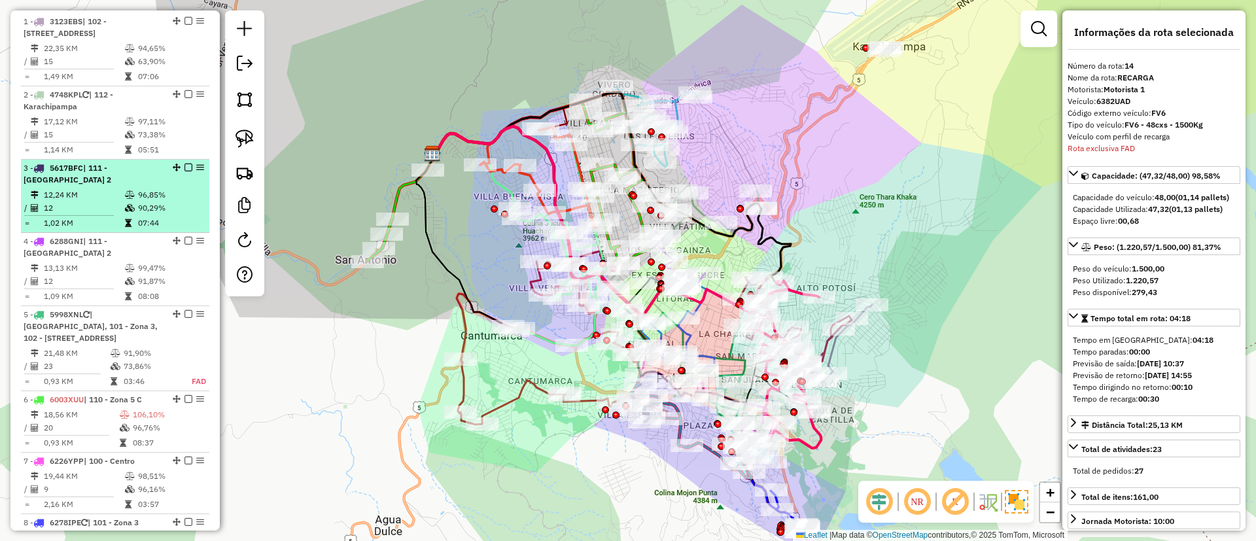
scroll to position [516, 0]
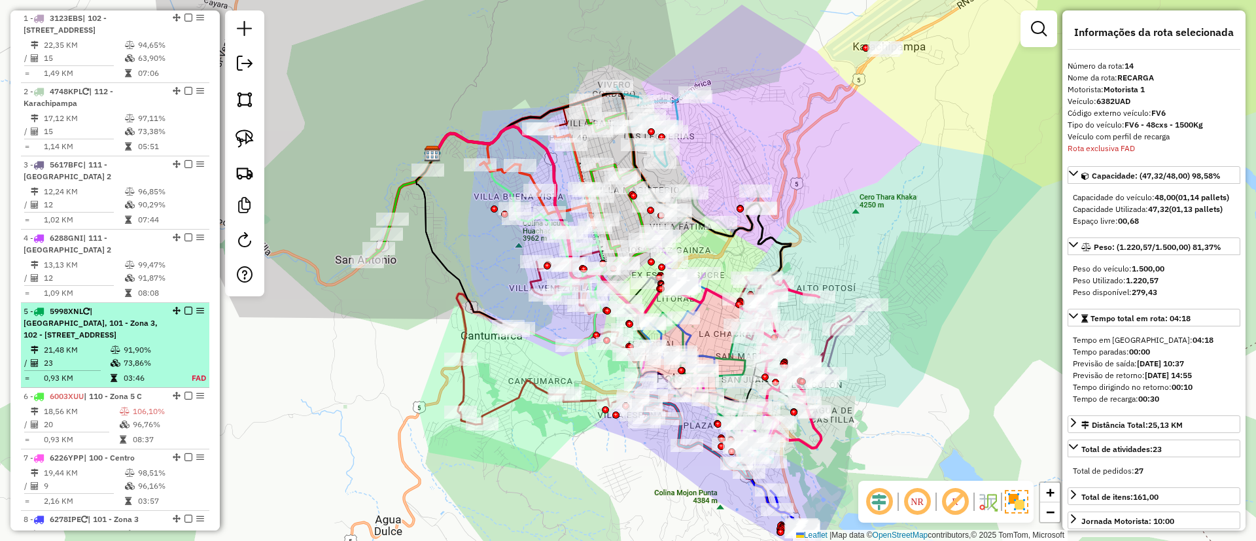
click at [189, 309] on div at bounding box center [184, 311] width 39 height 8
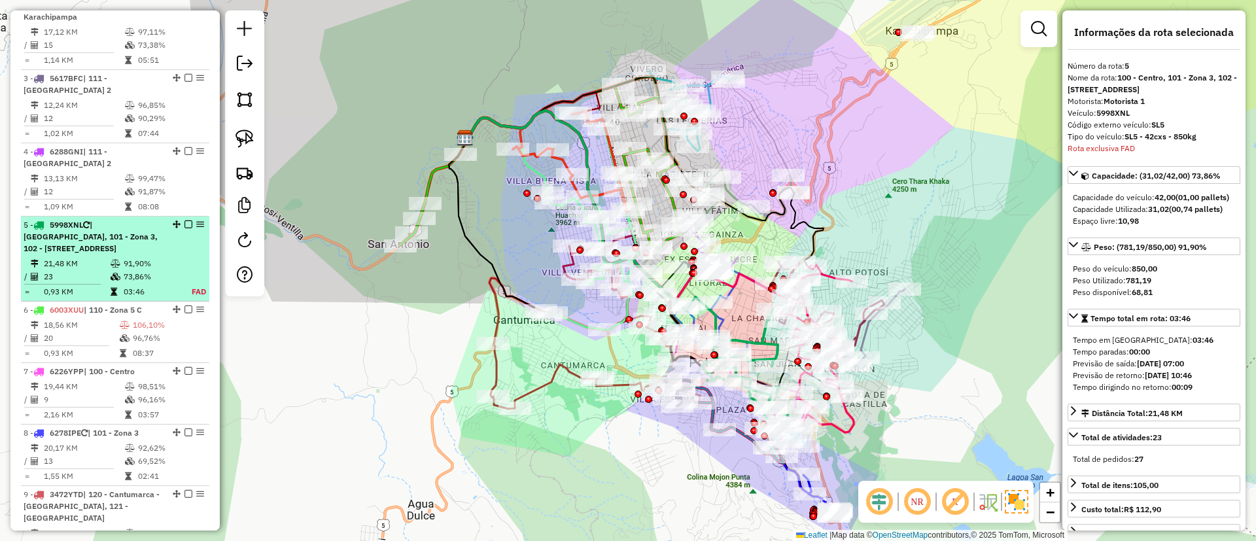
scroll to position [808, 0]
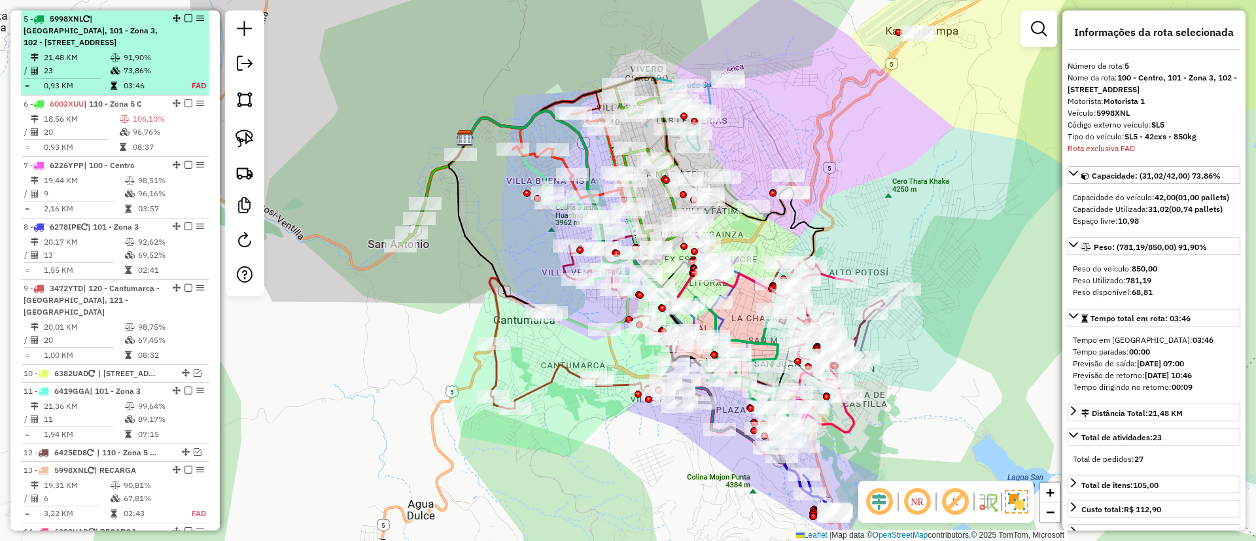
click at [184, 16] on em at bounding box center [188, 18] width 8 height 8
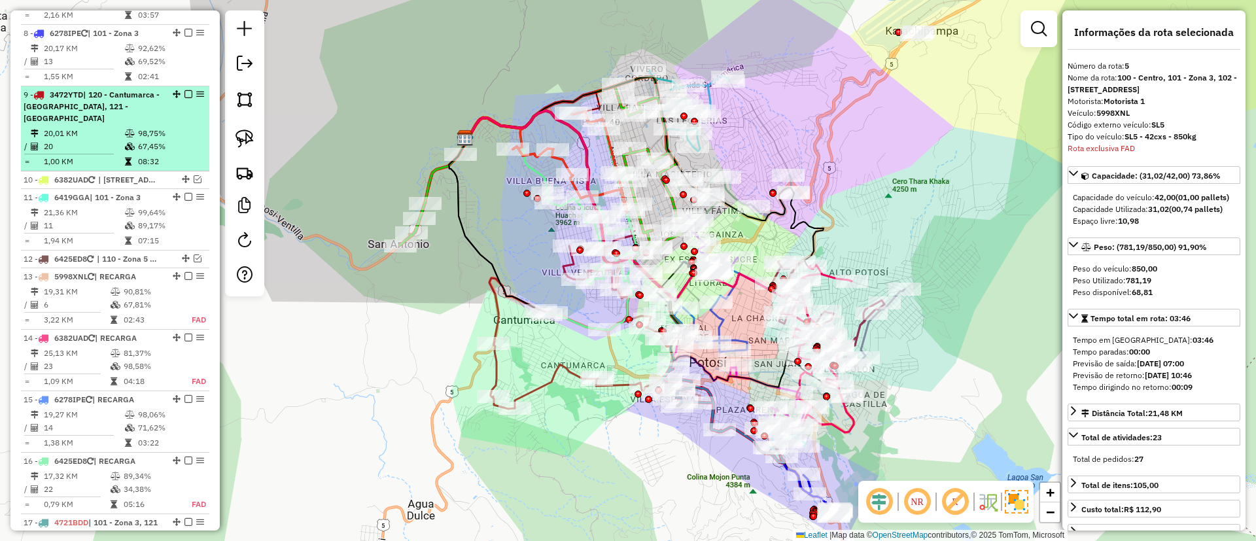
scroll to position [952, 0]
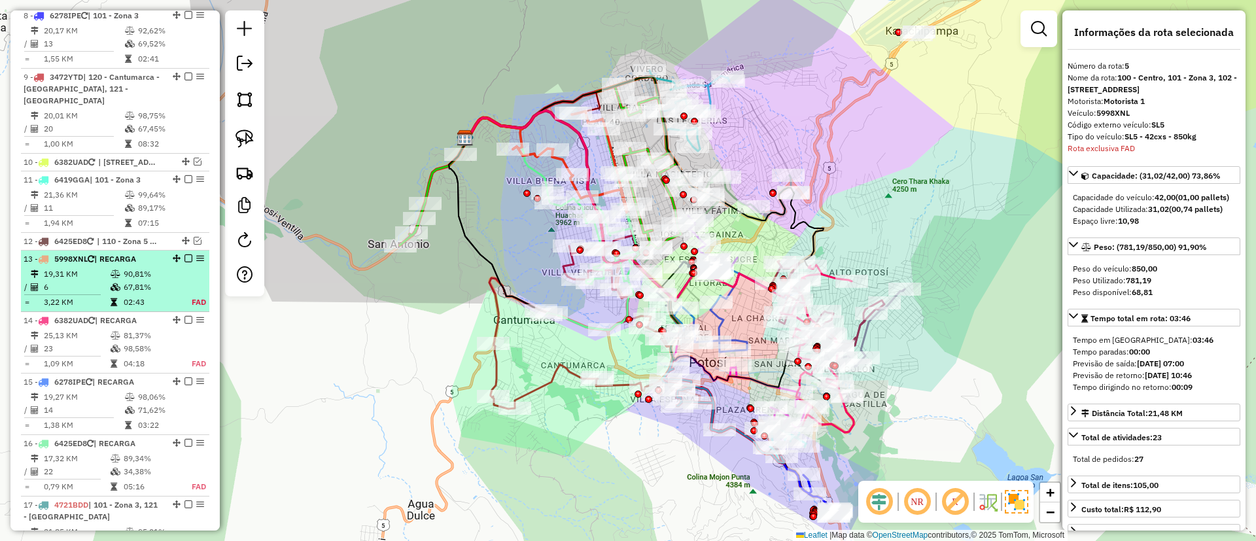
click at [184, 254] on em at bounding box center [188, 258] width 8 height 8
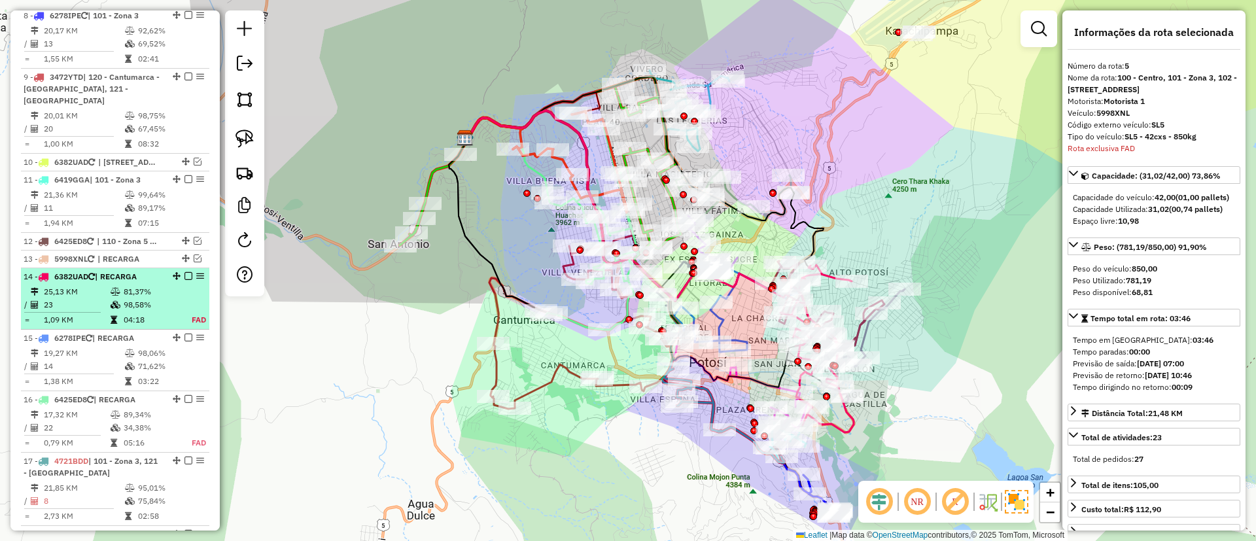
click at [186, 272] on em at bounding box center [188, 276] width 8 height 8
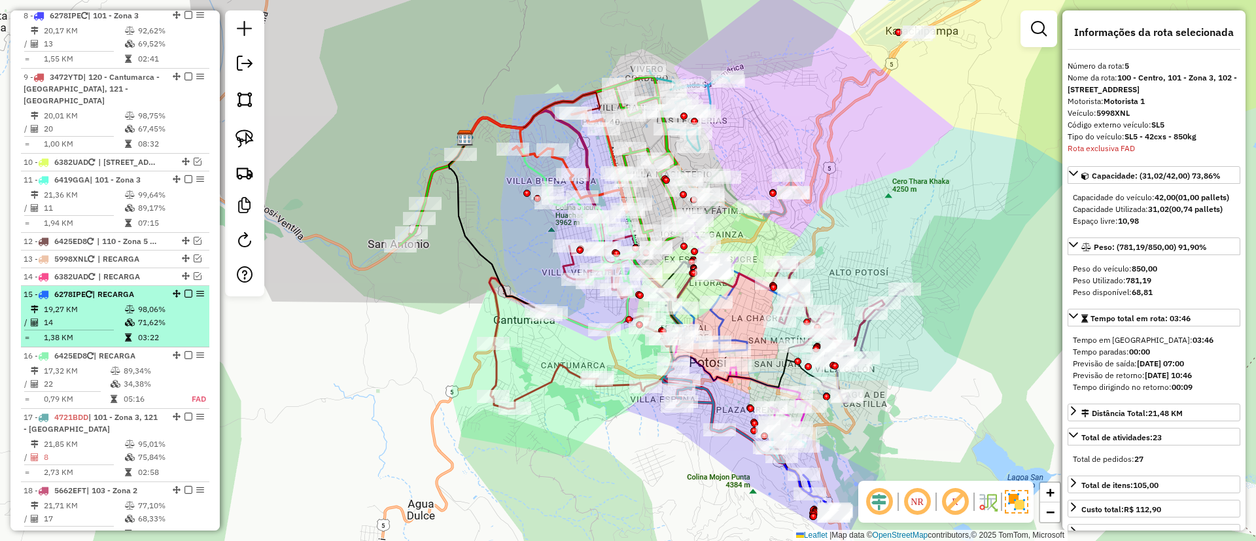
click at [183, 286] on li "15 - 6278IPE | RECARGA 19,27 KM 98,06% / 14 71,62% = 1,38 KM 03:22" at bounding box center [115, 316] width 188 height 61
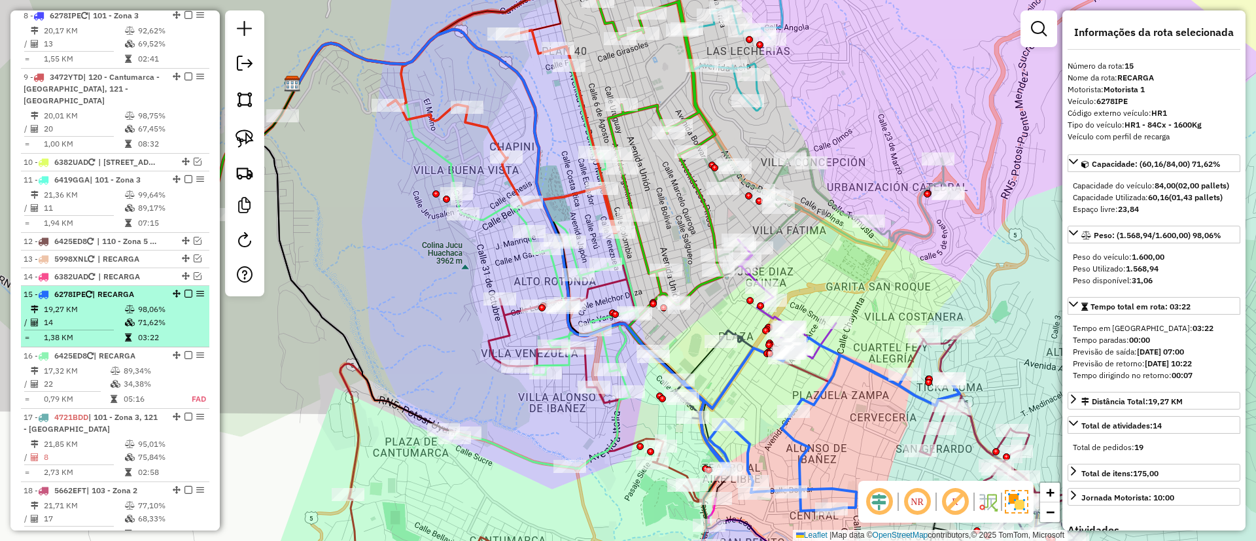
click at [184, 290] on em at bounding box center [188, 294] width 8 height 8
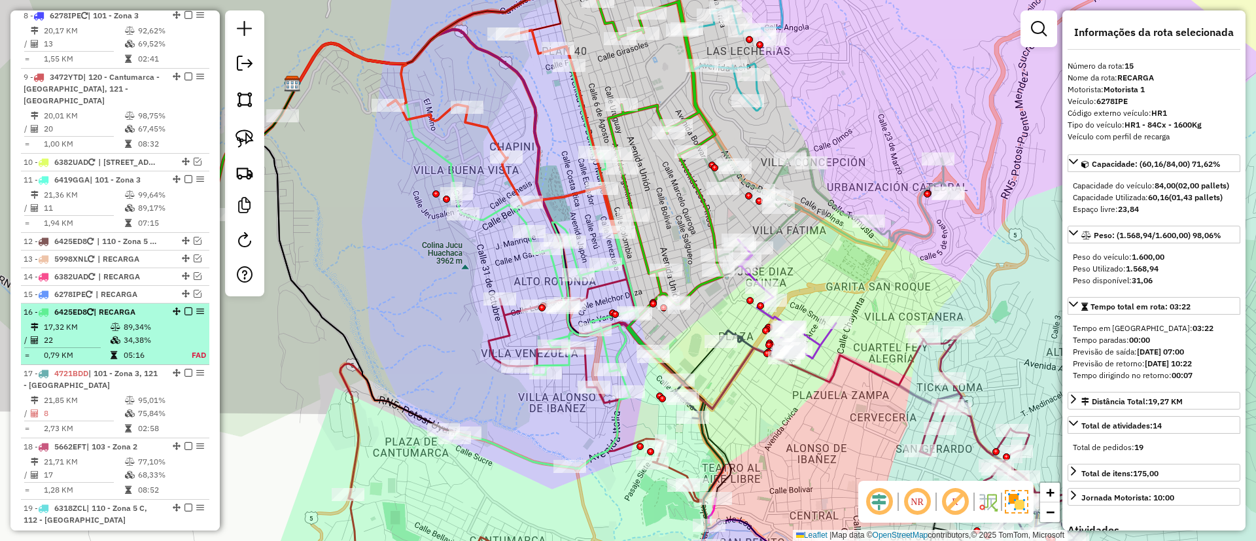
click at [186, 307] on em at bounding box center [188, 311] width 8 height 8
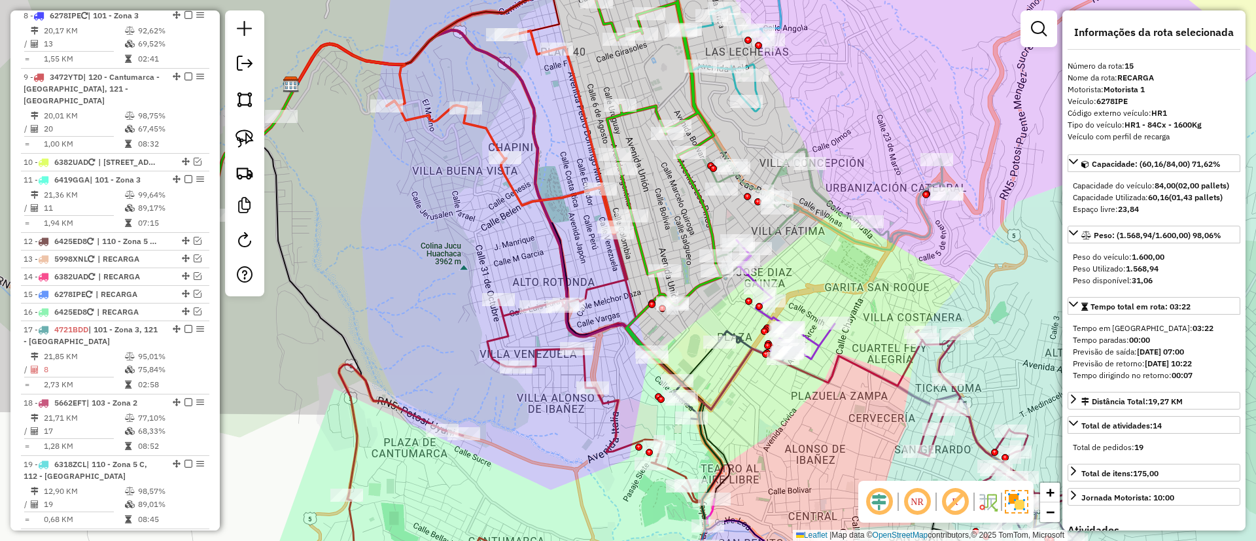
click at [499, 319] on icon at bounding box center [522, 413] width 366 height 363
click at [499, 319] on icon at bounding box center [522, 413] width 366 height 362
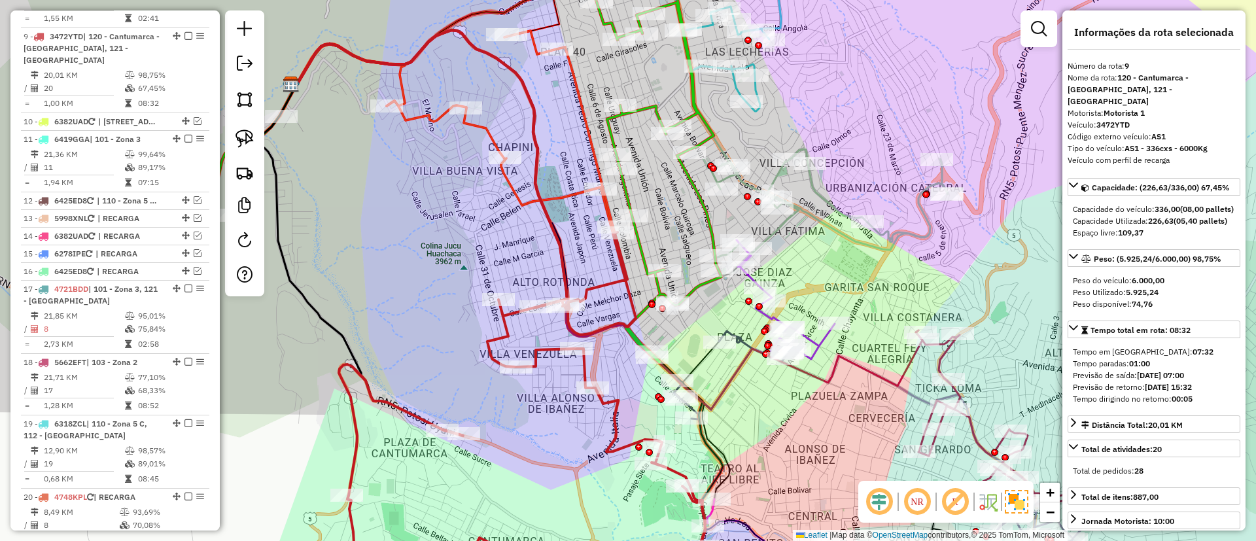
scroll to position [1011, 0]
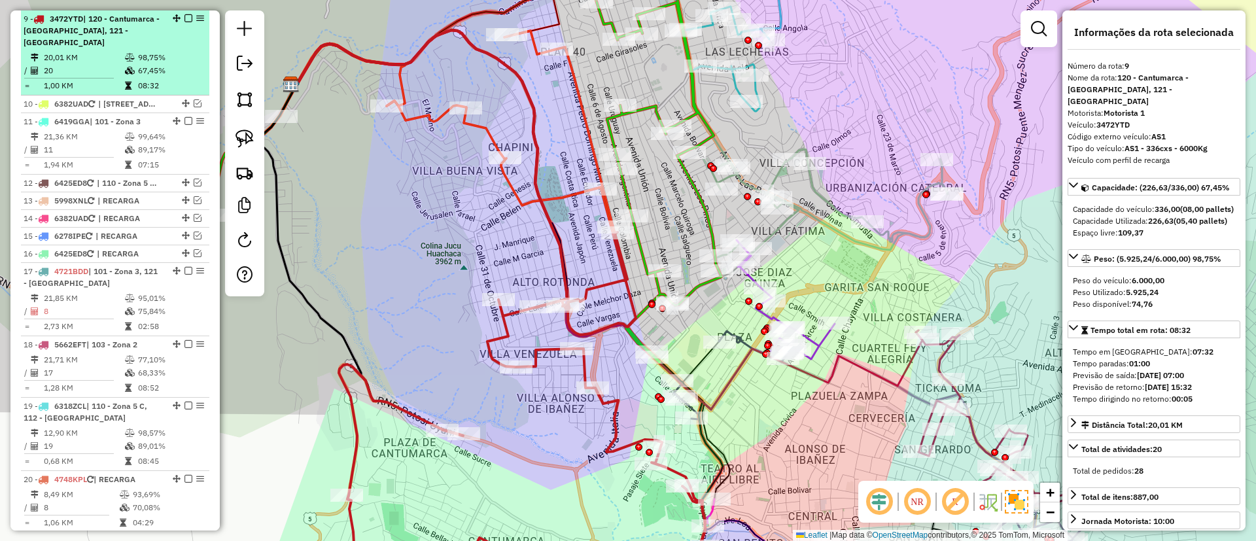
click at [186, 16] on em at bounding box center [188, 18] width 8 height 8
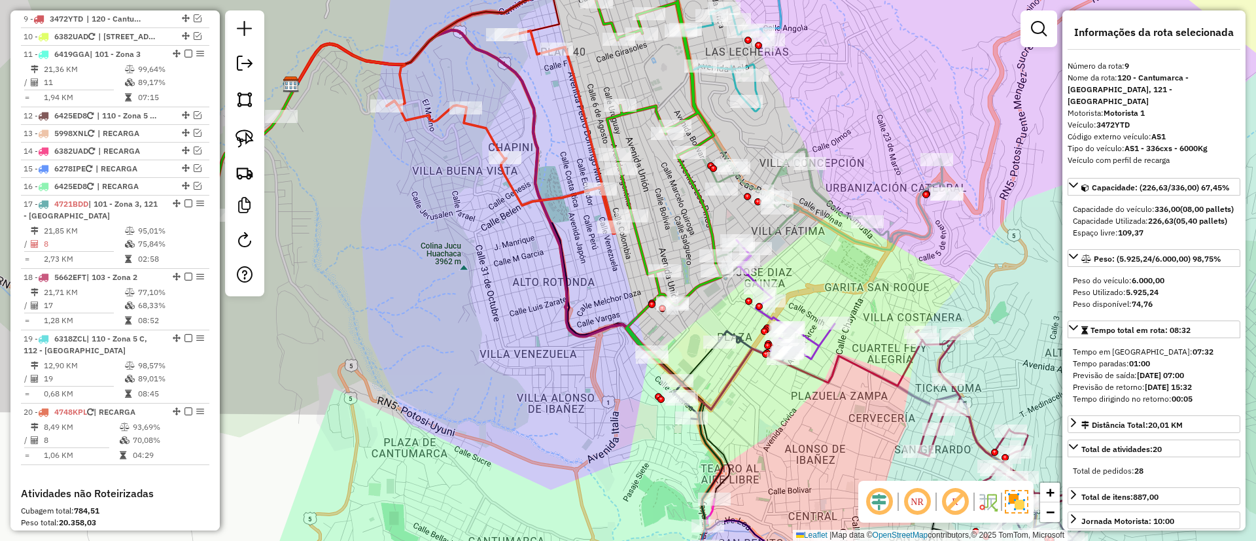
click at [532, 212] on div "Janela de atendimento Grade de atendimento Capacidade Transportadoras Veículos …" at bounding box center [628, 270] width 1256 height 541
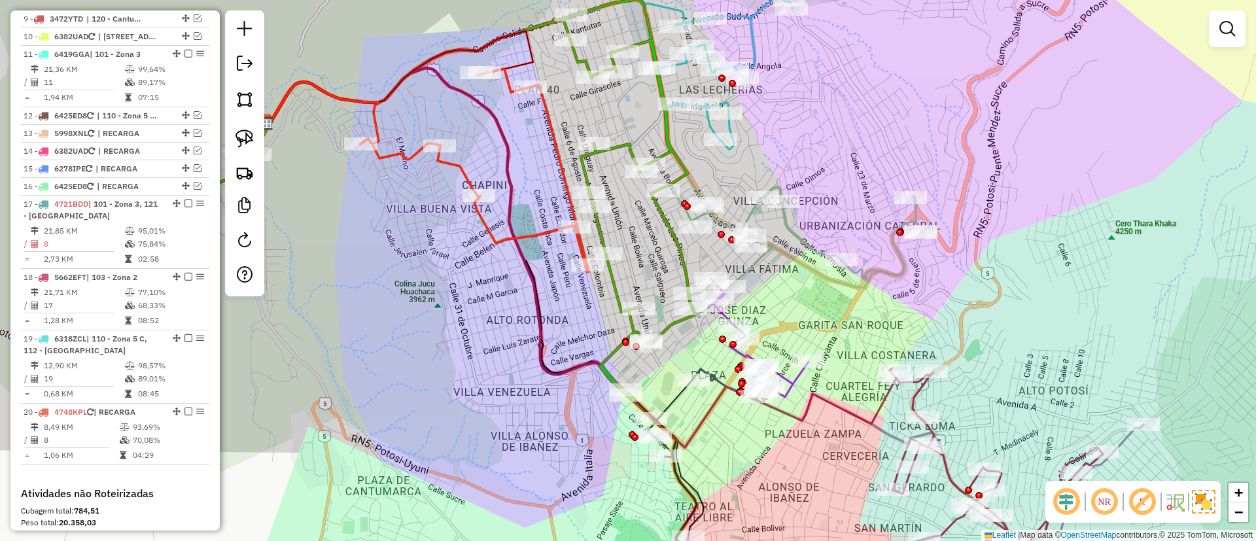
drag, startPoint x: 568, startPoint y: 205, endPoint x: 540, endPoint y: 258, distance: 59.4
click at [543, 252] on icon at bounding box center [474, 170] width 228 height 203
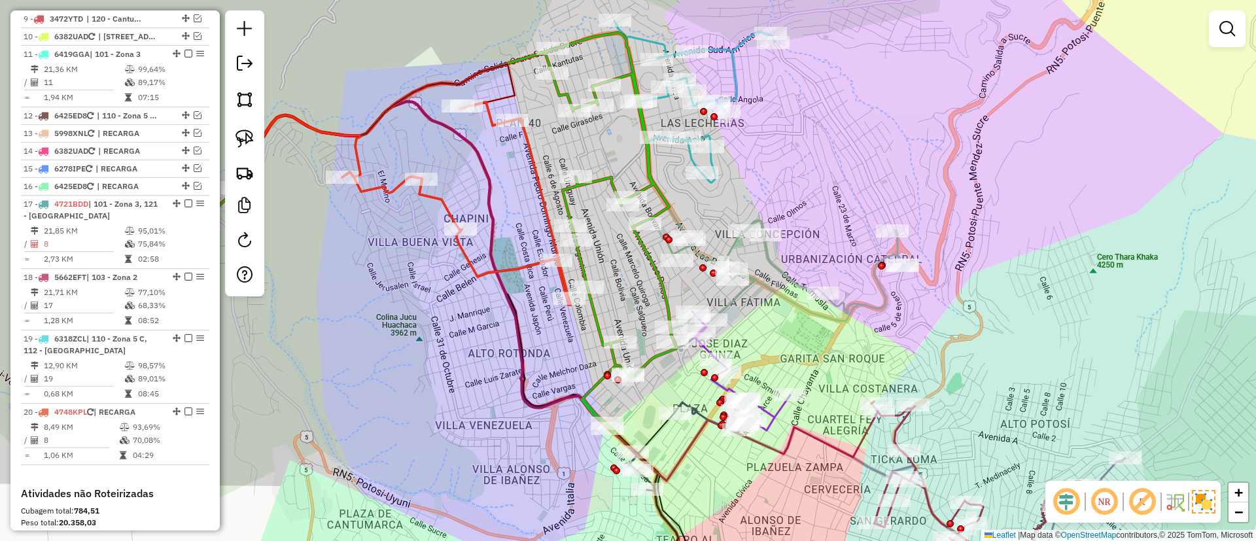
click at [529, 266] on icon at bounding box center [456, 203] width 228 height 203
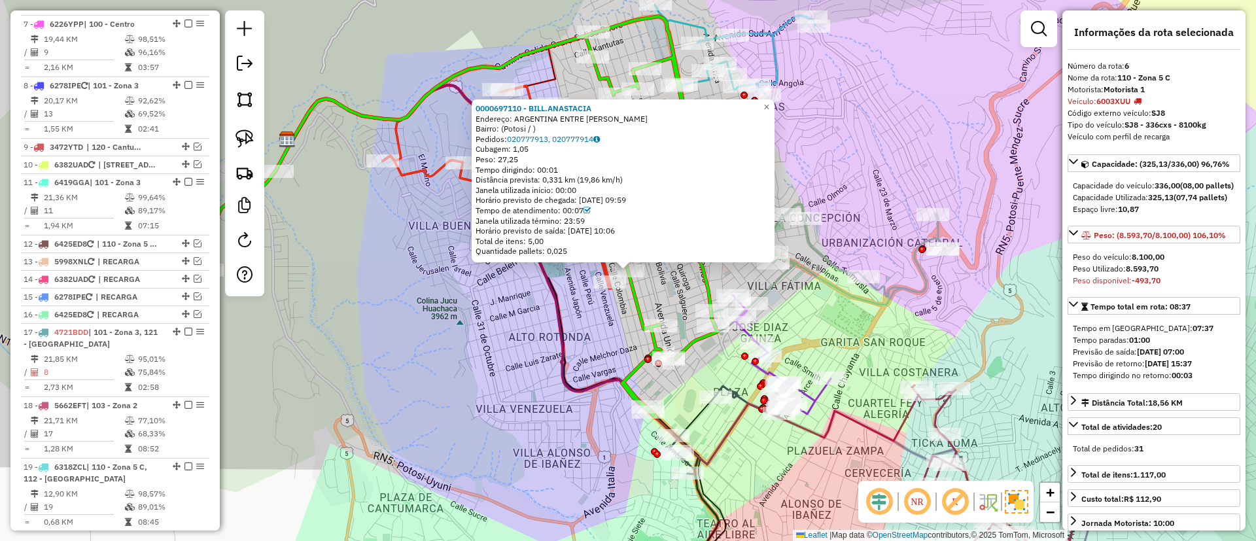
scroll to position [826, 0]
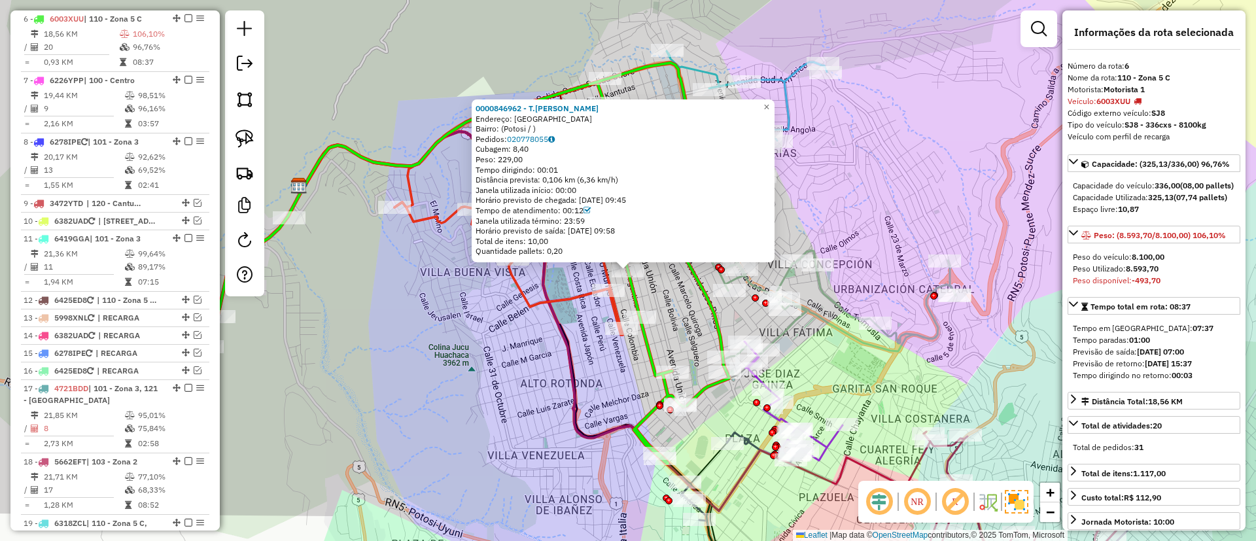
click at [561, 294] on icon at bounding box center [508, 233] width 228 height 203
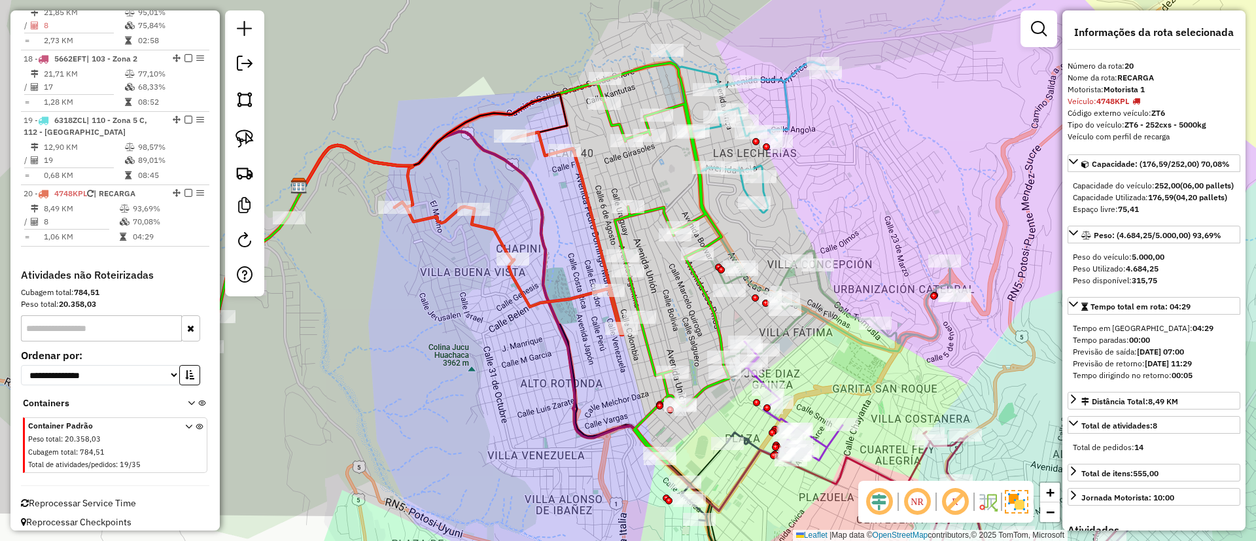
scroll to position [1238, 0]
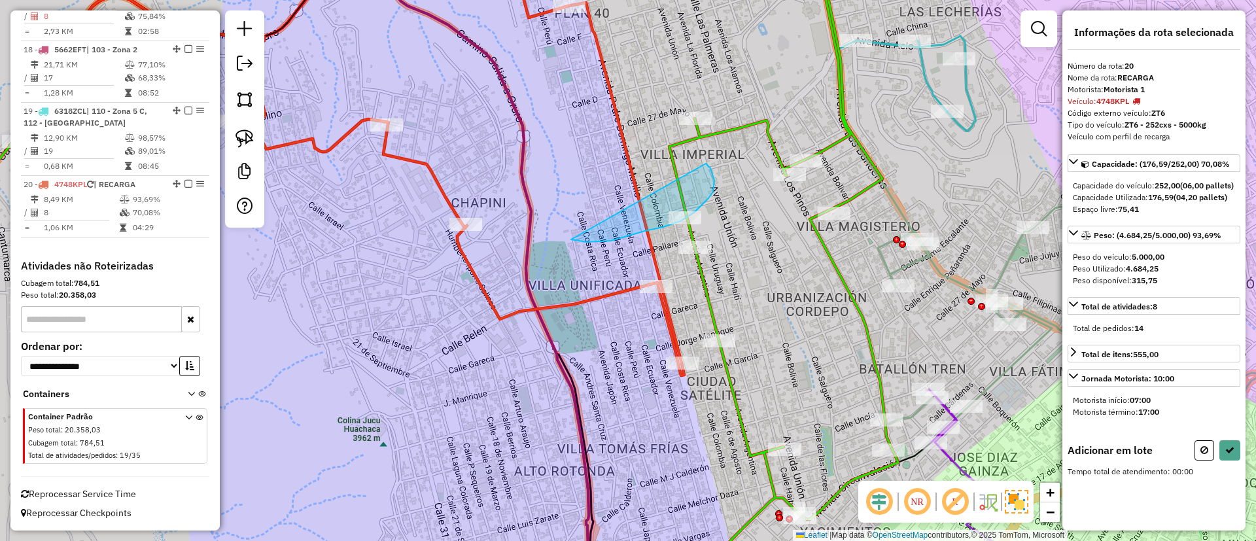
drag, startPoint x: 575, startPoint y: 239, endPoint x: 704, endPoint y: 164, distance: 149.5
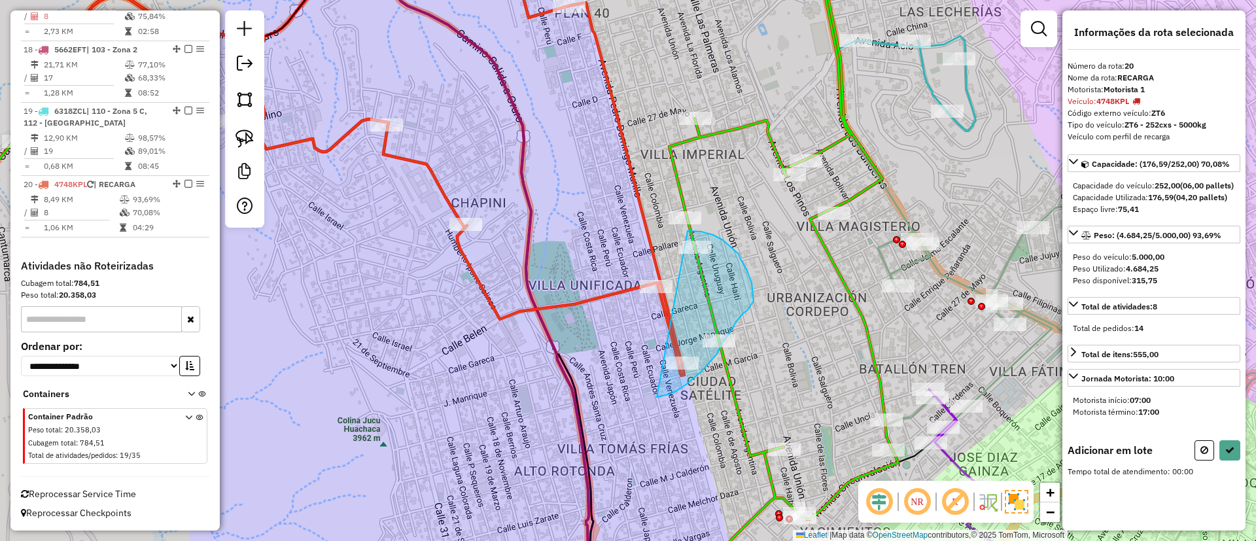
drag, startPoint x: 657, startPoint y: 397, endPoint x: 669, endPoint y: 228, distance: 169.2
click at [669, 227] on div "Janela de atendimento Grade de atendimento Capacidade Transportadoras Veículos …" at bounding box center [628, 270] width 1256 height 541
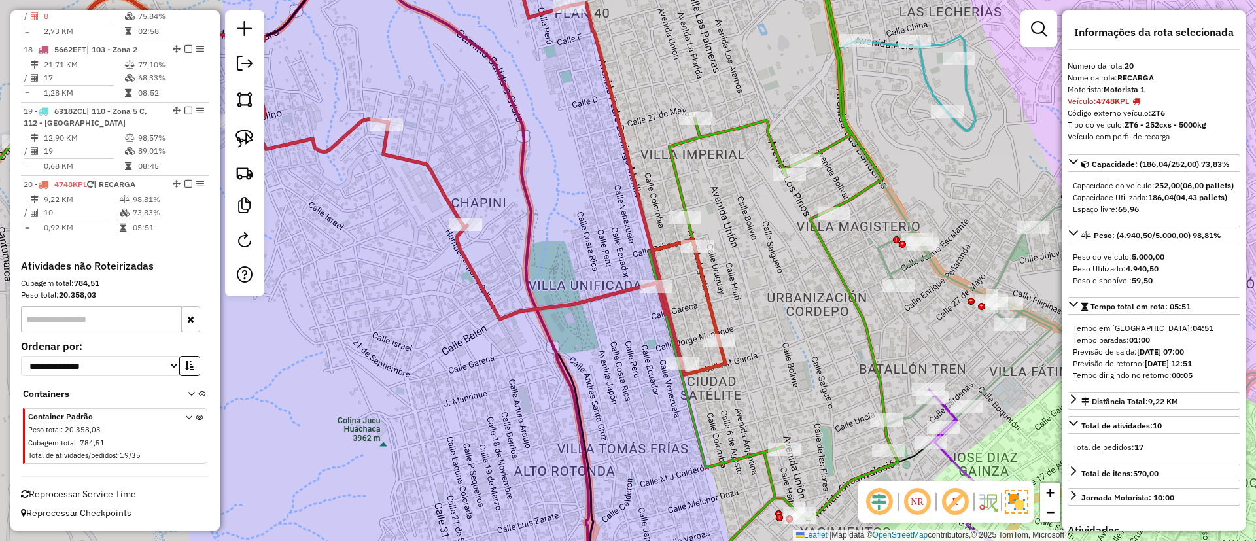
click at [666, 150] on icon at bounding box center [386, 270] width 1024 height 649
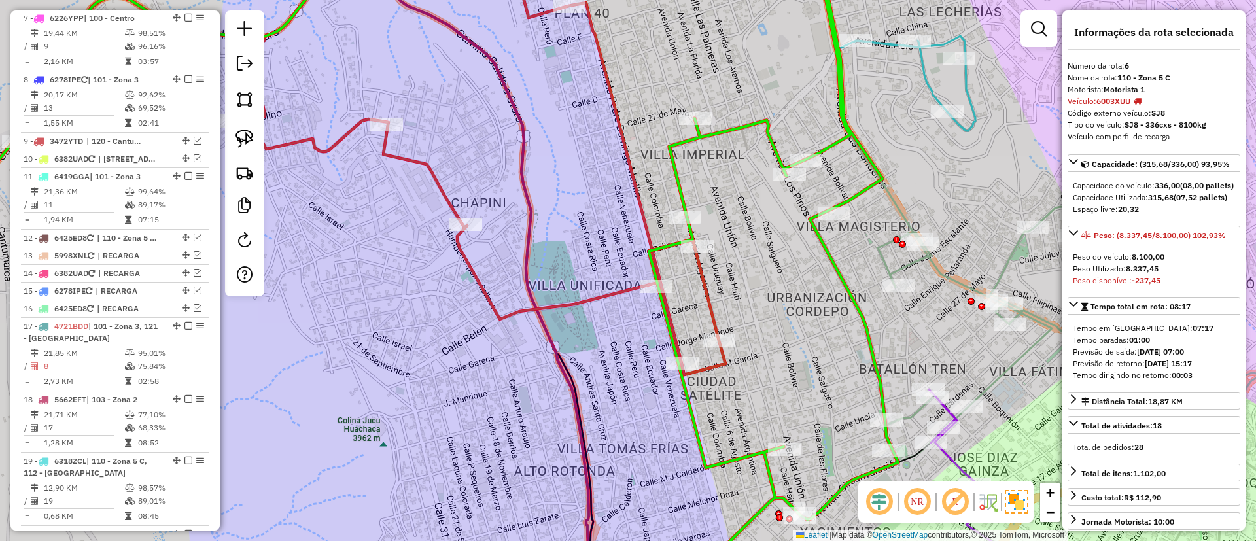
scroll to position [826, 0]
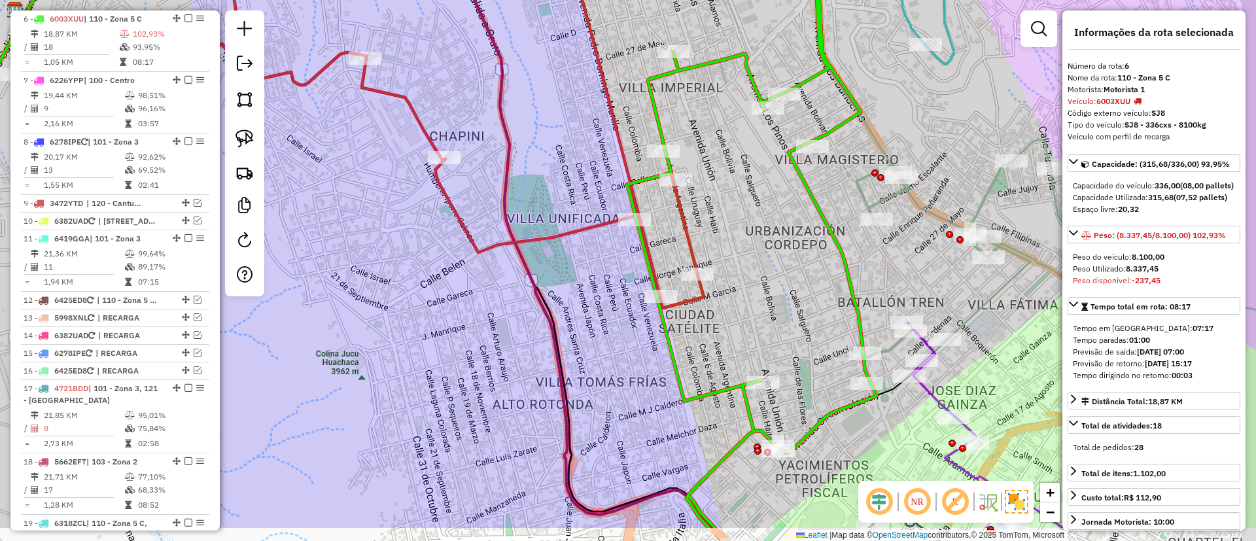
drag, startPoint x: 775, startPoint y: 293, endPoint x: 739, endPoint y: 165, distance: 133.2
click at [741, 166] on div "Janela de atendimento Grade de atendimento Capacidade Transportadoras Veículos …" at bounding box center [628, 270] width 1256 height 541
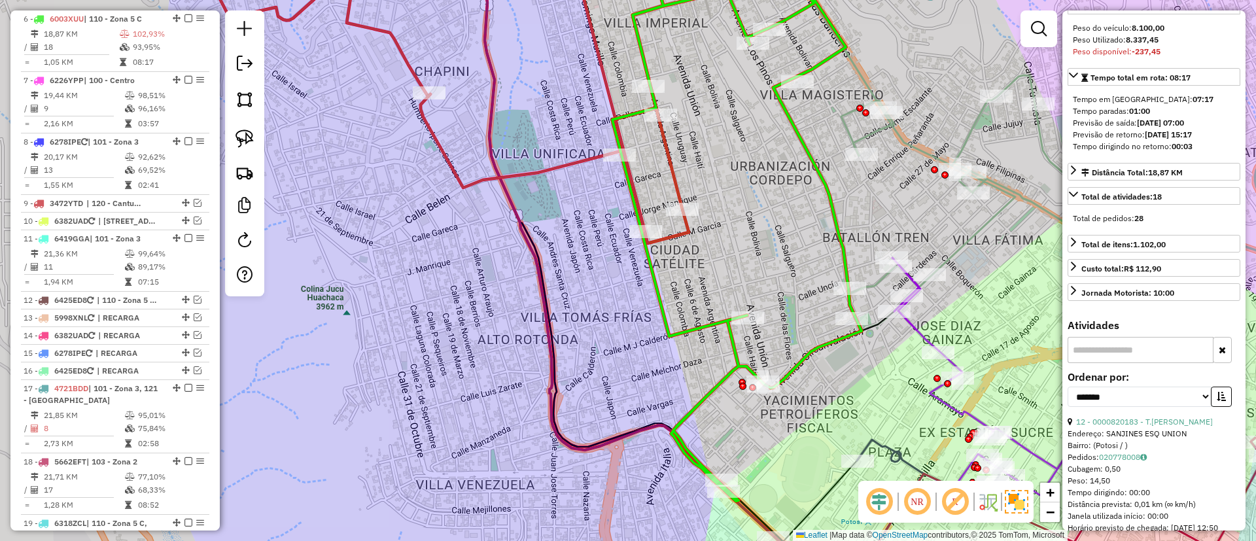
scroll to position [241, 0]
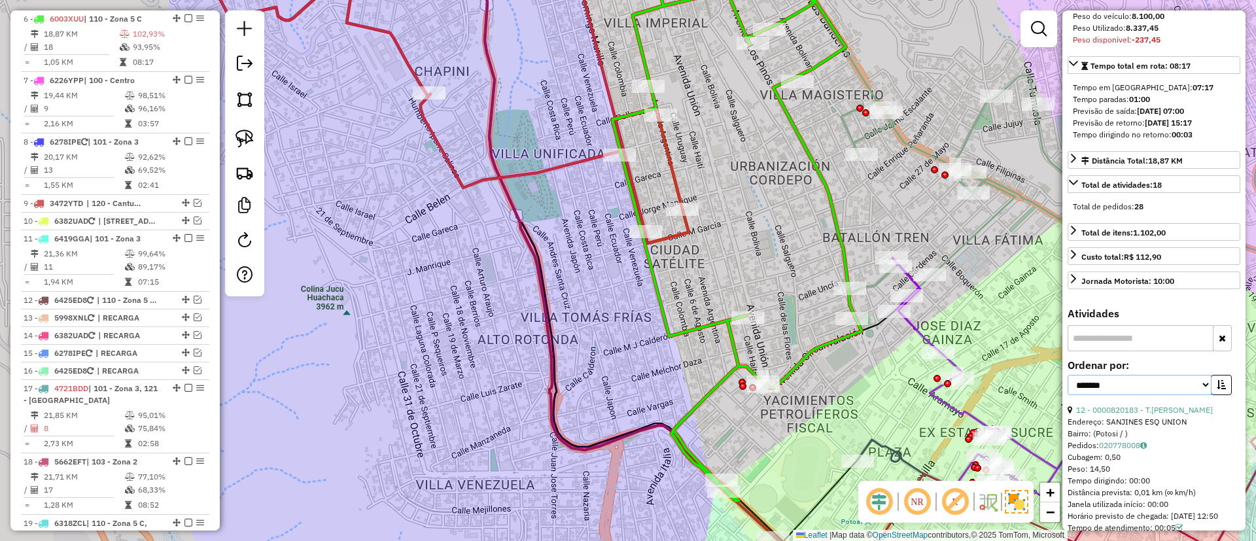
click at [1119, 395] on select "**********" at bounding box center [1140, 385] width 144 height 20
select select "*********"
click at [1068, 395] on select "**********" at bounding box center [1140, 385] width 144 height 20
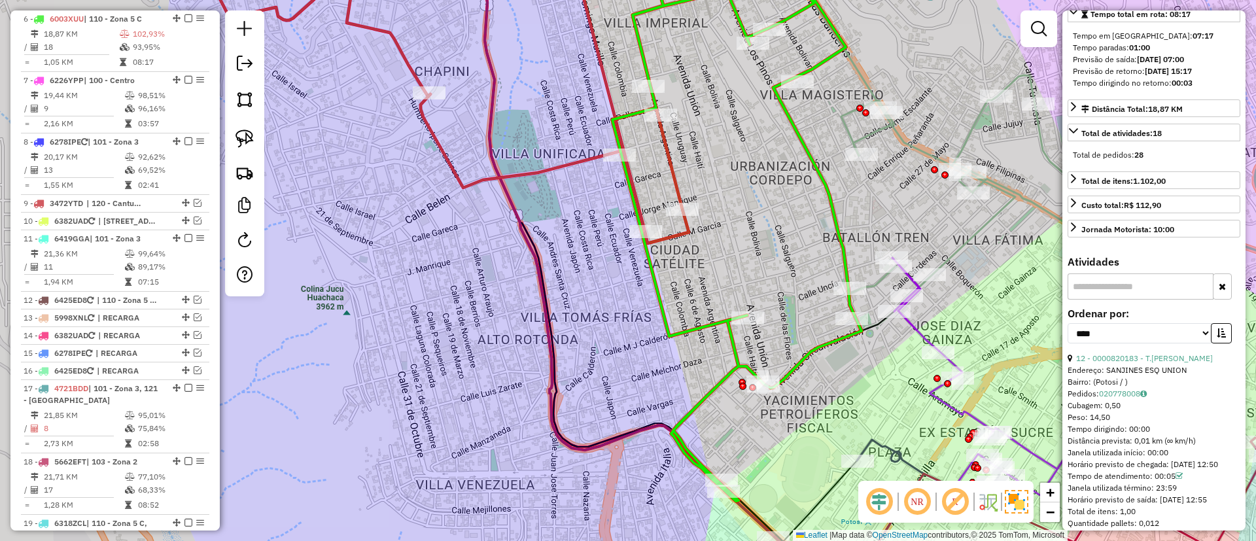
click at [1222, 321] on label "Ordenar por:" at bounding box center [1154, 313] width 173 height 16
click at [1220, 338] on icon "button" at bounding box center [1221, 332] width 9 height 9
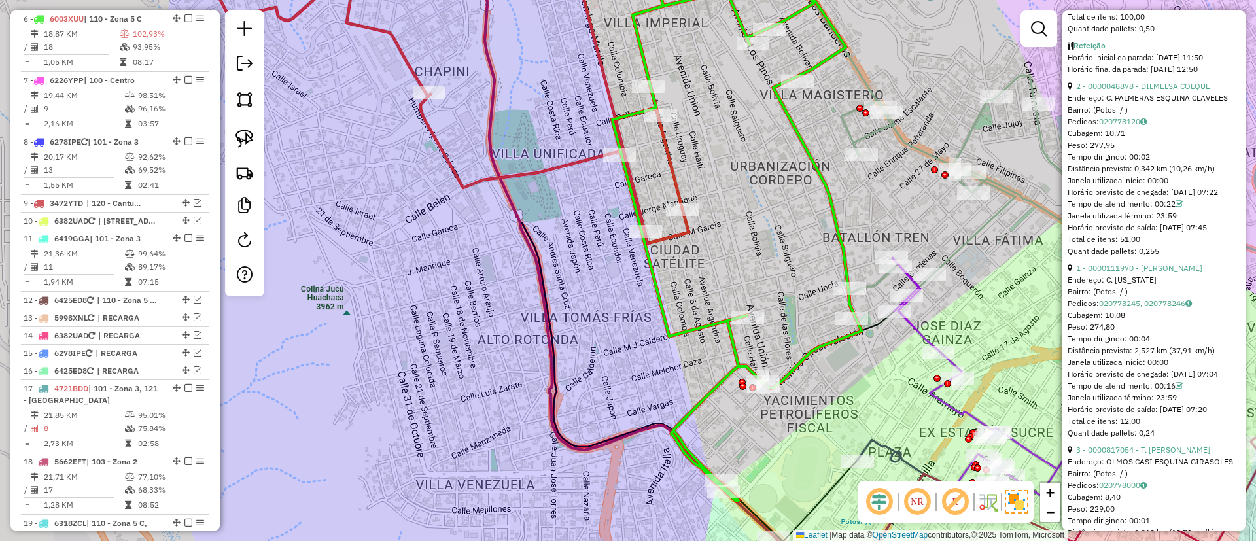
scroll to position [2141, 0]
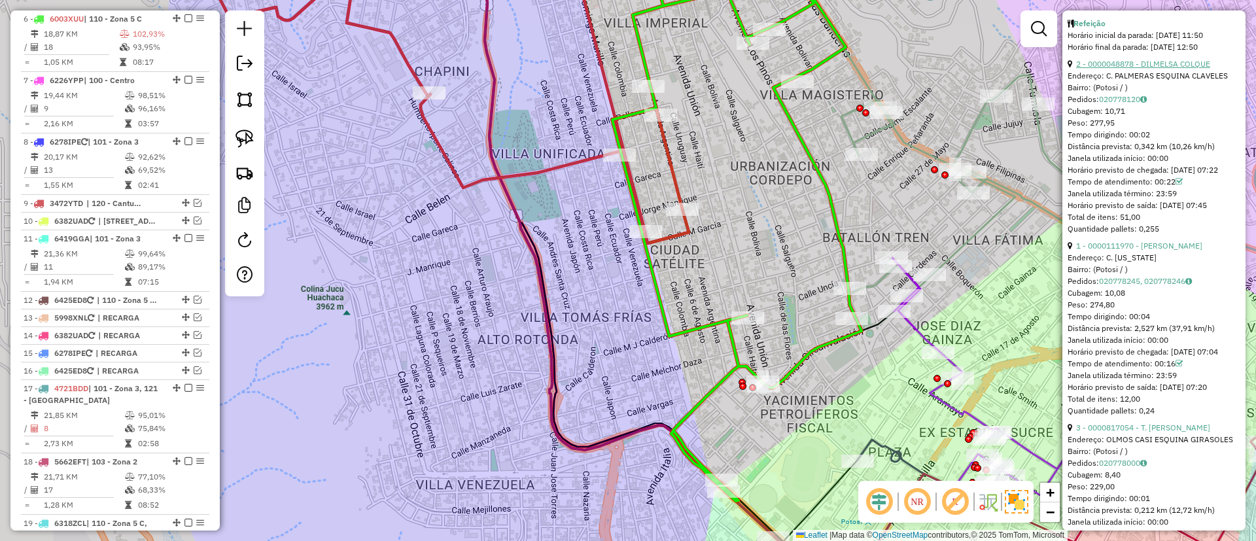
click at [1139, 69] on link "2 - 0000048878 - DILMELSA COLQUE" at bounding box center [1143, 64] width 134 height 10
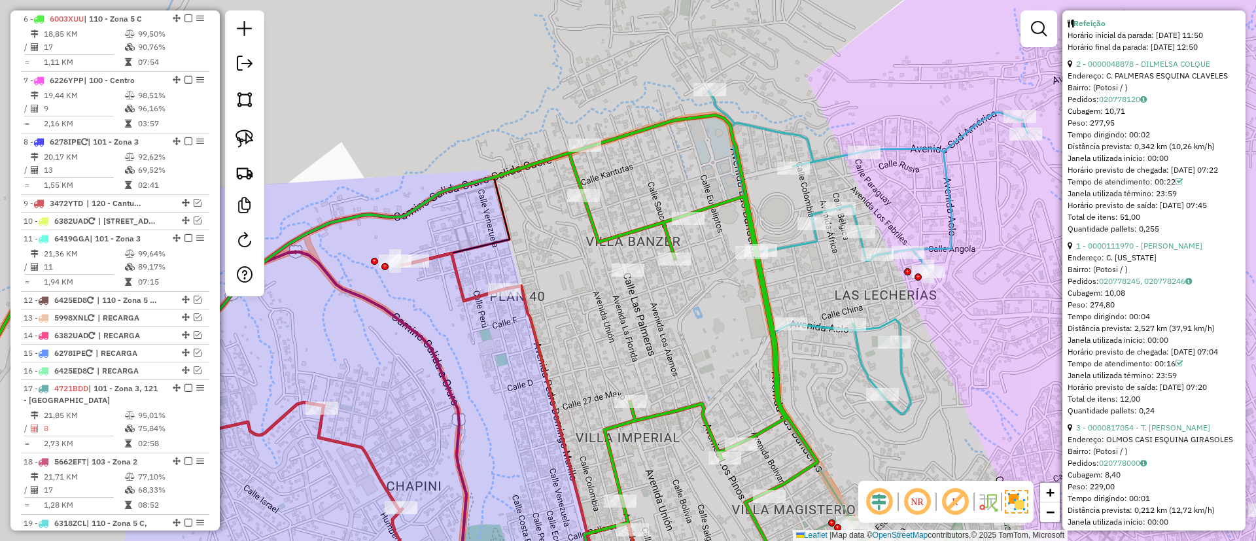
scroll to position [481, 0]
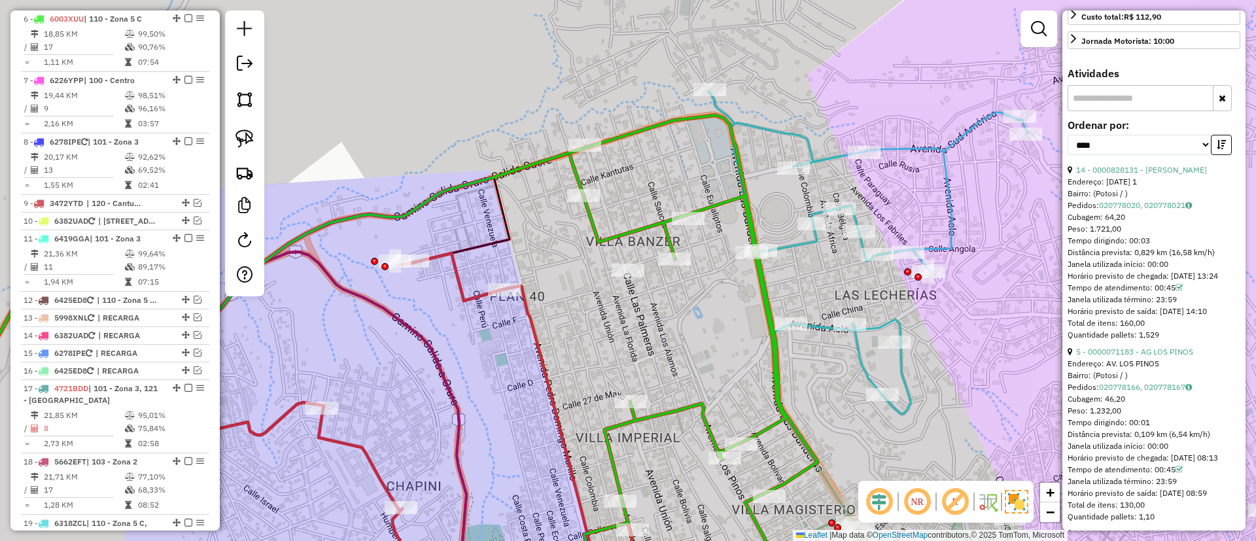
click at [815, 150] on icon at bounding box center [806, 252] width 442 height 323
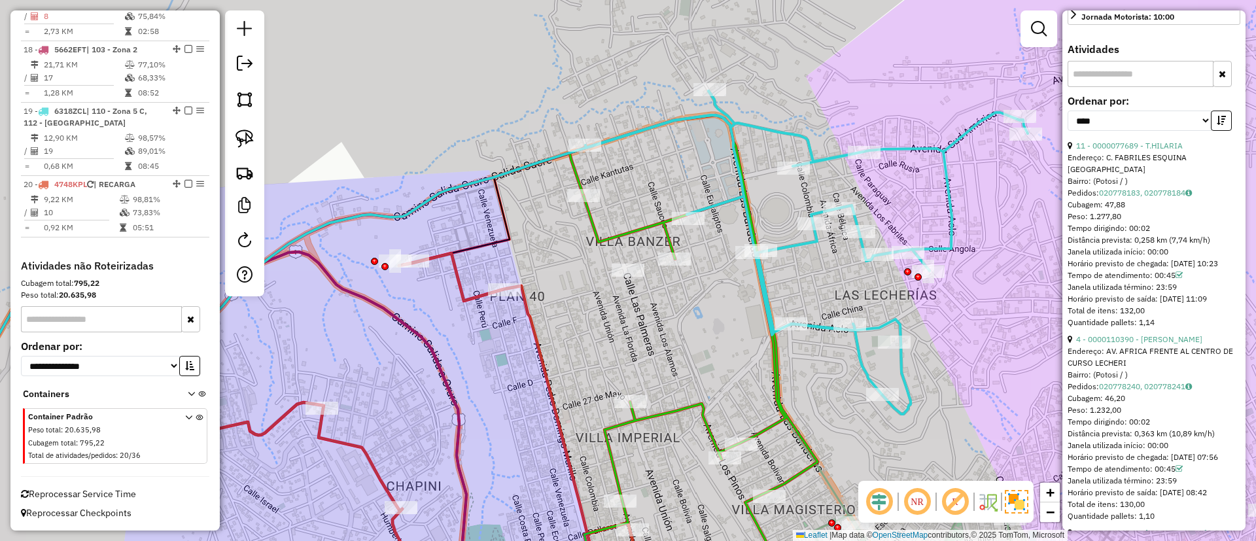
scroll to position [0, 0]
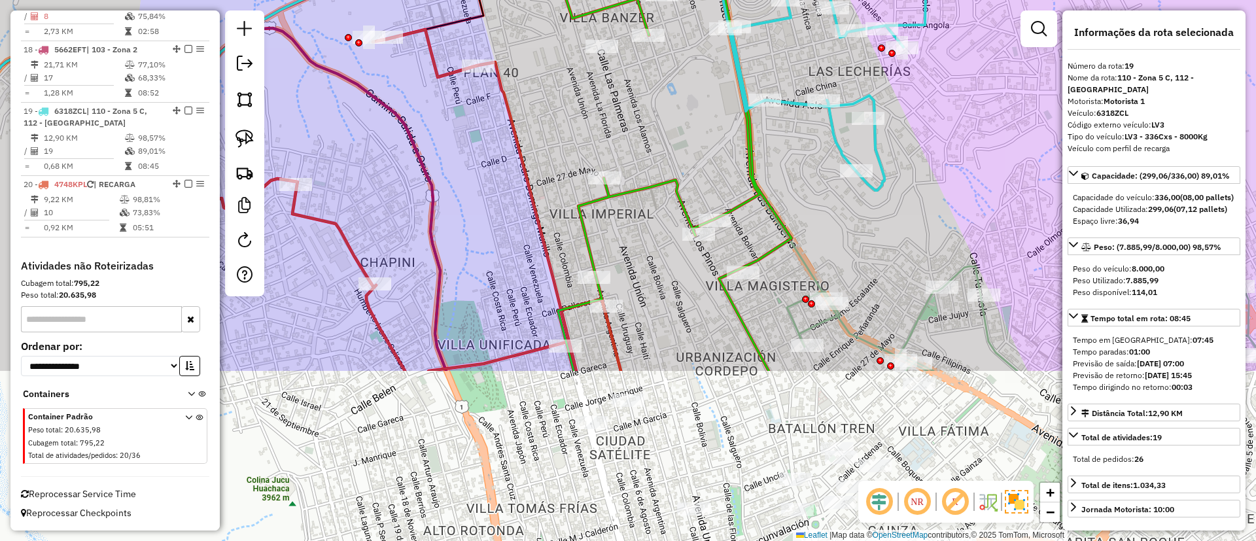
drag, startPoint x: 654, startPoint y: 374, endPoint x: 628, endPoint y: 150, distance: 225.2
click at [628, 150] on div "Janela de atendimento Grade de atendimento Capacidade Transportadoras Veículos …" at bounding box center [628, 270] width 1256 height 541
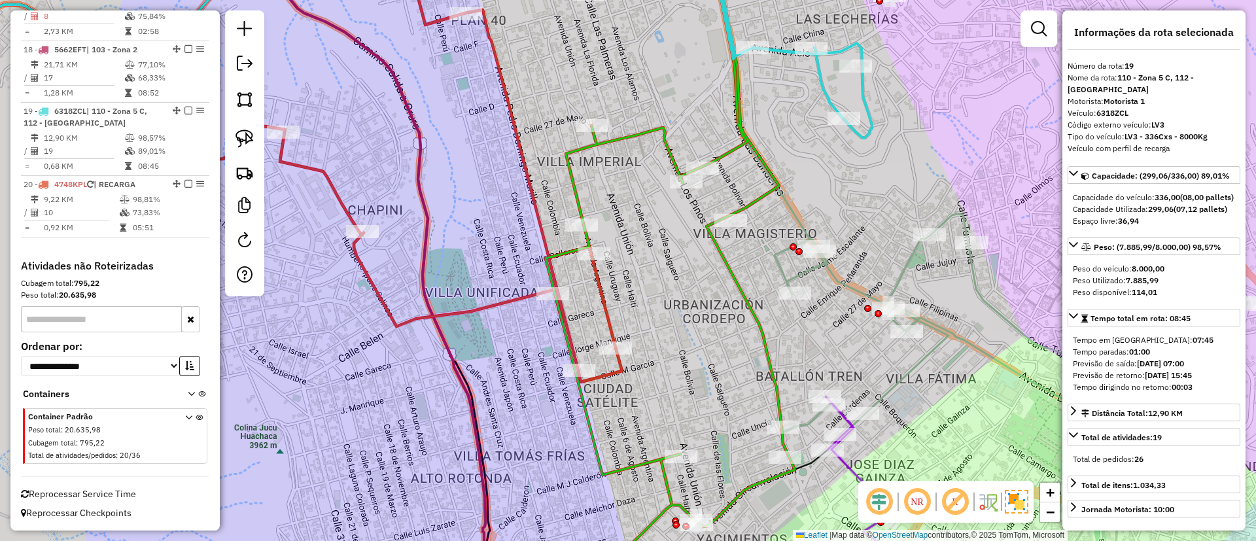
drag, startPoint x: 655, startPoint y: 225, endPoint x: 645, endPoint y: 185, distance: 41.3
click at [644, 175] on div "Janela de atendimento Grade de atendimento Capacidade Transportadoras Veículos …" at bounding box center [628, 270] width 1256 height 541
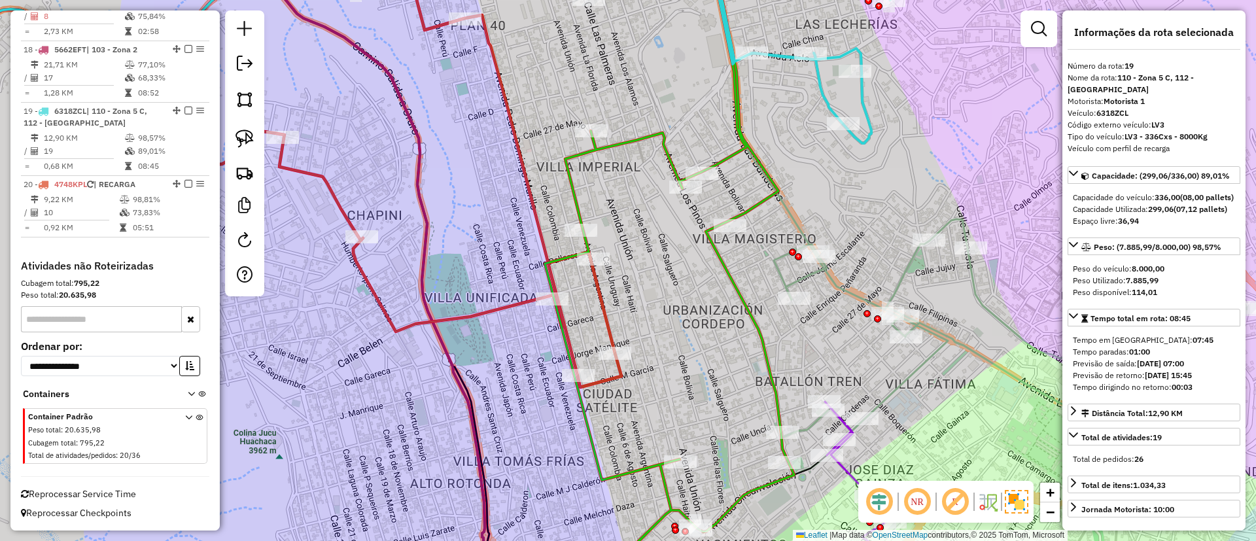
click at [360, 271] on icon at bounding box center [373, 184] width 498 height 405
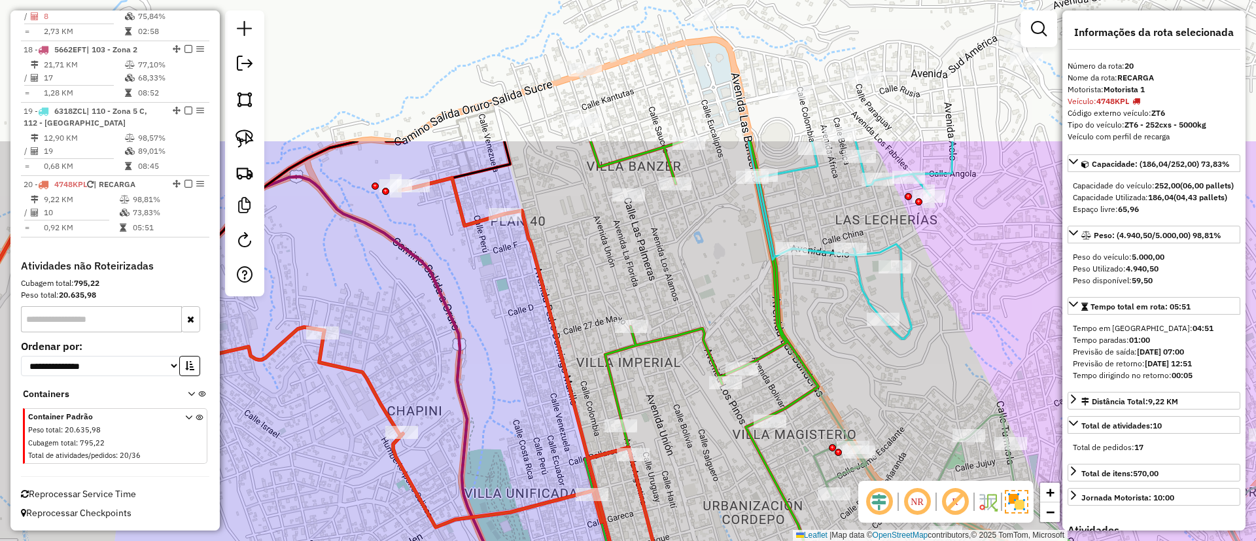
drag, startPoint x: 506, startPoint y: 166, endPoint x: 539, endPoint y: 347, distance: 183.5
click at [552, 366] on div "Janela de atendimento Grade de atendimento Capacidade Transportadoras Veículos …" at bounding box center [628, 270] width 1256 height 541
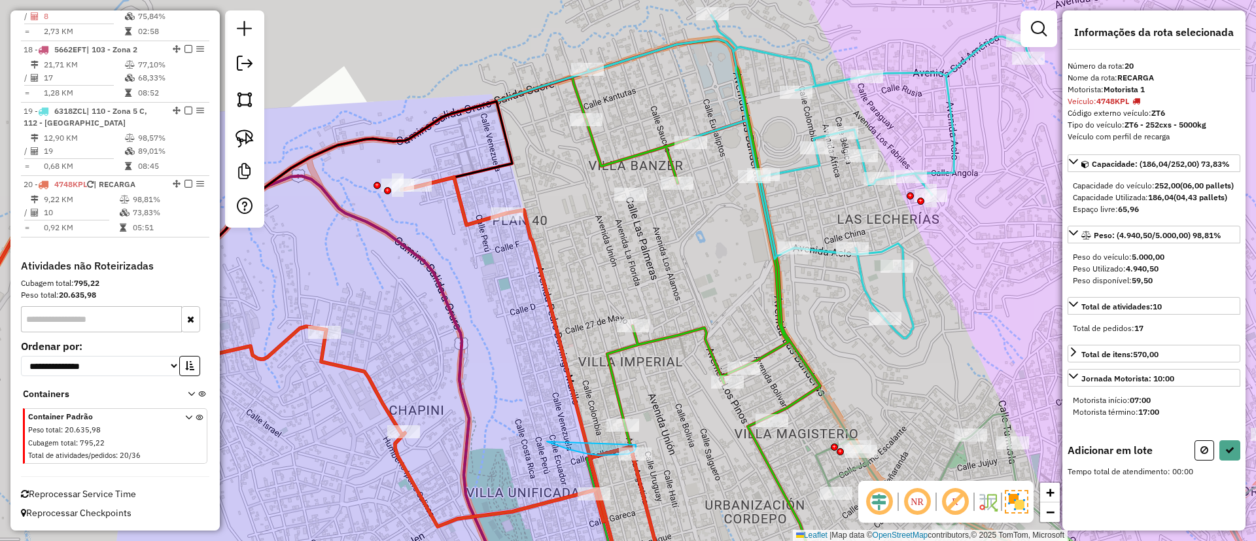
drag, startPoint x: 547, startPoint y: 442, endPoint x: 640, endPoint y: 356, distance: 126.4
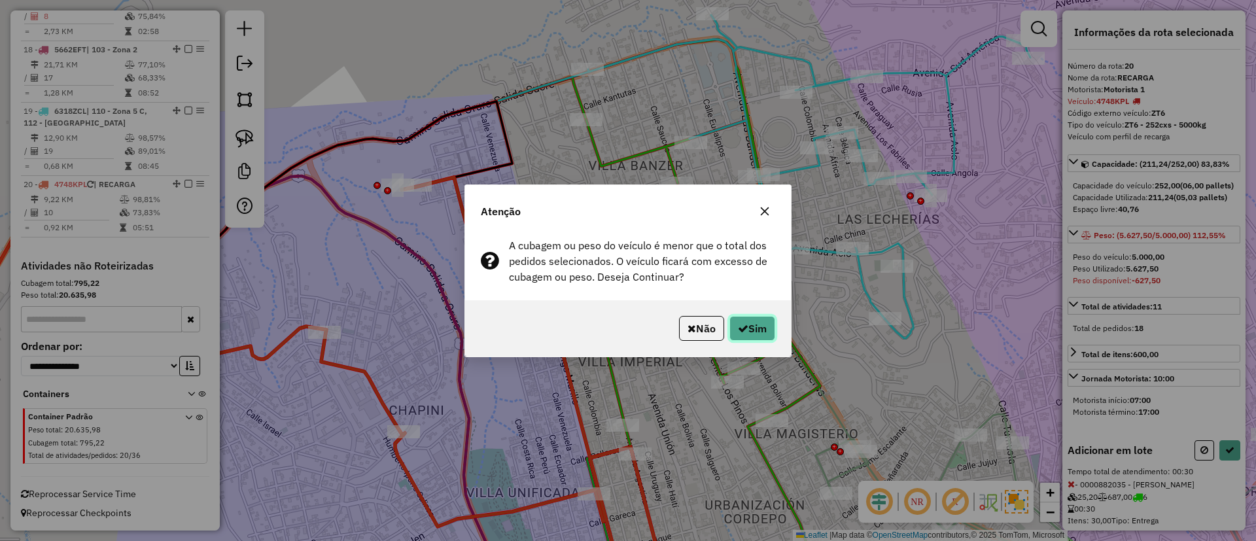
click at [771, 321] on button "Sim" at bounding box center [752, 328] width 46 height 25
select select "*********"
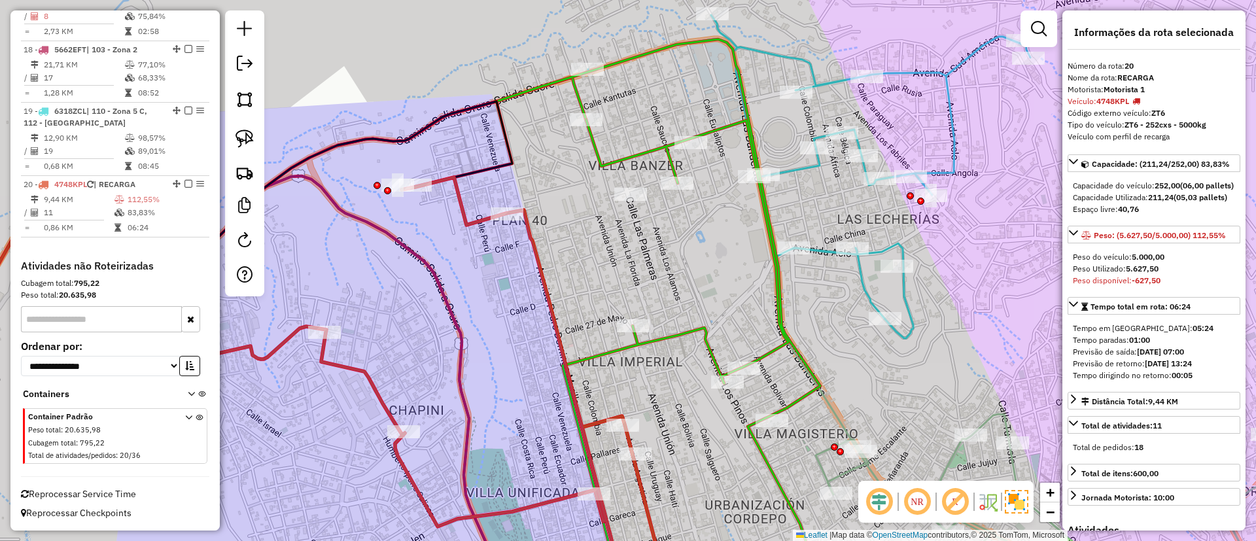
click at [691, 329] on icon at bounding box center [347, 316] width 946 height 555
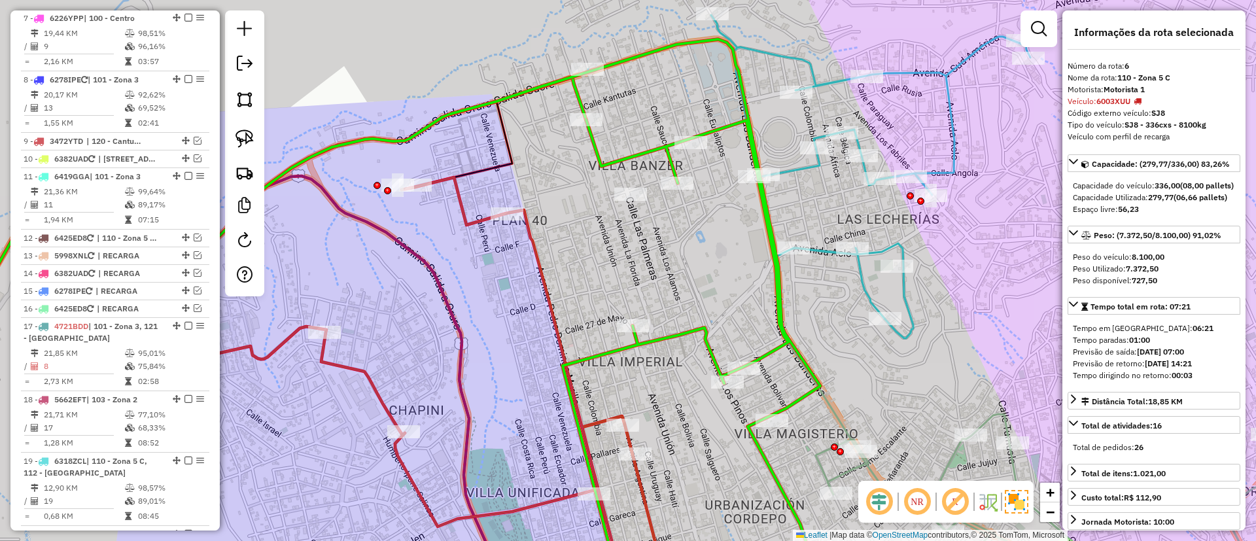
scroll to position [826, 0]
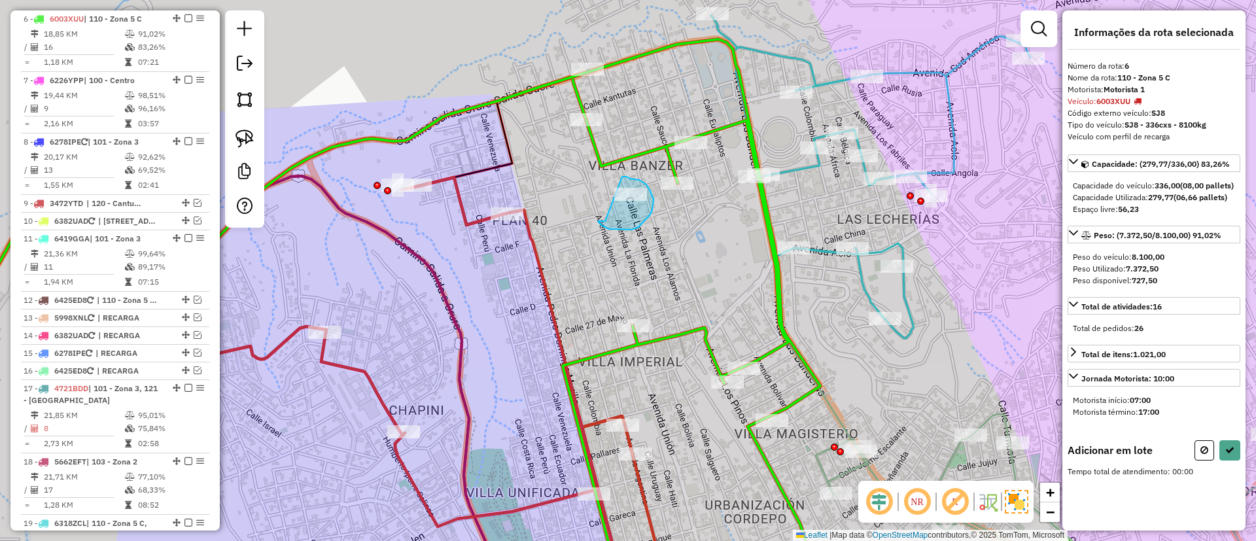
drag, startPoint x: 601, startPoint y: 221, endPoint x: 612, endPoint y: 175, distance: 47.1
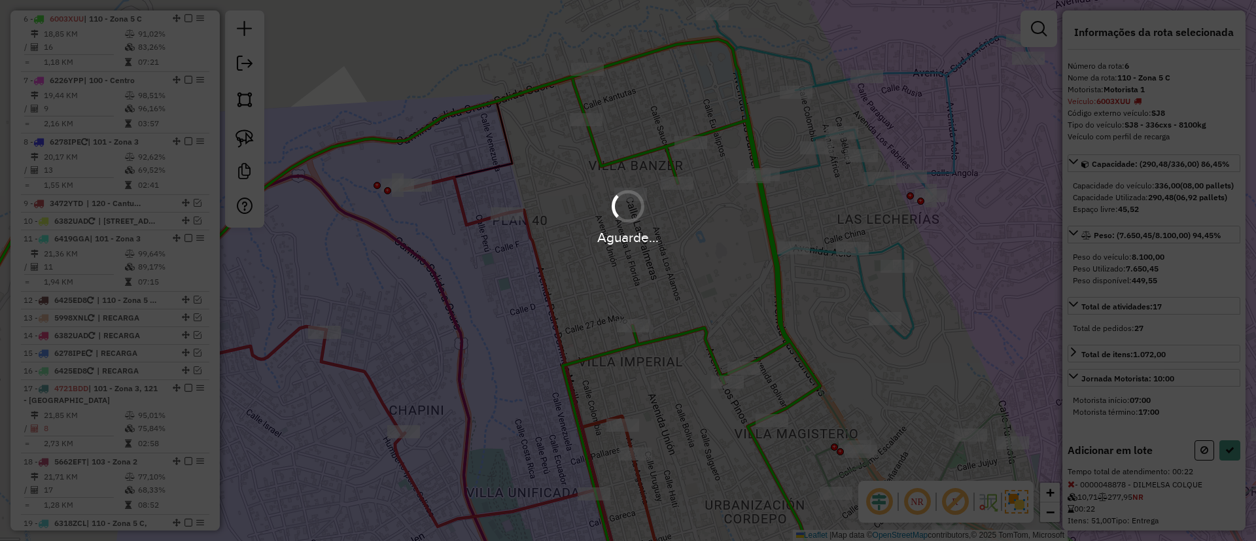
select select "*********"
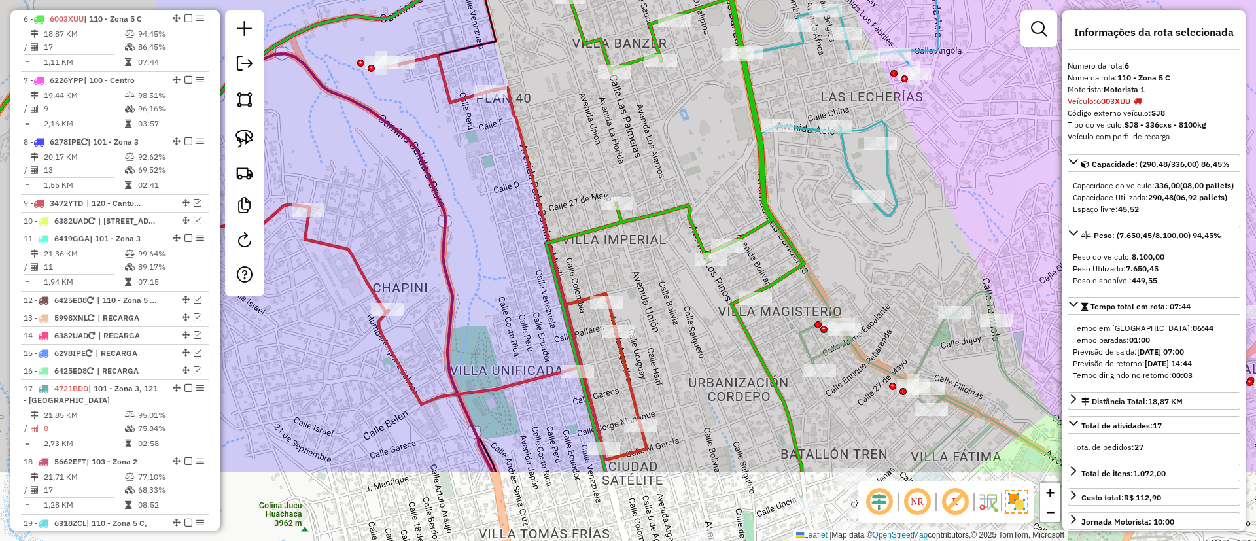
drag, startPoint x: 682, startPoint y: 402, endPoint x: 666, endPoint y: 267, distance: 135.7
click at [666, 268] on div "Janela de atendimento Grade de atendimento Capacidade Transportadoras Veículos …" at bounding box center [628, 270] width 1256 height 541
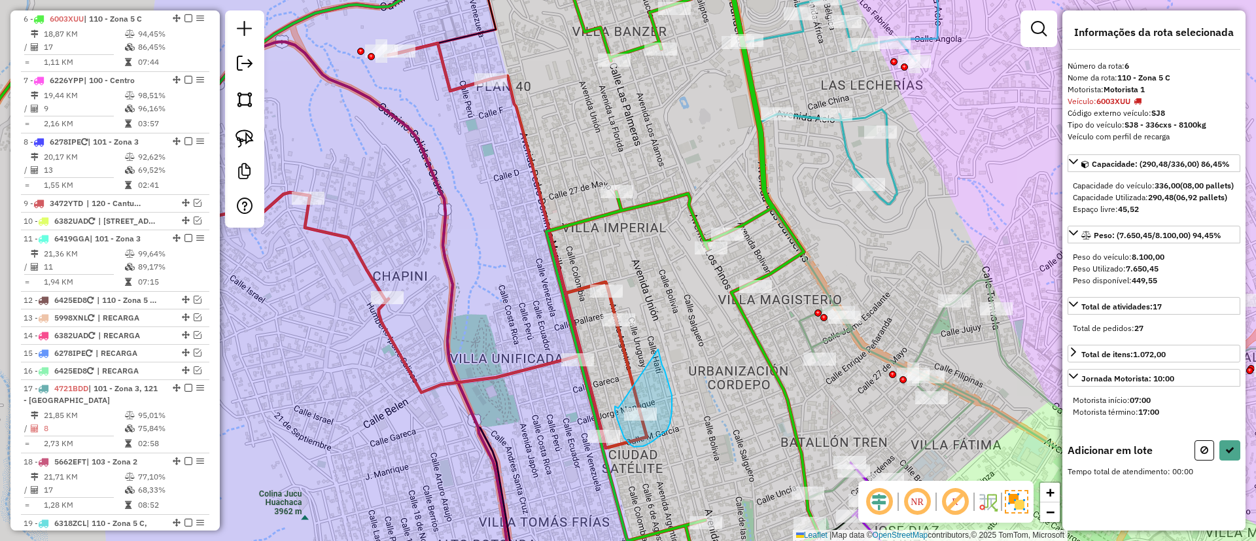
drag, startPoint x: 618, startPoint y: 408, endPoint x: 655, endPoint y: 348, distance: 70.8
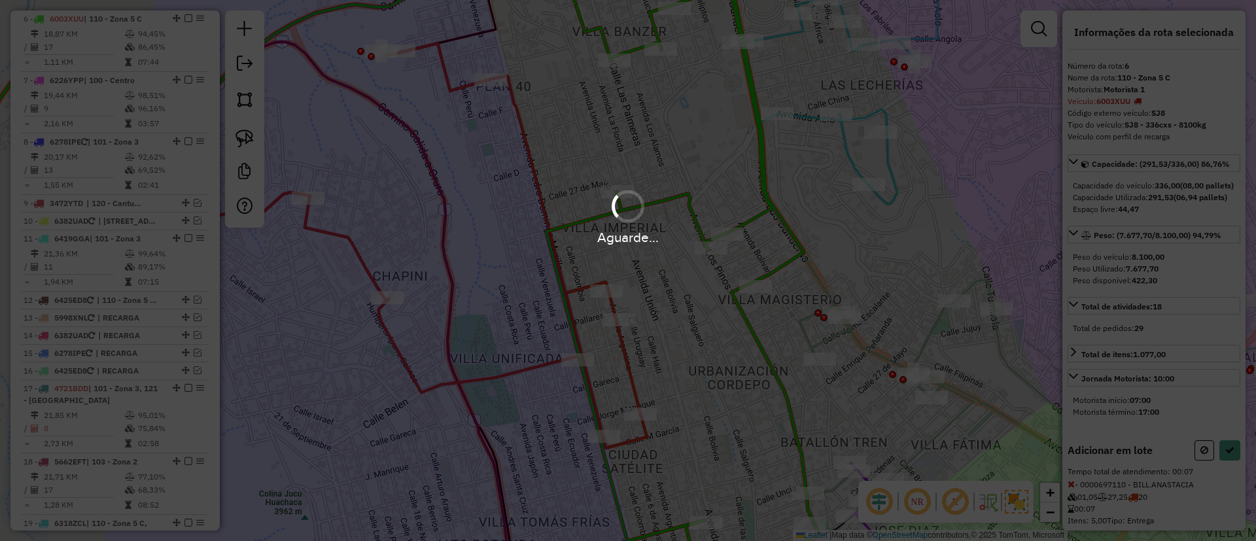
select select "*********"
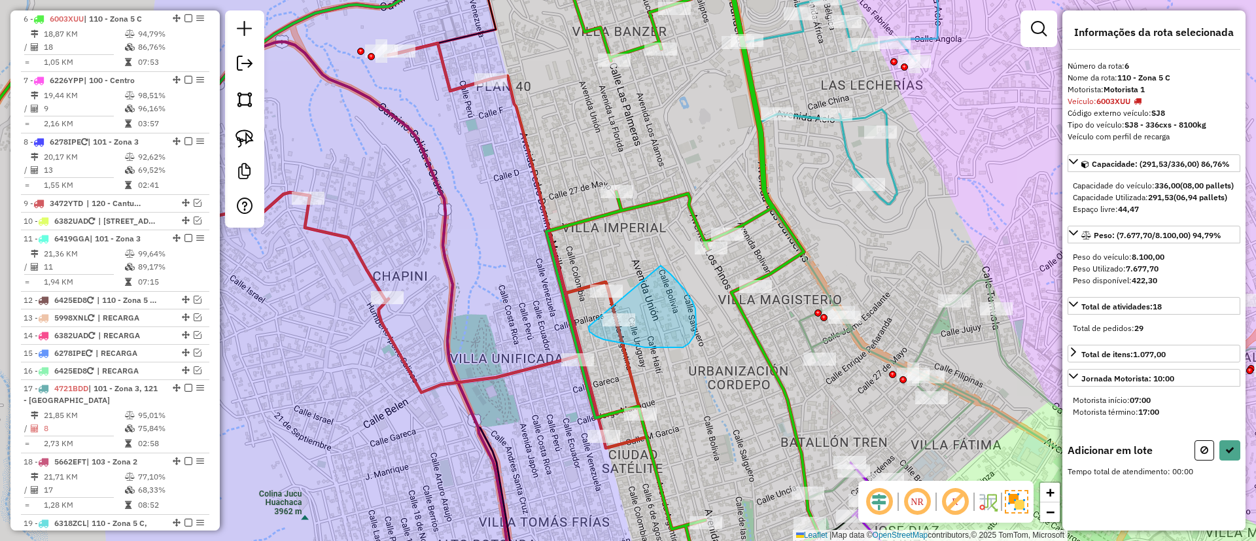
drag, startPoint x: 589, startPoint y: 331, endPoint x: 661, endPoint y: 266, distance: 97.2
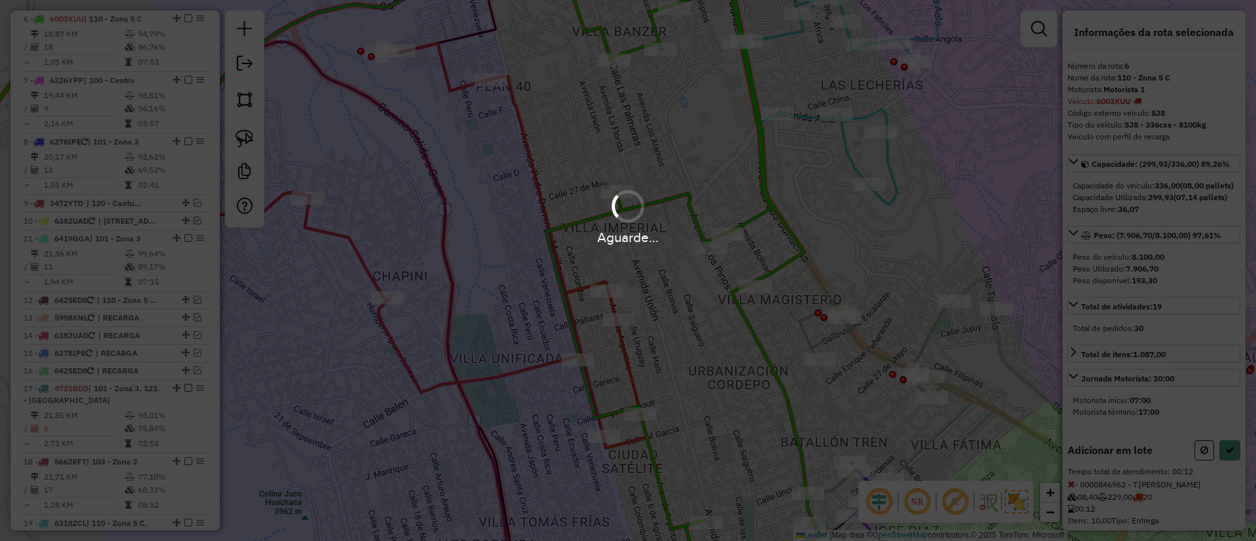
select select "*********"
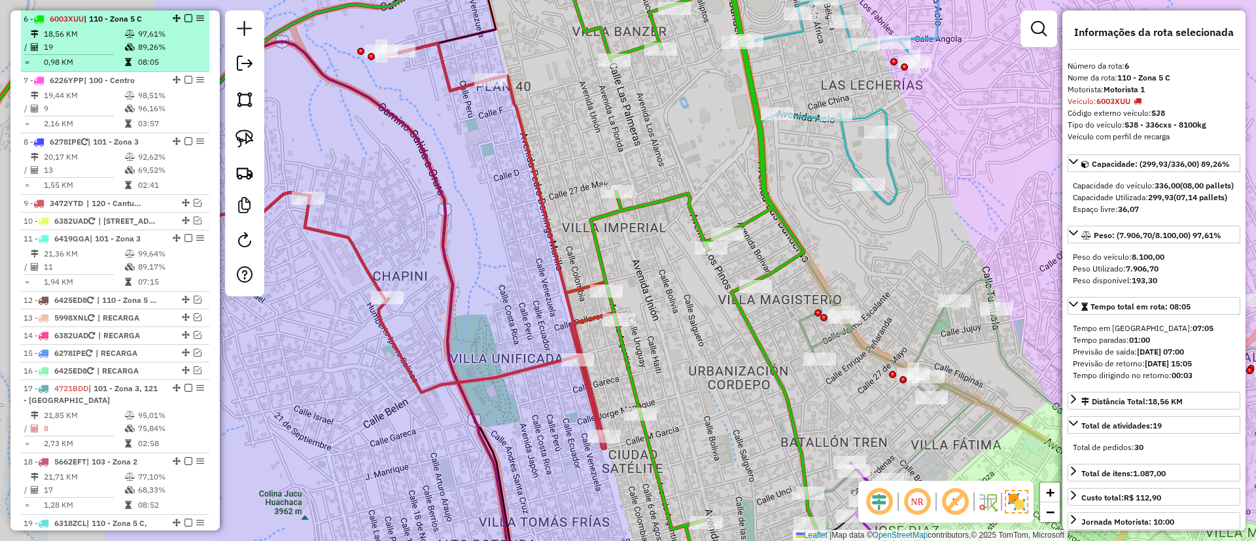
click at [184, 20] on em at bounding box center [188, 18] width 8 height 8
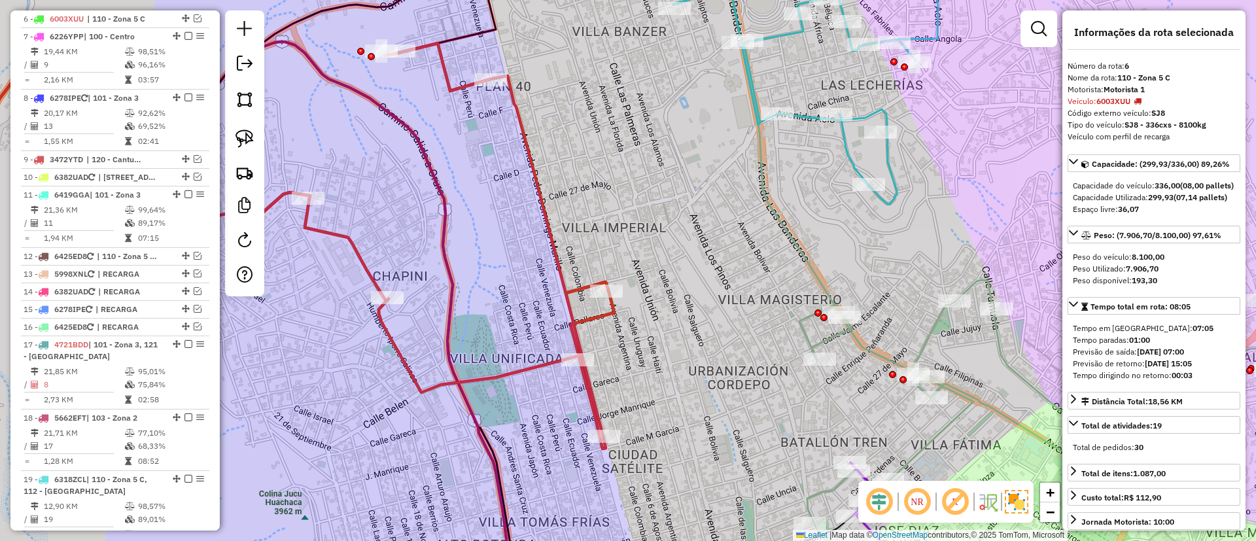
scroll to position [782, 0]
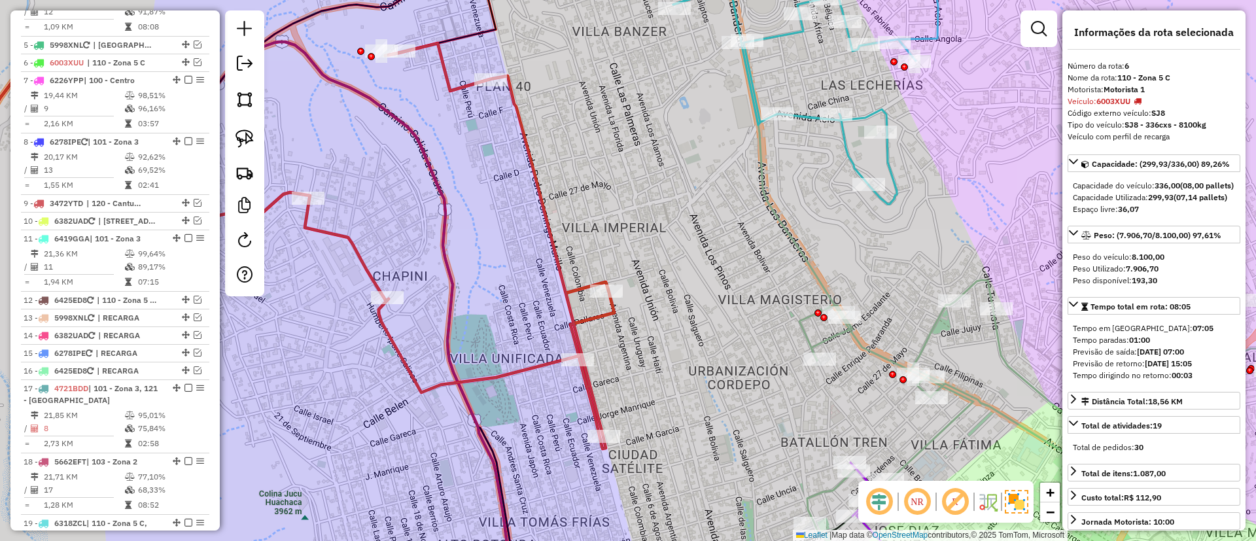
click at [443, 230] on icon at bounding box center [239, 318] width 542 height 553
click at [440, 224] on icon at bounding box center [239, 317] width 542 height 555
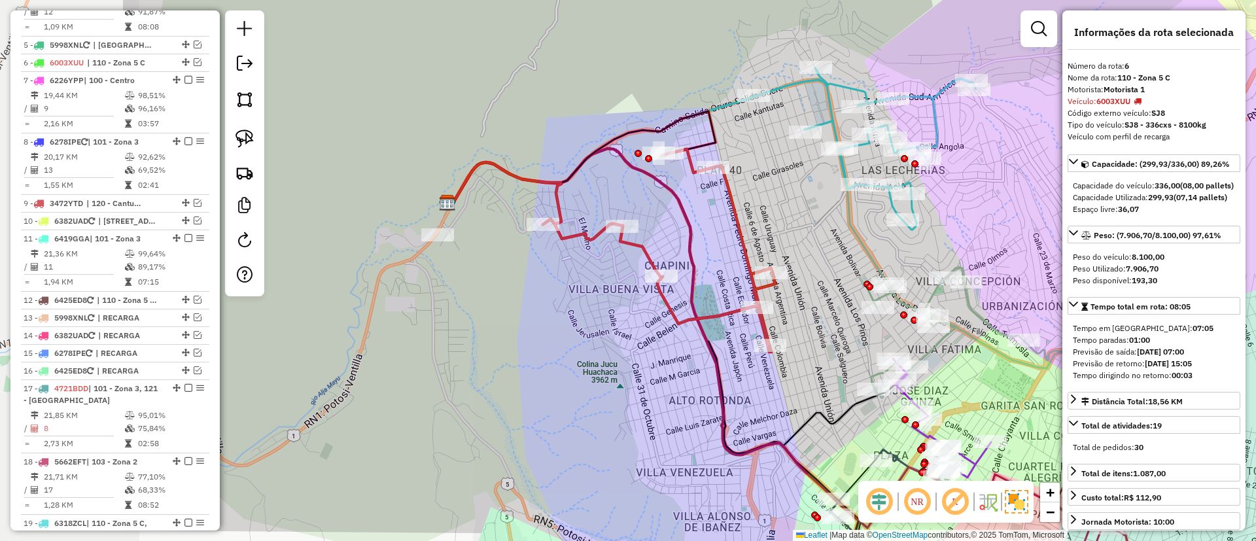
drag, startPoint x: 453, startPoint y: 216, endPoint x: 704, endPoint y: 236, distance: 252.0
click at [703, 236] on div "Janela de atendimento Grade de atendimento Capacidade Transportadoras Veículos …" at bounding box center [628, 270] width 1256 height 541
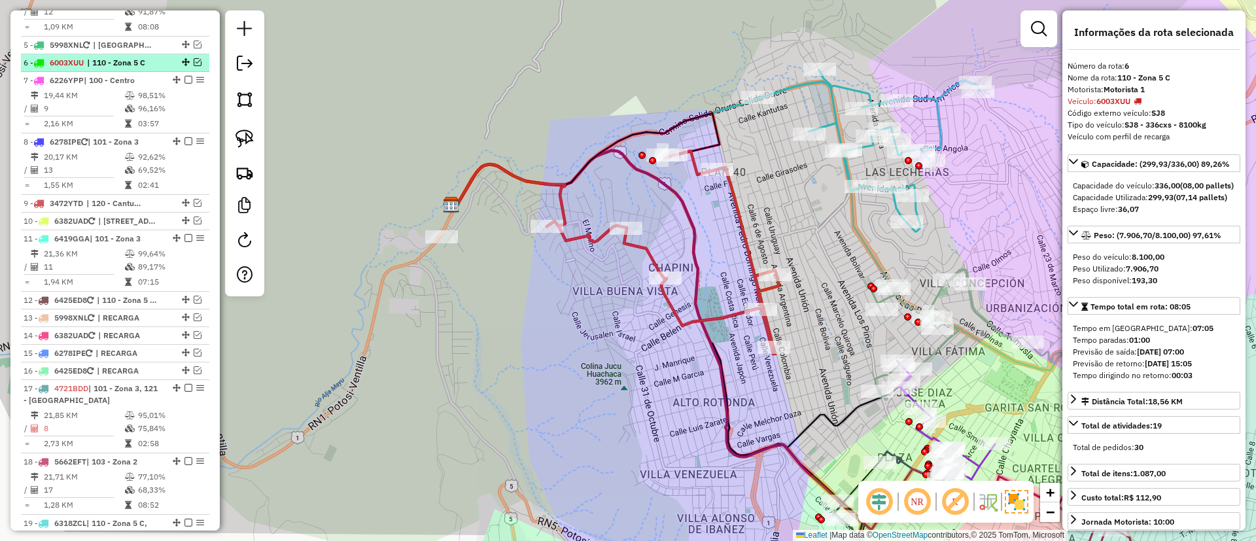
click at [194, 64] on em at bounding box center [198, 62] width 8 height 8
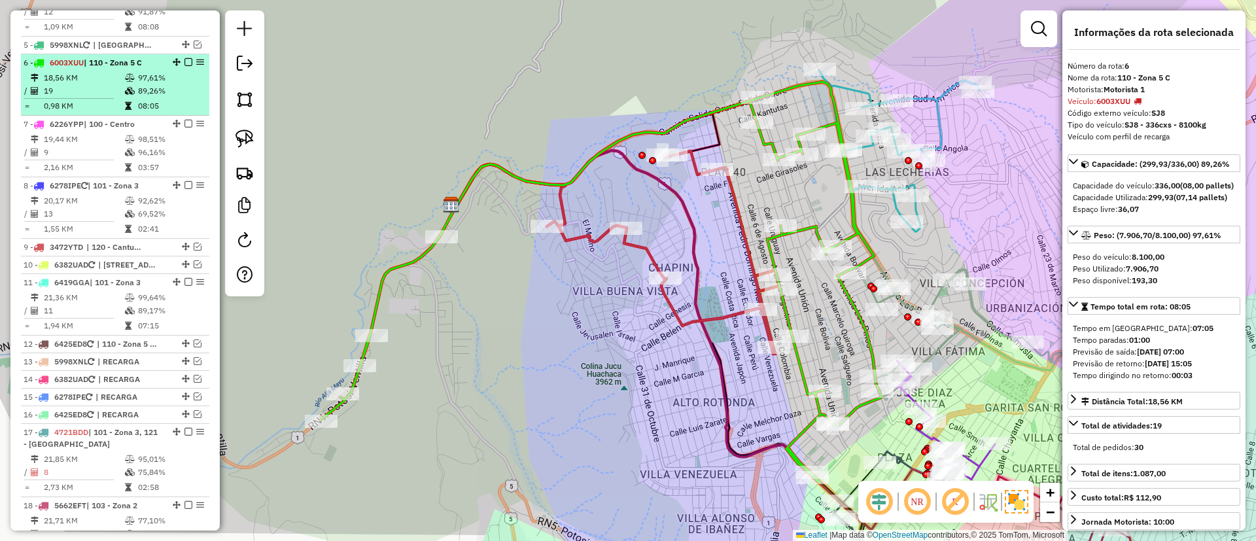
scroll to position [826, 0]
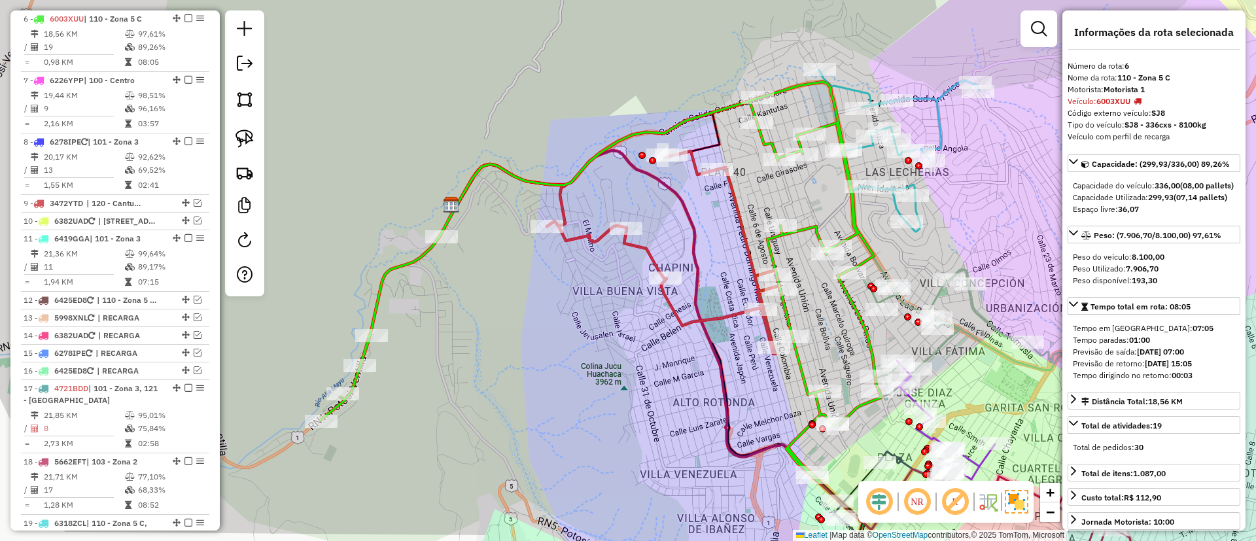
click at [405, 268] on icon at bounding box center [601, 282] width 561 height 401
click at [405, 260] on icon at bounding box center [601, 282] width 561 height 401
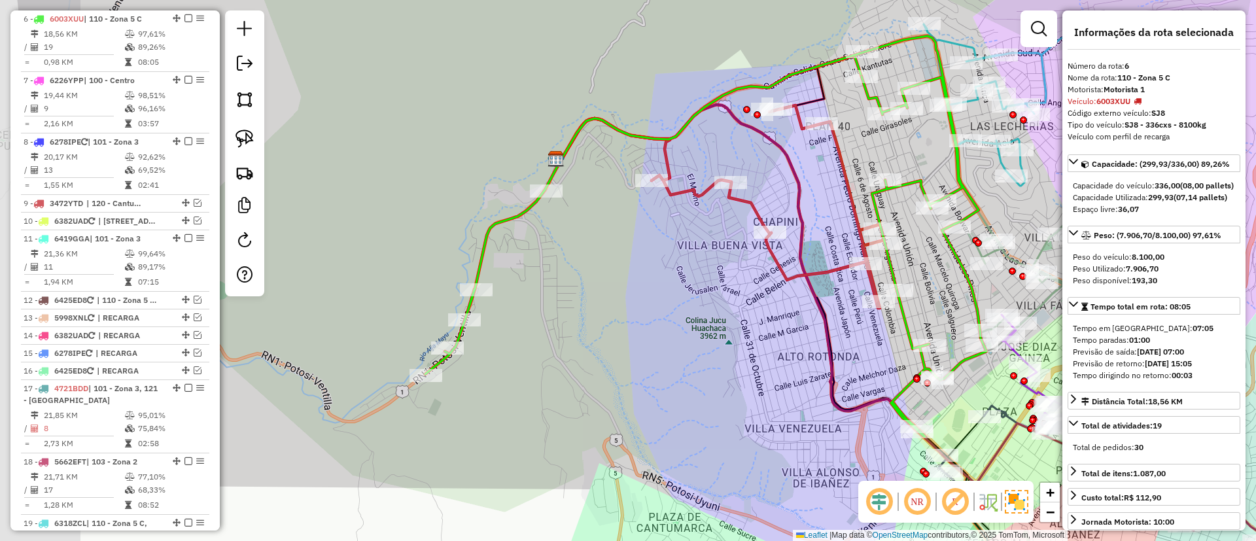
drag, startPoint x: 379, startPoint y: 258, endPoint x: 460, endPoint y: 220, distance: 89.5
click at [475, 207] on div "Janela de atendimento Grade de atendimento Capacidade Transportadoras Veículos …" at bounding box center [628, 270] width 1256 height 541
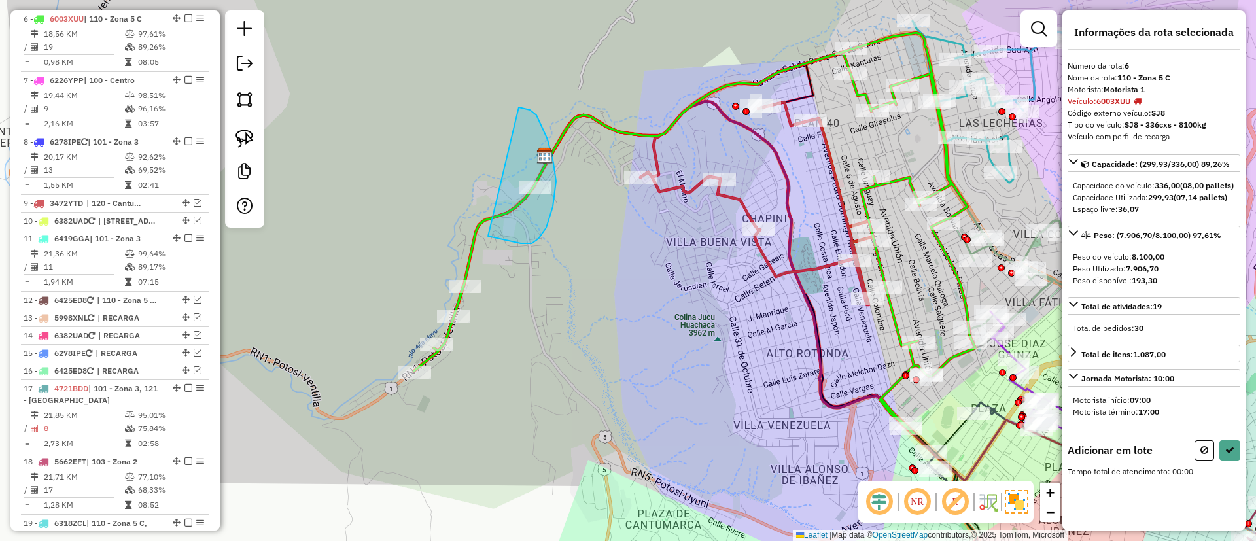
drag, startPoint x: 532, startPoint y: 243, endPoint x: 491, endPoint y: 109, distance: 140.1
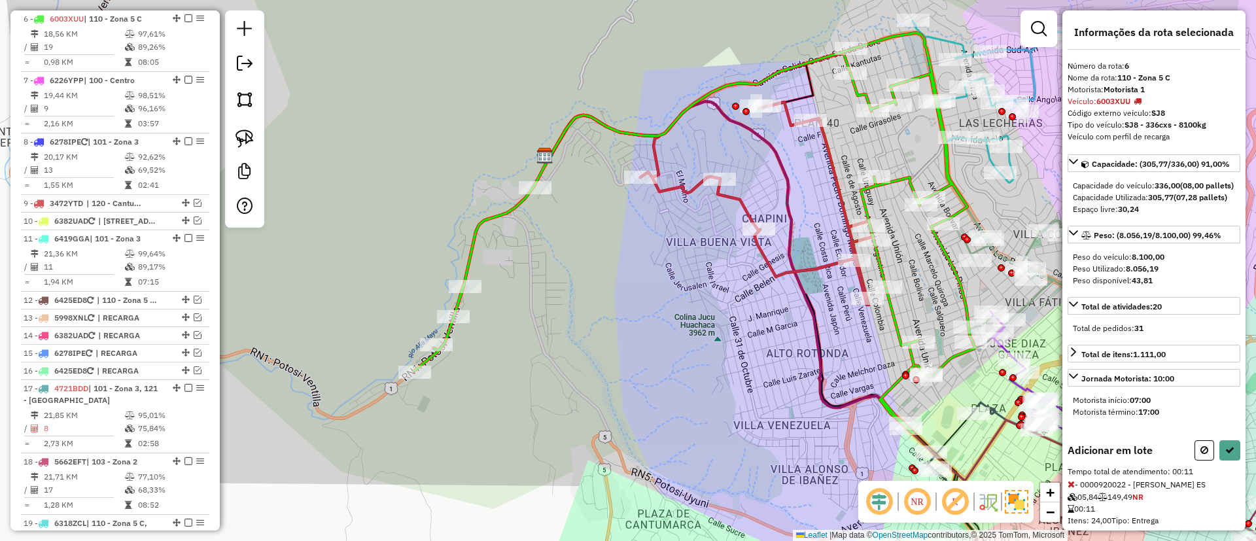
select select "*********"
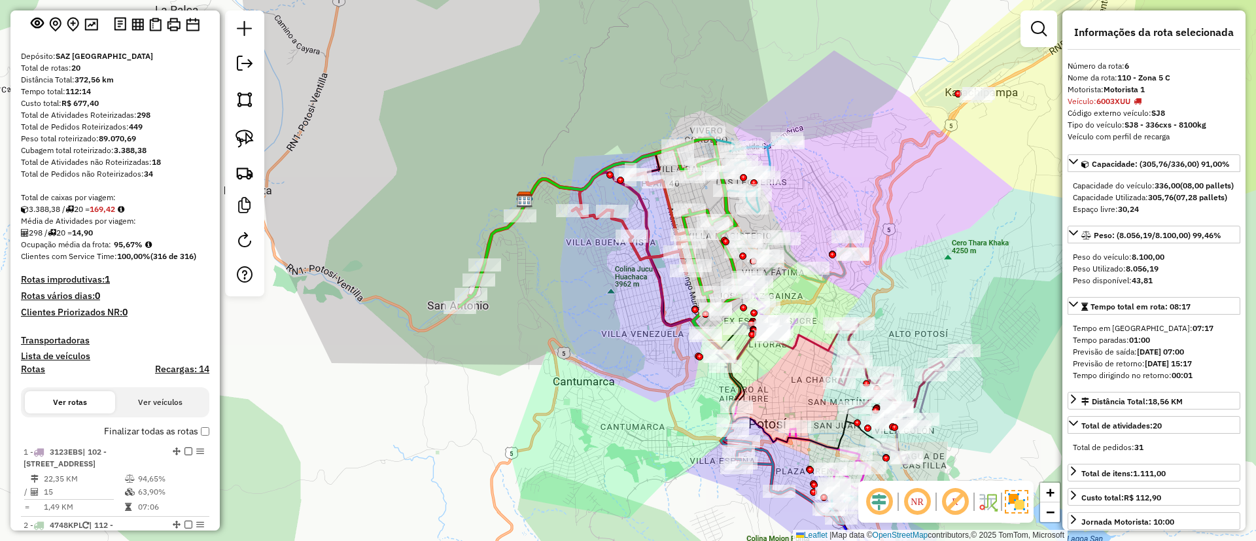
scroll to position [56, 0]
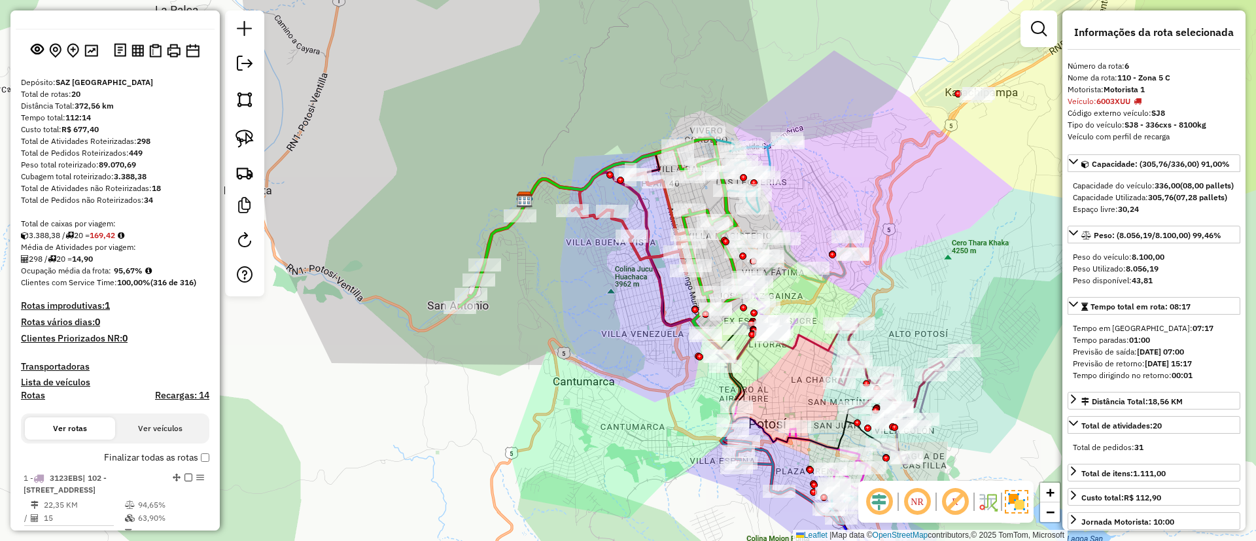
click at [133, 452] on label "Finalizar todas as rotas" at bounding box center [156, 458] width 105 height 14
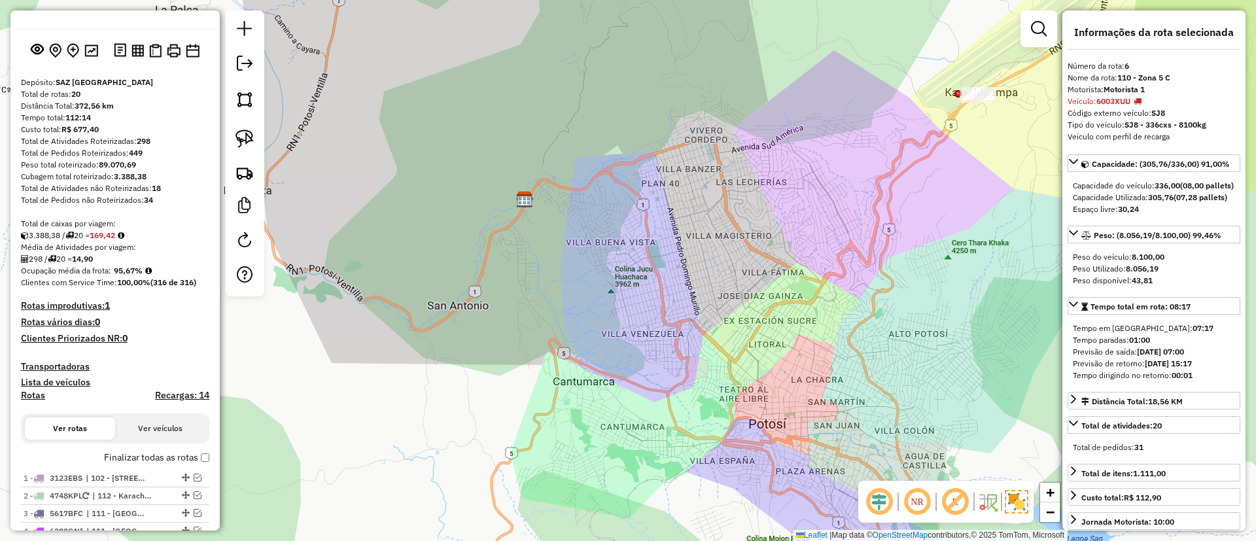
click at [179, 389] on div "Depósito: SAZ BO Potosí Total de rotas: 20 Distância Total: 372,56 km Tempo tot…" at bounding box center [115, 461] width 199 height 769
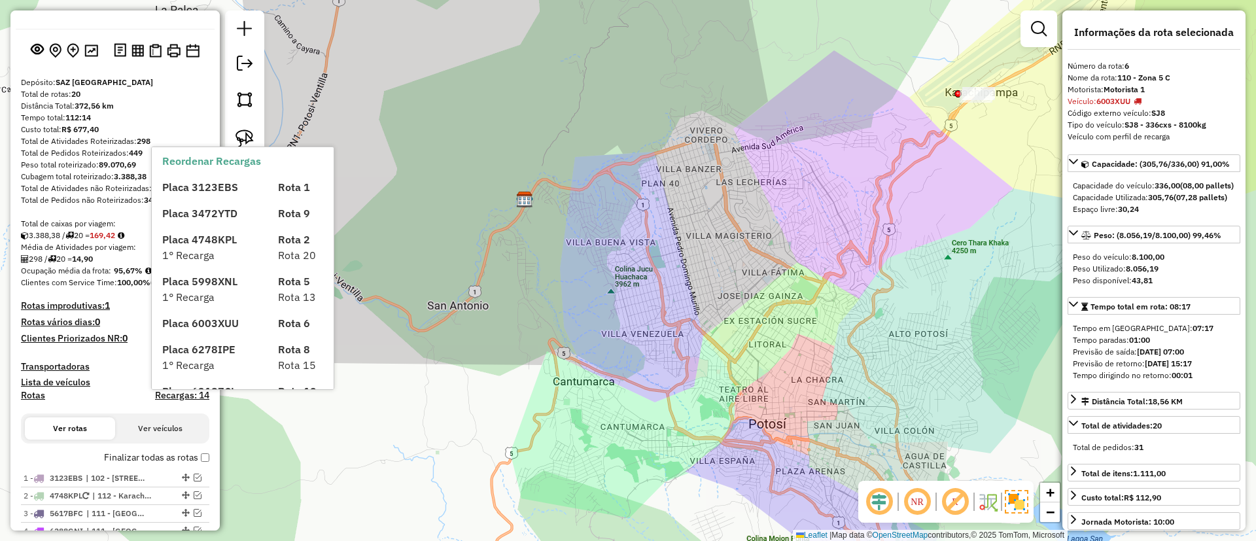
click at [179, 394] on h4 "Recargas: 14" at bounding box center [182, 395] width 54 height 11
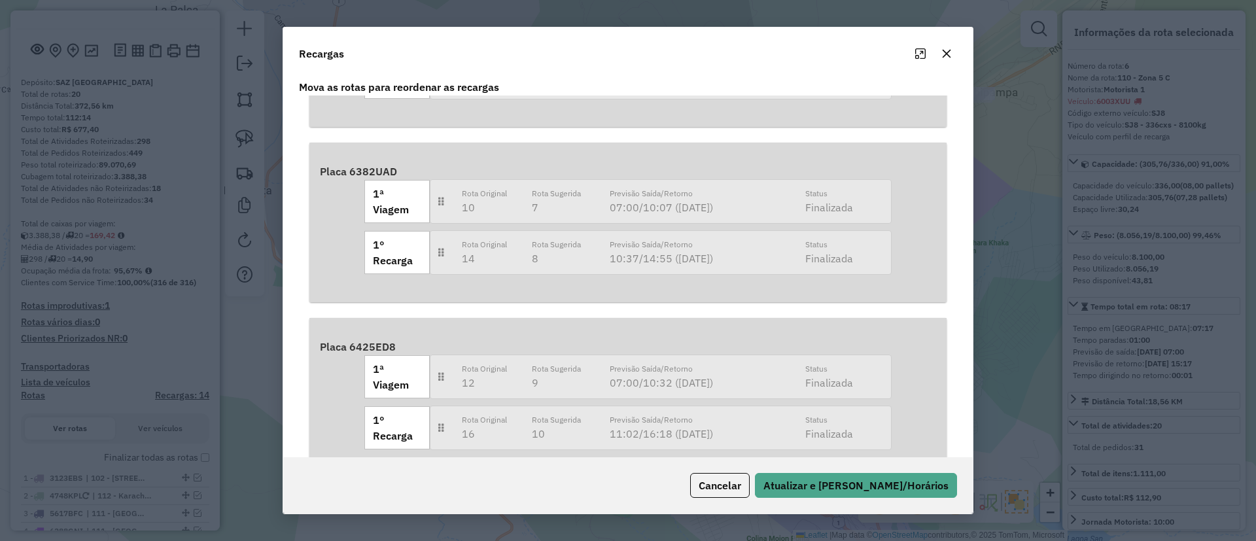
scroll to position [485, 0]
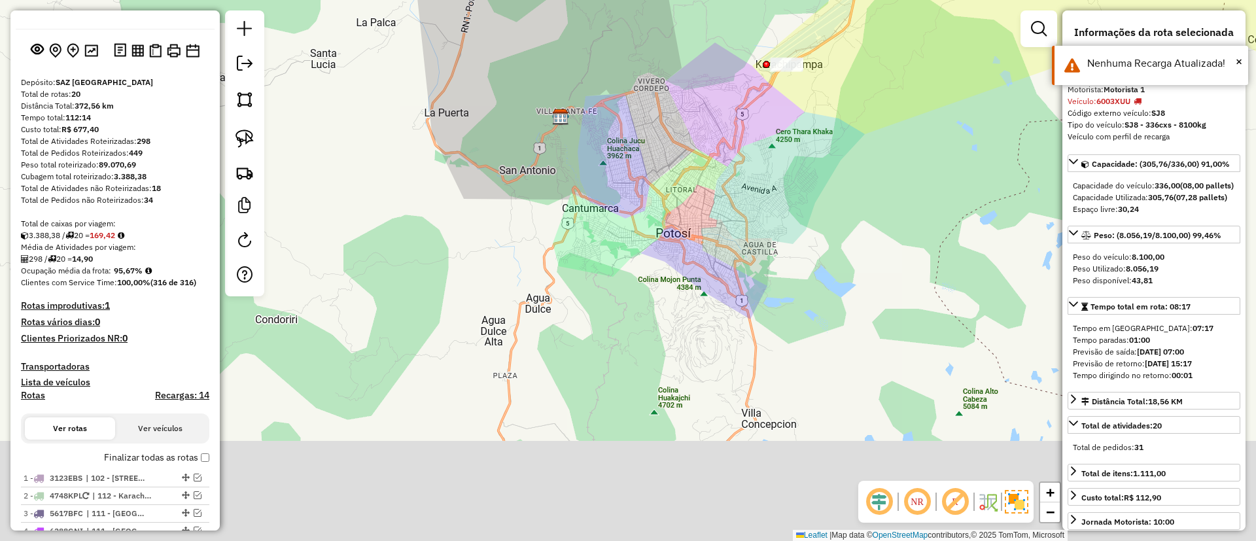
drag, startPoint x: 641, startPoint y: 404, endPoint x: 631, endPoint y: 194, distance: 210.2
click at [631, 194] on div "Janela de atendimento Grade de atendimento Capacidade Transportadoras Veículos …" at bounding box center [628, 270] width 1256 height 541
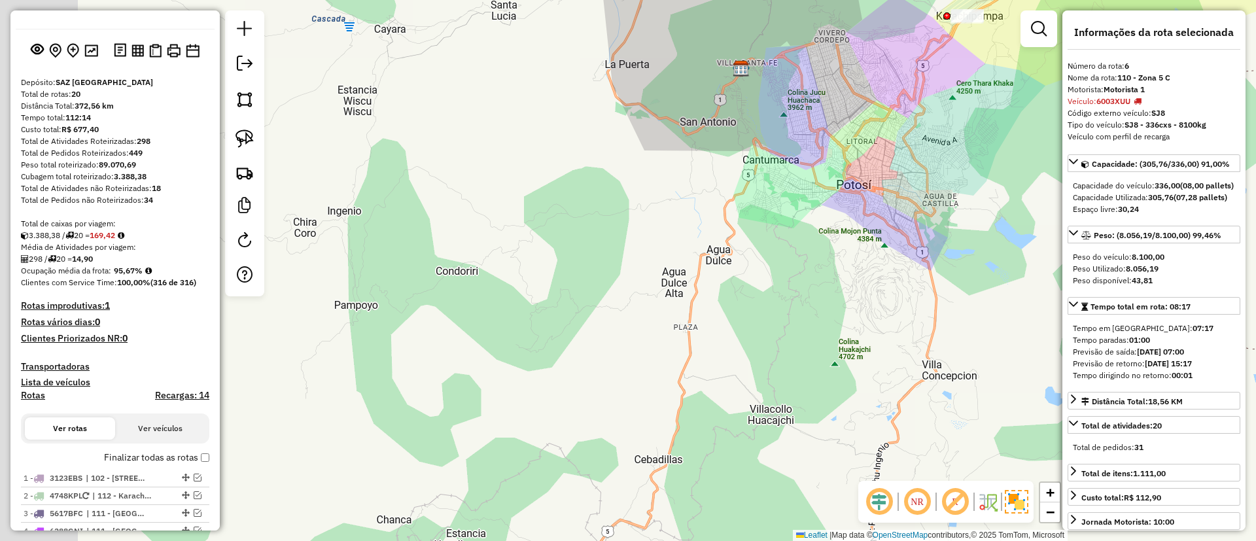
drag, startPoint x: 681, startPoint y: 302, endPoint x: 864, endPoint y: 271, distance: 185.6
click at [860, 291] on div "Janela de atendimento Grade de atendimento Capacidade Transportadoras Veículos …" at bounding box center [628, 270] width 1256 height 541
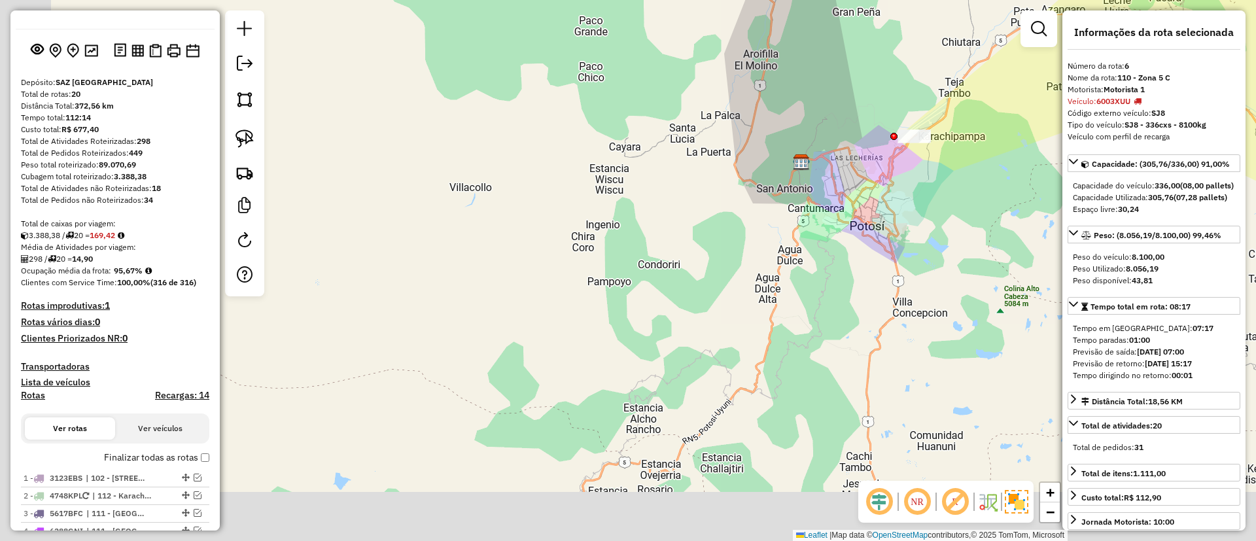
drag, startPoint x: 848, startPoint y: 335, endPoint x: 805, endPoint y: 136, distance: 203.5
click at [805, 136] on div "Janela de atendimento Grade de atendimento Capacidade Transportadoras Veículos …" at bounding box center [628, 270] width 1256 height 541
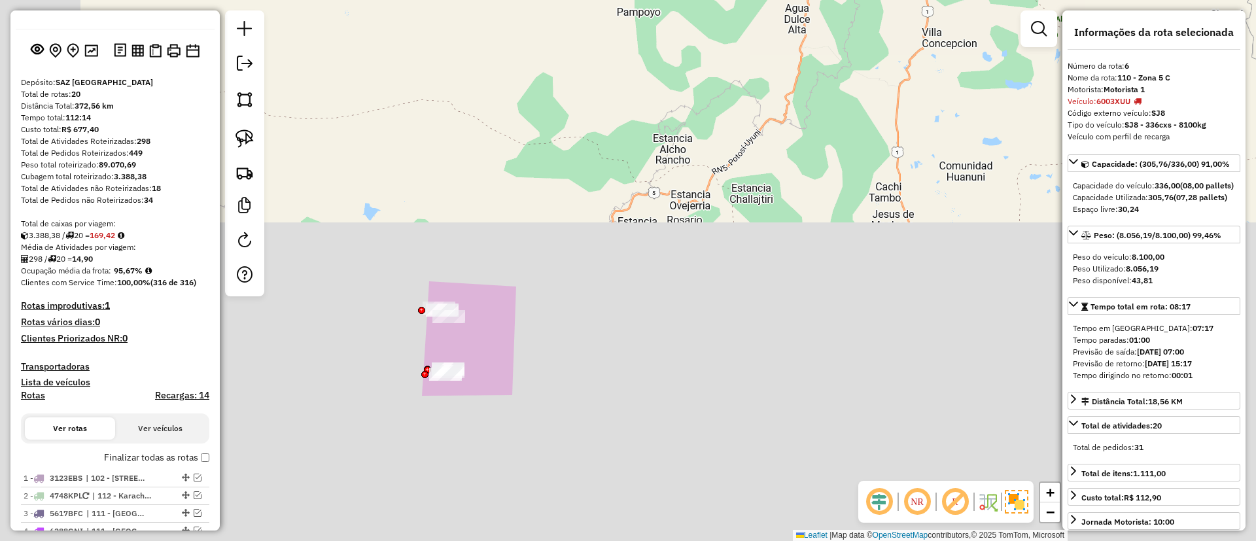
drag, startPoint x: 709, startPoint y: 222, endPoint x: 861, endPoint y: 52, distance: 227.9
click at [864, 72] on div "Janela de atendimento Grade de atendimento Capacidade Transportadoras Veículos …" at bounding box center [628, 270] width 1256 height 541
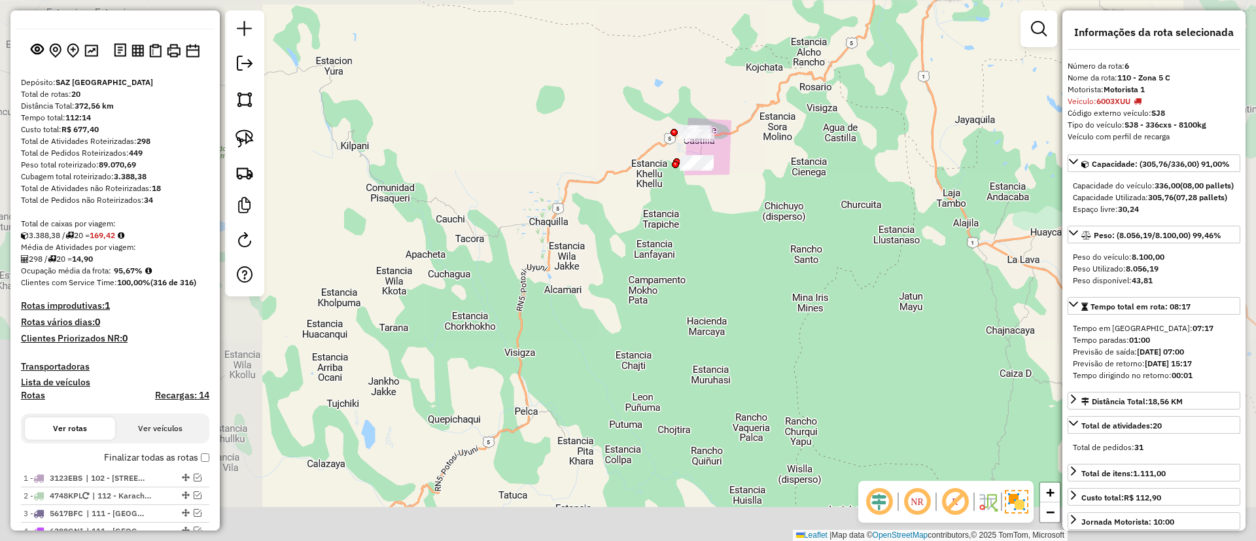
click at [861, 52] on div "Janela de atendimento Grade de atendimento Capacidade Transportadoras Veículos …" at bounding box center [628, 270] width 1256 height 541
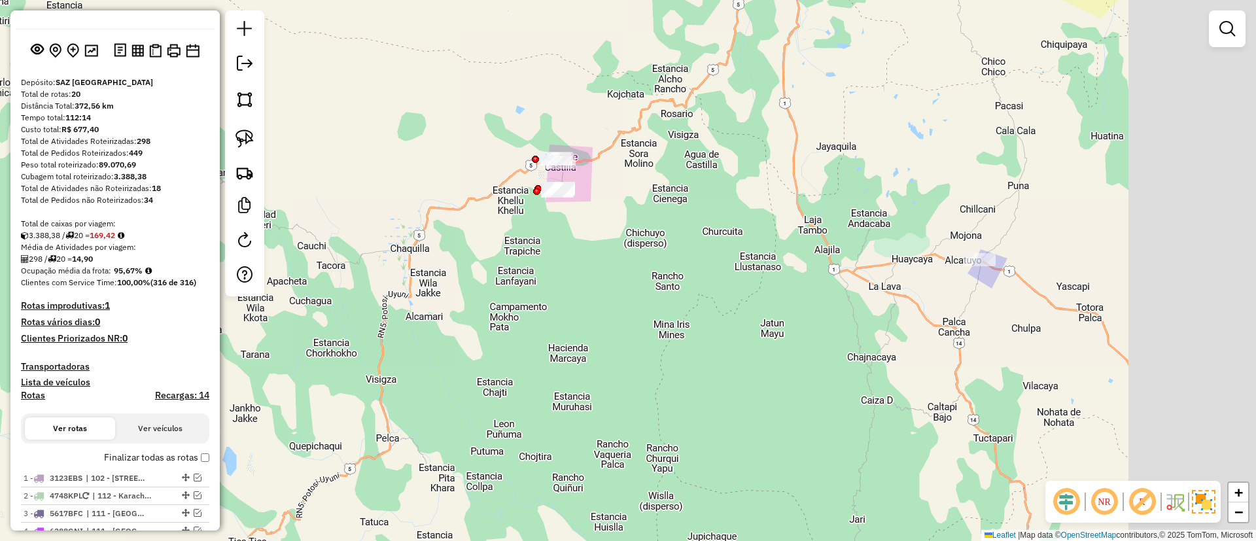
drag, startPoint x: 729, startPoint y: 87, endPoint x: 587, endPoint y: 137, distance: 150.4
click at [585, 141] on div "Janela de atendimento Grade de atendimento Capacidade Transportadoras Veículos …" at bounding box center [628, 270] width 1256 height 541
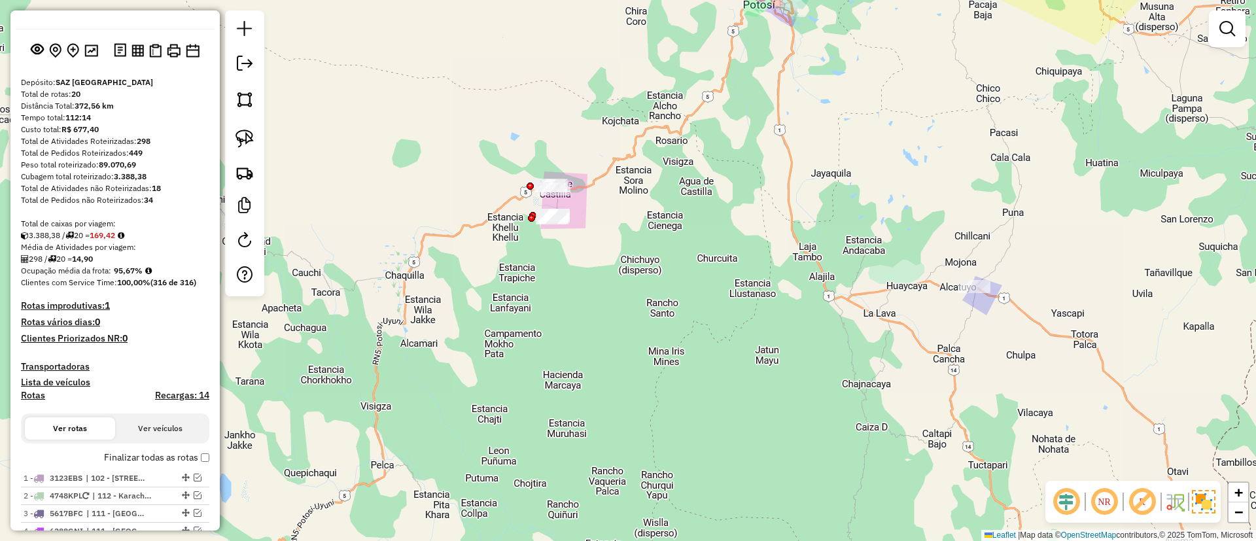
click at [469, 180] on div "Janela de atendimento Grade de atendimento Capacidade Transportadoras Veículos …" at bounding box center [628, 270] width 1256 height 541
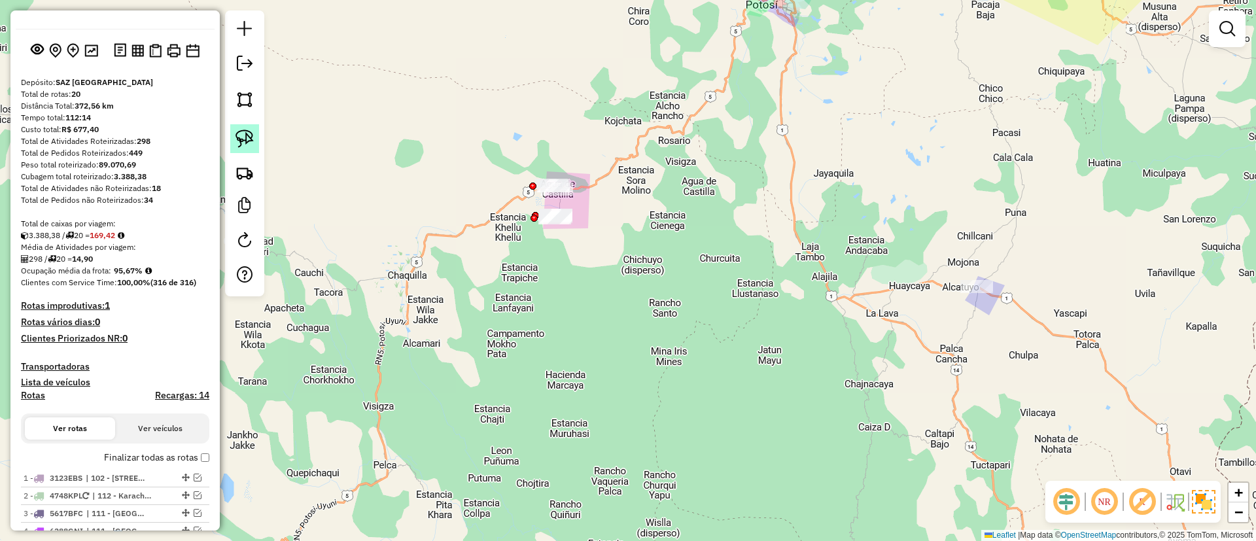
click at [247, 137] on img at bounding box center [244, 139] width 18 height 18
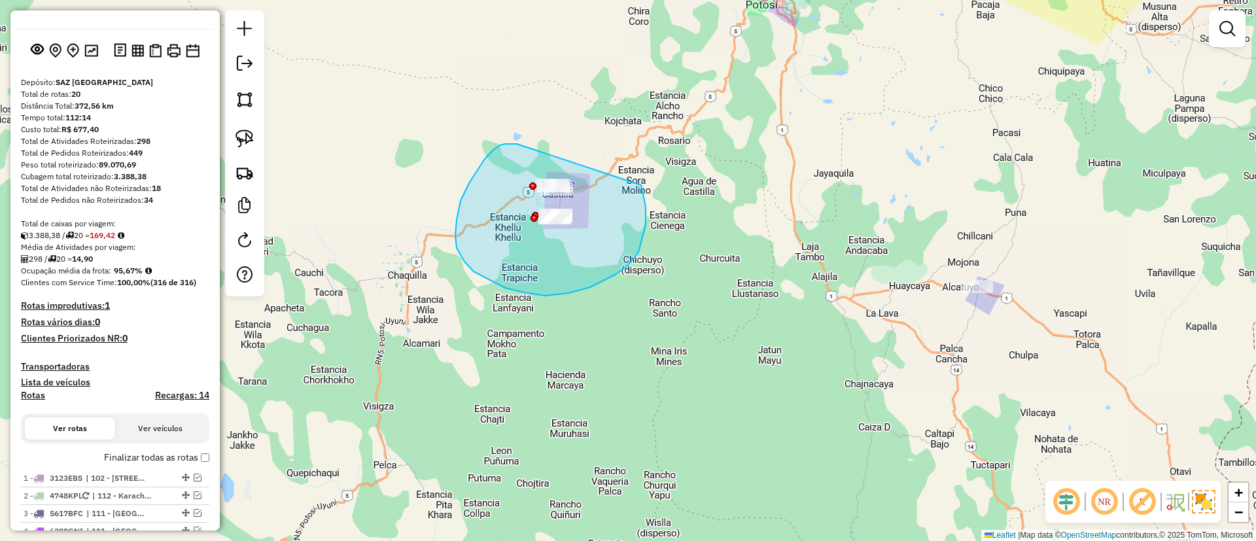
drag, startPoint x: 469, startPoint y: 183, endPoint x: 617, endPoint y: 143, distance: 153.3
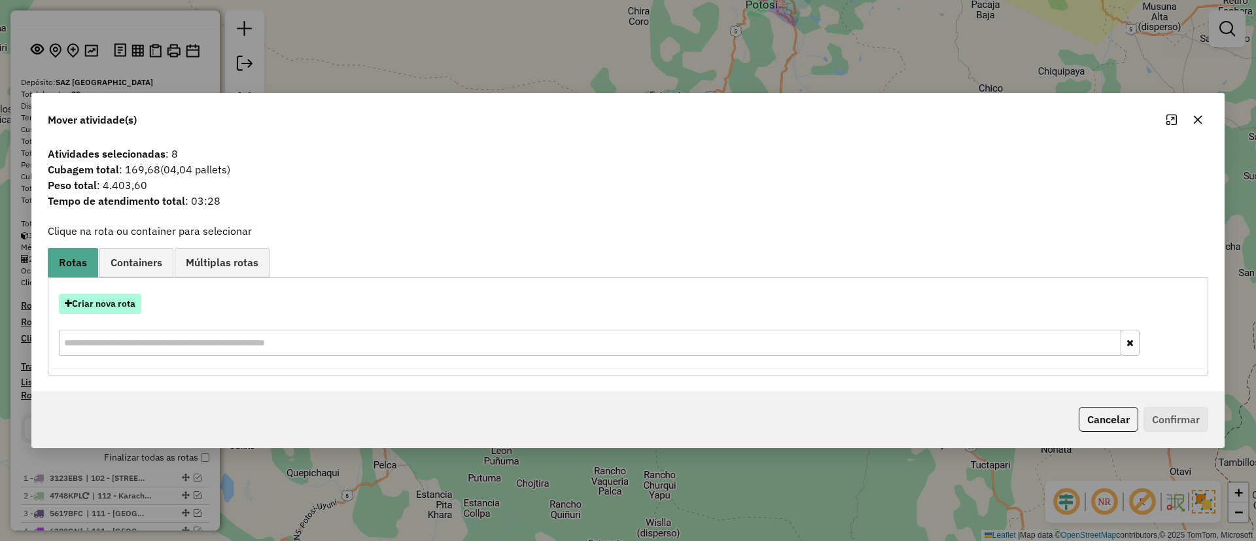
click at [114, 300] on button "Criar nova rota" at bounding box center [100, 304] width 82 height 20
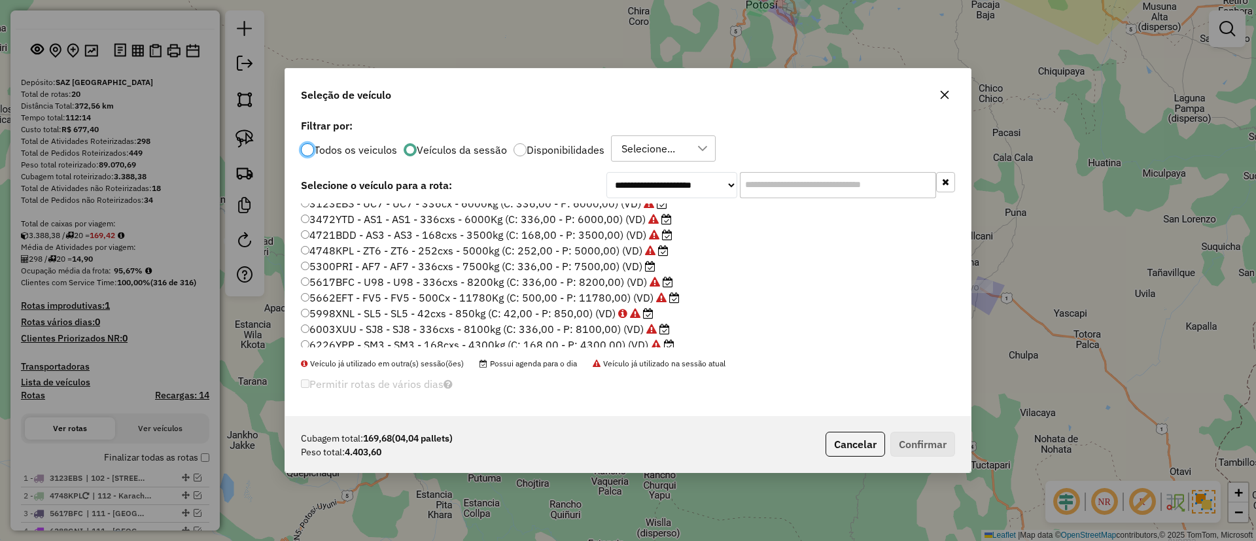
scroll to position [7, 0]
click at [571, 268] on label "5300PRI - AF7 - AF7 - 336cxs - 7500kg (C: 336,00 - P: 7500,00) (VD)" at bounding box center [478, 267] width 355 height 16
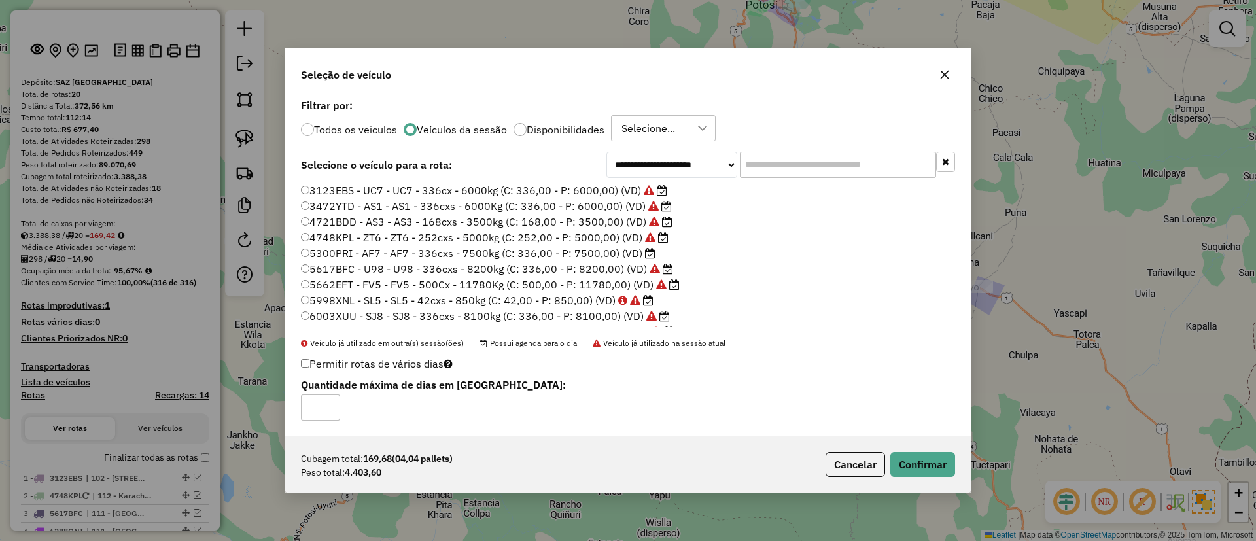
scroll to position [107, 0]
click at [927, 472] on button "Confirmar" at bounding box center [922, 464] width 65 height 25
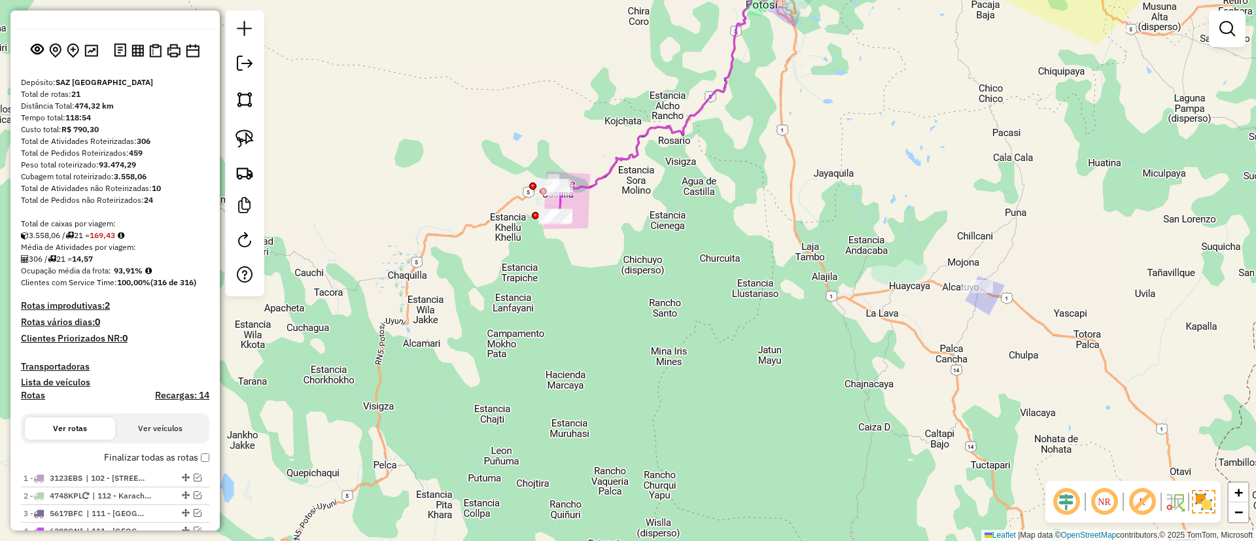
scroll to position [715, 0]
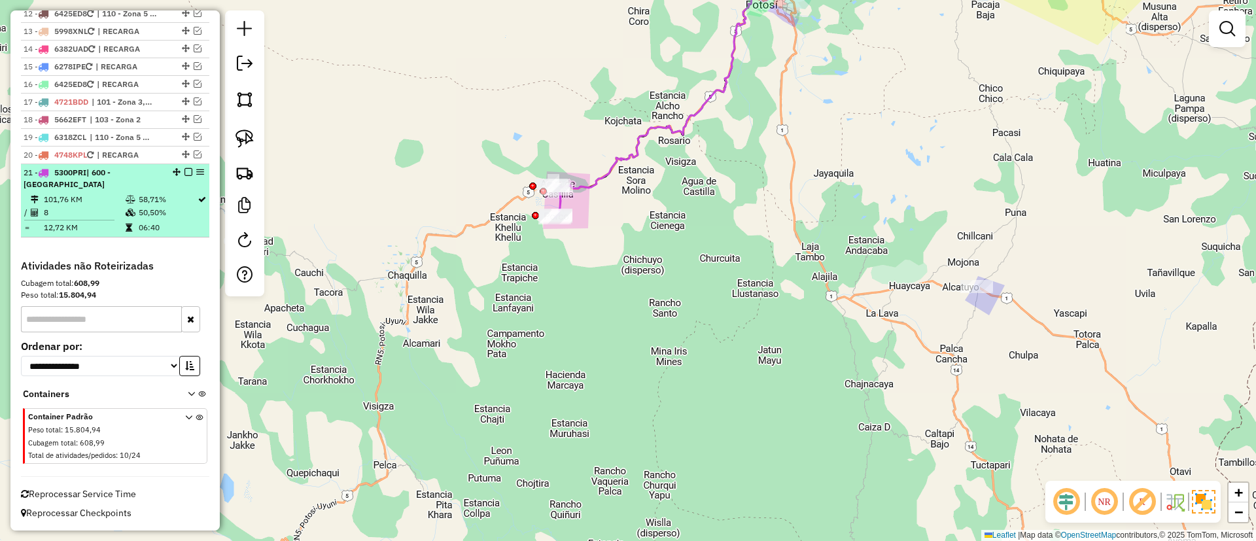
click at [184, 172] on em at bounding box center [188, 172] width 8 height 8
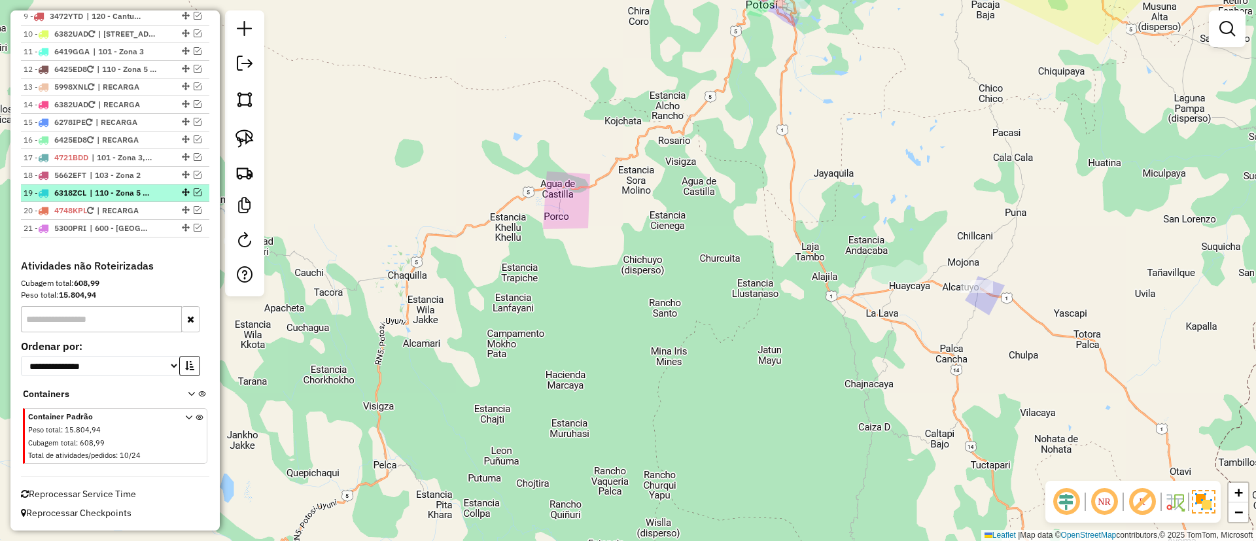
scroll to position [659, 0]
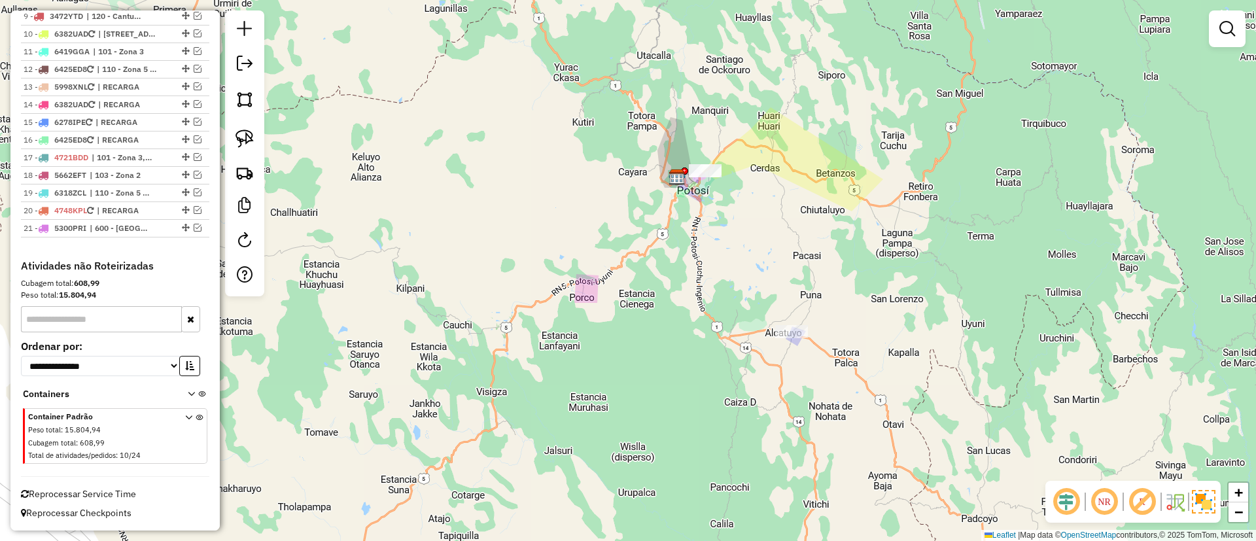
drag, startPoint x: 657, startPoint y: 283, endPoint x: 648, endPoint y: 400, distance: 117.4
click at [648, 405] on div "Janela de atendimento Grade de atendimento Capacidade Transportadoras Veículos …" at bounding box center [628, 270] width 1256 height 541
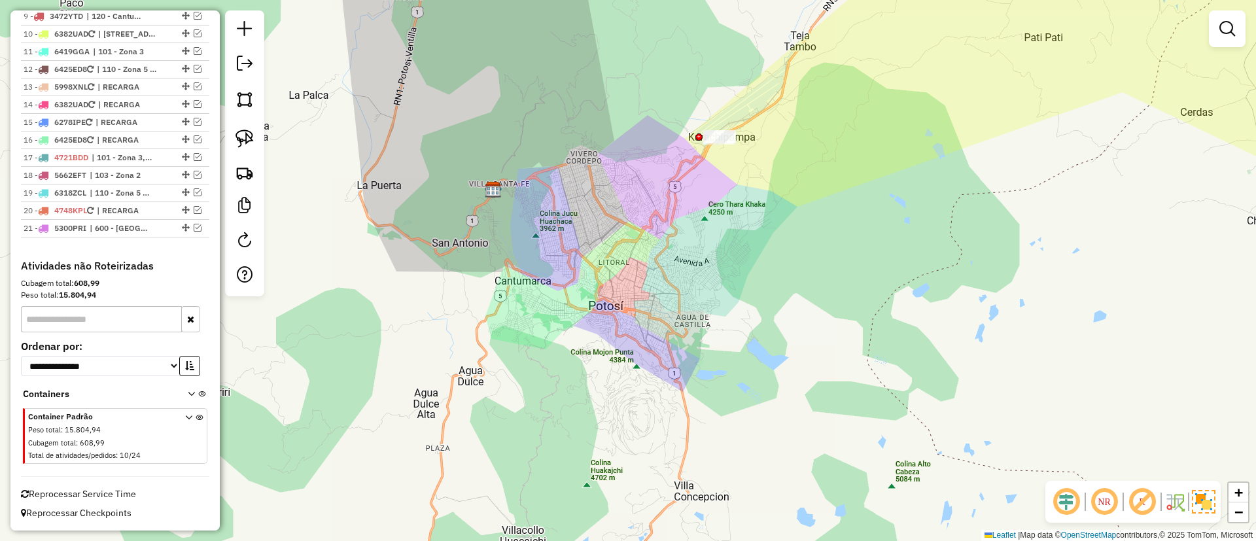
drag, startPoint x: 828, startPoint y: 183, endPoint x: 784, endPoint y: 341, distance: 164.4
click at [785, 340] on div "Janela de atendimento Grade de atendimento Capacidade Transportadoras Veículos …" at bounding box center [628, 270] width 1256 height 541
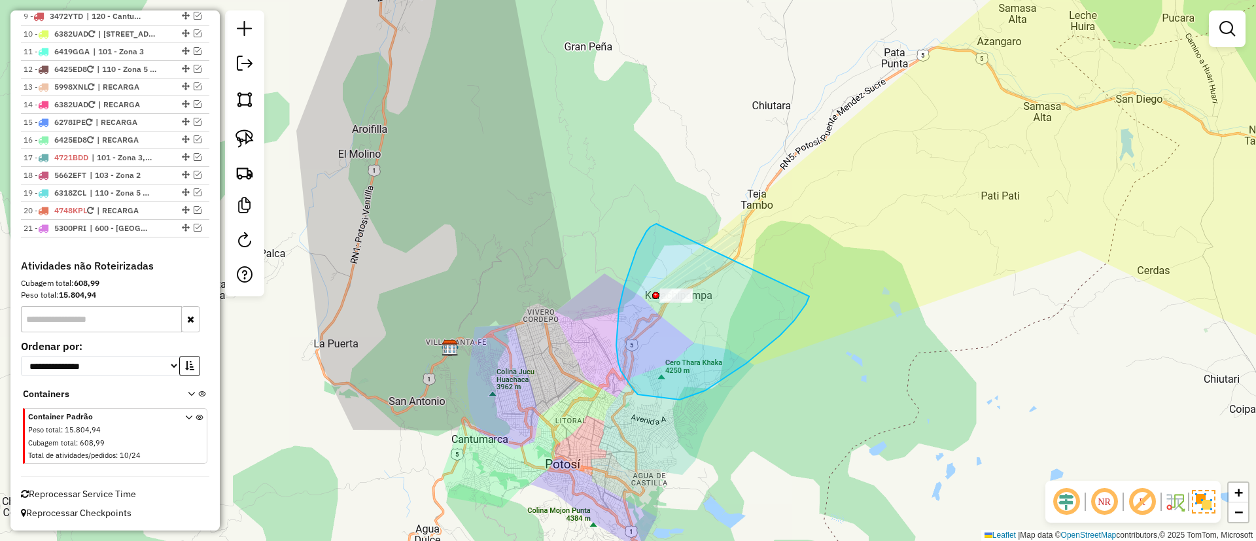
drag, startPoint x: 646, startPoint y: 232, endPoint x: 808, endPoint y: 281, distance: 169.0
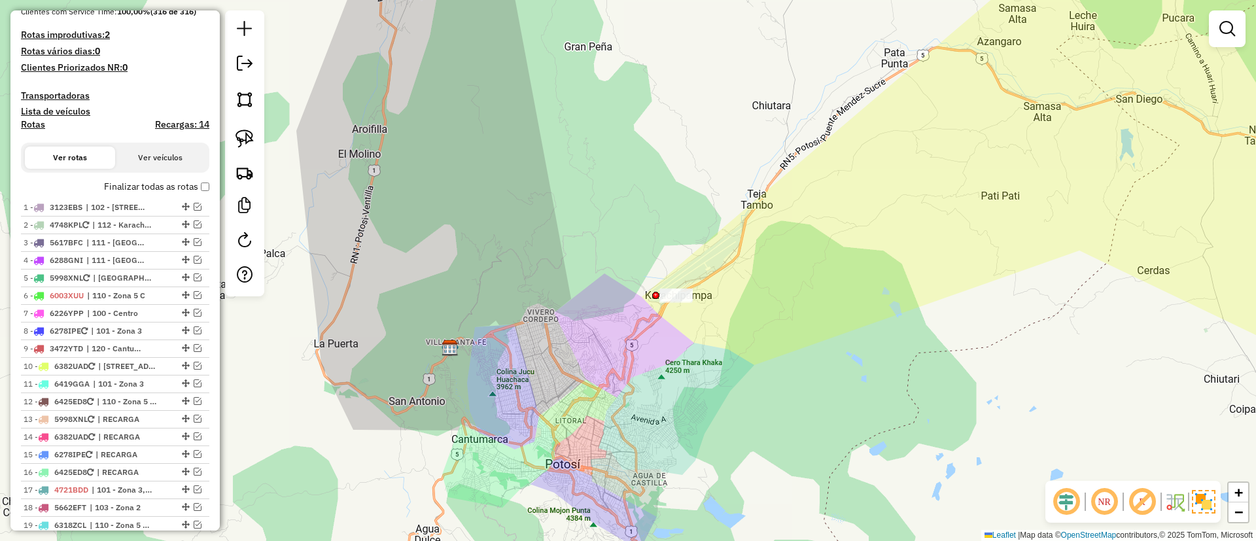
scroll to position [310, 0]
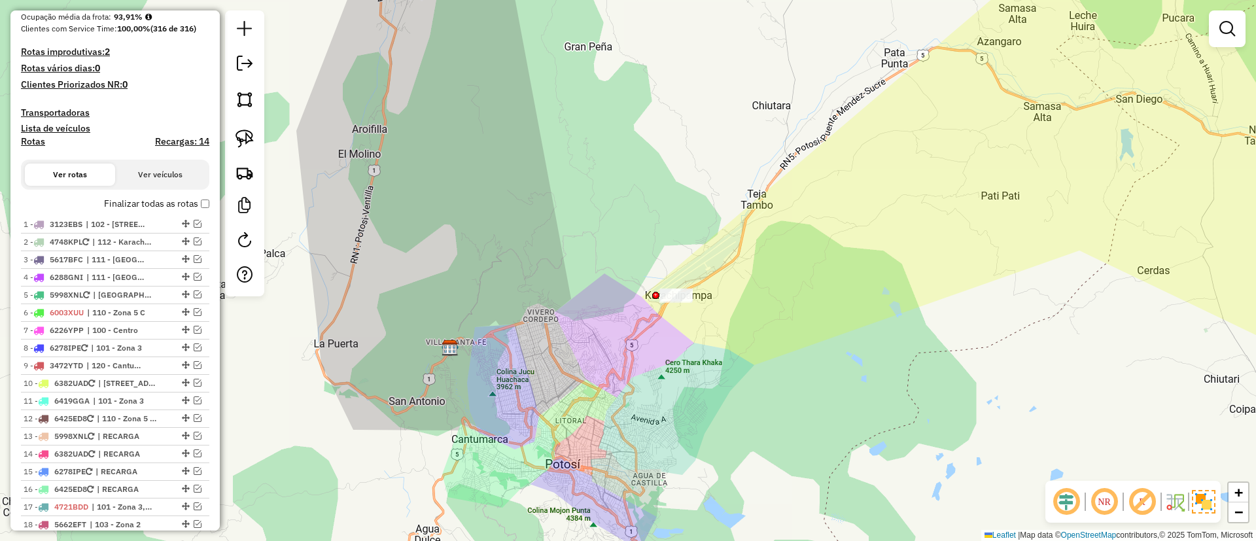
click at [124, 205] on label "Finalizar todas as rotas" at bounding box center [156, 204] width 105 height 14
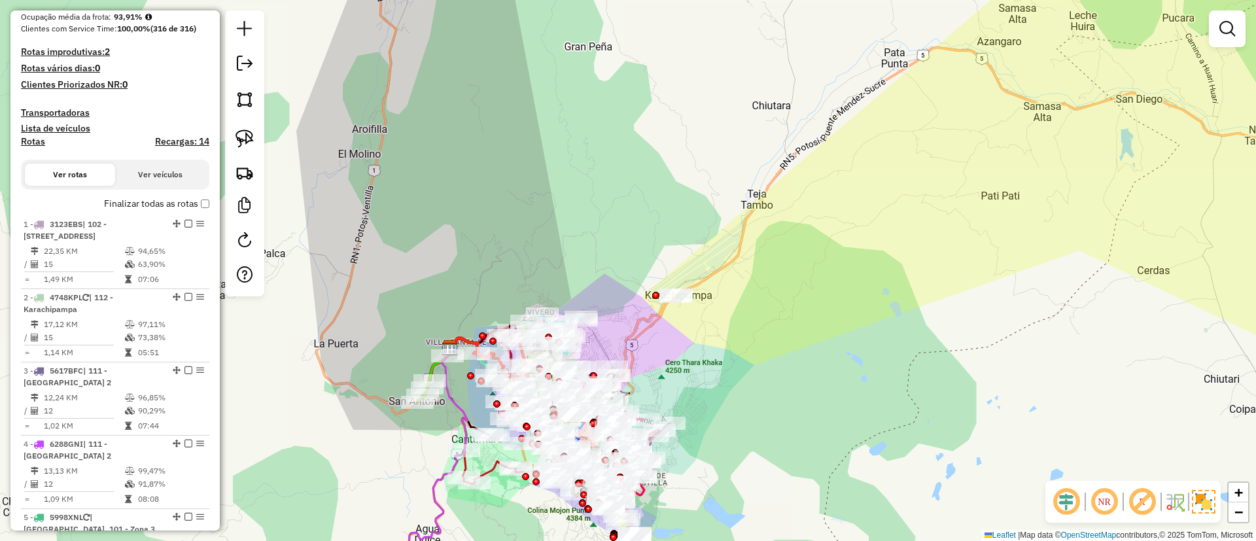
click at [35, 143] on h4 "Rotas" at bounding box center [33, 141] width 24 height 11
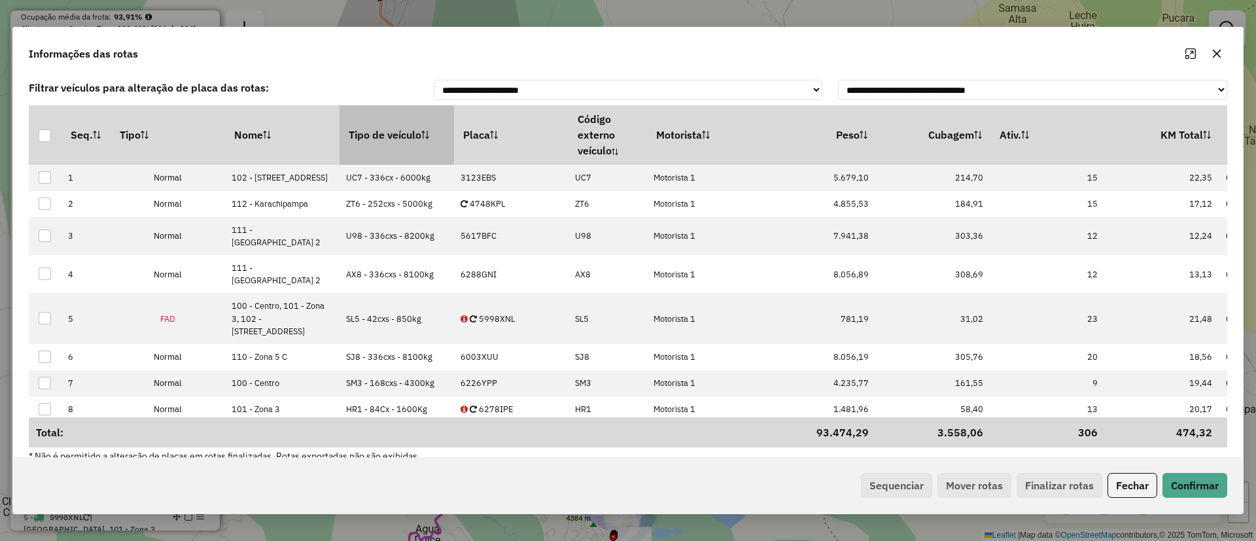
click at [398, 140] on th "Tipo de veículo" at bounding box center [396, 134] width 114 height 59
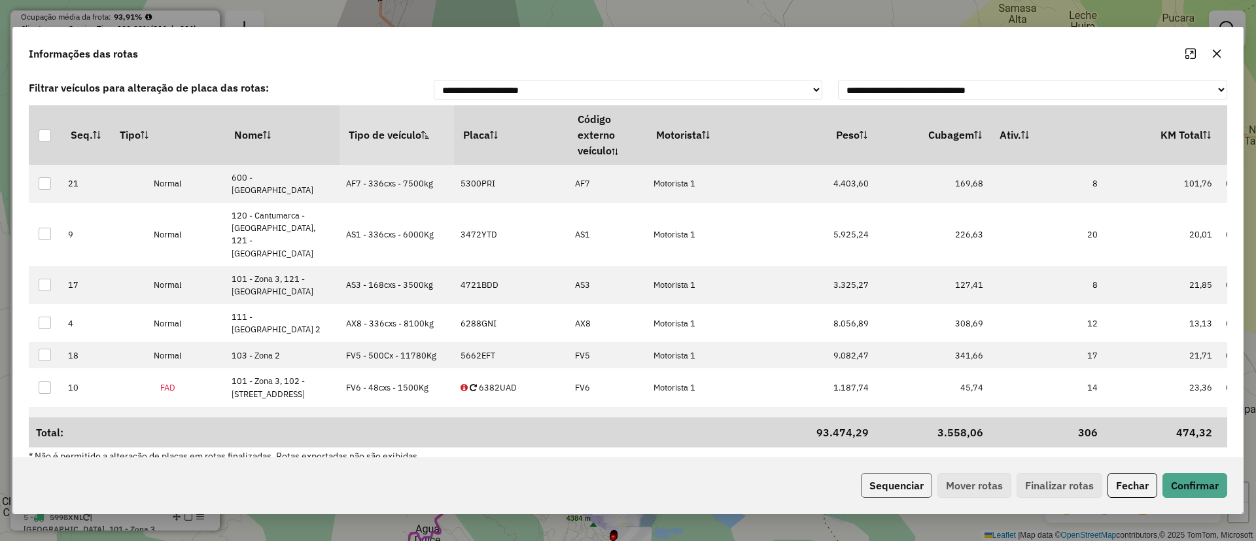
click at [879, 481] on button "Sequenciar" at bounding box center [896, 485] width 71 height 25
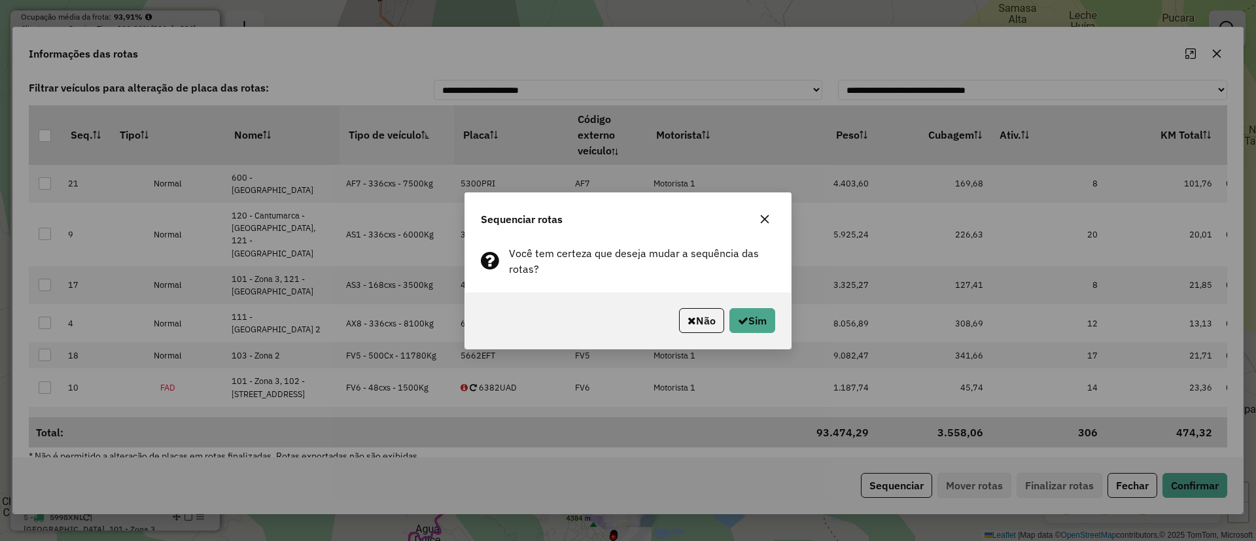
click at [781, 355] on div "Sequenciar rotas Você tem certeza que deseja mudar a sequência das rotas? Não S…" at bounding box center [628, 270] width 1256 height 541
click at [757, 324] on button "Sim" at bounding box center [752, 320] width 46 height 25
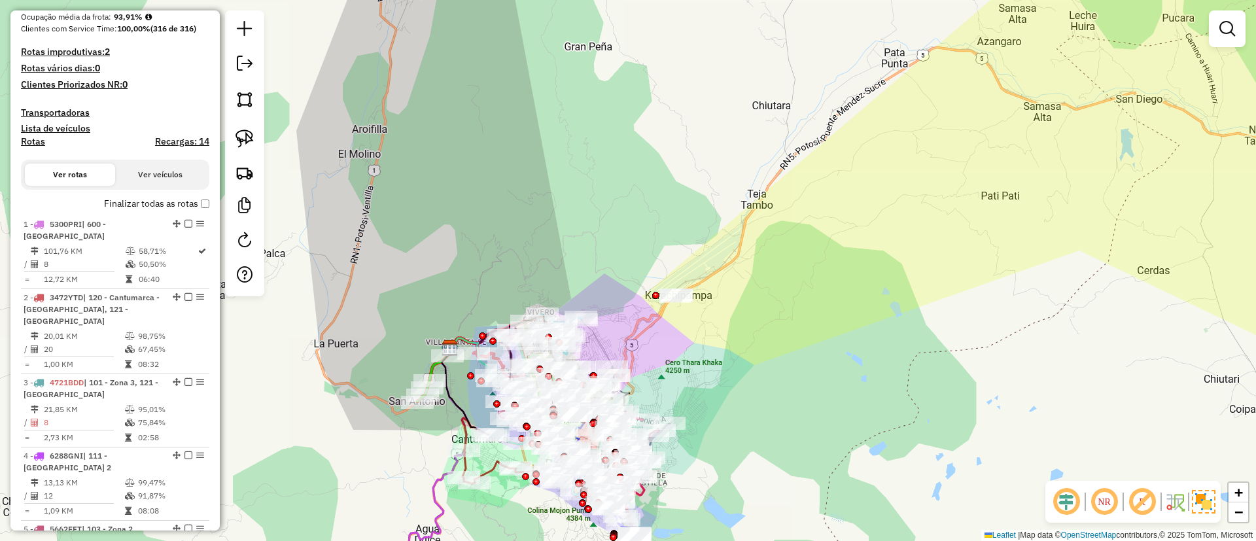
click at [141, 200] on label "Finalizar todas as rotas" at bounding box center [156, 204] width 105 height 14
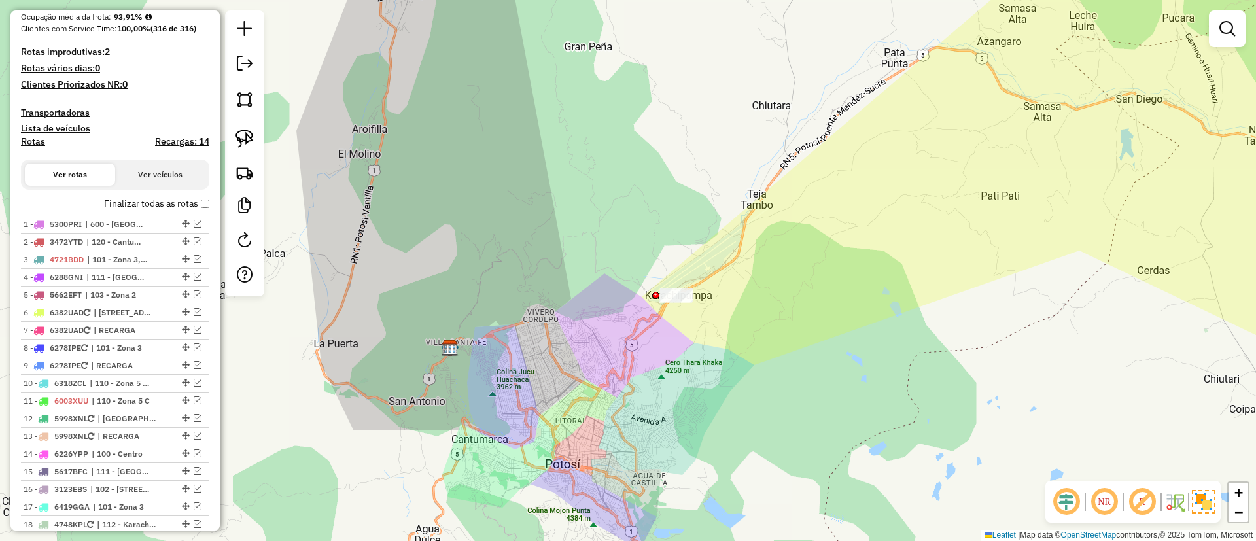
scroll to position [0, 0]
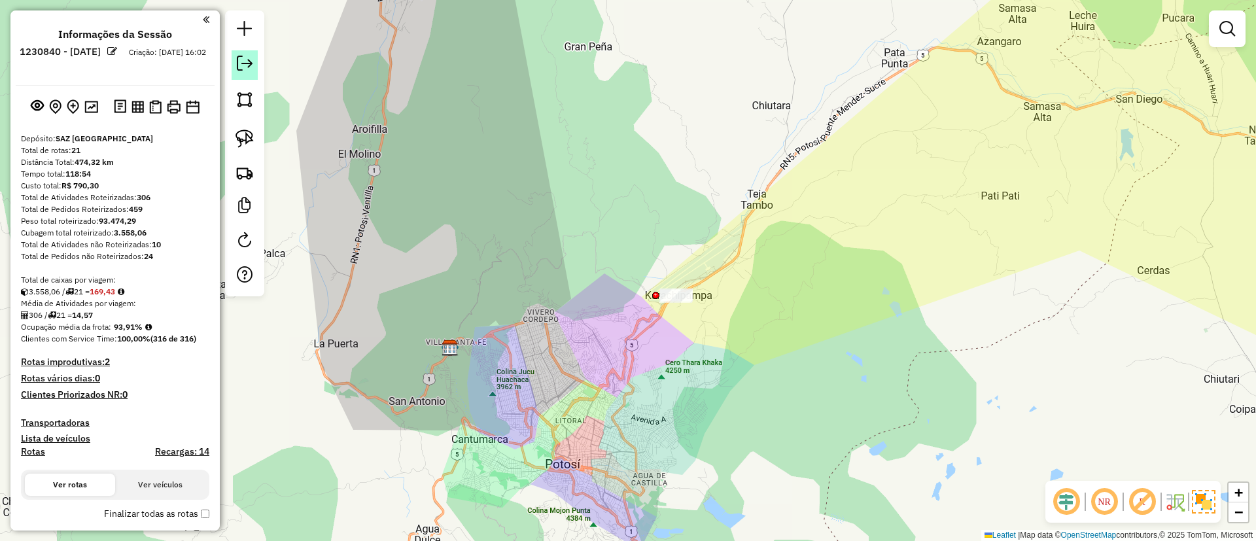
click at [241, 75] on link at bounding box center [245, 64] width 26 height 29
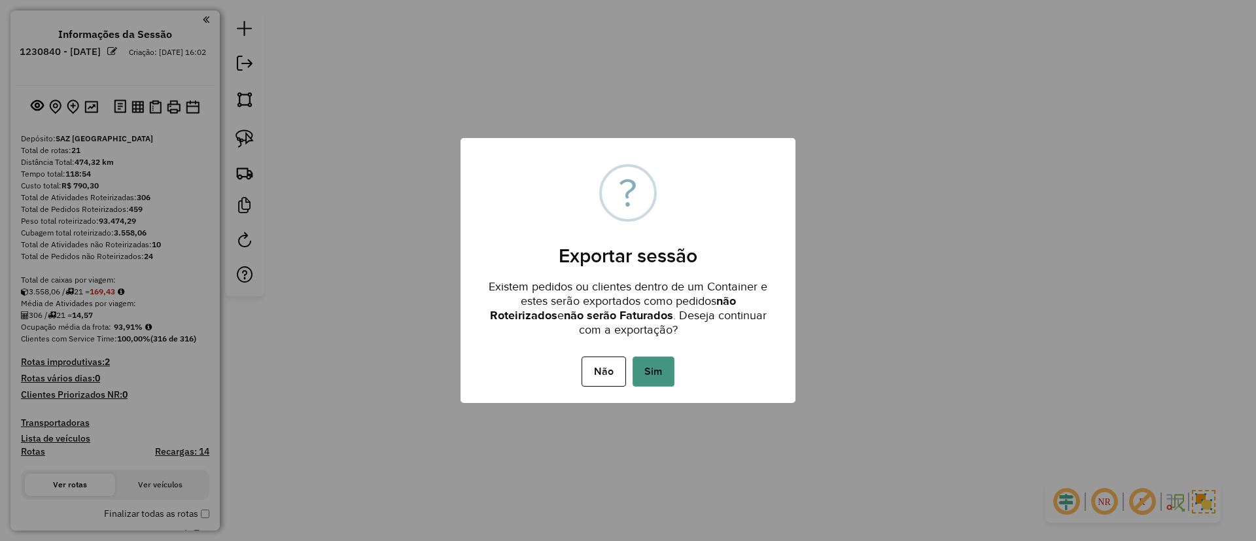
click at [652, 373] on button "Sim" at bounding box center [654, 371] width 42 height 30
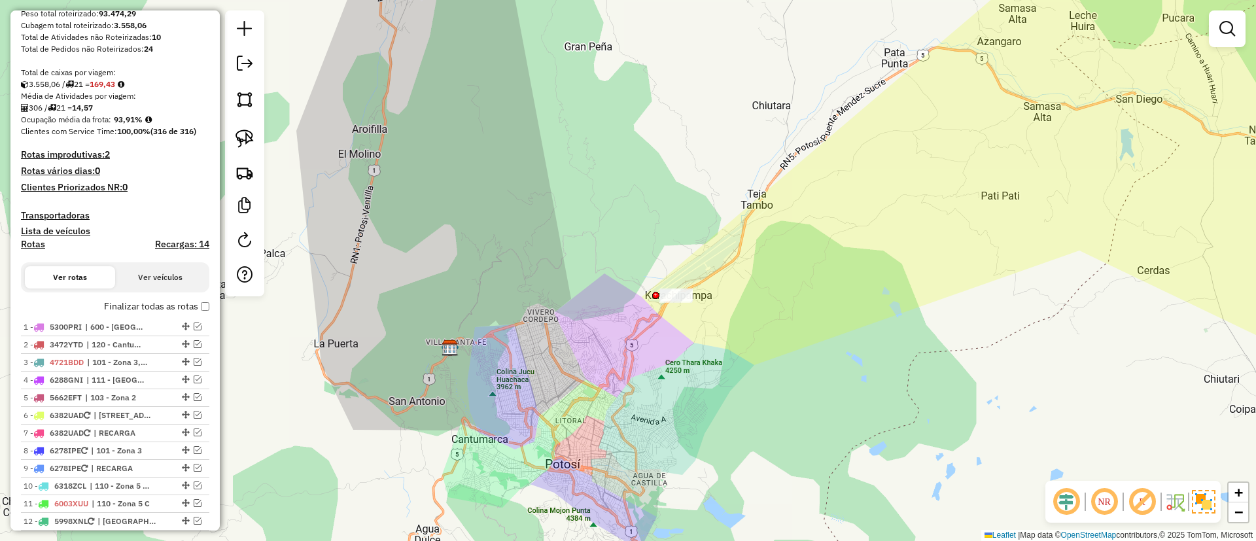
scroll to position [419, 0]
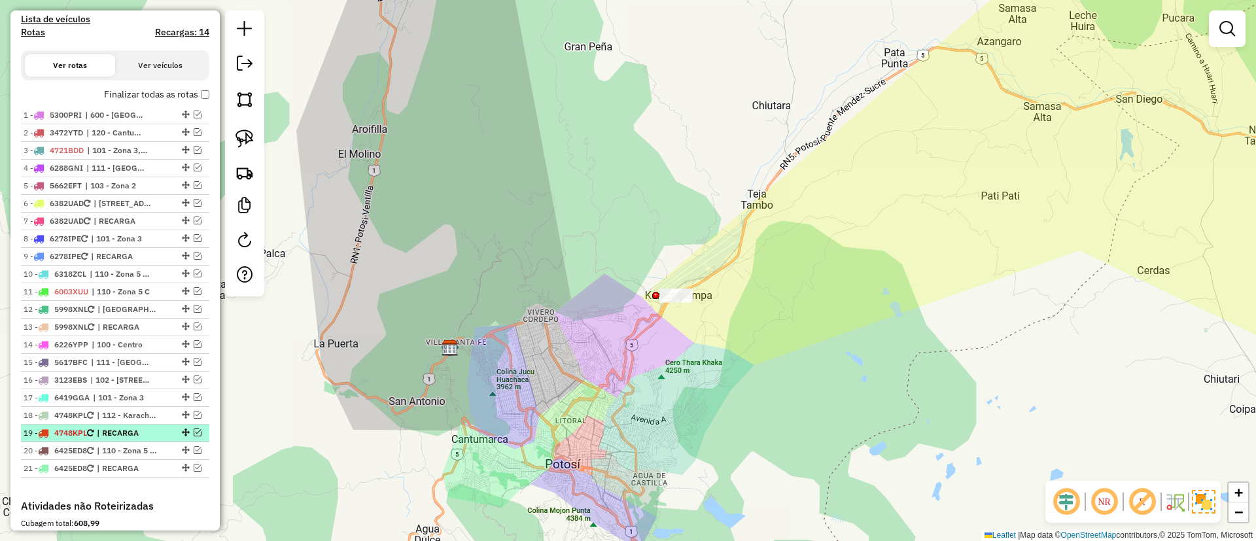
click at [194, 434] on em at bounding box center [198, 432] width 8 height 8
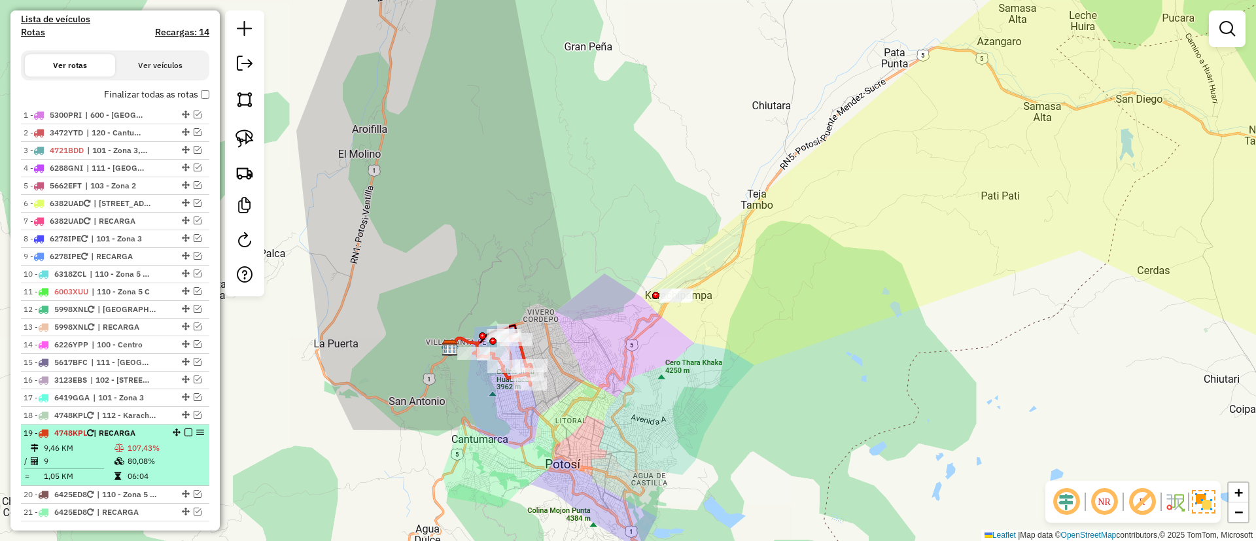
click at [164, 480] on td "06:04" at bounding box center [165, 476] width 77 height 13
select select "*********"
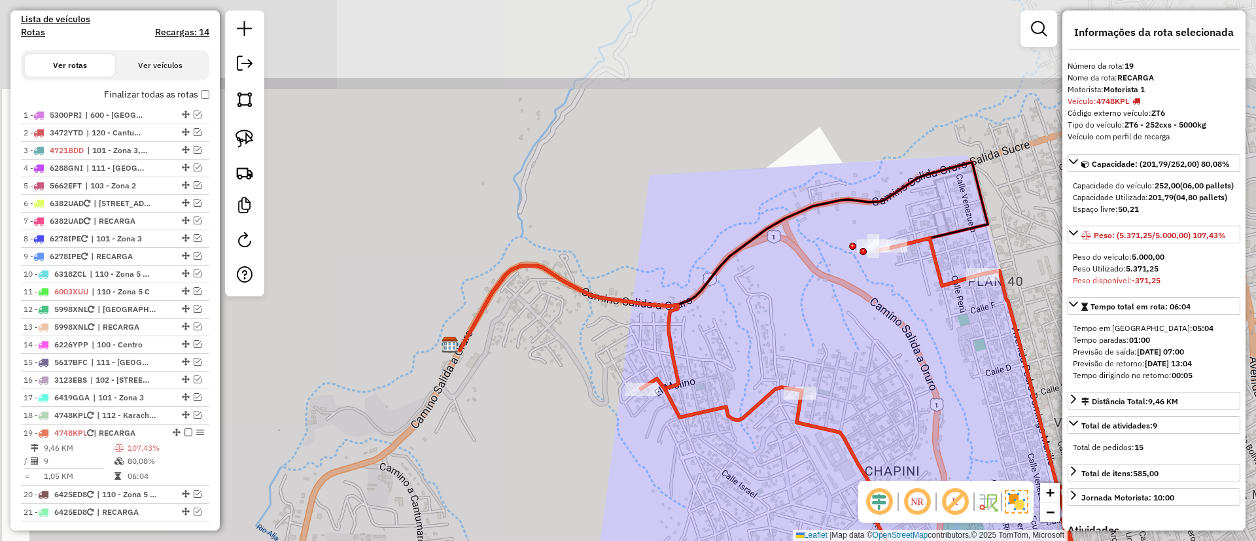
drag, startPoint x: 429, startPoint y: 365, endPoint x: 576, endPoint y: 483, distance: 188.0
click at [576, 483] on div "Janela de atendimento Grade de atendimento Capacidade Transportadoras Veículos …" at bounding box center [628, 270] width 1256 height 541
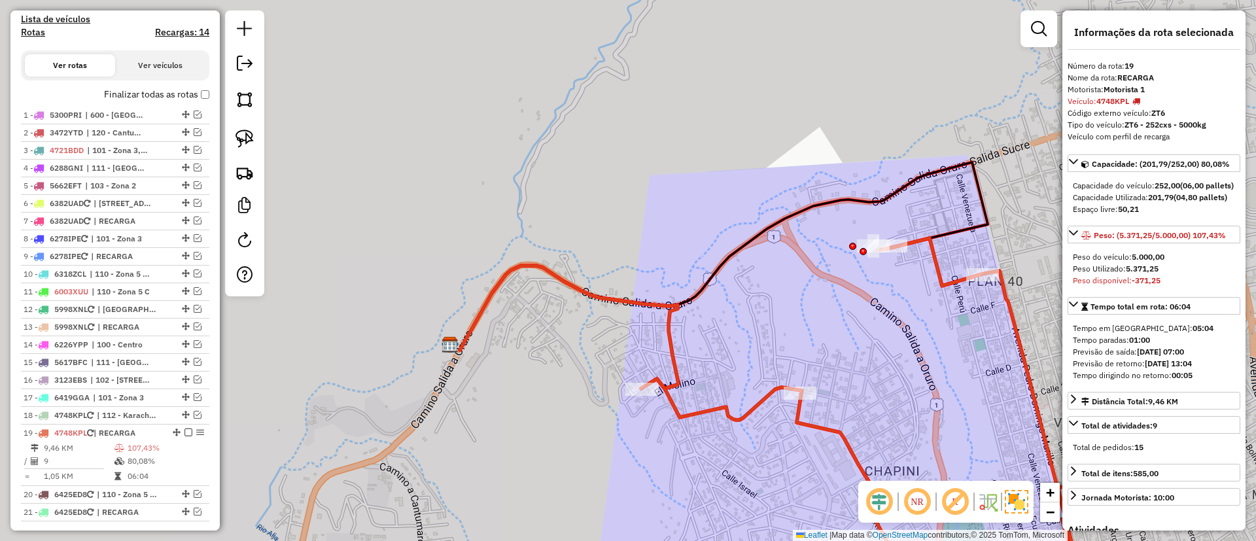
click at [669, 338] on icon at bounding box center [569, 327] width 218 height 123
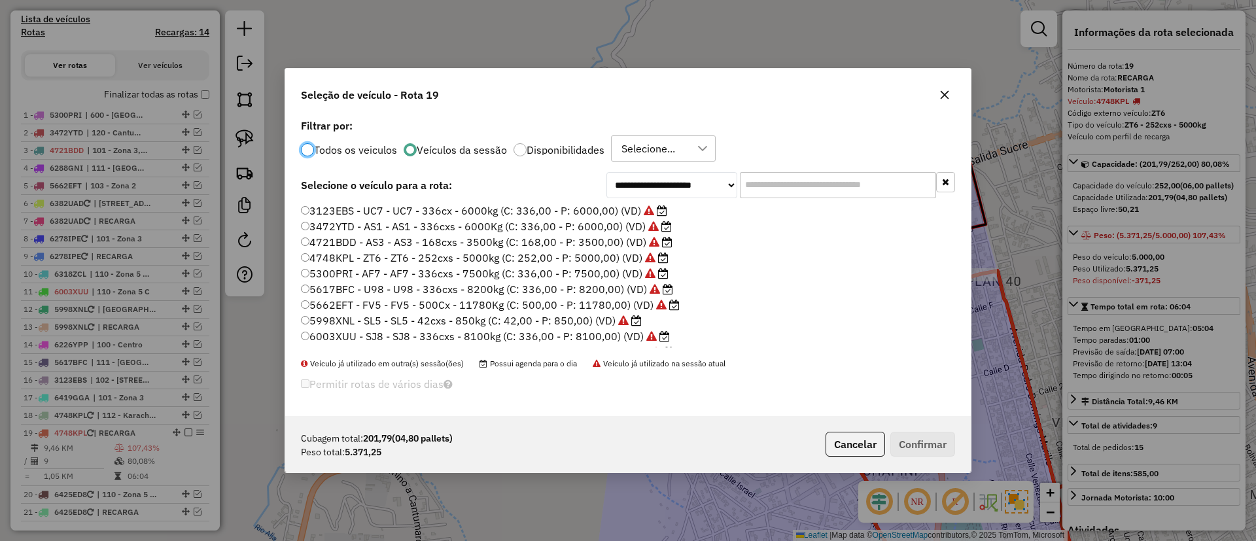
scroll to position [7, 4]
click at [539, 226] on label "3472YTD - AS1 - AS1 - 336cxs - 6000Kg (C: 336,00 - P: 6000,00) (VD)" at bounding box center [486, 226] width 371 height 16
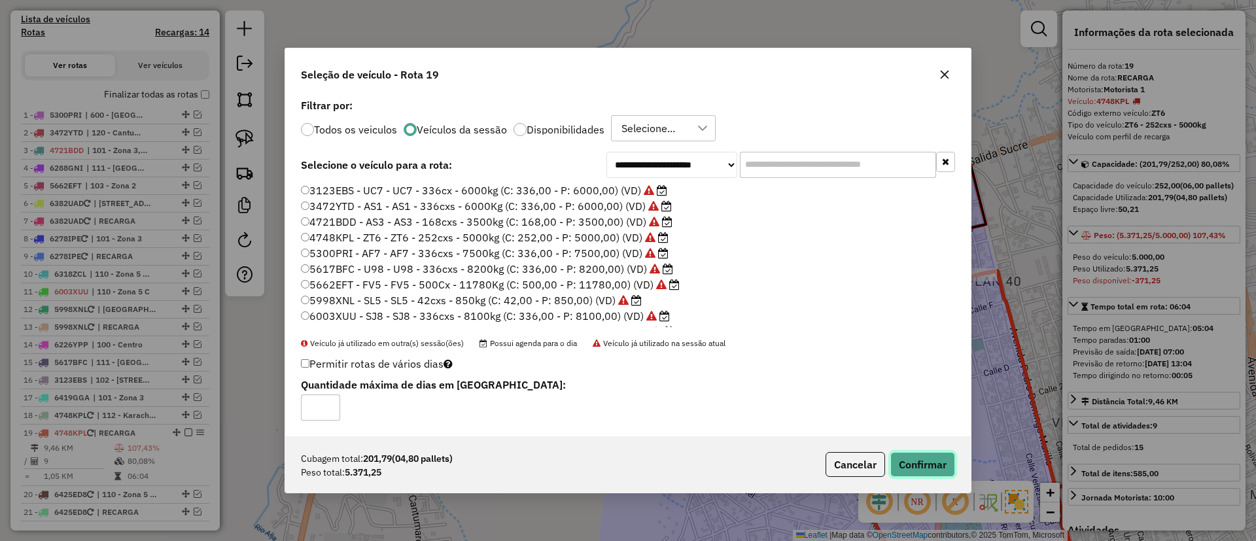
click at [918, 462] on button "Confirmar" at bounding box center [922, 464] width 65 height 25
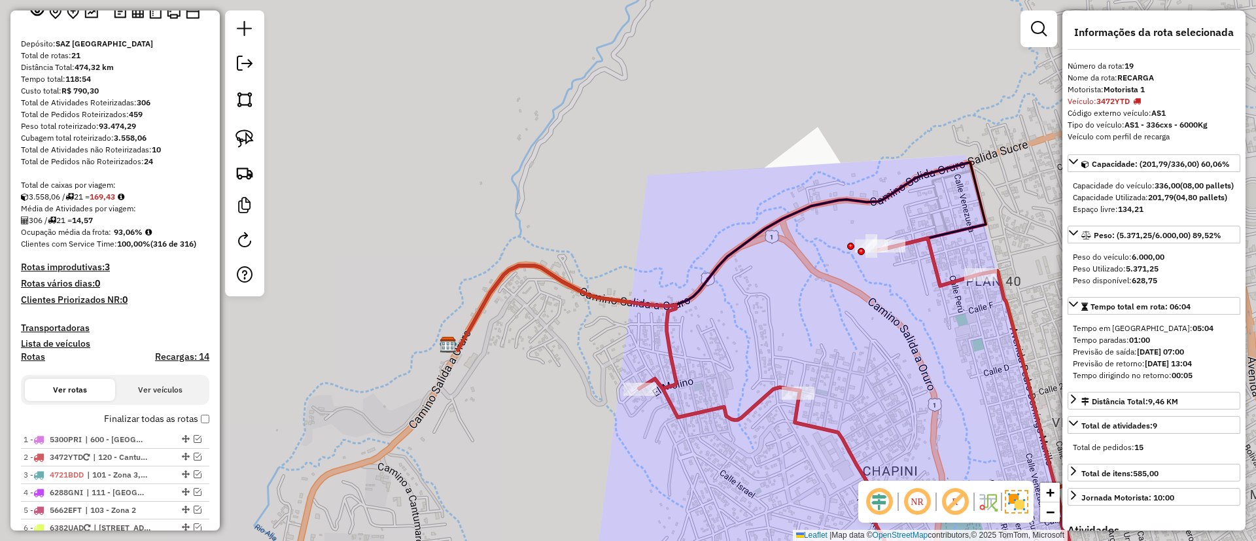
scroll to position [91, 0]
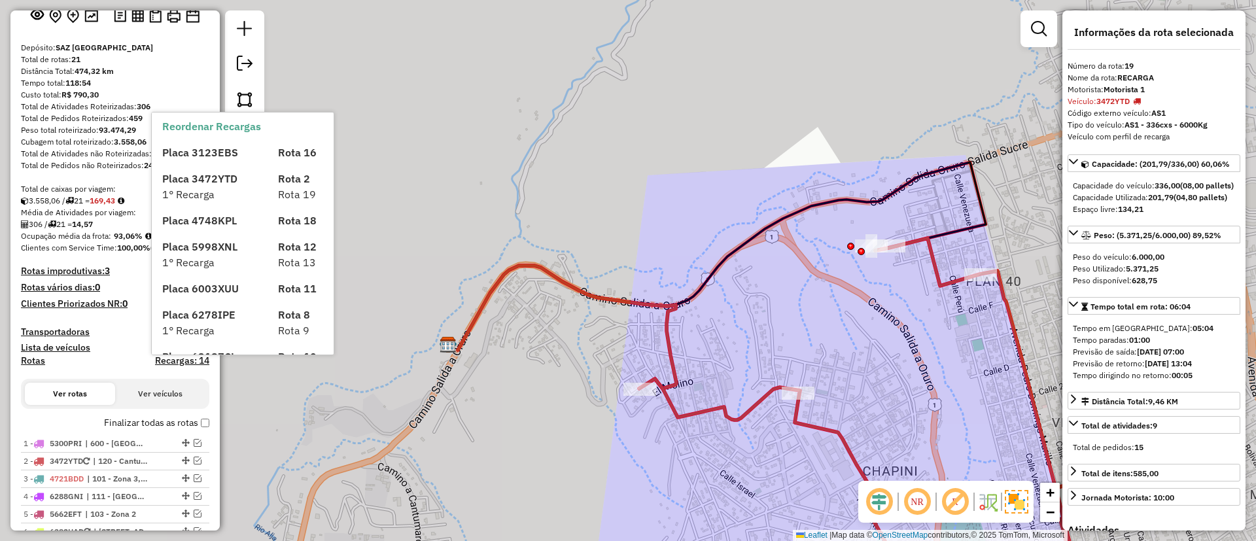
click at [149, 426] on label "Finalizar todas as rotas" at bounding box center [156, 423] width 105 height 14
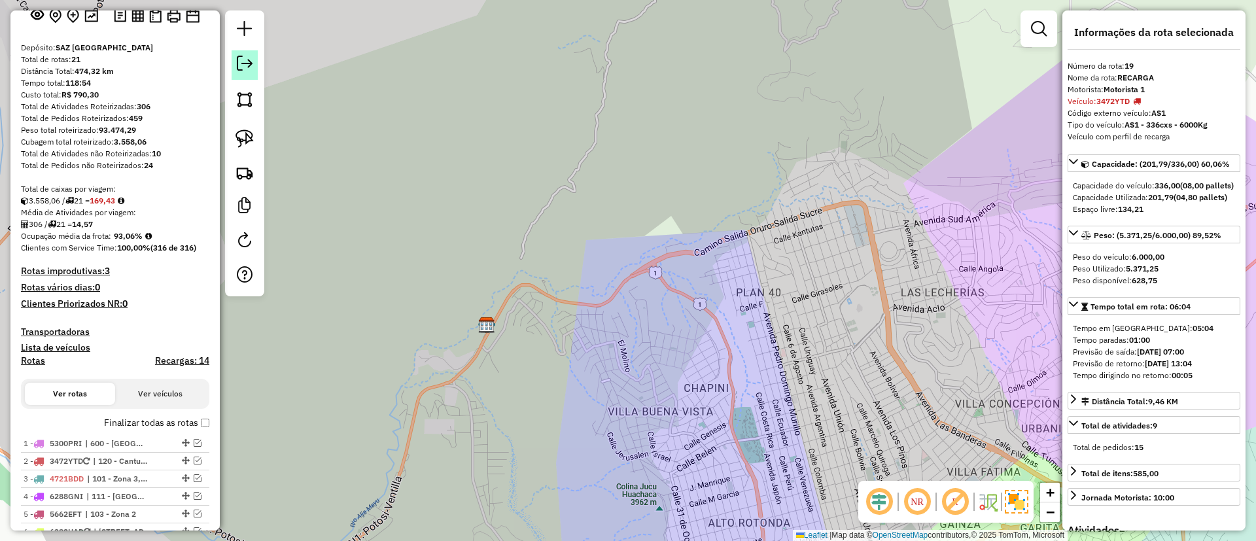
click at [254, 57] on link at bounding box center [245, 64] width 26 height 29
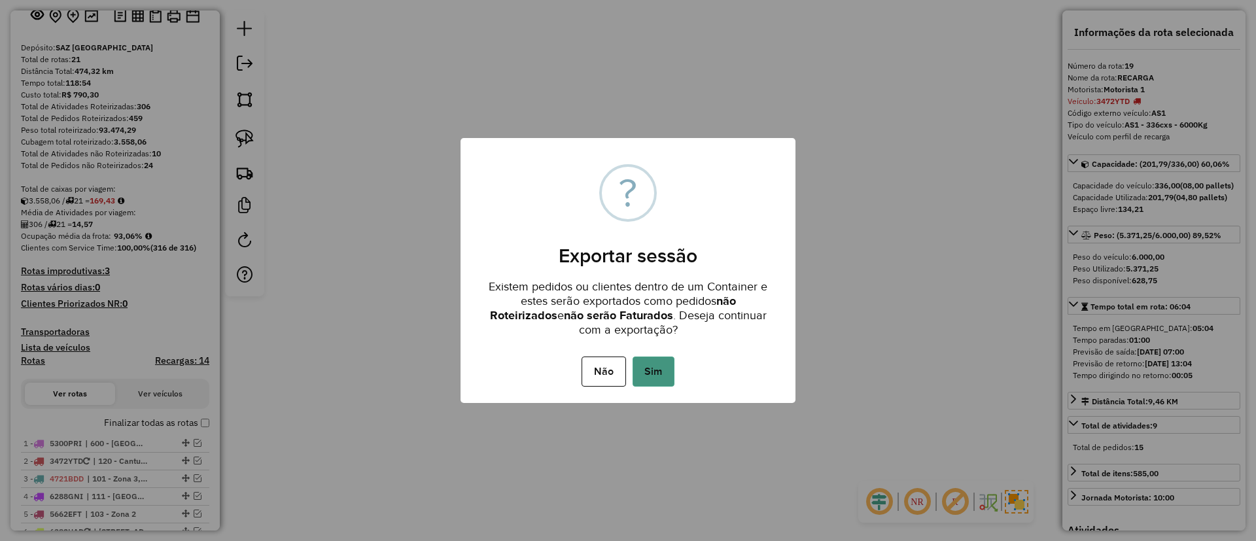
click at [655, 358] on button "Sim" at bounding box center [654, 371] width 42 height 30
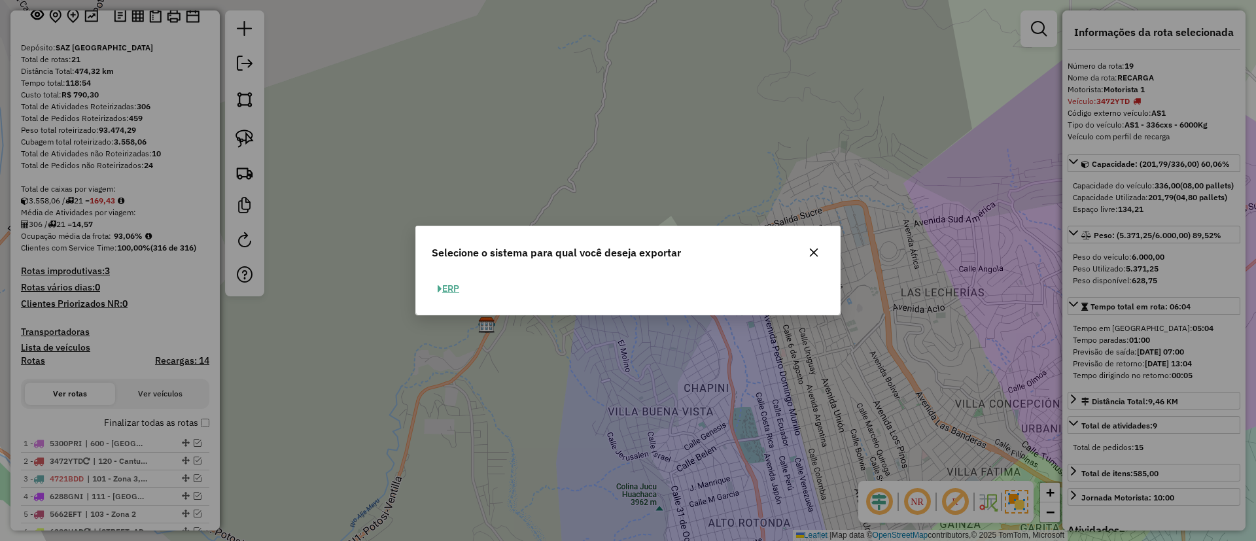
click at [453, 289] on button "ERP" at bounding box center [448, 289] width 33 height 20
select select "**"
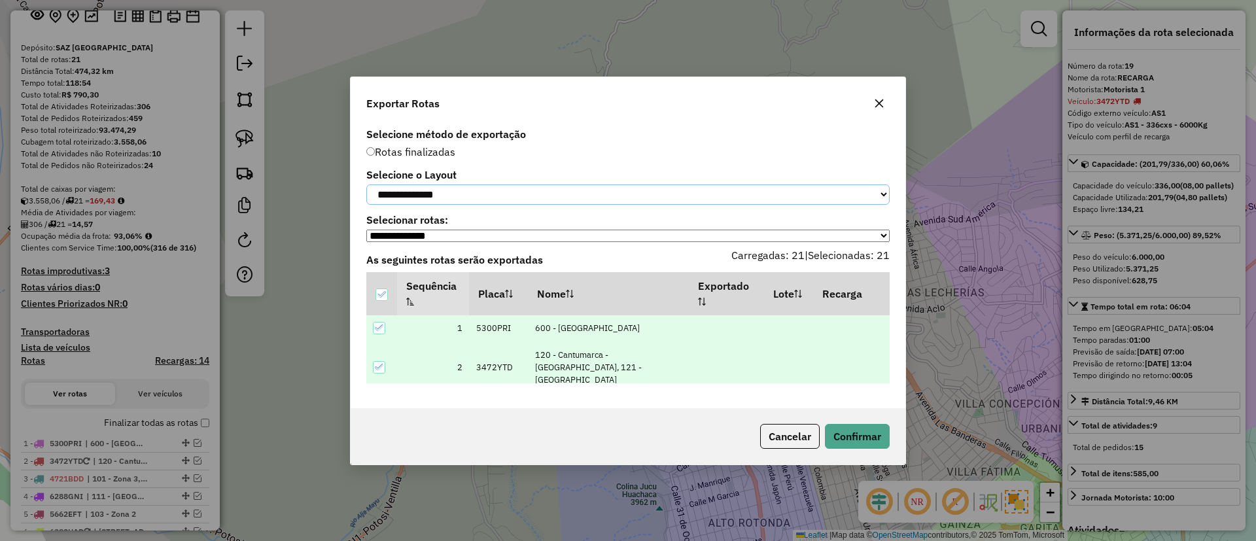
click at [443, 192] on select "**********" at bounding box center [627, 194] width 523 height 20
select select "*********"
click at [366, 184] on select "**********" at bounding box center [627, 194] width 523 height 20
click at [886, 437] on button "Confirmar" at bounding box center [857, 436] width 65 height 25
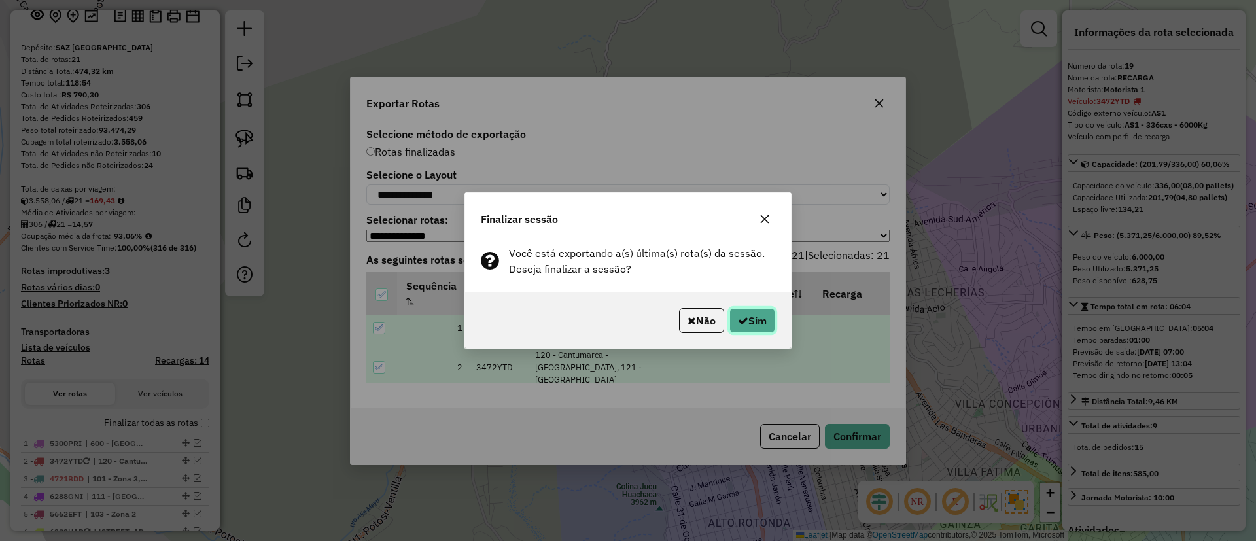
click at [752, 317] on button "Sim" at bounding box center [752, 320] width 46 height 25
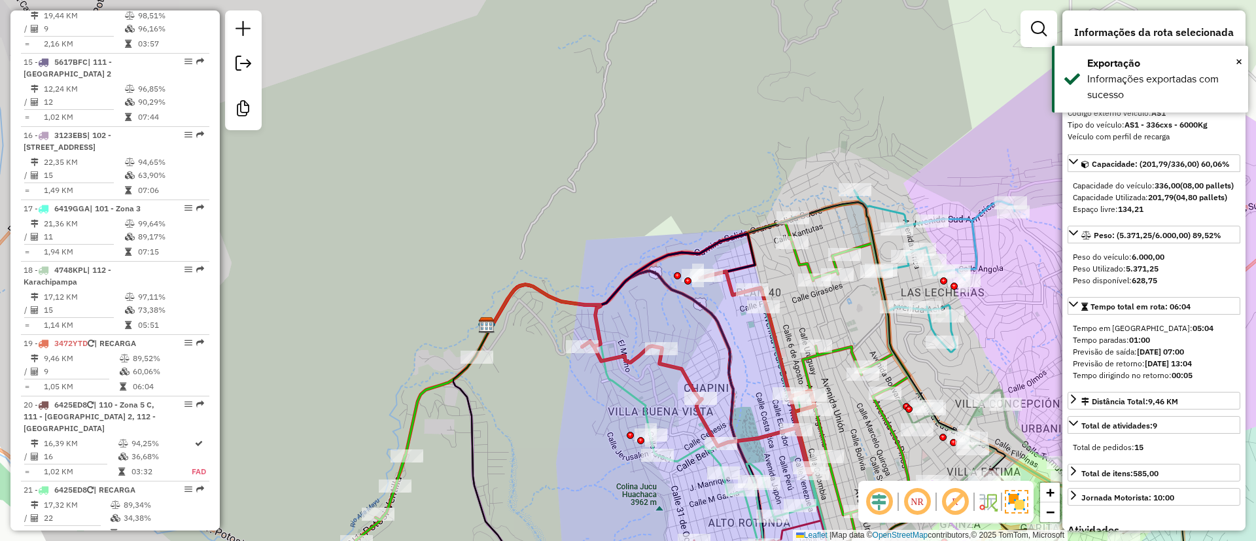
scroll to position [1689, 0]
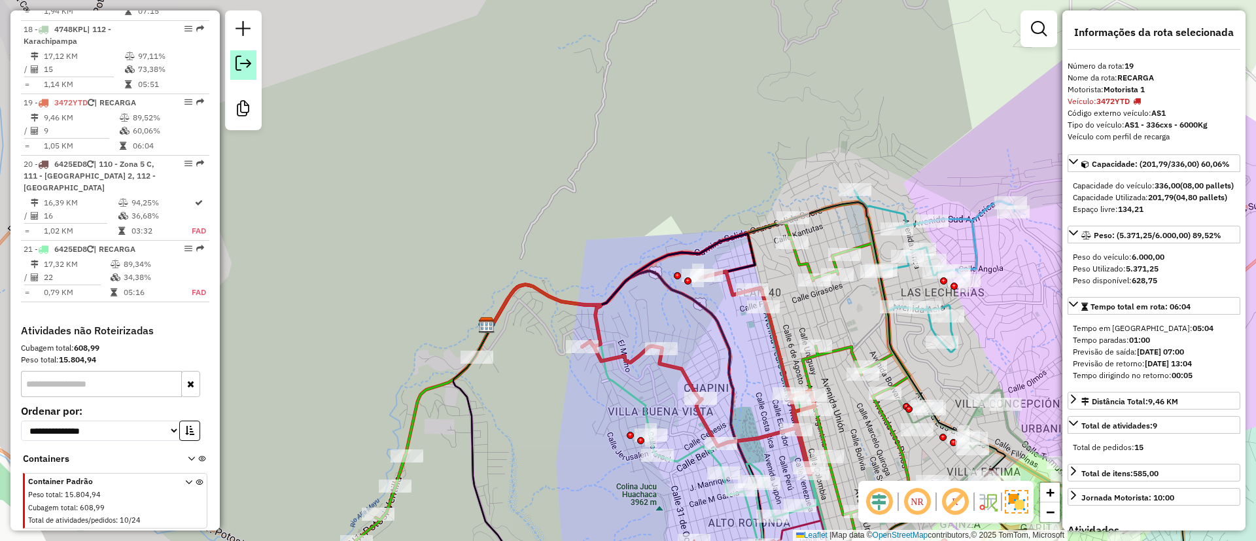
click at [243, 78] on link at bounding box center [243, 64] width 26 height 29
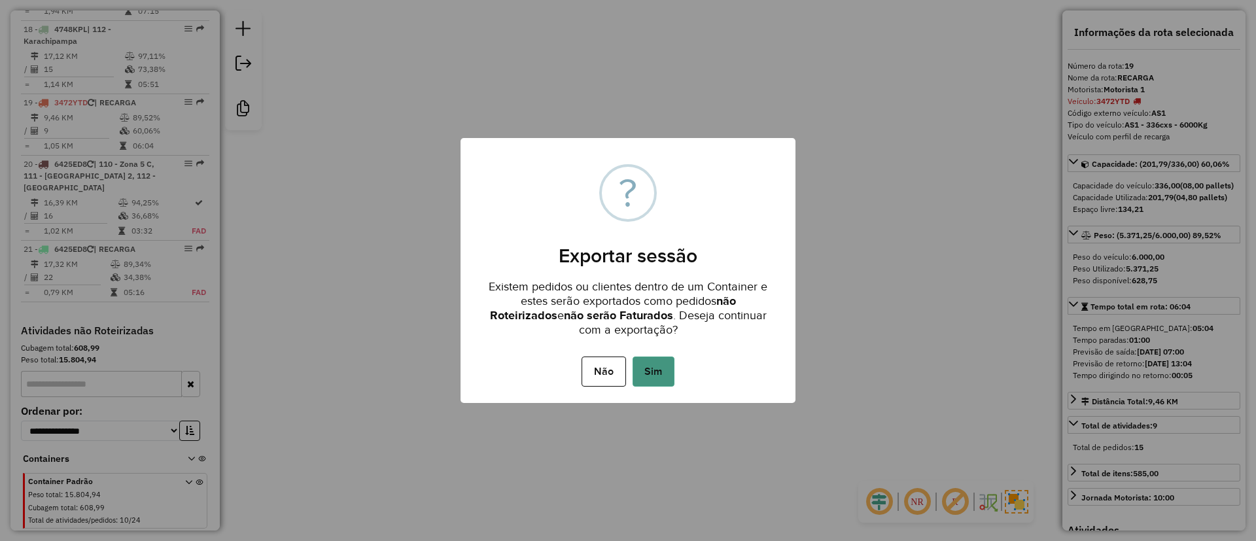
click at [658, 374] on button "Sim" at bounding box center [654, 371] width 42 height 30
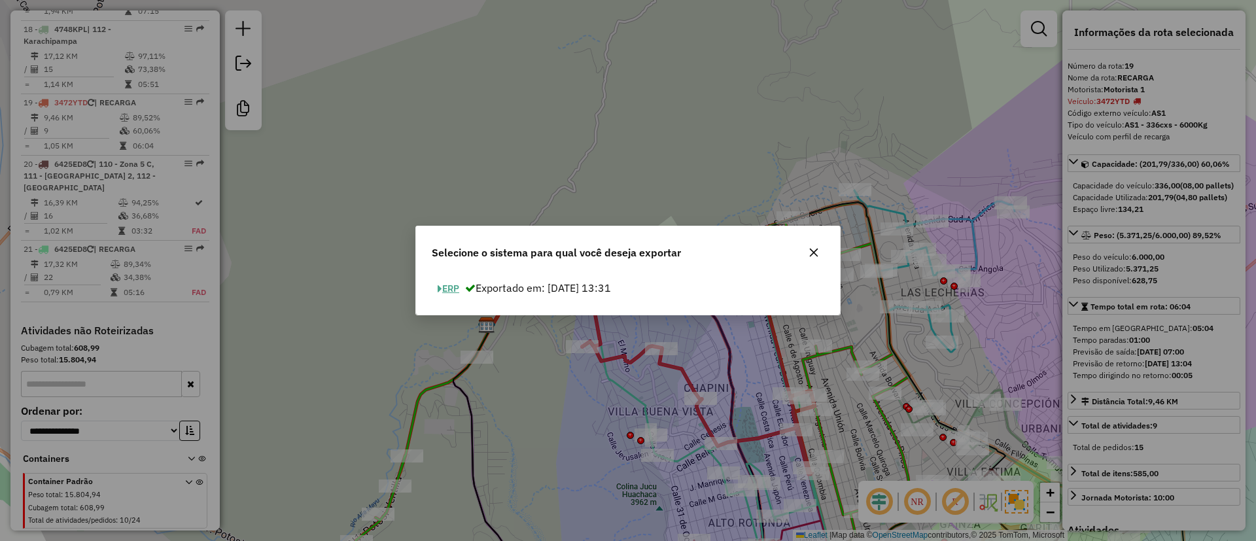
click at [452, 279] on button "ERP" at bounding box center [448, 289] width 33 height 20
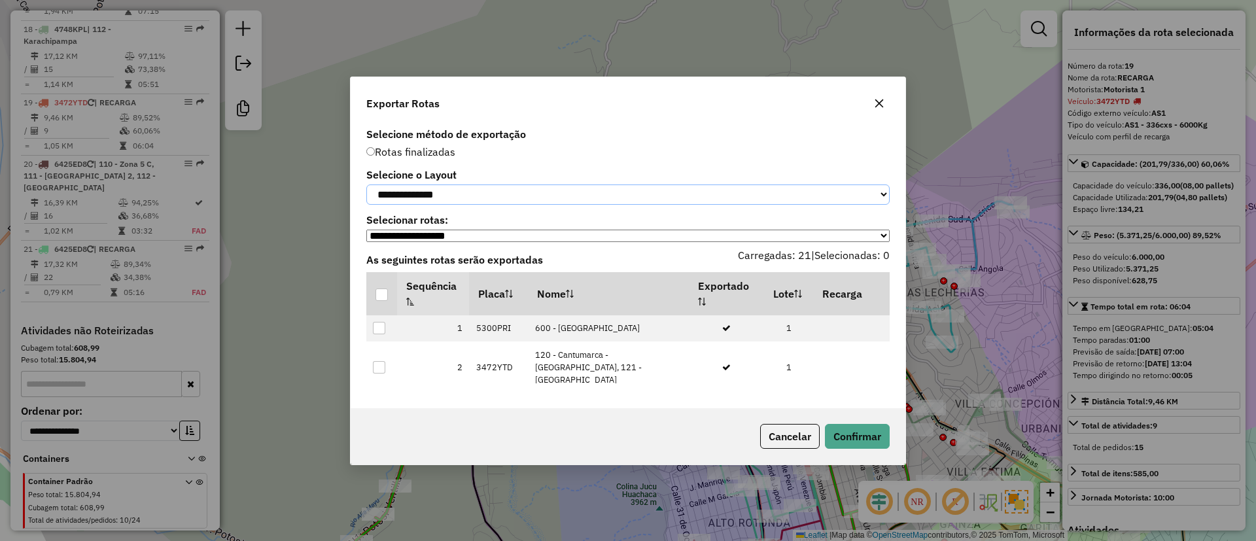
click at [509, 201] on select "**********" at bounding box center [627, 194] width 523 height 20
select select "*********"
click at [366, 184] on select "**********" at bounding box center [627, 194] width 523 height 20
click at [382, 291] on div at bounding box center [381, 294] width 12 height 12
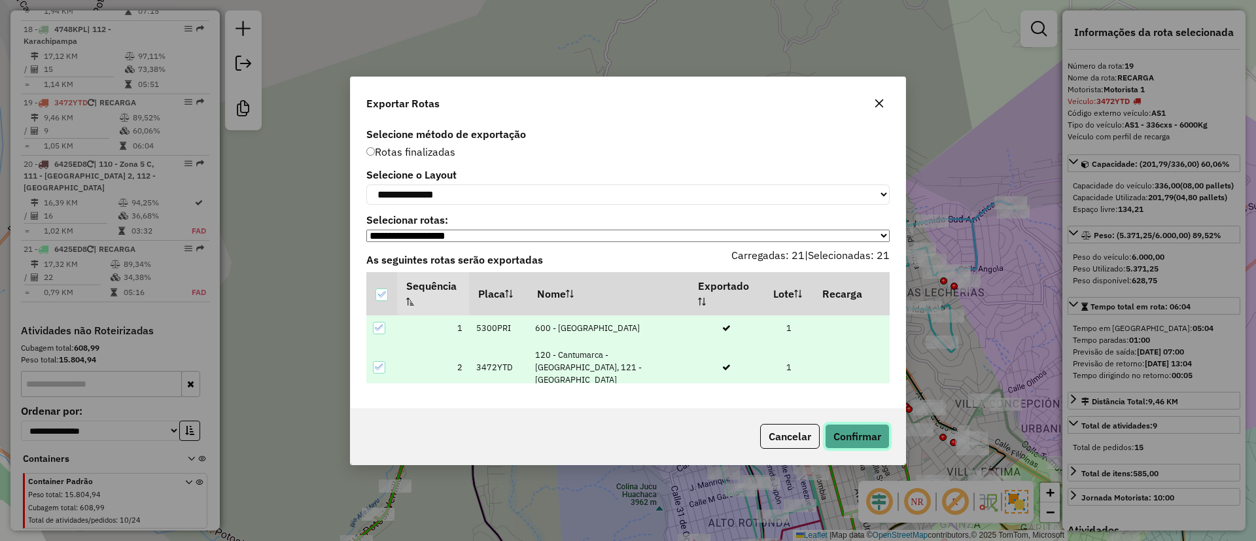
click at [861, 431] on button "Confirmar" at bounding box center [857, 436] width 65 height 25
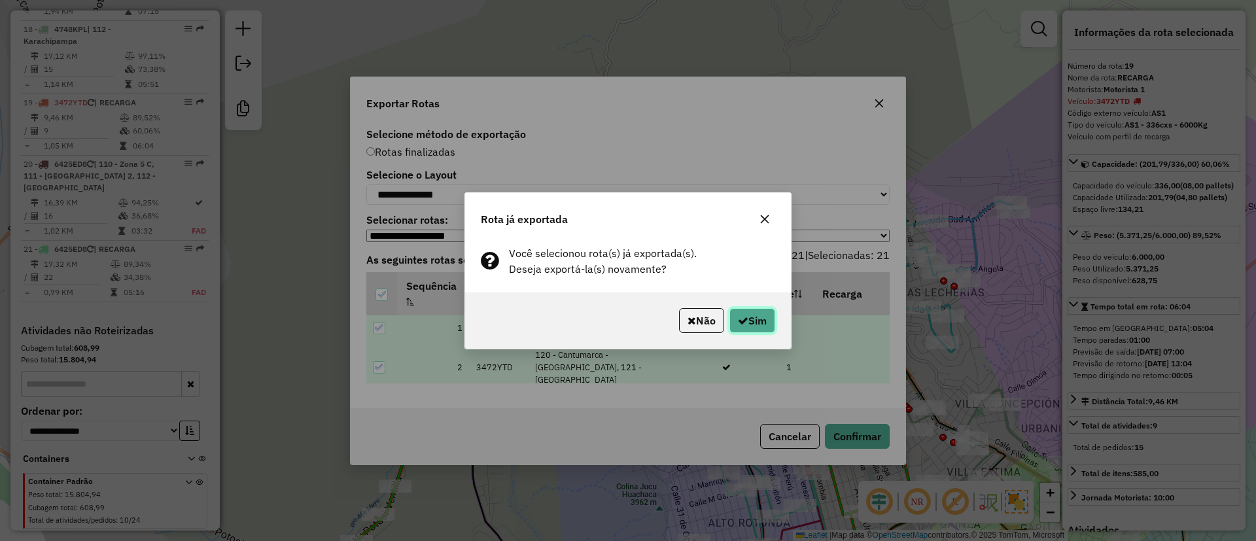
click at [749, 310] on button "Sim" at bounding box center [752, 320] width 46 height 25
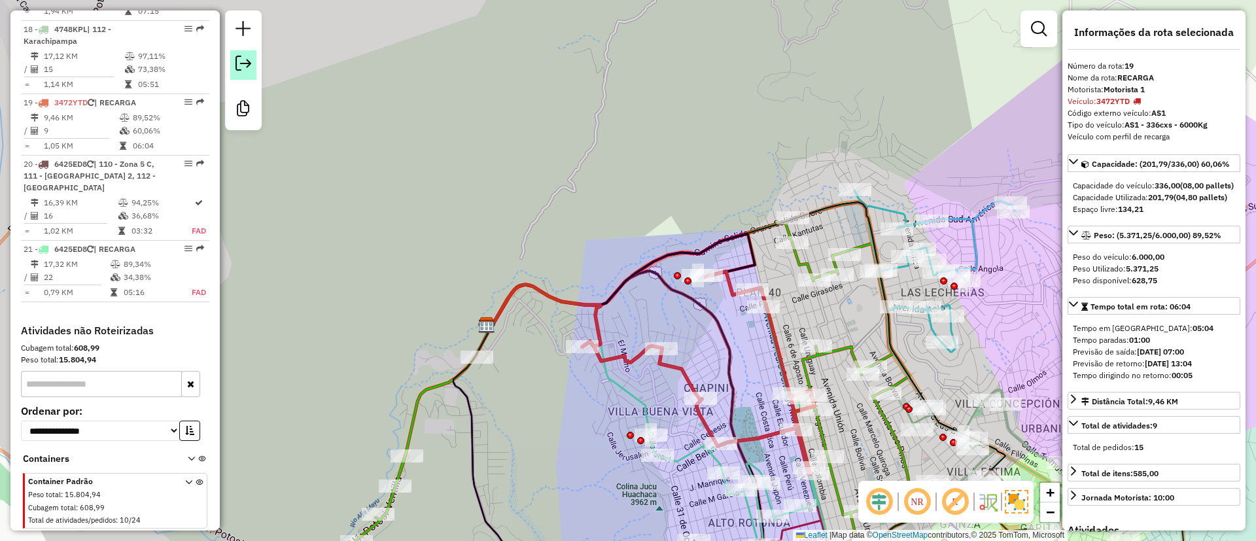
click at [241, 58] on em at bounding box center [243, 64] width 16 height 16
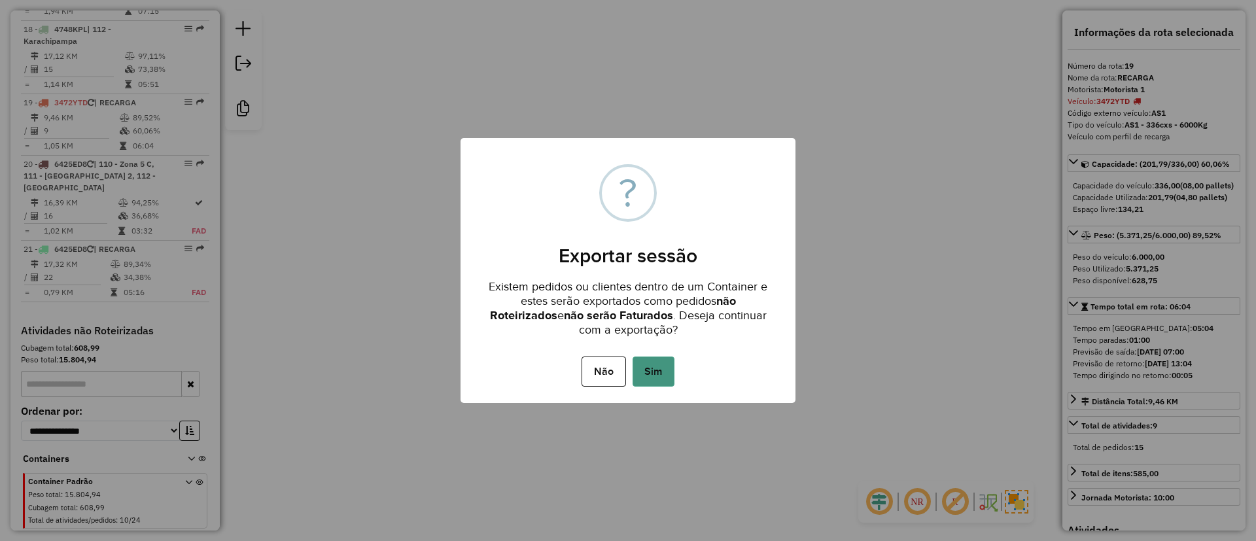
click at [657, 366] on button "Sim" at bounding box center [654, 371] width 42 height 30
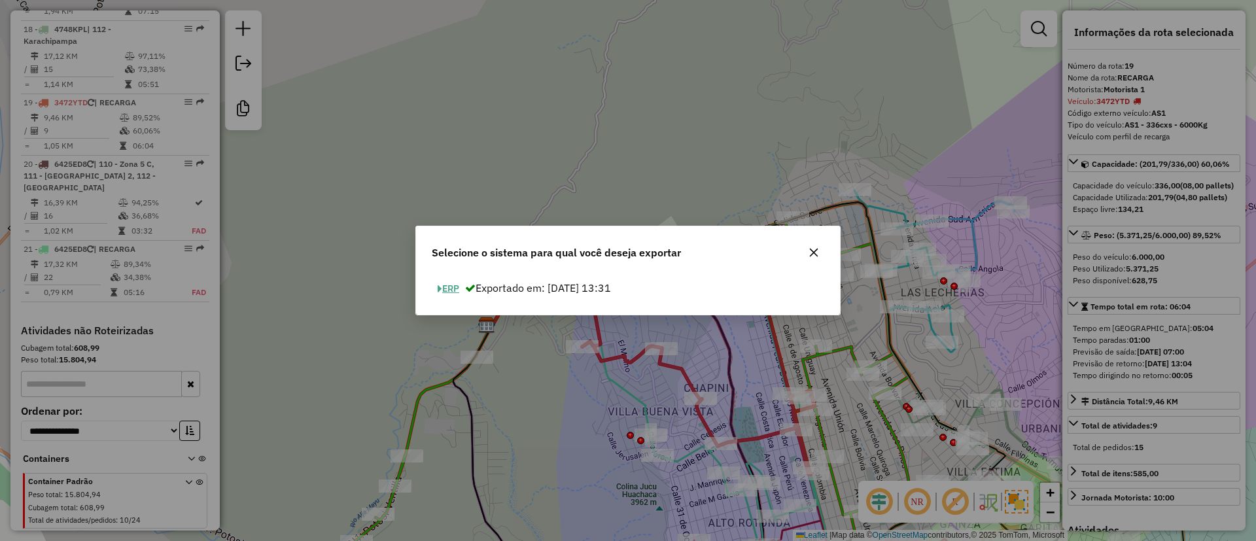
click at [455, 285] on button "ERP" at bounding box center [448, 289] width 33 height 20
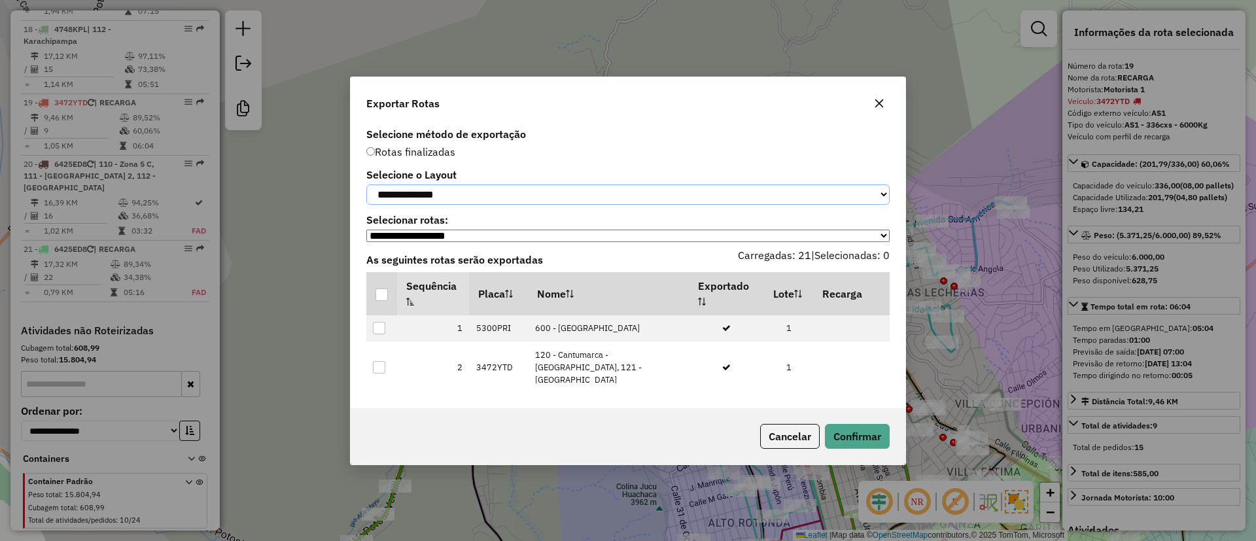
click at [459, 196] on select "**********" at bounding box center [627, 194] width 523 height 20
select select "*********"
click at [366, 184] on select "**********" at bounding box center [627, 194] width 523 height 20
click at [376, 297] on div at bounding box center [381, 294] width 12 height 12
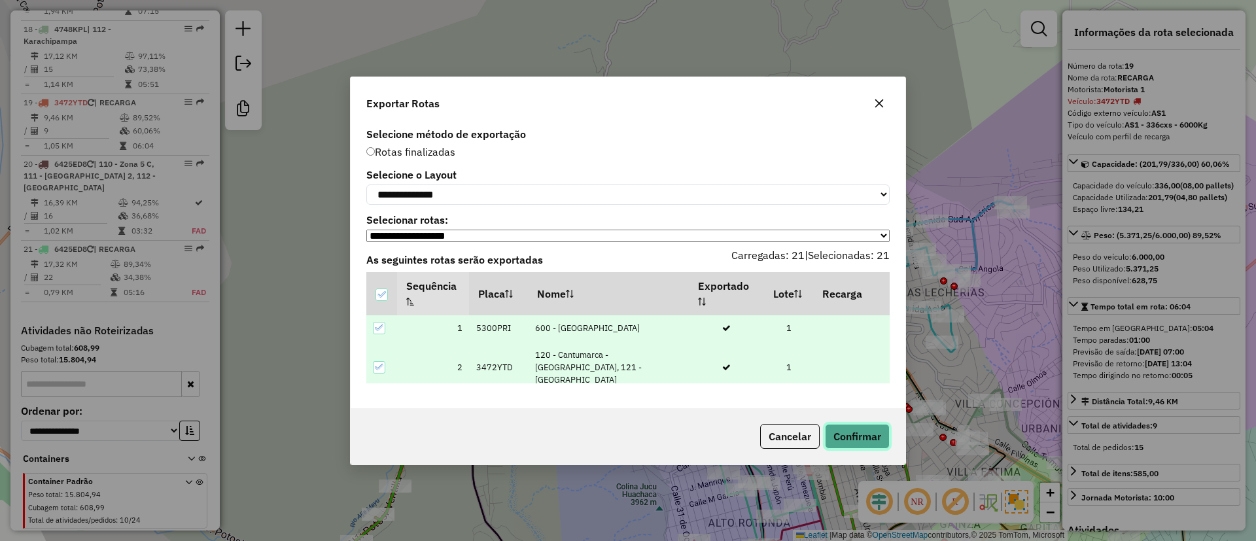
click at [848, 442] on button "Confirmar" at bounding box center [857, 436] width 65 height 25
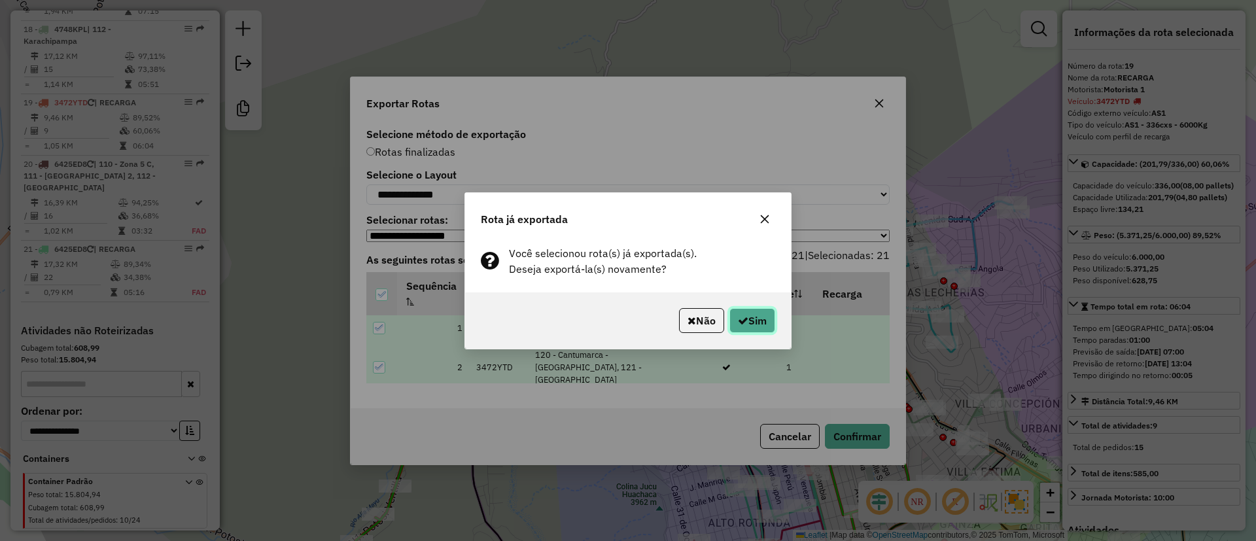
click at [754, 313] on button "Sim" at bounding box center [752, 320] width 46 height 25
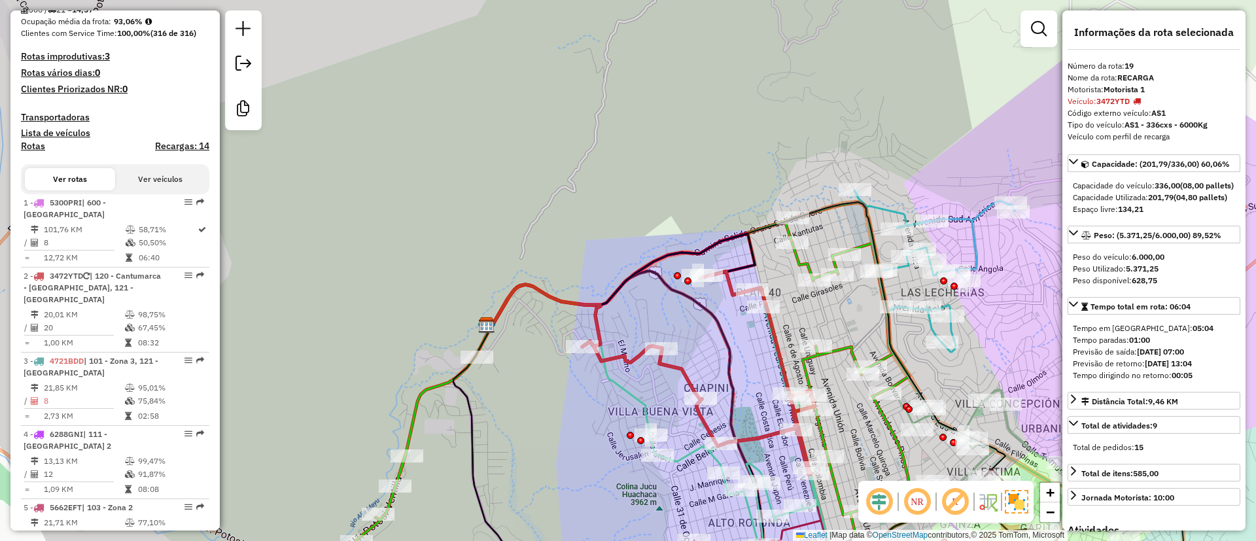
scroll to position [0, 0]
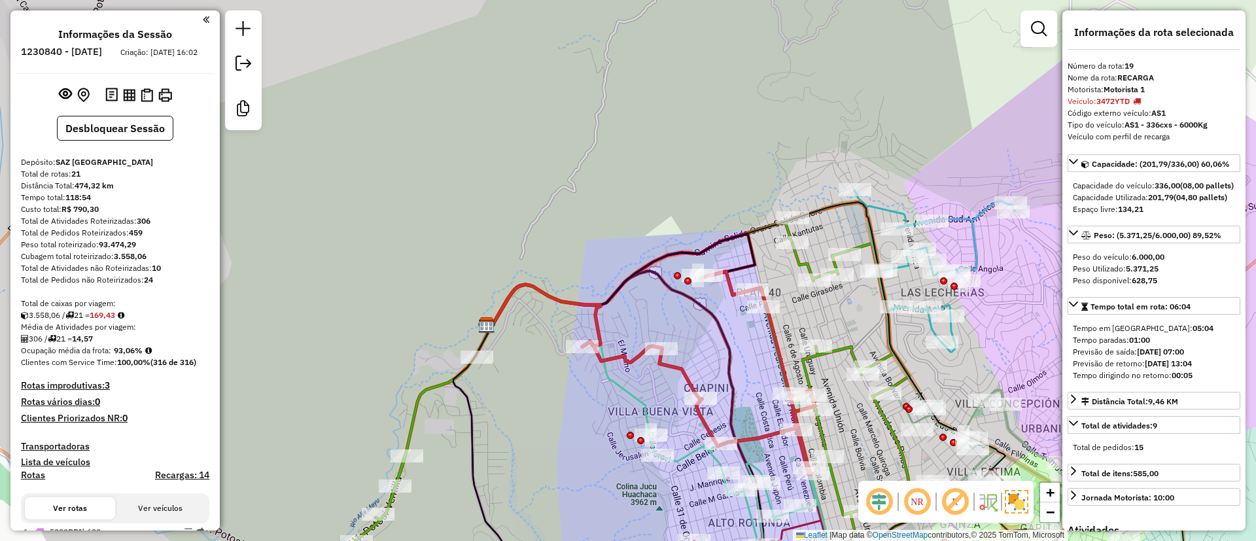
drag, startPoint x: 115, startPoint y: 359, endPoint x: 149, endPoint y: 363, distance: 34.2
click at [149, 356] on div "Ocupação média da frota: 93,06%" at bounding box center [115, 351] width 188 height 12
copy strong "93,06%"
drag, startPoint x: 153, startPoint y: 226, endPoint x: 145, endPoint y: 229, distance: 8.5
click at [142, 227] on div "Total de Atividades Roteirizadas: 306" at bounding box center [115, 221] width 188 height 12
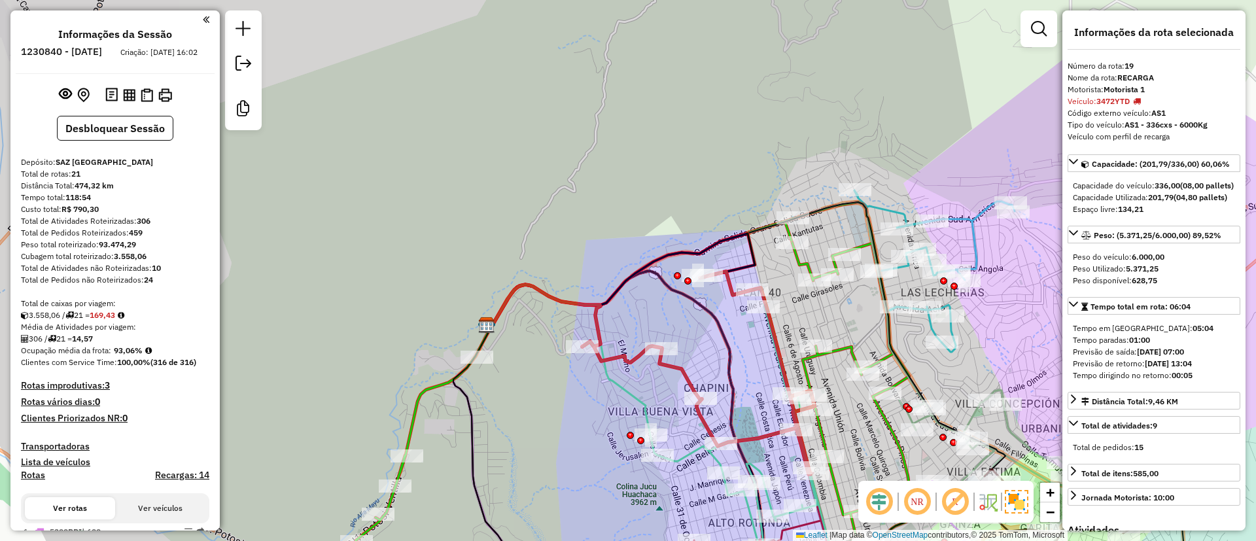
drag, startPoint x: 154, startPoint y: 233, endPoint x: 139, endPoint y: 233, distance: 14.4
click at [139, 227] on div "Total de Atividades Roteirizadas: 306" at bounding box center [115, 221] width 188 height 12
copy strong "306"
drag, startPoint x: 79, startPoint y: 349, endPoint x: 108, endPoint y: 356, distance: 29.5
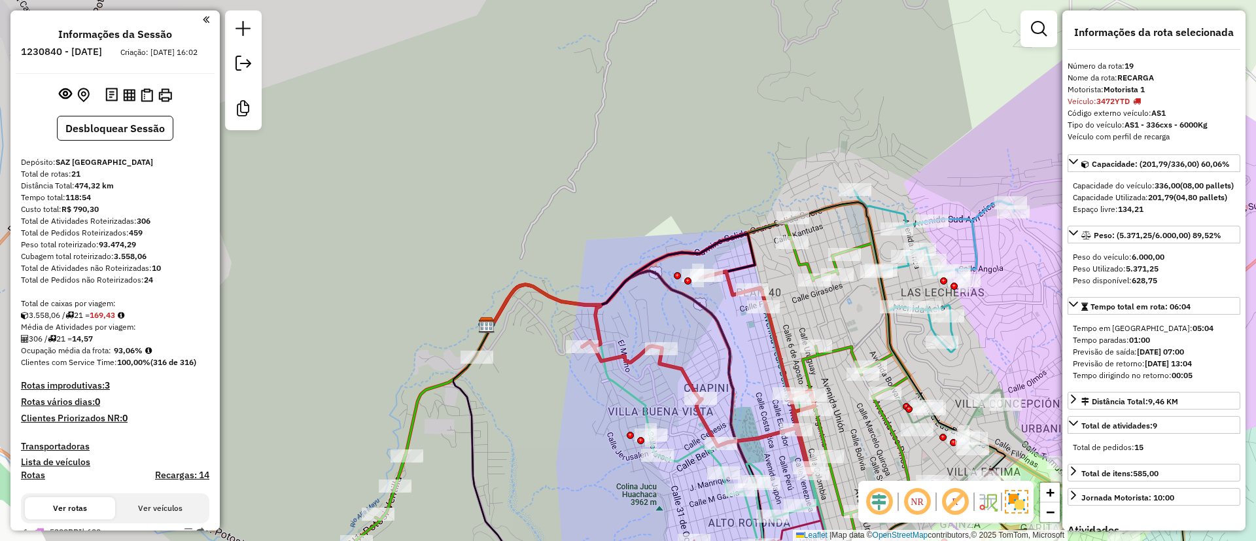
copy strong "14,57"
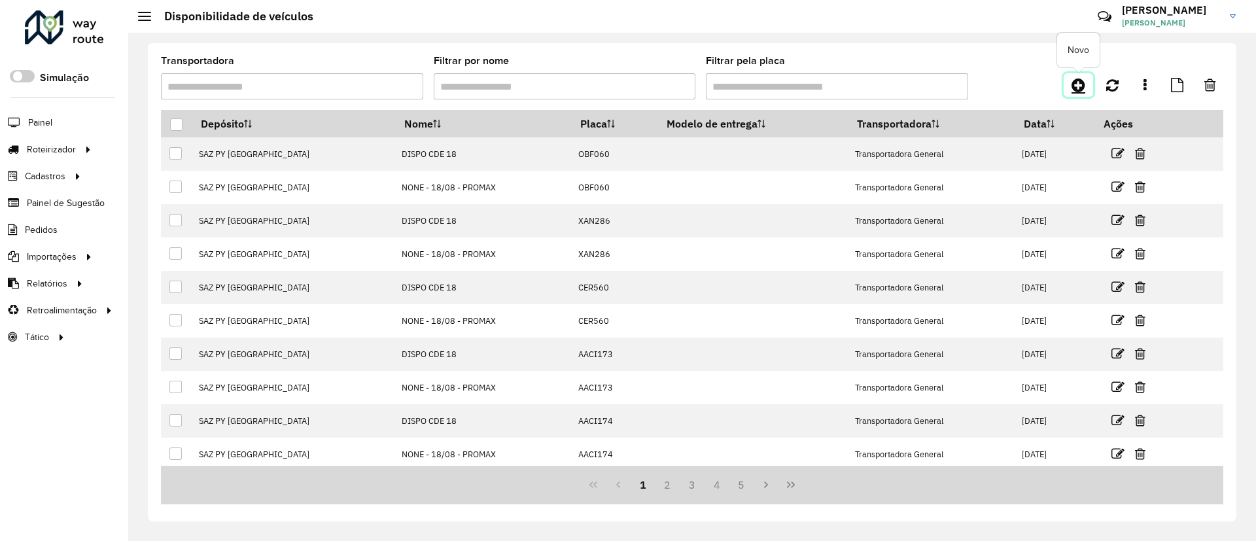
click at [1069, 80] on link at bounding box center [1078, 85] width 29 height 24
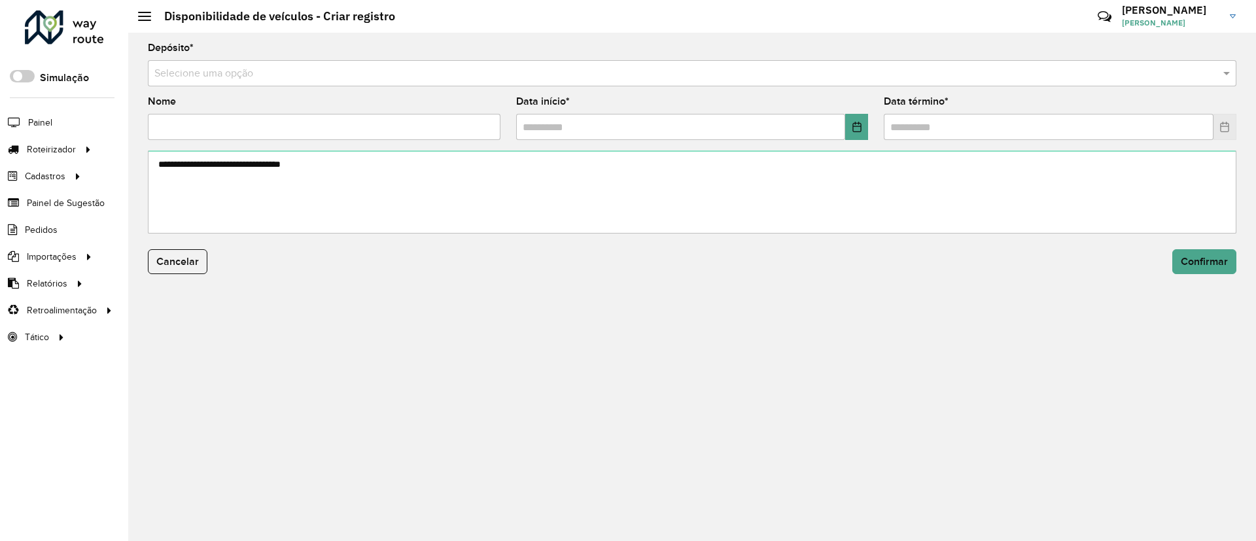
click at [704, 80] on input "text" at bounding box center [678, 74] width 1049 height 16
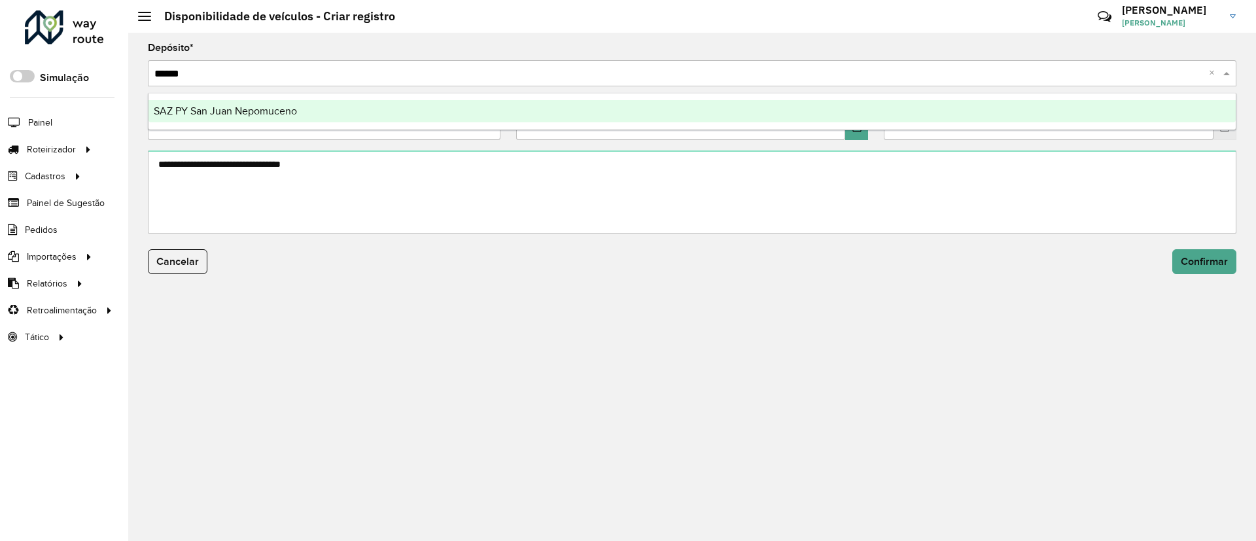
type input "*******"
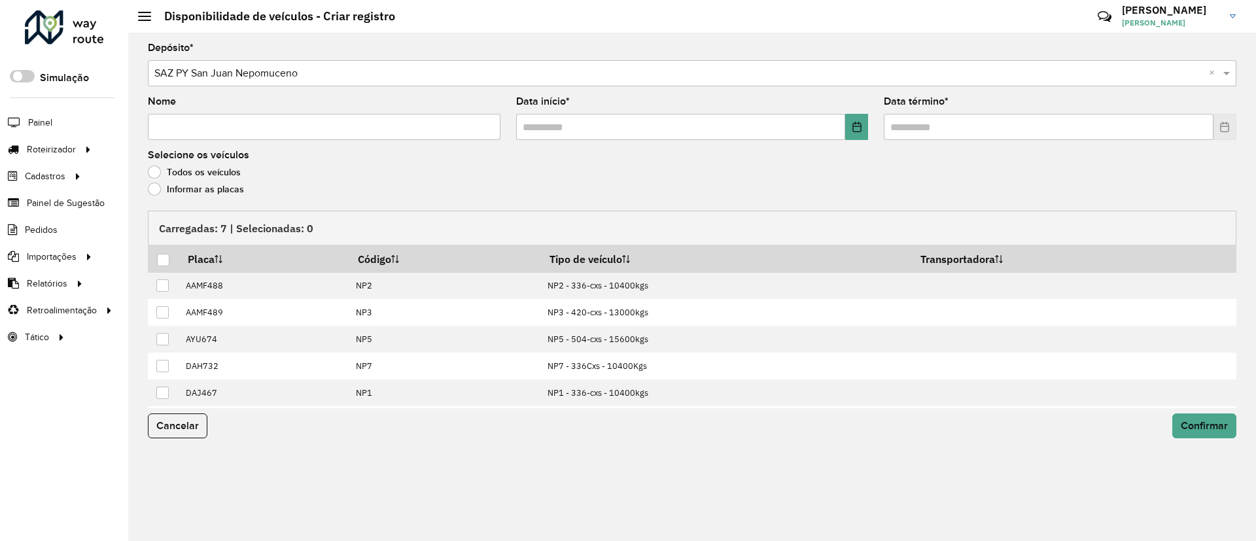
click at [457, 127] on input "Nome" at bounding box center [324, 127] width 353 height 26
type input "**********"
click at [856, 129] on icon "Choose Date" at bounding box center [857, 127] width 10 height 10
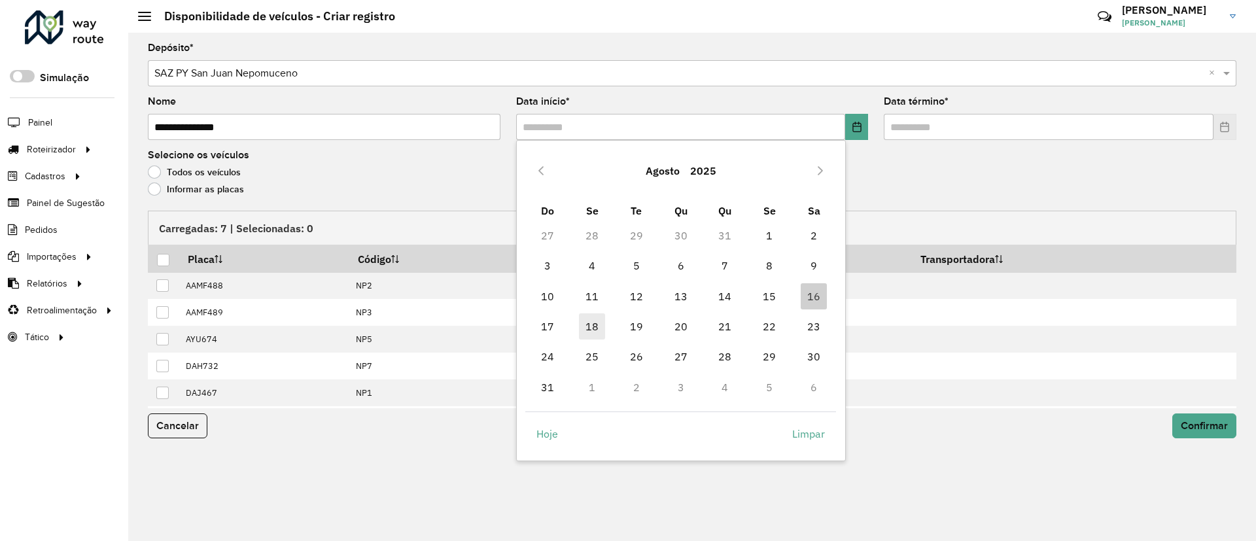
click at [591, 324] on span "18" at bounding box center [592, 326] width 26 height 26
type input "**********"
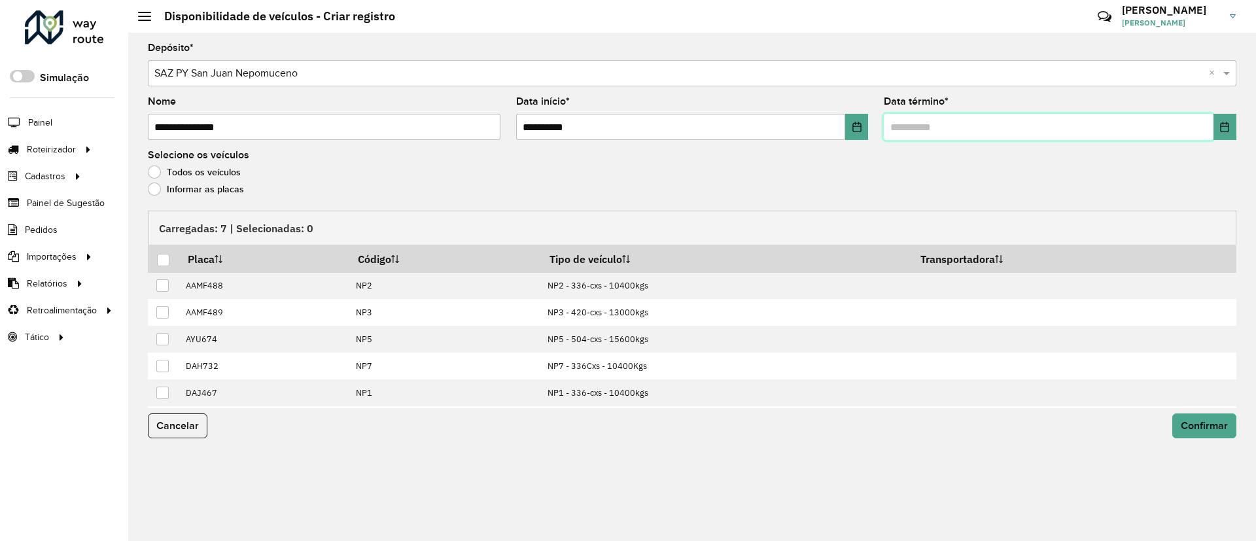
click at [1210, 128] on input "text" at bounding box center [1049, 127] width 330 height 26
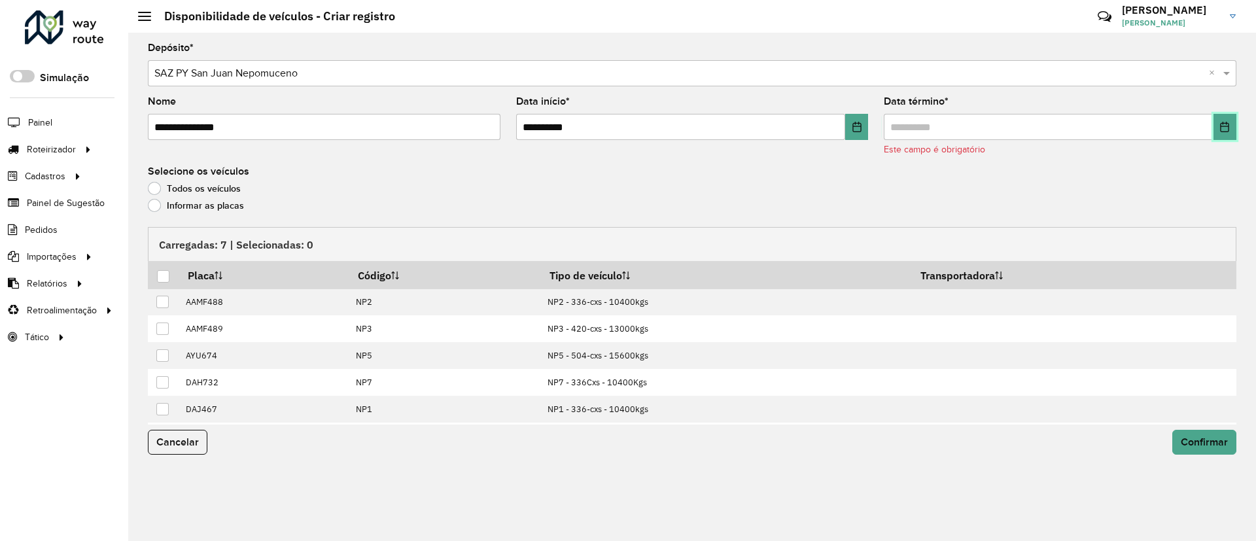
click at [1216, 131] on button "Choose Date" at bounding box center [1224, 127] width 23 height 26
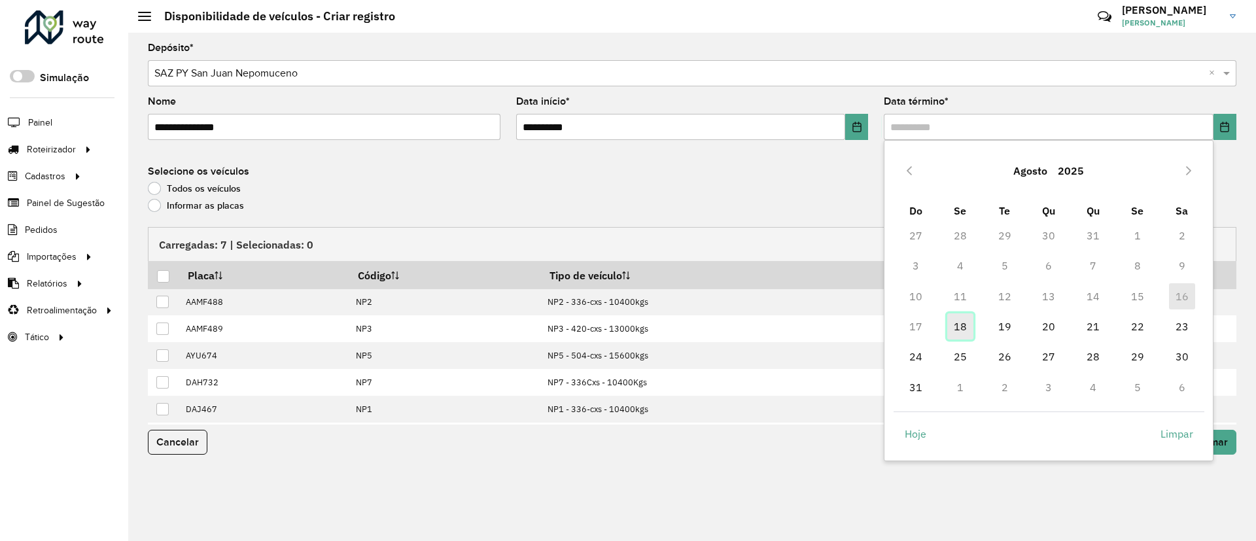
click at [962, 329] on span "18" at bounding box center [960, 326] width 26 height 26
type input "**********"
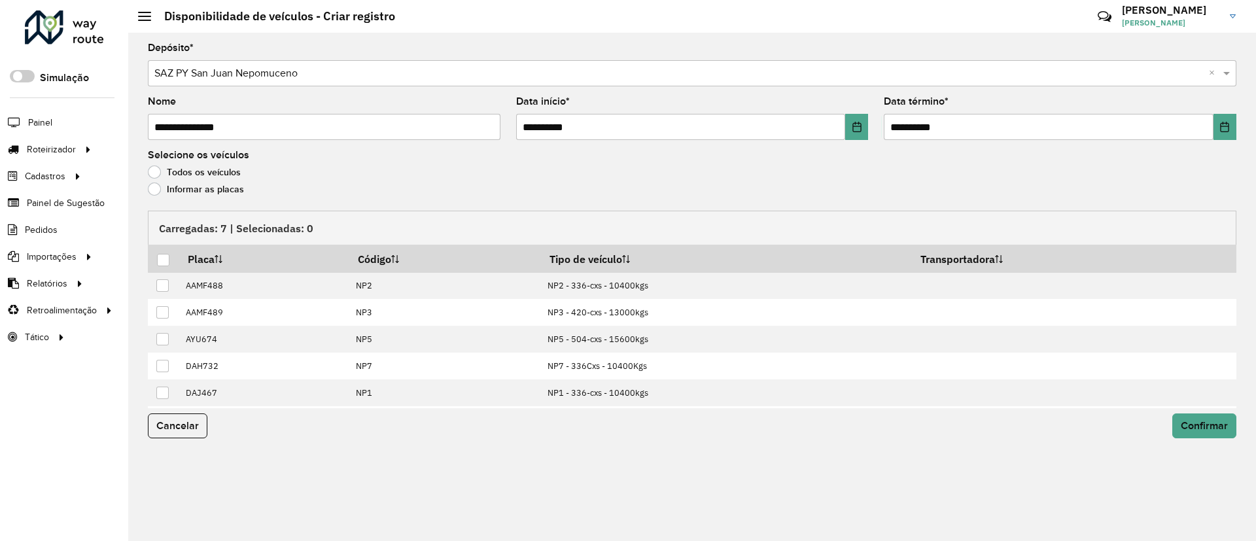
click at [237, 200] on form "**********" at bounding box center [692, 248] width 1088 height 411
drag, startPoint x: 228, startPoint y: 191, endPoint x: 235, endPoint y: 206, distance: 16.4
click at [228, 191] on label "Informar as placas" at bounding box center [196, 189] width 96 height 13
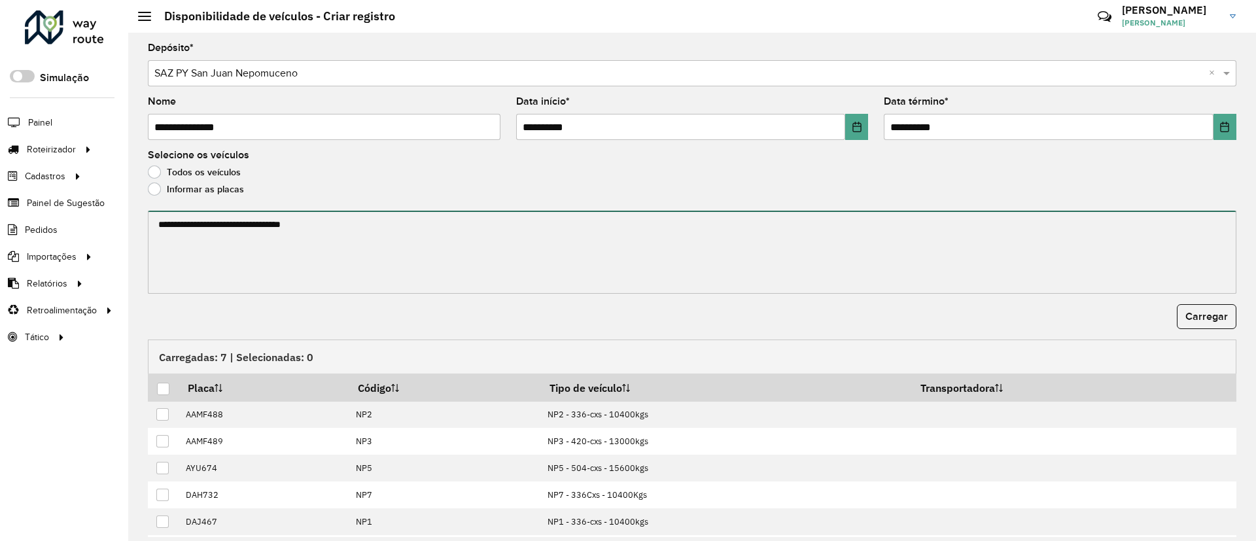
click at [259, 273] on textarea at bounding box center [692, 252] width 1088 height 83
paste textarea "****** ******* ******* ****** ****** ******"
type textarea "****** ******* ******* ****** ****** ******"
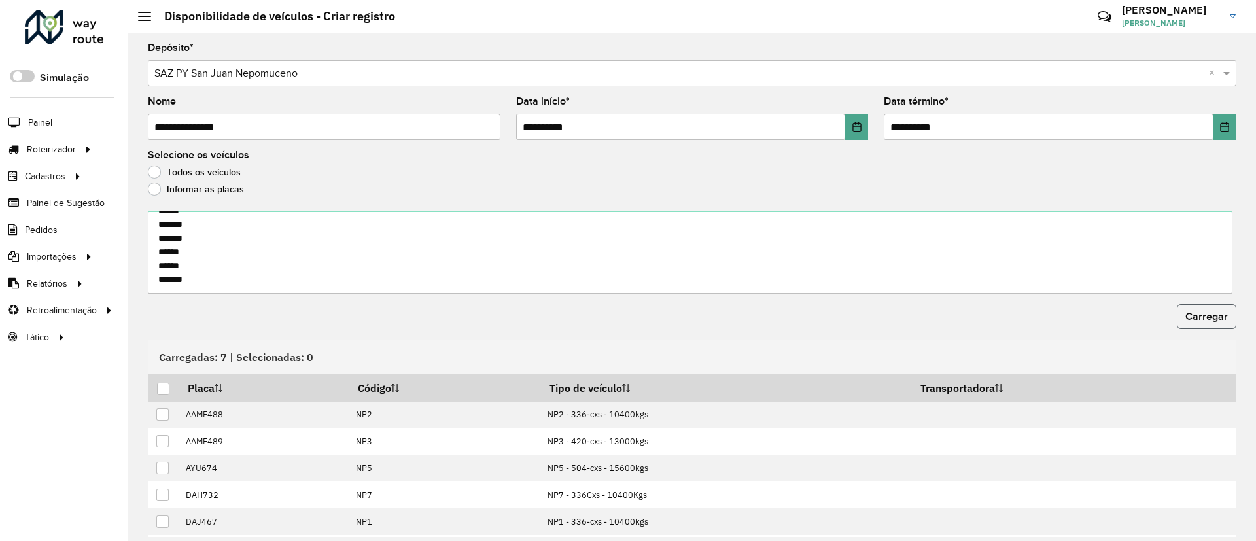
click at [1211, 322] on button "Carregar" at bounding box center [1207, 316] width 60 height 25
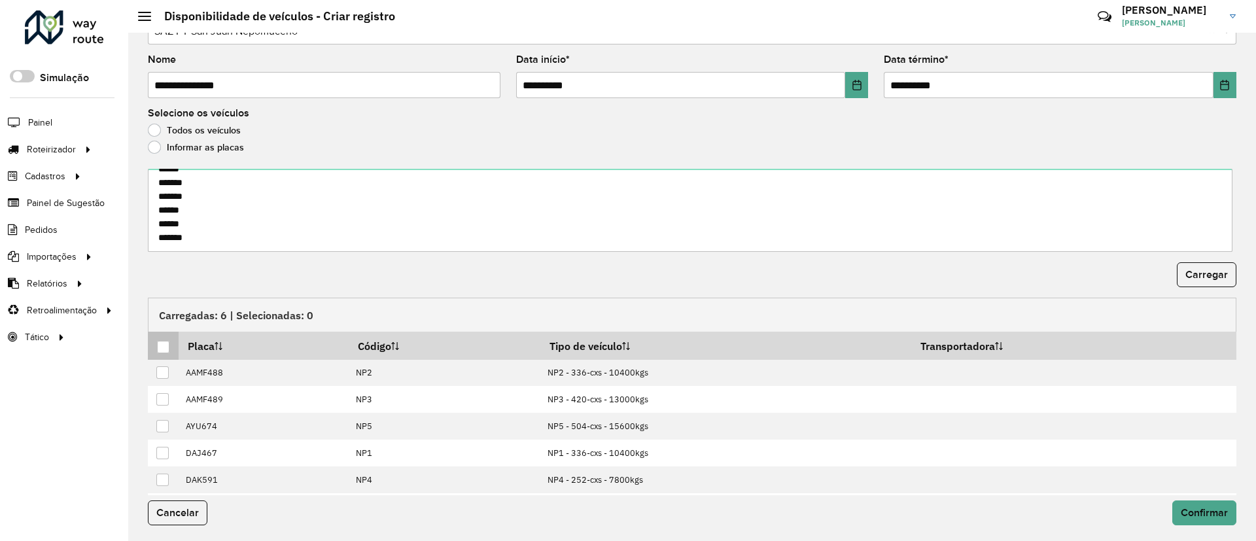
click at [164, 351] on div at bounding box center [163, 347] width 12 height 12
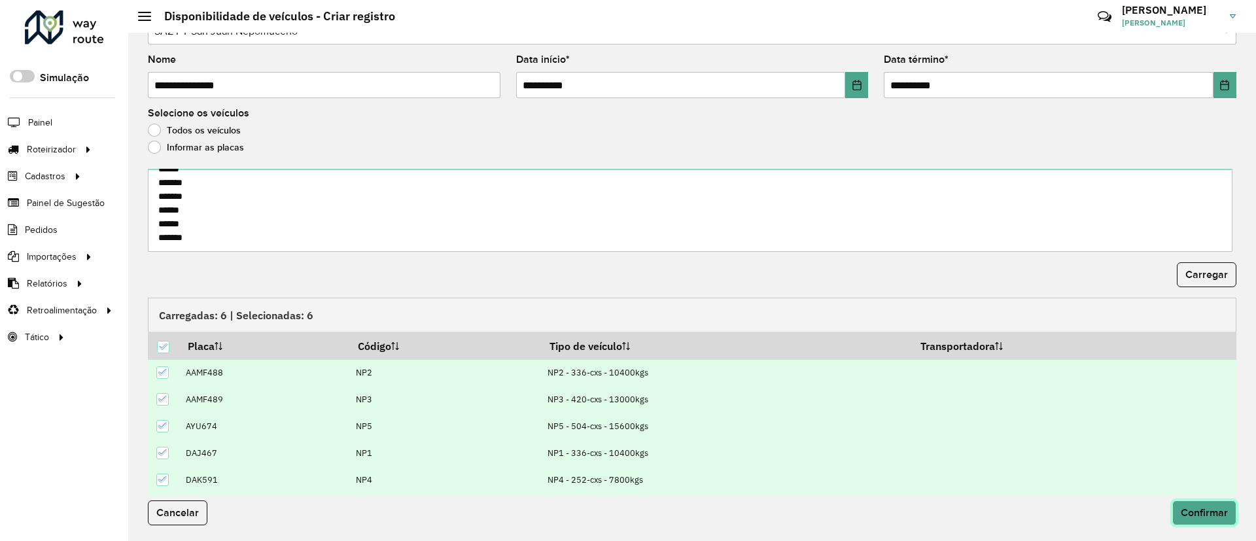
click at [1185, 516] on span "Confirmar" at bounding box center [1204, 512] width 47 height 11
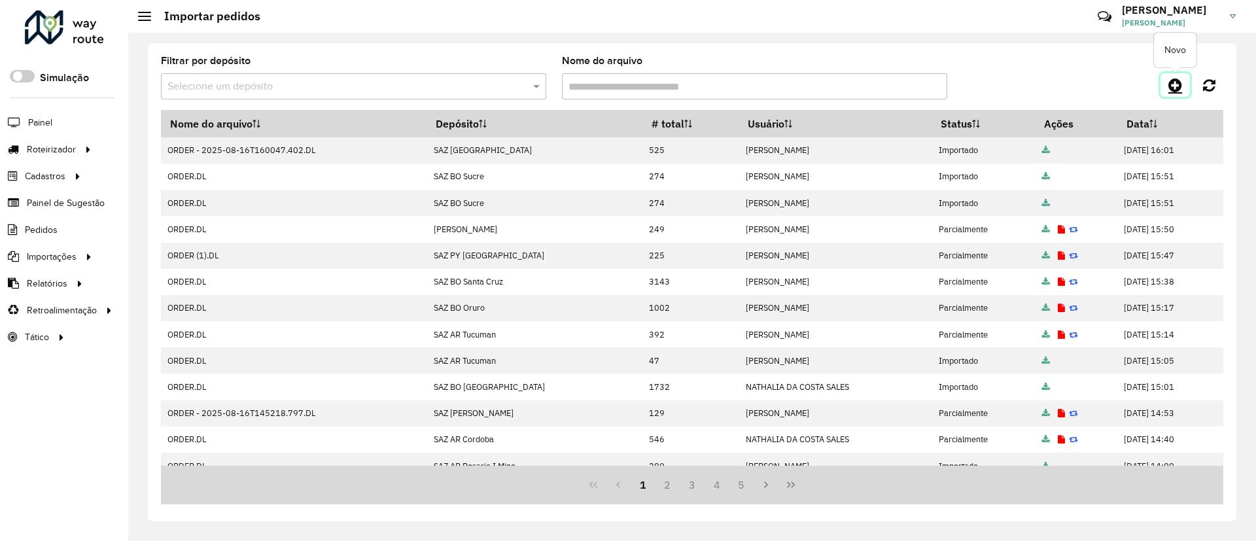
click at [1170, 92] on icon at bounding box center [1175, 85] width 14 height 16
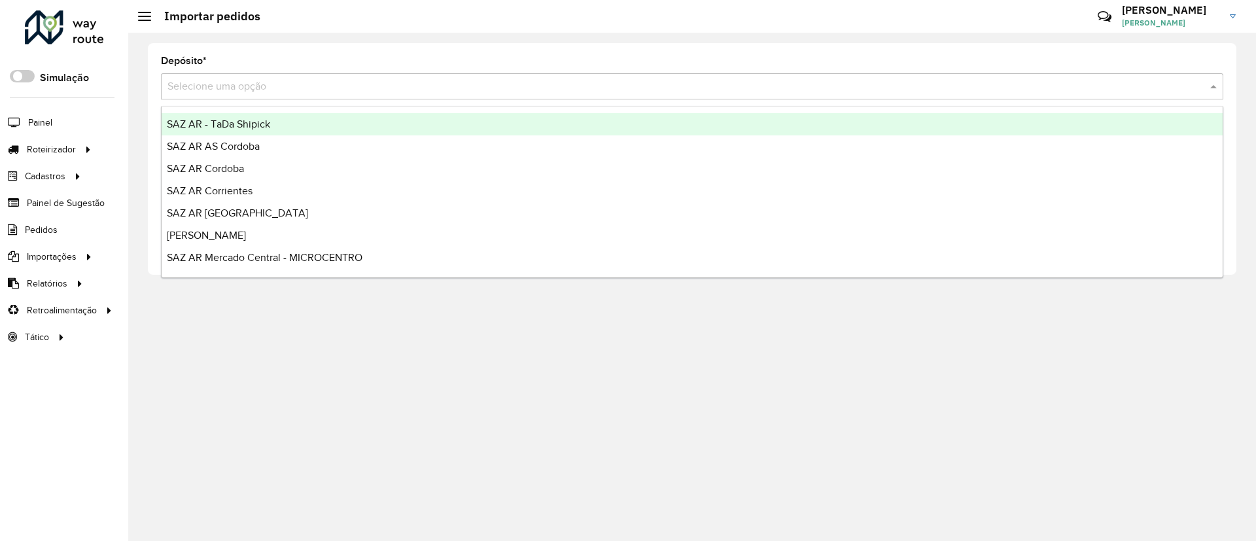
click at [712, 97] on div "Selecione uma opção" at bounding box center [692, 86] width 1062 height 26
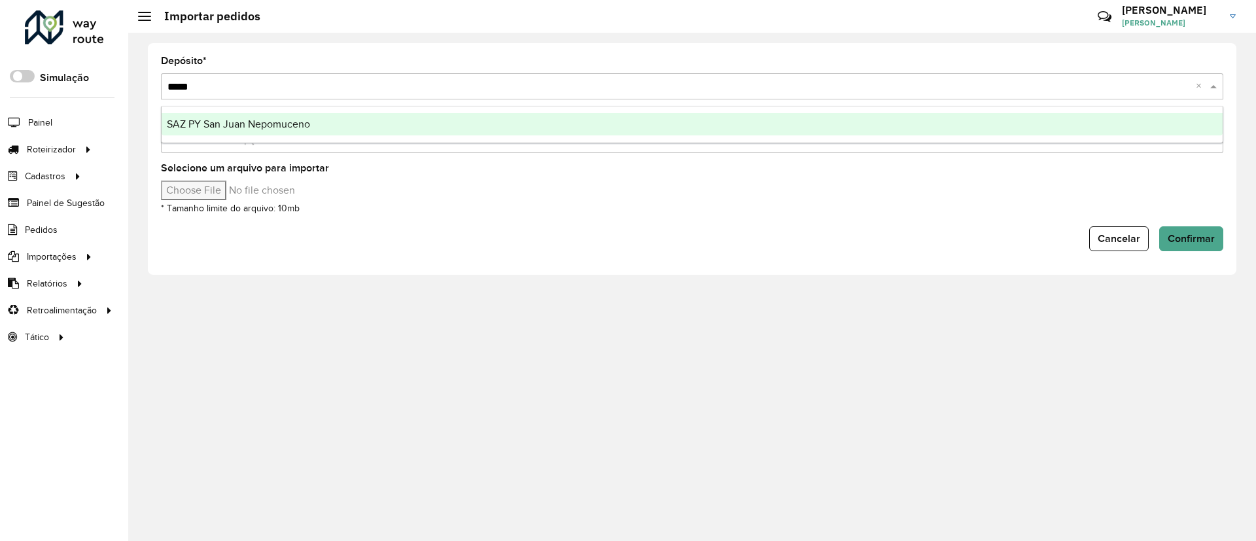
type input "******"
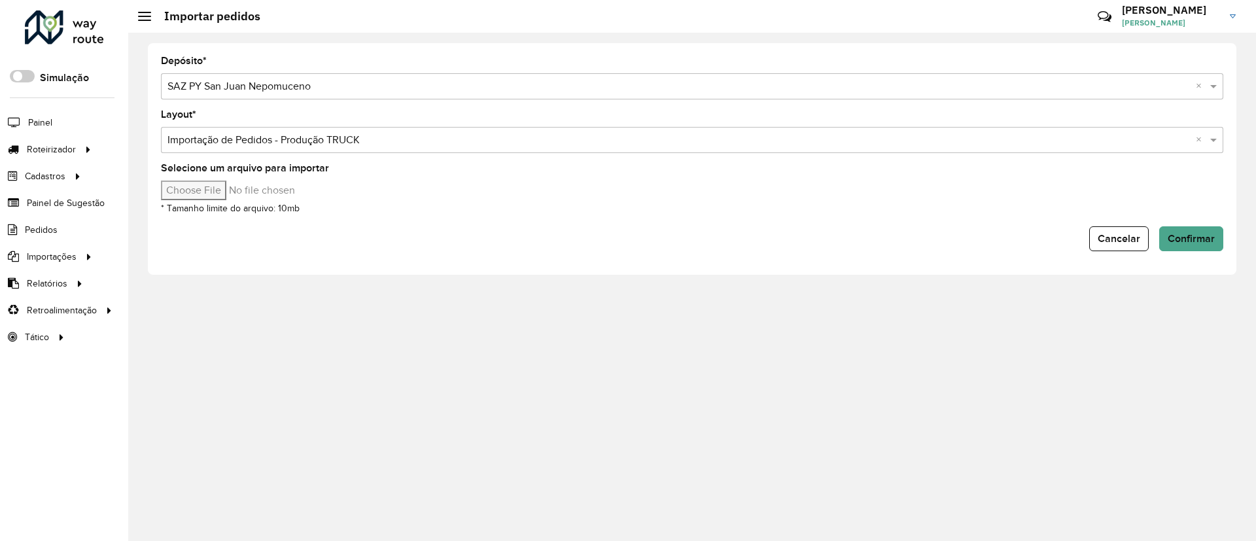
click at [217, 186] on input "Selecione um arquivo para importar" at bounding box center [272, 191] width 222 height 20
type input "**********"
click at [1181, 228] on button "Confirmar" at bounding box center [1191, 238] width 64 height 25
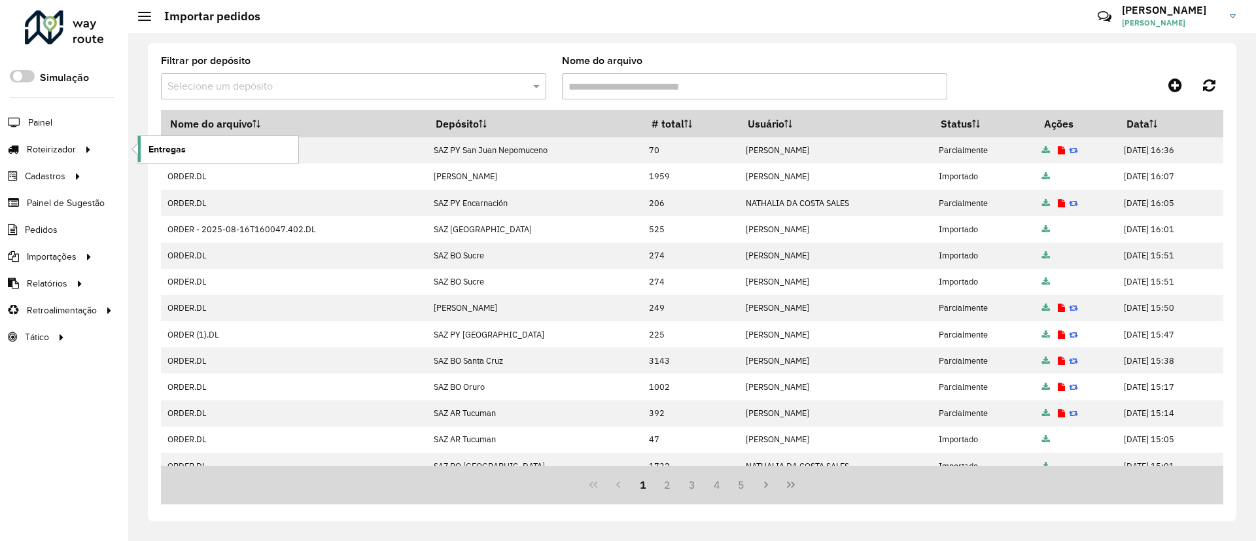
click at [162, 141] on link "Entregas" at bounding box center [218, 149] width 160 height 26
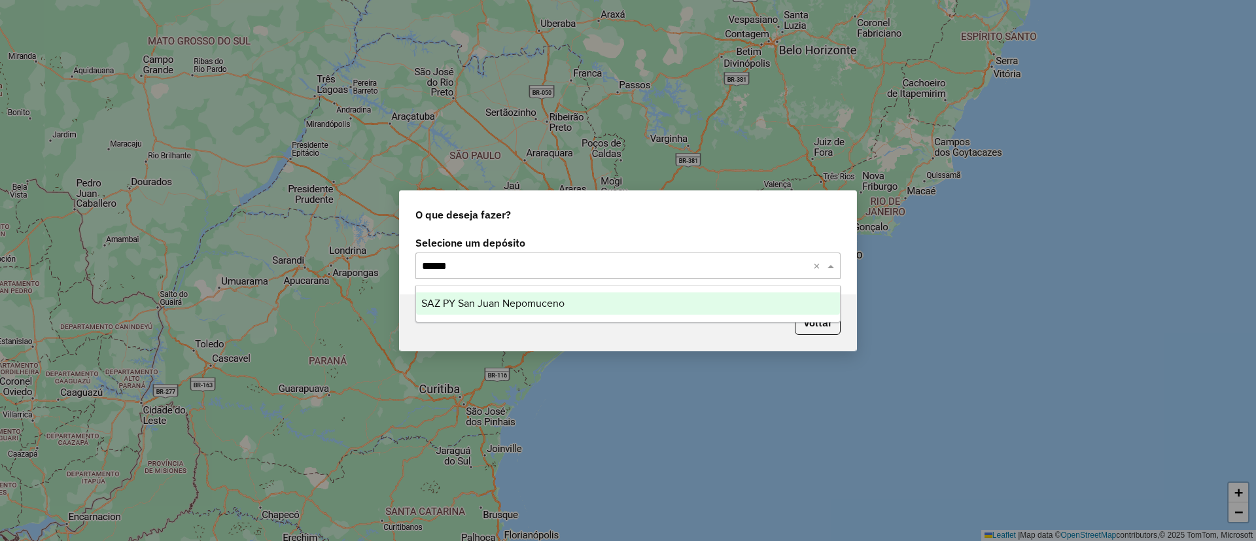
type input "*******"
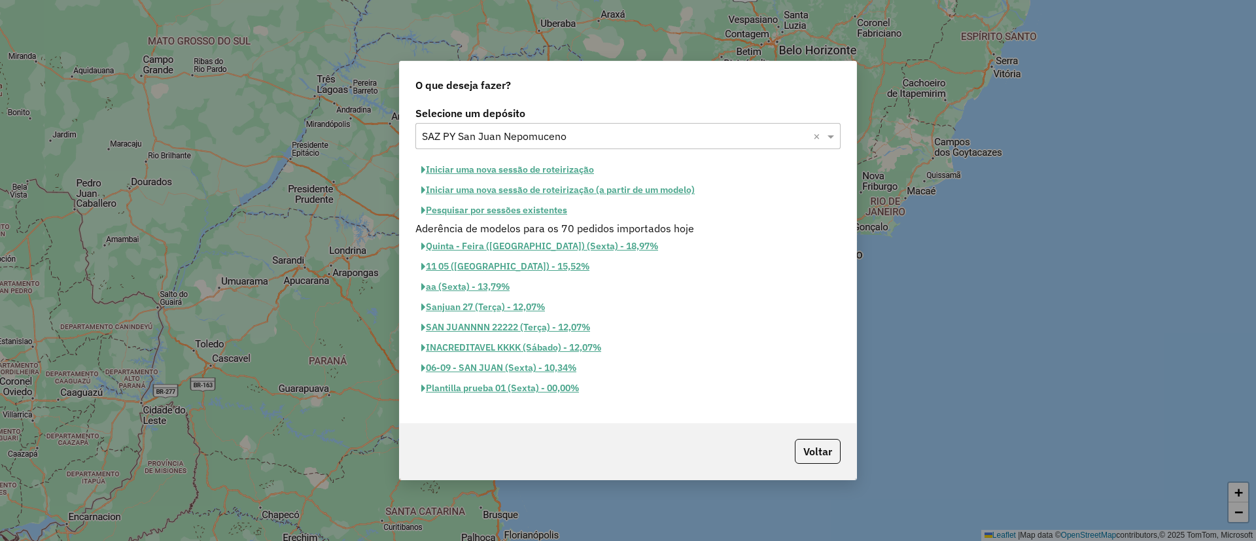
click at [539, 163] on button "Iniciar uma nova sessão de roteirização" at bounding box center [507, 170] width 184 height 20
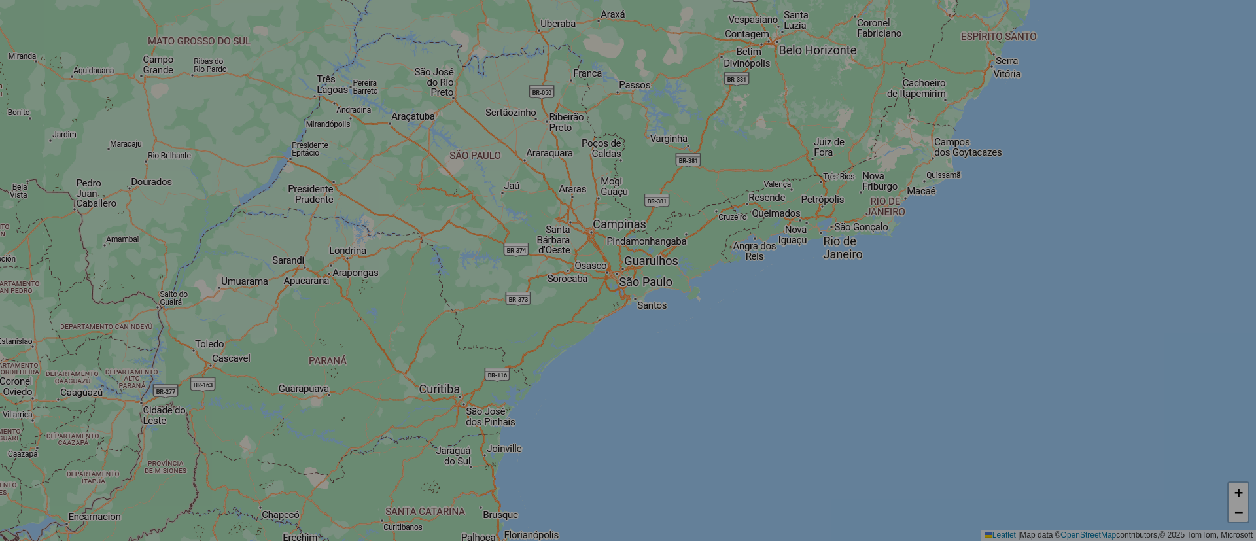
select select "*"
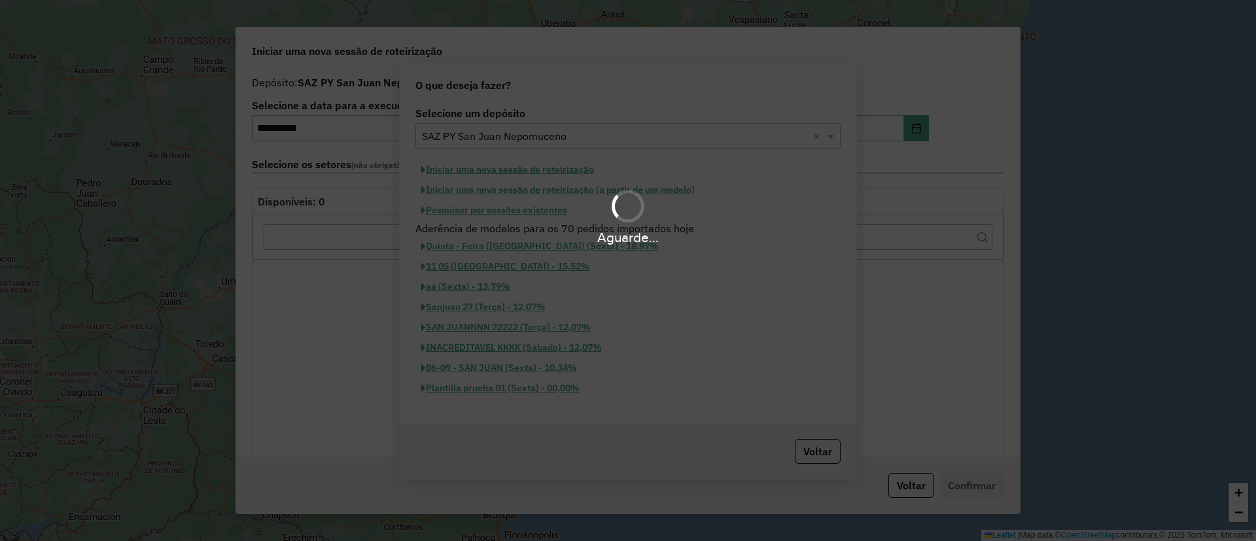
click at [535, 167] on div "Aguarde..." at bounding box center [628, 270] width 1256 height 541
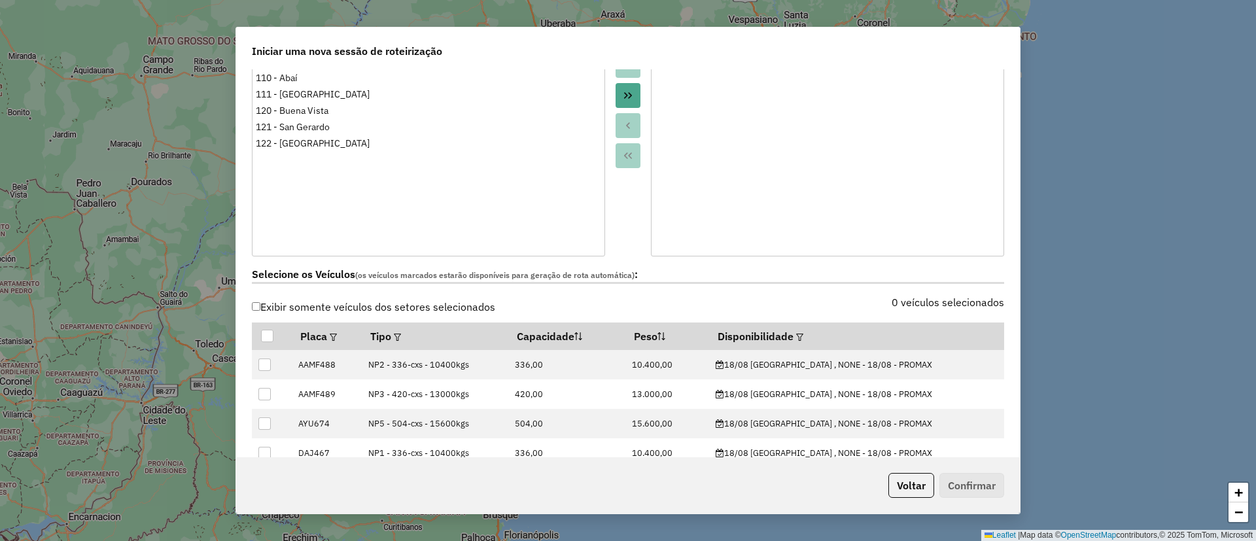
scroll to position [228, 0]
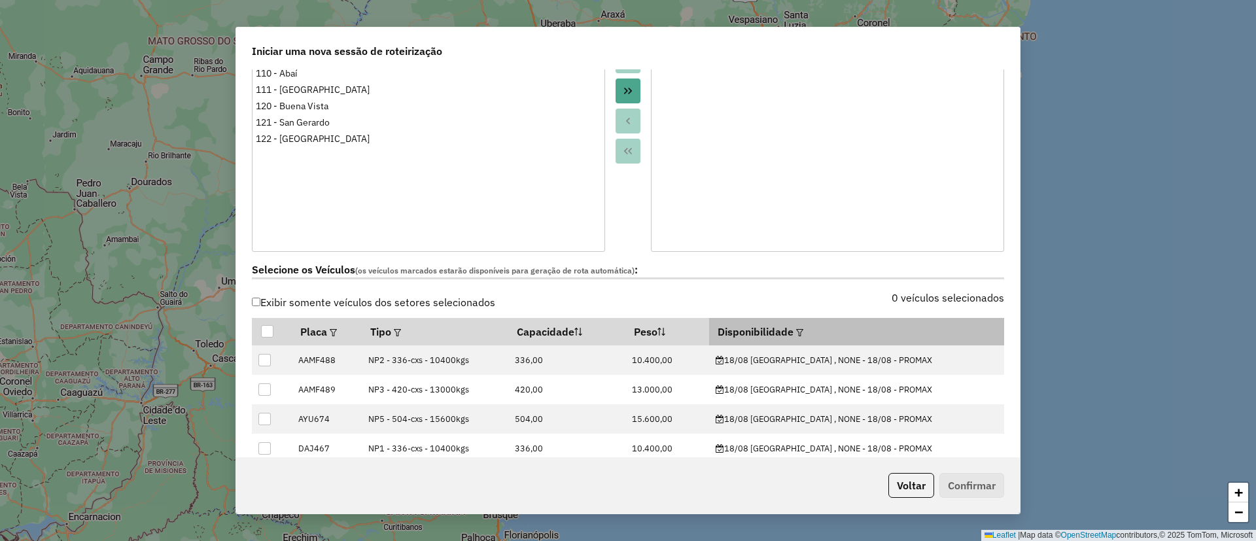
click at [803, 332] on em at bounding box center [799, 332] width 7 height 7
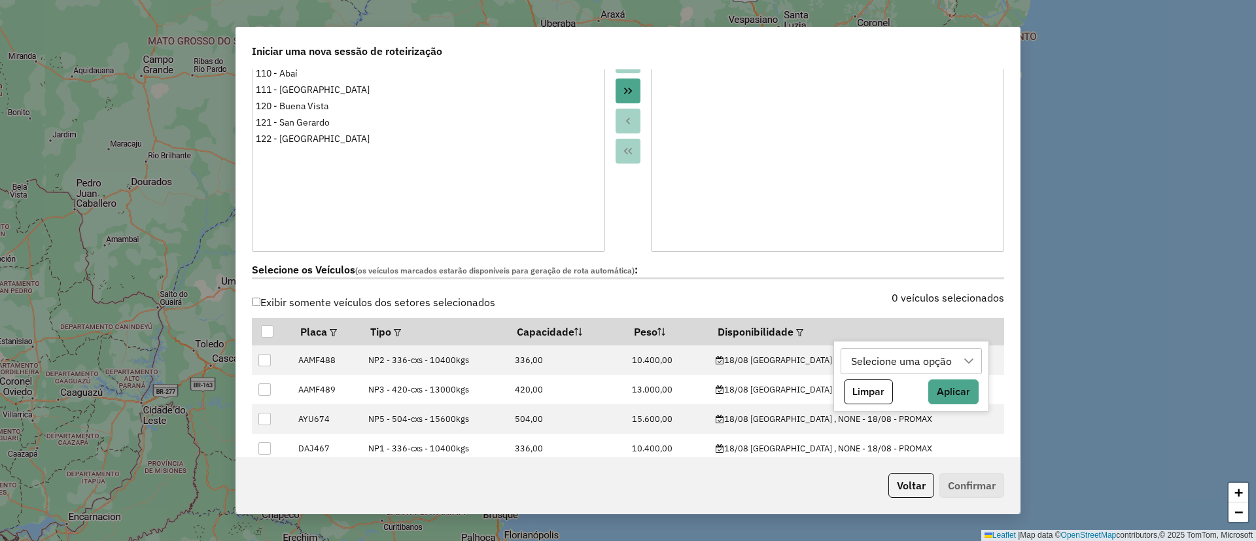
click at [863, 360] on div "Selecione uma opção" at bounding box center [901, 361] width 110 height 25
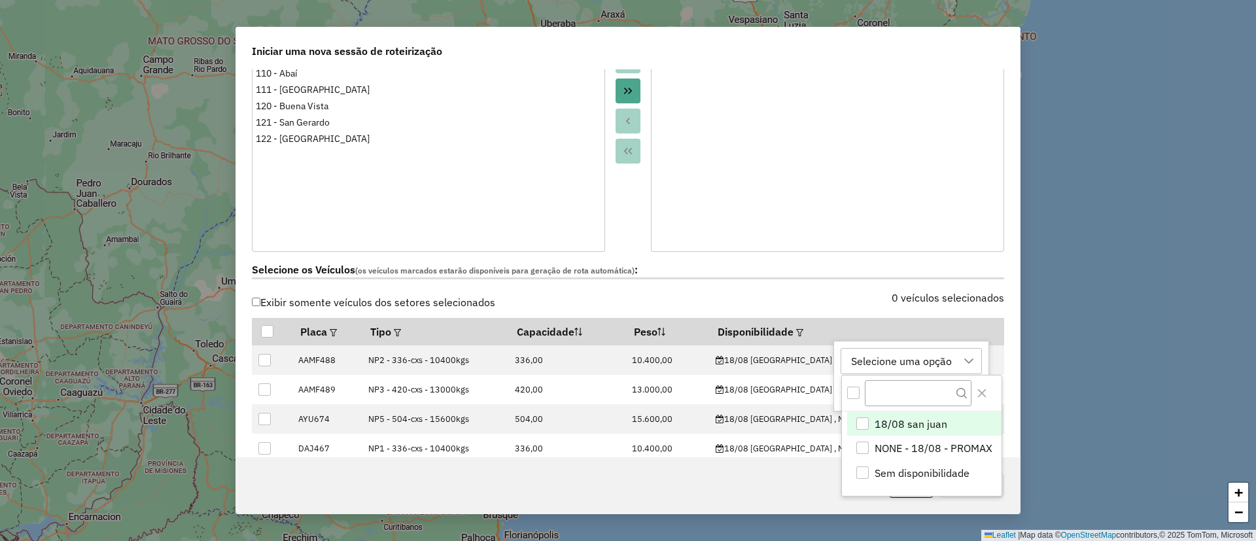
click at [884, 423] on span "18/08 san juan" at bounding box center [911, 424] width 73 height 16
click at [988, 391] on button "Close" at bounding box center [981, 393] width 21 height 21
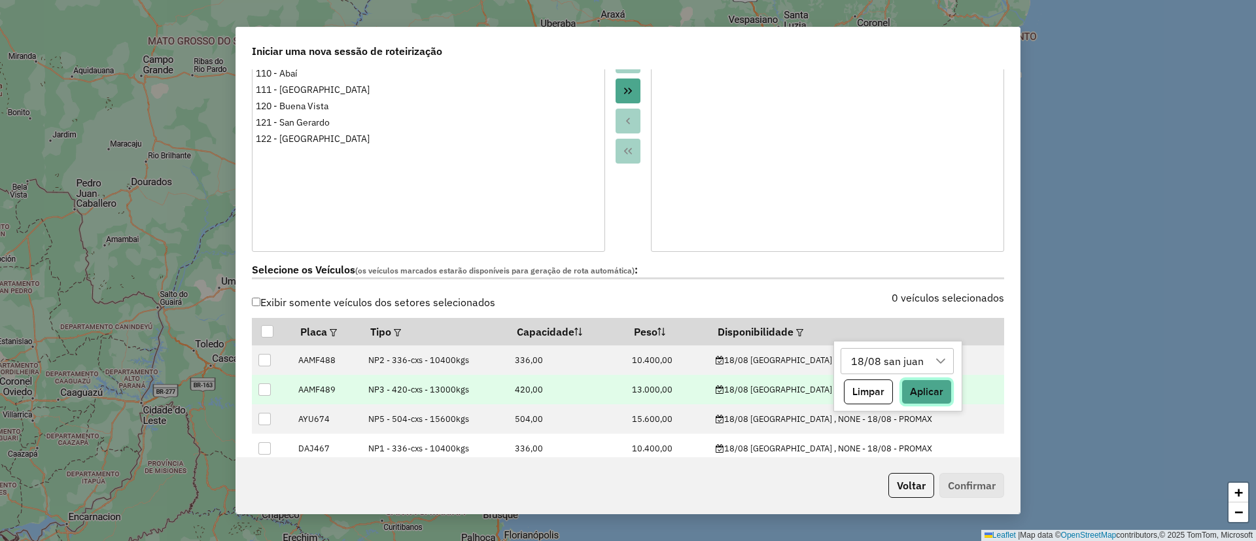
click at [935, 392] on button "Aplicar" at bounding box center [926, 391] width 50 height 25
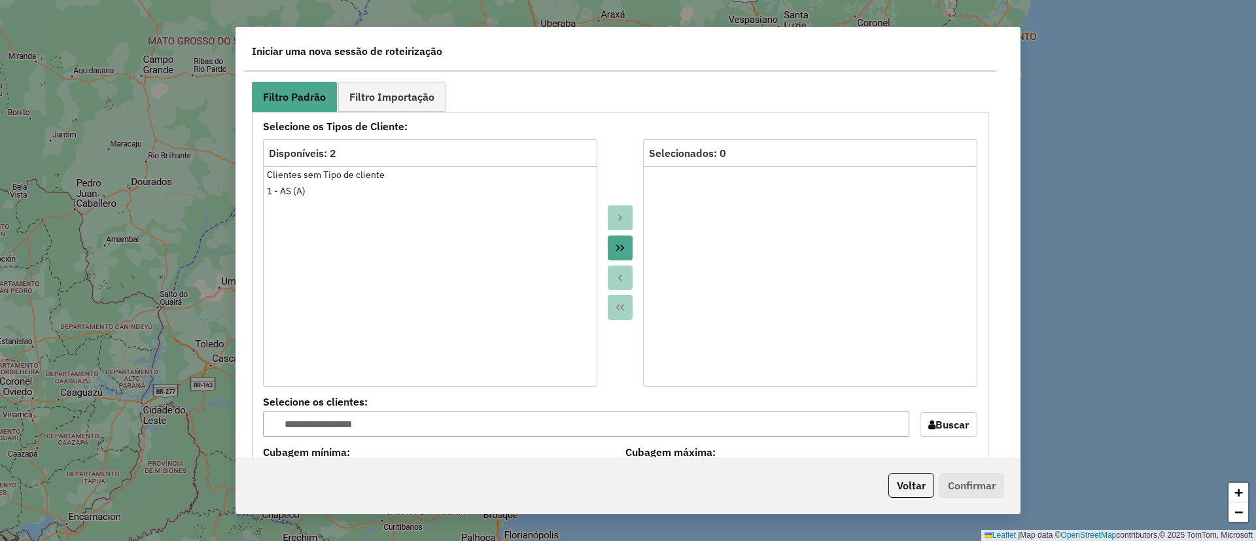
scroll to position [732, 0]
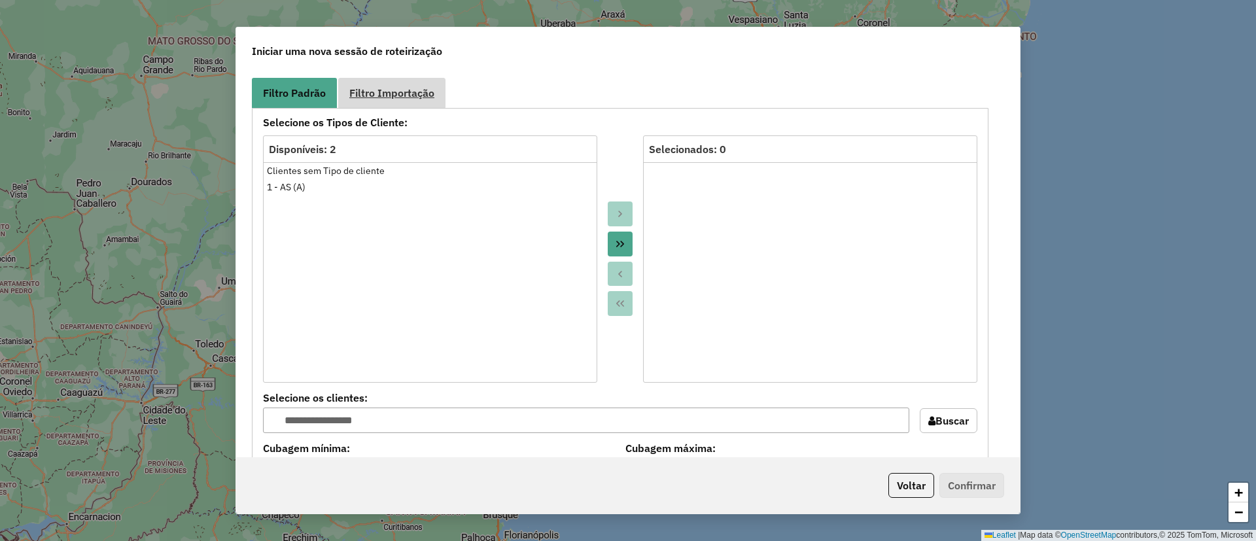
click at [420, 90] on span "Filtro Importação" at bounding box center [391, 93] width 85 height 10
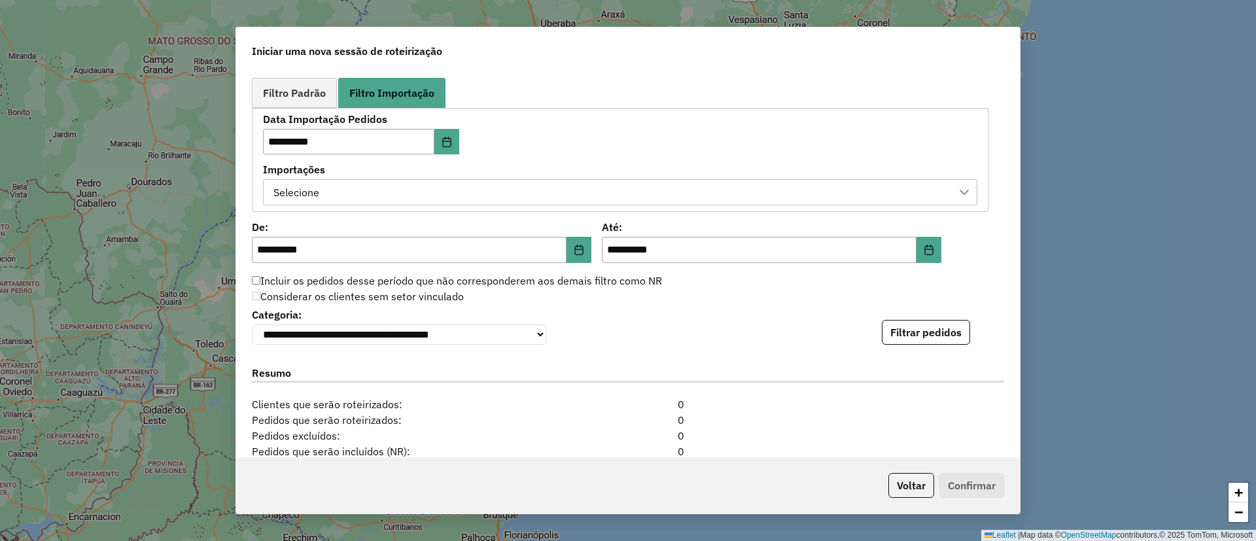
click at [440, 186] on div "Selecione" at bounding box center [610, 192] width 683 height 25
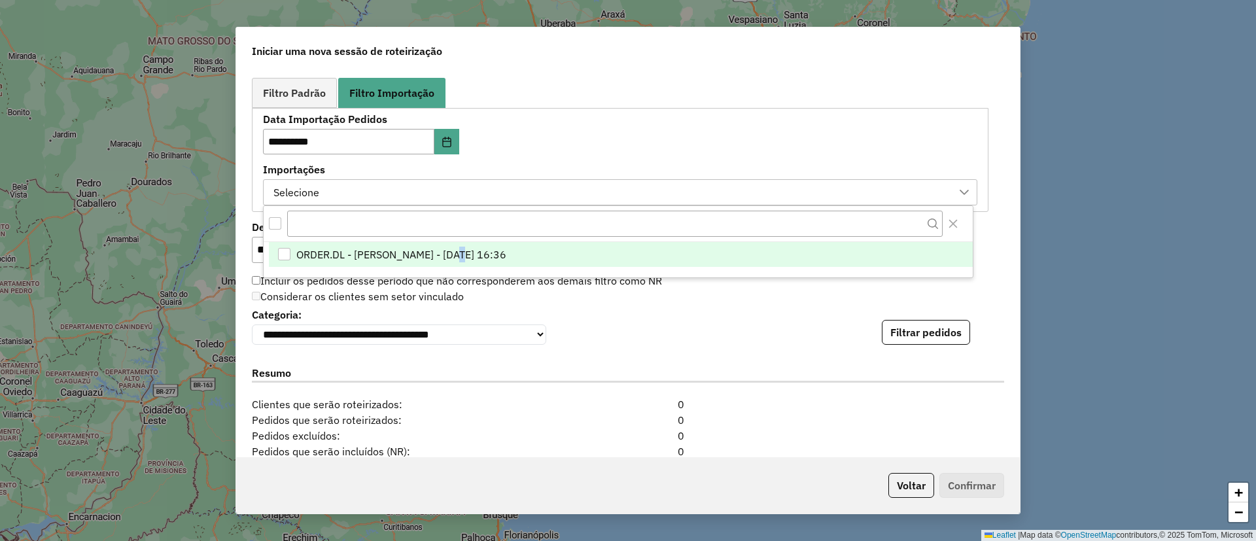
click at [472, 251] on span "ORDER.DL - [PERSON_NAME] - [DATE] 16:36" at bounding box center [401, 255] width 210 height 16
click at [898, 344] on button "Filtrar pedidos" at bounding box center [926, 332] width 88 height 25
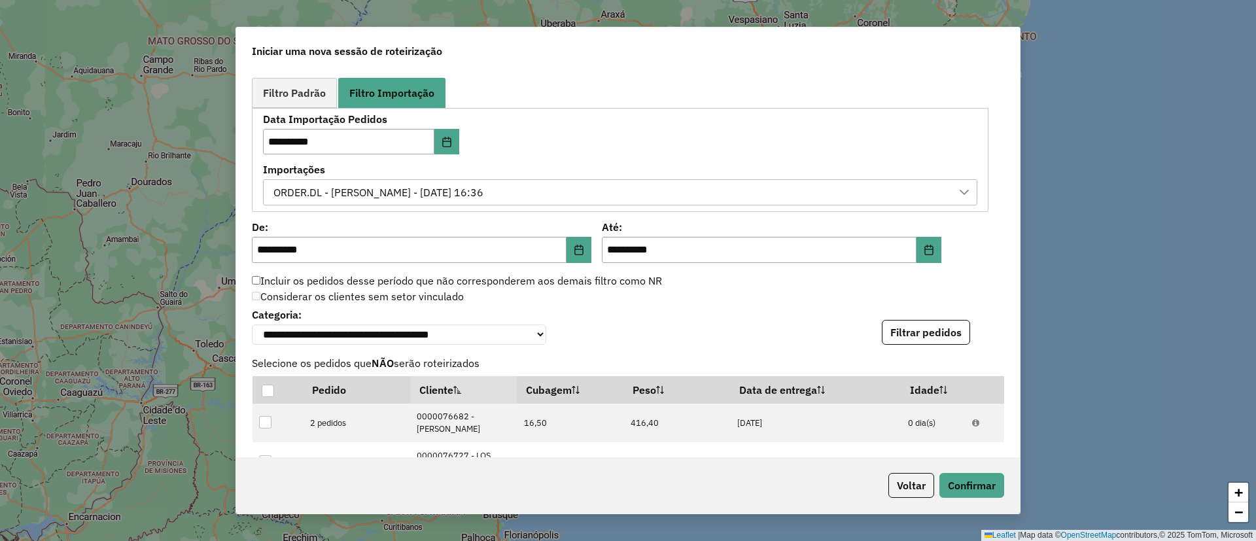
scroll to position [1160, 0]
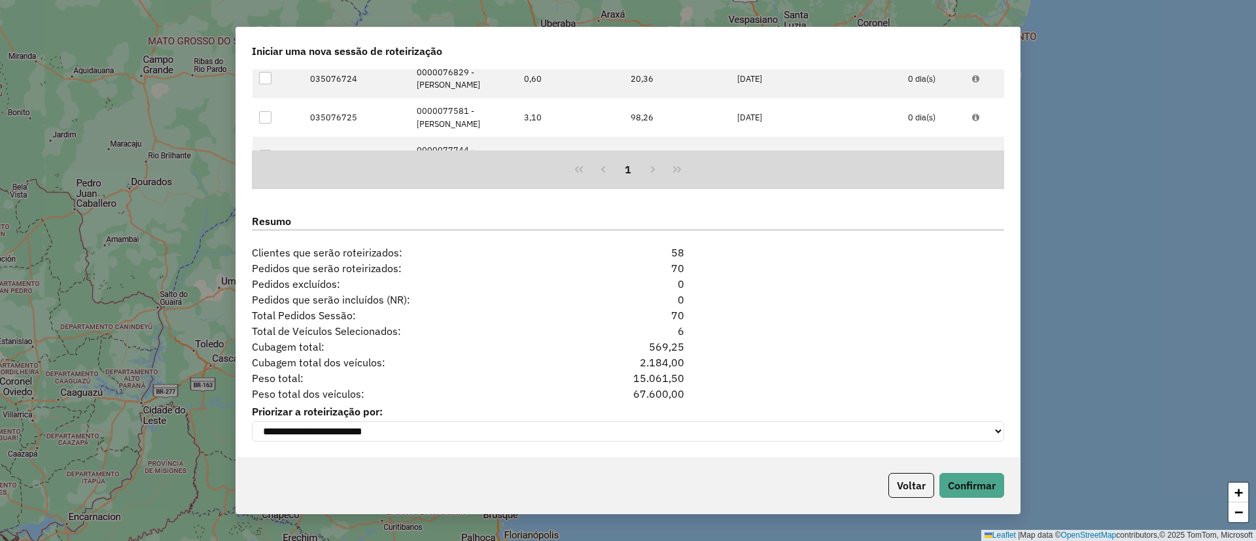
click at [1026, 488] on div "**********" at bounding box center [628, 270] width 1256 height 541
click at [990, 490] on button "Confirmar" at bounding box center [971, 485] width 65 height 25
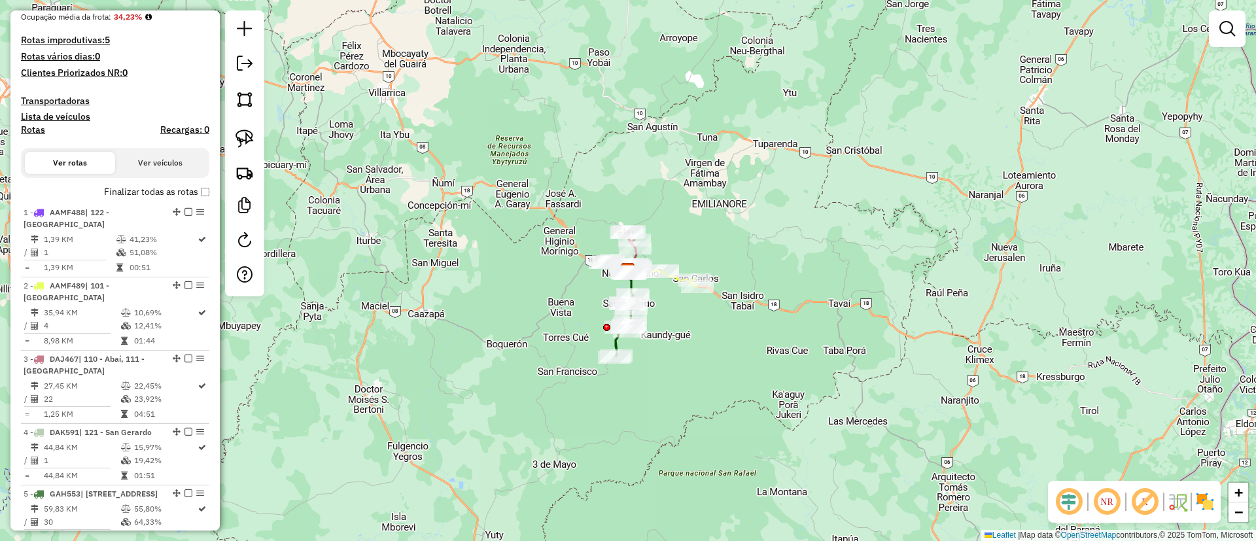
scroll to position [390, 0]
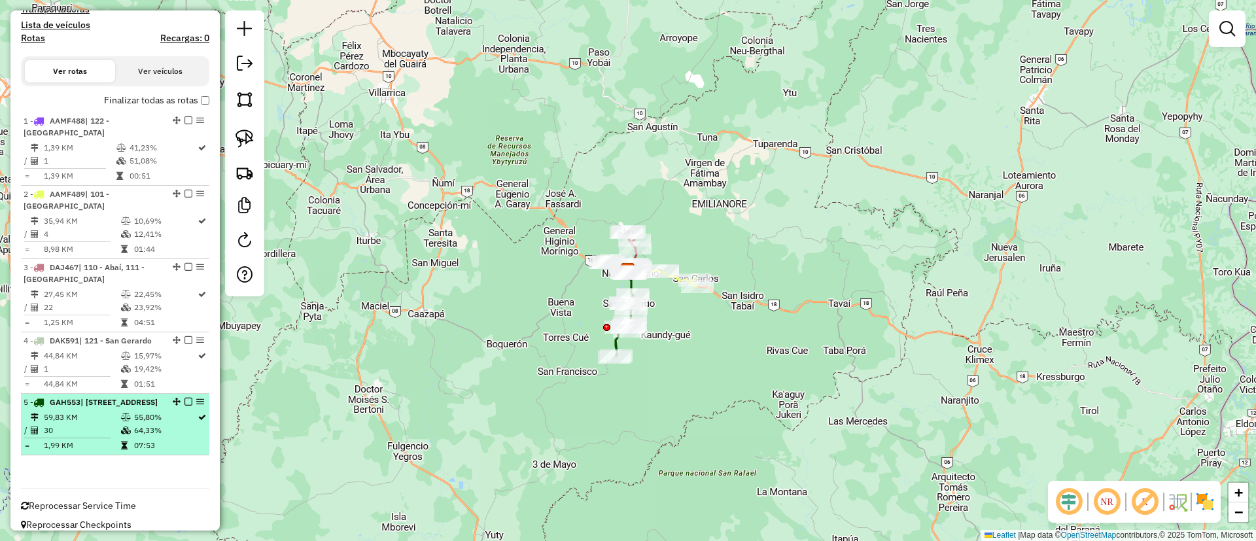
click at [145, 411] on td "55,80%" at bounding box center [164, 417] width 63 height 13
select select "**********"
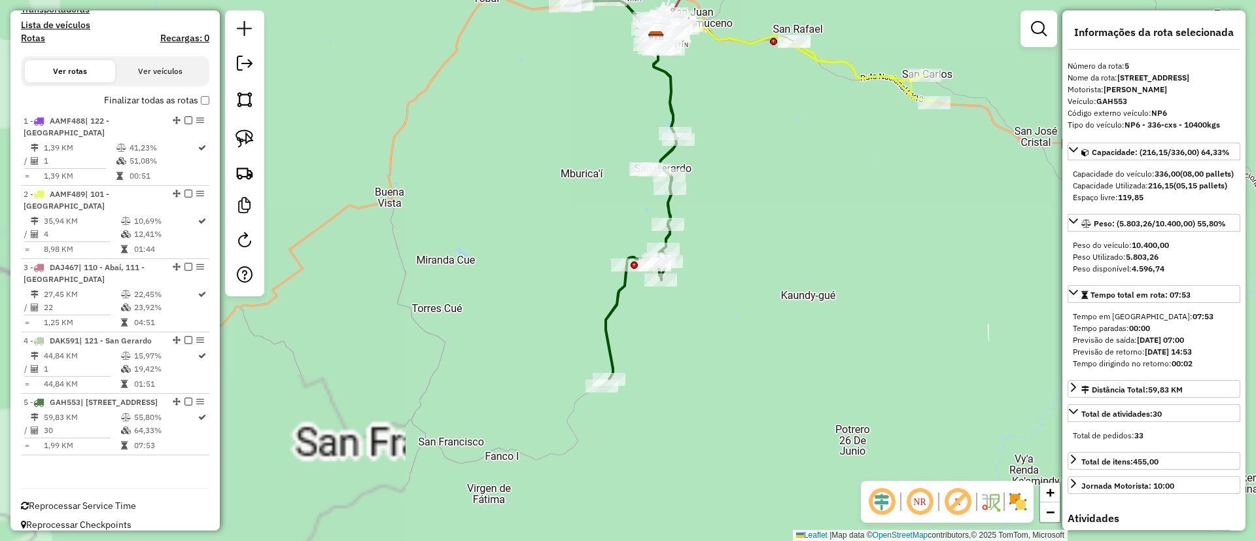
drag, startPoint x: 428, startPoint y: 342, endPoint x: 428, endPoint y: 315, distance: 26.8
click at [428, 316] on div "Janela de atendimento Grade de atendimento Capacidade Transportadoras Veículos …" at bounding box center [628, 270] width 1256 height 541
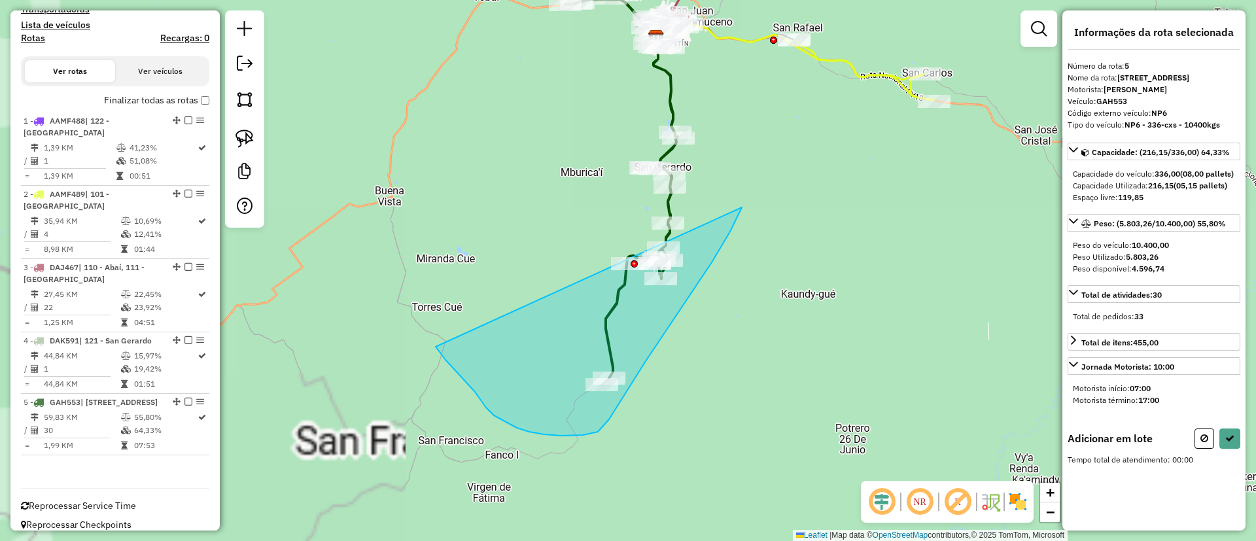
drag, startPoint x: 455, startPoint y: 370, endPoint x: 739, endPoint y: 207, distance: 327.5
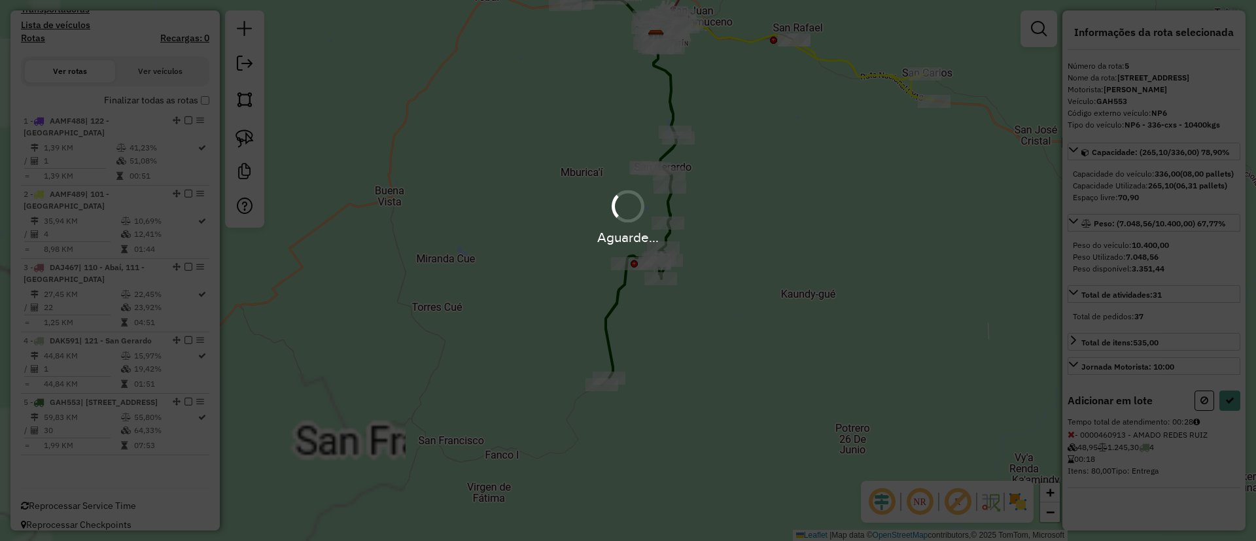
select select "**********"
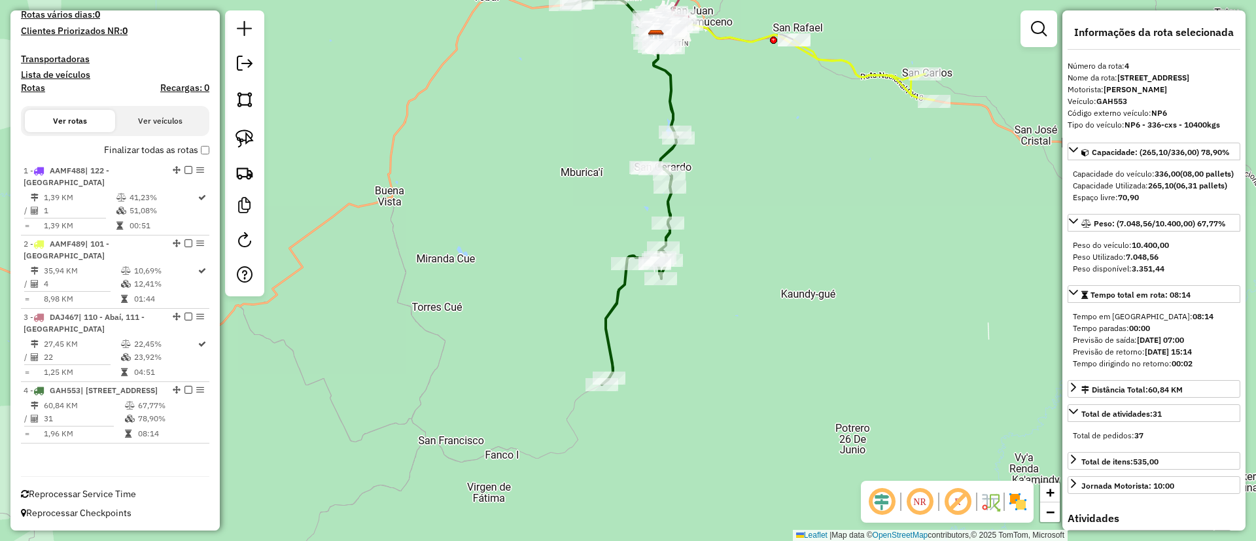
scroll to position [328, 0]
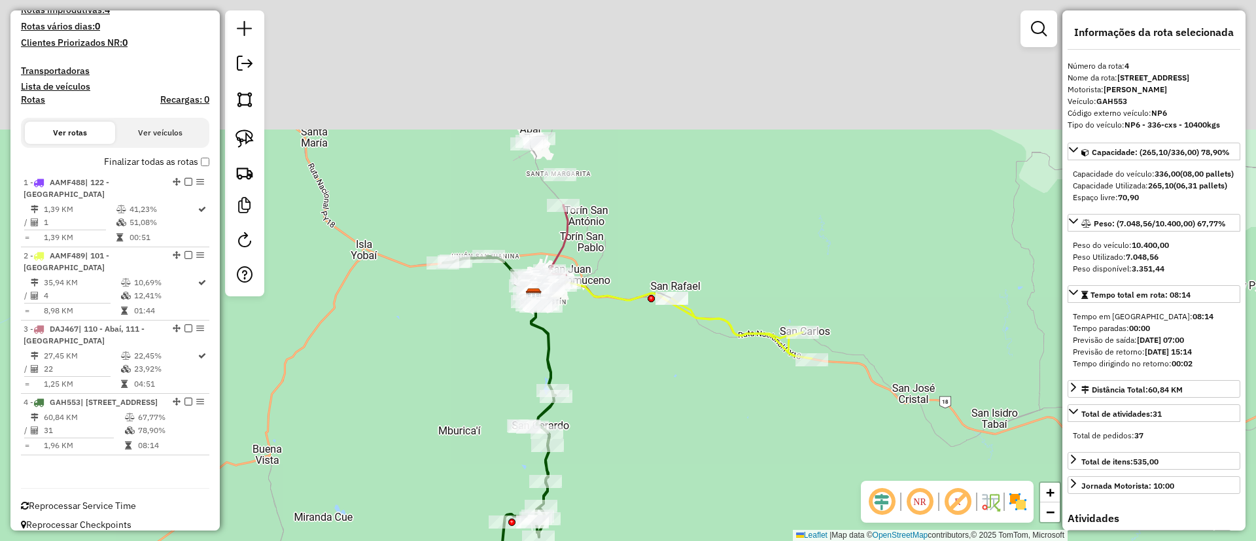
drag, startPoint x: 770, startPoint y: 203, endPoint x: 649, endPoint y: 459, distance: 282.9
click at [650, 459] on div "Janela de atendimento Grade de atendimento Capacidade Transportadoras Veículos …" at bounding box center [628, 270] width 1256 height 541
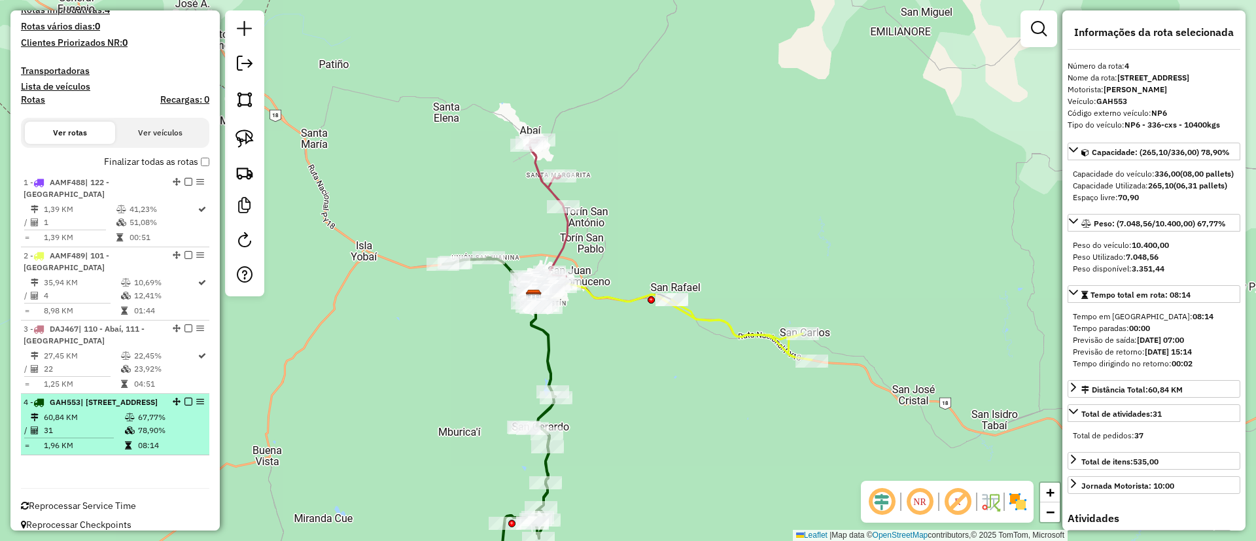
click at [179, 398] on div at bounding box center [184, 402] width 39 height 8
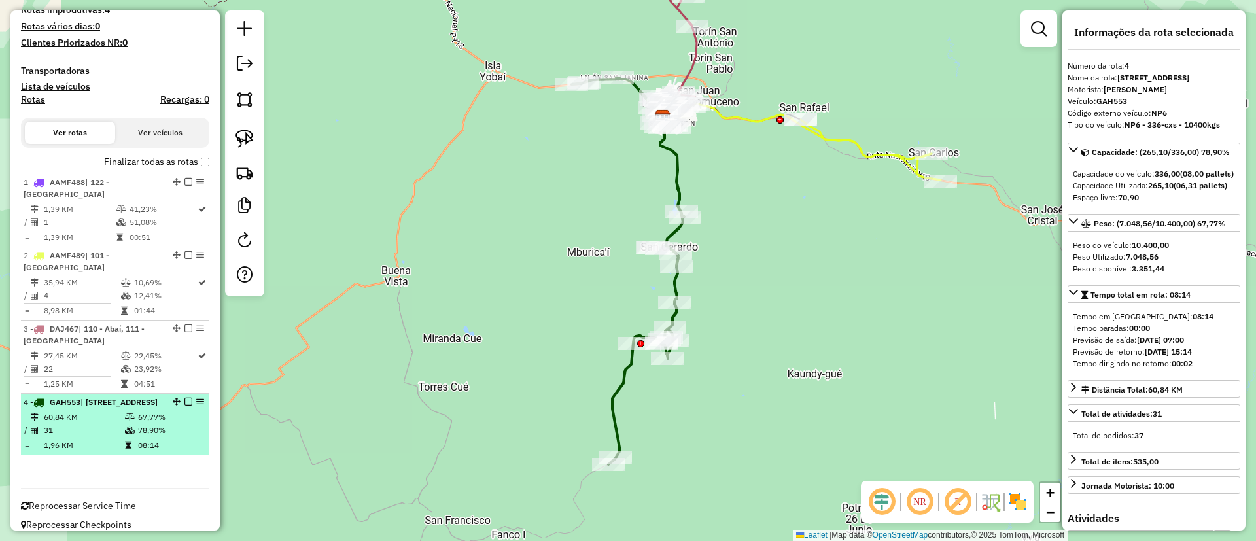
click at [185, 398] on em at bounding box center [188, 402] width 8 height 8
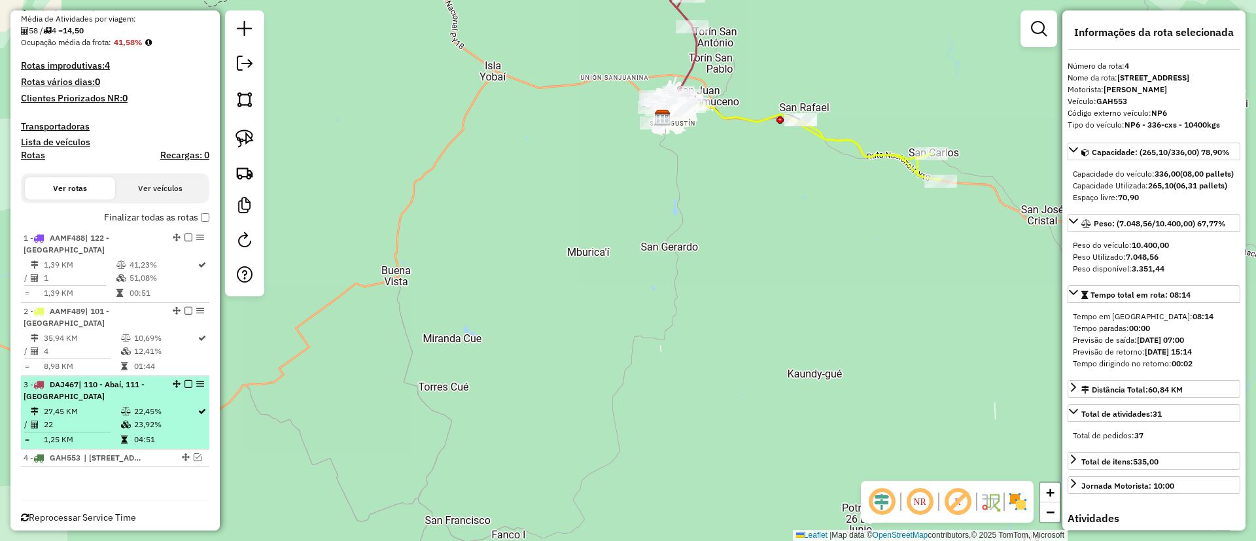
click at [124, 421] on icon at bounding box center [126, 425] width 10 height 8
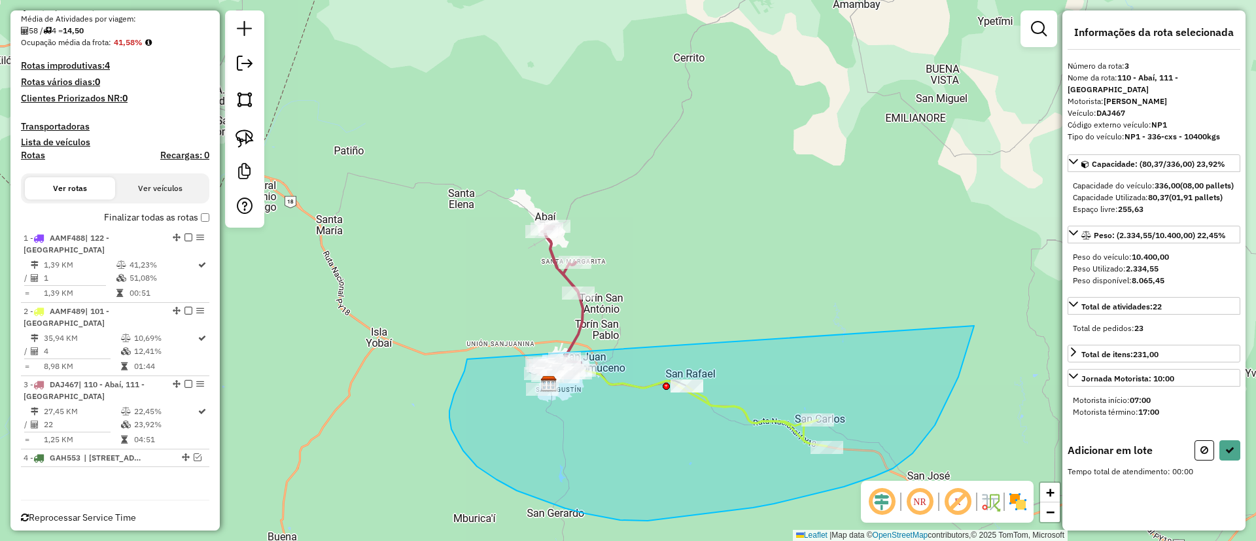
drag, startPoint x: 467, startPoint y: 359, endPoint x: 746, endPoint y: 73, distance: 399.7
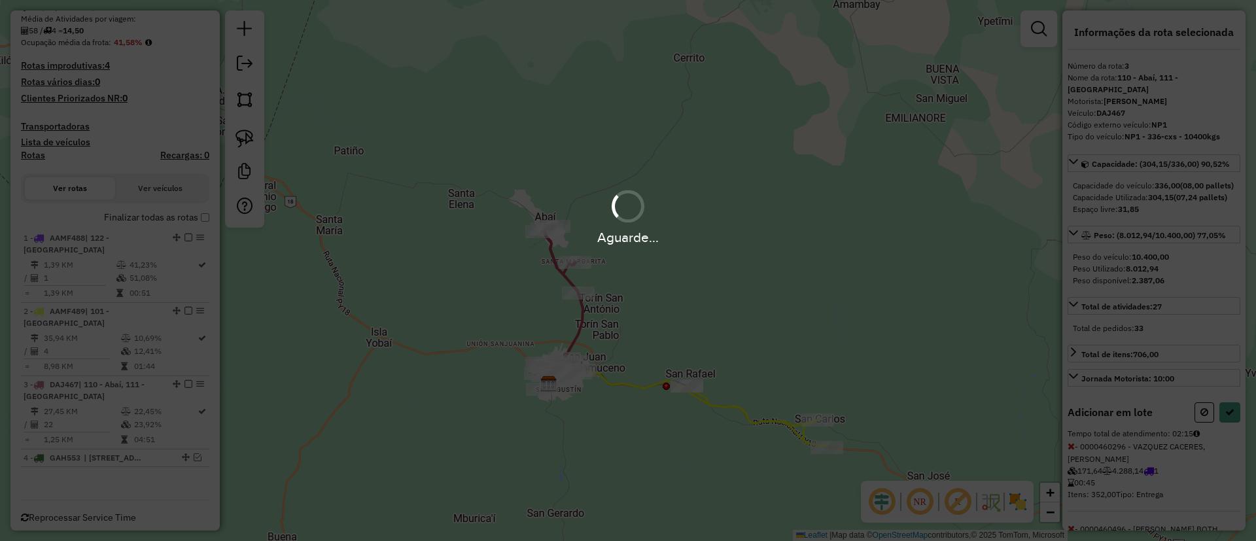
select select "**********"
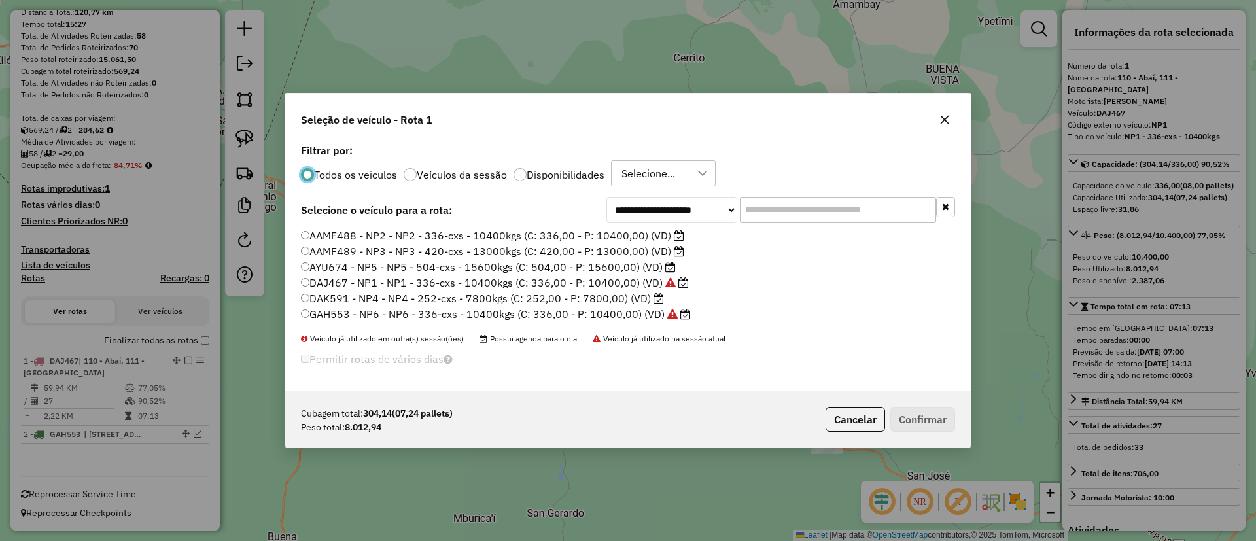
scroll to position [7, 4]
click at [635, 300] on label "DAK591 - NP4 - NP4 - 252-cxs - 7800kgs (C: 252,00 - P: 7800,00) (VD)" at bounding box center [482, 298] width 363 height 16
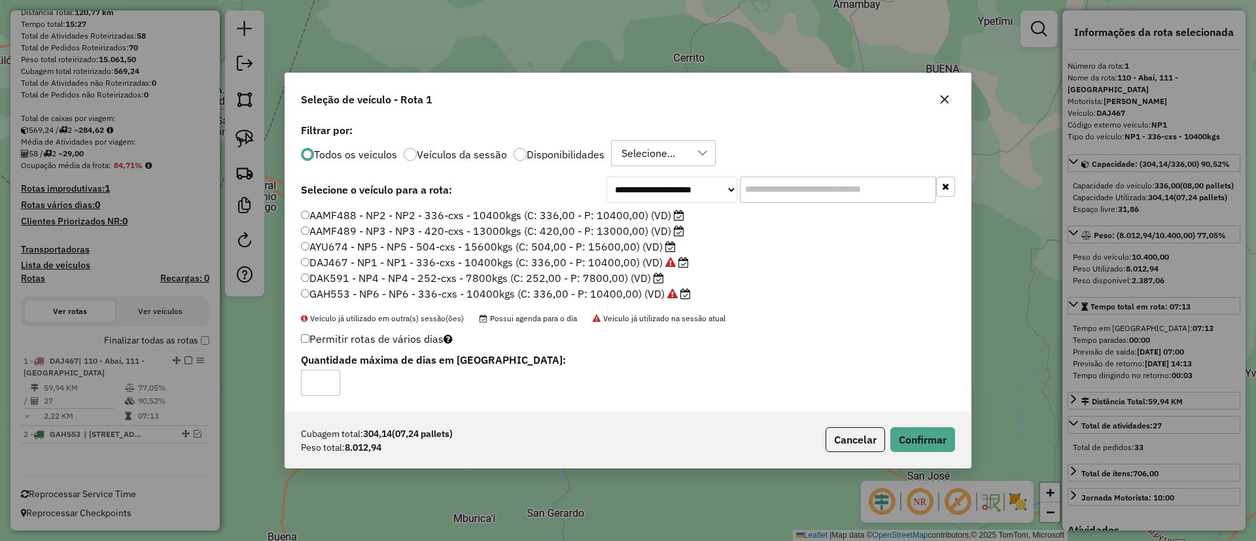
click at [911, 459] on div "Cubagem total: 304,14 (07,24 pallets) Peso total: 8.012,94 Cancelar Confirmar" at bounding box center [628, 439] width 686 height 56
click at [911, 443] on button "Confirmar" at bounding box center [922, 439] width 65 height 25
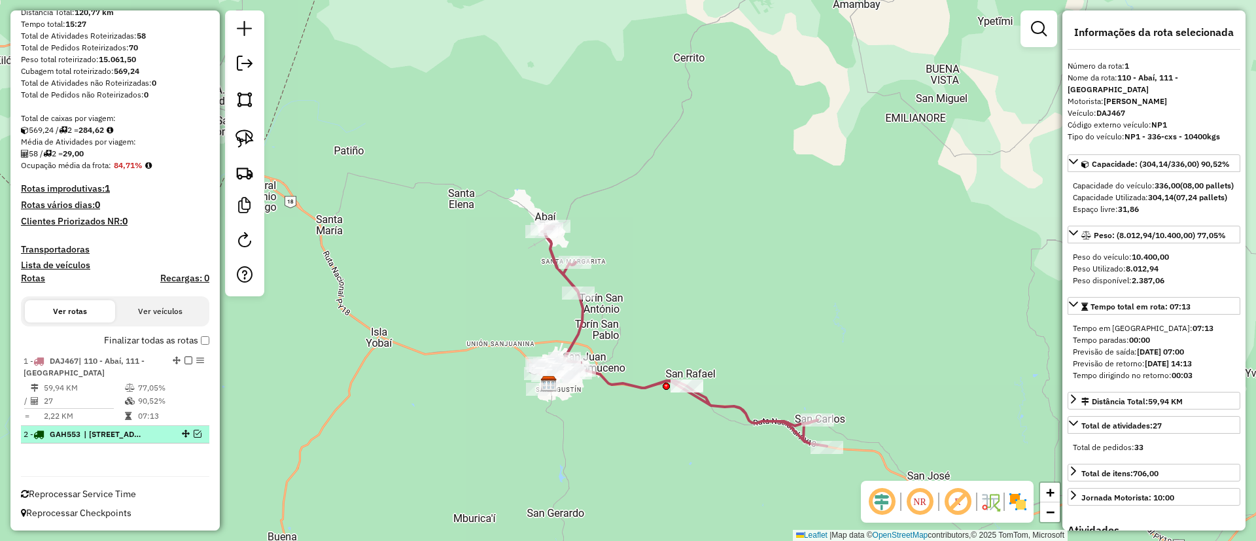
click at [194, 437] on em at bounding box center [198, 434] width 8 height 8
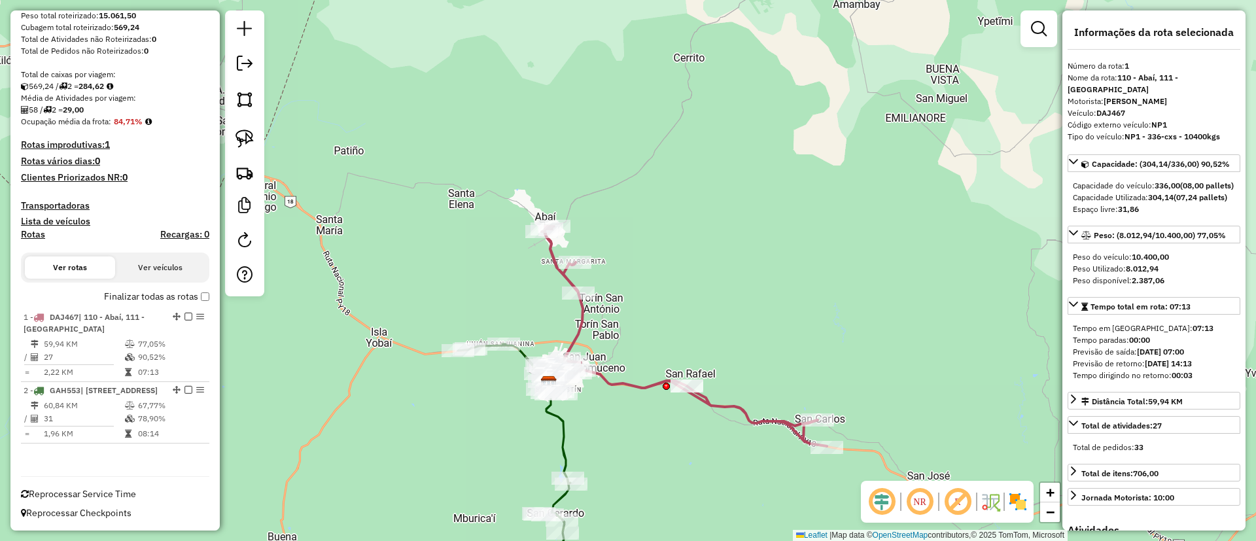
click at [552, 419] on icon at bounding box center [514, 469] width 113 height 251
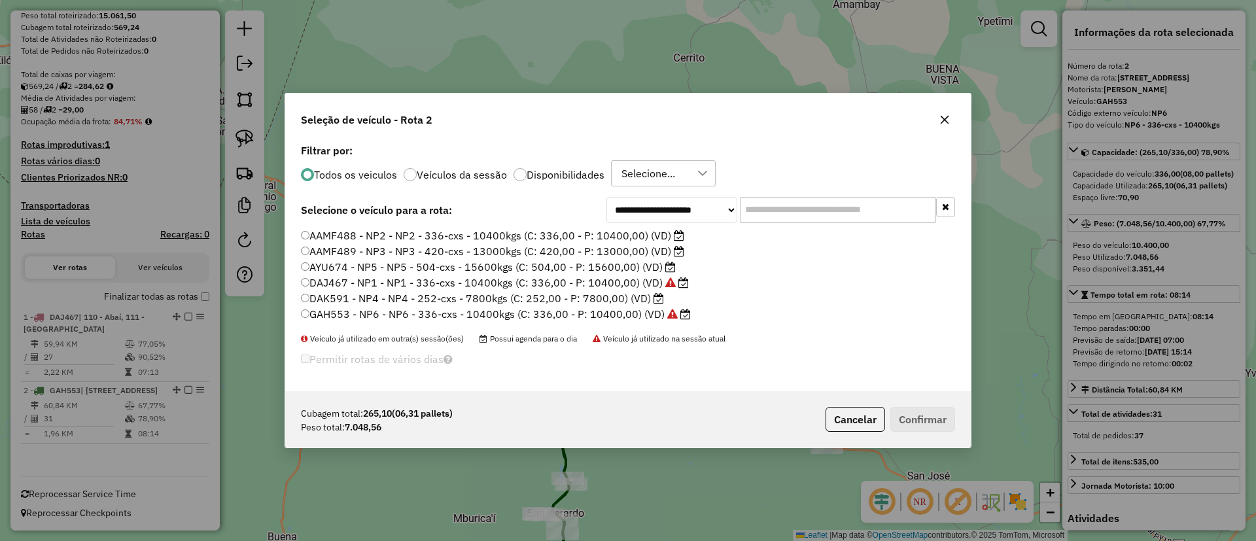
scroll to position [7, 4]
click at [587, 298] on label "DAK591 - NP4 - NP4 - 252-cxs - 7800kgs (C: 252,00 - P: 7800,00) (VD)" at bounding box center [482, 298] width 363 height 16
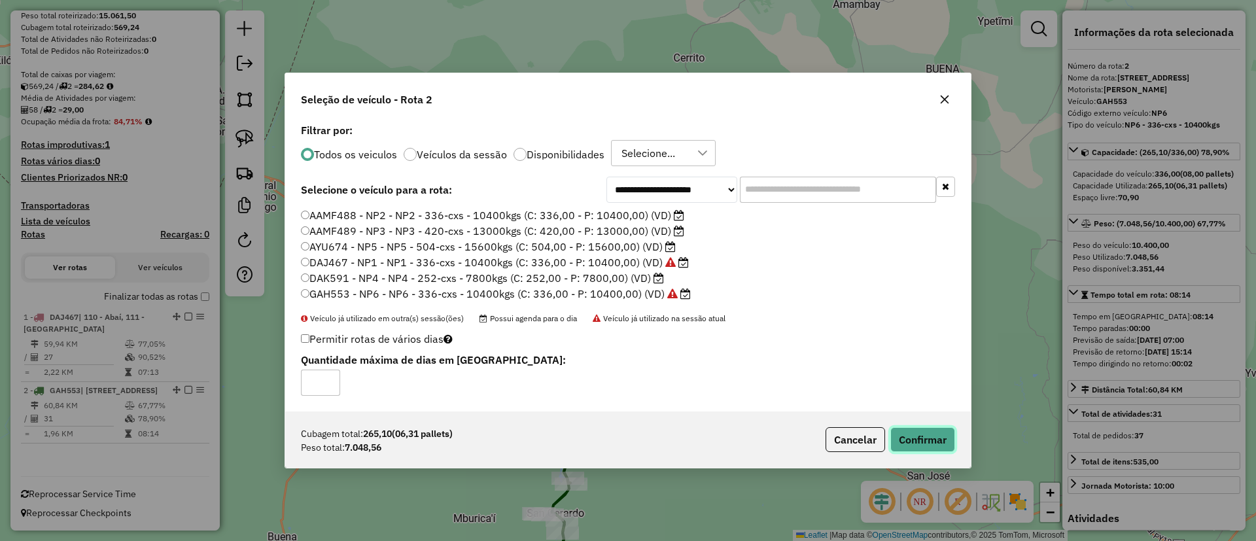
click at [920, 439] on button "Confirmar" at bounding box center [922, 439] width 65 height 25
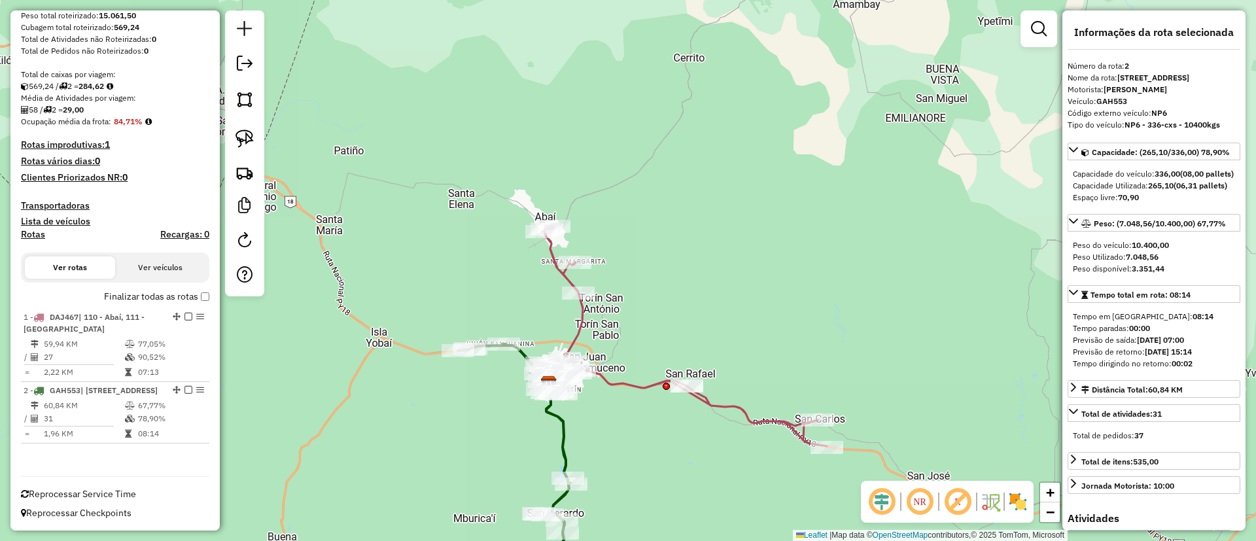
click at [108, 294] on div "Finalizar todas as rotas" at bounding box center [115, 301] width 188 height 16
click at [120, 290] on label "Finalizar todas as rotas" at bounding box center [156, 297] width 105 height 14
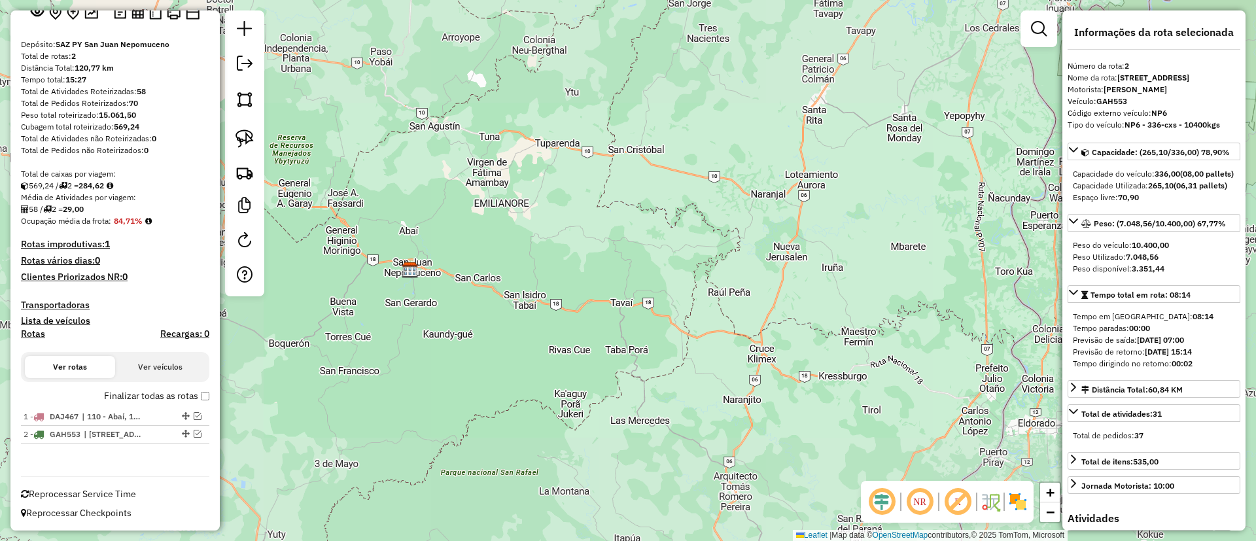
scroll to position [0, 0]
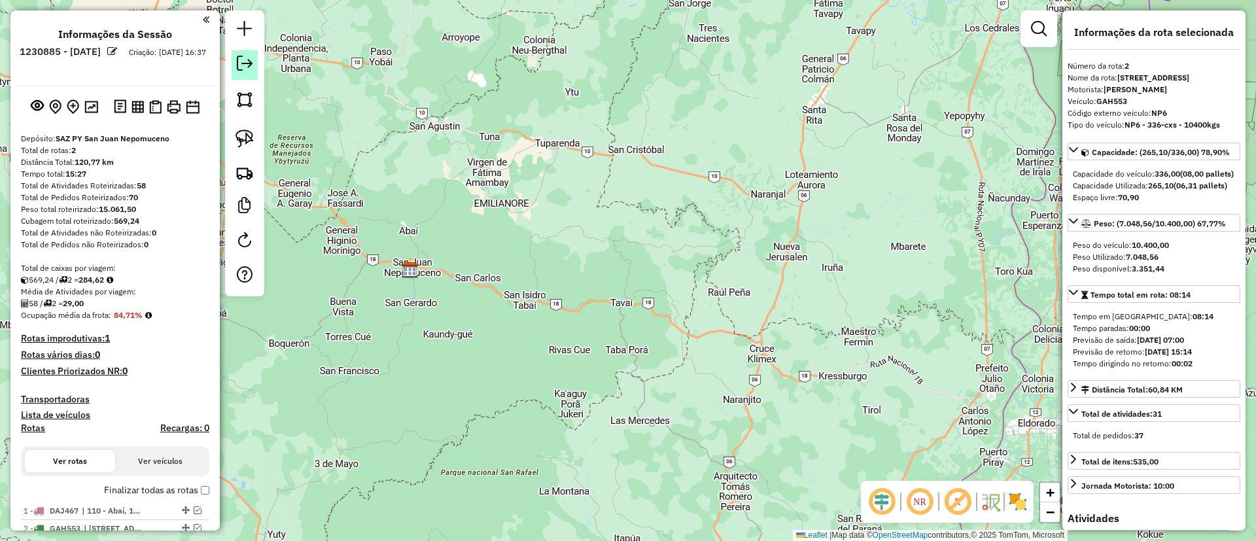
click at [249, 61] on em at bounding box center [245, 64] width 16 height 16
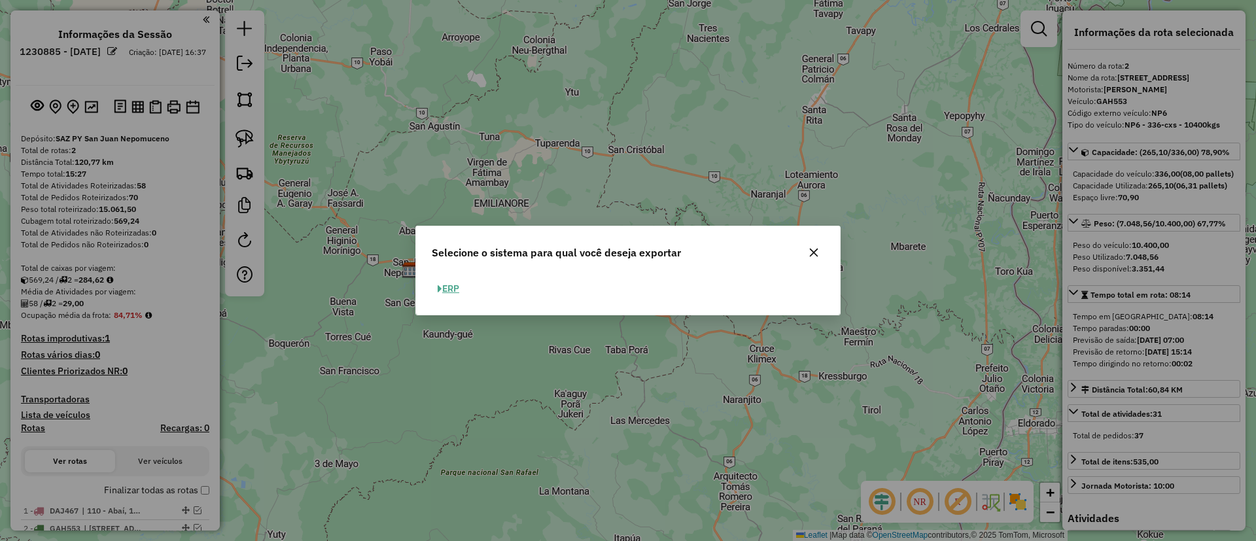
click at [443, 292] on button "ERP" at bounding box center [448, 289] width 33 height 20
select select "**"
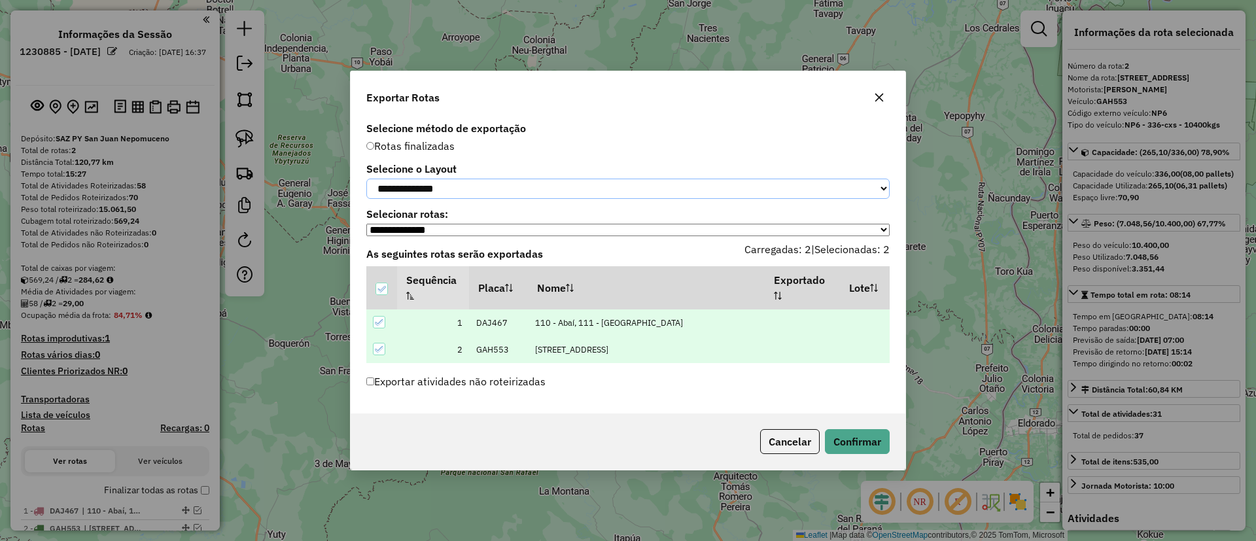
click at [447, 188] on select "**********" at bounding box center [627, 189] width 523 height 20
select select "*********"
click at [366, 179] on select "**********" at bounding box center [627, 189] width 523 height 20
click at [854, 459] on div "Cancelar Confirmar" at bounding box center [628, 441] width 555 height 56
click at [850, 453] on button "Confirmar" at bounding box center [857, 441] width 65 height 25
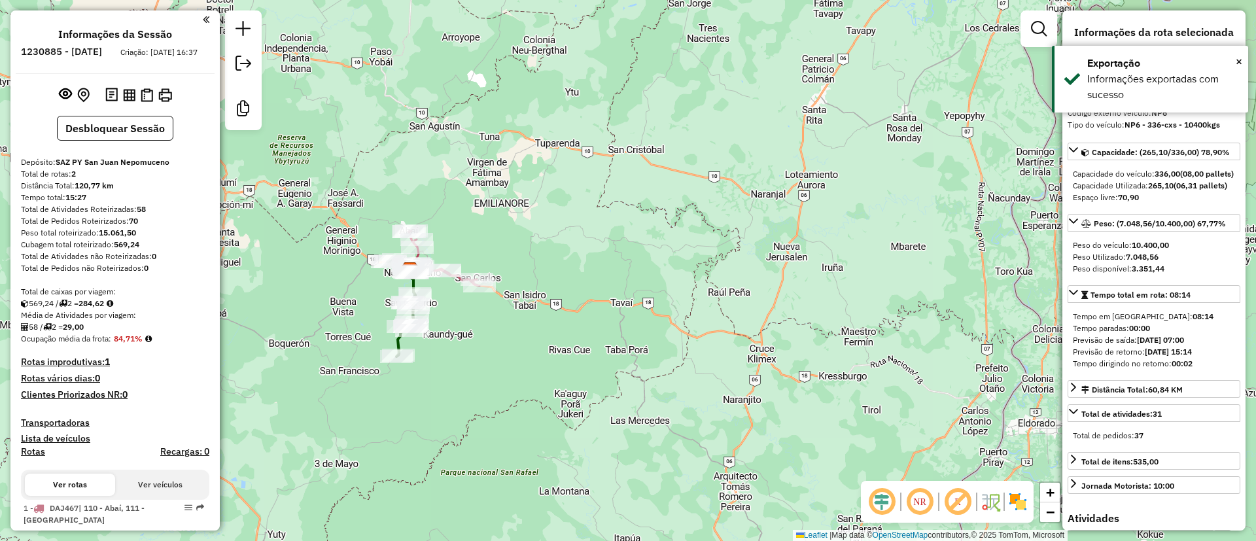
scroll to position [150, 0]
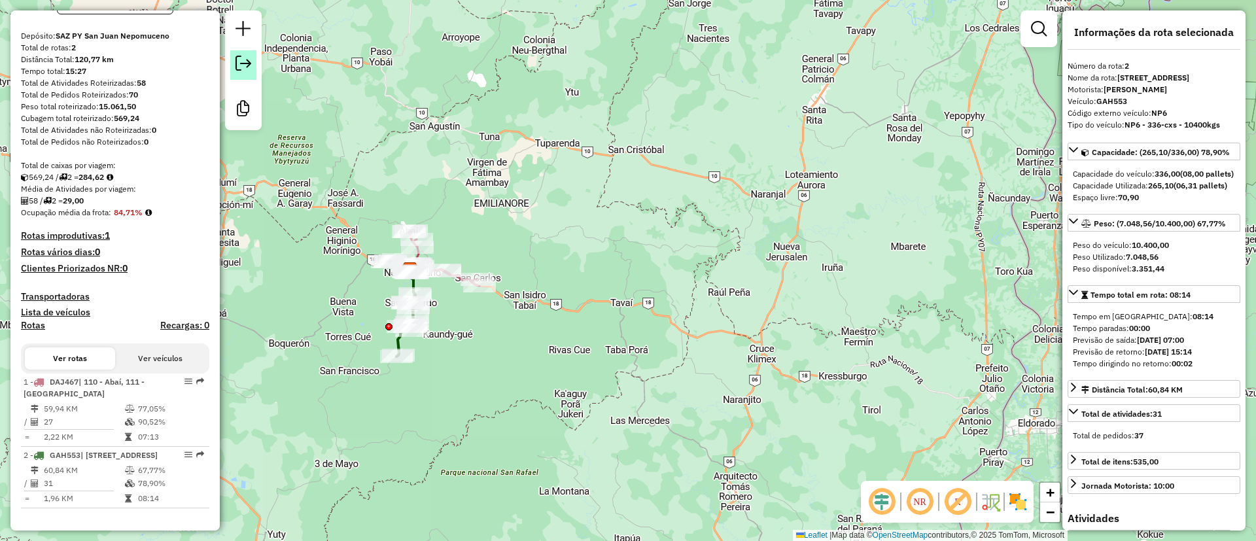
click at [249, 63] on em at bounding box center [243, 64] width 16 height 16
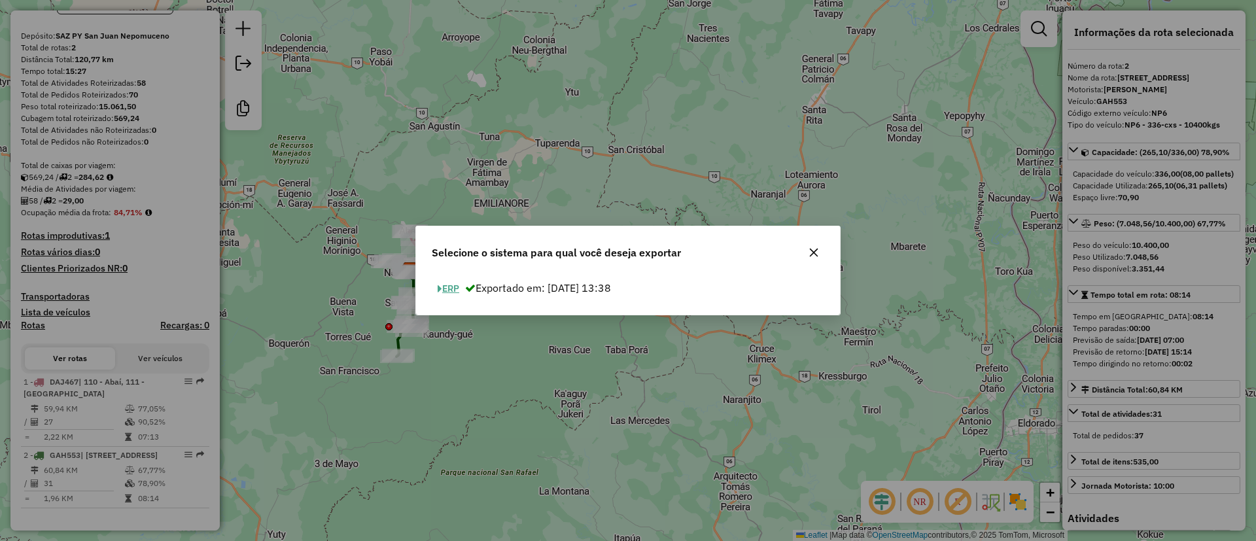
click at [456, 288] on button "ERP" at bounding box center [448, 289] width 33 height 20
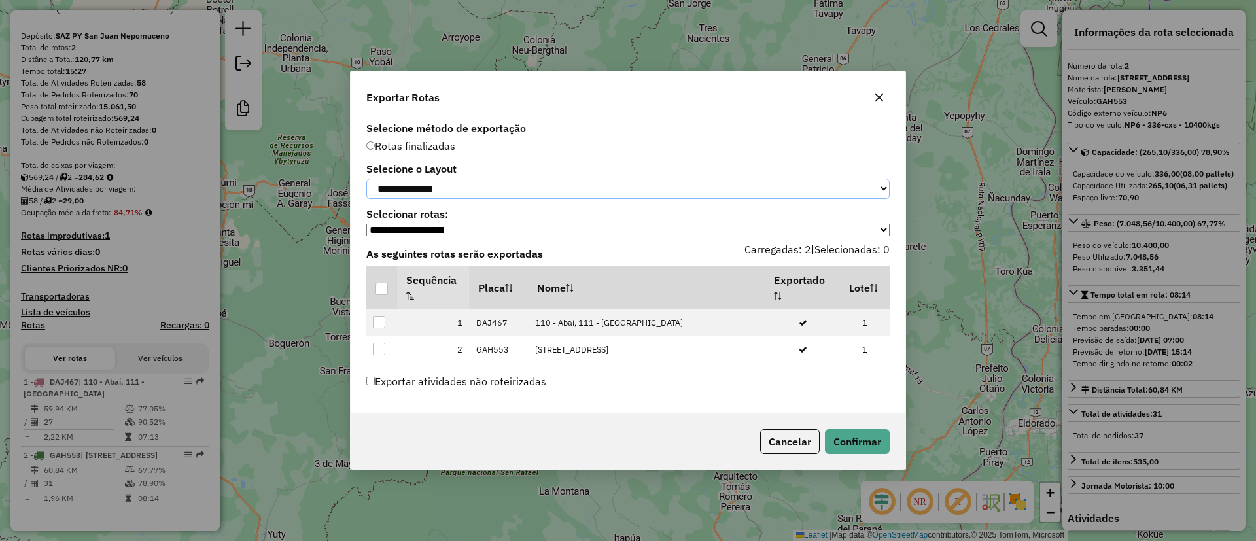
click at [464, 188] on select "**********" at bounding box center [627, 189] width 523 height 20
select select "*********"
click at [366, 179] on select "**********" at bounding box center [627, 189] width 523 height 20
click at [376, 289] on div at bounding box center [381, 289] width 12 height 12
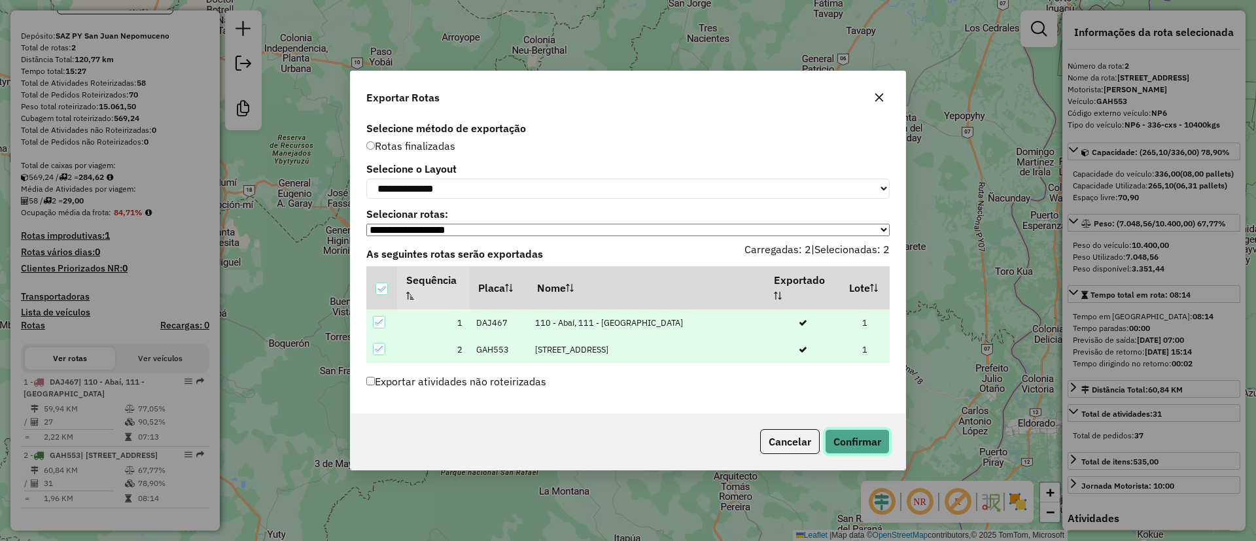
click at [852, 443] on button "Confirmar" at bounding box center [857, 441] width 65 height 25
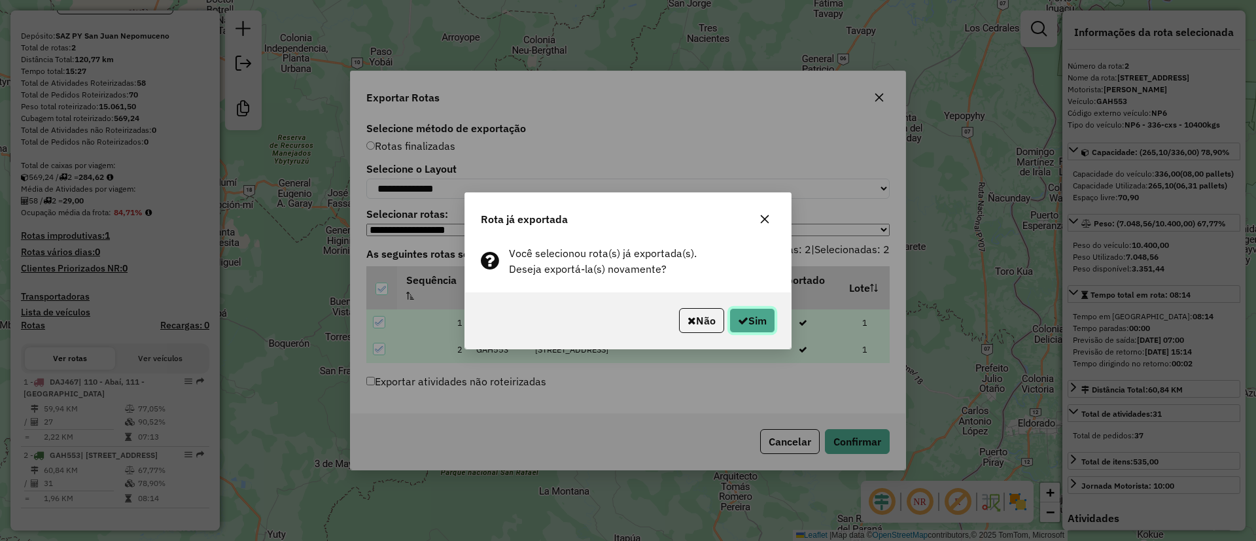
click at [756, 322] on button "Sim" at bounding box center [752, 320] width 46 height 25
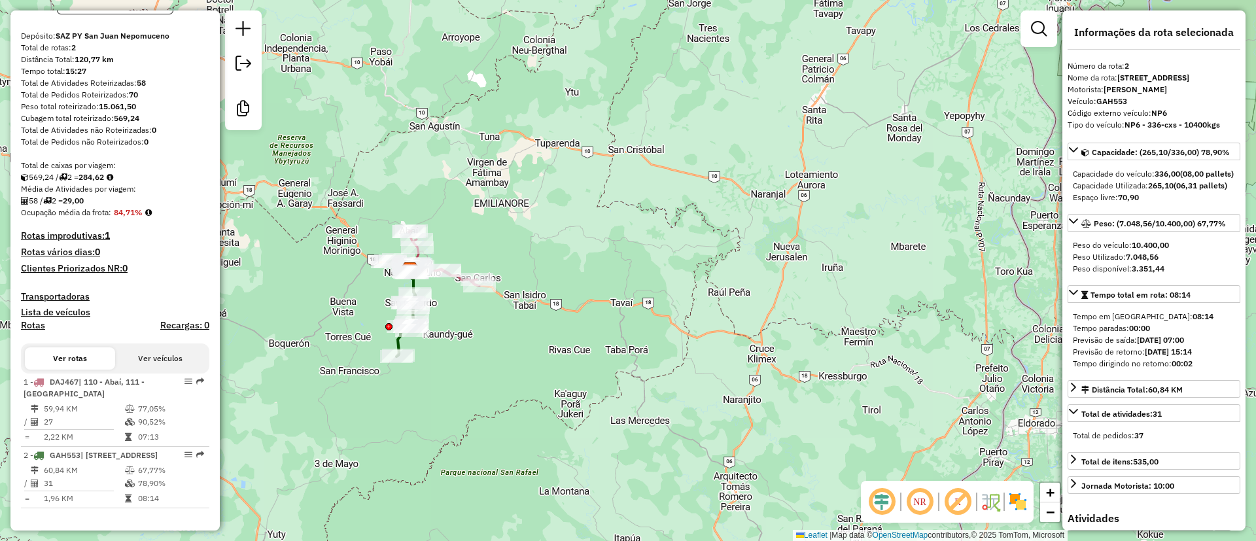
scroll to position [0, 0]
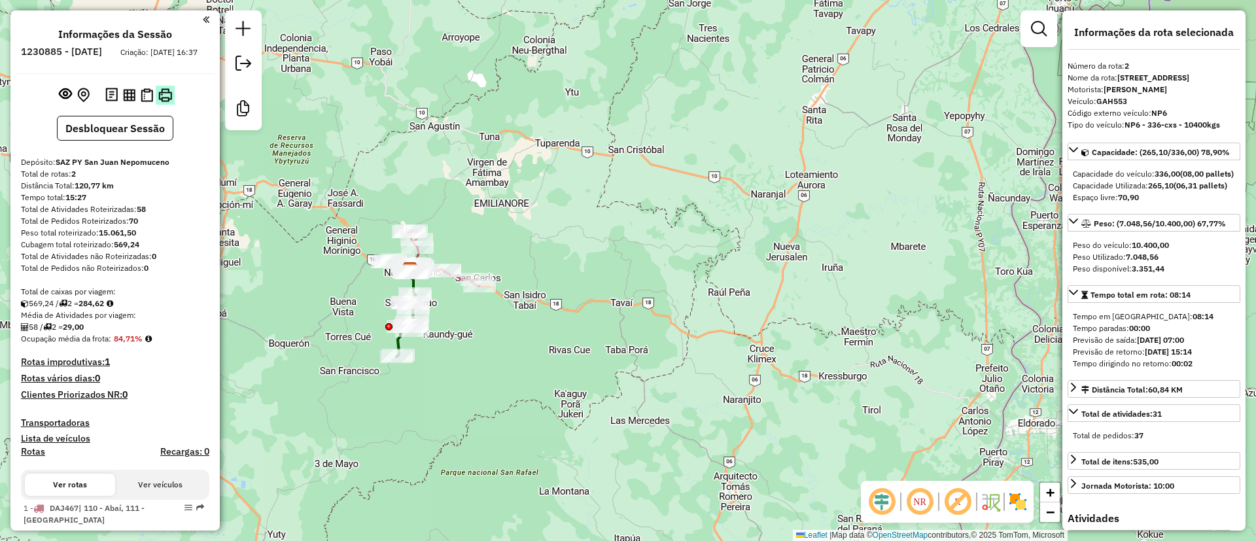
click at [165, 102] on img at bounding box center [165, 95] width 14 height 14
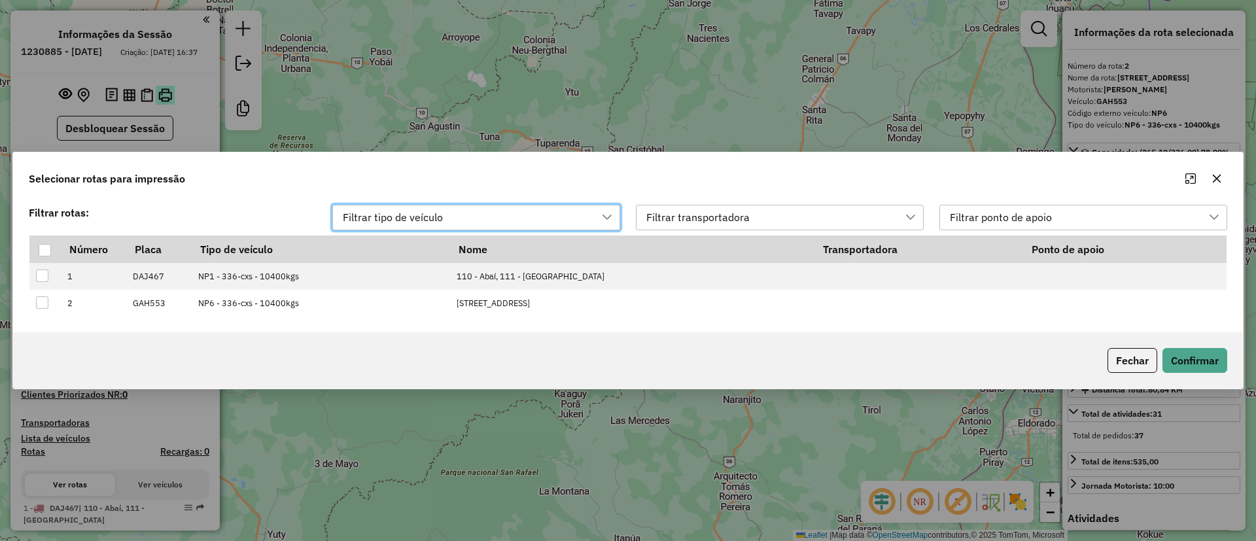
scroll to position [9, 59]
click at [43, 251] on div at bounding box center [45, 250] width 12 height 12
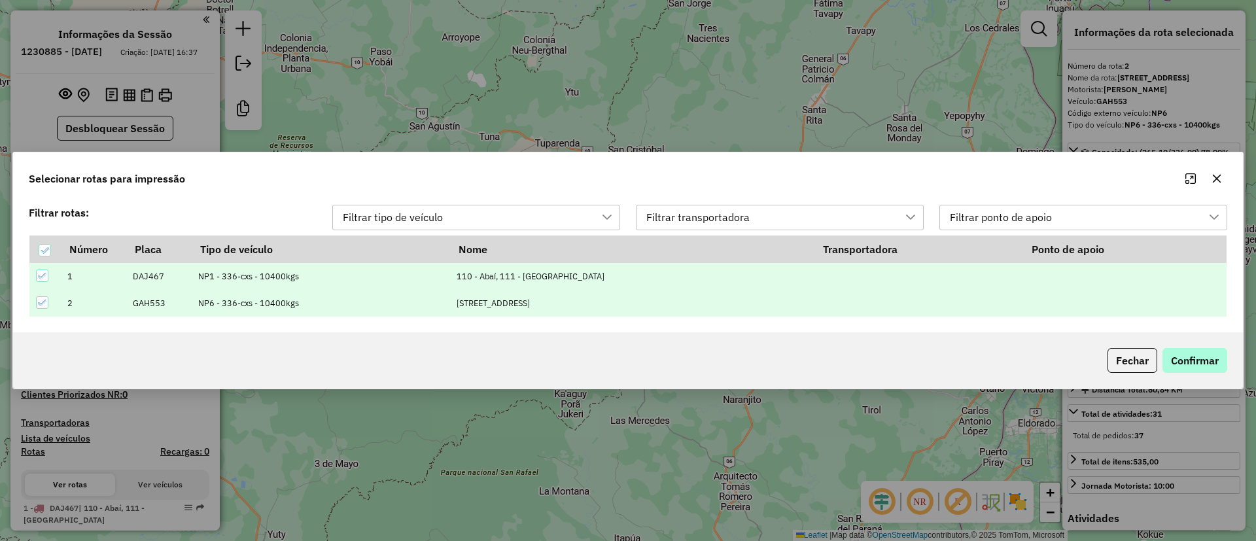
click at [1183, 349] on p-footer "Fechar Confirmar" at bounding box center [1164, 360] width 125 height 25
click at [1180, 351] on button "Confirmar" at bounding box center [1194, 360] width 65 height 25
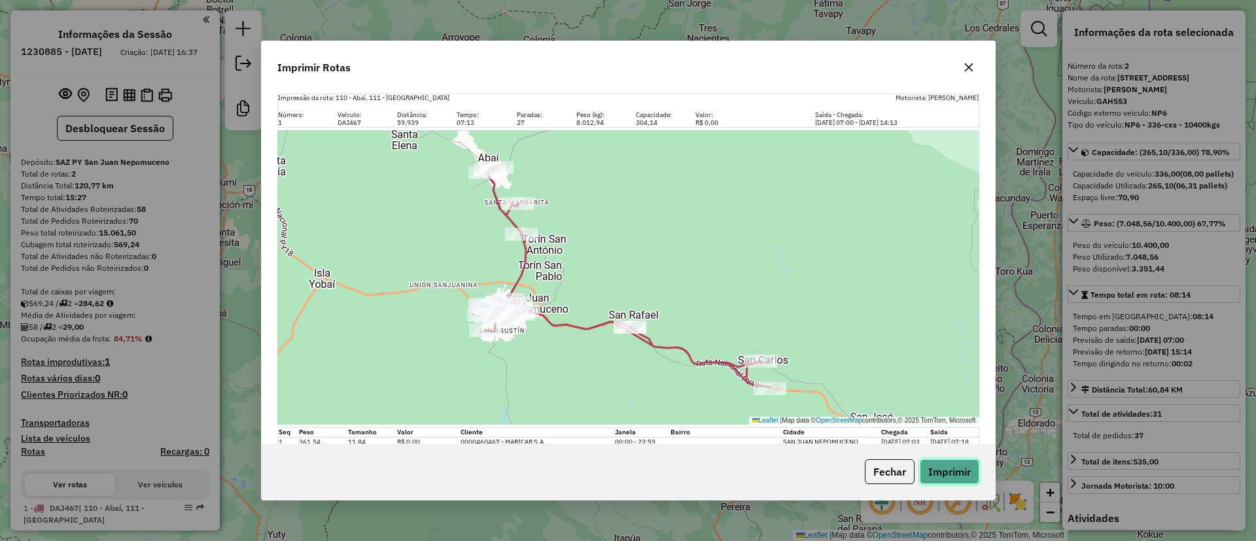
click at [954, 467] on button "Imprimir" at bounding box center [950, 471] width 60 height 25
